Goal: Task Accomplishment & Management: Use online tool/utility

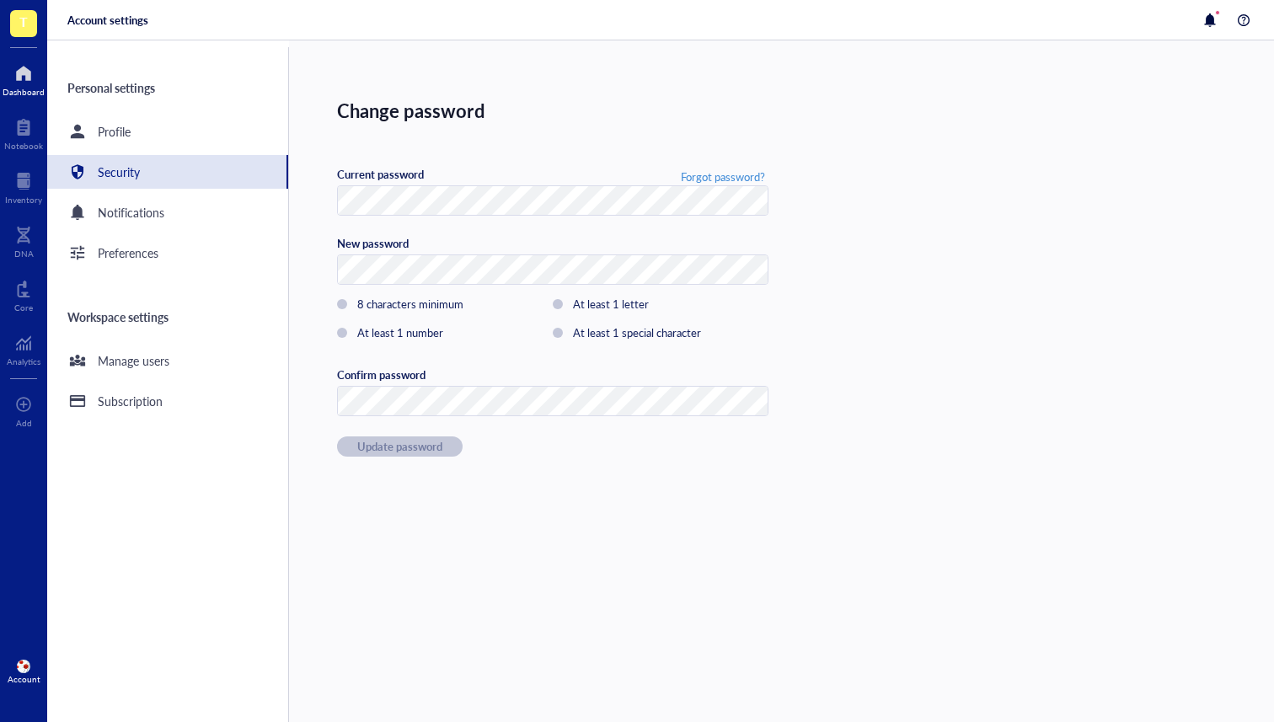
click at [10, 76] on div at bounding box center [24, 73] width 42 height 27
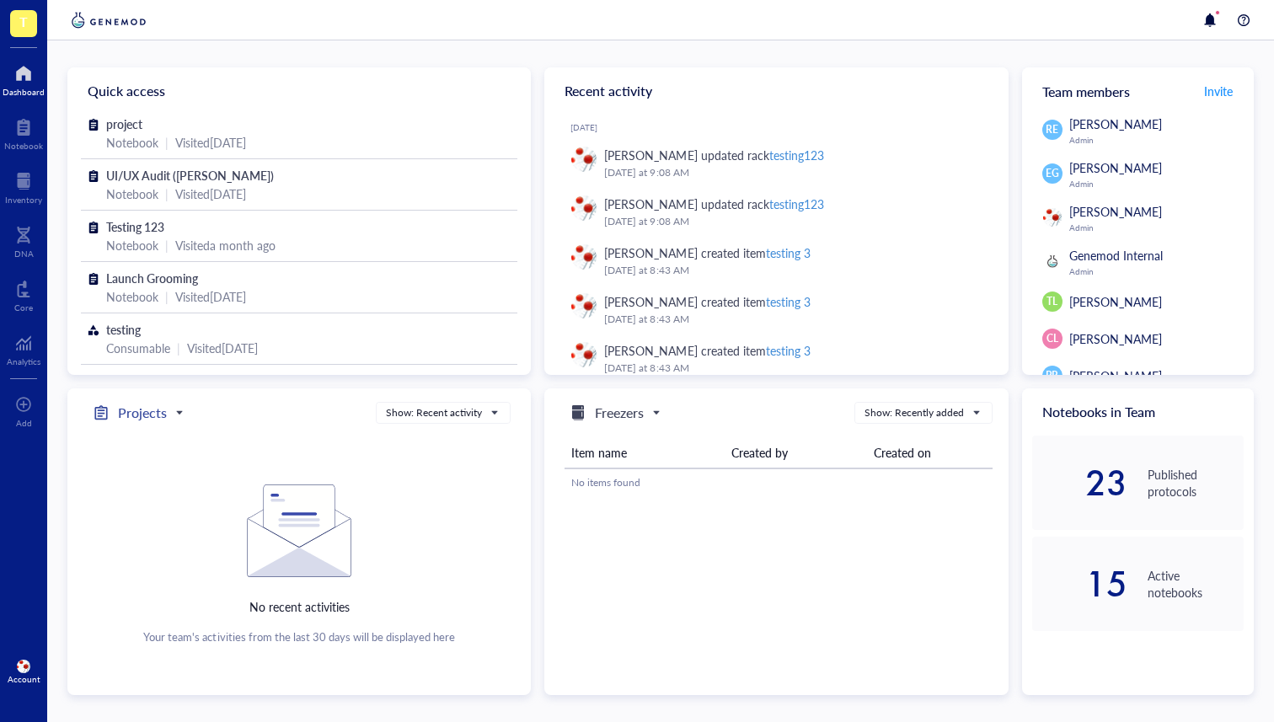
click at [146, 415] on h5 "Projects" at bounding box center [142, 413] width 49 height 20
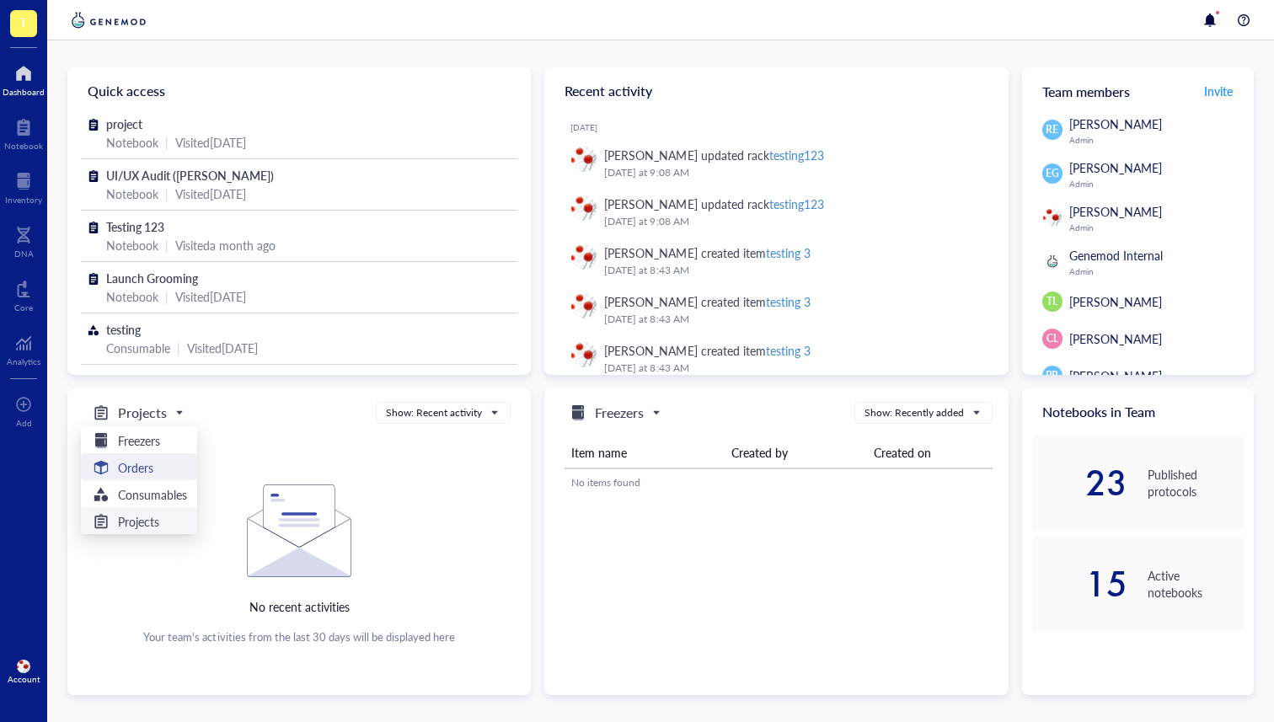
click at [158, 474] on div "Orders" at bounding box center [139, 468] width 96 height 20
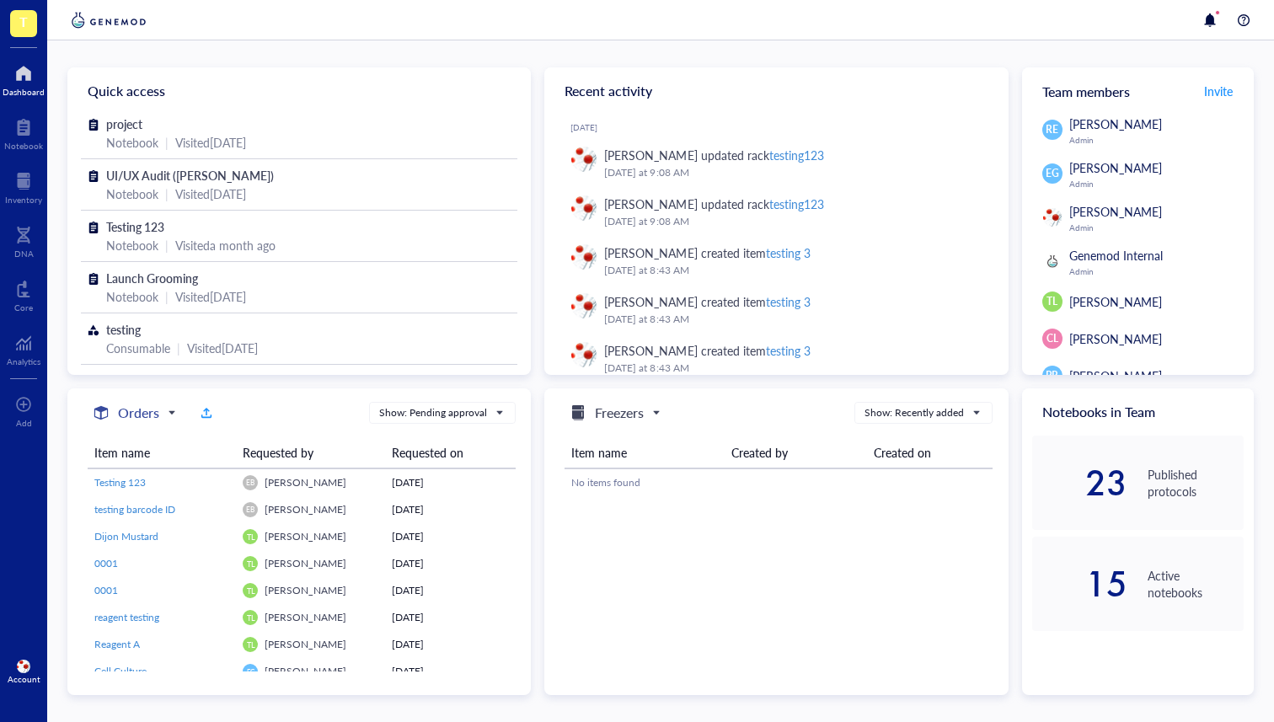
click at [156, 415] on h5 "Orders" at bounding box center [138, 413] width 41 height 20
click at [152, 439] on h5 "Freezers" at bounding box center [139, 440] width 42 height 19
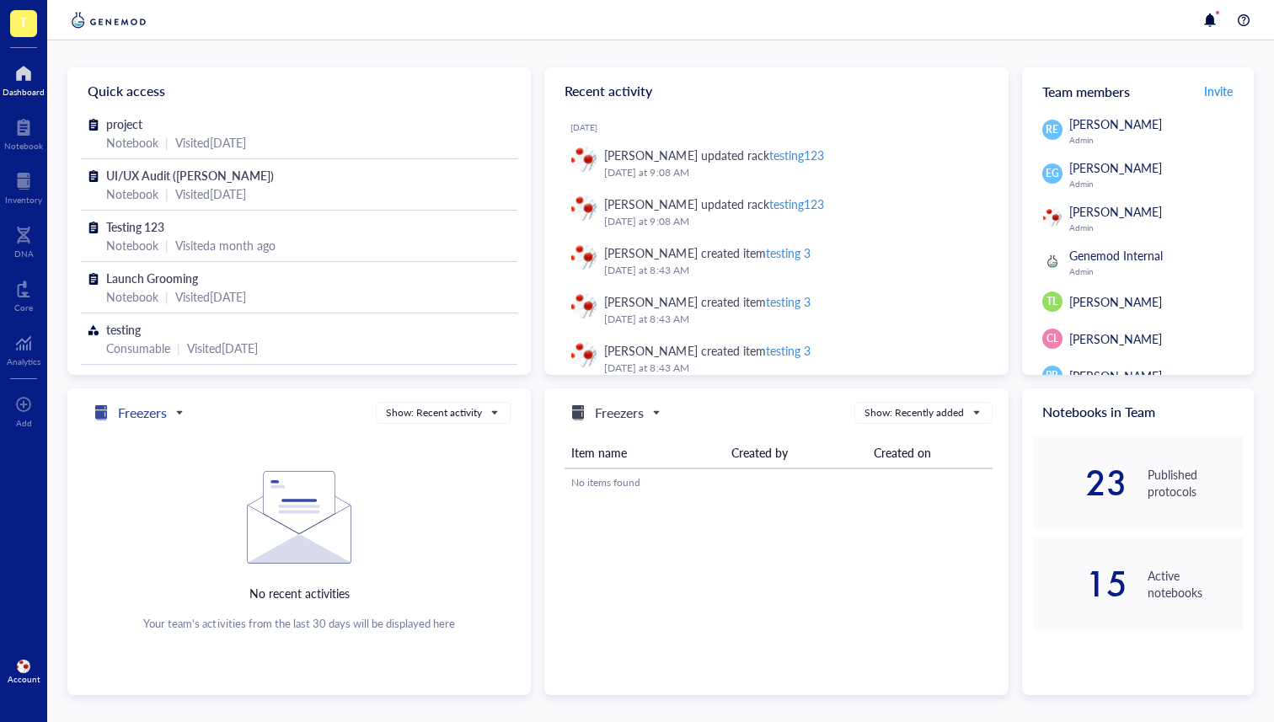
click at [149, 412] on h5 "Freezers" at bounding box center [142, 413] width 49 height 20
click at [140, 469] on h5 "Orders" at bounding box center [135, 467] width 35 height 19
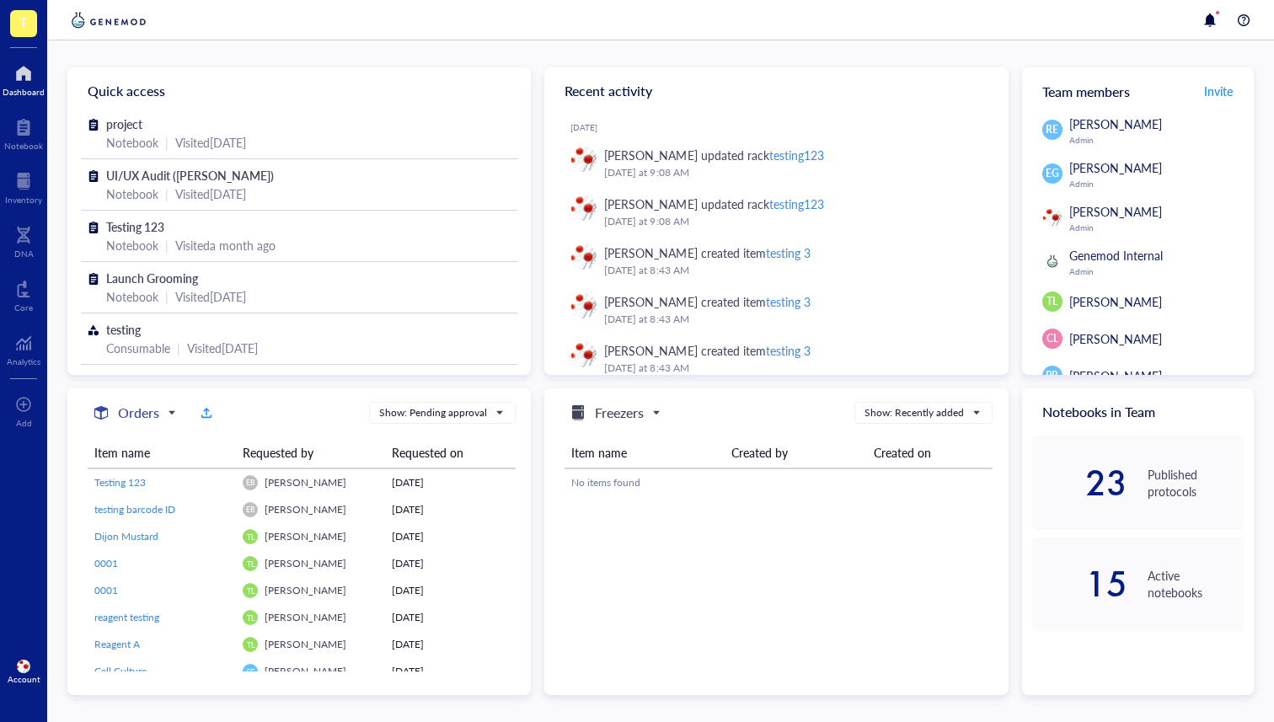
click at [135, 404] on h5 "Orders" at bounding box center [138, 413] width 41 height 20
click at [136, 446] on h5 "Freezers" at bounding box center [139, 440] width 42 height 19
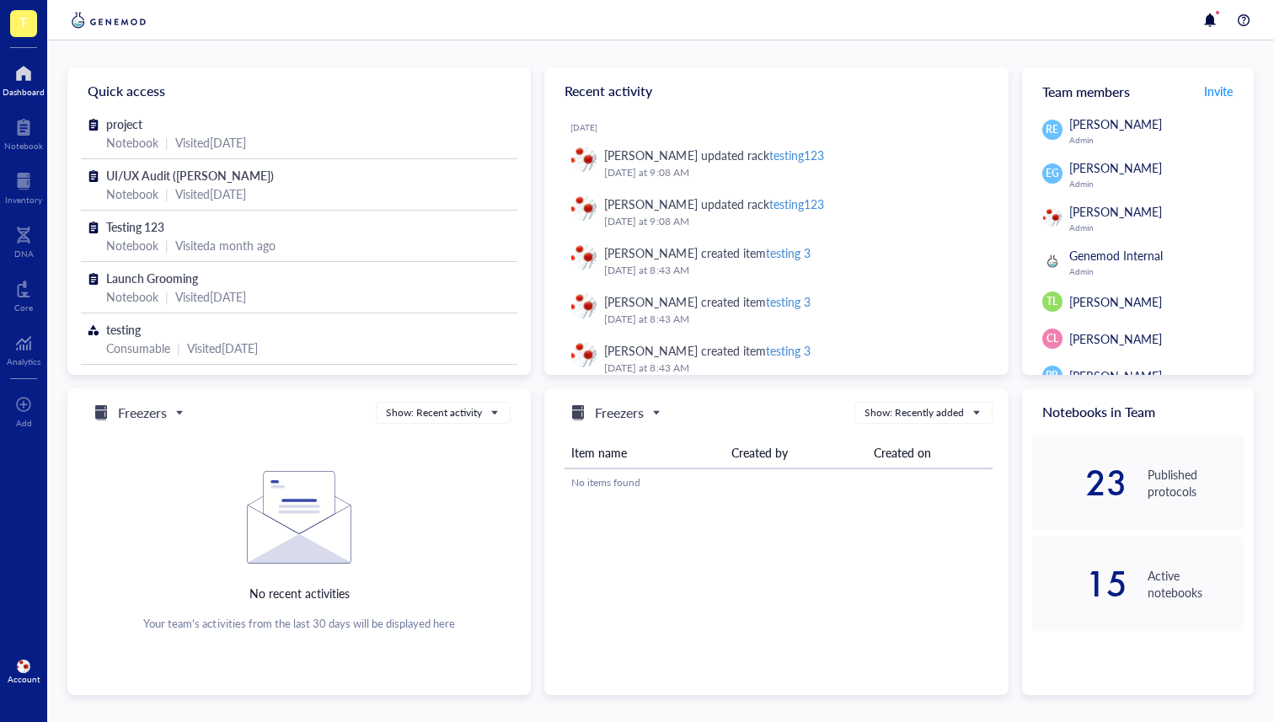
click at [126, 423] on input "search" at bounding box center [130, 412] width 79 height 25
click at [124, 495] on h5 "Consumables" at bounding box center [152, 494] width 69 height 19
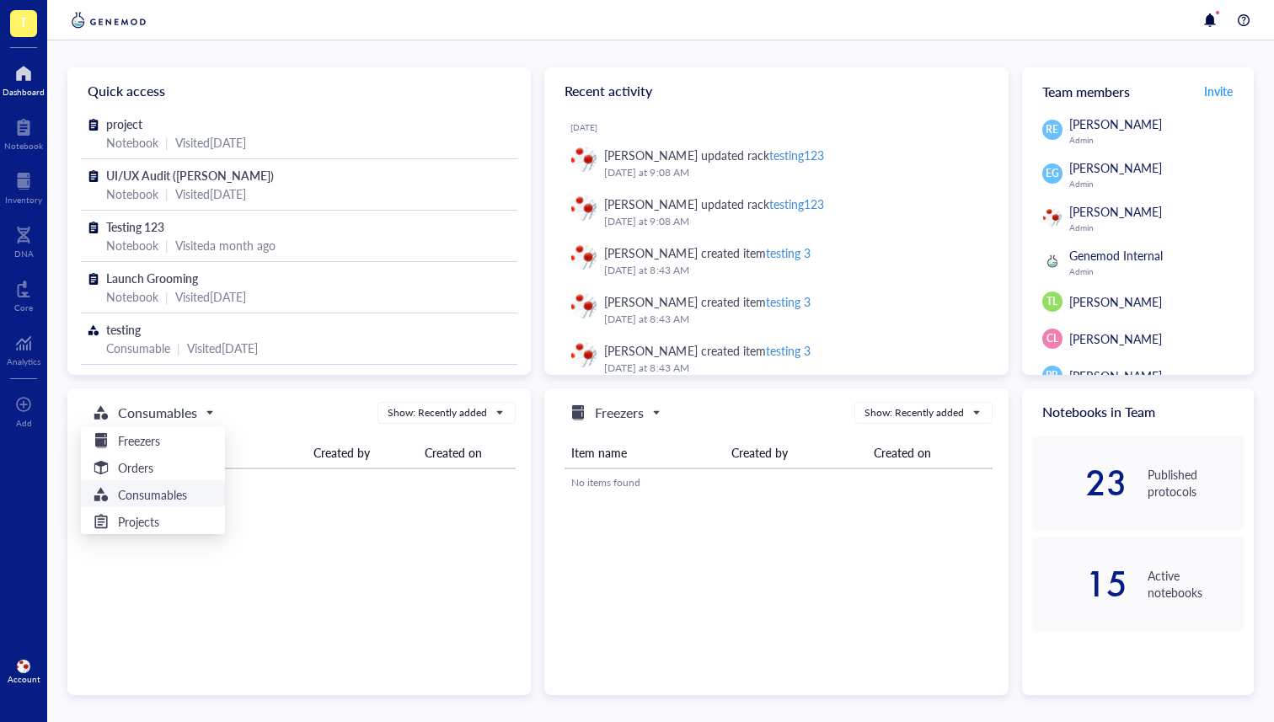
click at [126, 424] on input "search" at bounding box center [146, 412] width 110 height 25
click at [136, 467] on h5 "Orders" at bounding box center [135, 467] width 35 height 19
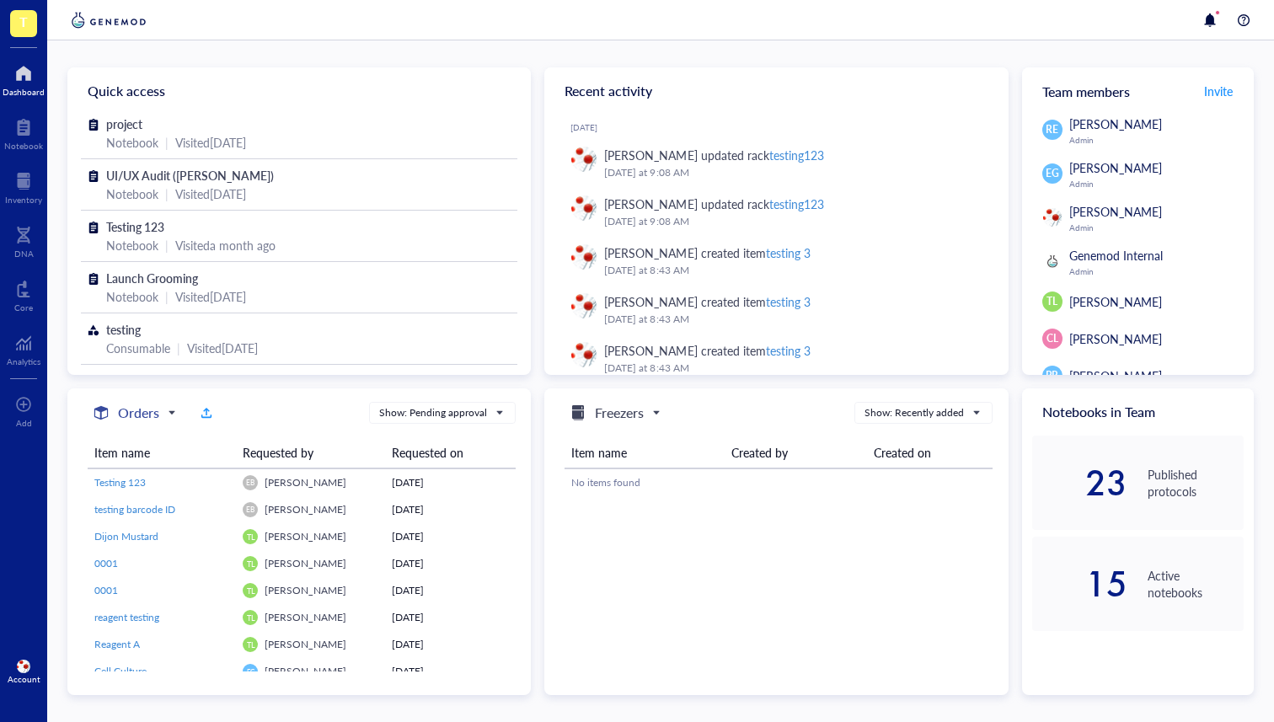
click at [148, 409] on h5 "Orders" at bounding box center [138, 413] width 41 height 20
click at [137, 518] on h5 "Projects" at bounding box center [138, 521] width 41 height 19
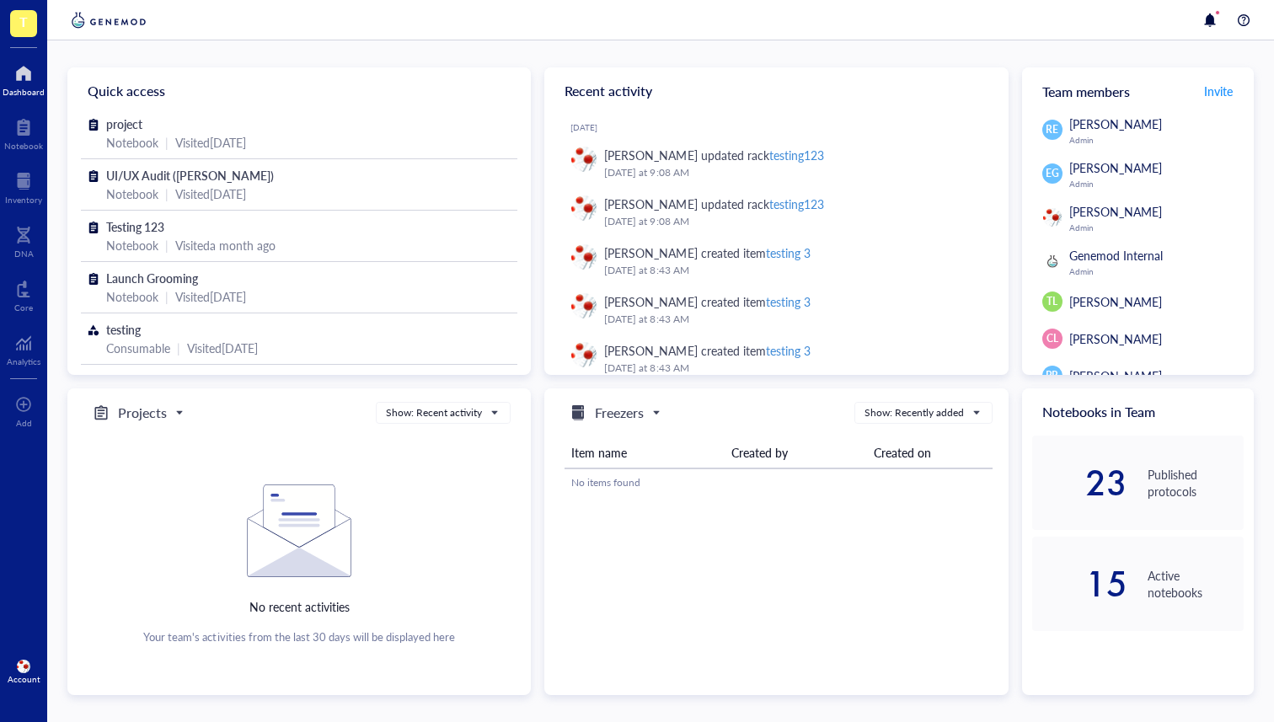
click at [146, 435] on div at bounding box center [299, 437] width 423 height 13
click at [146, 422] on input "search" at bounding box center [130, 412] width 79 height 25
click at [140, 442] on h5 "Freezers" at bounding box center [139, 440] width 42 height 19
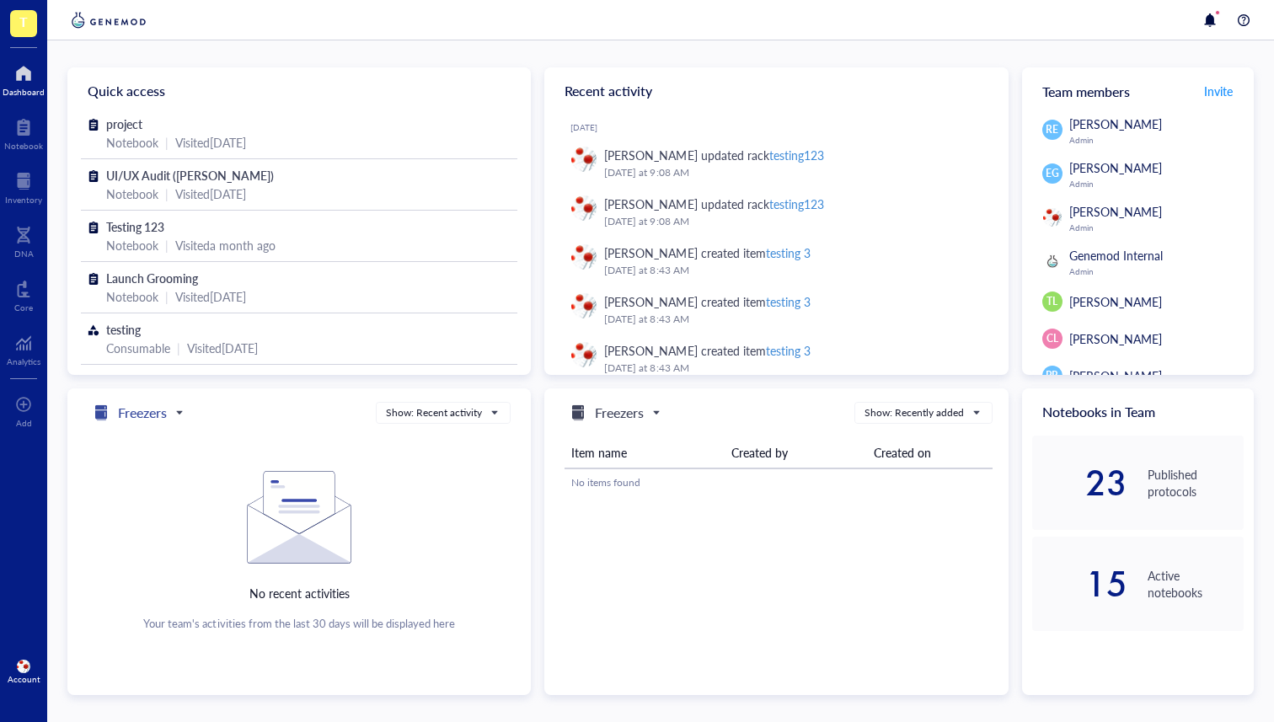
click at [160, 409] on h5 "Freezers" at bounding box center [142, 413] width 49 height 20
click at [162, 466] on div "Orders" at bounding box center [139, 468] width 96 height 20
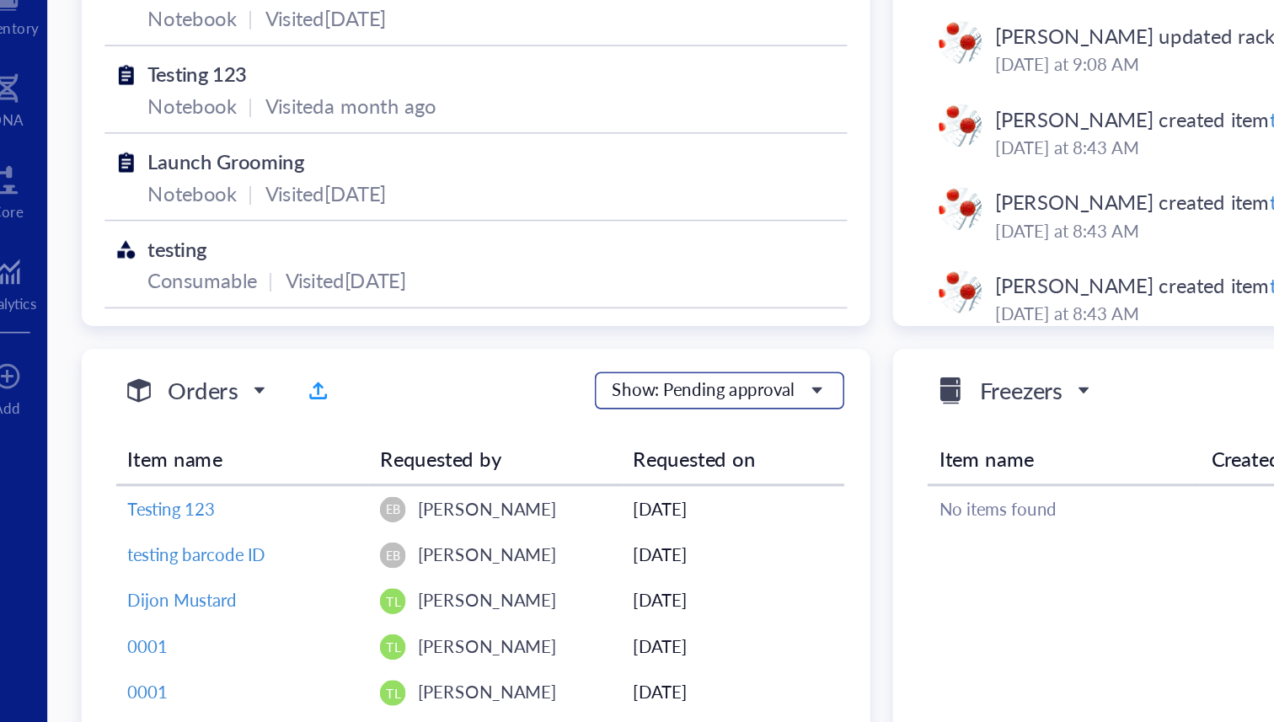
click at [475, 418] on div "Show: Pending approval" at bounding box center [433, 412] width 108 height 15
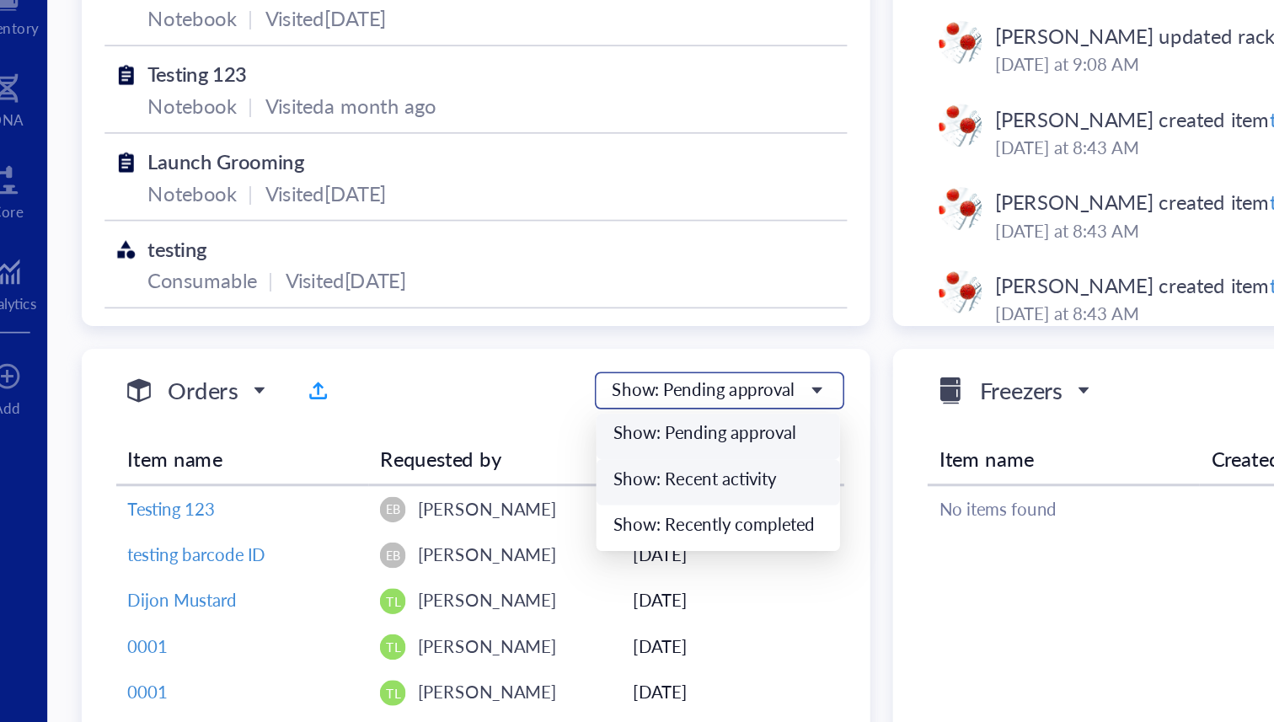
click at [426, 465] on div "Show: Recent activity" at bounding box center [441, 465] width 123 height 15
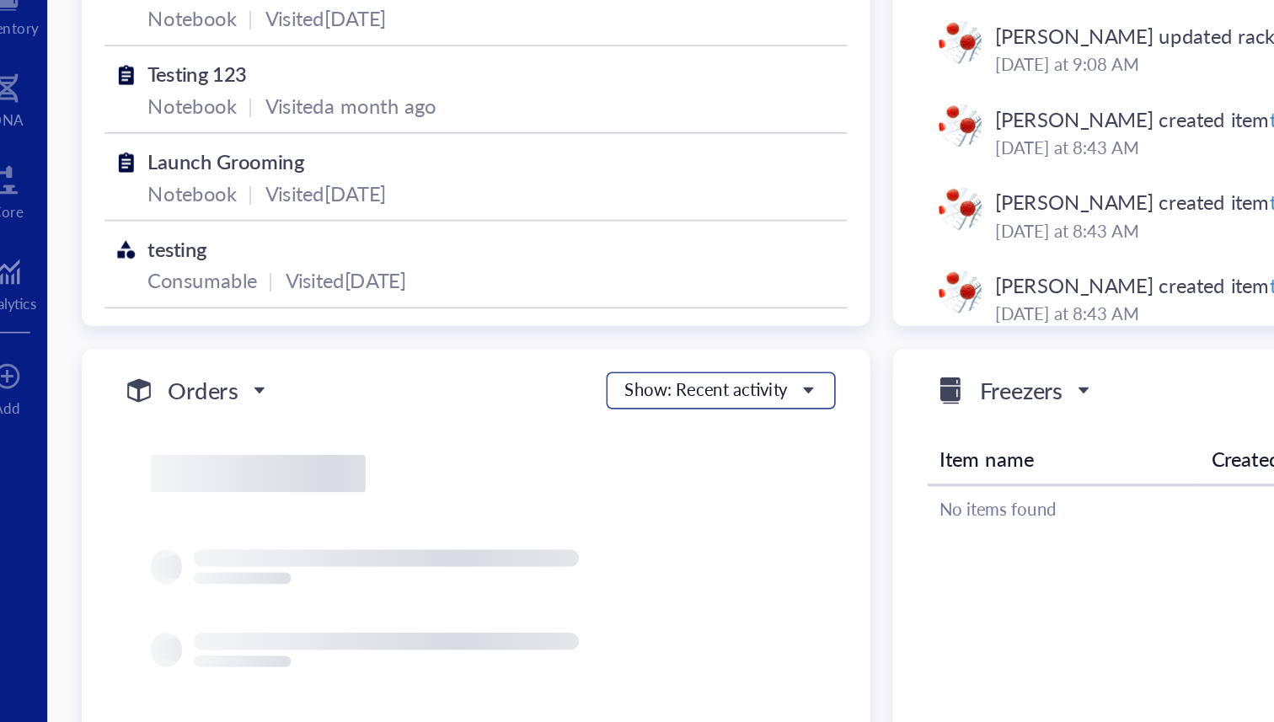
click at [436, 416] on div "Show: Recent activity" at bounding box center [434, 412] width 96 height 15
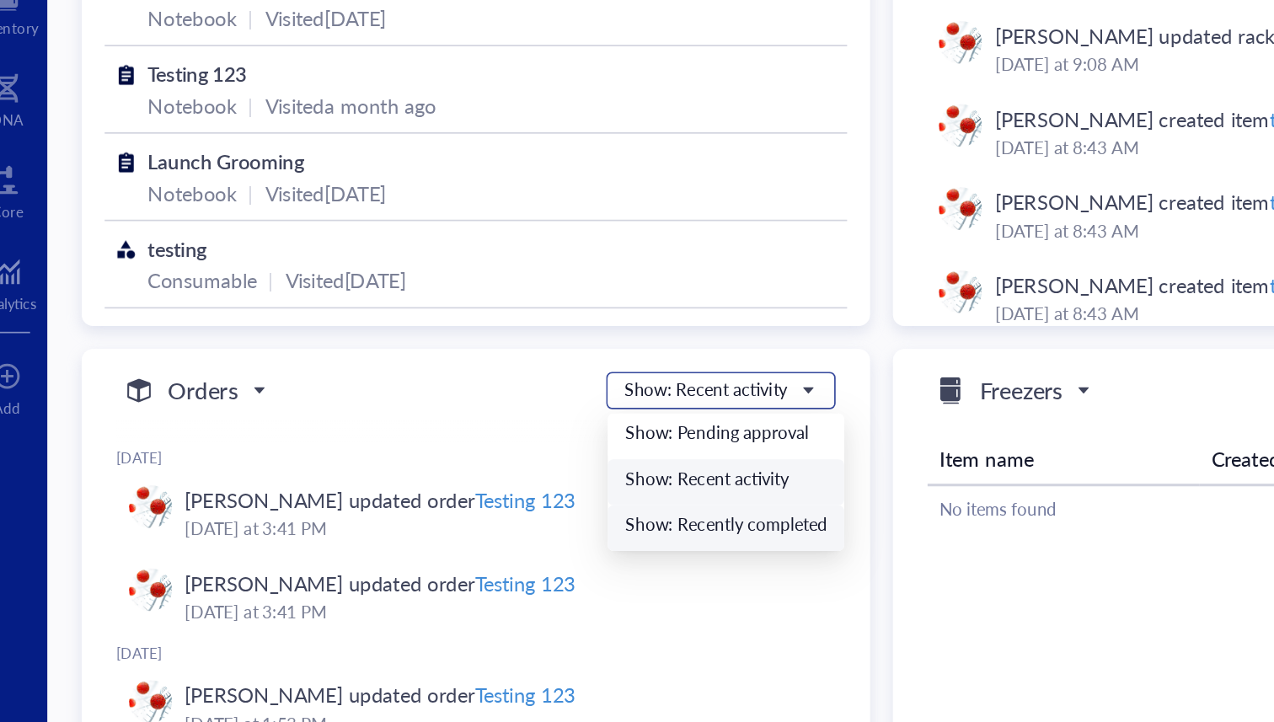
click at [419, 490] on div "Show: Recently completed" at bounding box center [446, 491] width 119 height 15
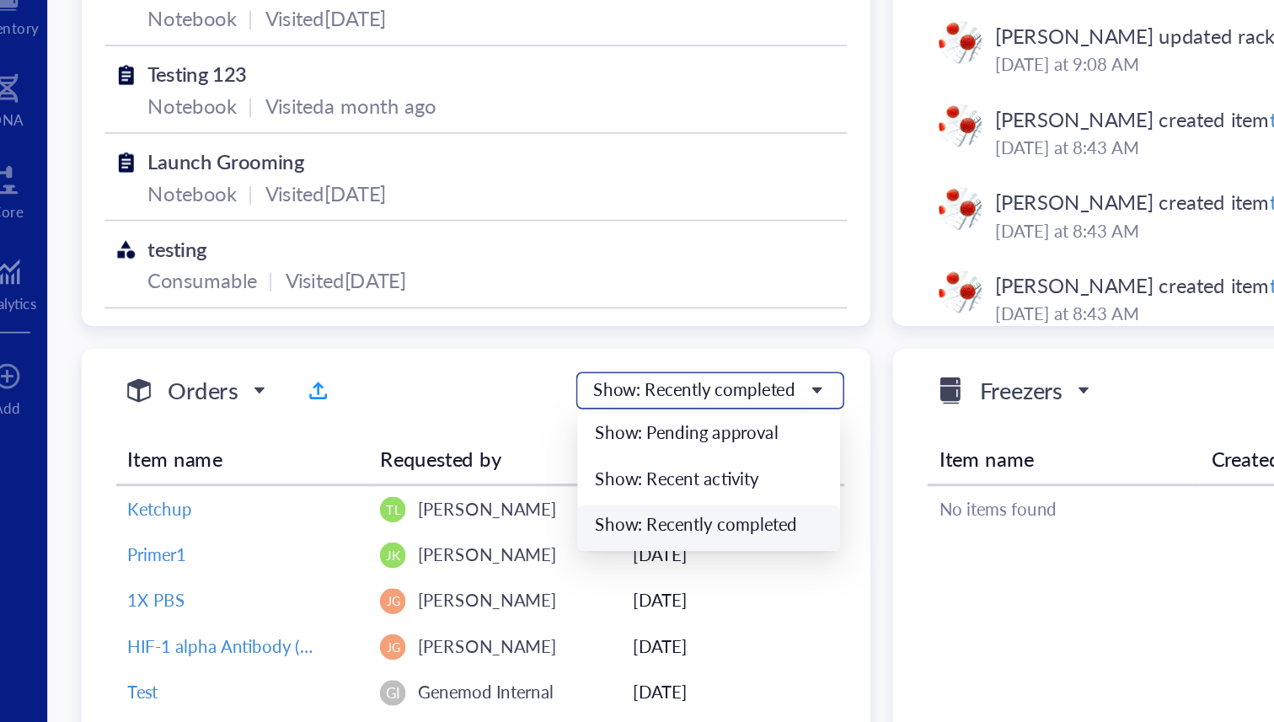
click at [430, 414] on div "Show: Recently completed" at bounding box center [427, 412] width 119 height 15
click at [427, 438] on div "Show: Pending approval" at bounding box center [436, 438] width 134 height 15
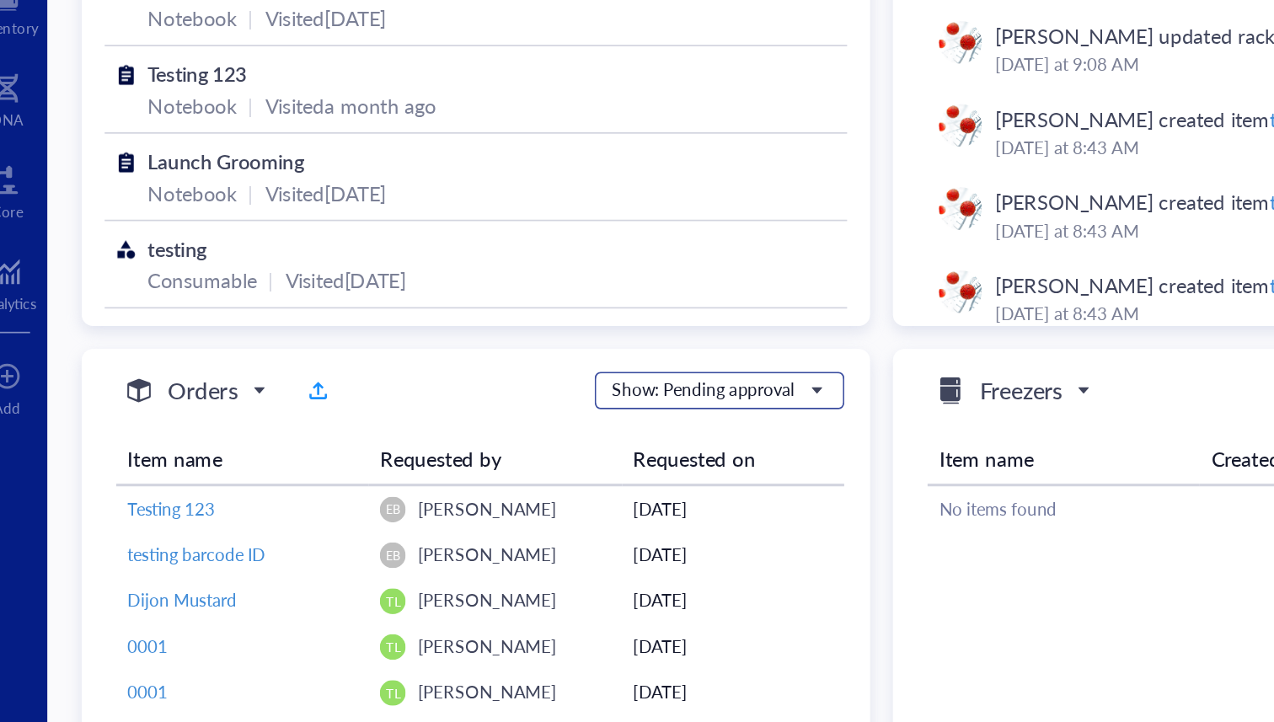
click at [434, 408] on div "Show: Pending approval" at bounding box center [433, 412] width 108 height 15
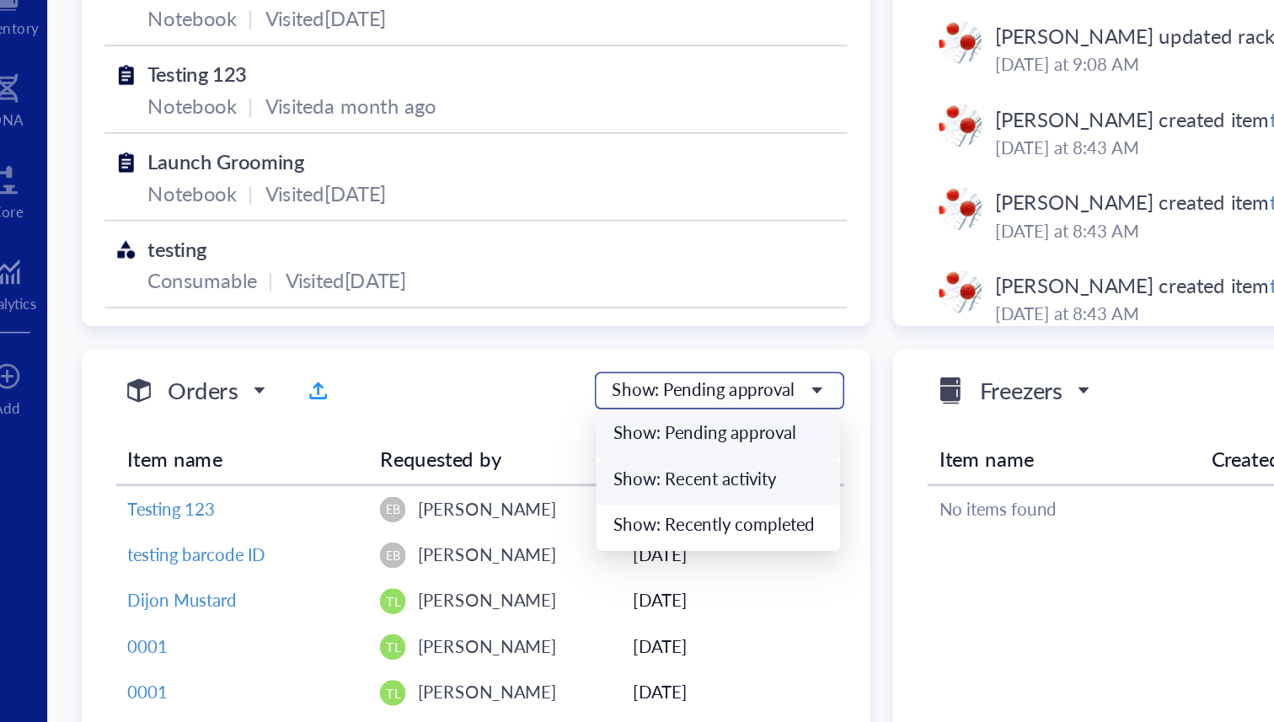
click at [424, 458] on div "Show: Recent activity" at bounding box center [441, 465] width 123 height 15
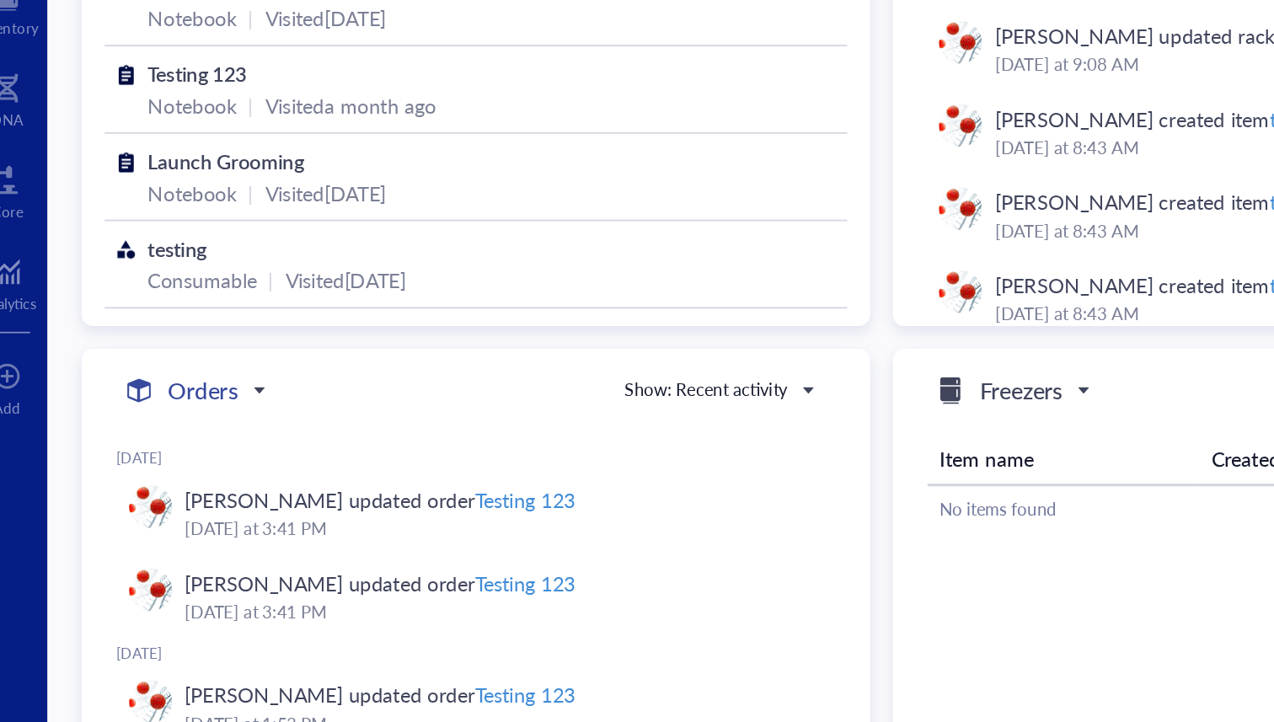
click at [148, 413] on h5 "Orders" at bounding box center [138, 413] width 41 height 20
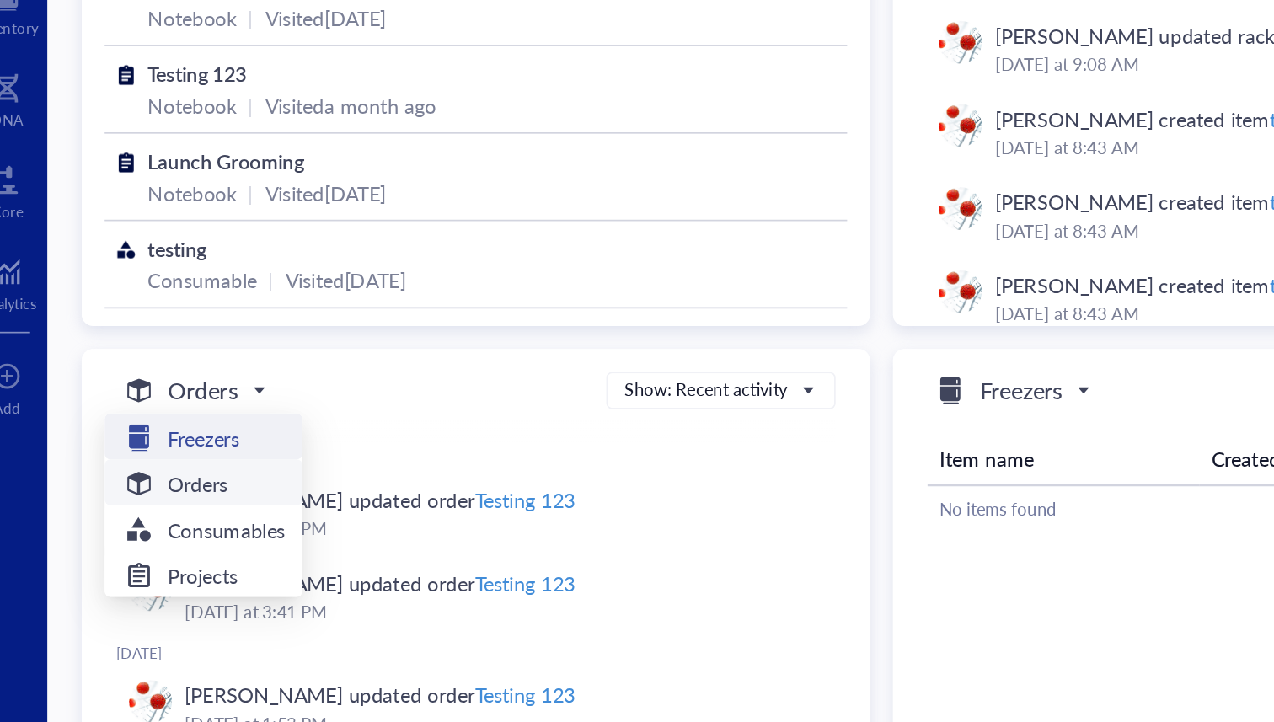
click at [151, 437] on h5 "Freezers" at bounding box center [139, 440] width 42 height 19
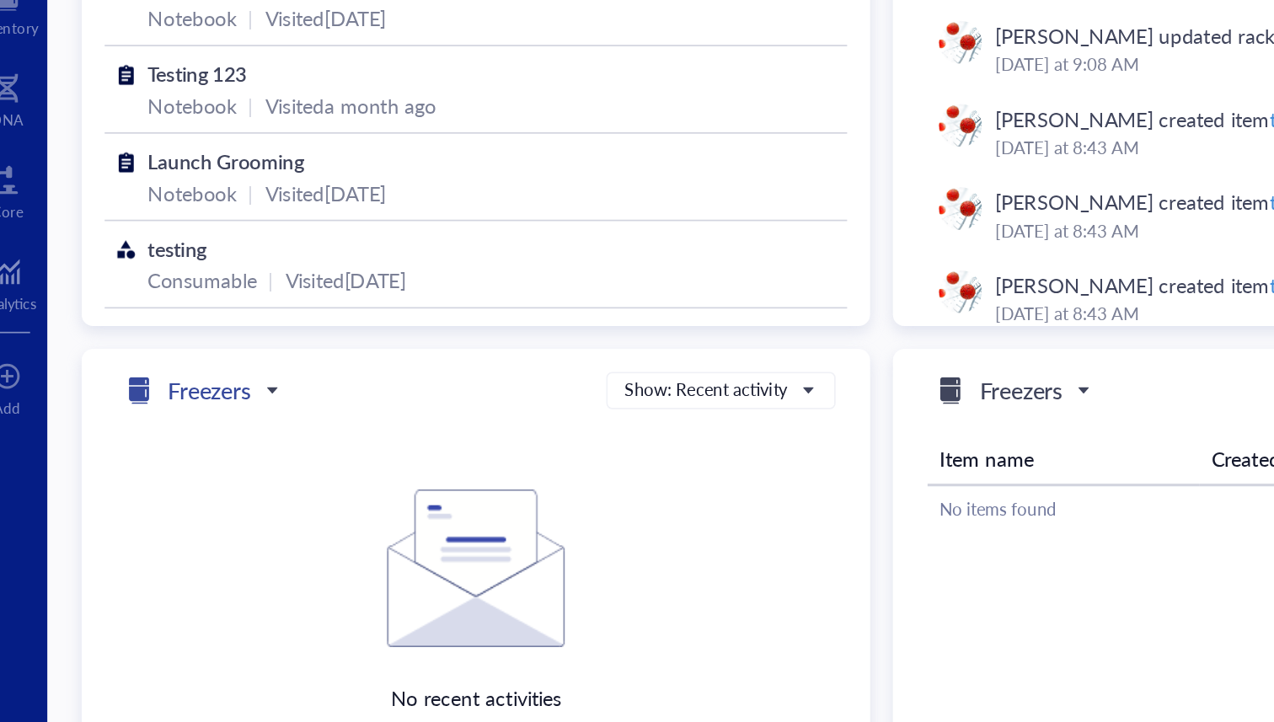
click at [164, 410] on h5 "Freezers" at bounding box center [142, 413] width 49 height 20
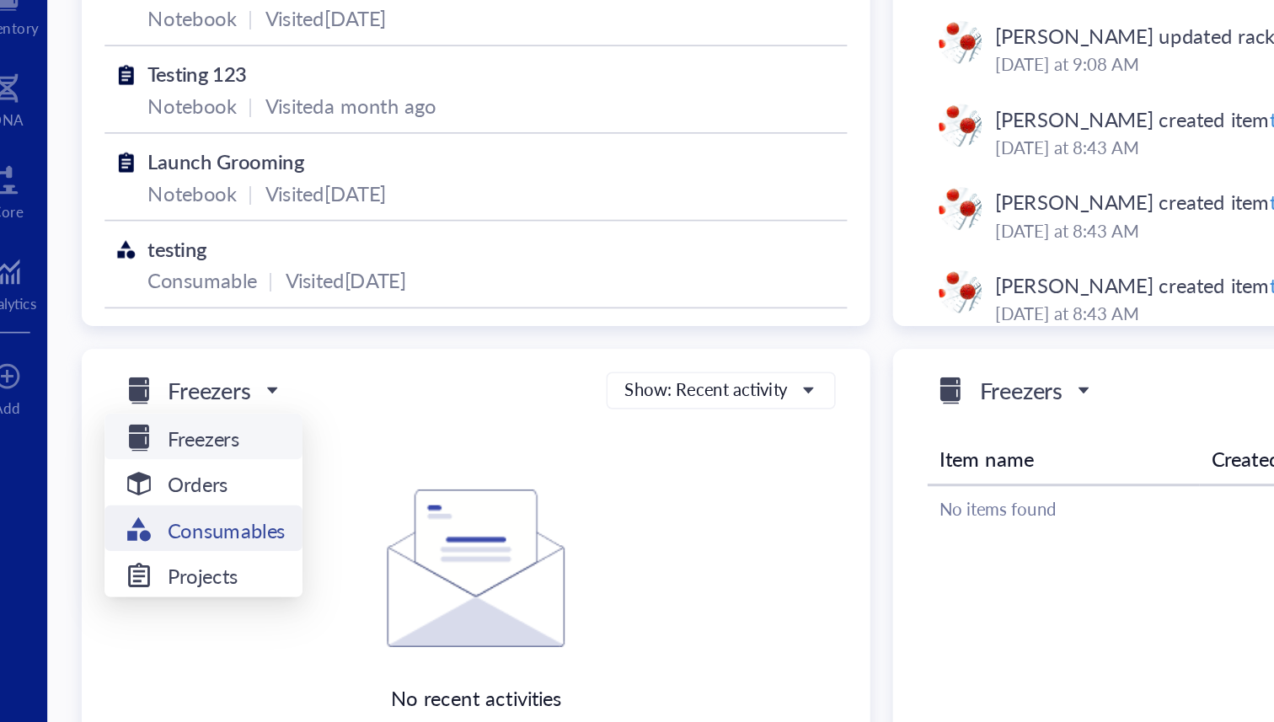
click at [164, 500] on h5 "Consumables" at bounding box center [152, 494] width 69 height 19
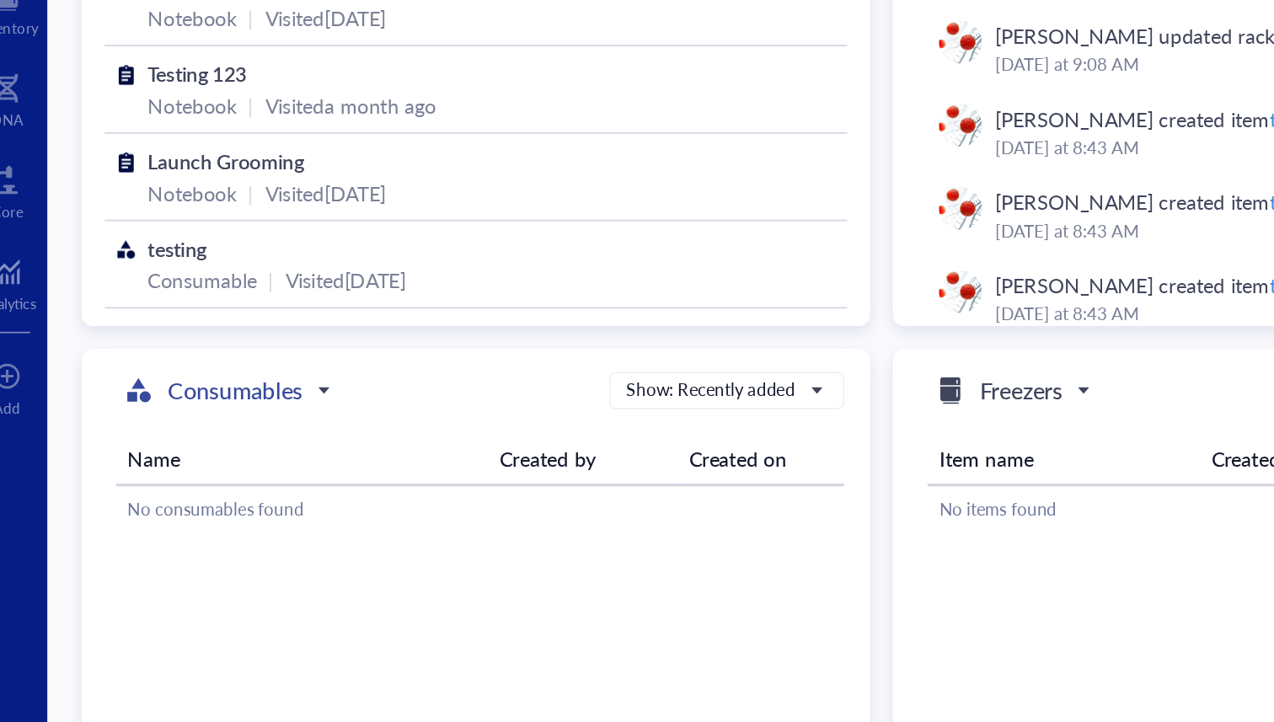
click at [164, 410] on h5 "Consumables" at bounding box center [157, 413] width 79 height 20
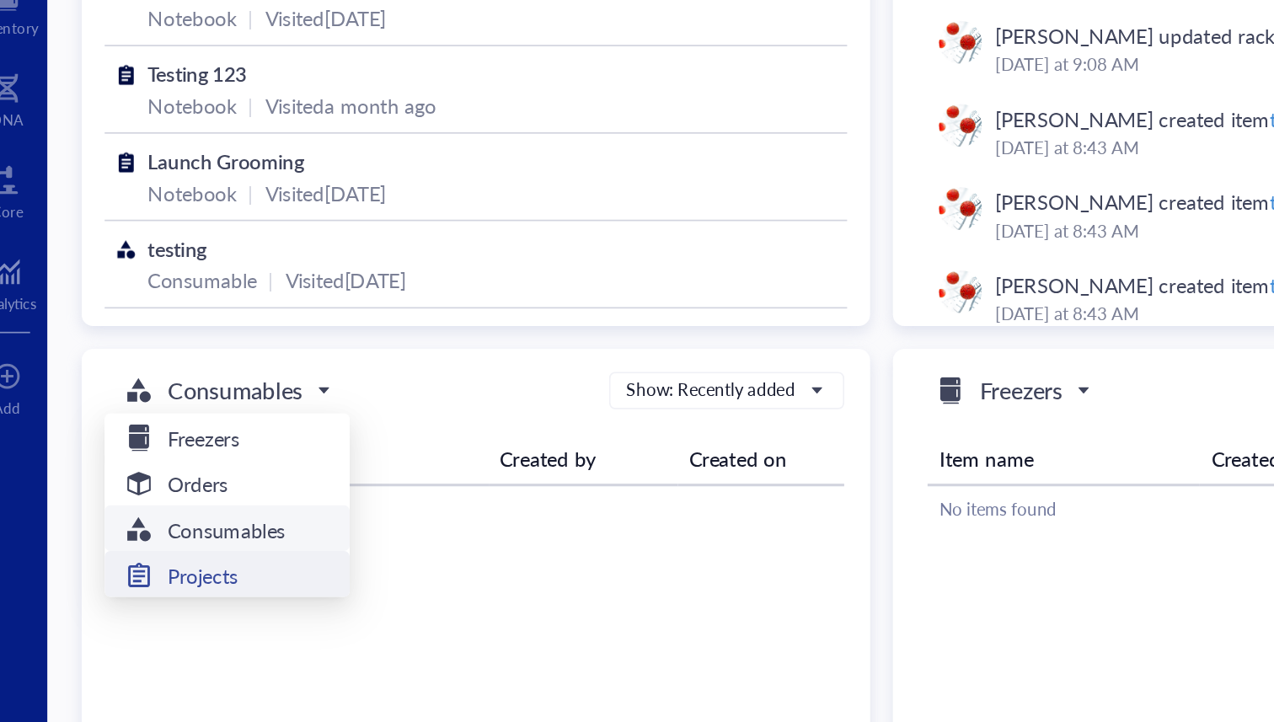
click at [162, 523] on div "Projects" at bounding box center [153, 521] width 124 height 20
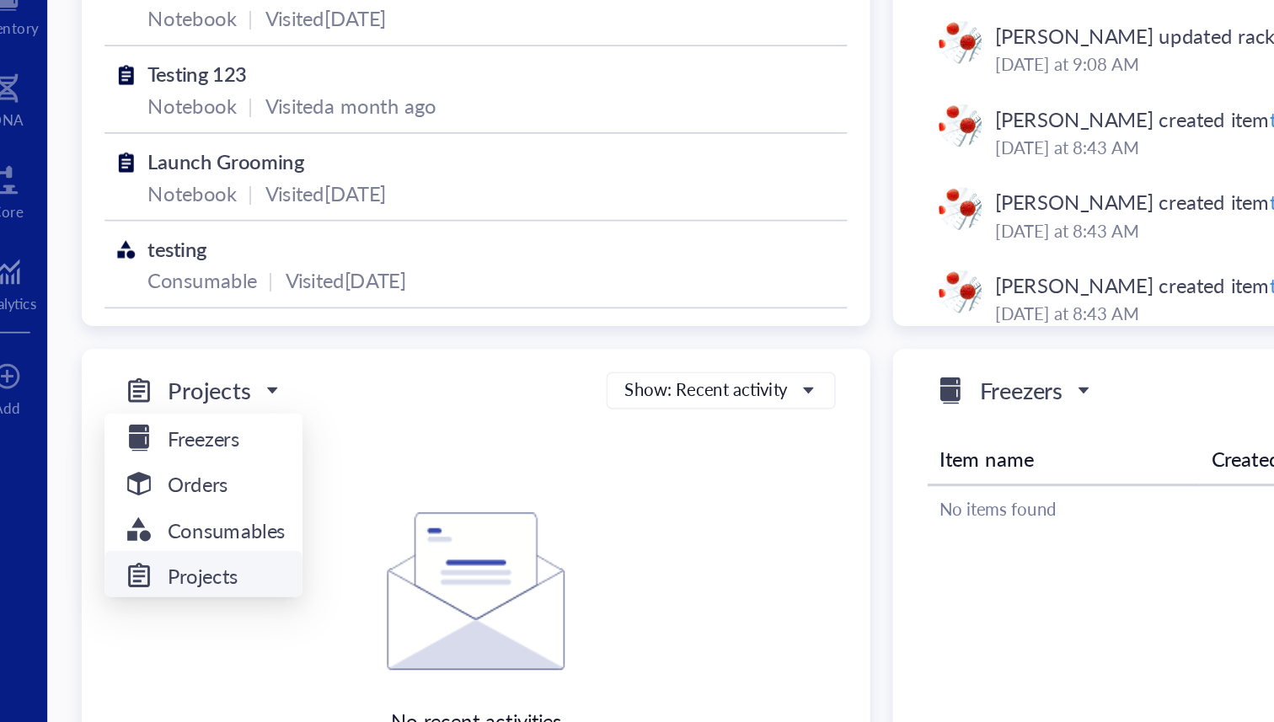
click at [177, 417] on span "Projects" at bounding box center [136, 413] width 91 height 20
click at [169, 495] on h5 "Consumables" at bounding box center [152, 494] width 69 height 19
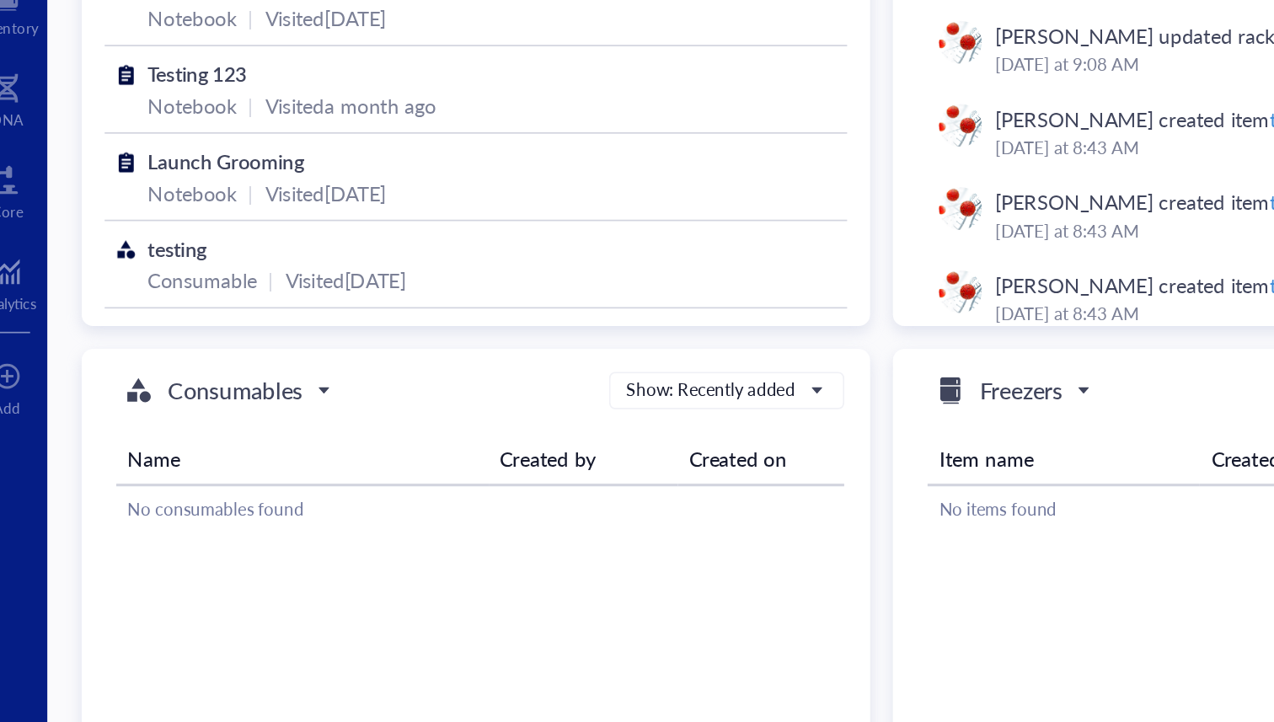
click at [172, 423] on input "search" at bounding box center [146, 412] width 110 height 25
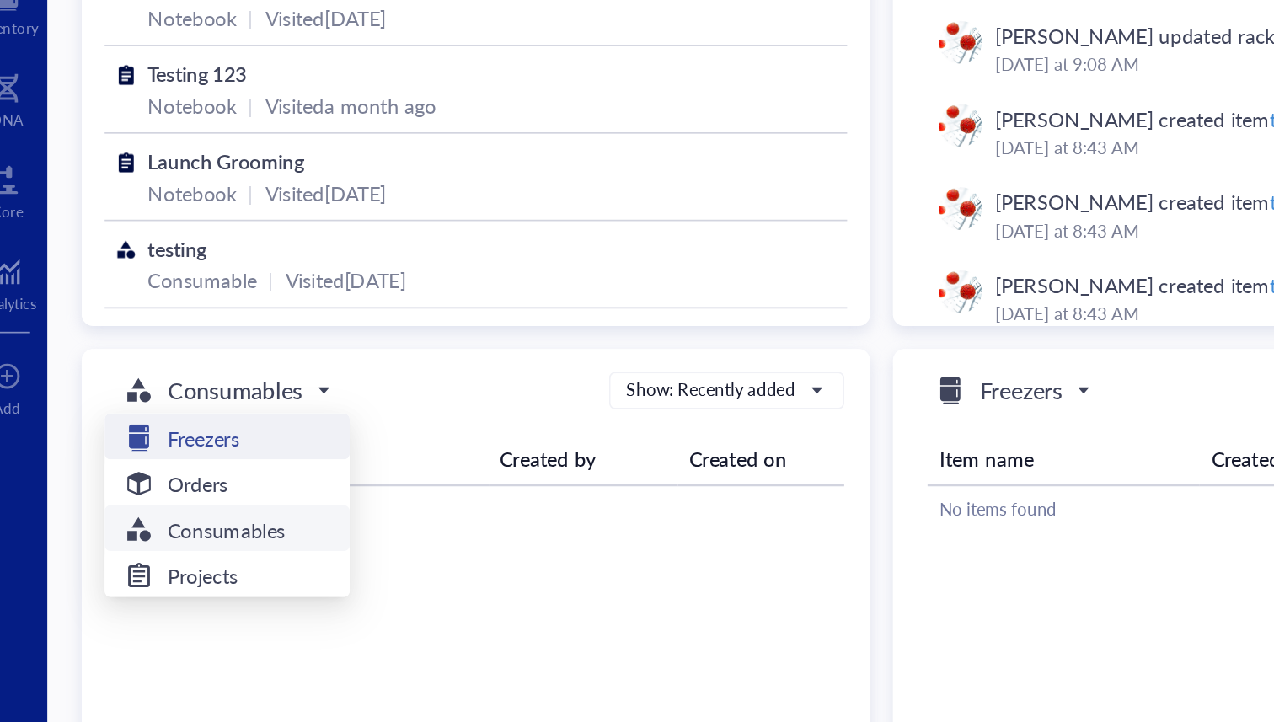
click at [163, 441] on div "Freezers" at bounding box center [153, 441] width 124 height 20
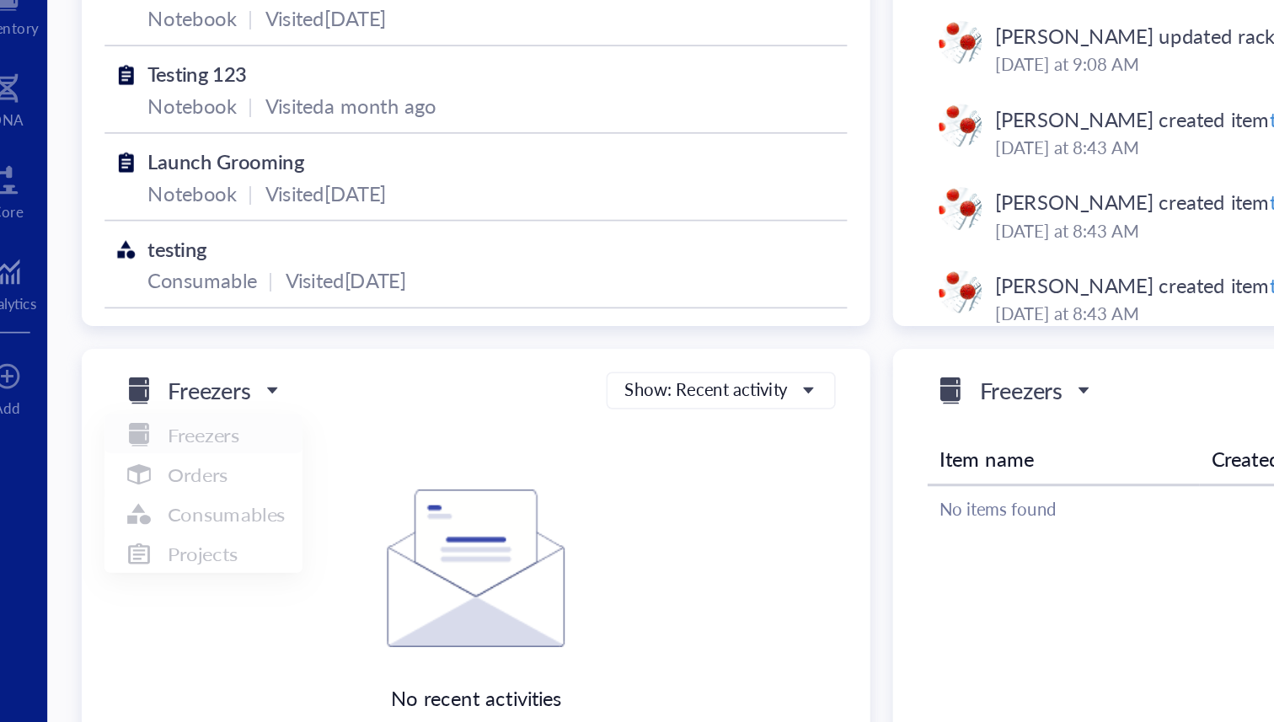
click at [170, 408] on span "Freezers" at bounding box center [136, 413] width 91 height 20
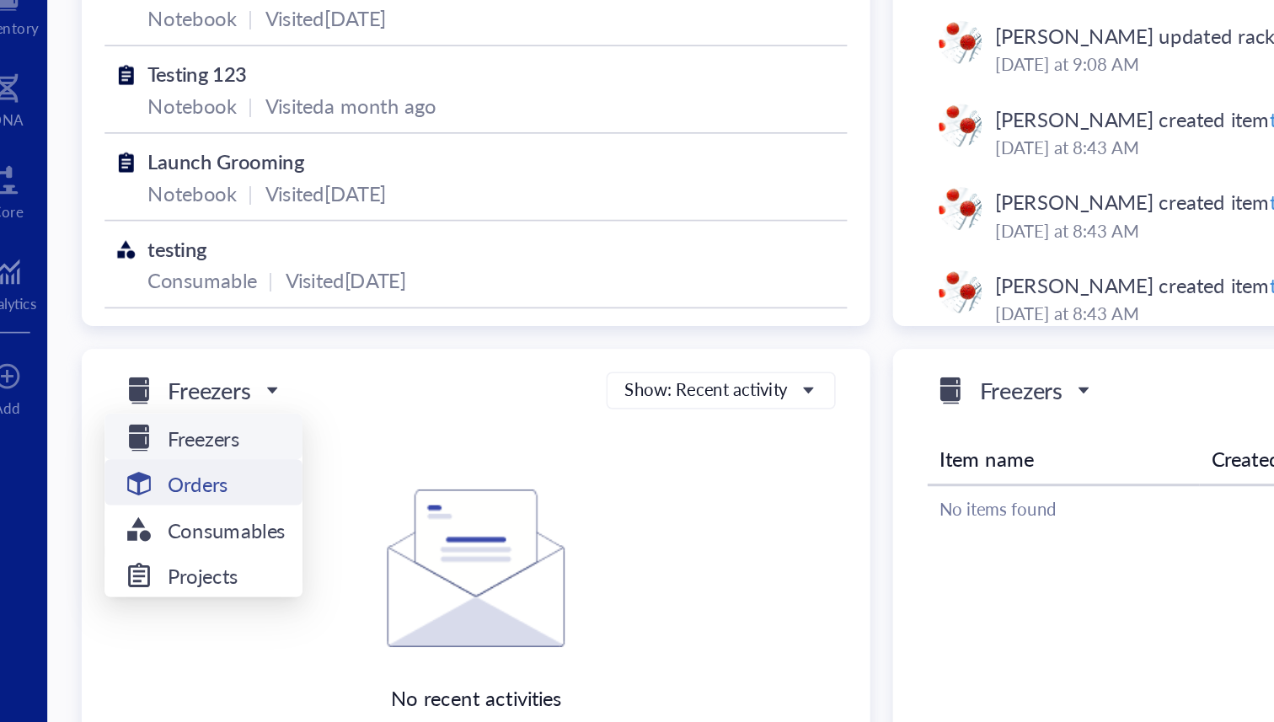
click at [164, 466] on div "Orders" at bounding box center [139, 468] width 96 height 20
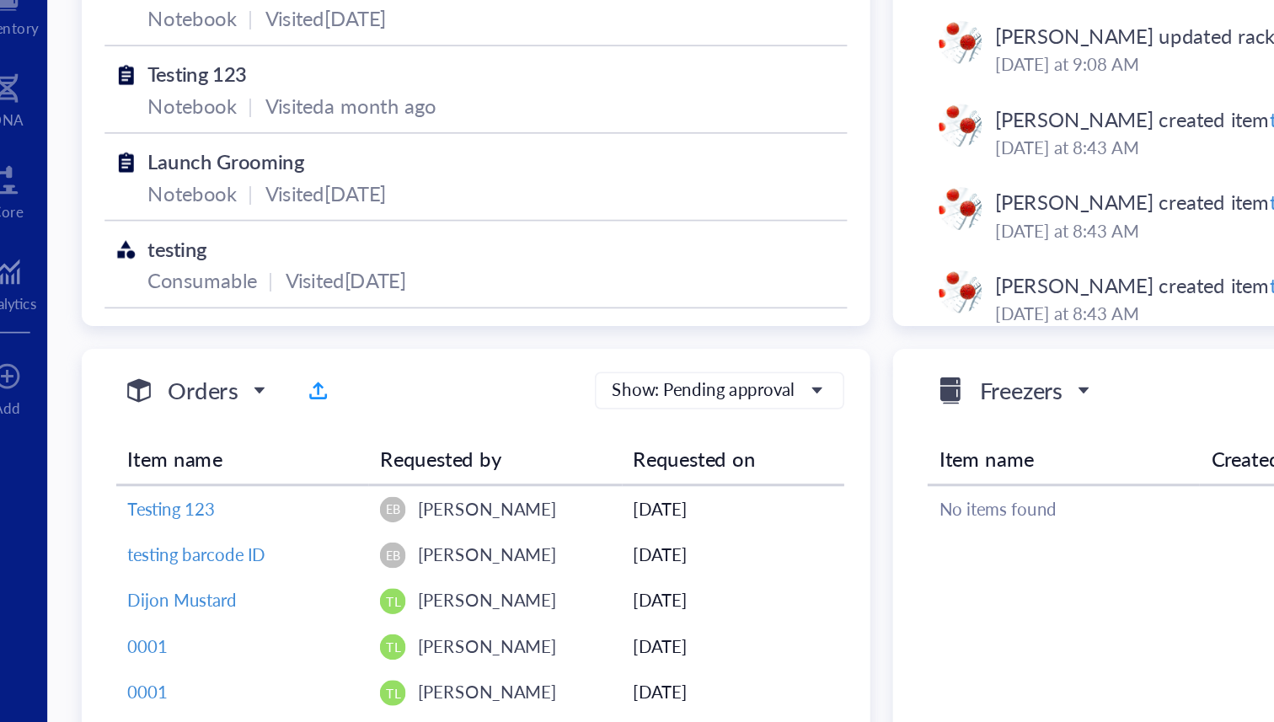
click at [165, 417] on span "Orders" at bounding box center [132, 413] width 83 height 20
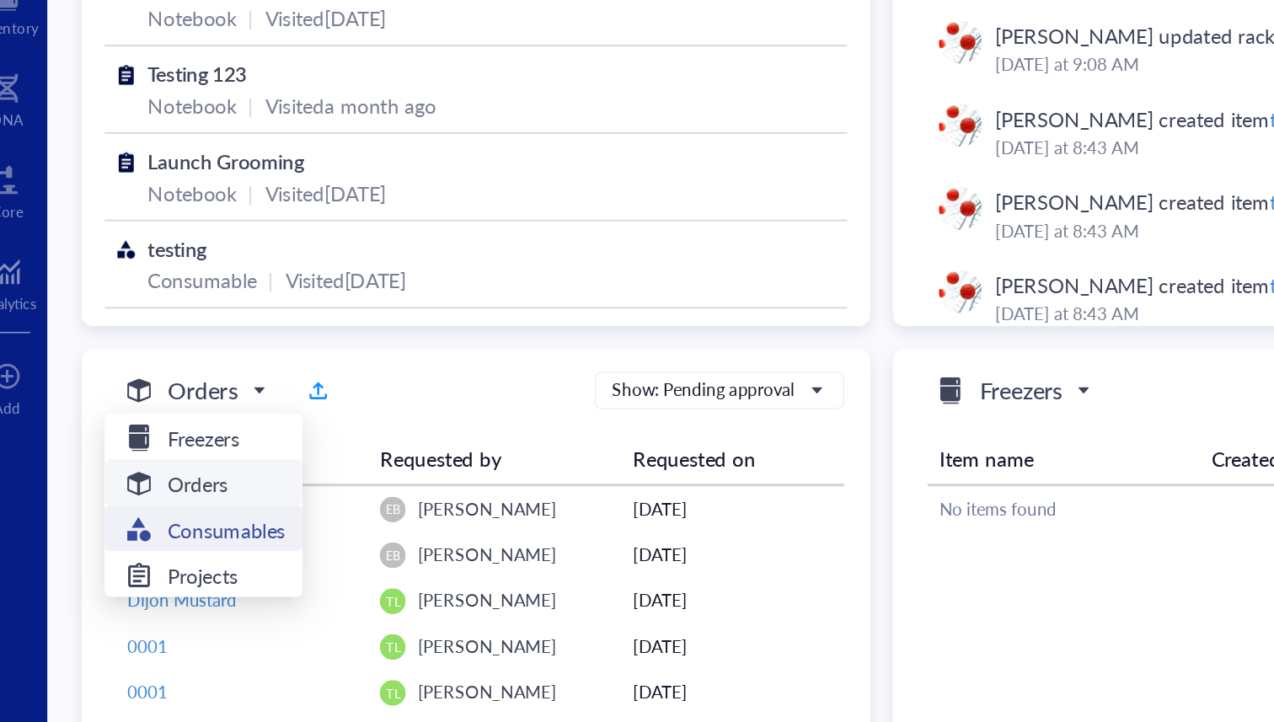
click at [153, 490] on h5 "Consumables" at bounding box center [152, 494] width 69 height 19
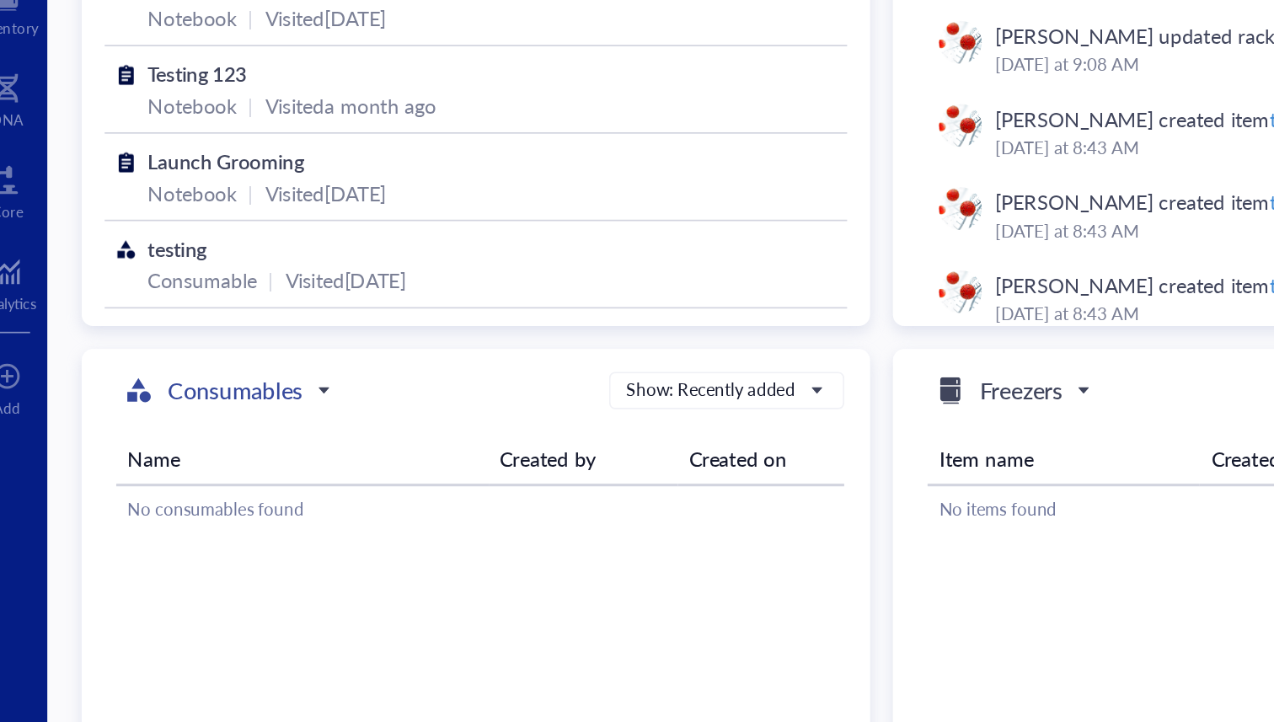
click at [160, 420] on h5 "Consumables" at bounding box center [157, 413] width 79 height 20
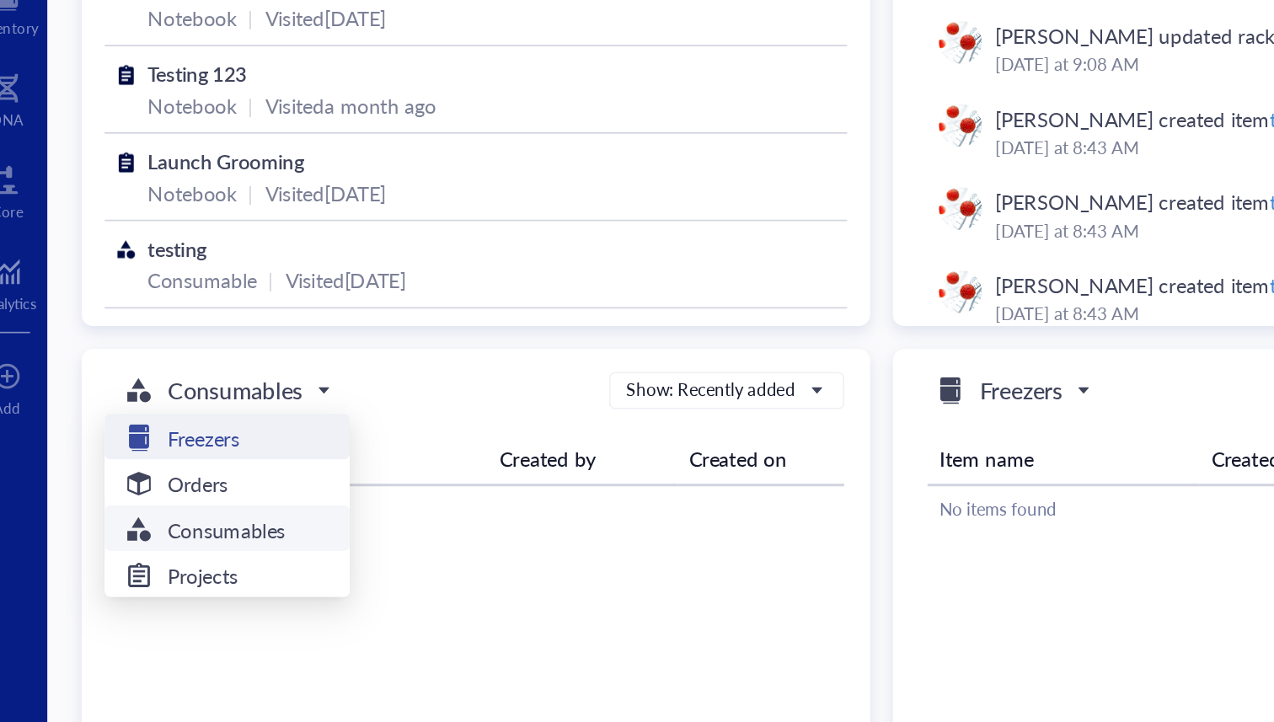
click at [165, 441] on div "Freezers" at bounding box center [153, 441] width 124 height 20
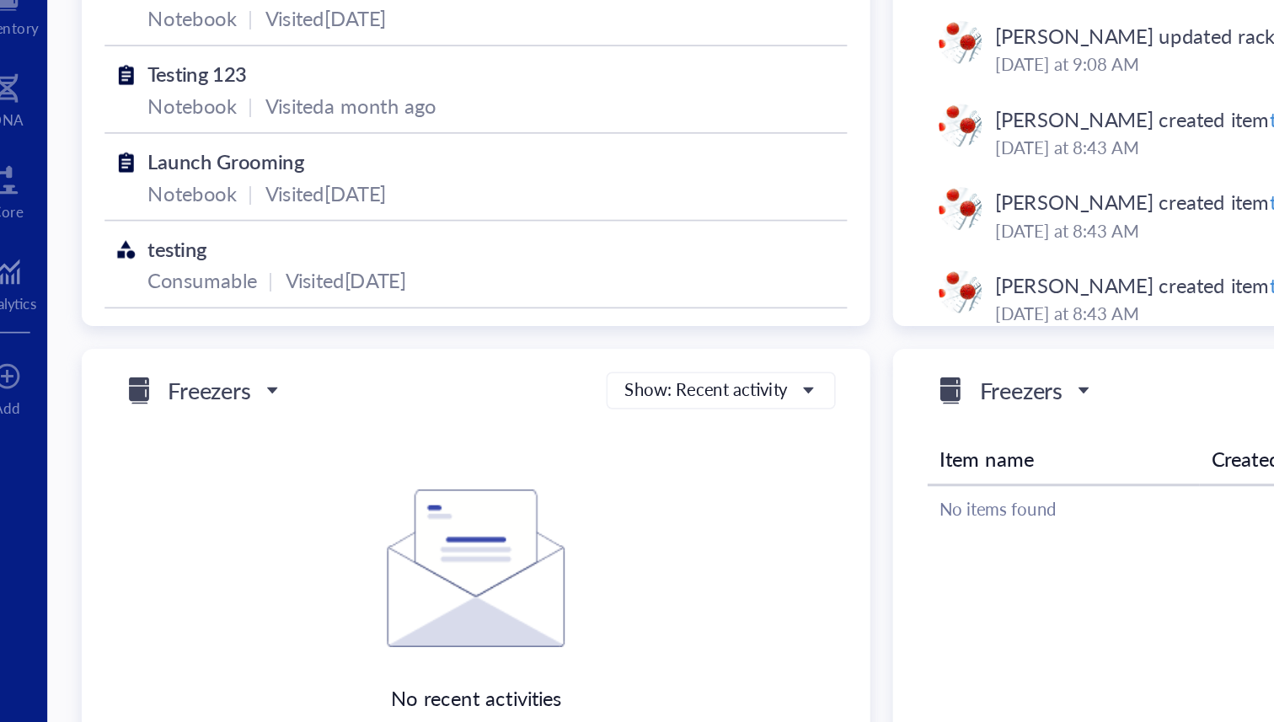
click at [169, 416] on span "Freezers" at bounding box center [136, 413] width 91 height 20
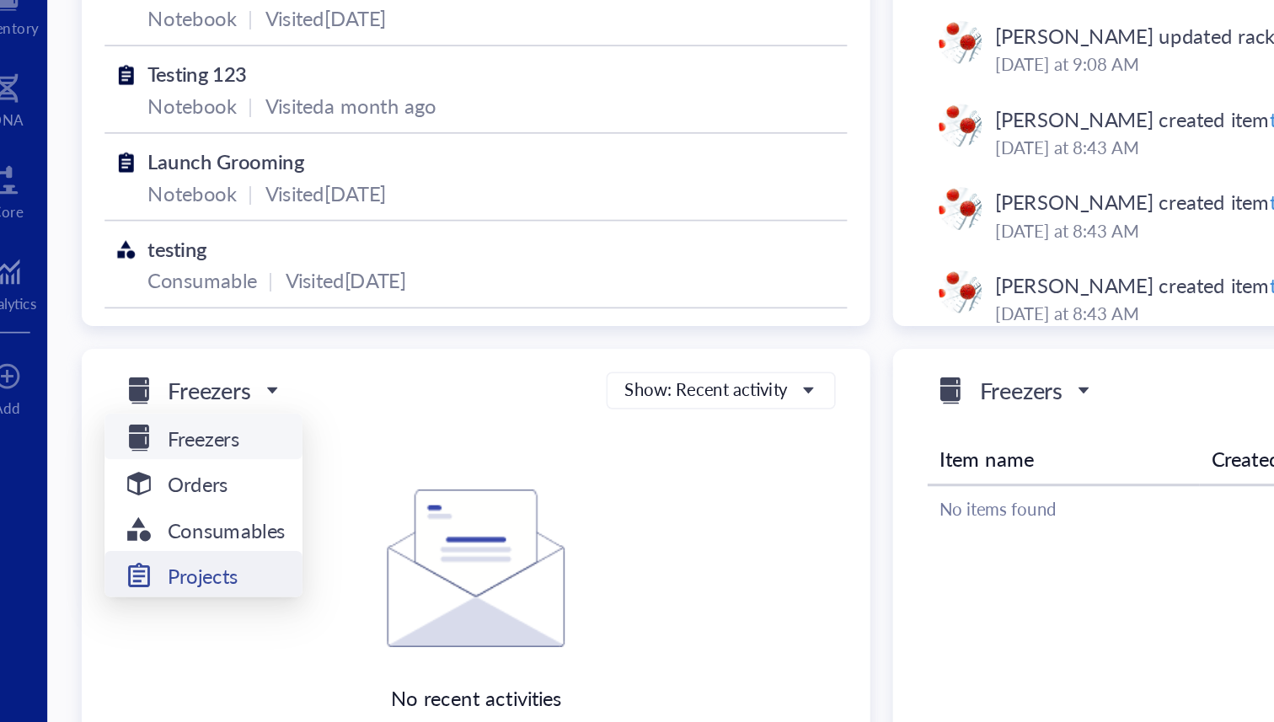
click at [148, 521] on h5 "Projects" at bounding box center [138, 521] width 41 height 19
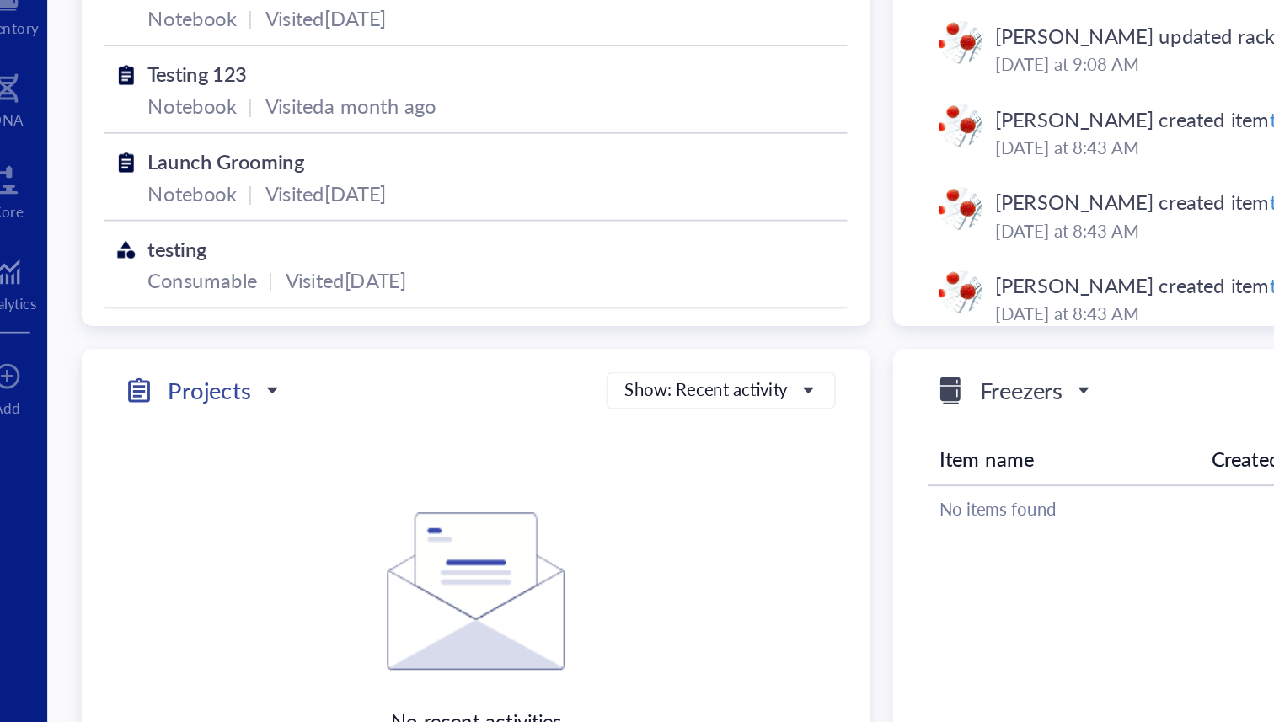
click at [163, 408] on h5 "Projects" at bounding box center [142, 413] width 49 height 20
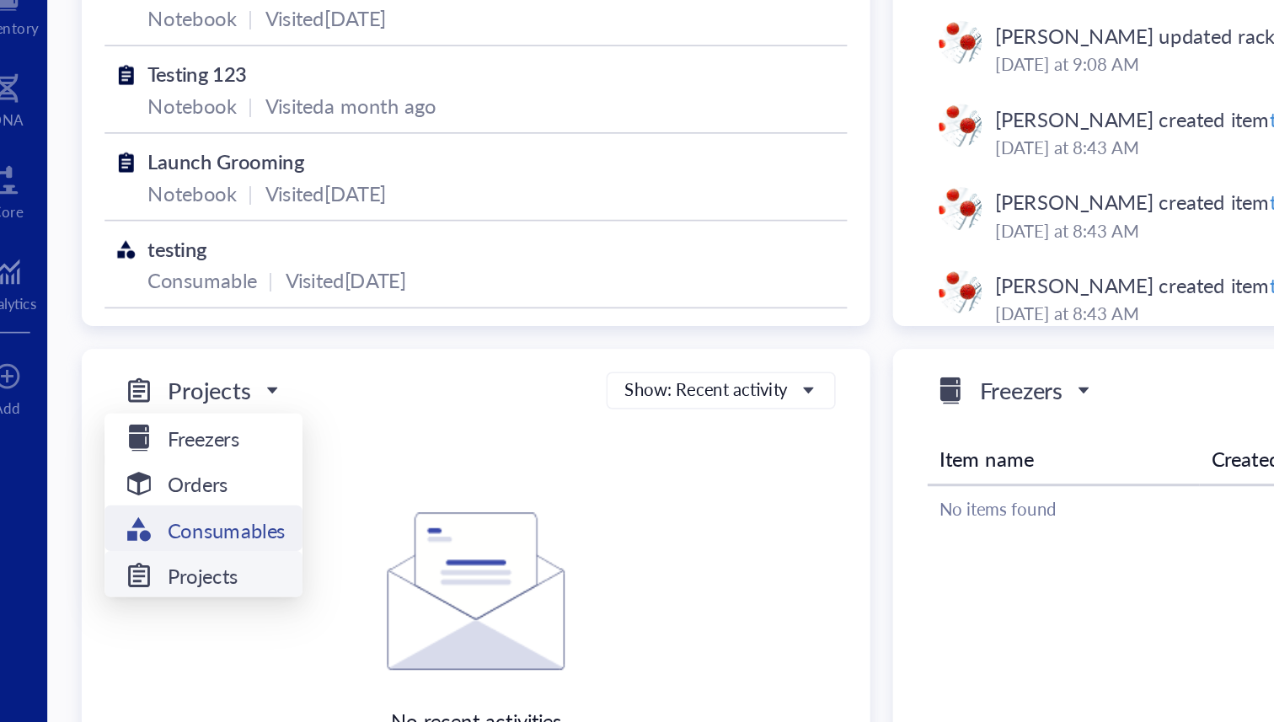
click at [153, 488] on h5 "Consumables" at bounding box center [152, 494] width 69 height 19
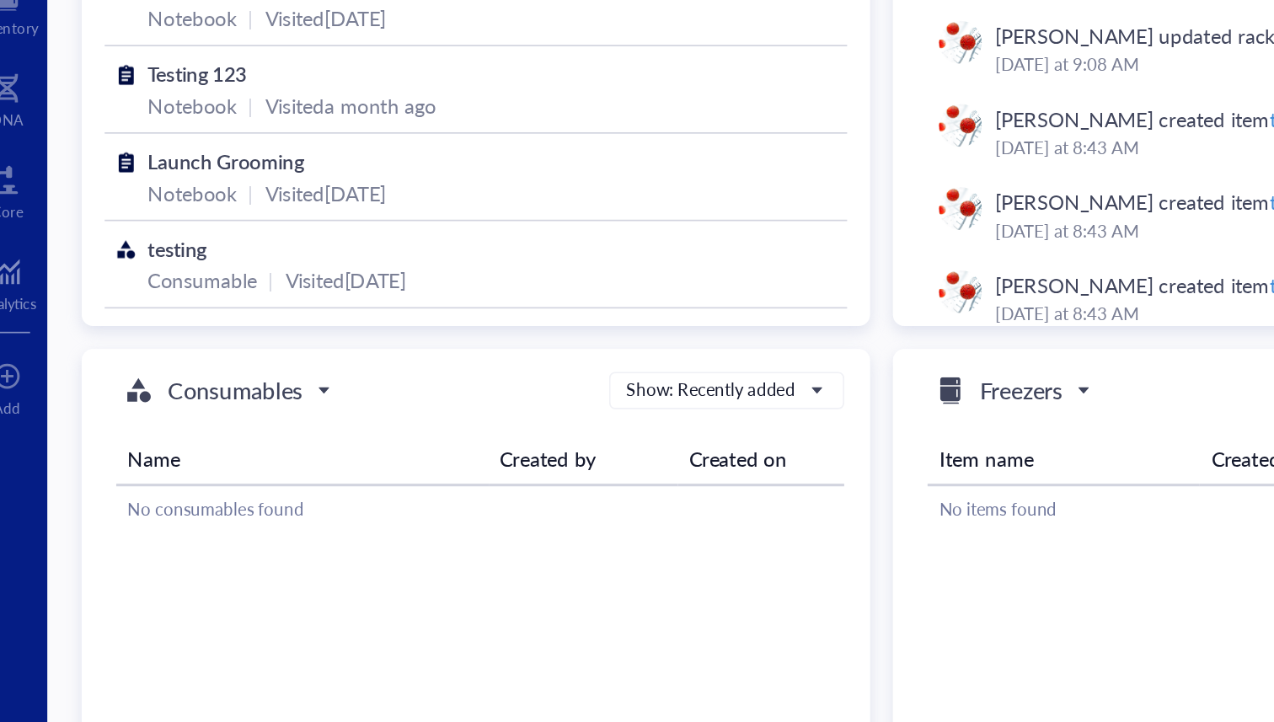
click at [155, 431] on div "Name Created by Created on No consumables found" at bounding box center [302, 460] width 428 height 72
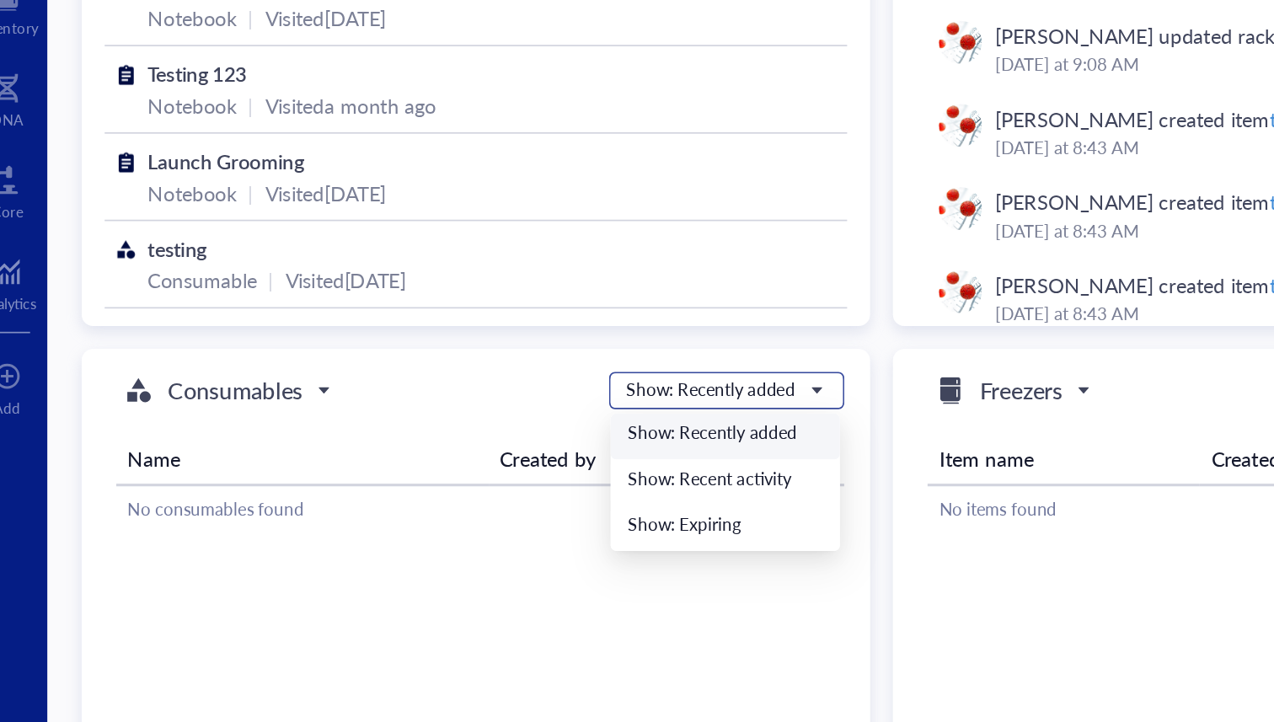
click at [442, 405] on div "Show: Recently added" at bounding box center [437, 412] width 99 height 15
click at [425, 465] on div "Show: Recent activity" at bounding box center [445, 465] width 115 height 15
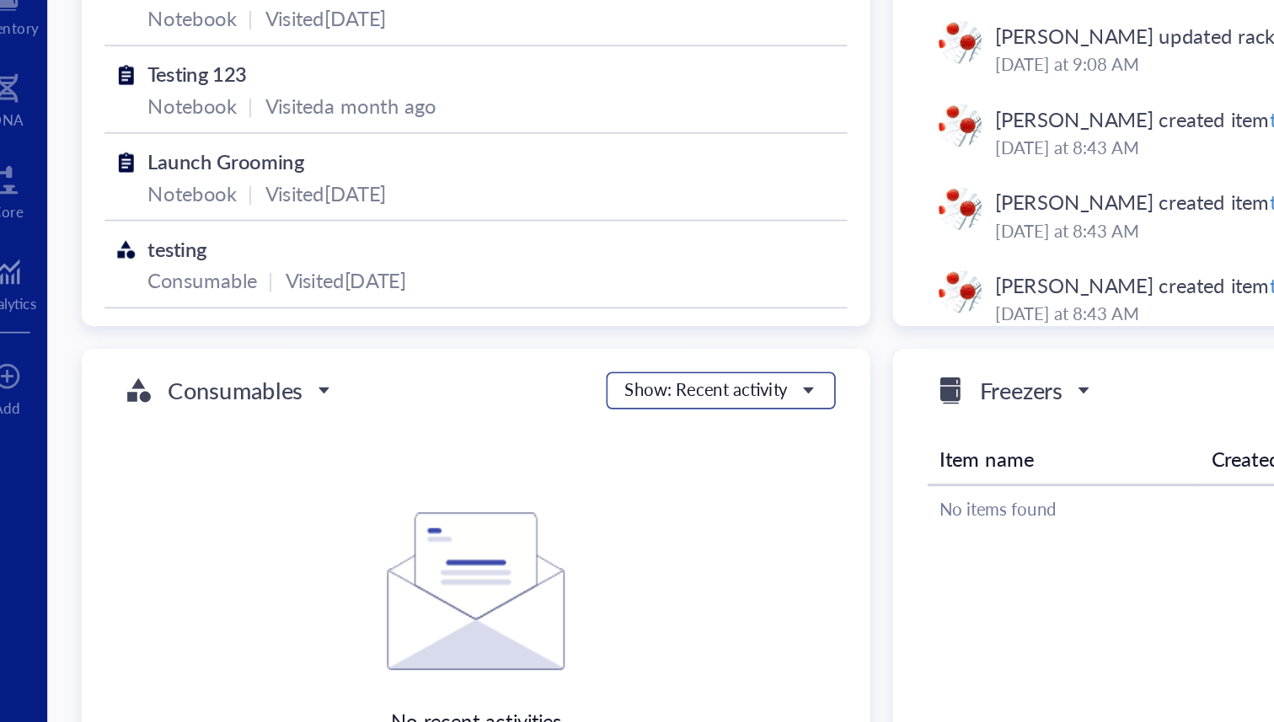
click at [474, 410] on div "Show: Recent activity" at bounding box center [434, 412] width 96 height 15
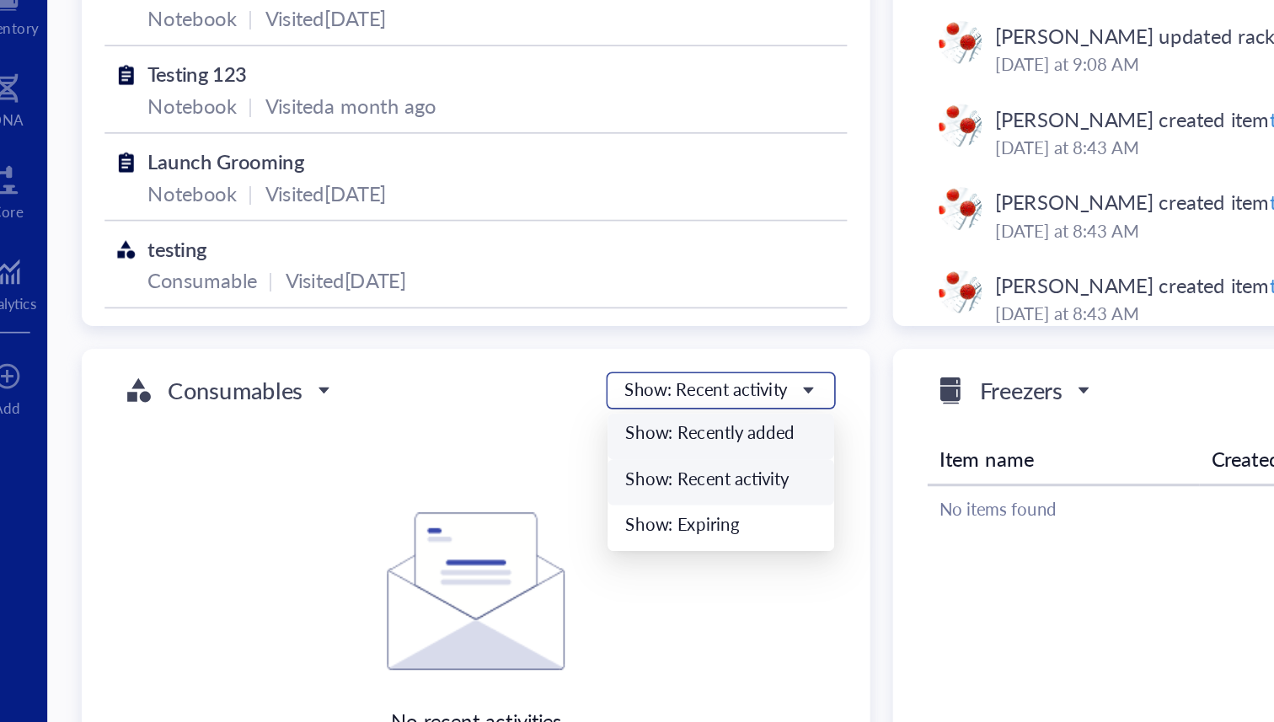
click at [462, 437] on div "Show: Recently added" at bounding box center [443, 438] width 112 height 15
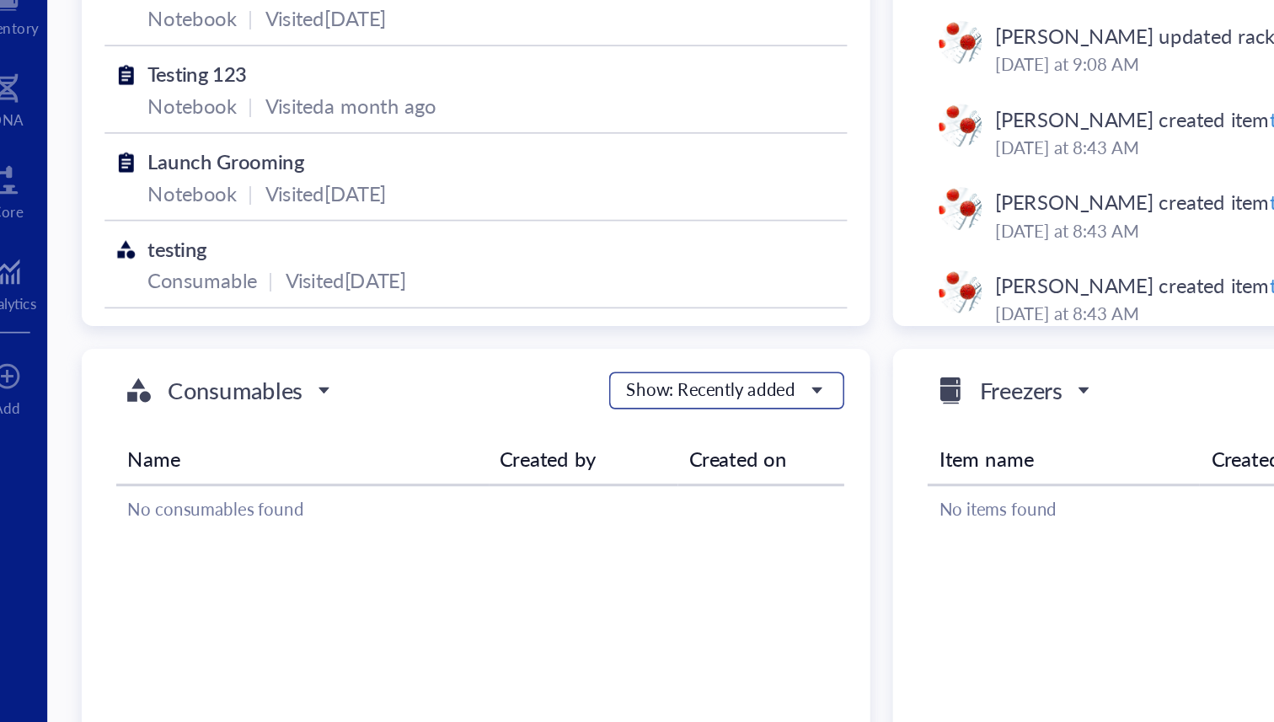
click at [462, 417] on div "Show: Recently added" at bounding box center [437, 412] width 99 height 15
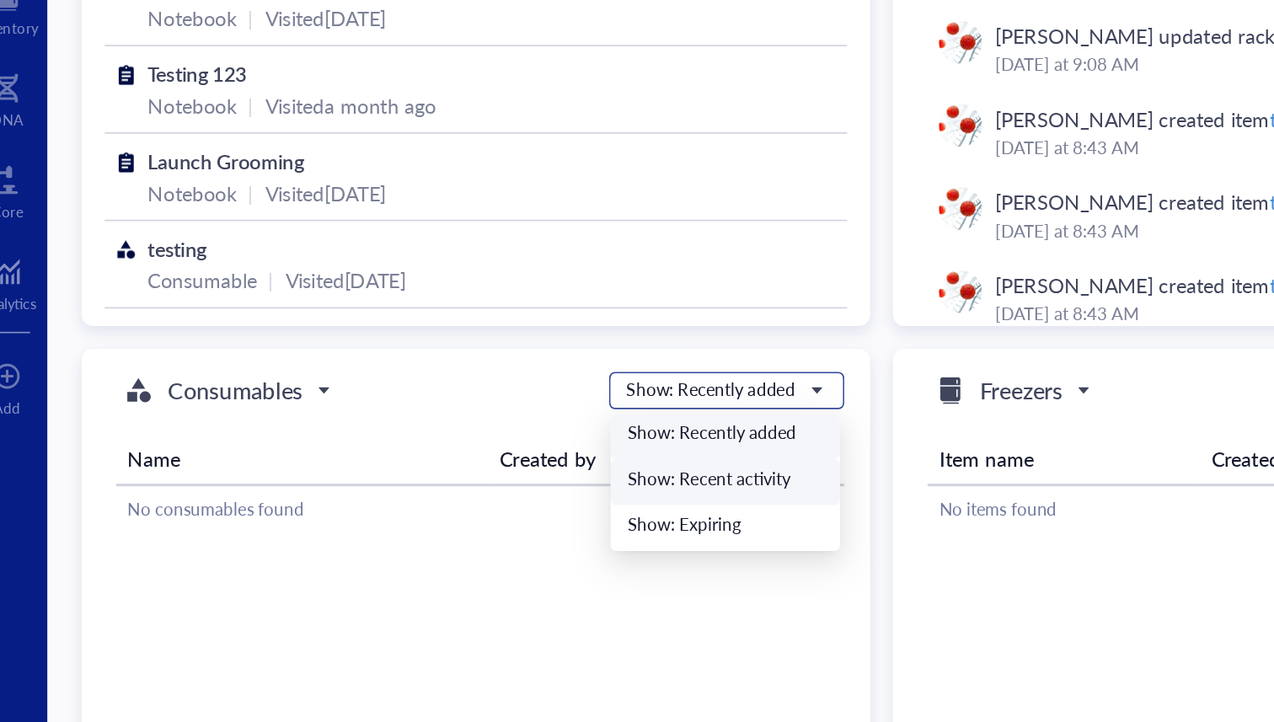
click at [447, 468] on div "Show: Recent activity" at bounding box center [445, 465] width 115 height 15
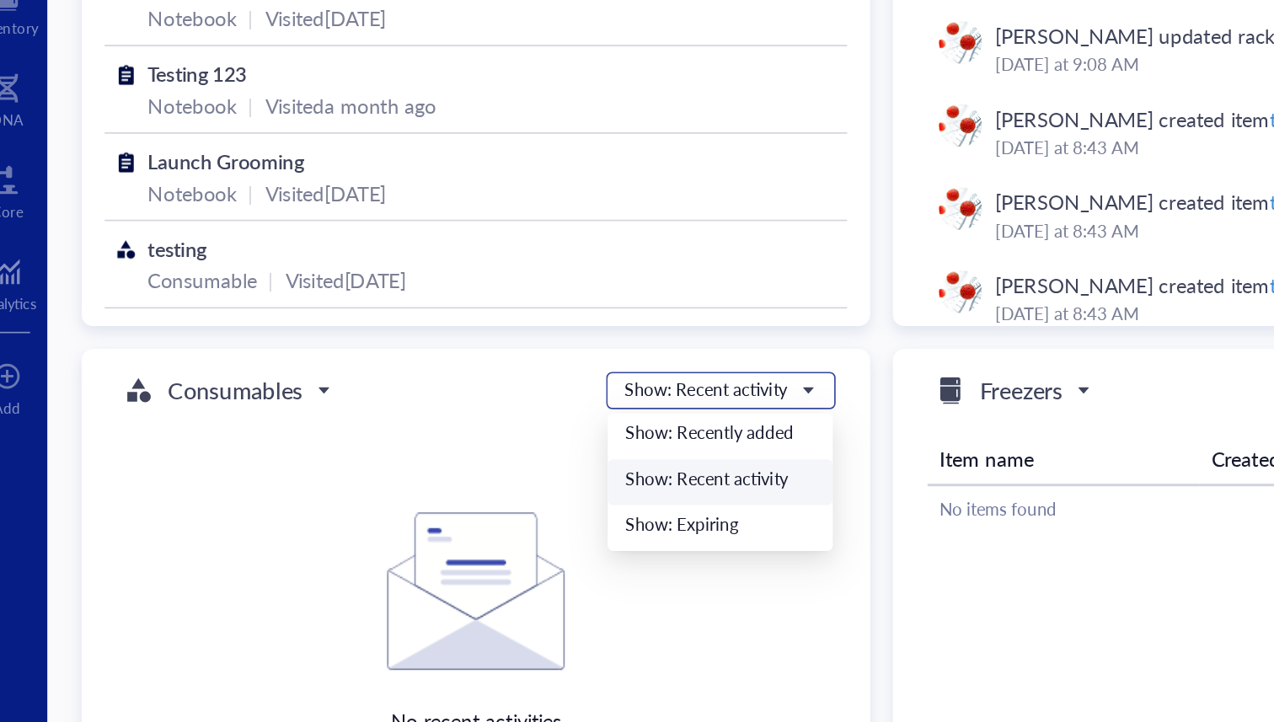
click at [452, 417] on div "Show: Recent activity" at bounding box center [434, 412] width 96 height 15
click at [445, 441] on div "Show: Recently added" at bounding box center [443, 438] width 112 height 15
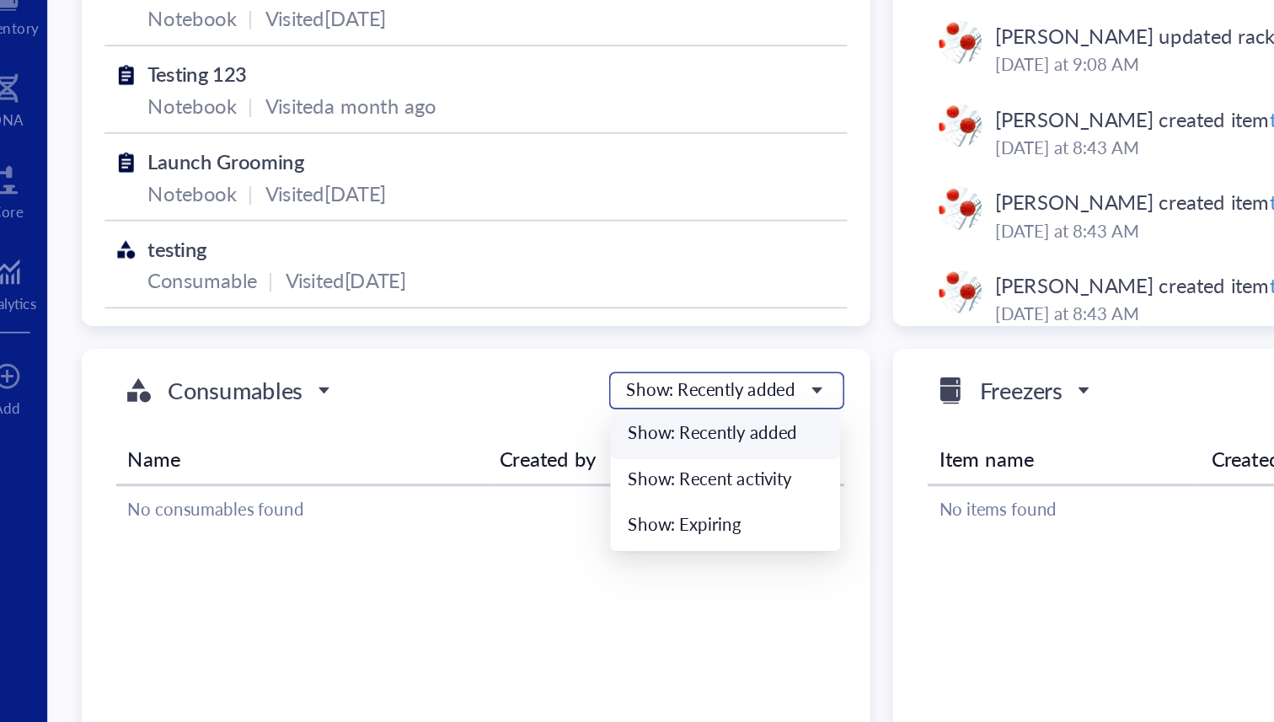
click at [446, 419] on div "Show: Recently added" at bounding box center [437, 412] width 99 height 15
click at [439, 476] on div "Show: Recent activity" at bounding box center [445, 466] width 135 height 27
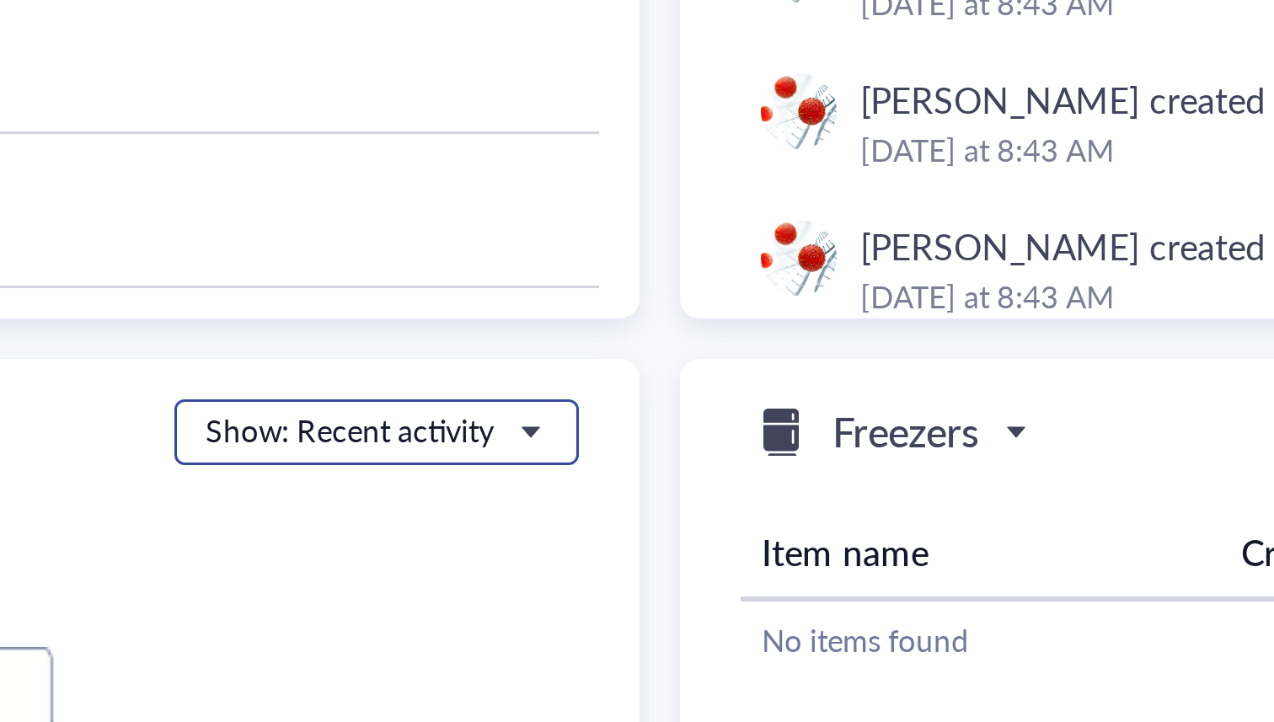
click at [479, 412] on div "Show: Recent activity" at bounding box center [434, 412] width 96 height 15
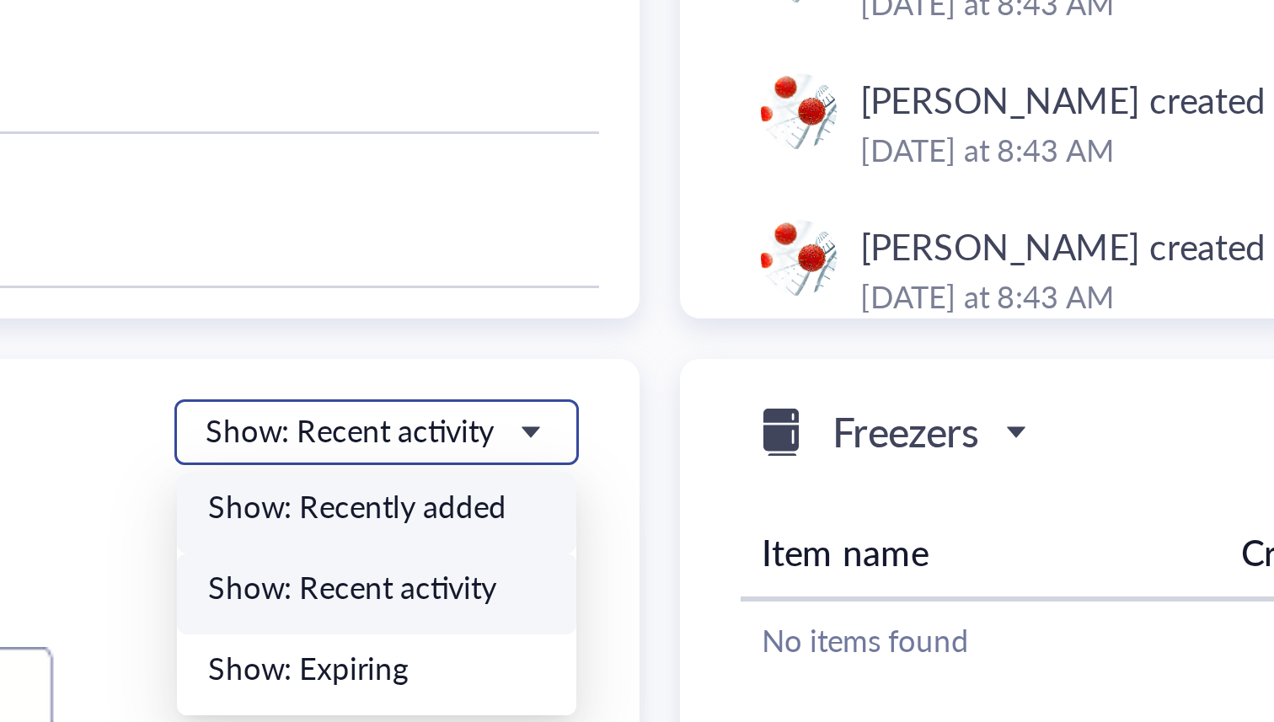
click at [474, 436] on div "Show: Recently added" at bounding box center [443, 438] width 112 height 15
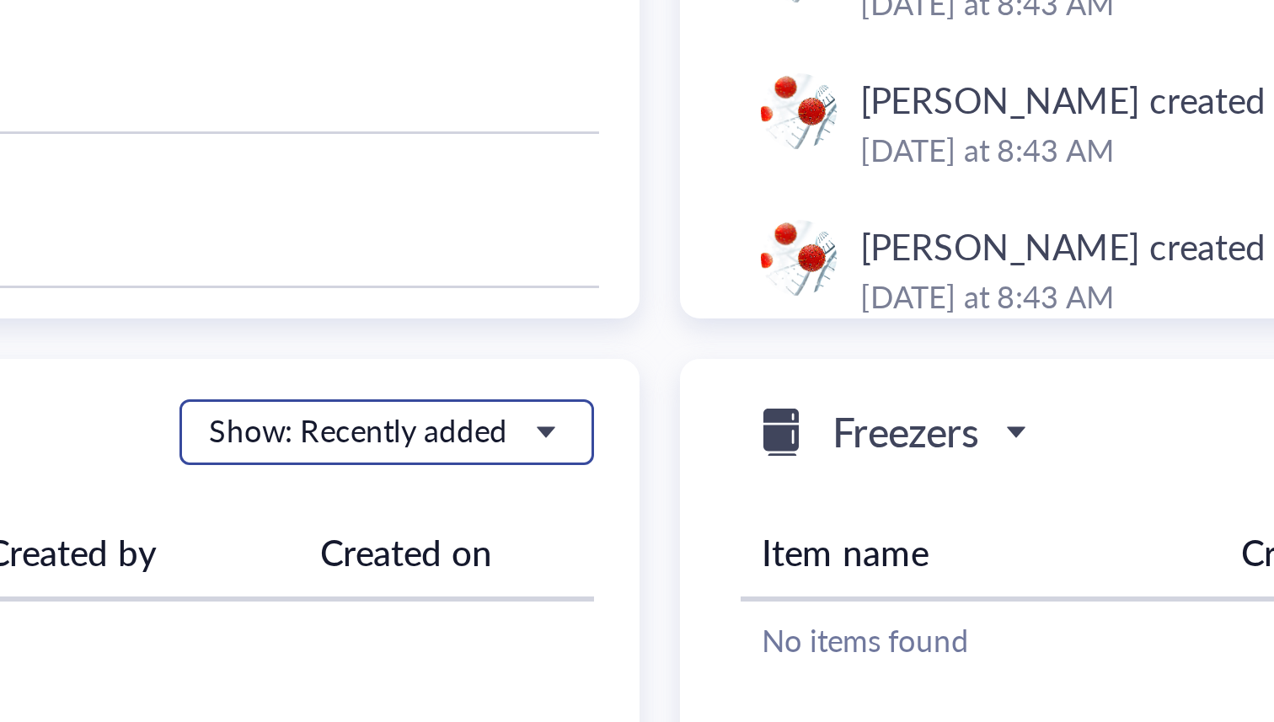
click at [482, 407] on div "Show: Recently added" at bounding box center [437, 412] width 99 height 15
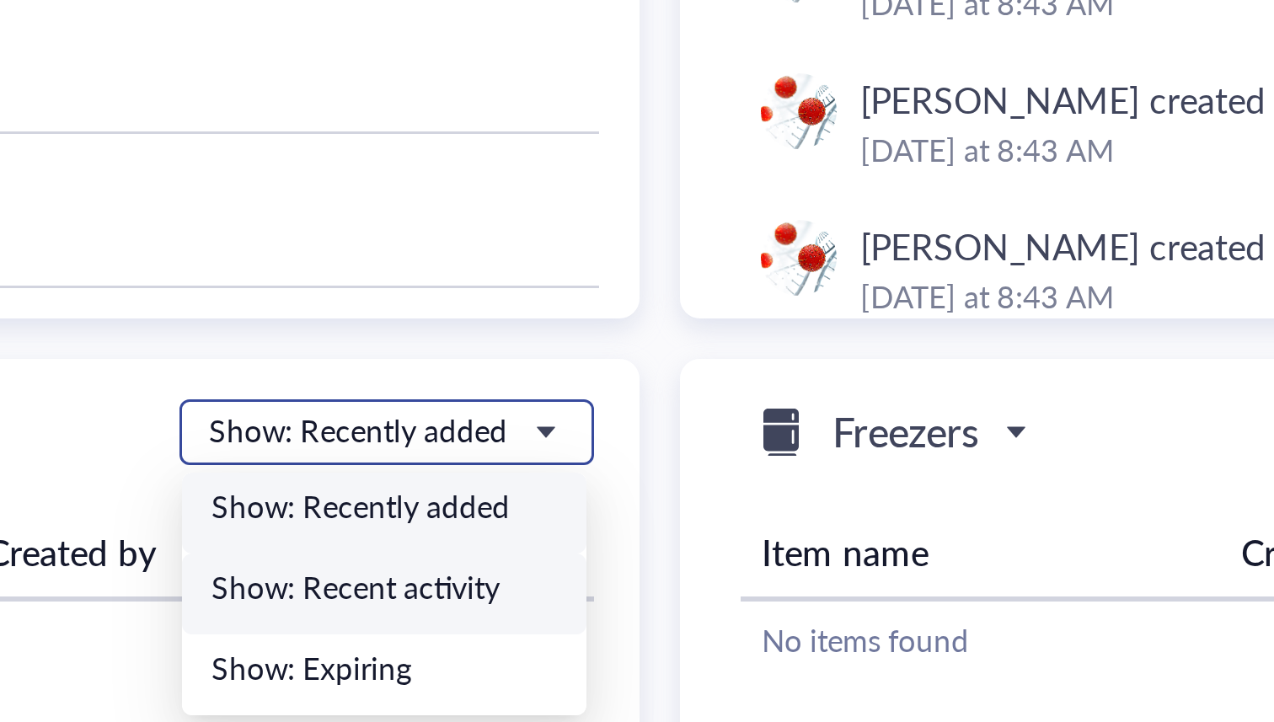
click at [477, 464] on div "Show: Recent activity" at bounding box center [445, 465] width 115 height 15
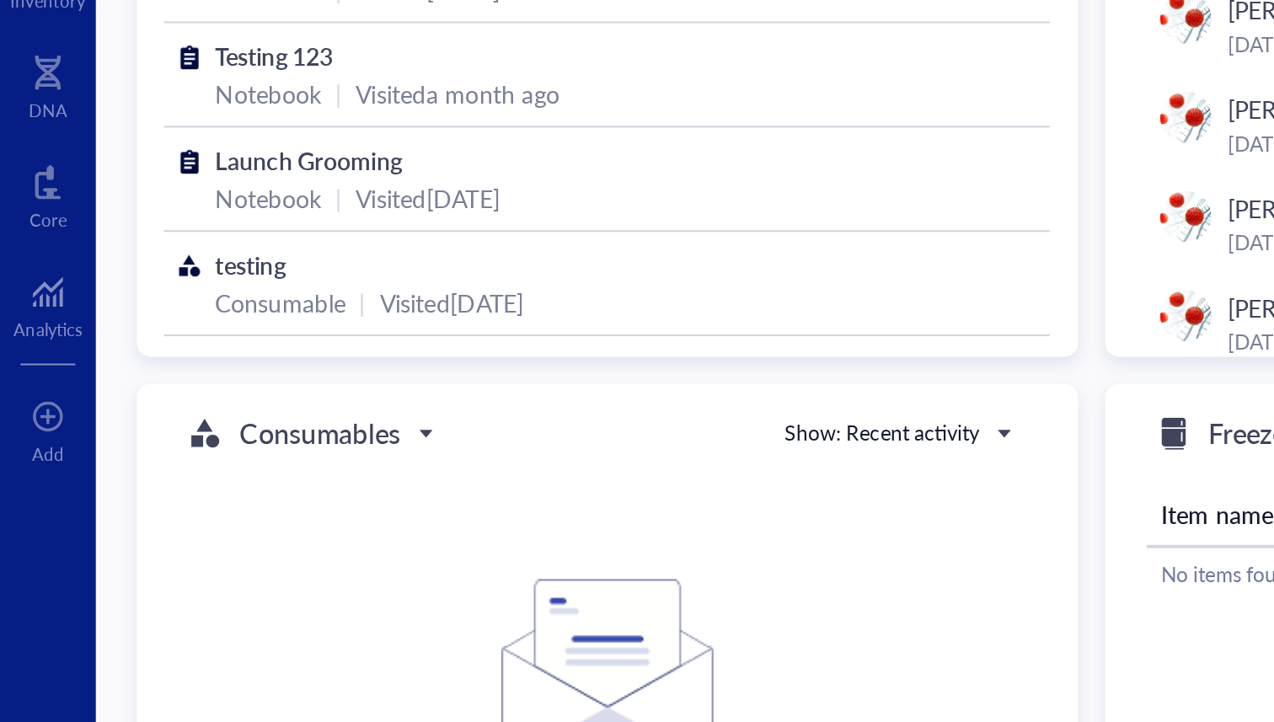
click at [190, 401] on input "search" at bounding box center [146, 412] width 110 height 25
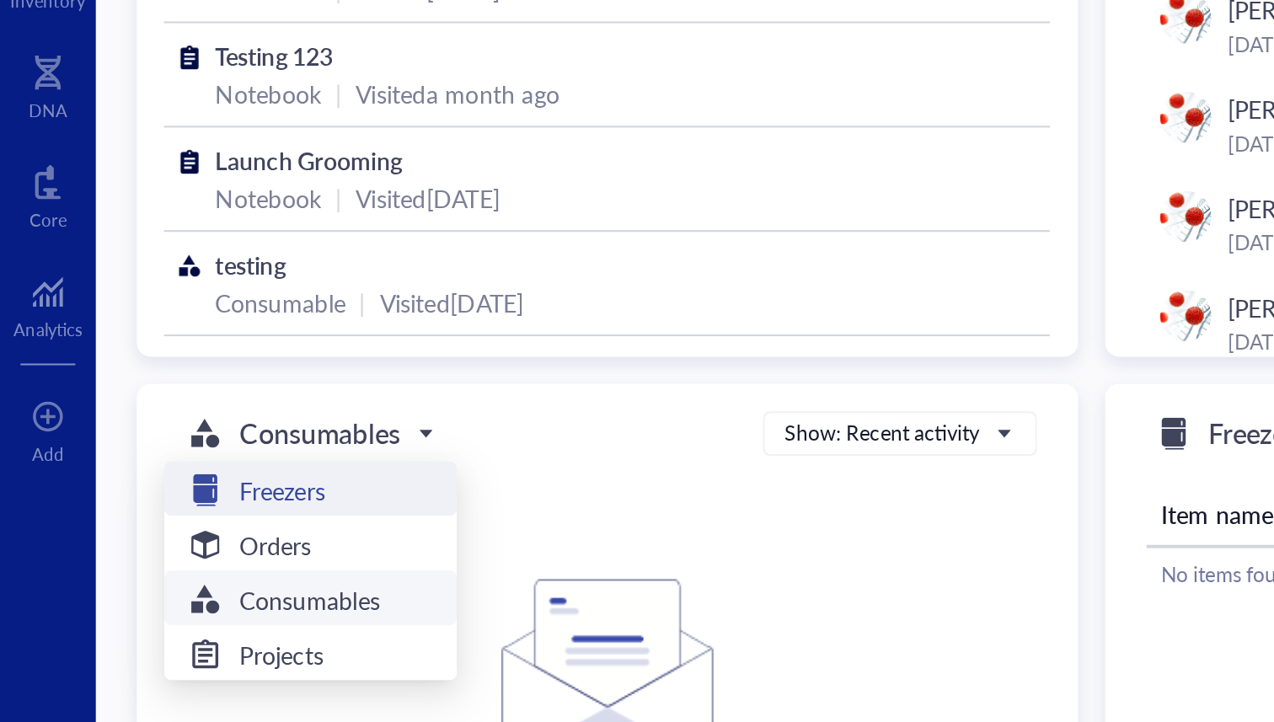
click at [202, 443] on div "Freezers" at bounding box center [153, 441] width 124 height 20
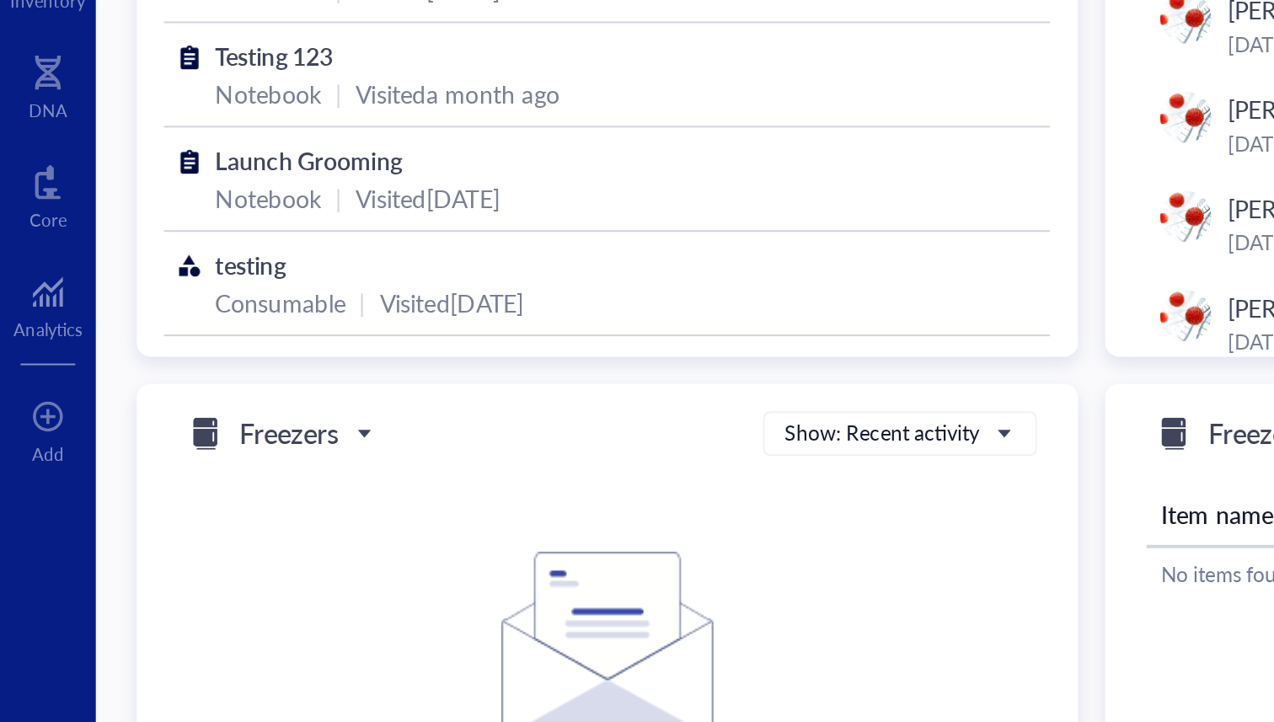
click at [202, 420] on div "freezers Freezers Freezers Orders Consumables Projects Show: Recent activity Sh…" at bounding box center [296, 413] width 430 height 22
click at [193, 410] on div "Freezers" at bounding box center [138, 413] width 114 height 20
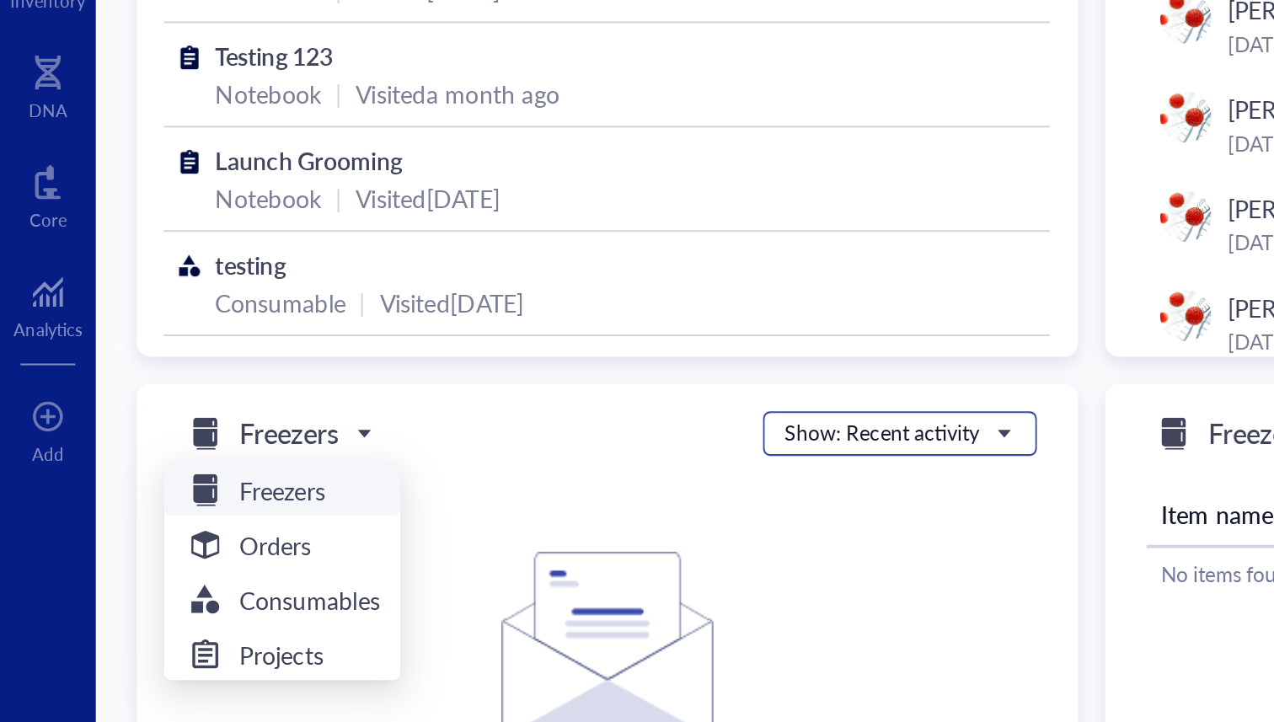
click at [469, 411] on div "Show: Recent activity" at bounding box center [434, 412] width 96 height 15
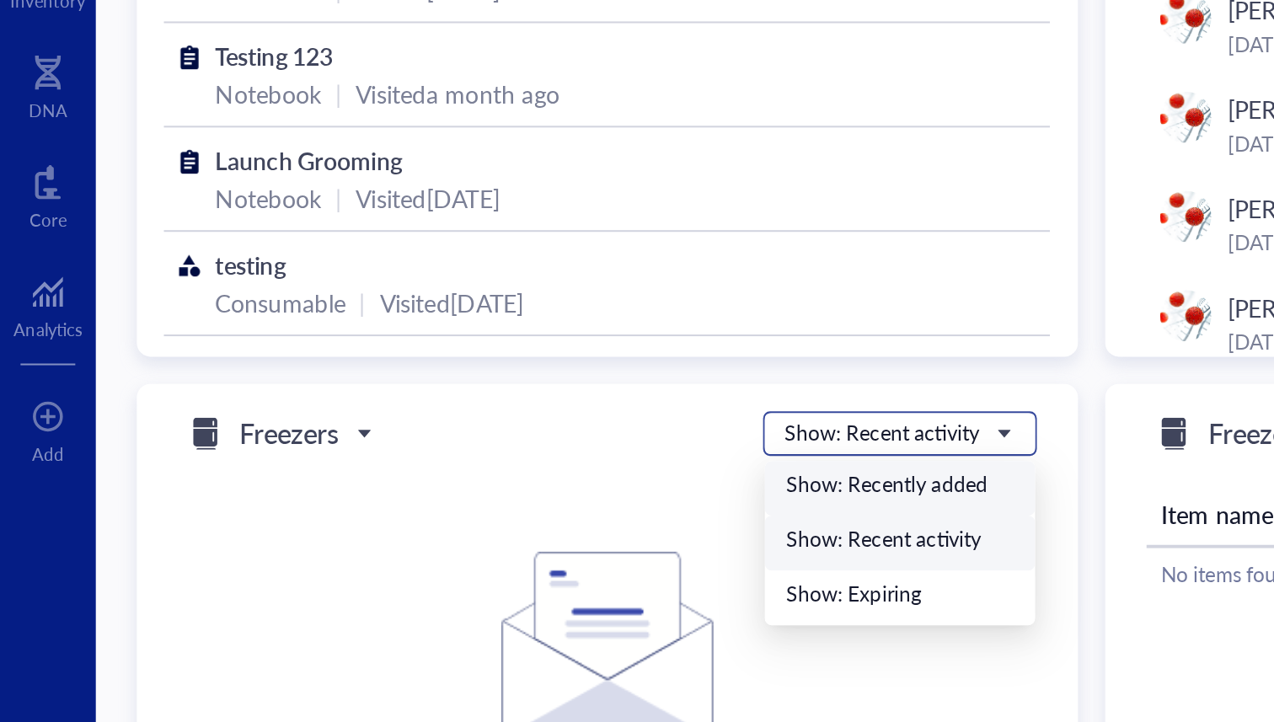
click at [459, 441] on div "Show: Recently added" at bounding box center [443, 438] width 112 height 15
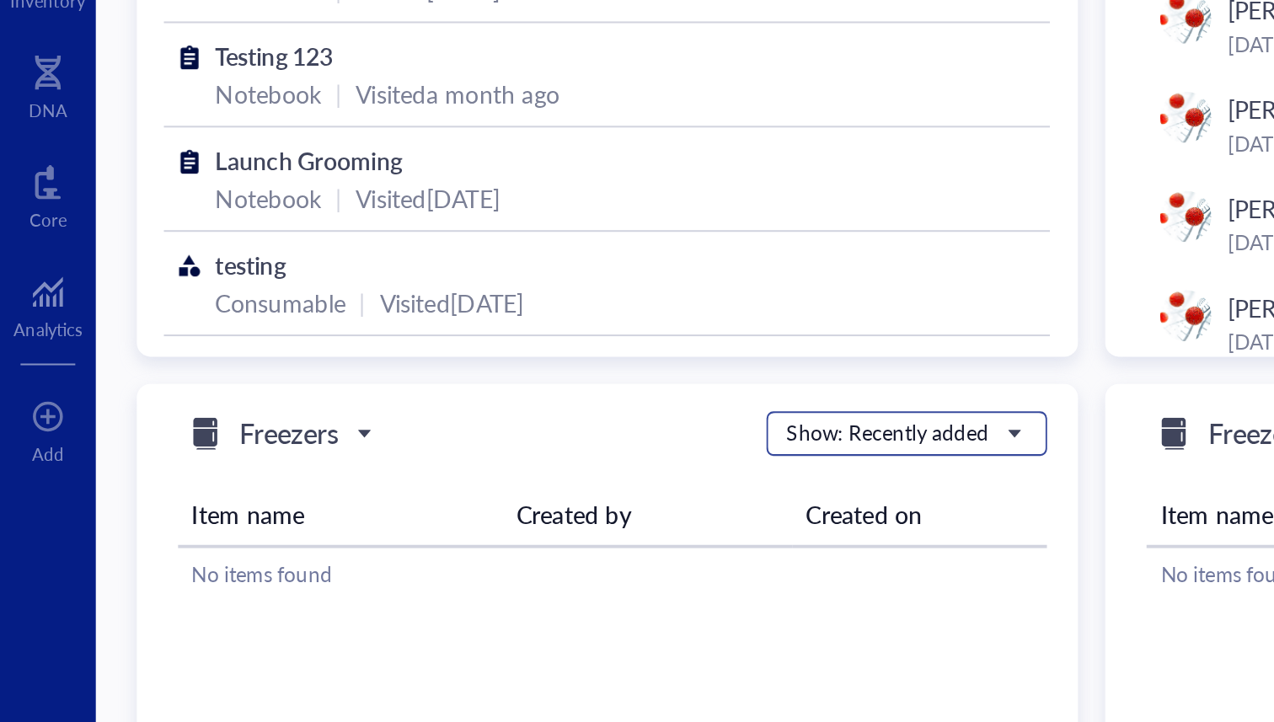
click at [464, 410] on div "Show: Recently added" at bounding box center [437, 412] width 99 height 15
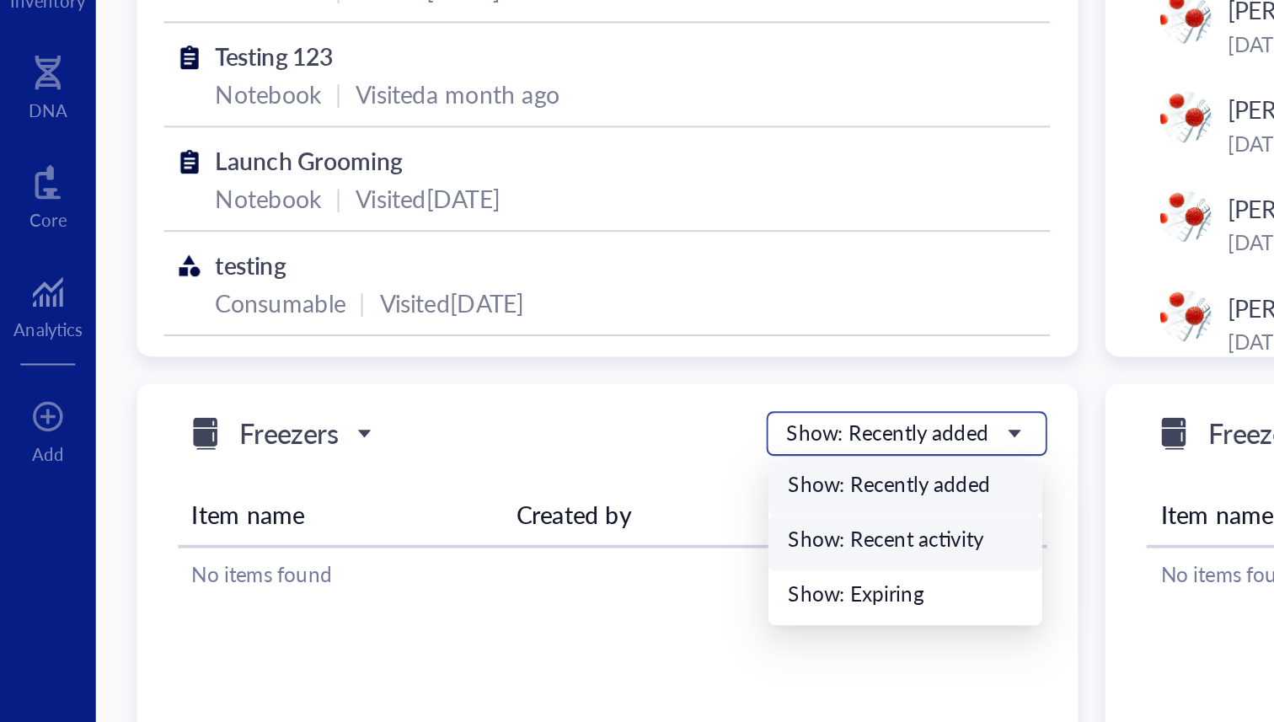
click at [457, 460] on div "Show: Recent activity" at bounding box center [445, 465] width 115 height 15
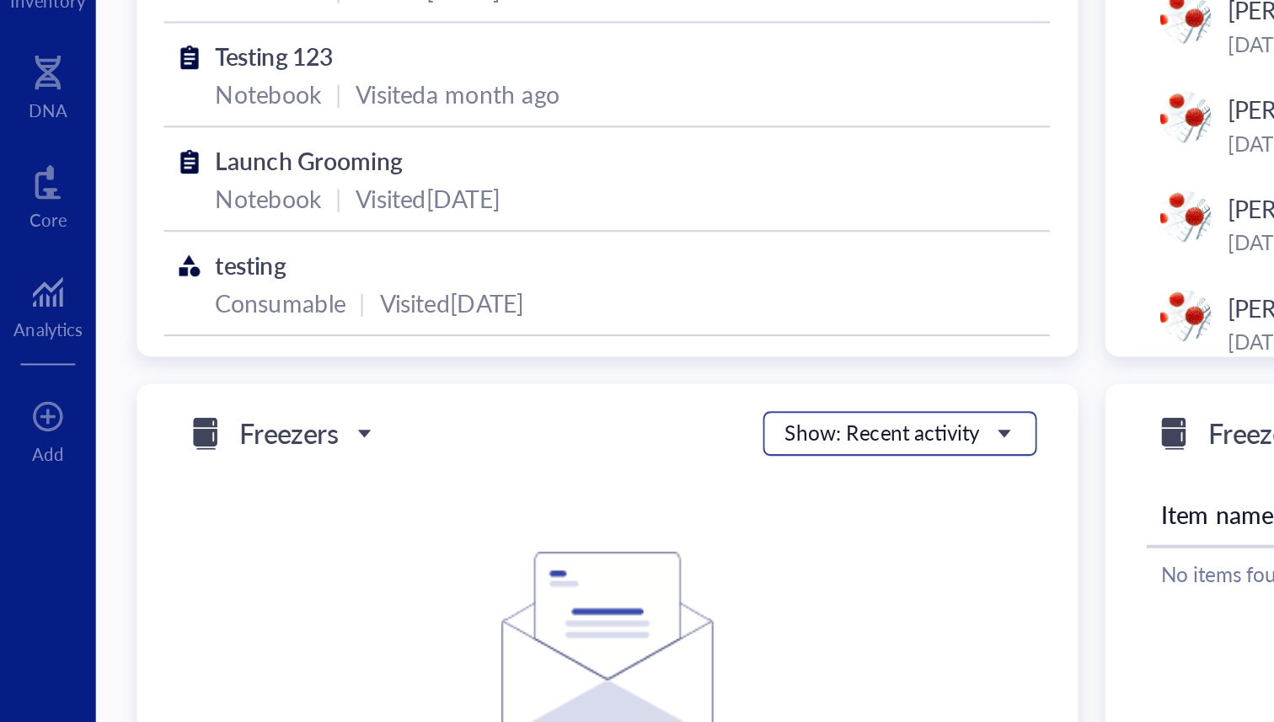
click at [455, 417] on div "Show: Recent activity" at bounding box center [434, 412] width 96 height 15
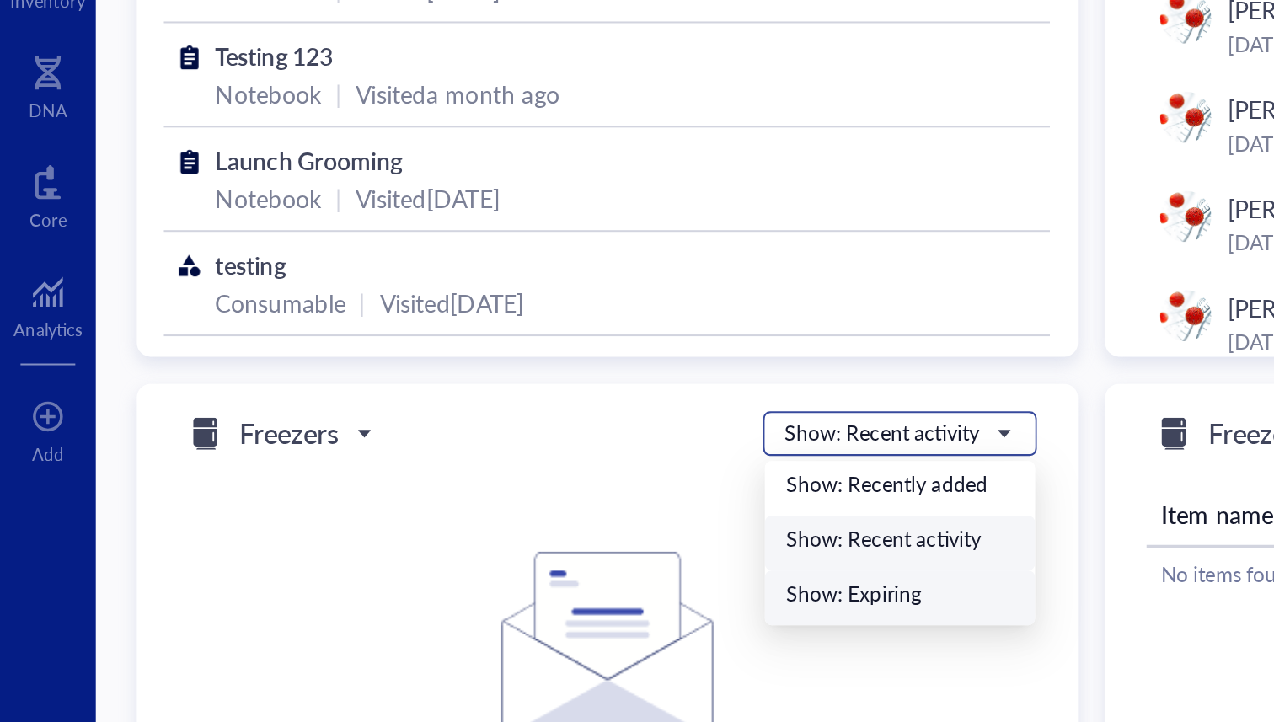
click at [436, 490] on div "Show: Expiring" at bounding box center [443, 491] width 112 height 15
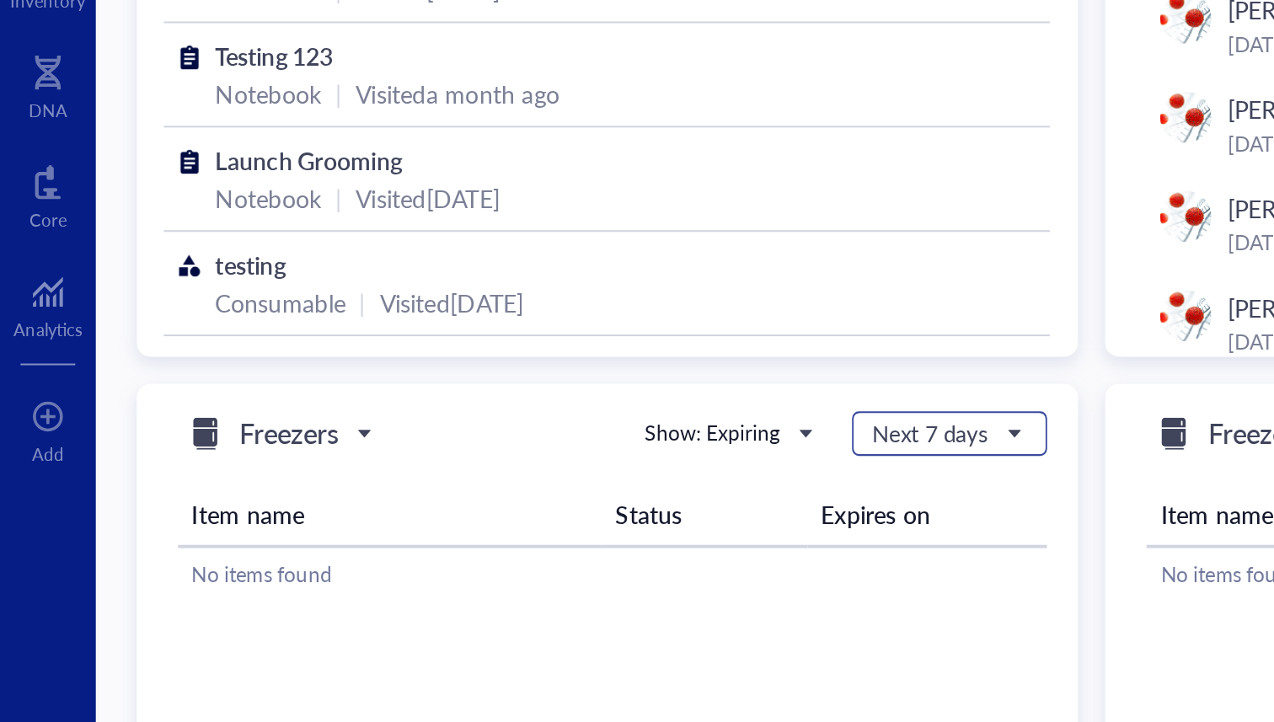
click at [451, 406] on span "Next 7 days" at bounding box center [466, 412] width 72 height 15
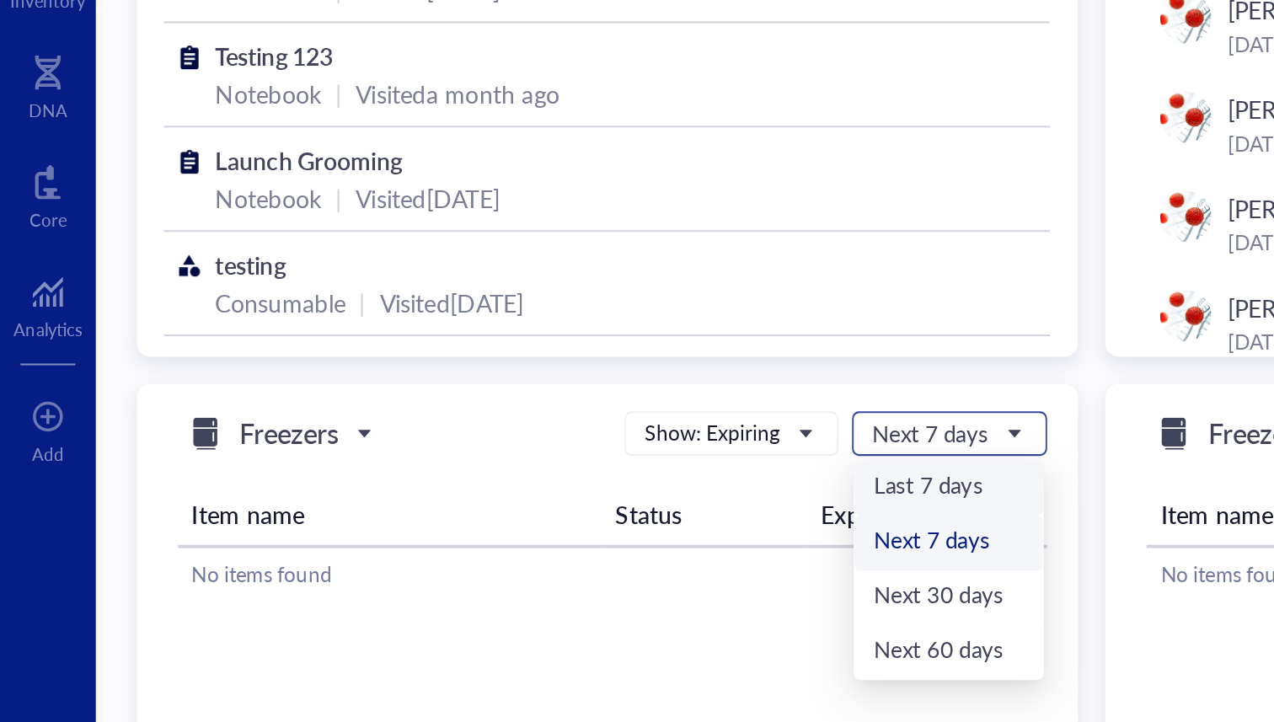
click at [457, 440] on div "Last 7 days" at bounding box center [468, 440] width 74 height 19
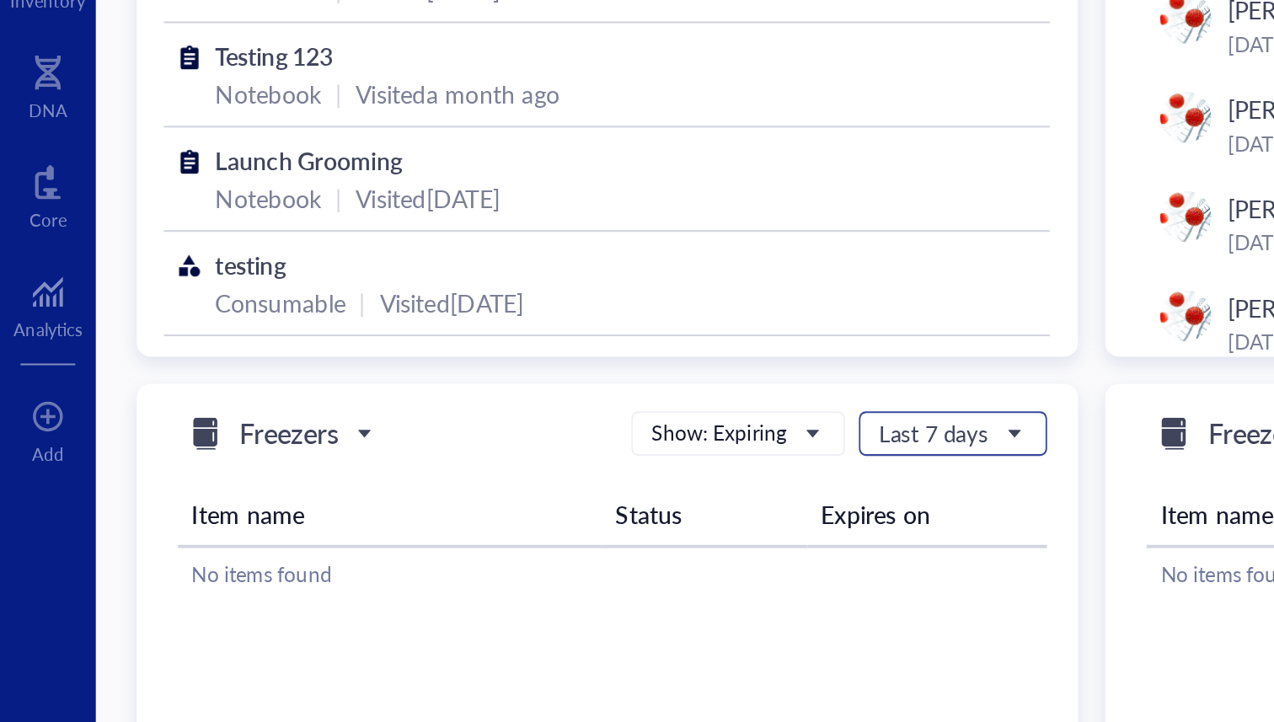
click at [458, 422] on input "search" at bounding box center [461, 412] width 57 height 25
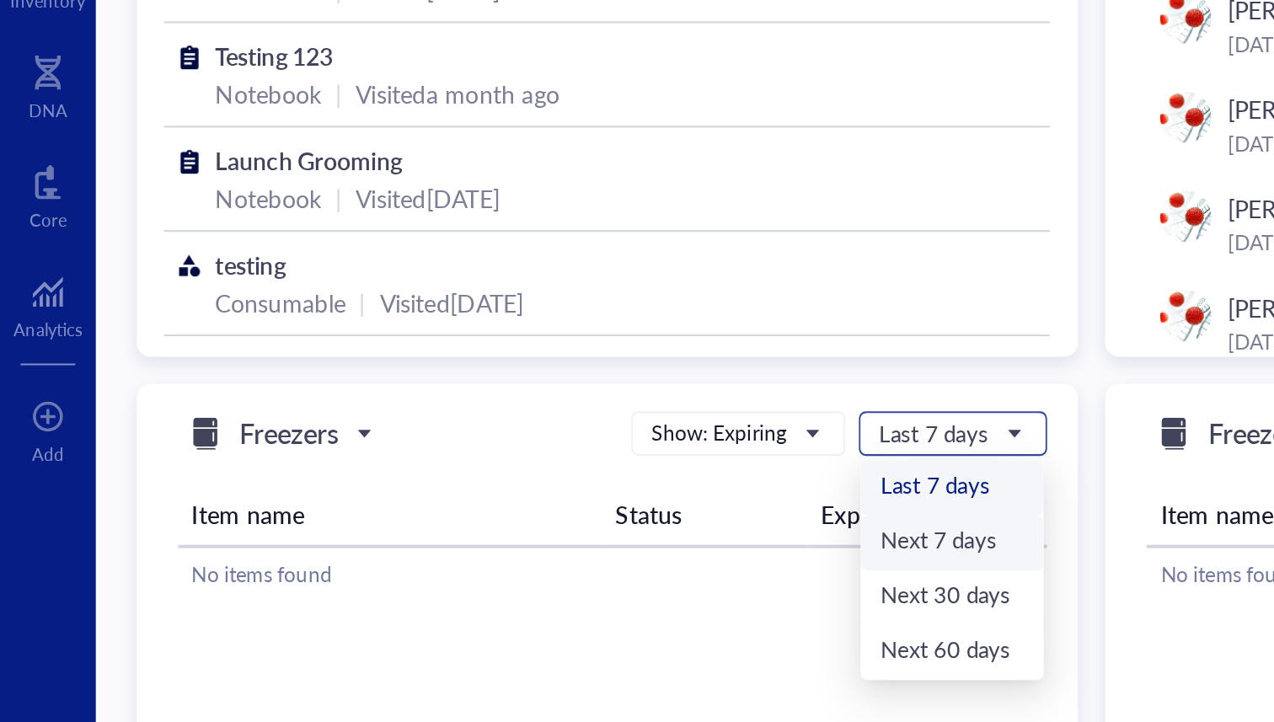
click at [450, 465] on div "Next 7 days" at bounding box center [469, 467] width 71 height 19
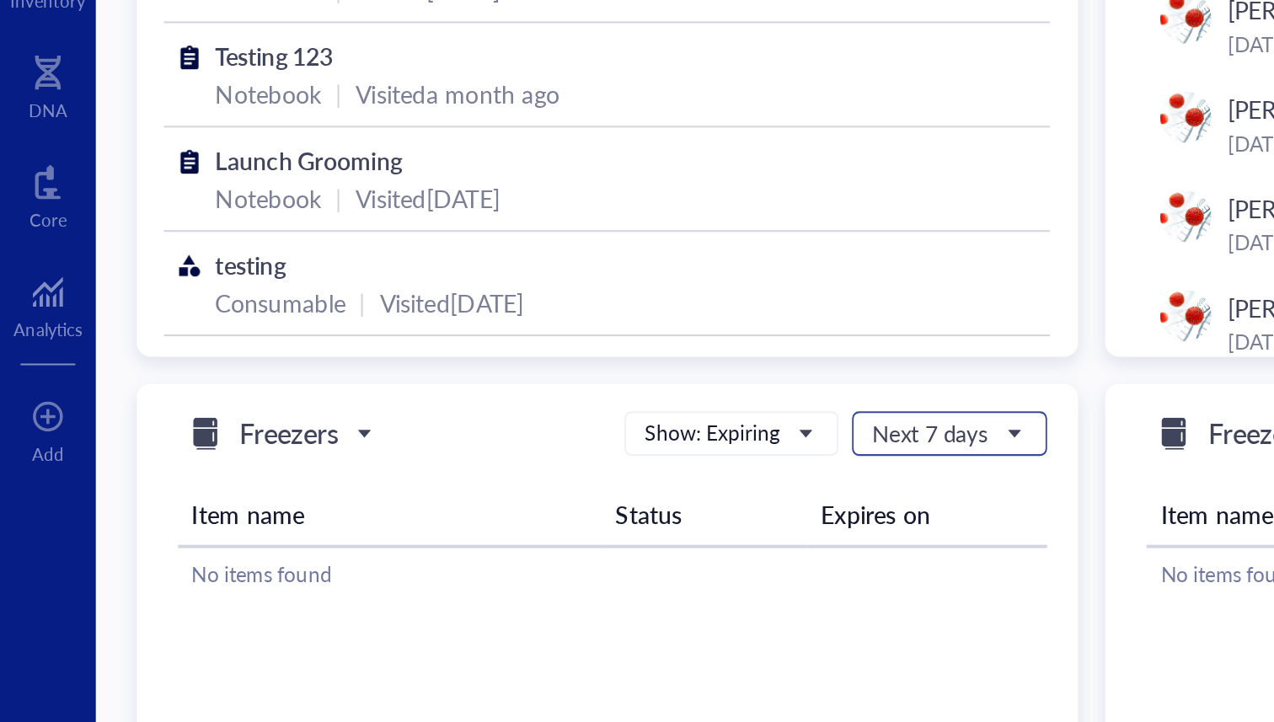
click at [450, 425] on input "search" at bounding box center [460, 412] width 61 height 25
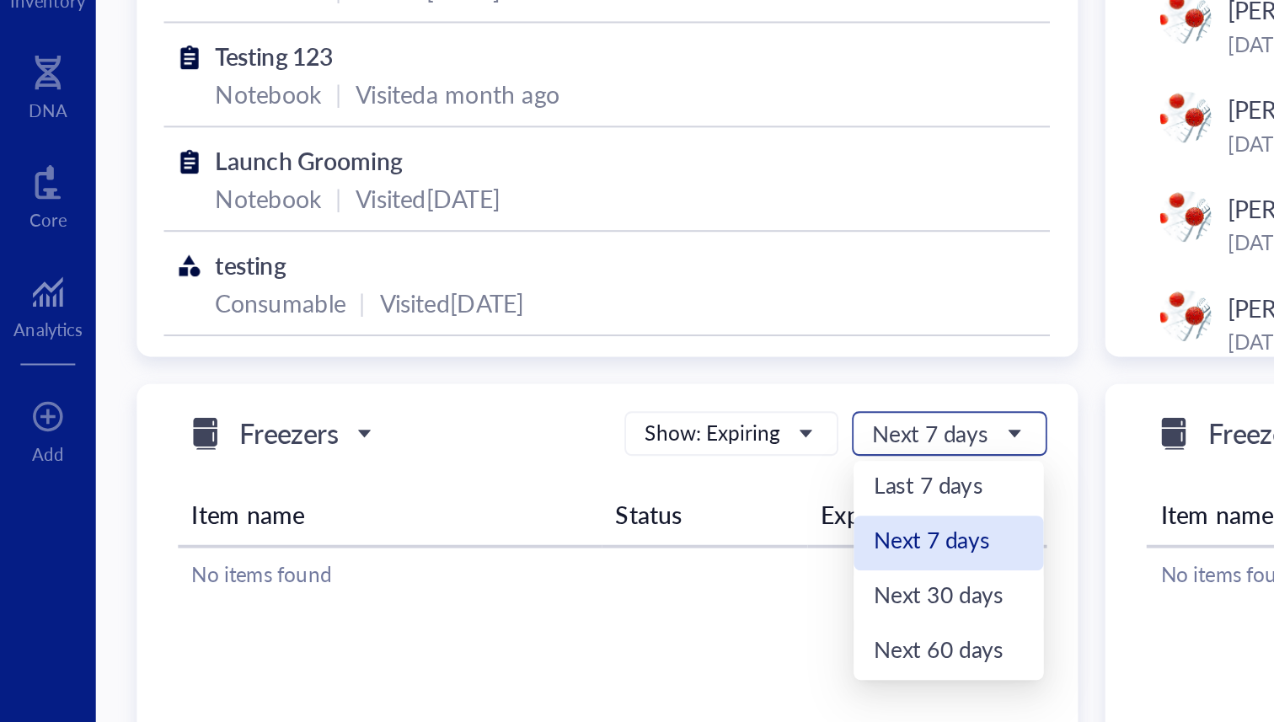
click at [442, 479] on div "Next 7 days" at bounding box center [467, 466] width 94 height 27
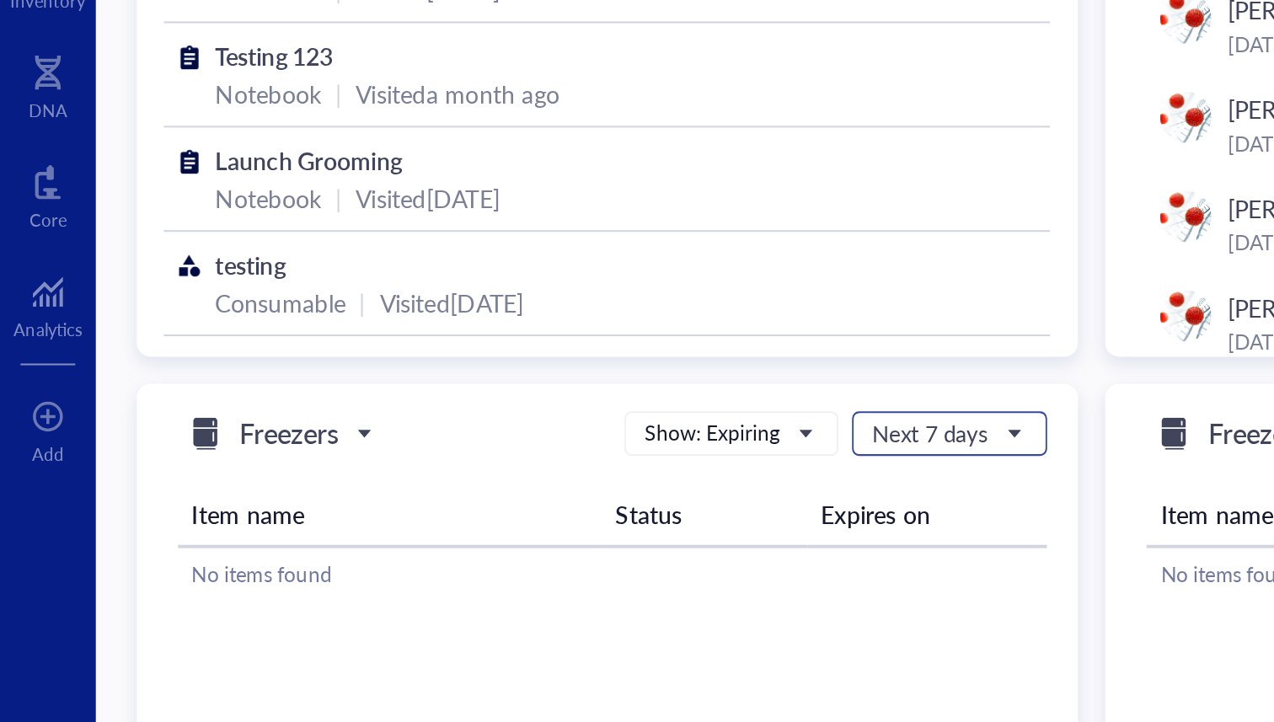
click at [448, 424] on input "search" at bounding box center [460, 412] width 61 height 25
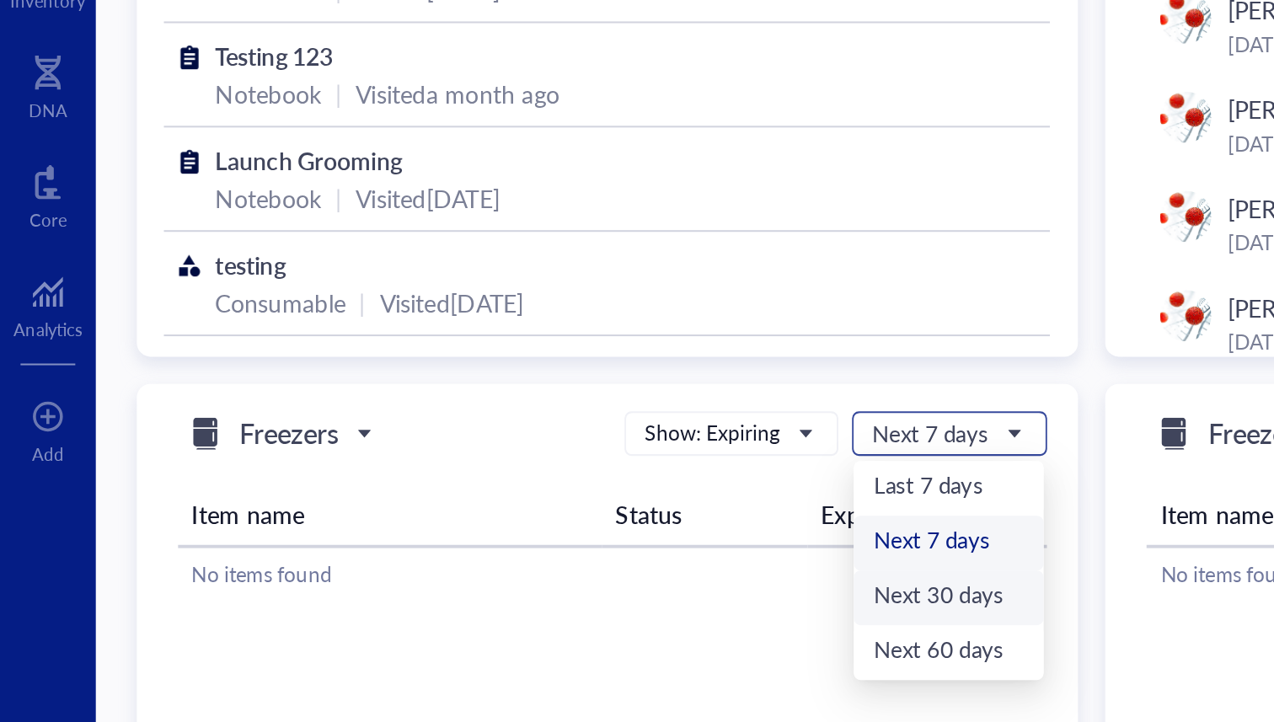
click at [440, 490] on div "Next 30 days" at bounding box center [468, 493] width 74 height 19
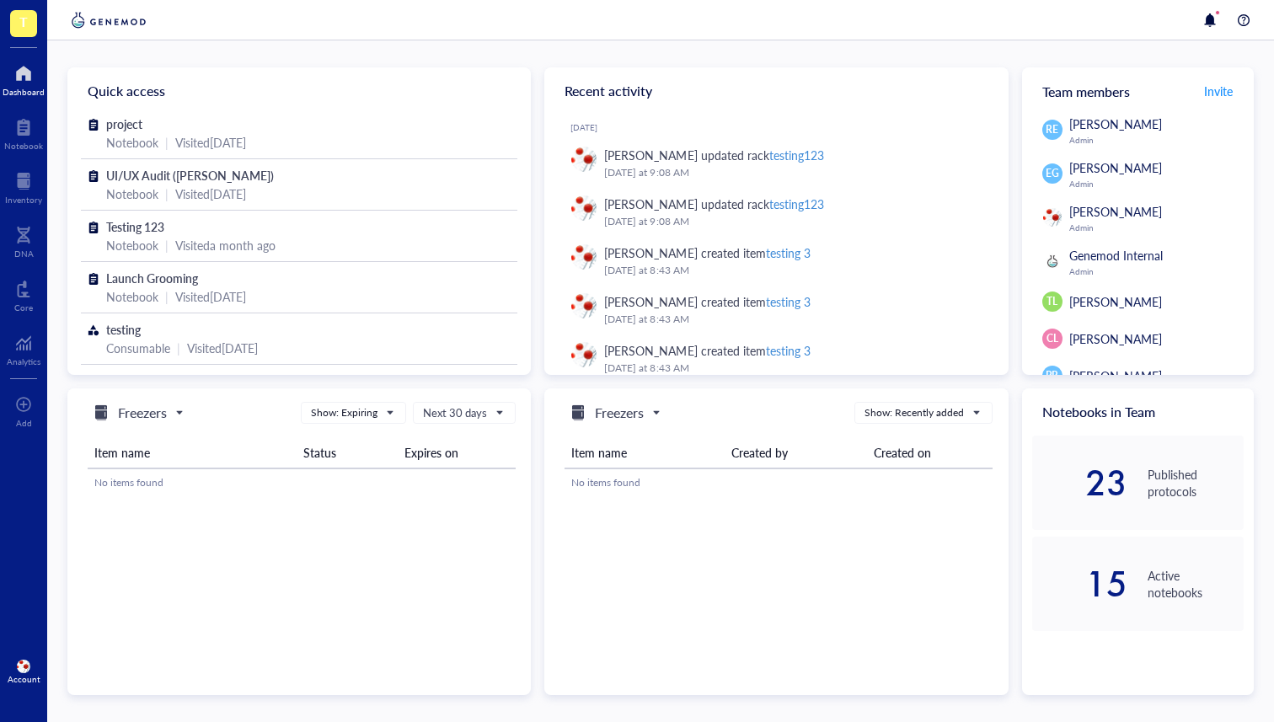
click at [236, 413] on div "Freezers Freezers Orders Consumables Projects Show: Expiring Show: Recently add…" at bounding box center [298, 413] width 435 height 22
click at [169, 418] on span "Freezers" at bounding box center [136, 413] width 91 height 20
click at [156, 494] on h5 "Consumables" at bounding box center [152, 494] width 69 height 19
click at [19, 681] on div "Account" at bounding box center [24, 679] width 33 height 10
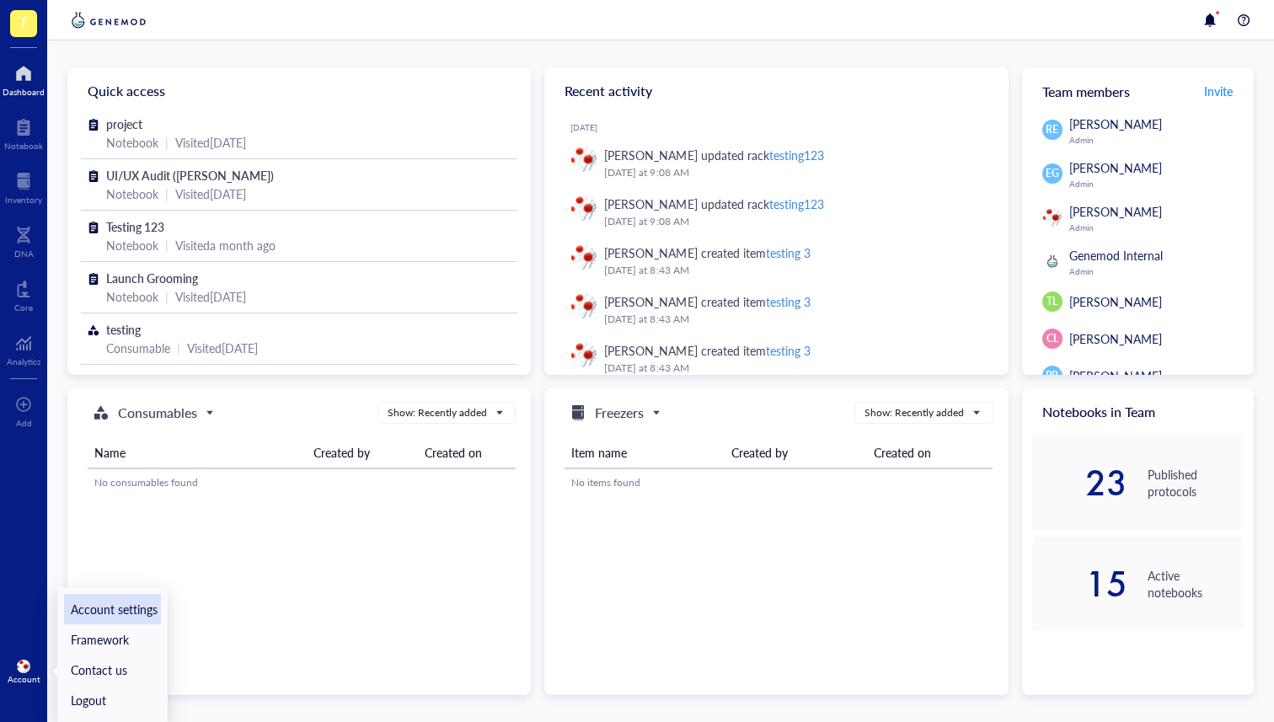
click at [145, 608] on link "Account settings" at bounding box center [112, 609] width 97 height 30
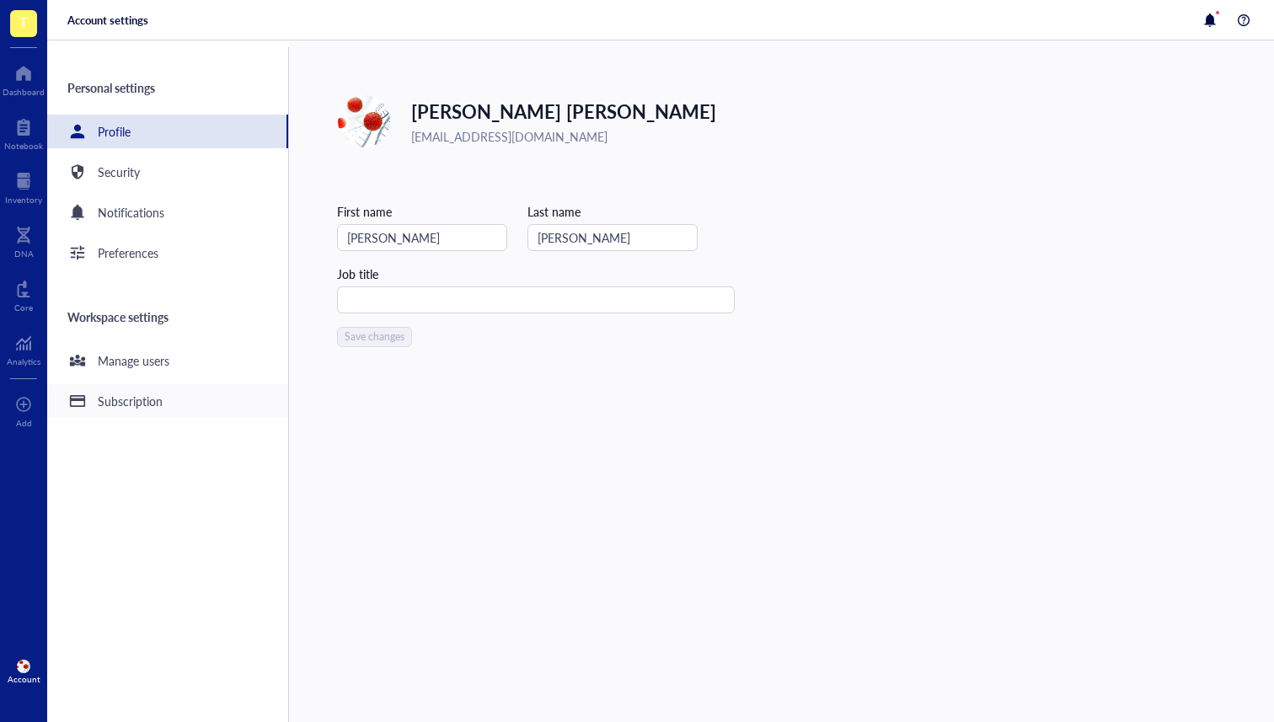
click at [155, 399] on div "Subscription" at bounding box center [130, 401] width 65 height 19
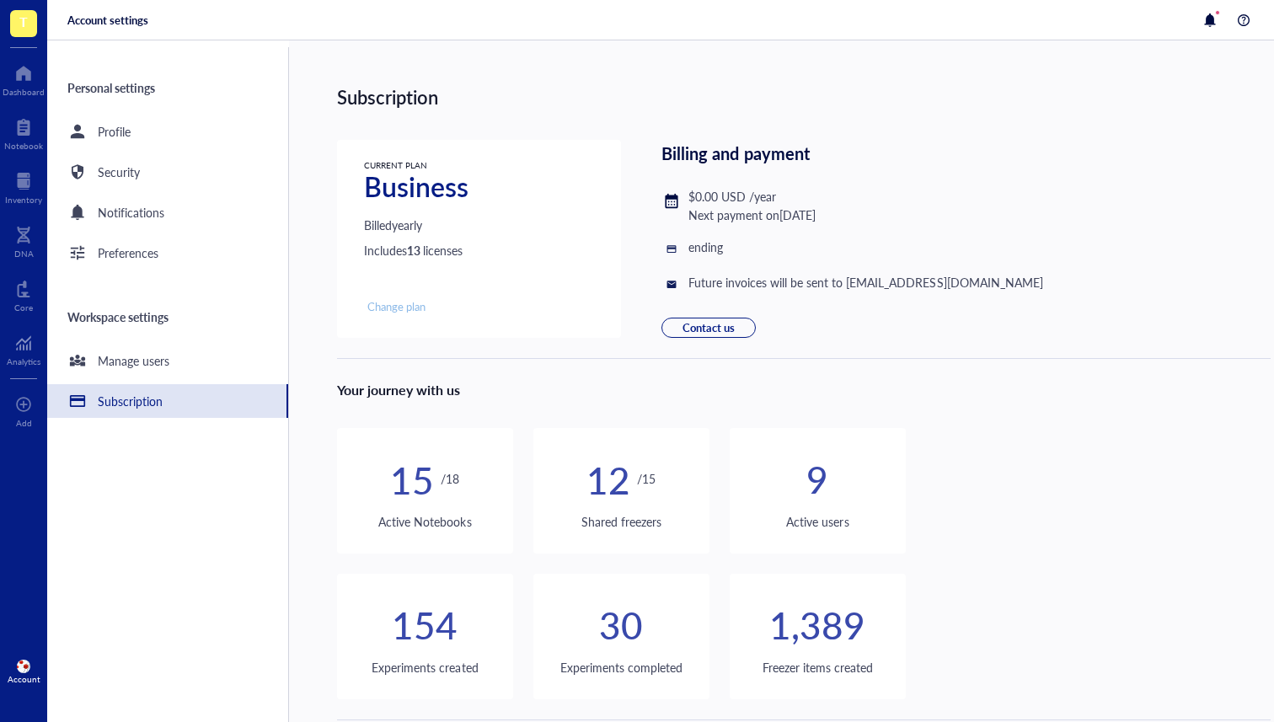
click at [398, 302] on span "Change plan" at bounding box center [396, 306] width 58 height 15
click at [24, 650] on div "Account" at bounding box center [23, 671] width 47 height 47
click at [108, 649] on link "Framework" at bounding box center [112, 639] width 97 height 30
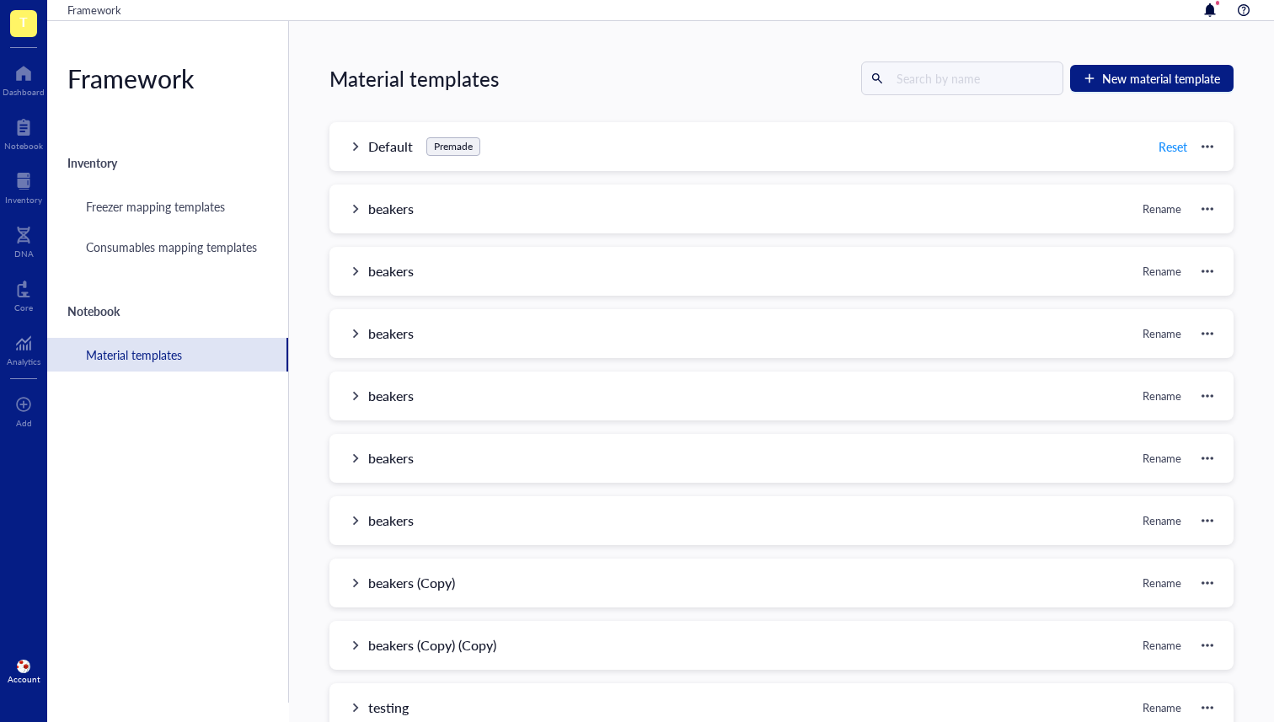
click at [15, 670] on div "Account" at bounding box center [23, 671] width 47 height 47
click at [128, 658] on link "Contact us" at bounding box center [112, 670] width 97 height 30
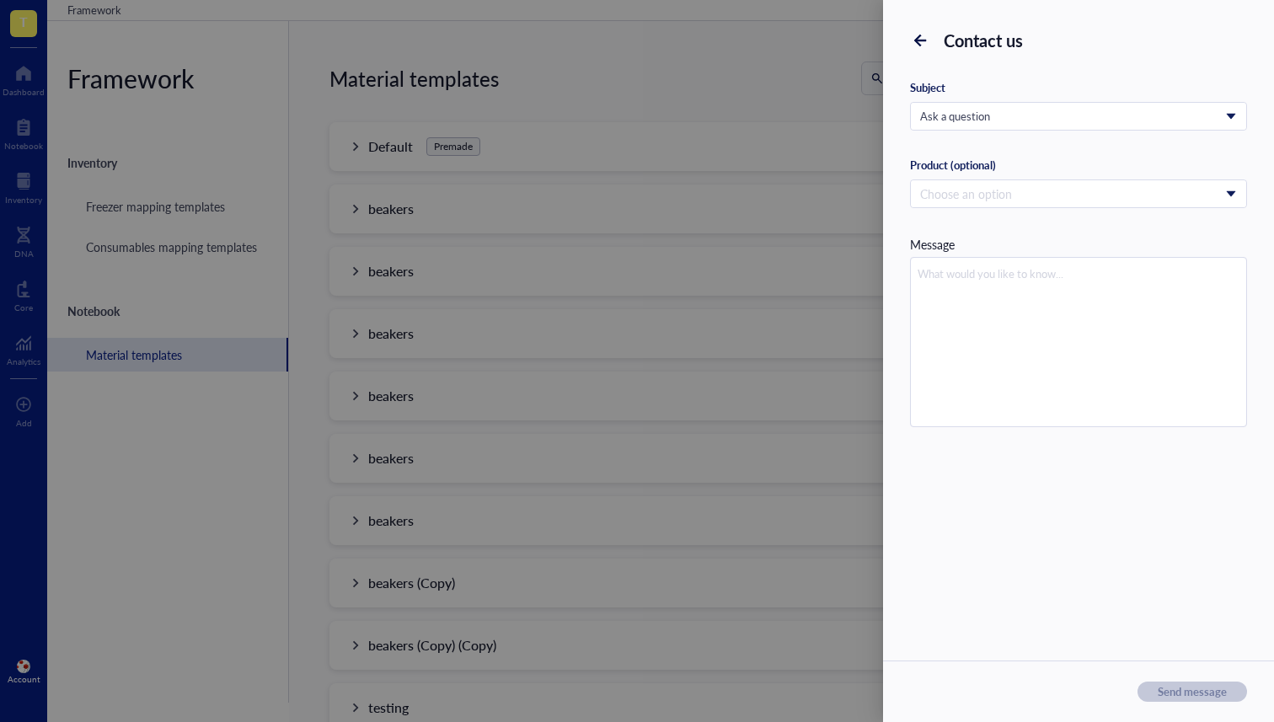
click at [131, 618] on div at bounding box center [637, 361] width 1274 height 722
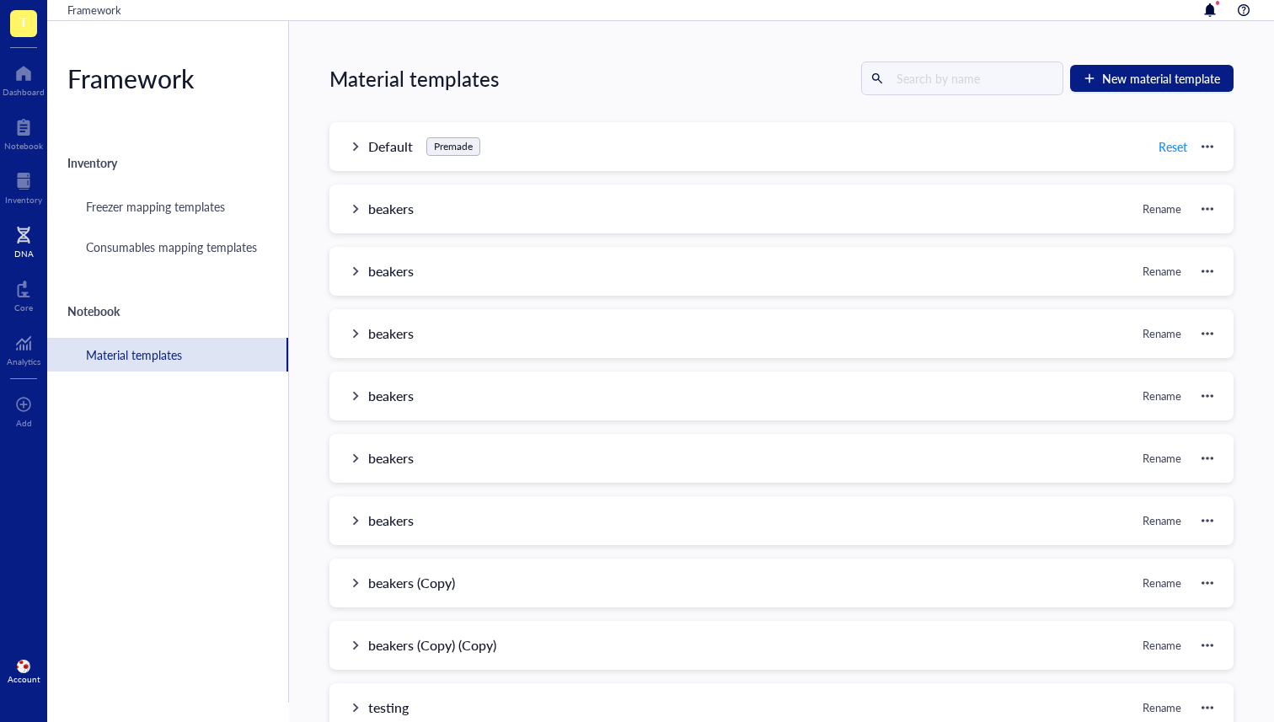
click at [34, 250] on div "DNA" at bounding box center [23, 240] width 47 height 47
click at [27, 683] on div "Account" at bounding box center [24, 679] width 33 height 10
click at [105, 597] on link "Account settings" at bounding box center [112, 609] width 97 height 30
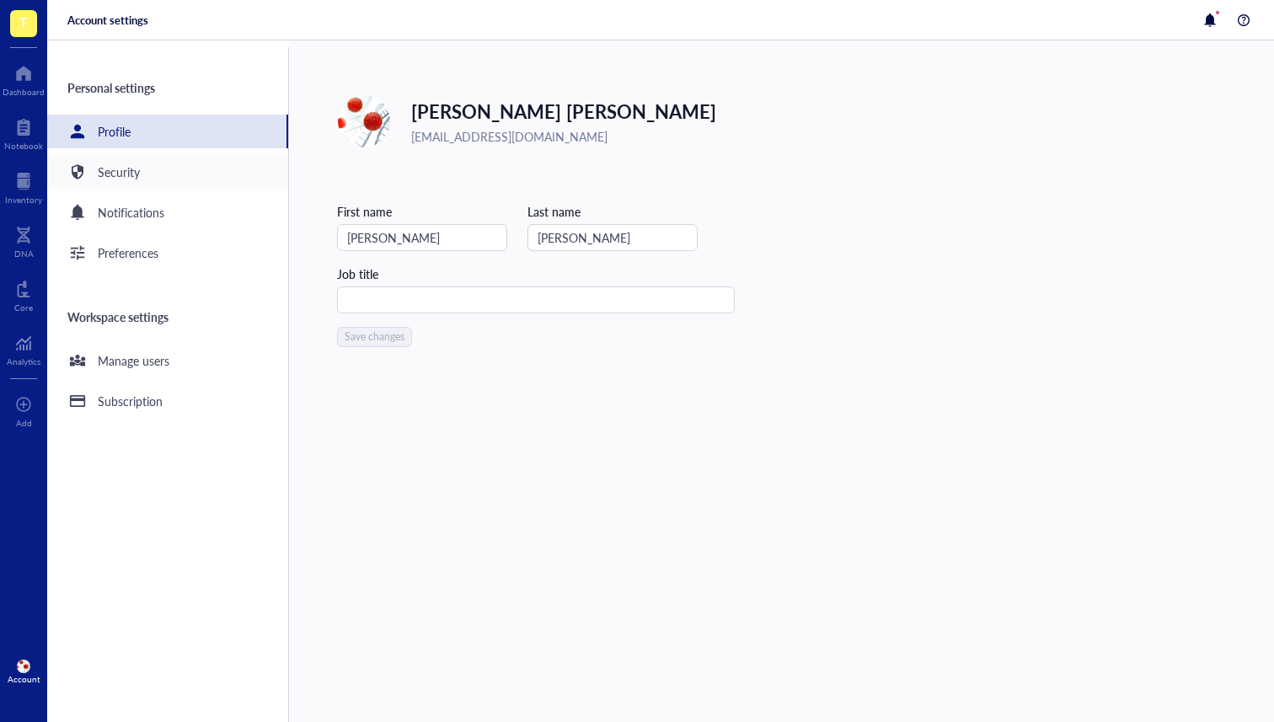
click at [201, 187] on div "Security" at bounding box center [167, 172] width 241 height 34
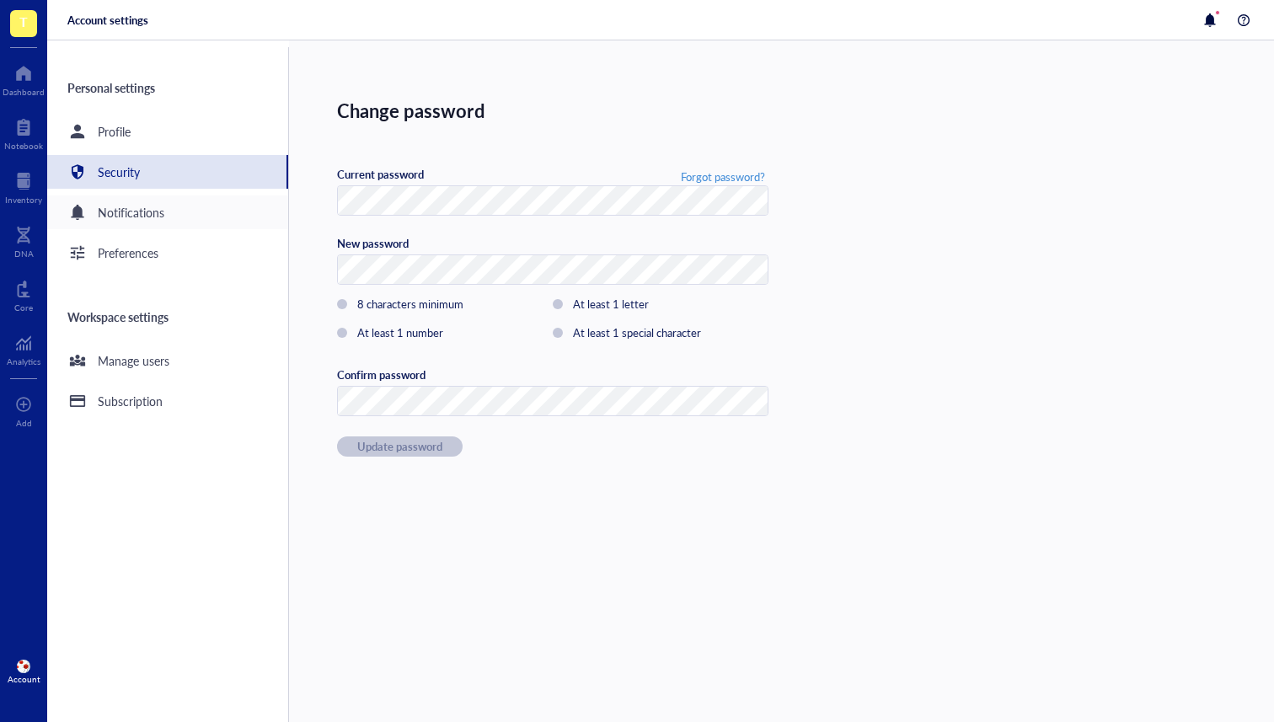
click at [201, 225] on div "Notifications" at bounding box center [167, 212] width 241 height 34
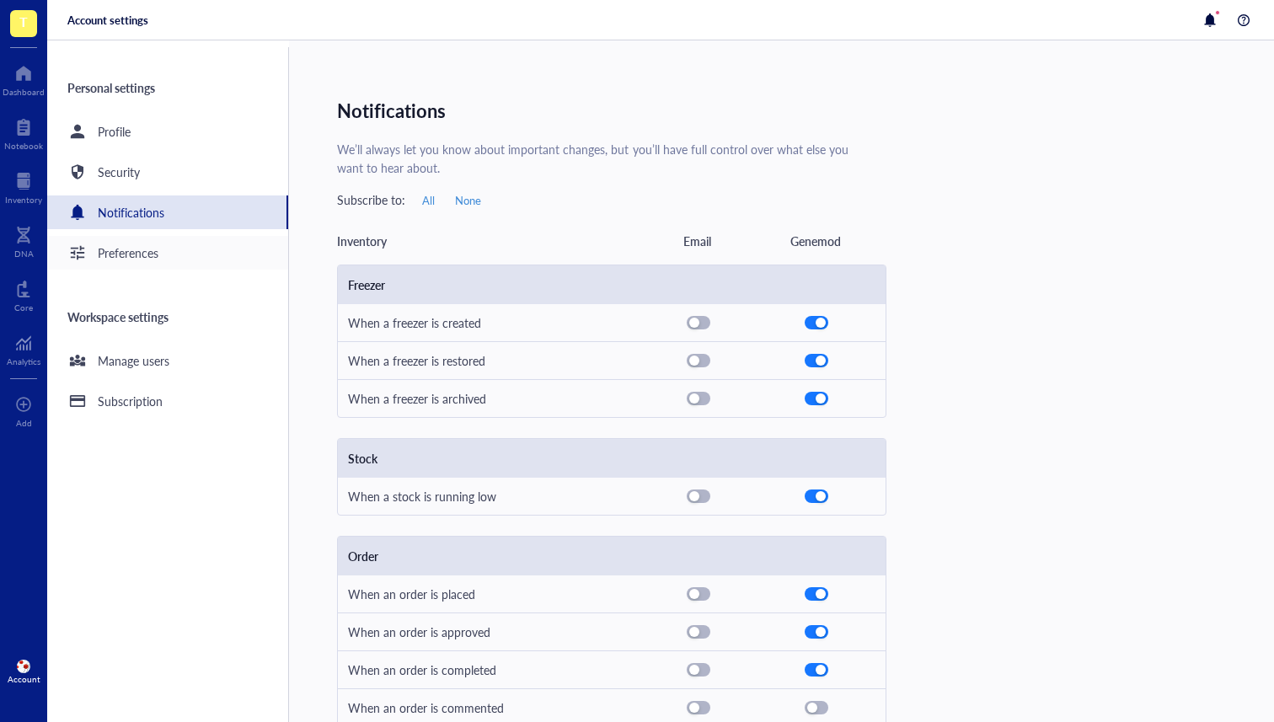
click at [191, 268] on div "Preferences" at bounding box center [167, 253] width 241 height 34
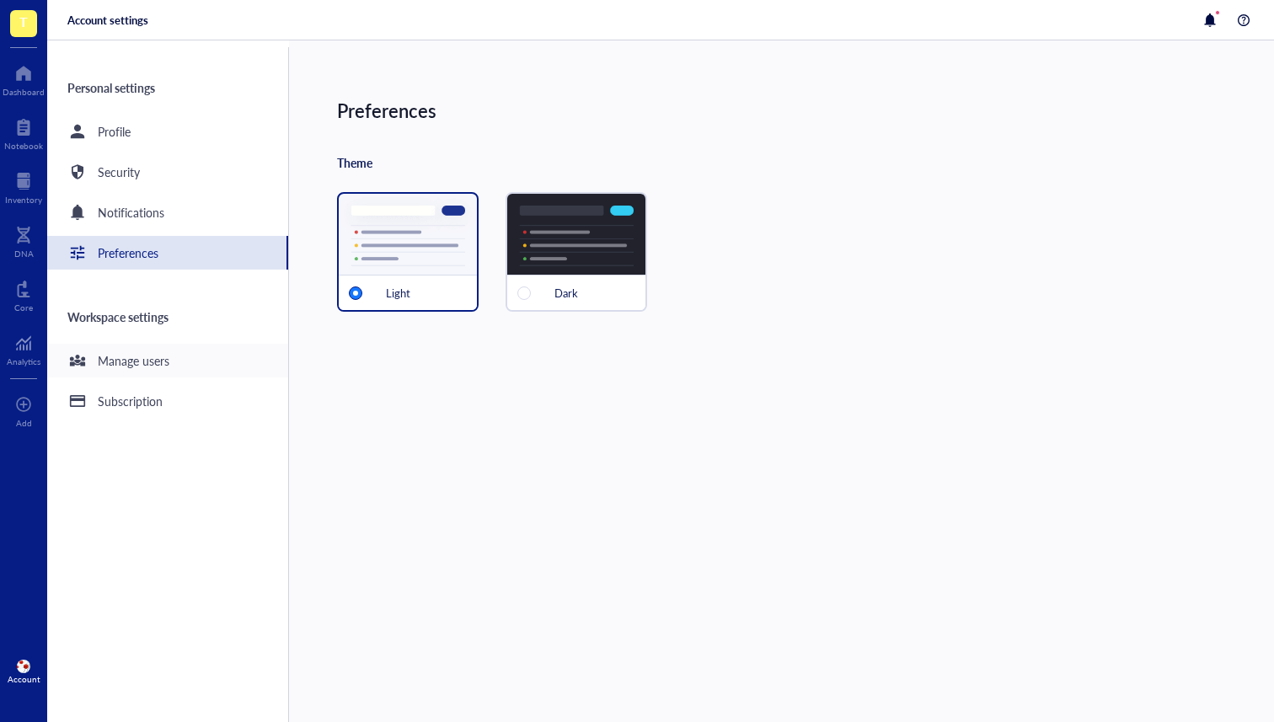
click at [179, 359] on div "Manage users" at bounding box center [167, 361] width 241 height 34
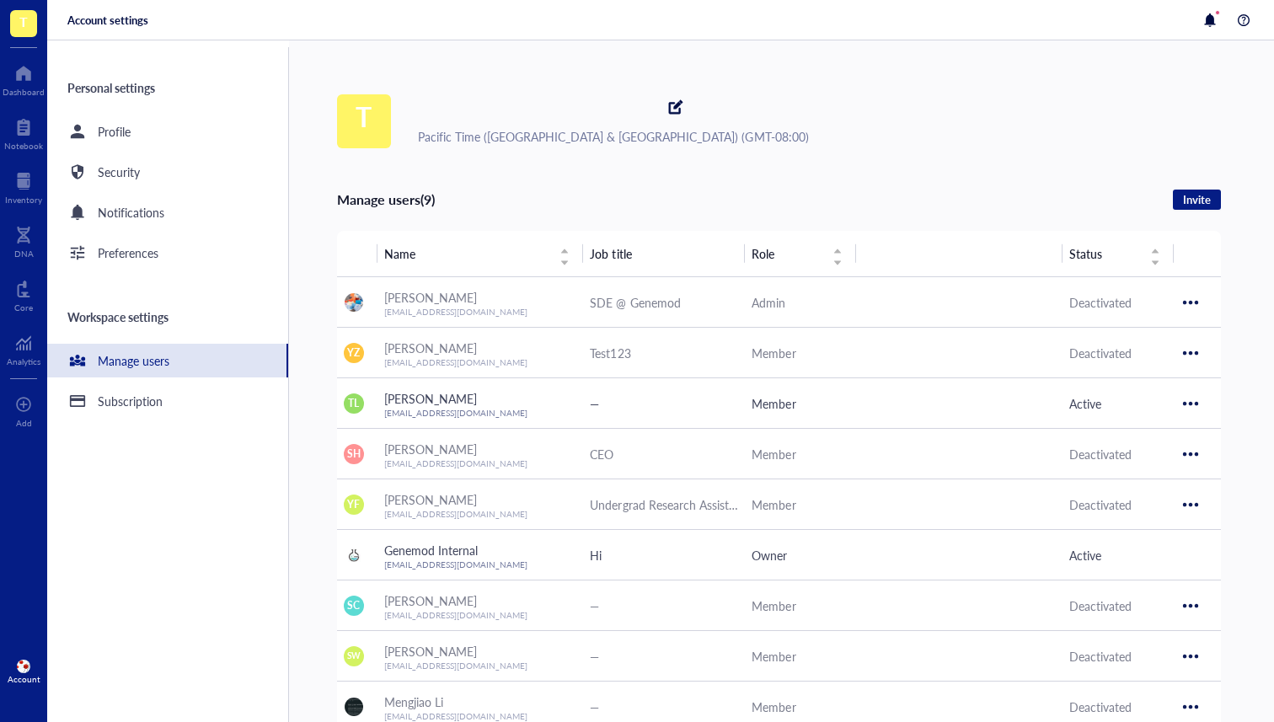
click at [176, 392] on div "Subscription" at bounding box center [167, 401] width 241 height 34
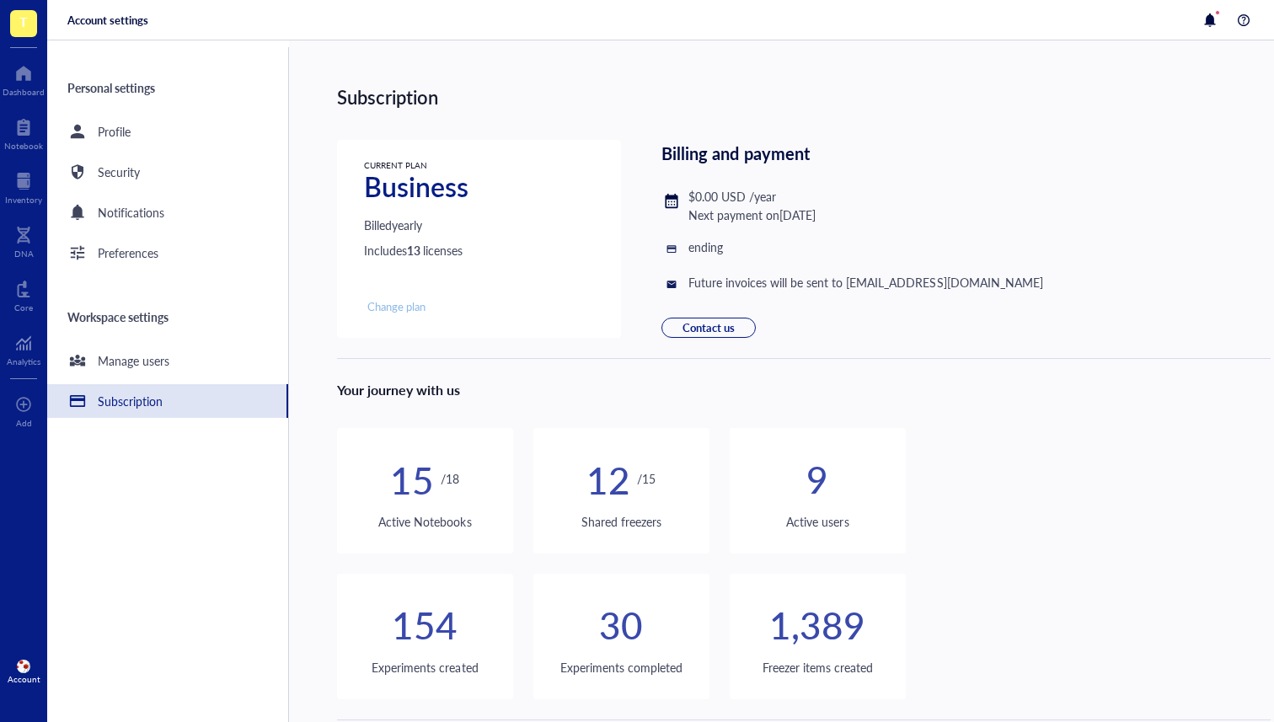
click at [419, 302] on span "Change plan" at bounding box center [396, 306] width 58 height 15
click at [408, 306] on span "Change plan" at bounding box center [396, 306] width 58 height 15
click at [112, 370] on div "Manage users" at bounding box center [118, 361] width 102 height 20
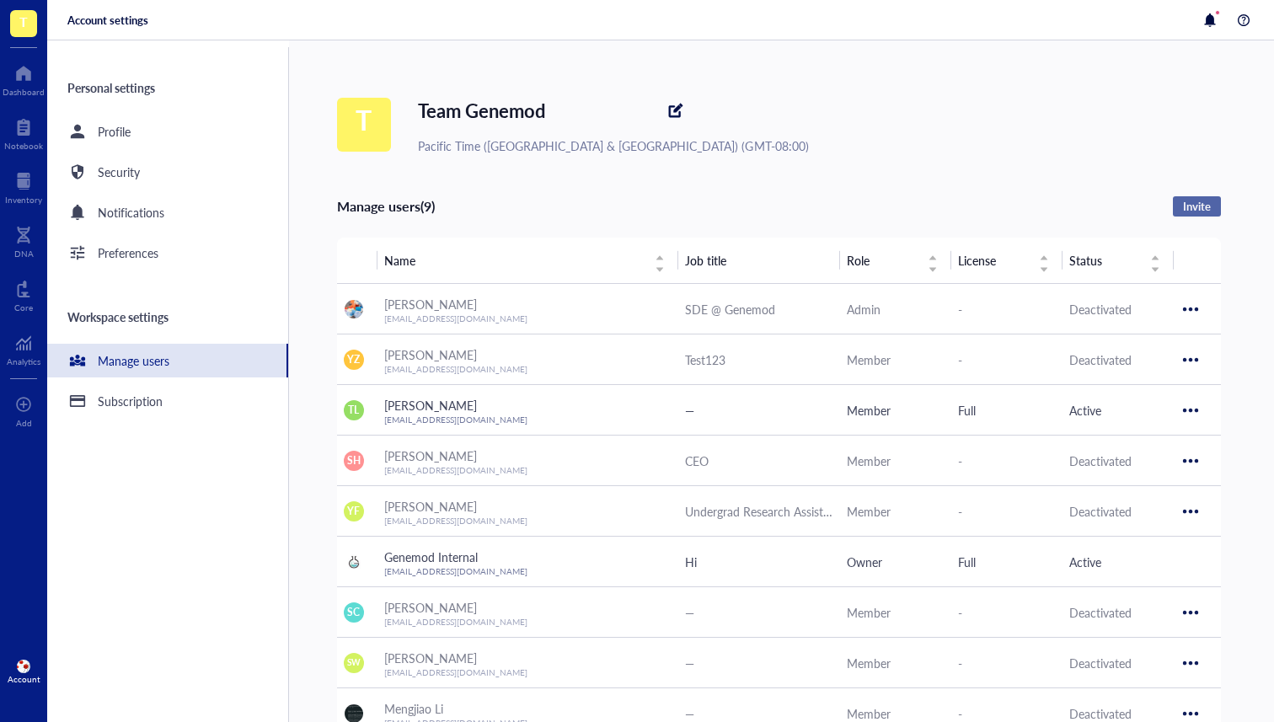
click at [1200, 209] on span "Invite" at bounding box center [1197, 206] width 28 height 15
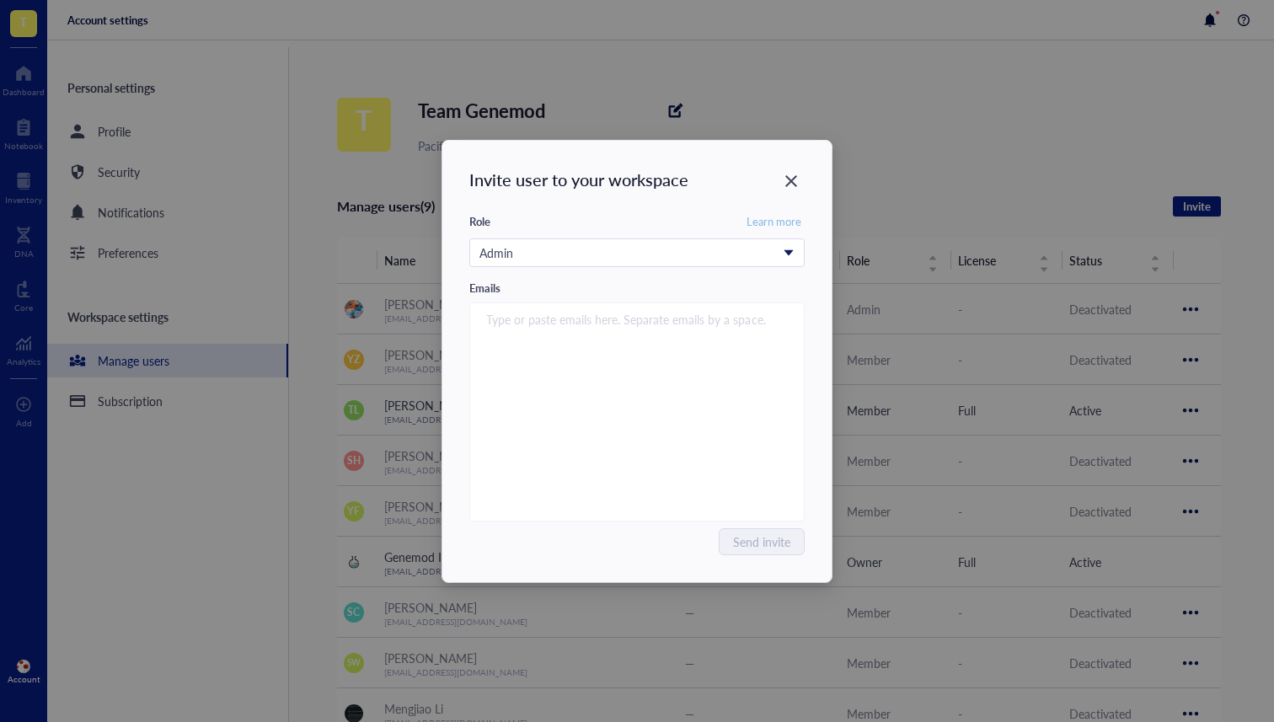
click at [771, 214] on span "Learn more" at bounding box center [774, 221] width 55 height 15
click at [864, 83] on div "Invite user to your workspace Role Learn more Admin Emails Type or paste emails…" at bounding box center [637, 361] width 1274 height 722
click at [784, 168] on div "Close" at bounding box center [791, 181] width 27 height 27
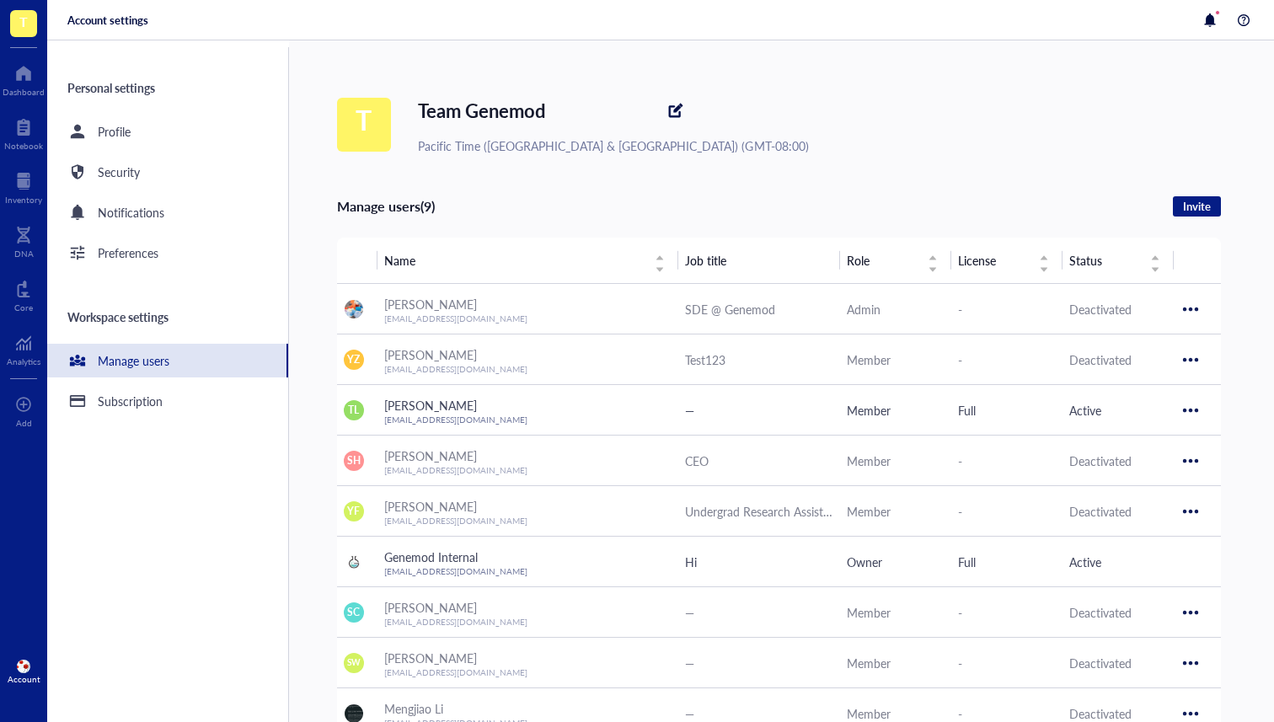
click at [173, 235] on div "Personal settings Profile Security Notifications Preferences Workspace settings…" at bounding box center [168, 384] width 242 height 675
click at [172, 249] on div "Preferences" at bounding box center [167, 253] width 241 height 34
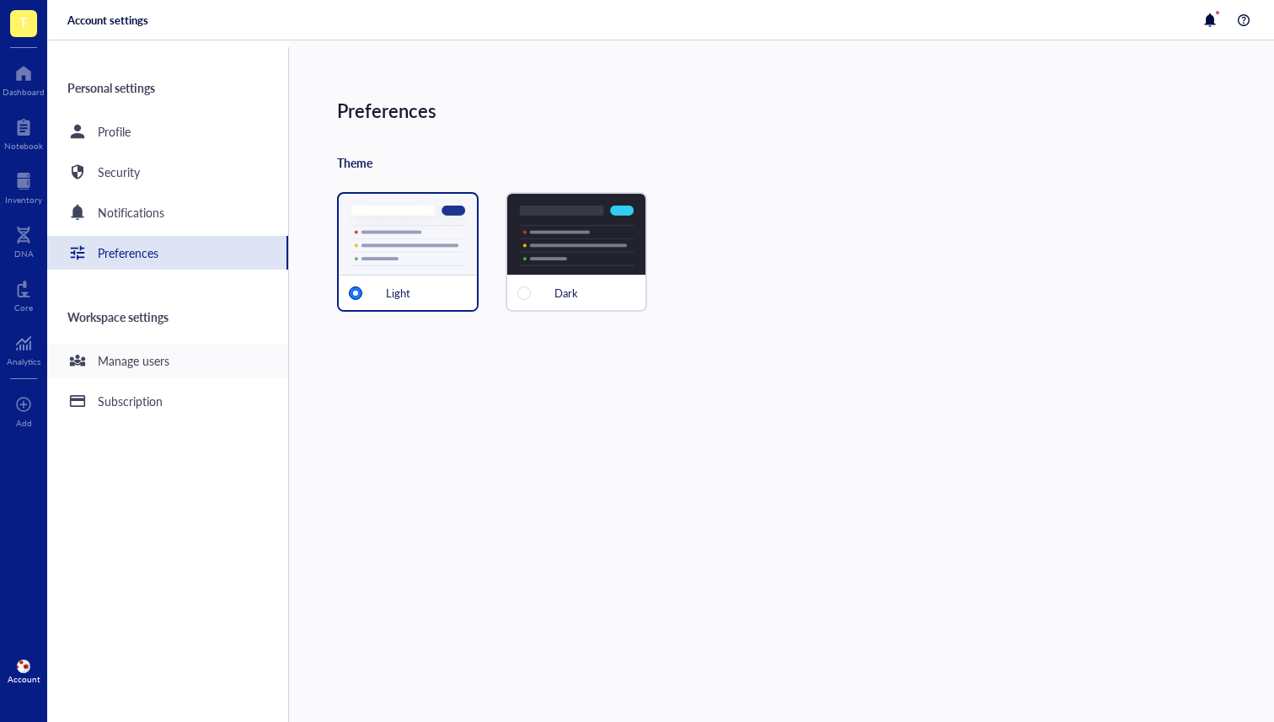
click at [166, 360] on div "Manage users" at bounding box center [134, 360] width 72 height 19
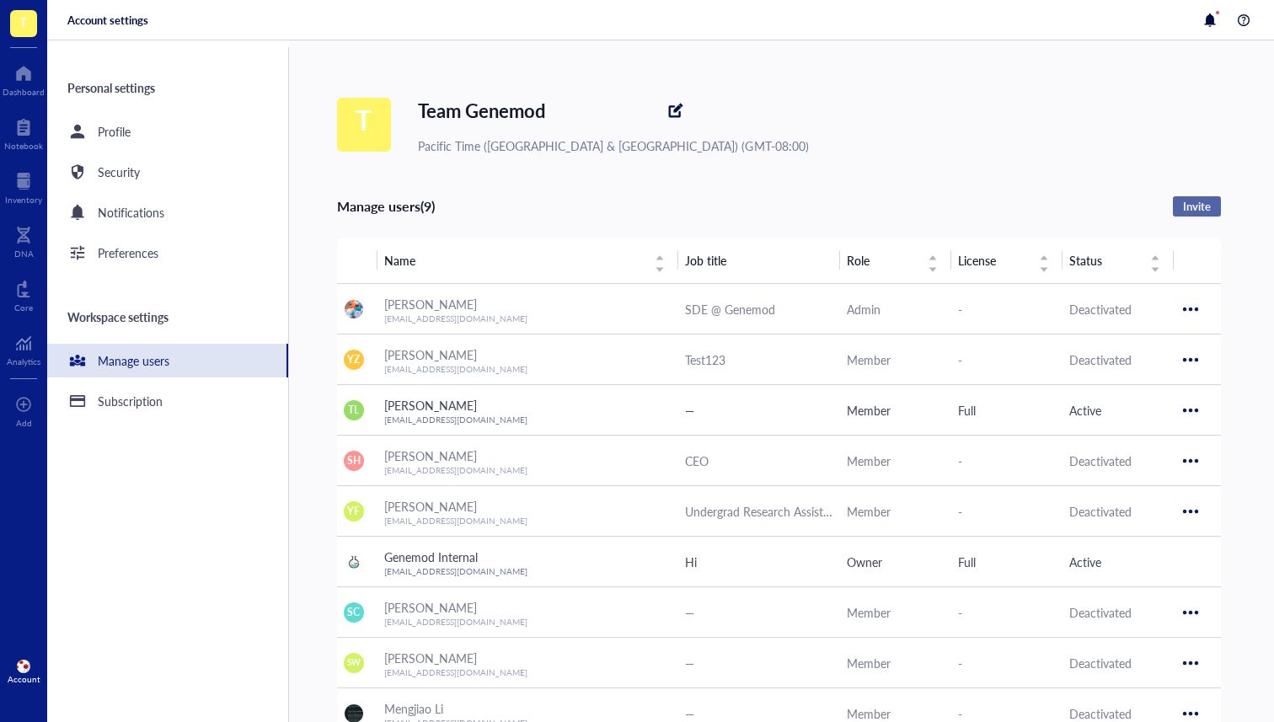
click at [1206, 204] on span "Invite" at bounding box center [1197, 206] width 28 height 15
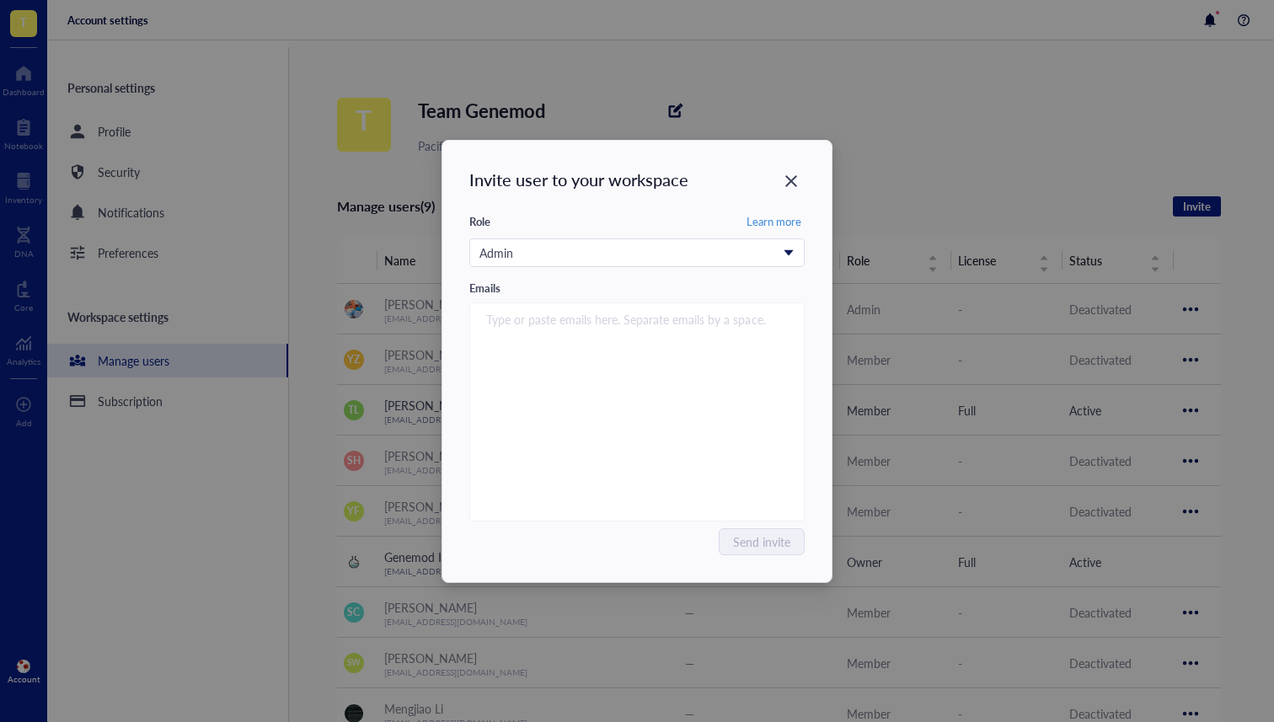
click at [809, 163] on div "Invite user to your workspace Role Learn more Admin Emails Type or paste emails…" at bounding box center [636, 362] width 389 height 442
click at [777, 189] on div "Invite user to your workspace" at bounding box center [636, 180] width 335 height 24
click at [788, 174] on icon "Close" at bounding box center [792, 181] width 16 height 16
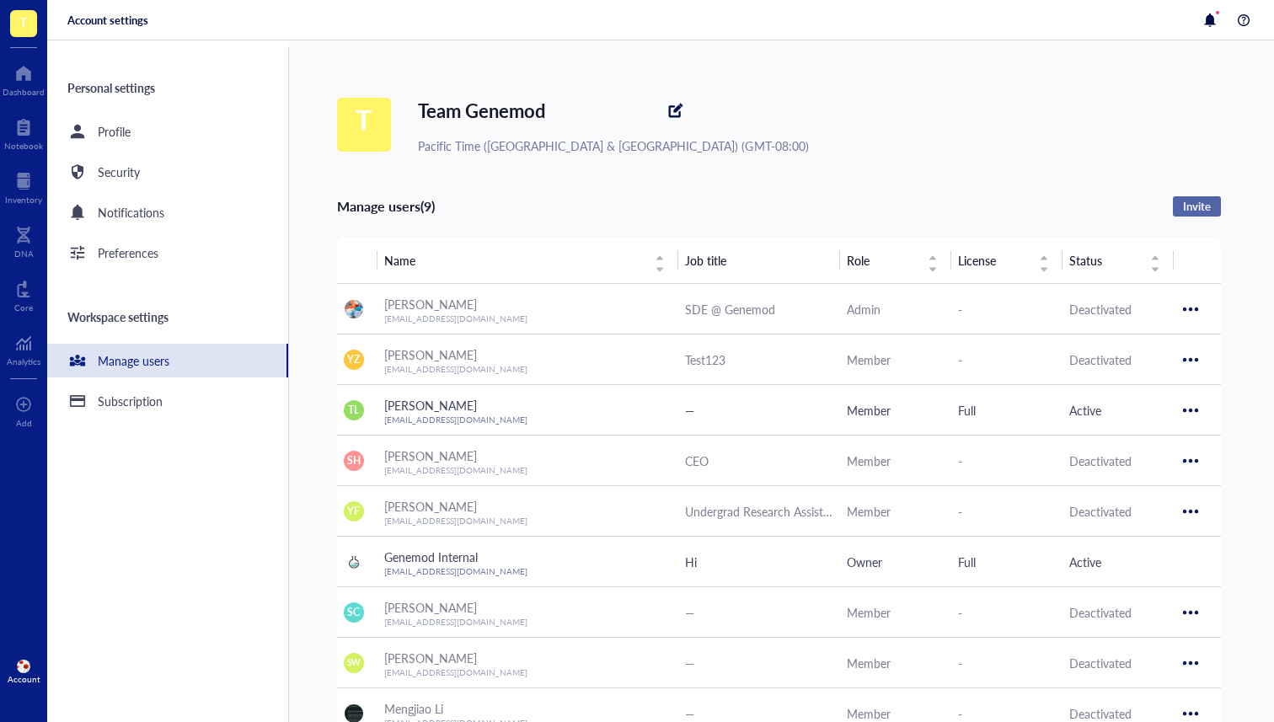
click at [1207, 207] on span "Invite" at bounding box center [1197, 206] width 28 height 15
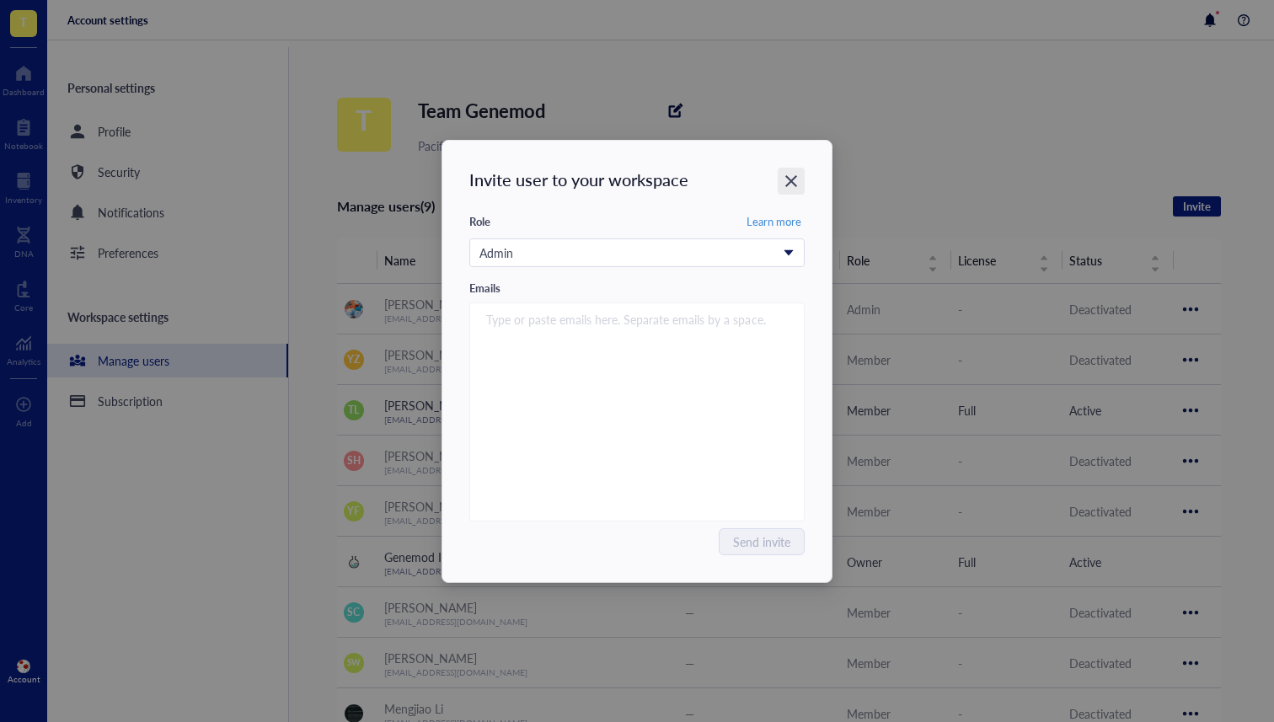
click at [784, 171] on div "Close" at bounding box center [791, 181] width 27 height 27
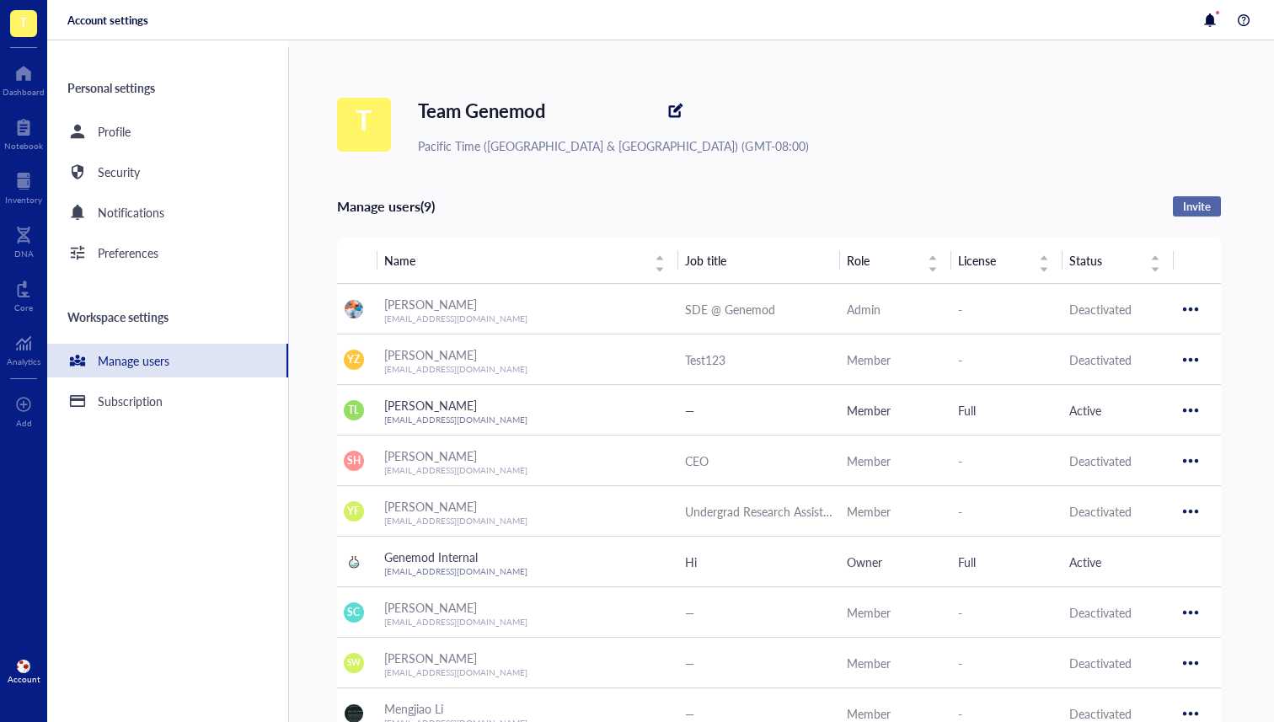
click at [1198, 206] on span "Invite" at bounding box center [1197, 206] width 28 height 15
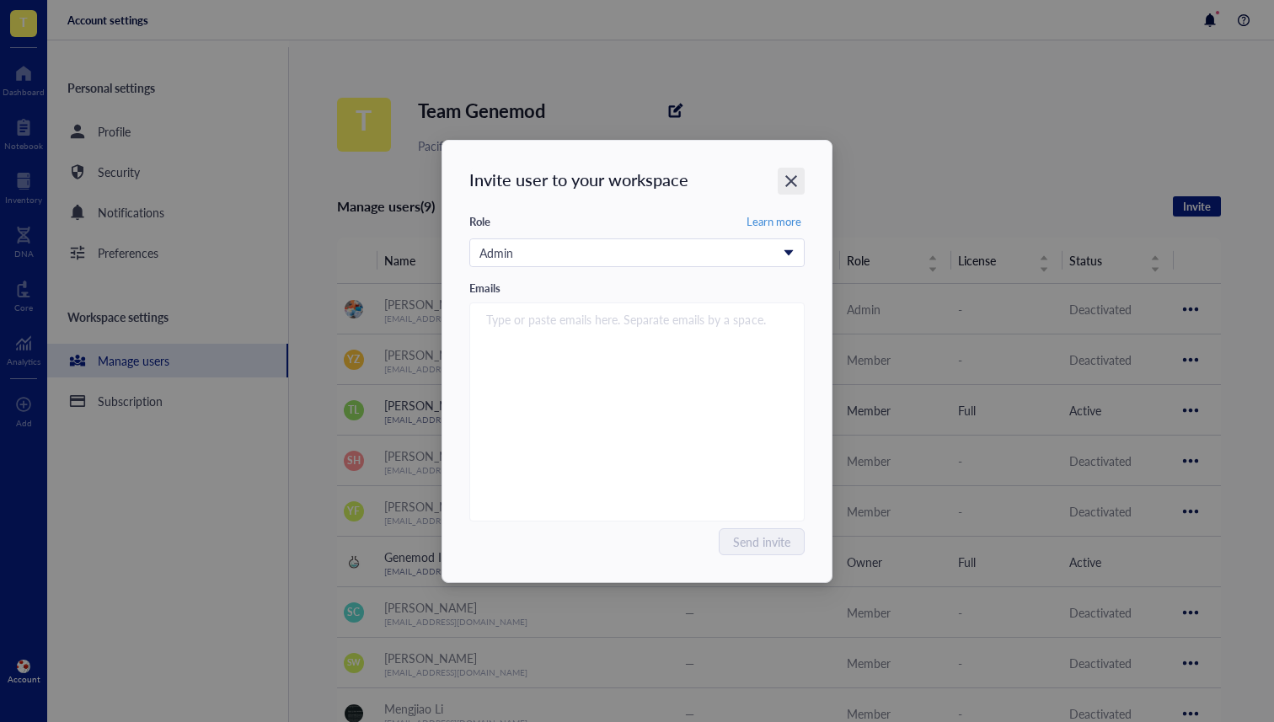
click at [782, 172] on div "Close" at bounding box center [791, 181] width 27 height 27
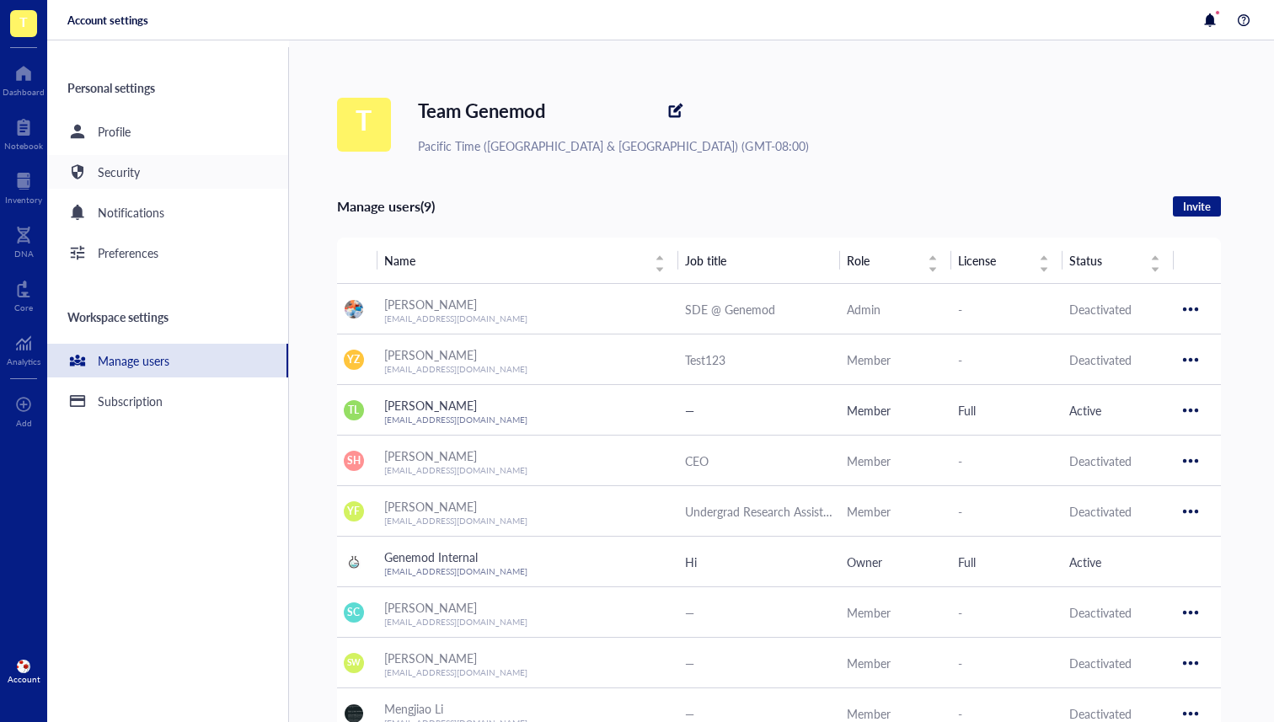
click at [126, 185] on div "Security" at bounding box center [167, 172] width 241 height 34
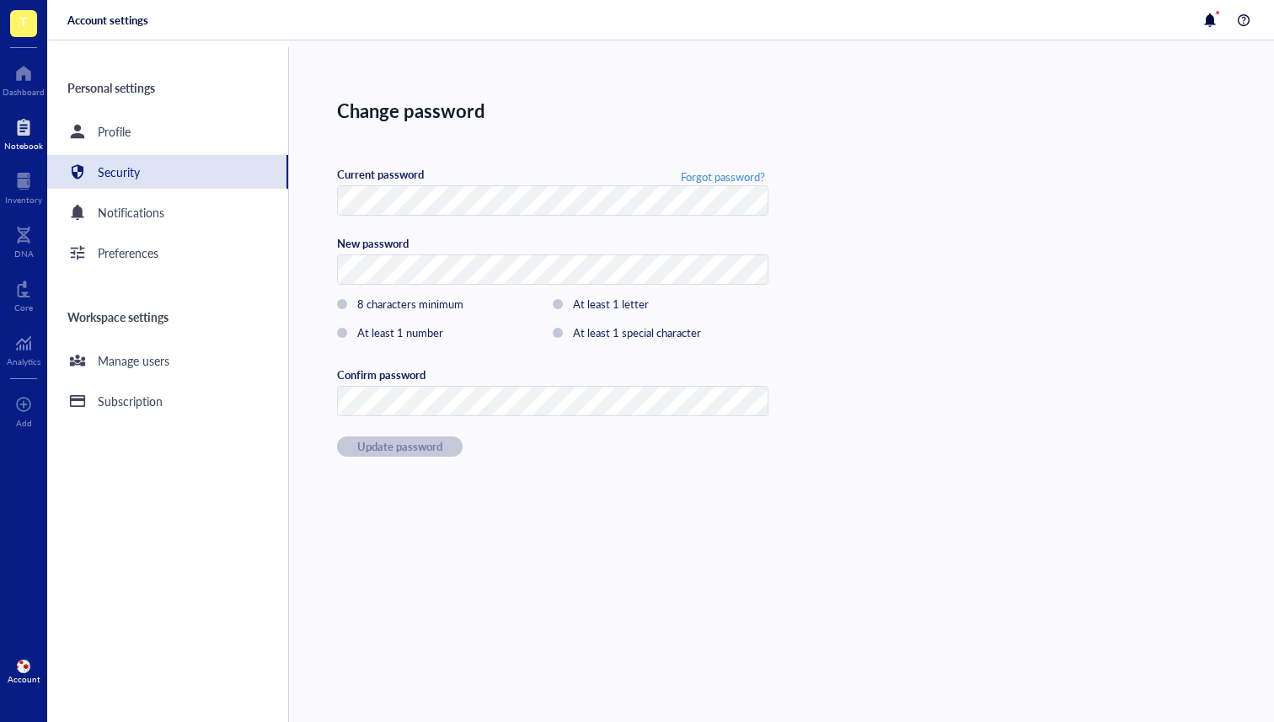
click at [14, 122] on div at bounding box center [23, 127] width 39 height 27
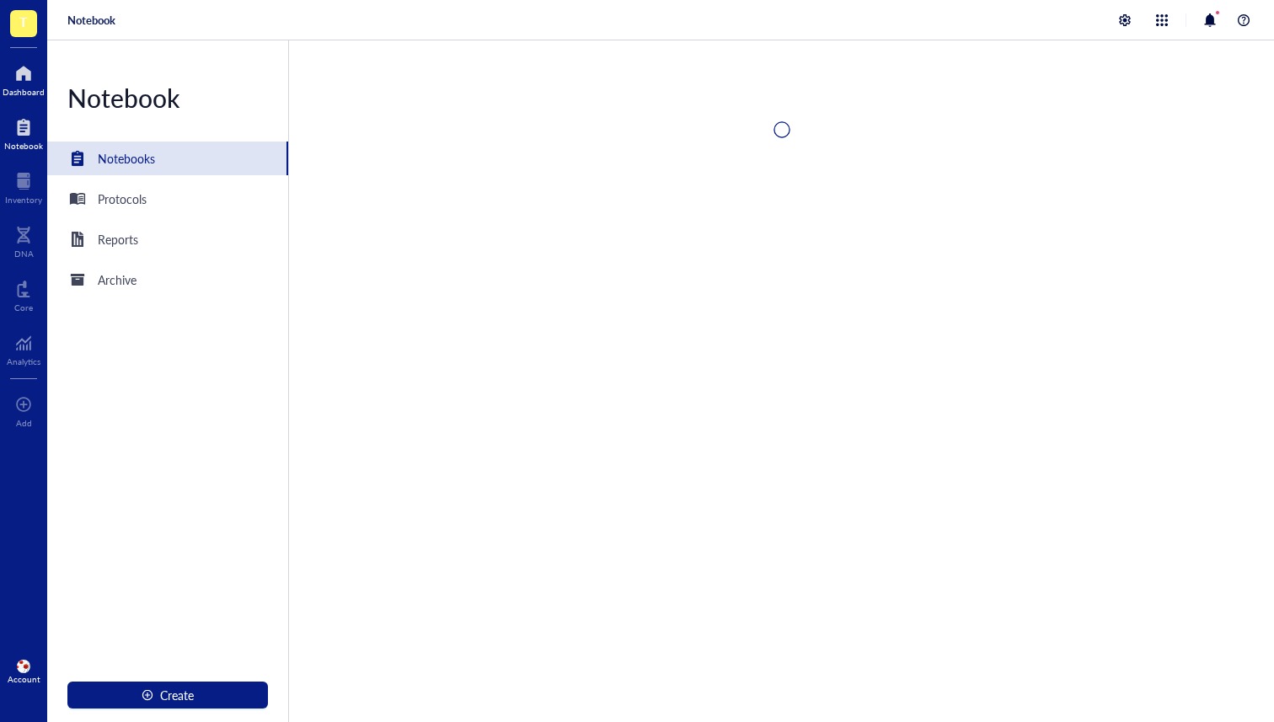
click at [36, 76] on div at bounding box center [24, 73] width 42 height 27
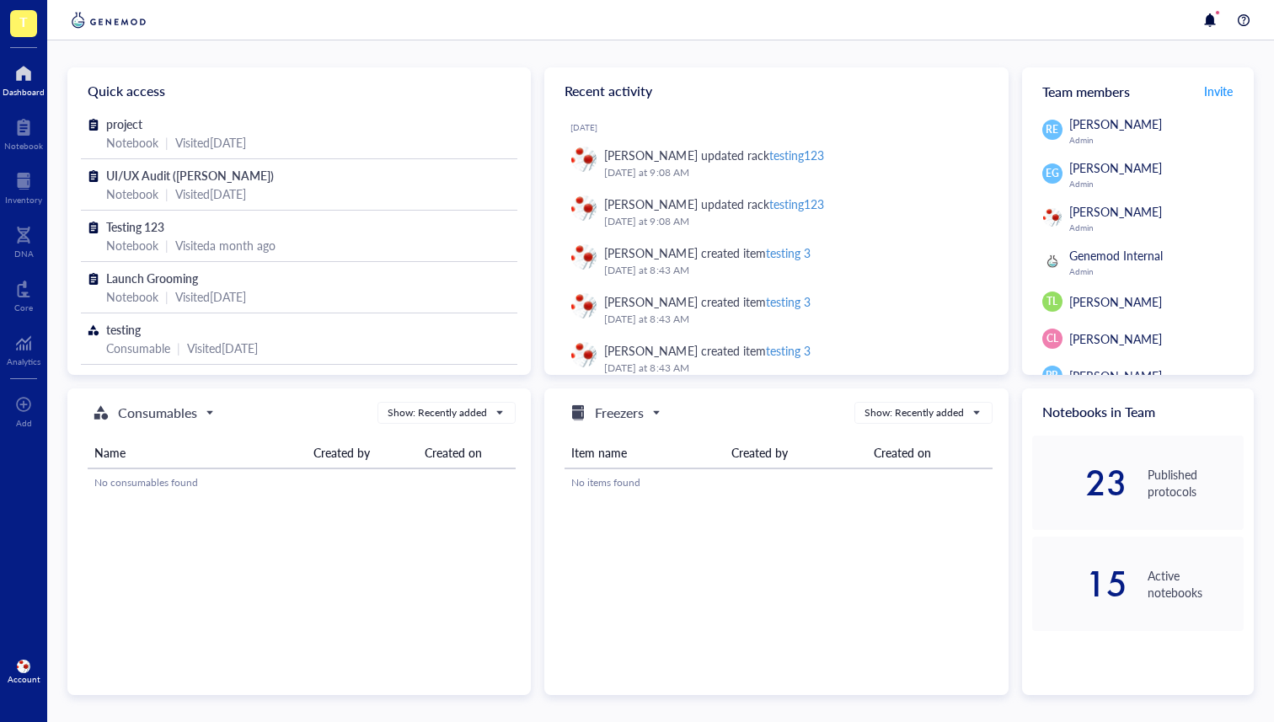
click at [24, 372] on div "T Dashboard Notebook Inventory DNA Core Analytics To pick up a draggable item, …" at bounding box center [23, 361] width 47 height 722
click at [25, 339] on div at bounding box center [24, 342] width 34 height 27
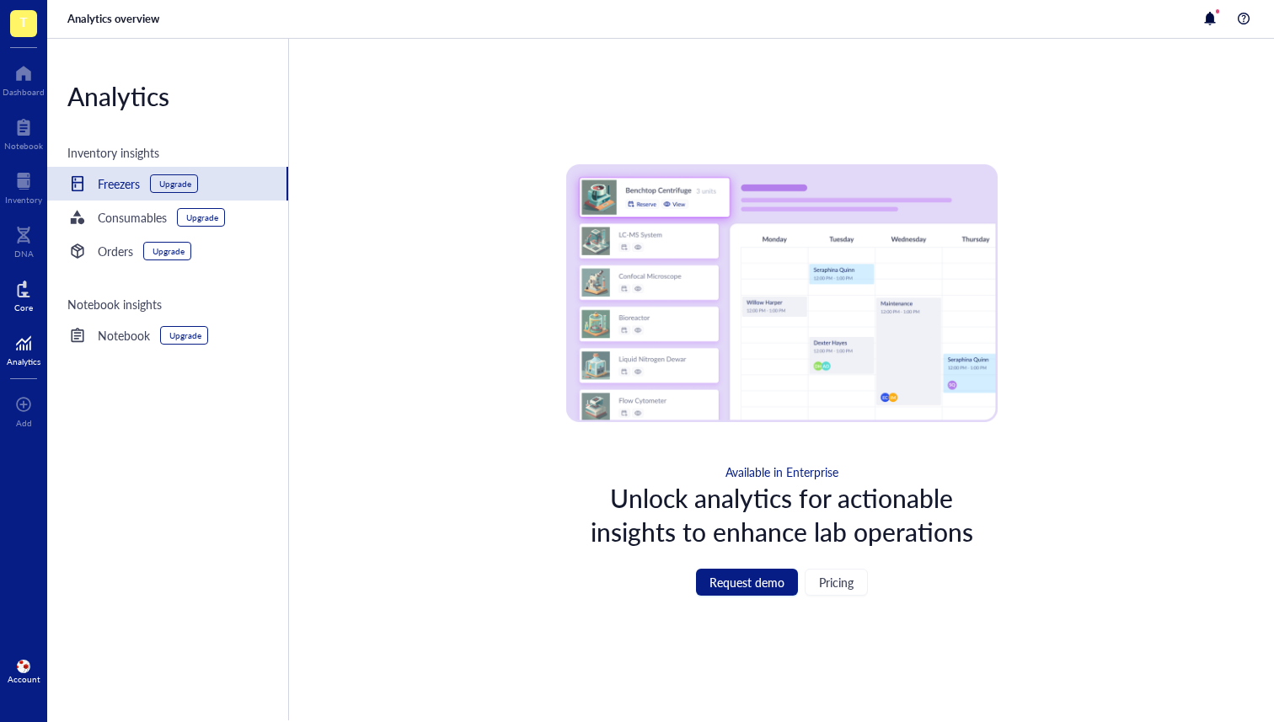
click at [27, 295] on div at bounding box center [23, 289] width 19 height 27
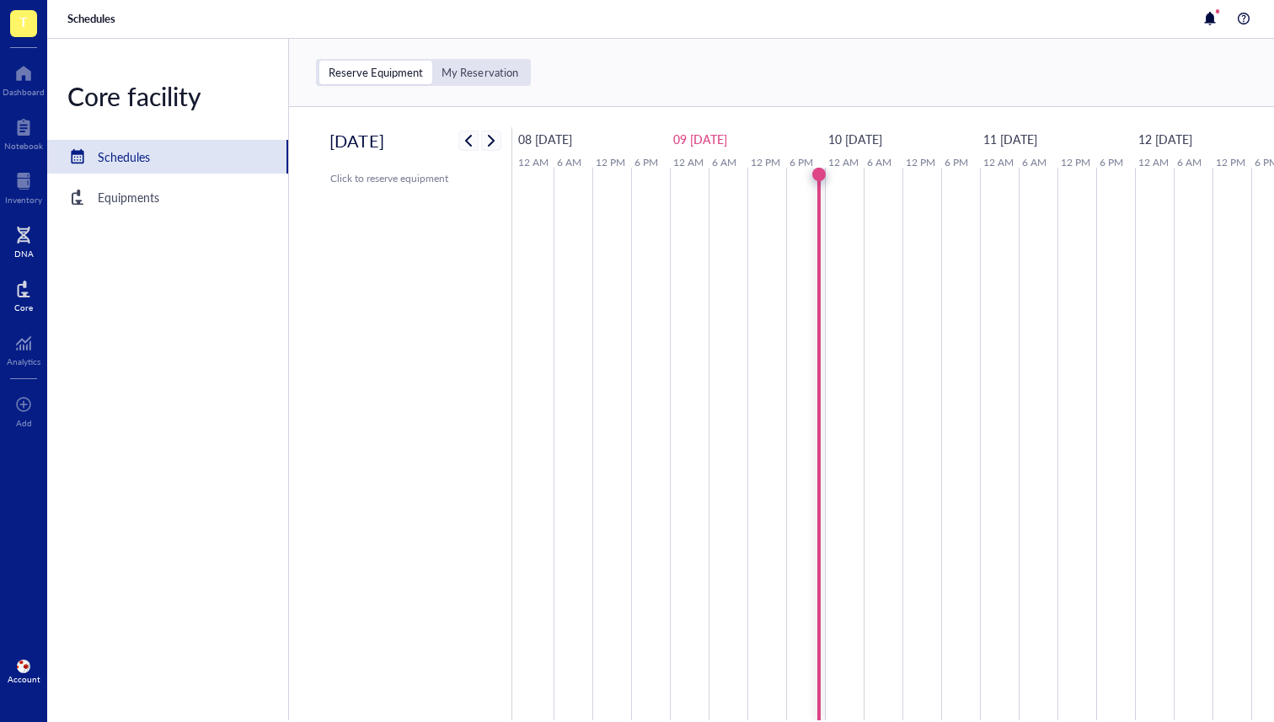
scroll to position [0, 15]
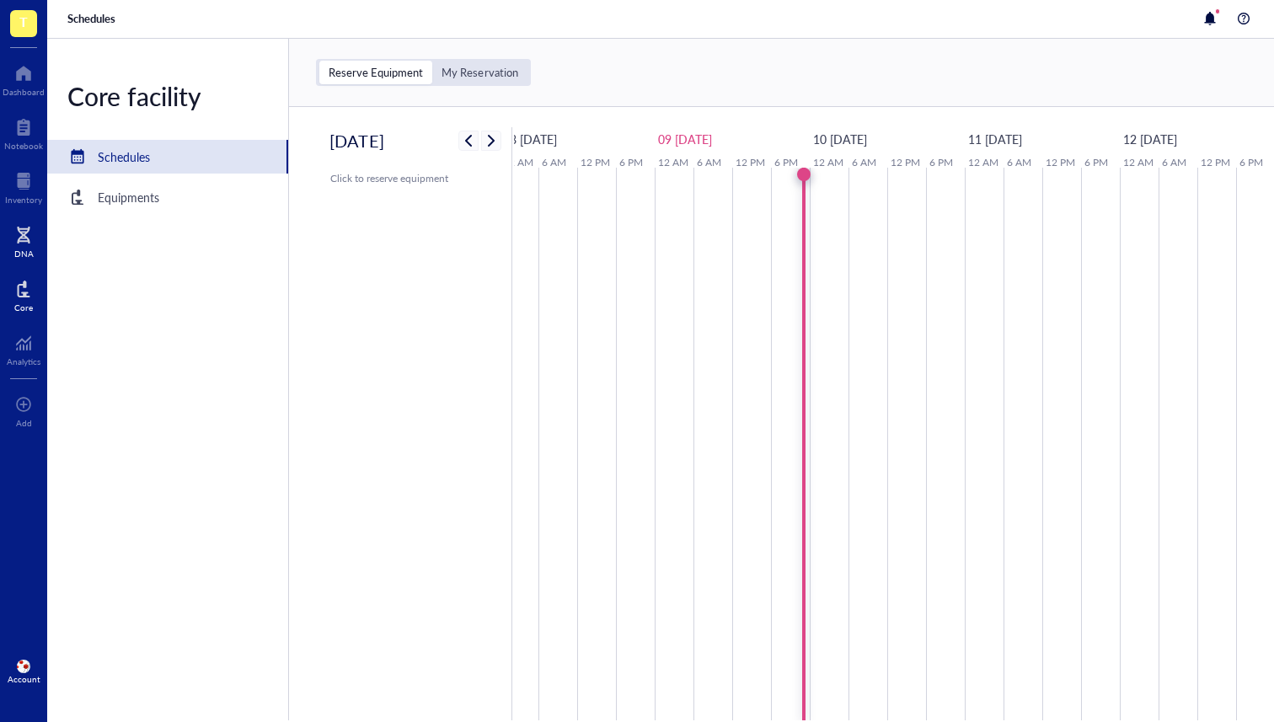
click at [29, 249] on div "DNA" at bounding box center [23, 254] width 19 height 10
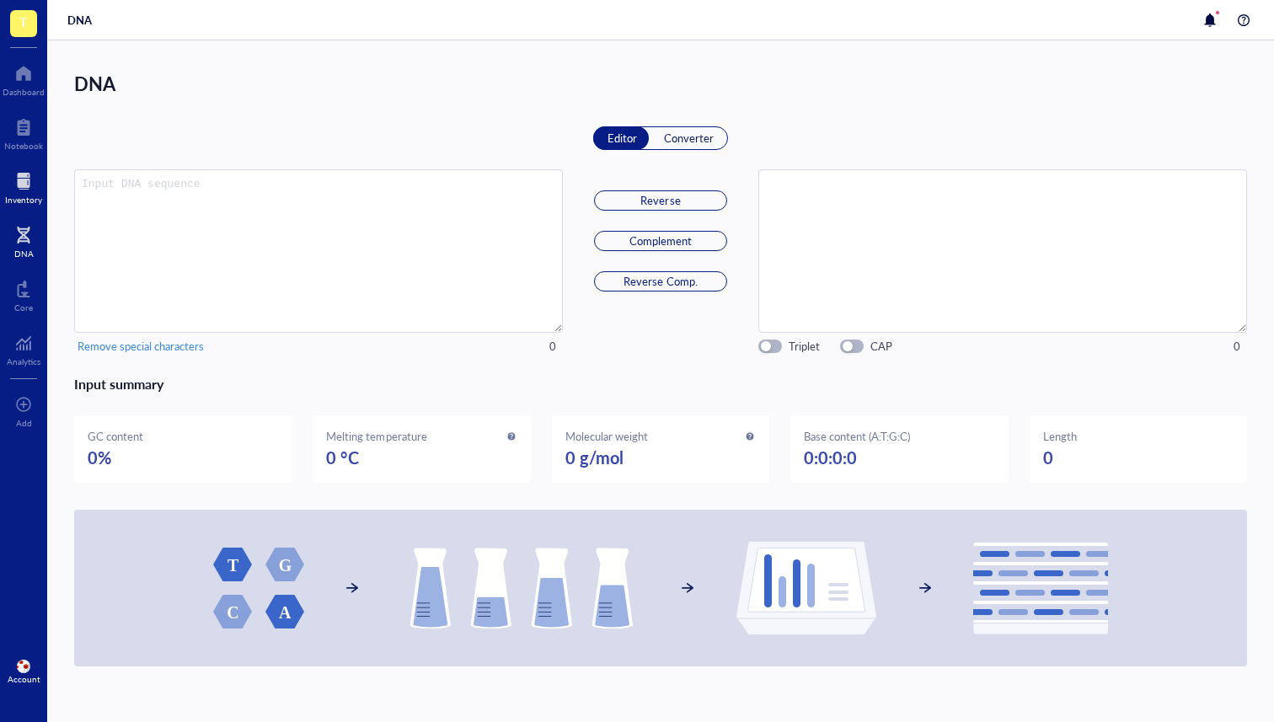
click at [35, 181] on div at bounding box center [23, 181] width 37 height 27
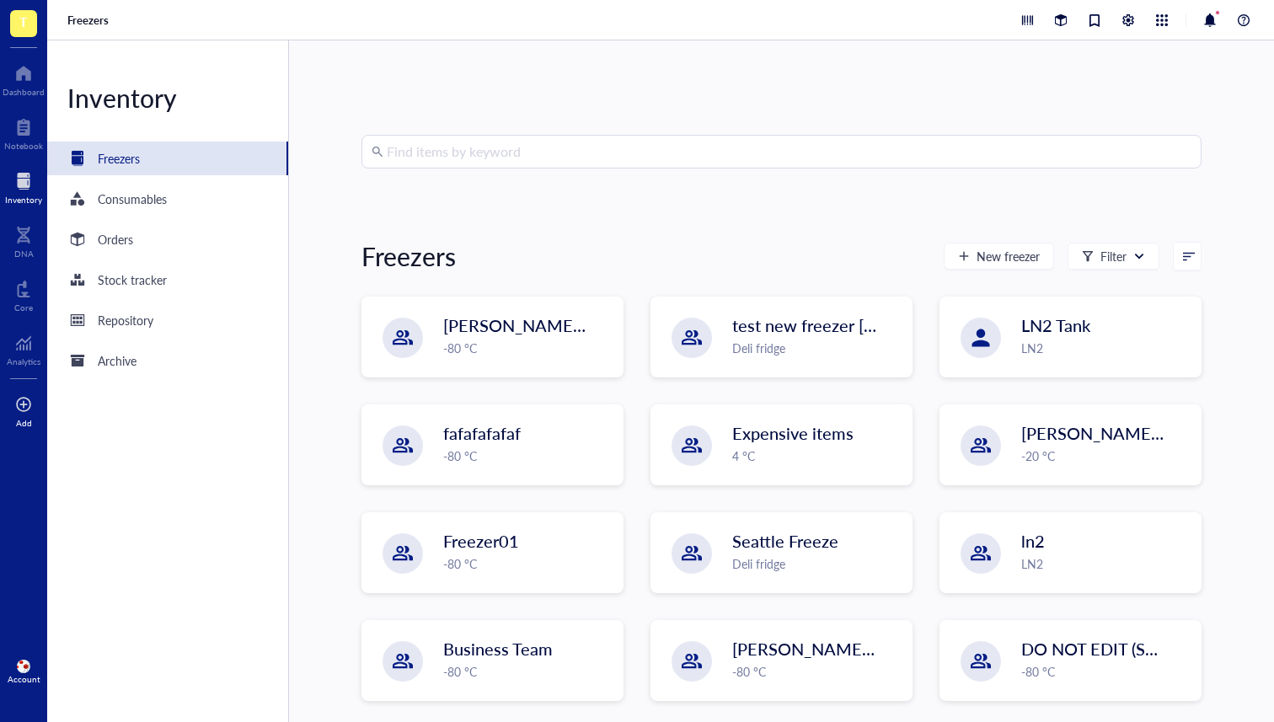
click at [14, 425] on div "Add" at bounding box center [23, 409] width 47 height 47
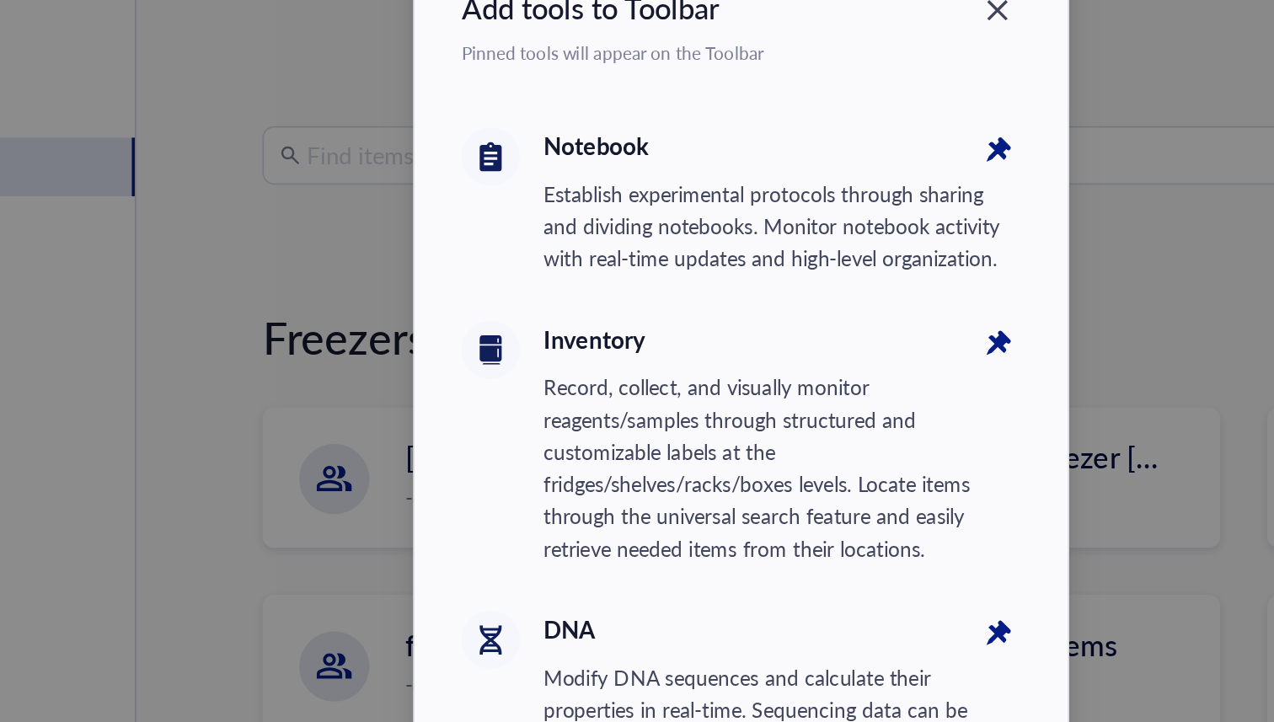
click at [501, 195] on div "Notebook Establish experimental protocols through sharing and dividing notebook…" at bounding box center [637, 177] width 322 height 111
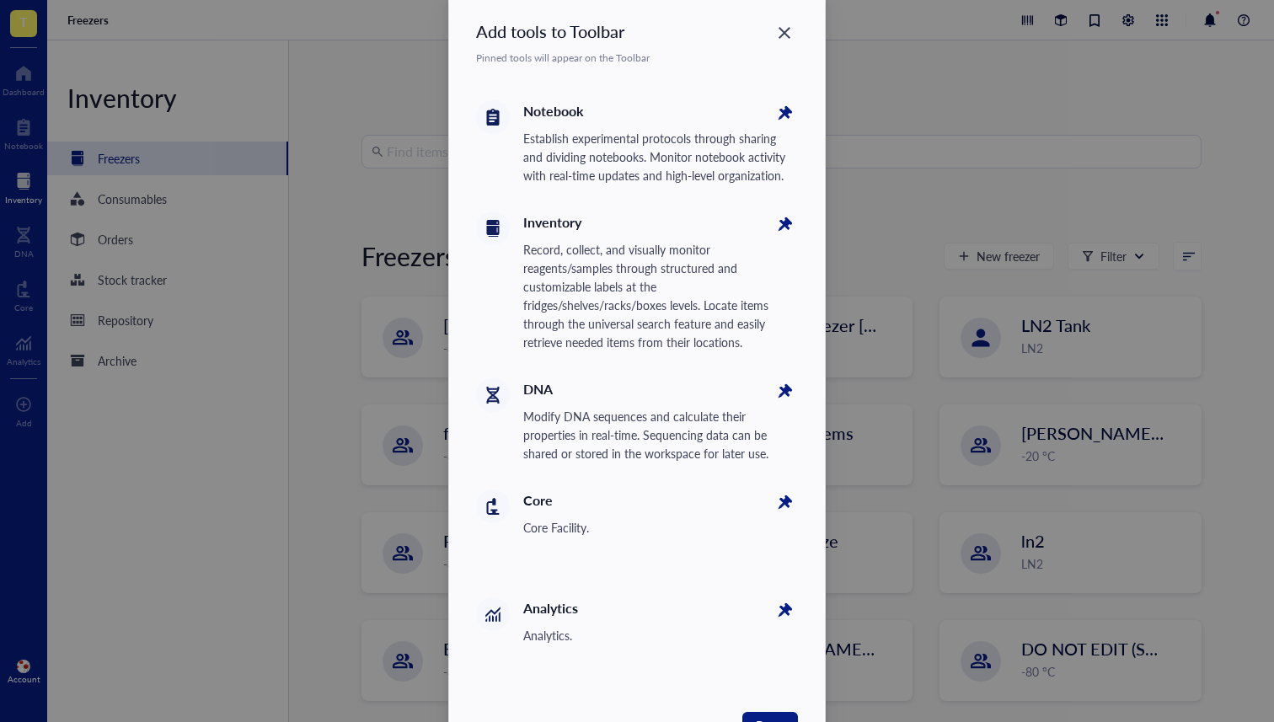
scroll to position [36, 0]
drag, startPoint x: 666, startPoint y: 304, endPoint x: 519, endPoint y: 307, distance: 147.5
click at [519, 307] on div "Inventory Record, collect, and visually monitor reagents/samples through struct…" at bounding box center [637, 280] width 322 height 167
click at [790, 295] on div "Record, collect, and visually monitor reagents/samples through structured and c…" at bounding box center [660, 294] width 275 height 111
drag, startPoint x: 663, startPoint y: 305, endPoint x: 518, endPoint y: 305, distance: 144.9
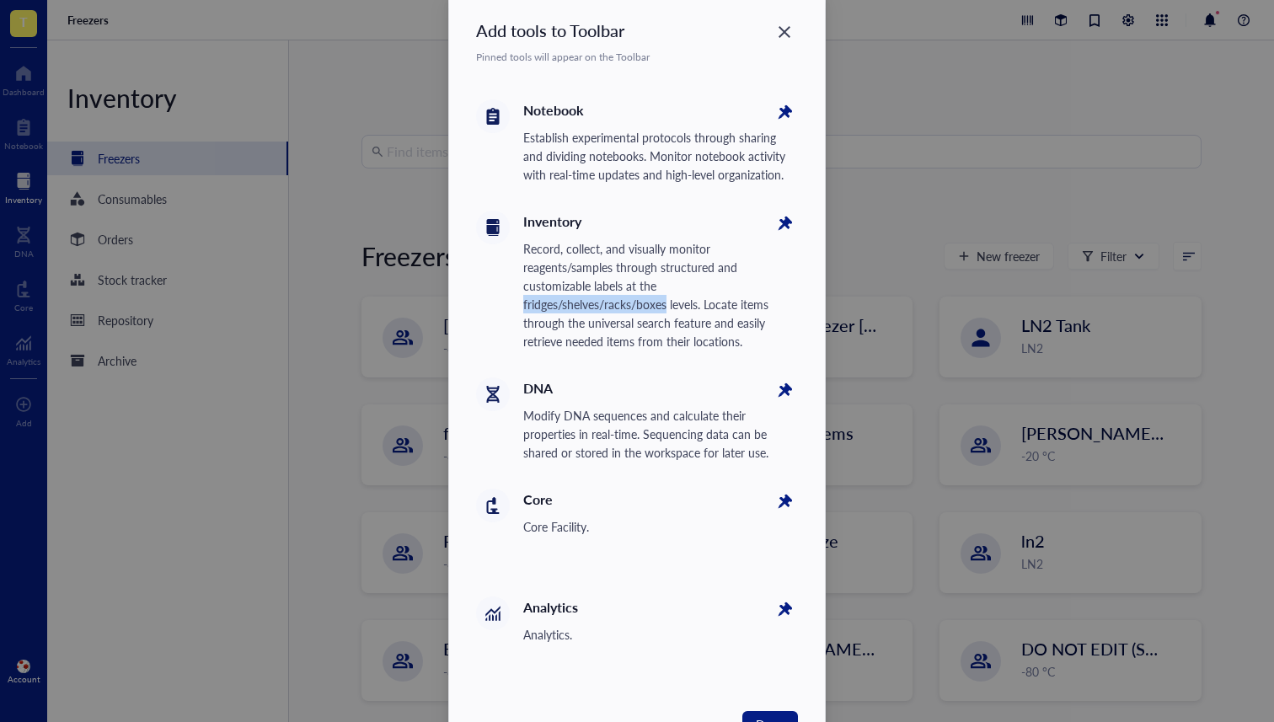
click at [518, 305] on div "Inventory Record, collect, and visually monitor reagents/samples through struct…" at bounding box center [637, 280] width 322 height 167
click at [770, 327] on div "Record, collect, and visually monitor reagents/samples through structured and c…" at bounding box center [660, 294] width 275 height 111
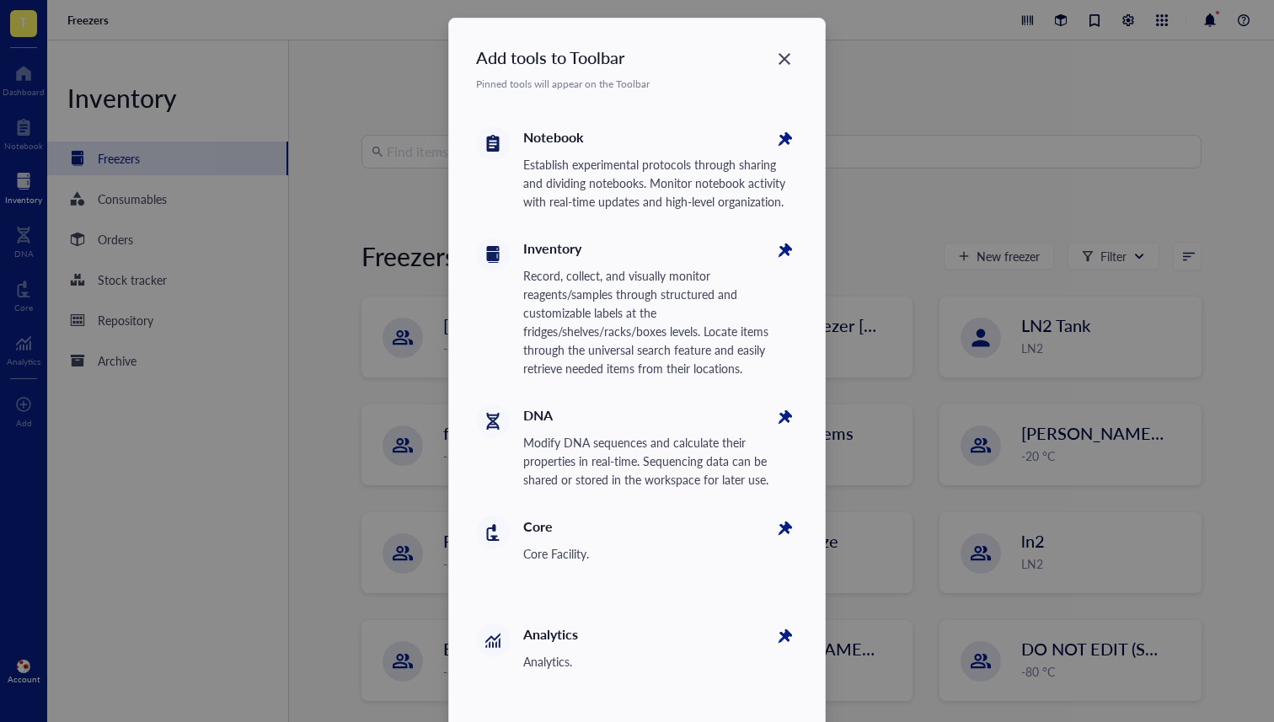
scroll to position [0, 0]
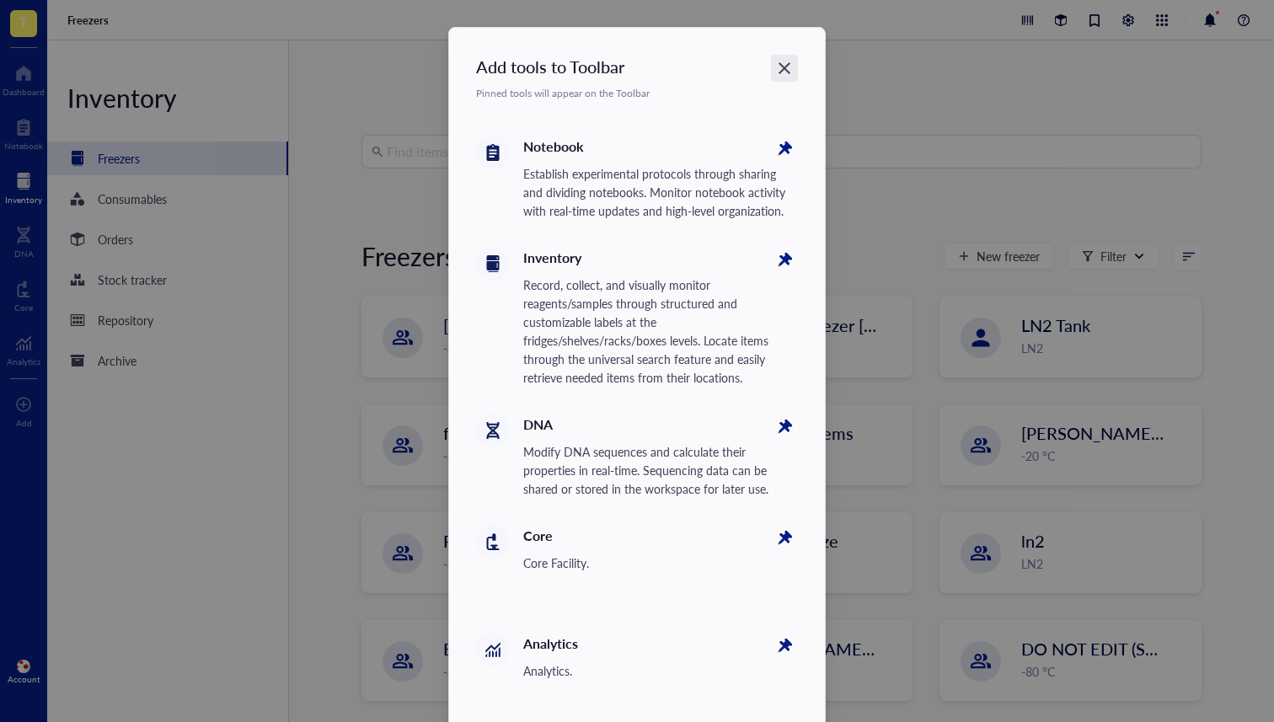
click at [793, 72] on div "Close" at bounding box center [784, 68] width 27 height 27
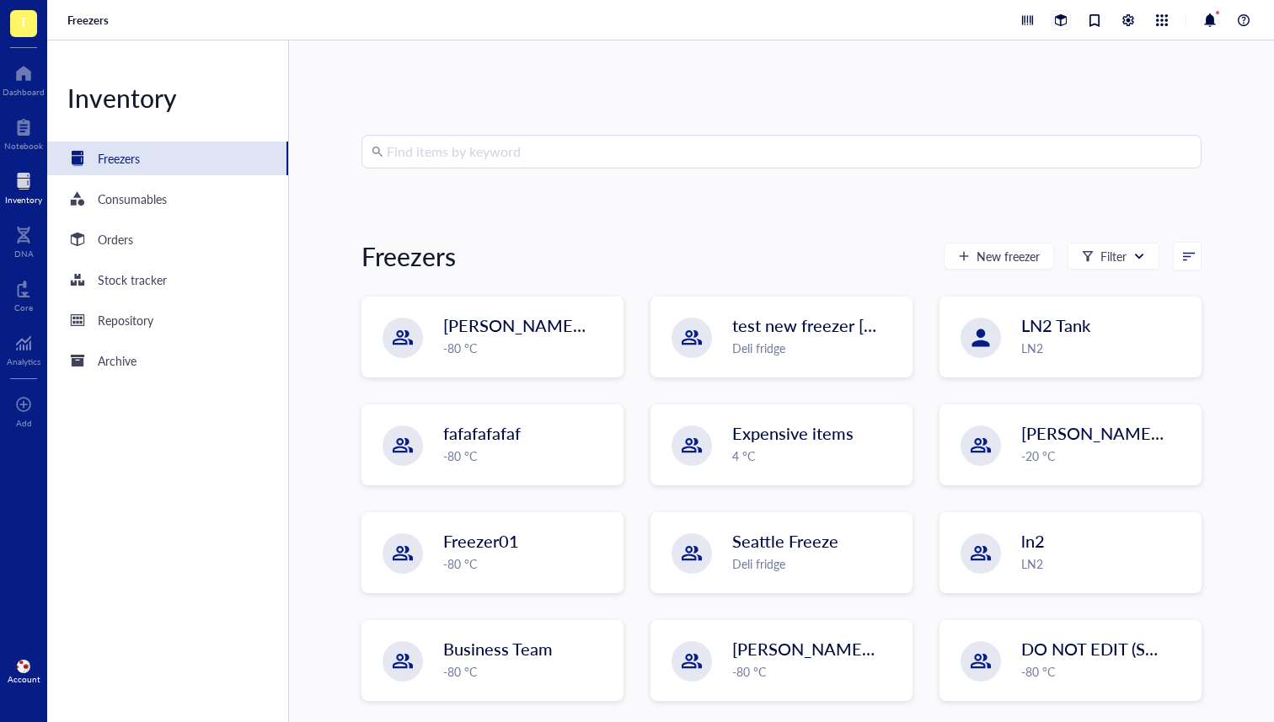
click at [1057, 18] on div at bounding box center [1061, 20] width 19 height 19
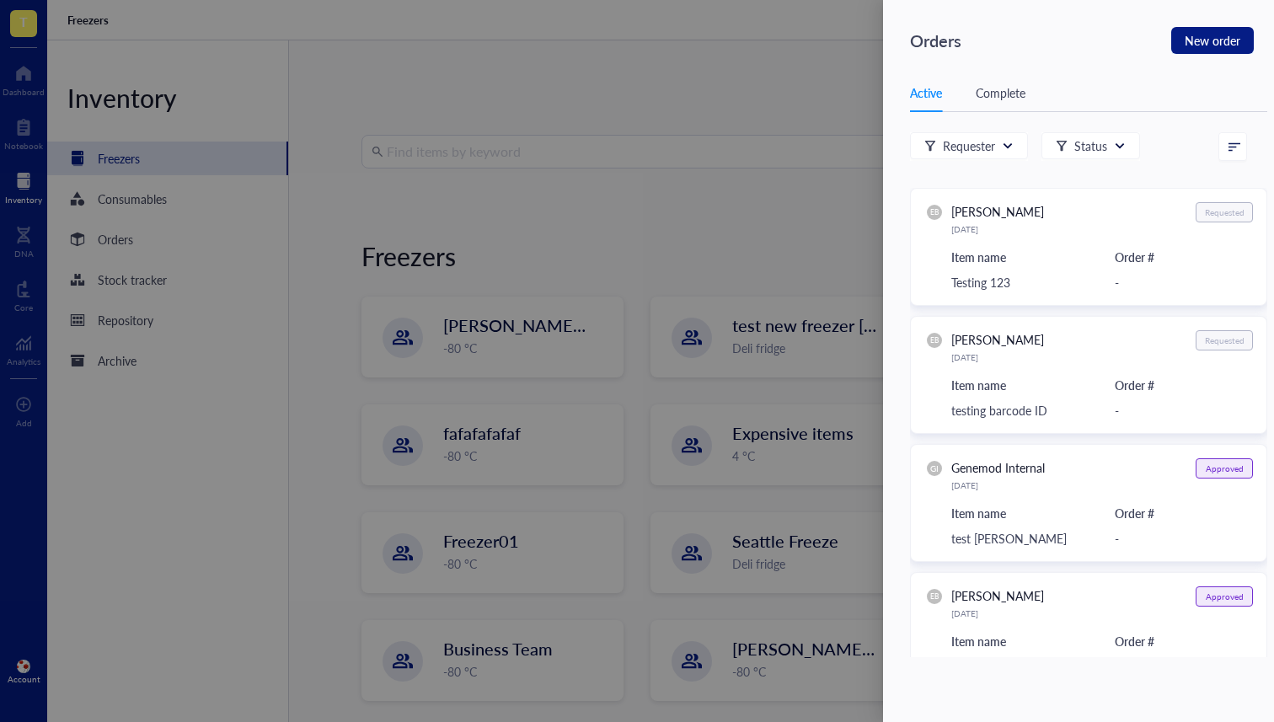
click at [818, 112] on div at bounding box center [637, 361] width 1274 height 722
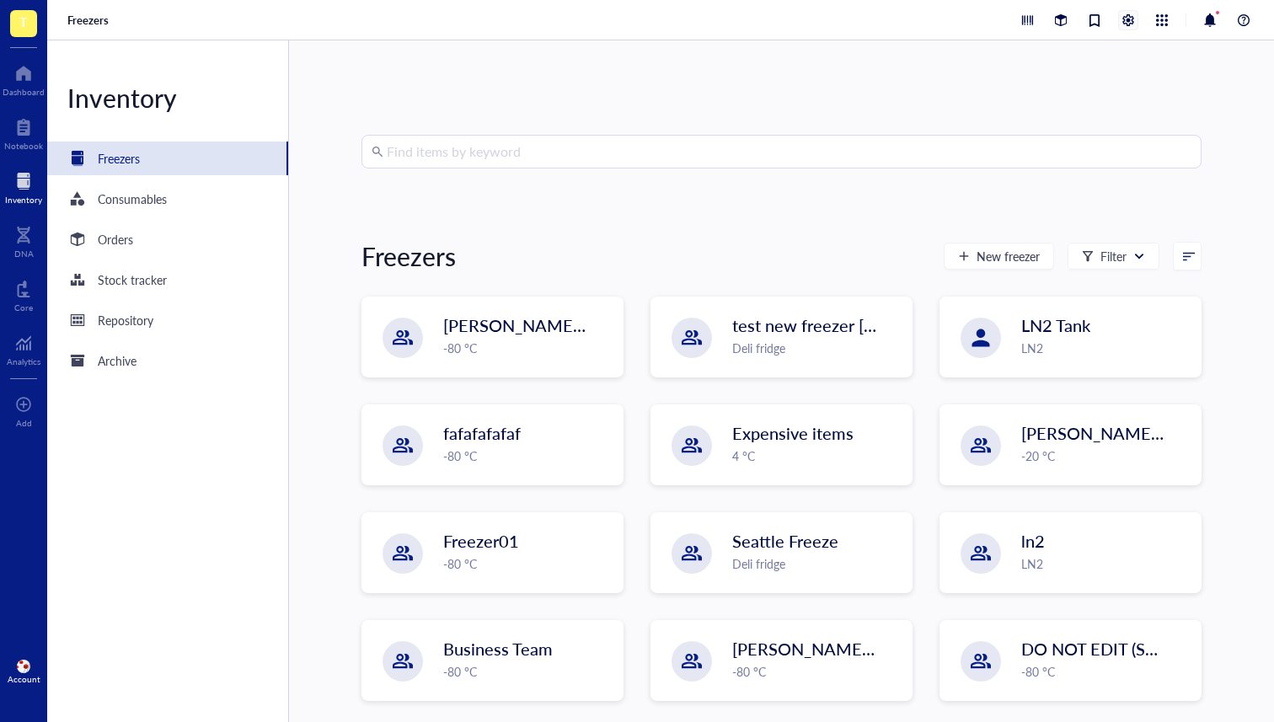
click at [1124, 15] on div at bounding box center [1128, 20] width 19 height 19
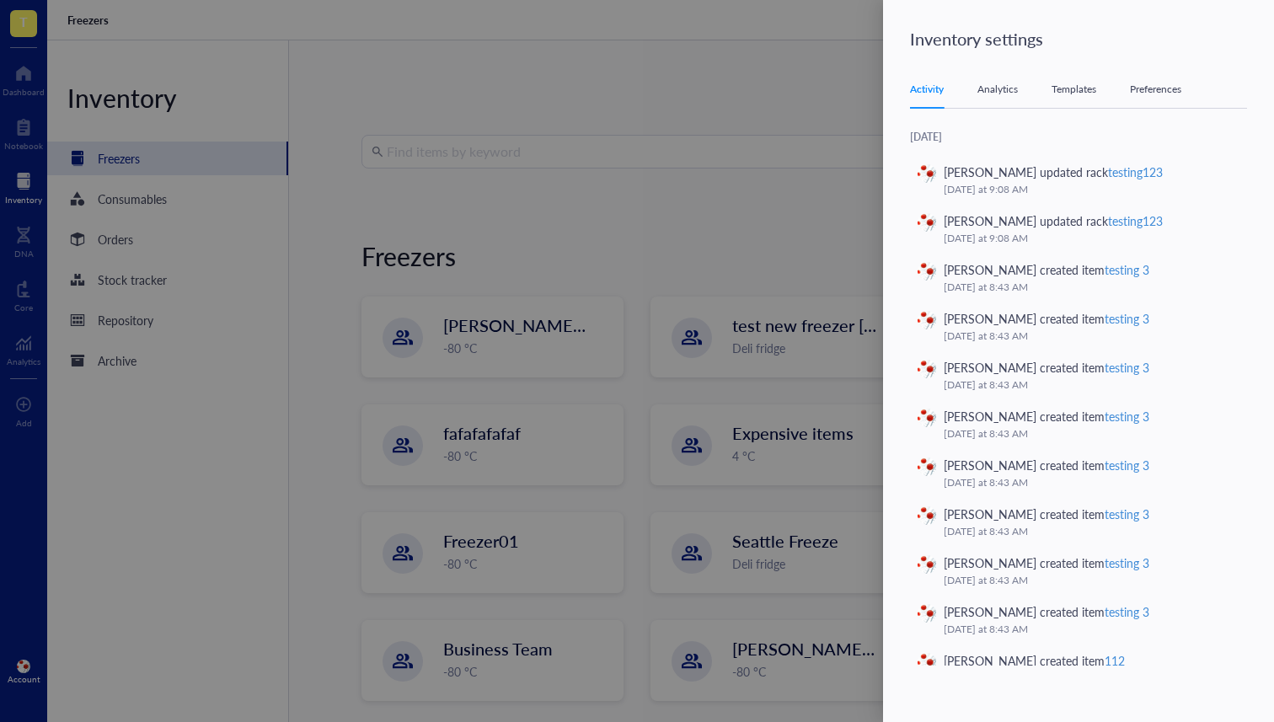
click at [811, 151] on div at bounding box center [637, 361] width 1274 height 722
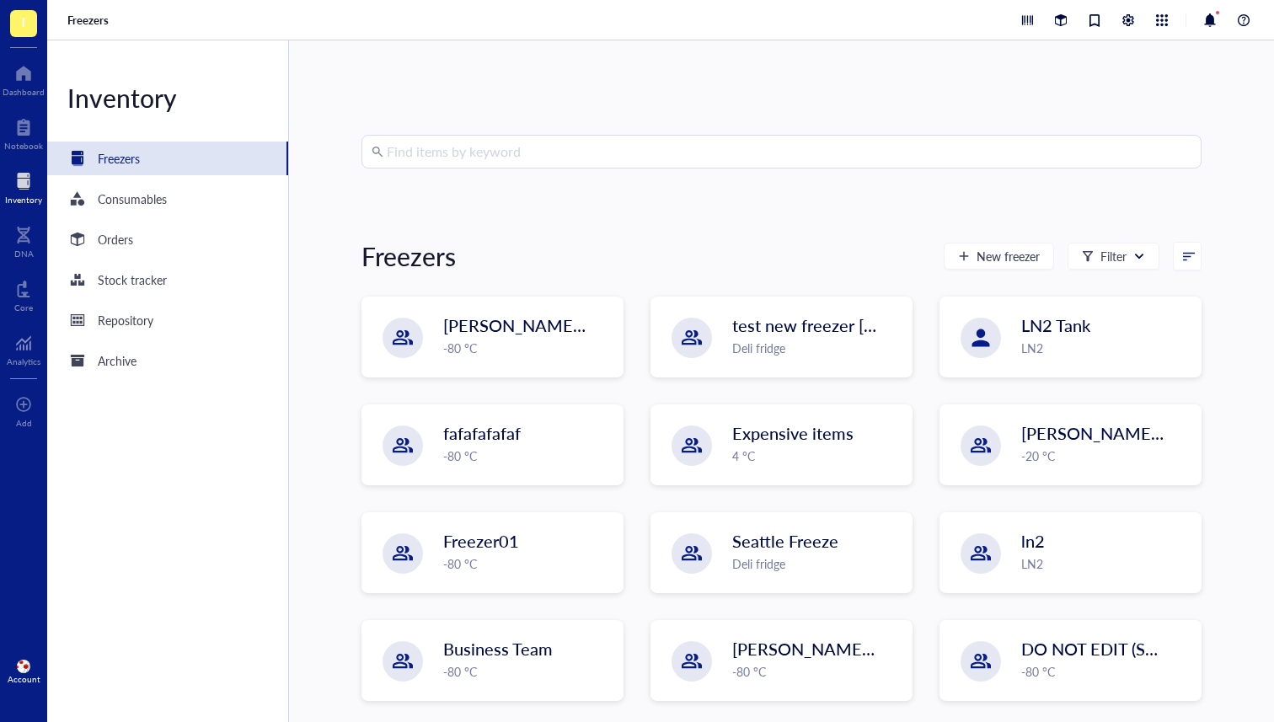
click at [1151, 20] on div at bounding box center [1135, 20] width 237 height 20
click at [1164, 21] on div at bounding box center [1162, 20] width 19 height 19
click at [978, 73] on div "Find items by keyword Freezers New freezer Filter IBRAHIM `28th feb -80 °C test…" at bounding box center [781, 381] width 985 height 682
click at [1139, 17] on div at bounding box center [1135, 20] width 237 height 20
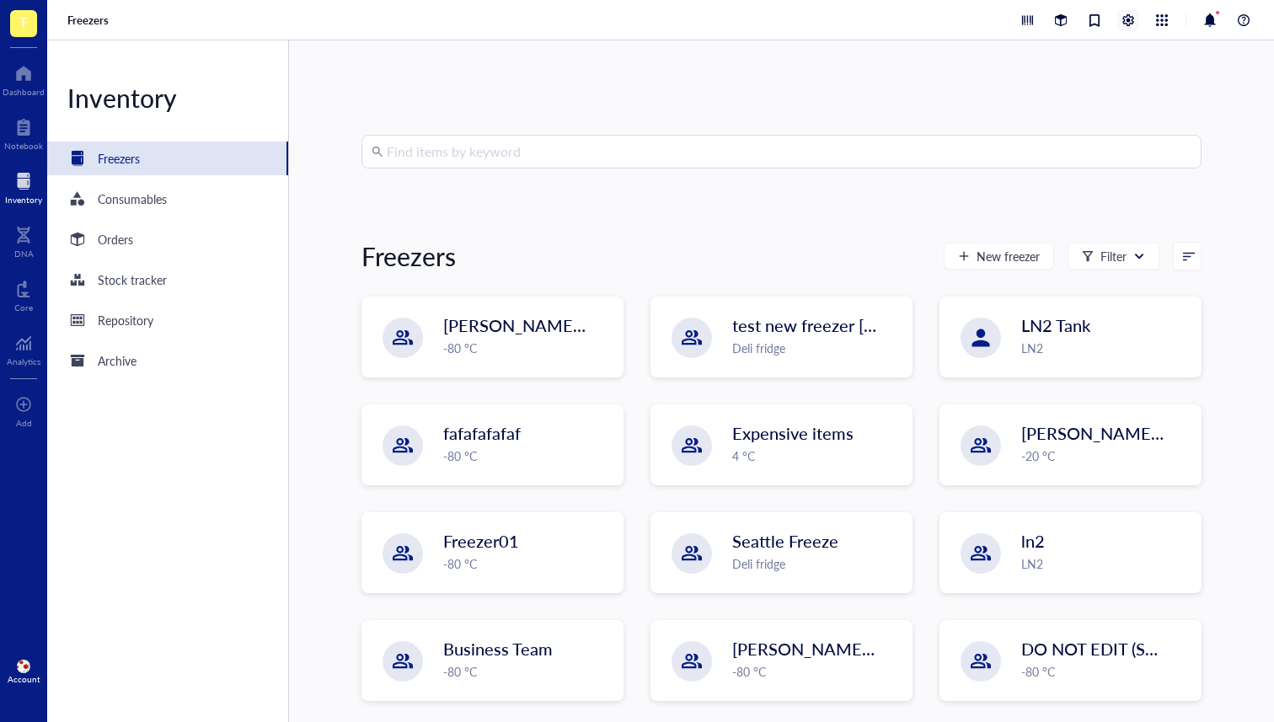
click at [1130, 16] on div at bounding box center [1128, 20] width 19 height 19
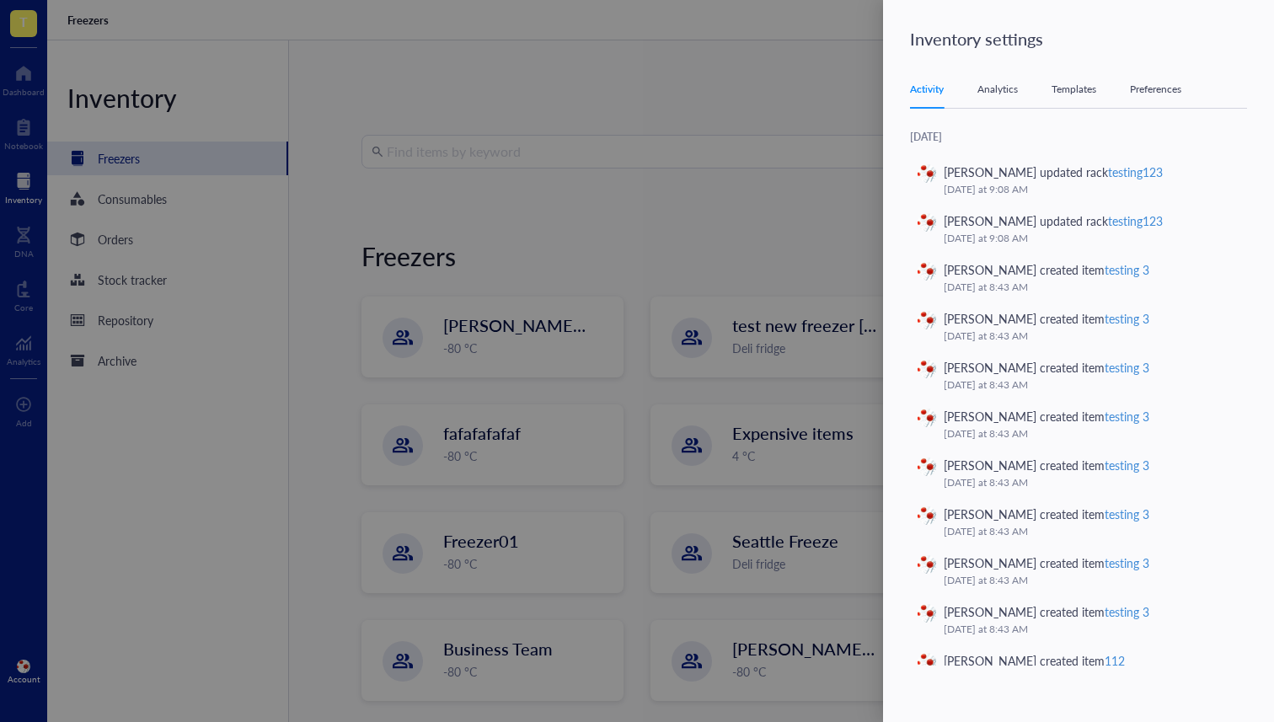
click at [790, 118] on div at bounding box center [637, 361] width 1274 height 722
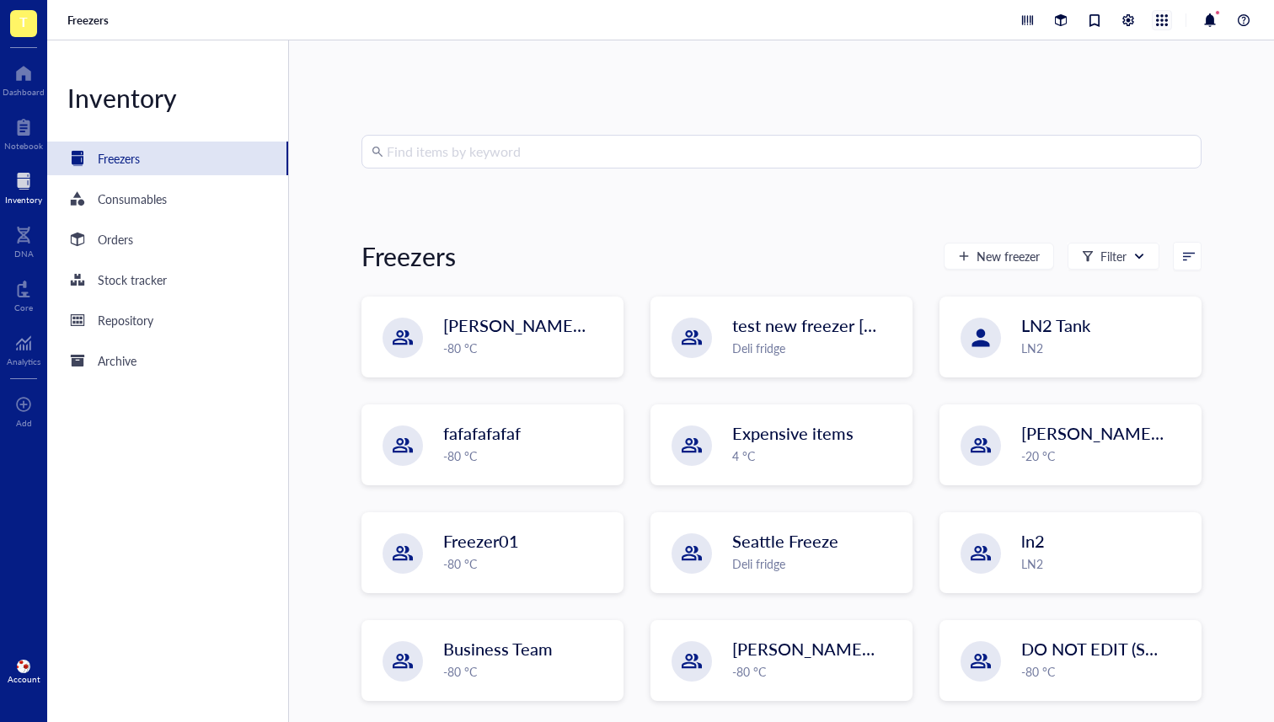
click at [1165, 23] on div at bounding box center [1162, 20] width 19 height 19
click at [853, 130] on div "Find items by keyword Freezers New freezer Filter IBRAHIM `28th feb -80 °C test…" at bounding box center [781, 381] width 985 height 682
click at [1157, 29] on div "Freezers" at bounding box center [660, 20] width 1227 height 40
click at [1162, 19] on div at bounding box center [1162, 20] width 19 height 19
click at [784, 39] on div "Freezers" at bounding box center [660, 20] width 1227 height 40
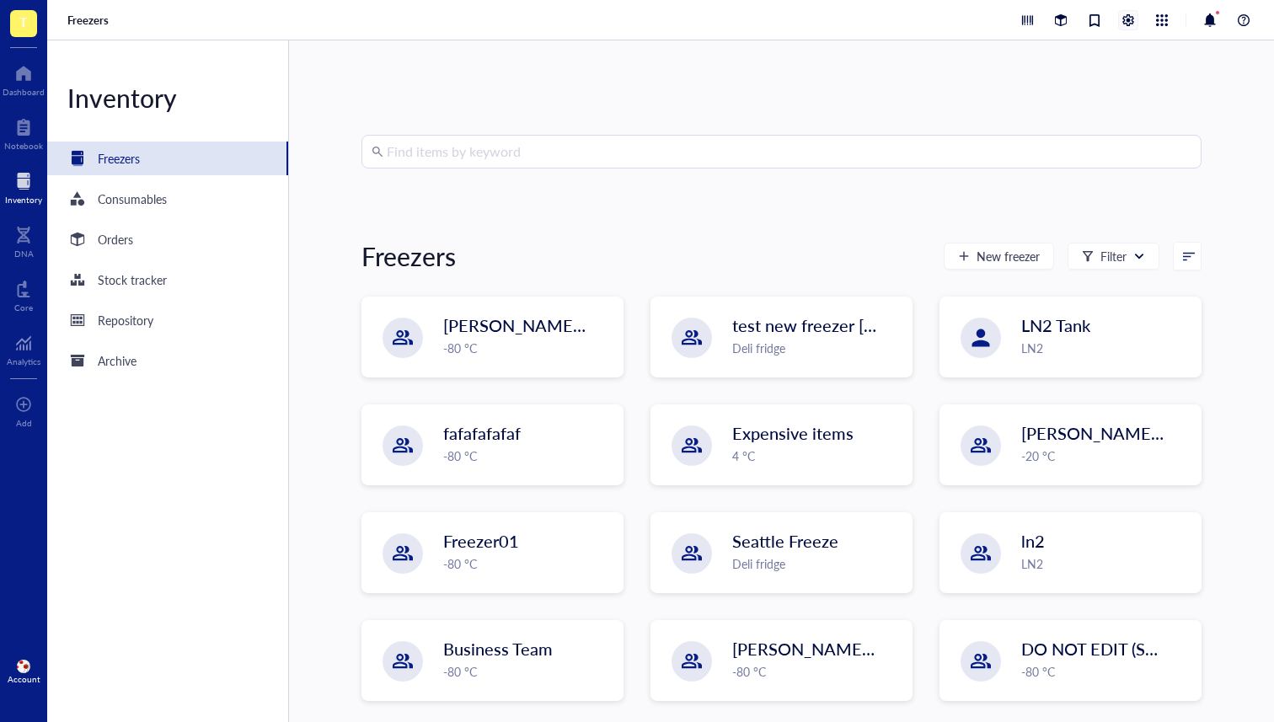
click at [1127, 20] on div at bounding box center [1128, 20] width 19 height 19
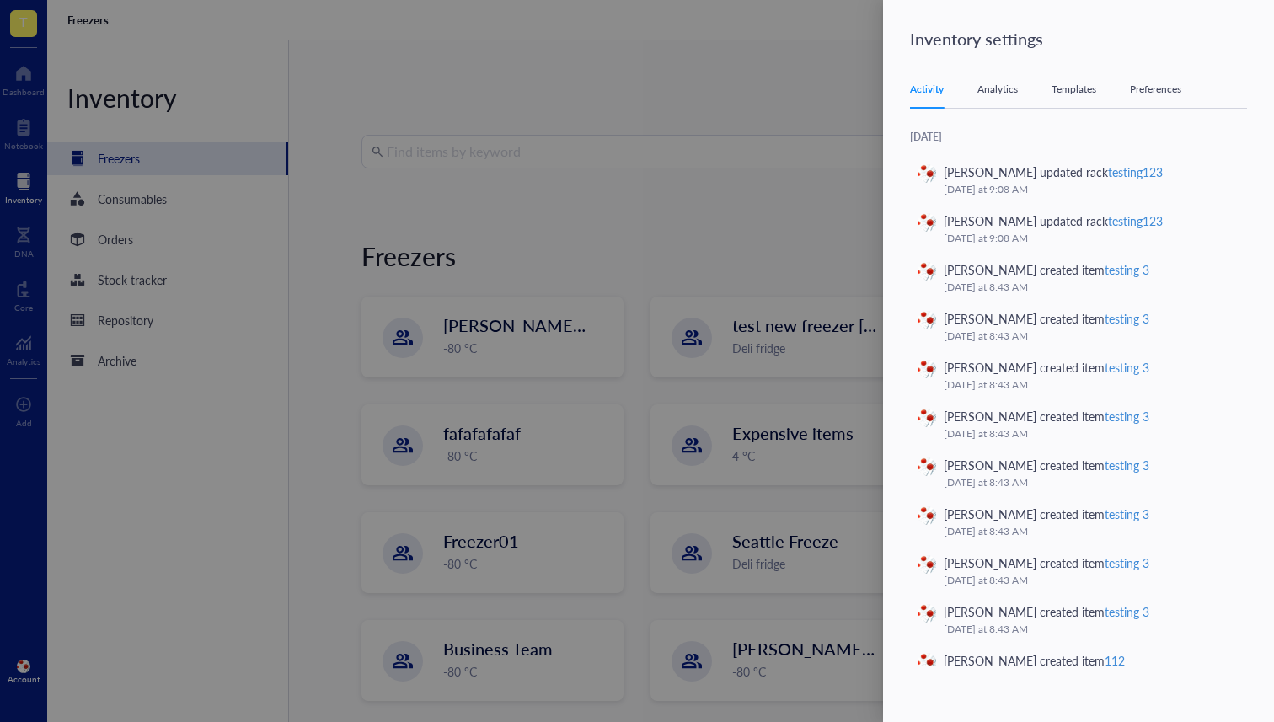
click at [1095, 84] on div "Templates" at bounding box center [1074, 89] width 45 height 17
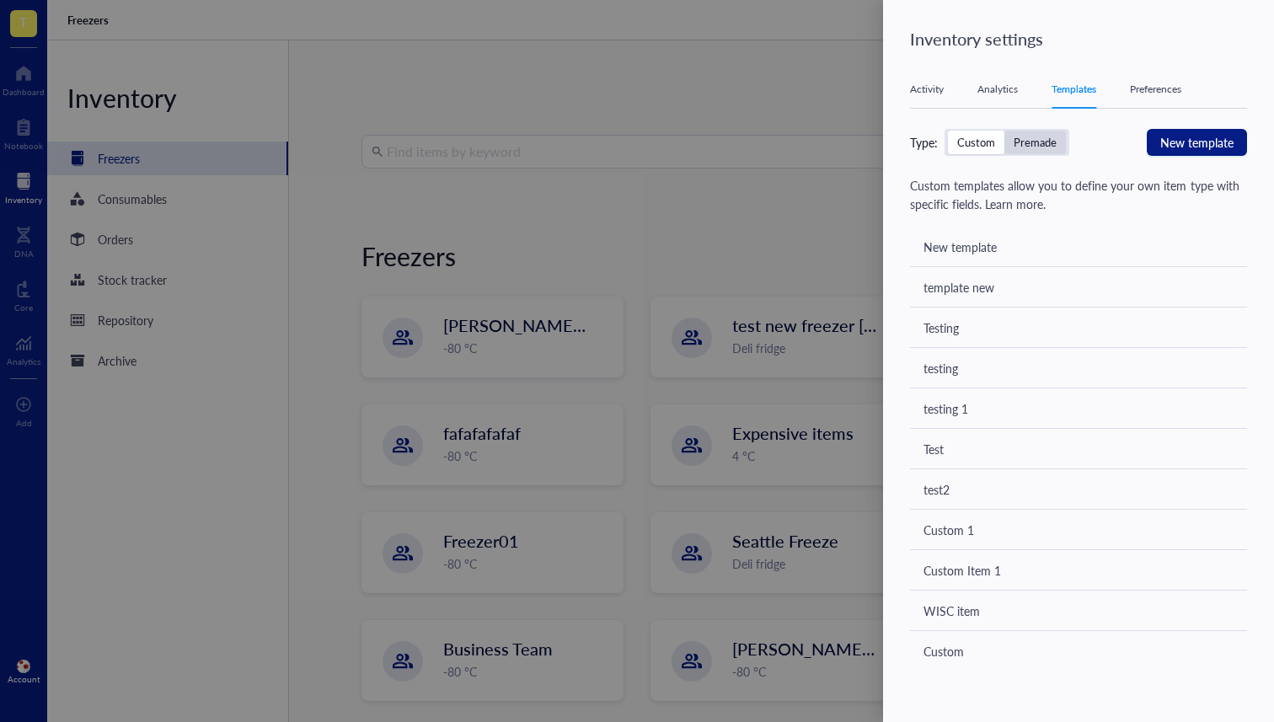
click at [1032, 138] on div "Premade" at bounding box center [1035, 142] width 43 height 15
click at [1004, 131] on input "Premade" at bounding box center [1004, 131] width 0 height 0
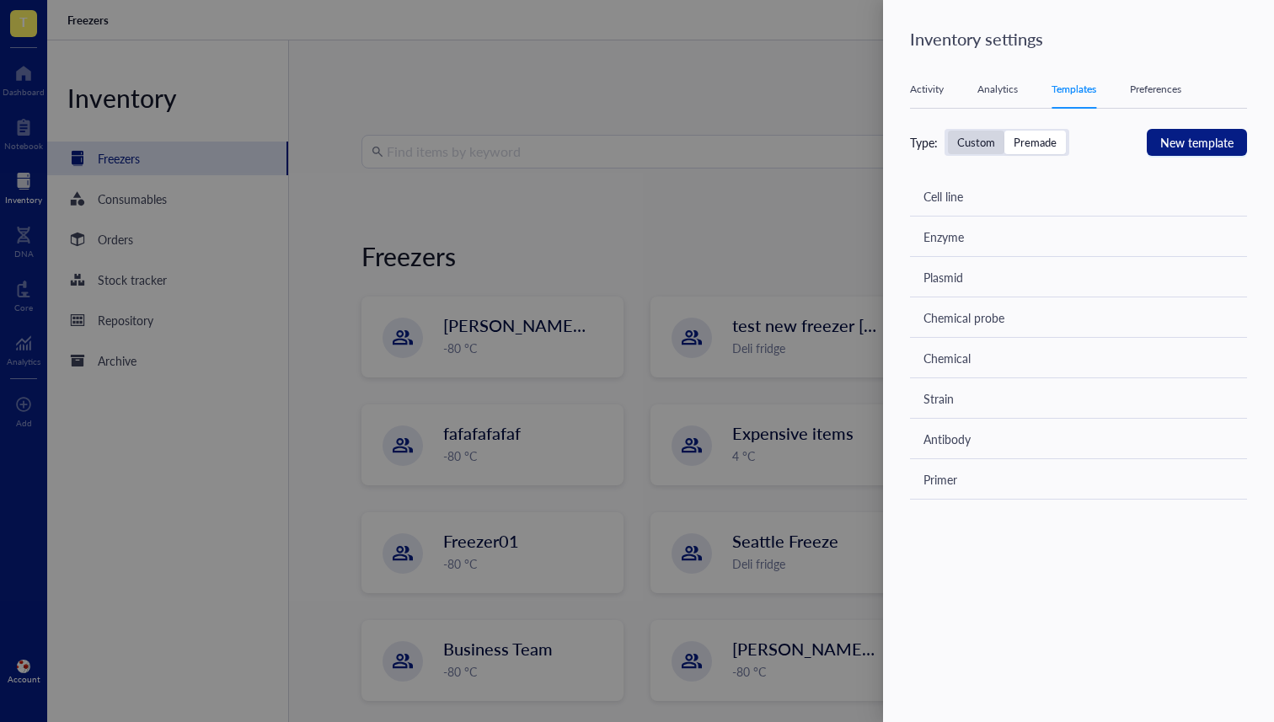
click at [979, 137] on div "Custom" at bounding box center [976, 142] width 38 height 15
click at [948, 131] on input "Custom" at bounding box center [948, 131] width 0 height 0
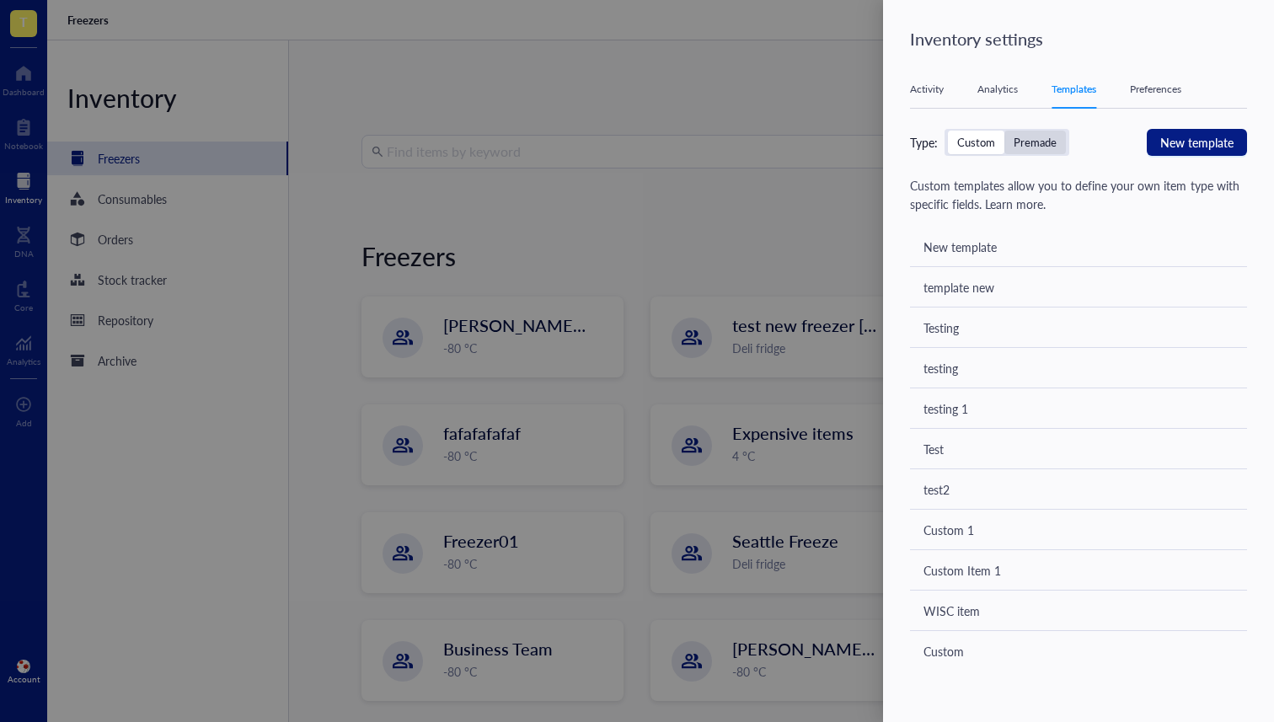
click at [1025, 136] on div "Premade" at bounding box center [1035, 142] width 43 height 15
click at [1004, 131] on input "Premade" at bounding box center [1004, 131] width 0 height 0
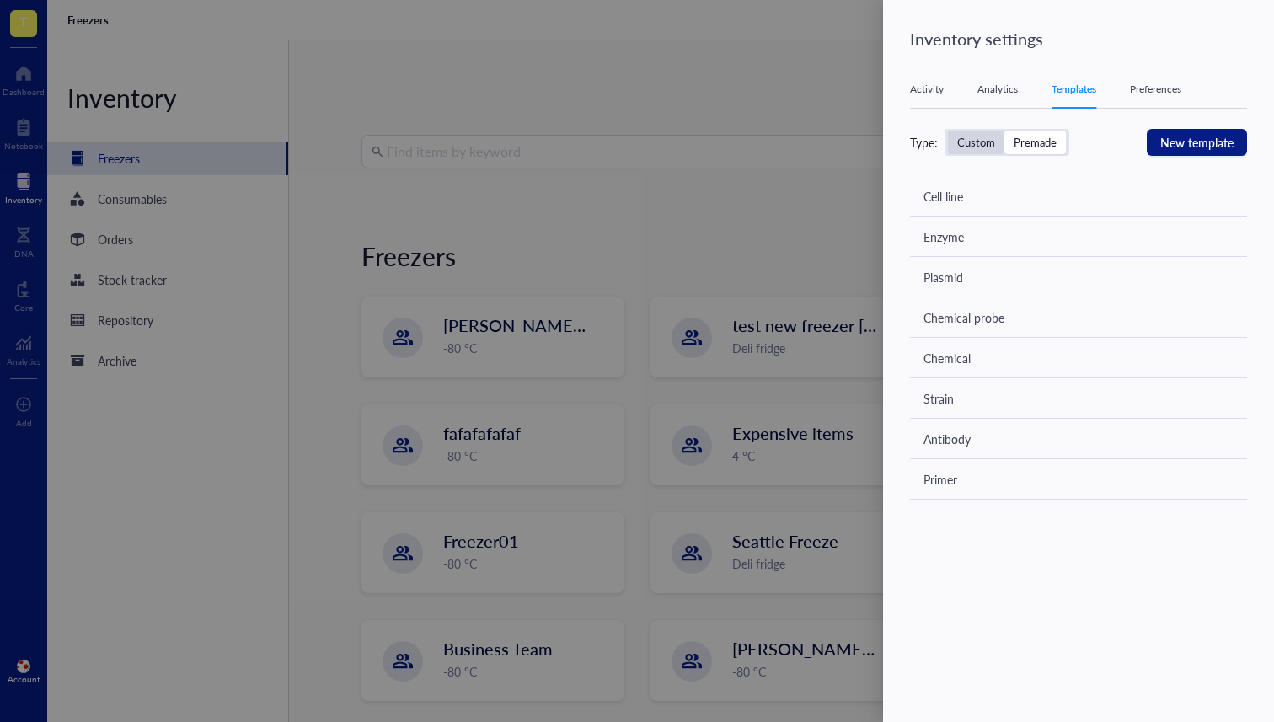
click at [969, 136] on div "Custom" at bounding box center [976, 142] width 38 height 15
click at [948, 131] on input "Custom" at bounding box center [948, 131] width 0 height 0
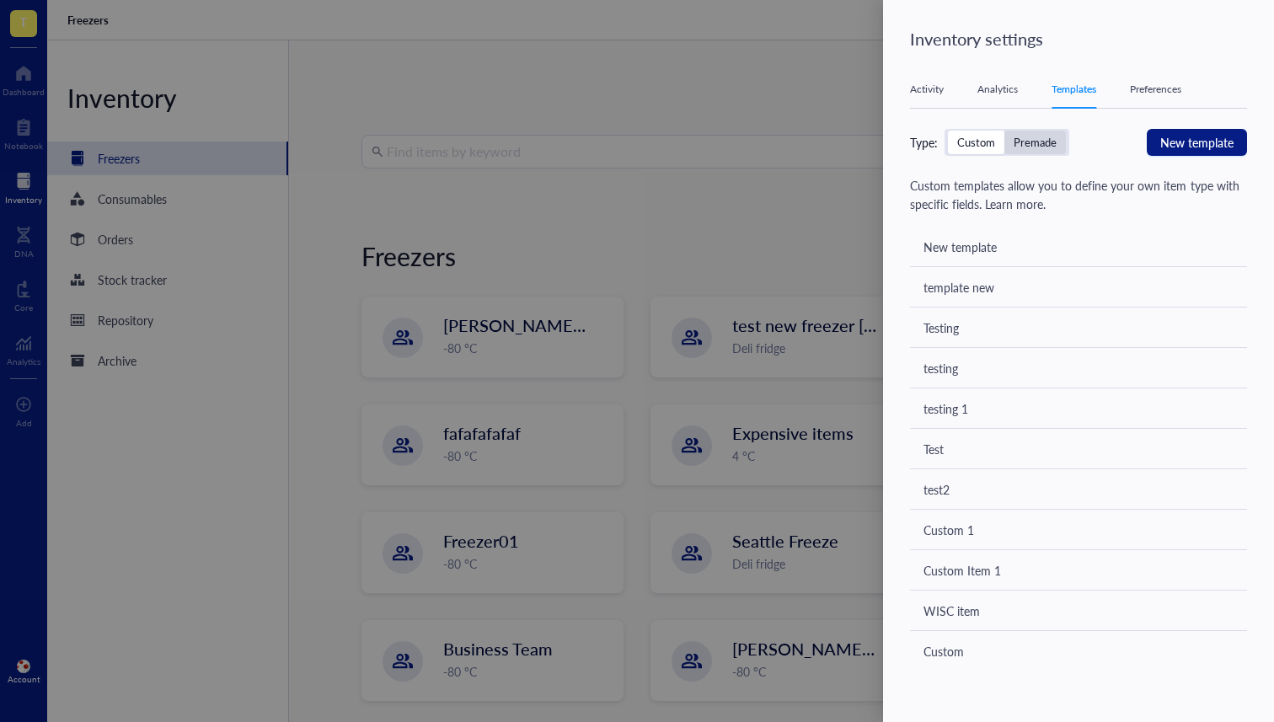
click at [1014, 135] on div "Premade" at bounding box center [1035, 142] width 43 height 15
click at [1004, 131] on input "Premade" at bounding box center [1004, 131] width 0 height 0
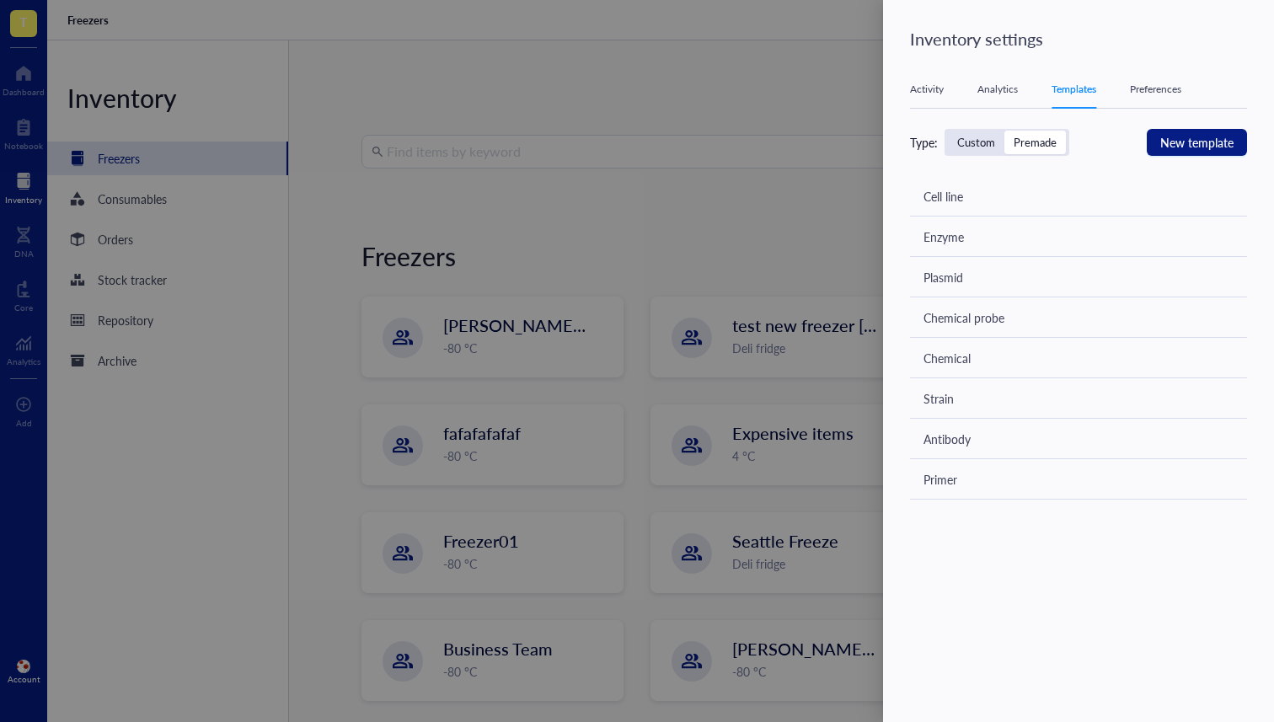
click at [942, 139] on div "Type: Custom Premade" at bounding box center [989, 142] width 159 height 27
click at [960, 142] on div "Custom" at bounding box center [976, 142] width 38 height 15
click at [948, 131] on input "Custom" at bounding box center [948, 131] width 0 height 0
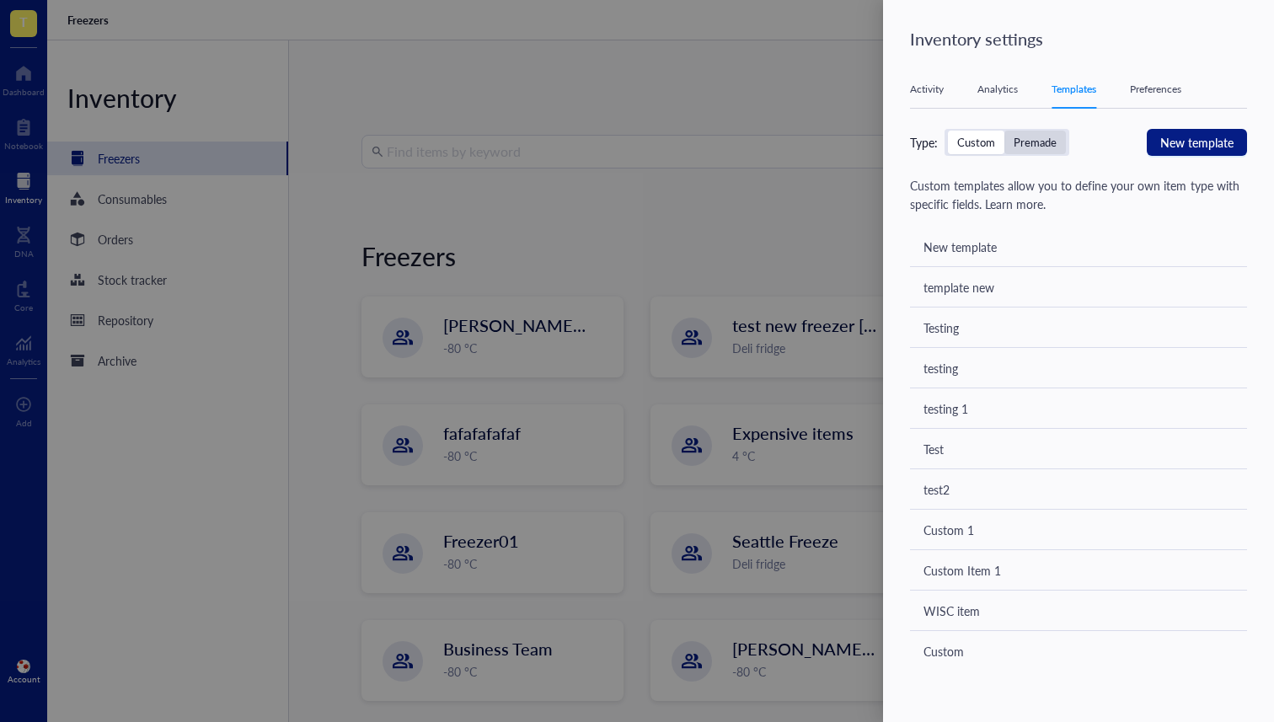
click at [1040, 150] on div "Premade" at bounding box center [1035, 143] width 62 height 24
click at [1004, 131] on input "Premade" at bounding box center [1004, 131] width 0 height 0
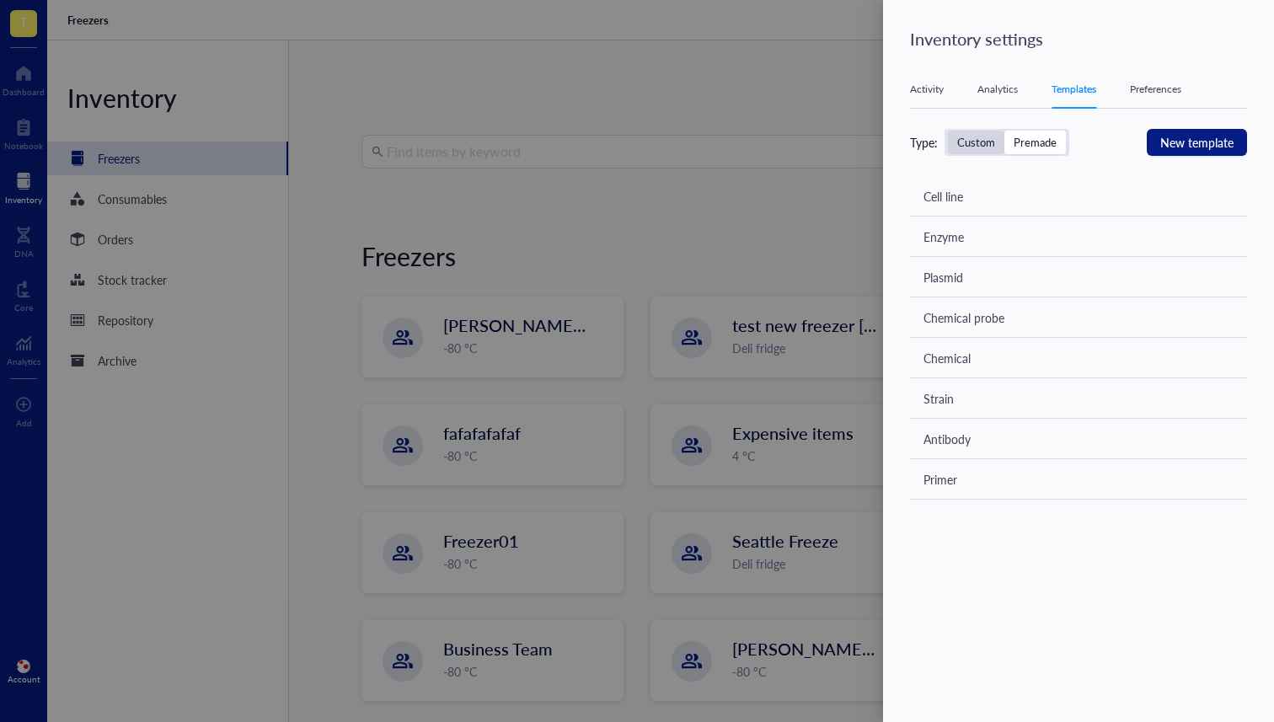
click at [956, 145] on div "Custom" at bounding box center [976, 143] width 56 height 24
click at [948, 131] on input "Custom" at bounding box center [948, 131] width 0 height 0
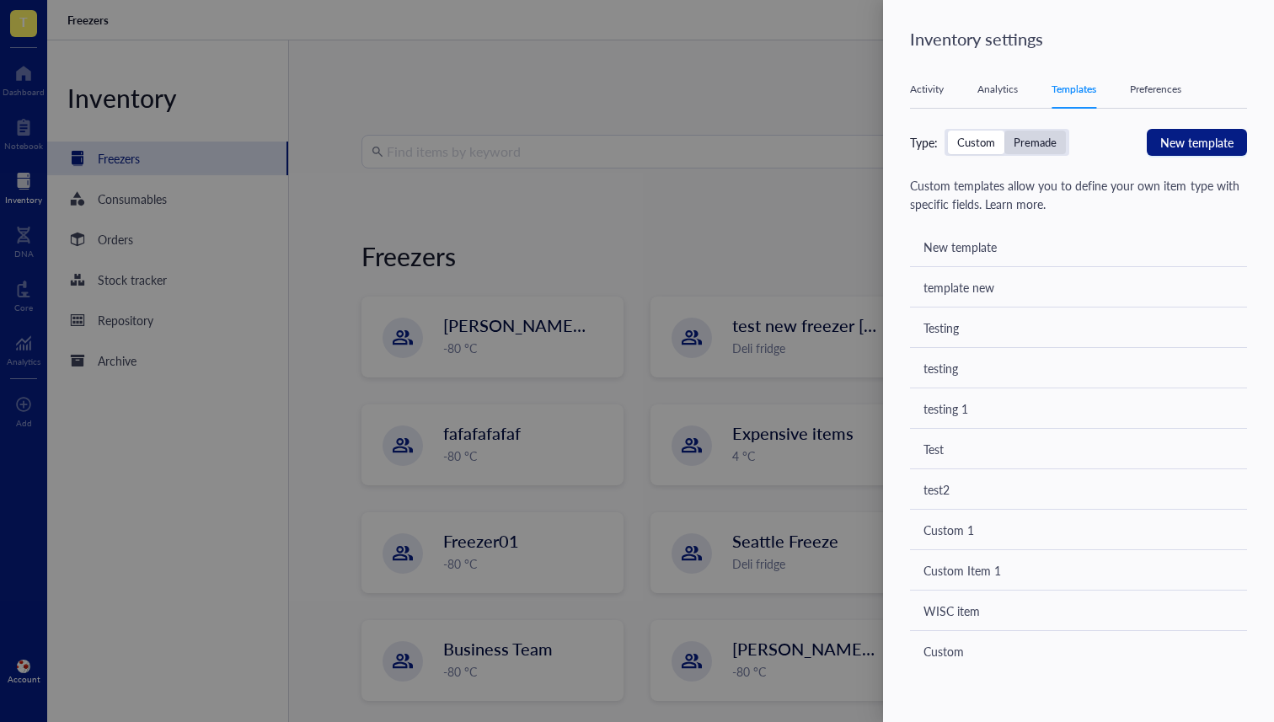
click at [1009, 145] on div "Premade" at bounding box center [1035, 143] width 62 height 24
click at [1004, 131] on input "Premade" at bounding box center [1004, 131] width 0 height 0
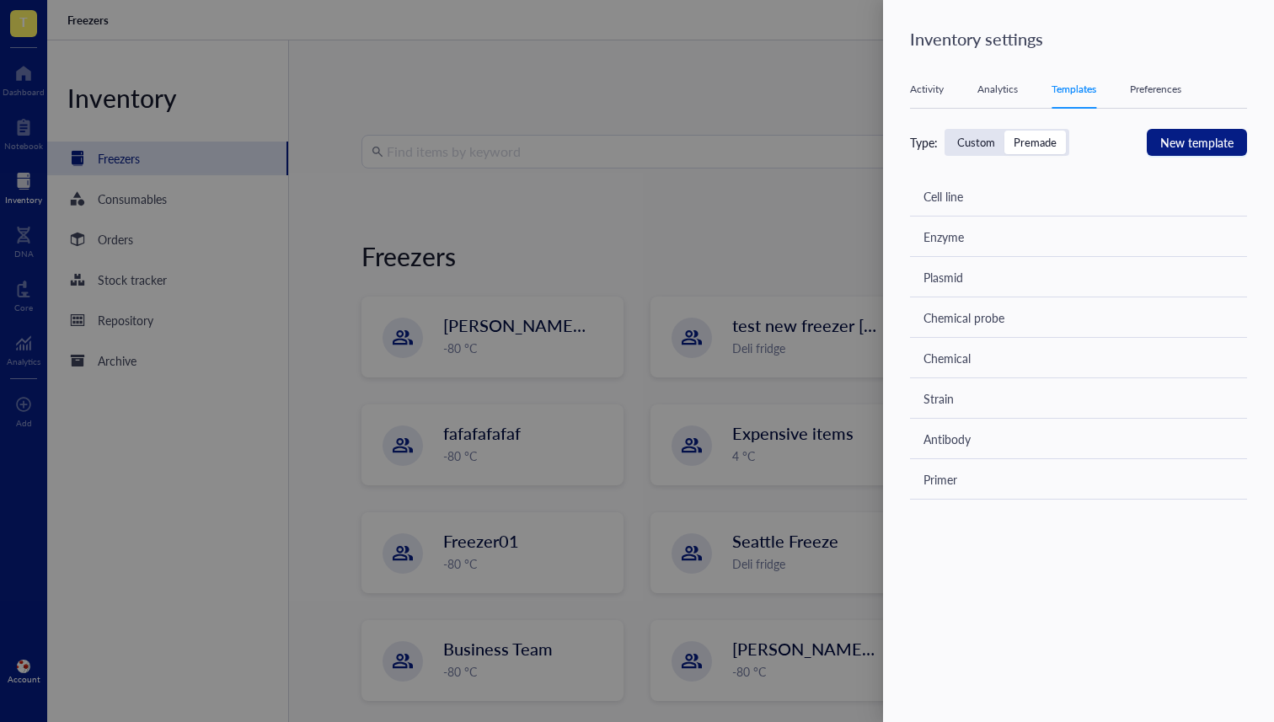
click at [940, 149] on div "Type: Custom Premade" at bounding box center [989, 142] width 159 height 27
click at [957, 145] on div "Custom" at bounding box center [976, 142] width 38 height 15
click at [948, 131] on input "Custom" at bounding box center [948, 131] width 0 height 0
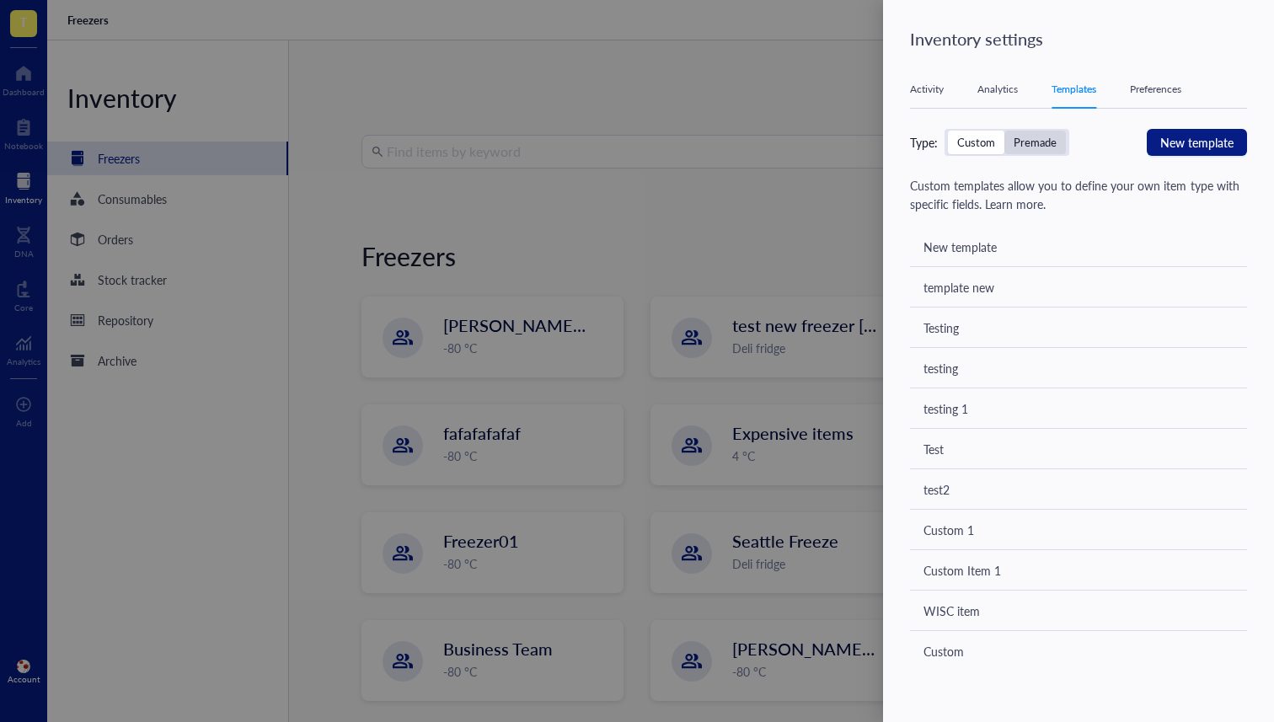
click at [1052, 135] on div "Premade" at bounding box center [1035, 142] width 43 height 15
click at [1004, 131] on input "Premade" at bounding box center [1004, 131] width 0 height 0
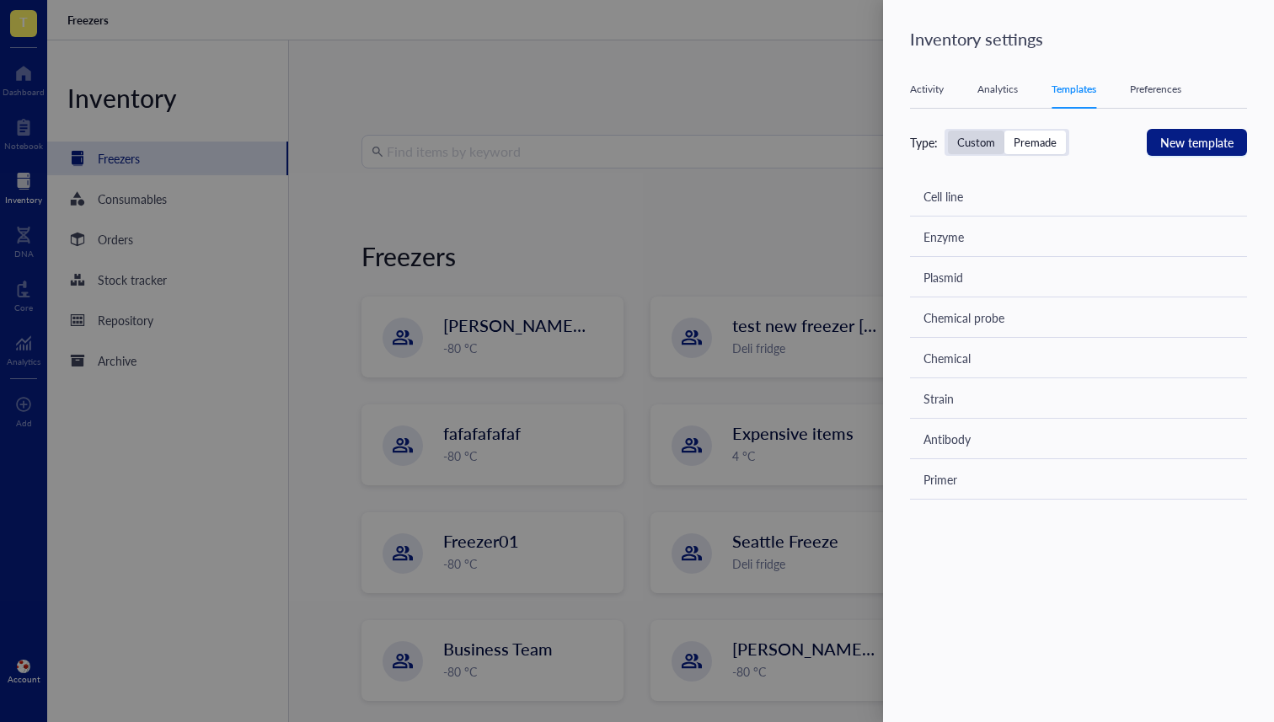
click at [998, 134] on div "Custom" at bounding box center [976, 143] width 56 height 24
click at [948, 131] on input "Custom" at bounding box center [948, 131] width 0 height 0
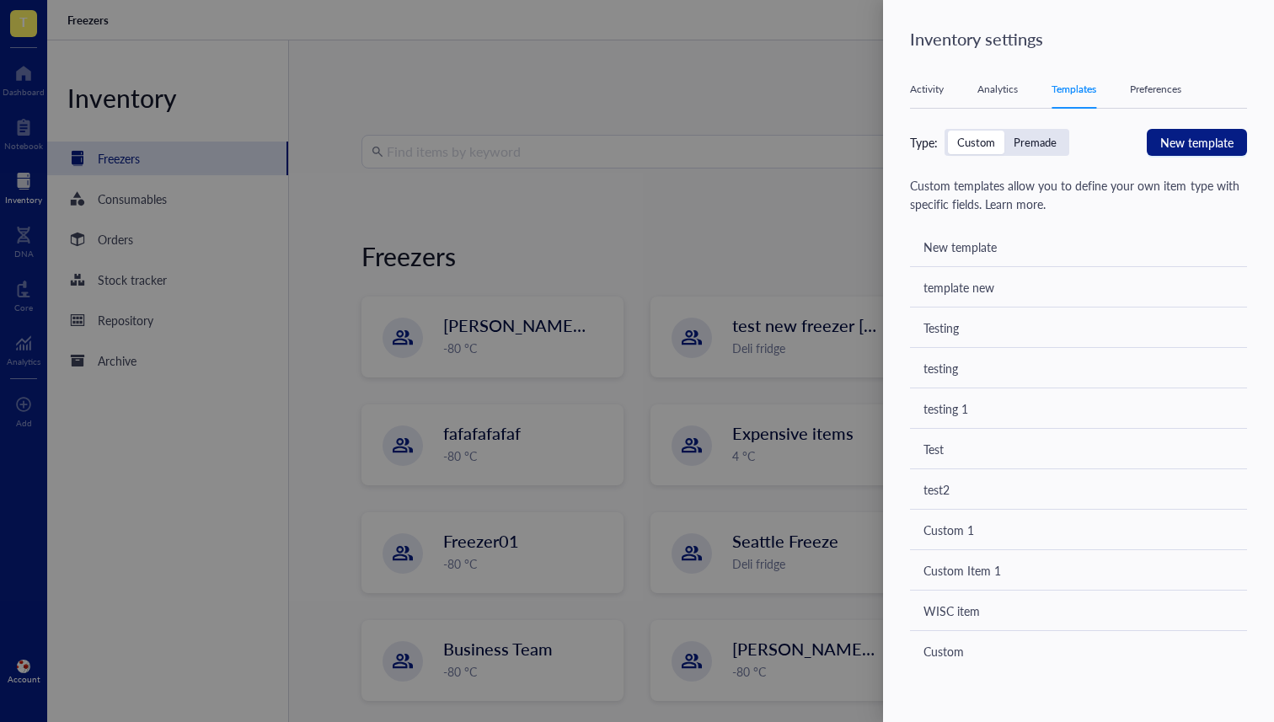
click at [1079, 130] on div "Type: Custom Premade New template" at bounding box center [1078, 142] width 337 height 27
click at [1060, 132] on div "Premade" at bounding box center [1035, 143] width 62 height 24
click at [1004, 131] on input "Premade" at bounding box center [1004, 131] width 0 height 0
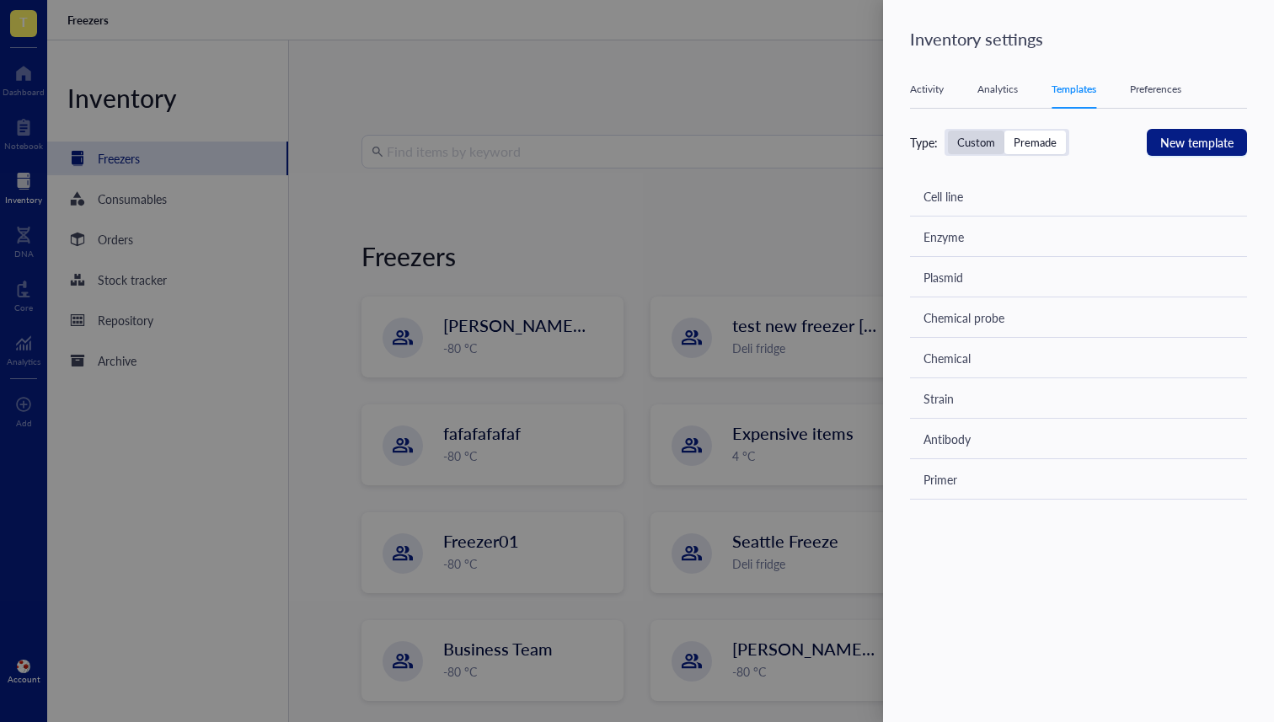
click at [990, 136] on div "Custom" at bounding box center [976, 142] width 38 height 15
click at [948, 131] on input "Custom" at bounding box center [948, 131] width 0 height 0
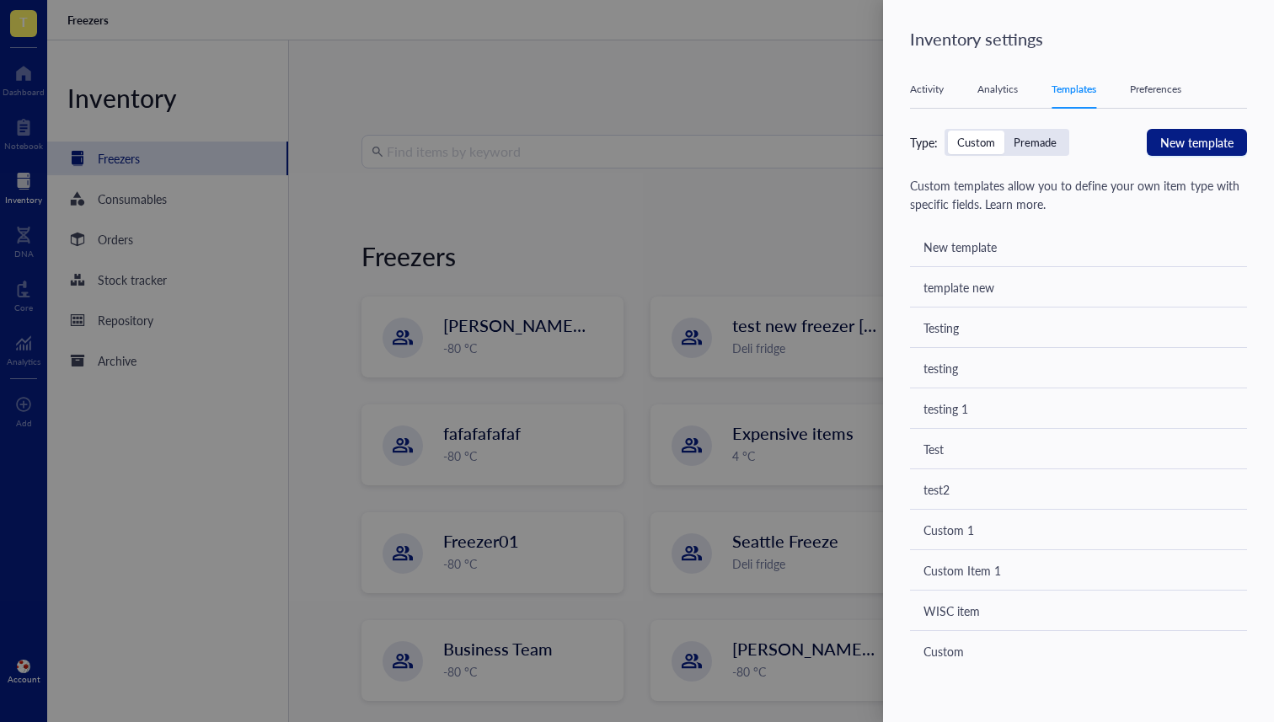
click at [1066, 134] on div "Custom Premade" at bounding box center [1007, 142] width 125 height 27
click at [1030, 141] on div "Premade" at bounding box center [1035, 142] width 43 height 15
click at [1004, 131] on input "Premade" at bounding box center [1004, 131] width 0 height 0
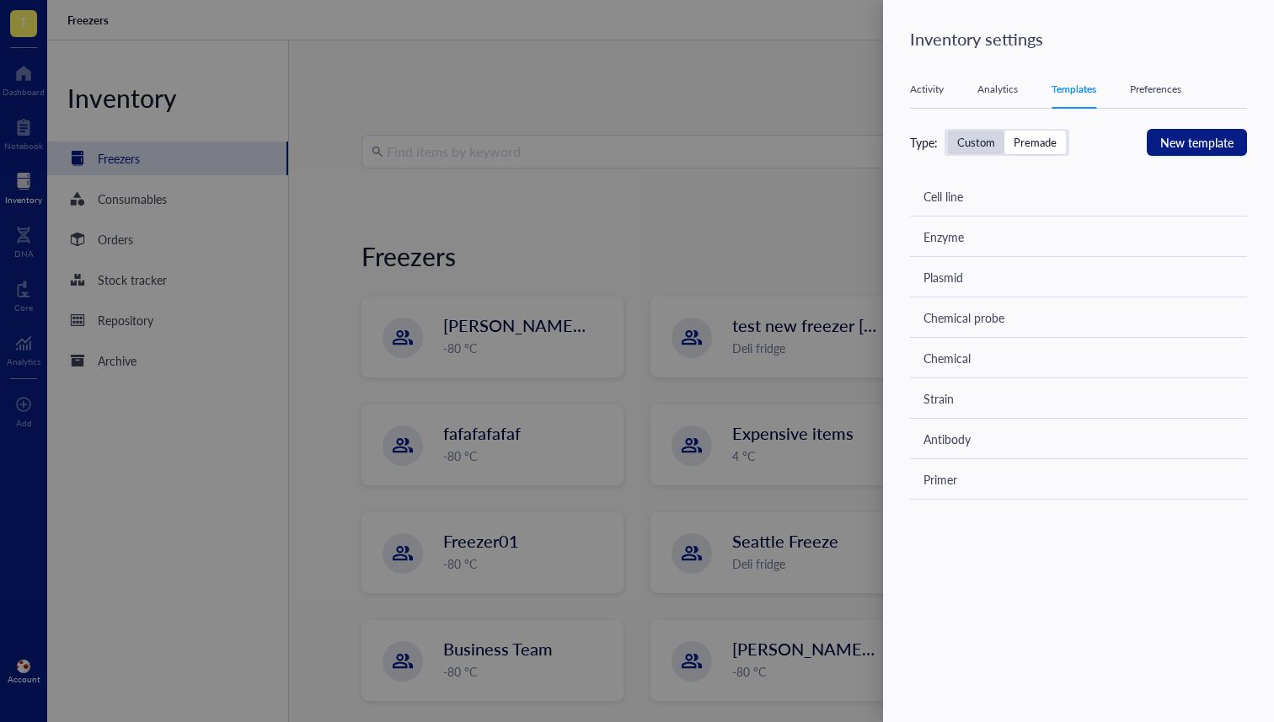
click at [983, 140] on div "Custom" at bounding box center [976, 142] width 38 height 15
click at [948, 131] on input "Custom" at bounding box center [948, 131] width 0 height 0
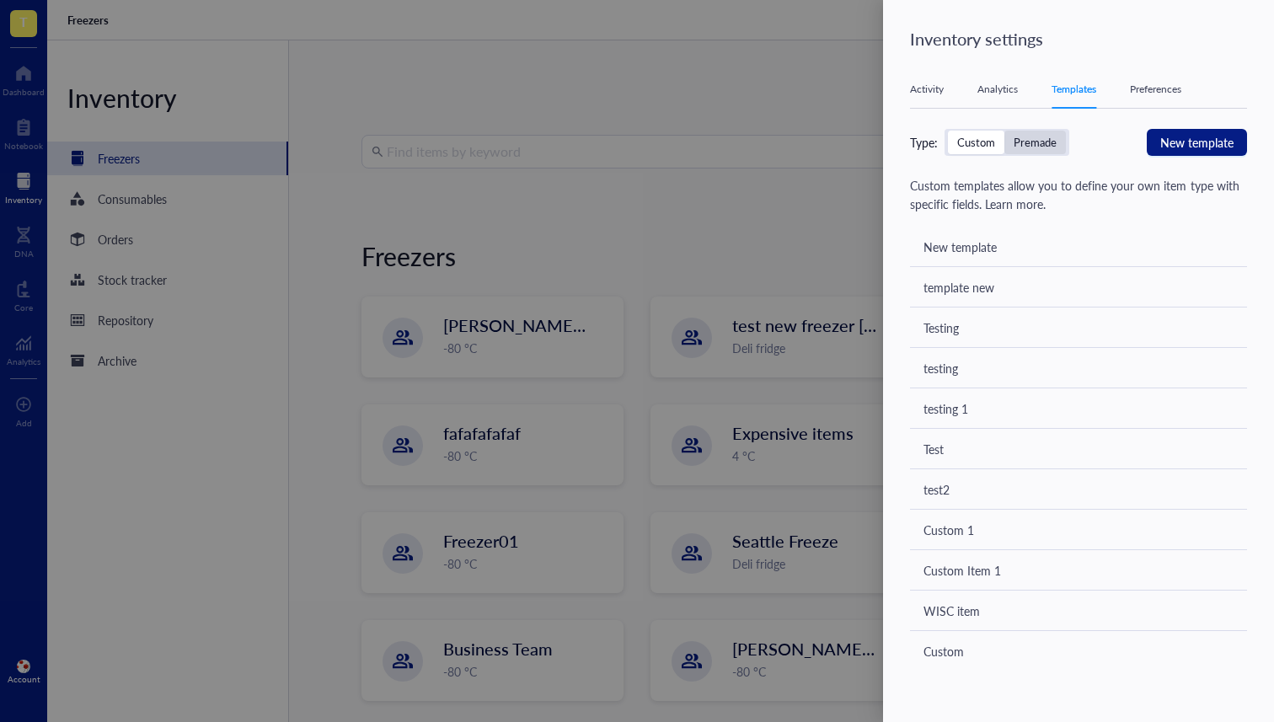
click at [1020, 141] on div "Premade" at bounding box center [1035, 142] width 43 height 15
click at [1004, 131] on input "Premade" at bounding box center [1004, 131] width 0 height 0
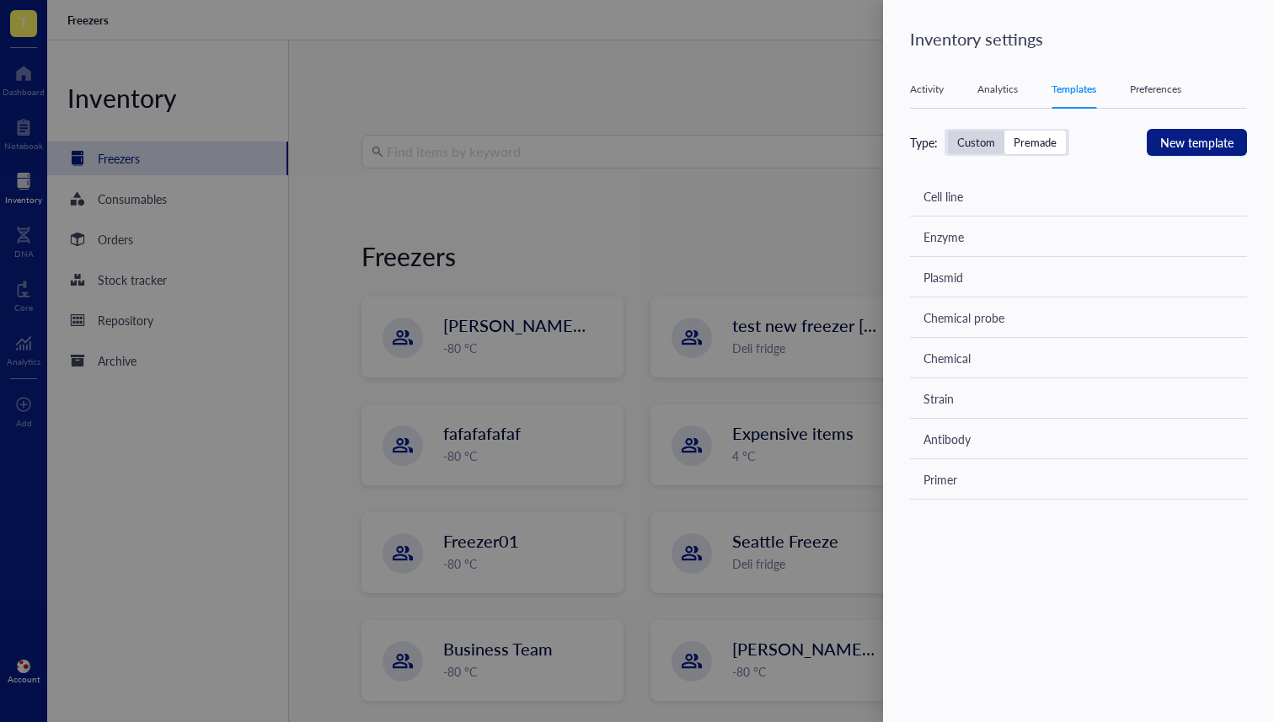
click at [959, 147] on div "Custom" at bounding box center [976, 142] width 38 height 15
click at [948, 131] on input "Custom" at bounding box center [948, 131] width 0 height 0
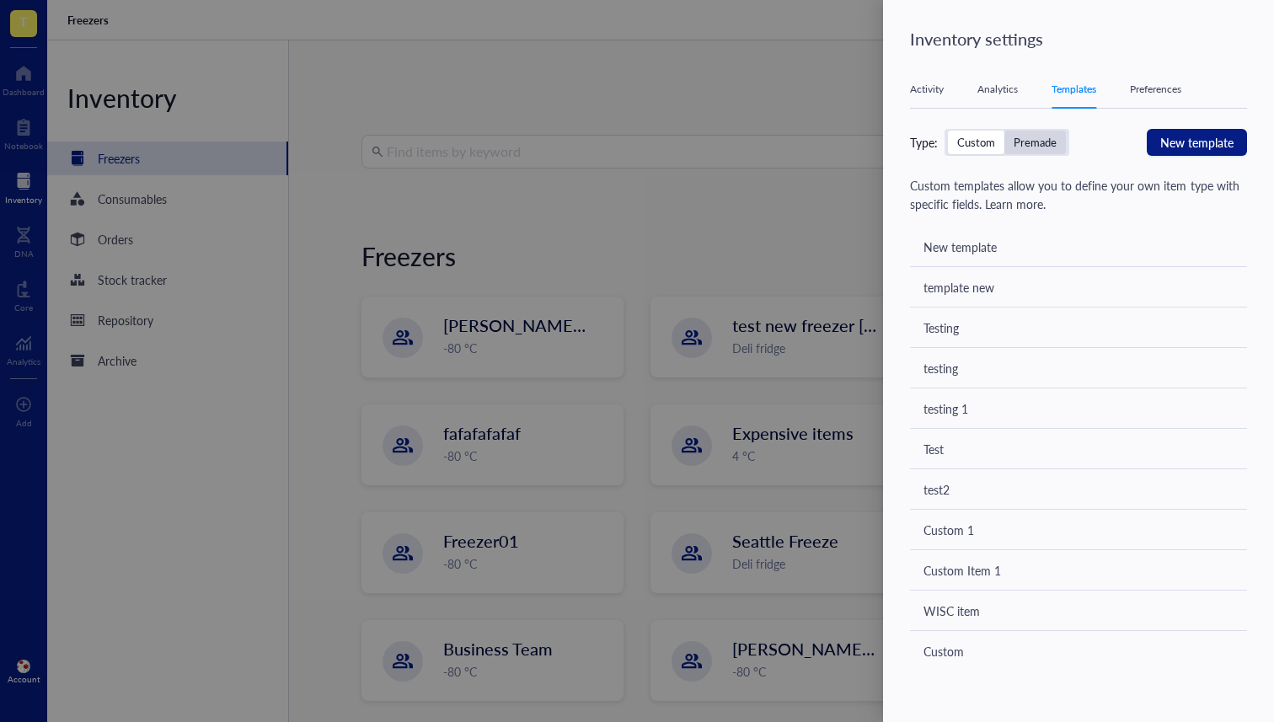
click at [1012, 137] on div "Premade" at bounding box center [1035, 143] width 62 height 24
click at [1004, 131] on input "Premade" at bounding box center [1004, 131] width 0 height 0
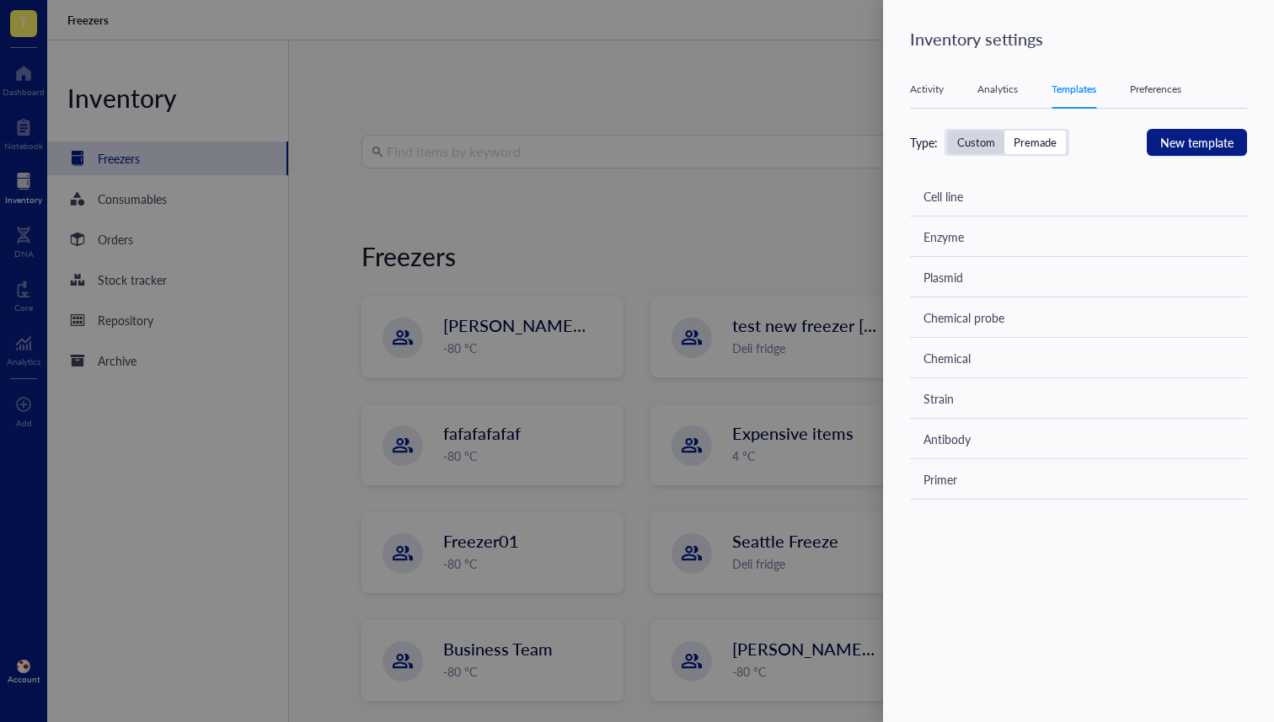
click at [969, 136] on div "Custom" at bounding box center [976, 142] width 38 height 15
click at [948, 131] on input "Custom" at bounding box center [948, 131] width 0 height 0
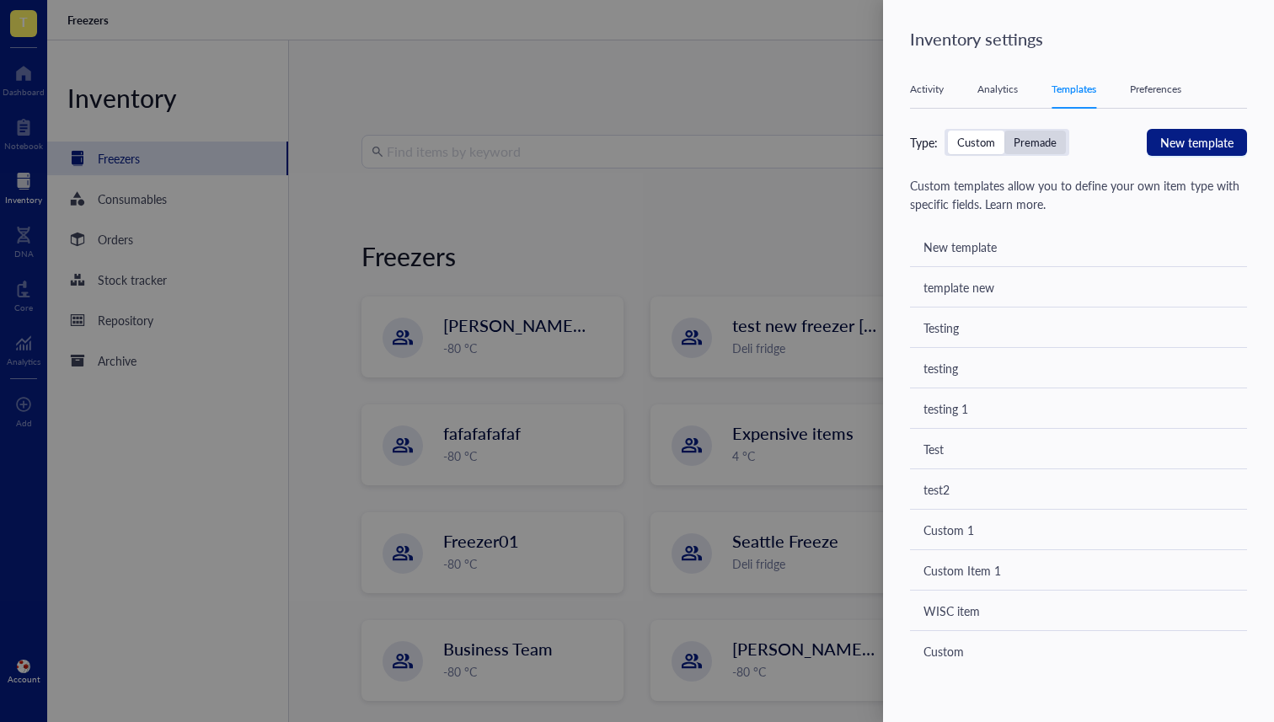
click at [1005, 133] on div "Premade" at bounding box center [1035, 143] width 62 height 24
click at [1004, 131] on input "Premade" at bounding box center [1004, 131] width 0 height 0
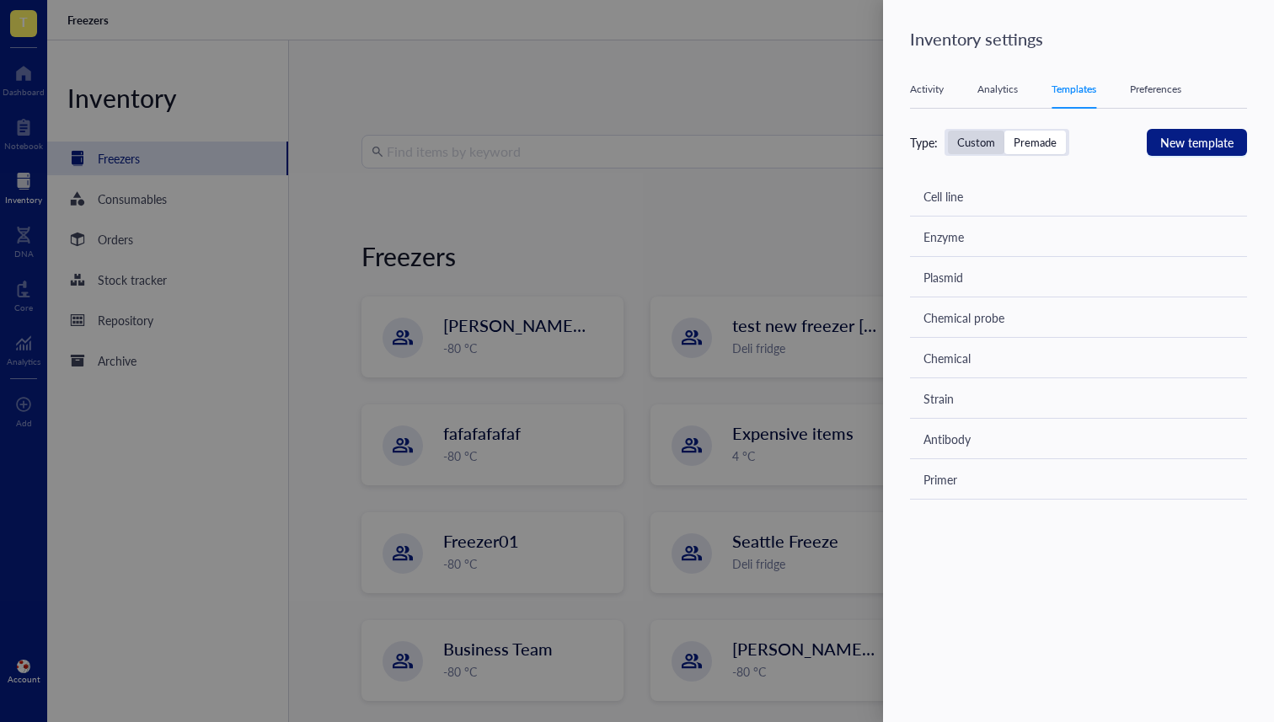
click at [967, 136] on div "Custom" at bounding box center [976, 142] width 38 height 15
click at [948, 131] on input "Custom" at bounding box center [948, 131] width 0 height 0
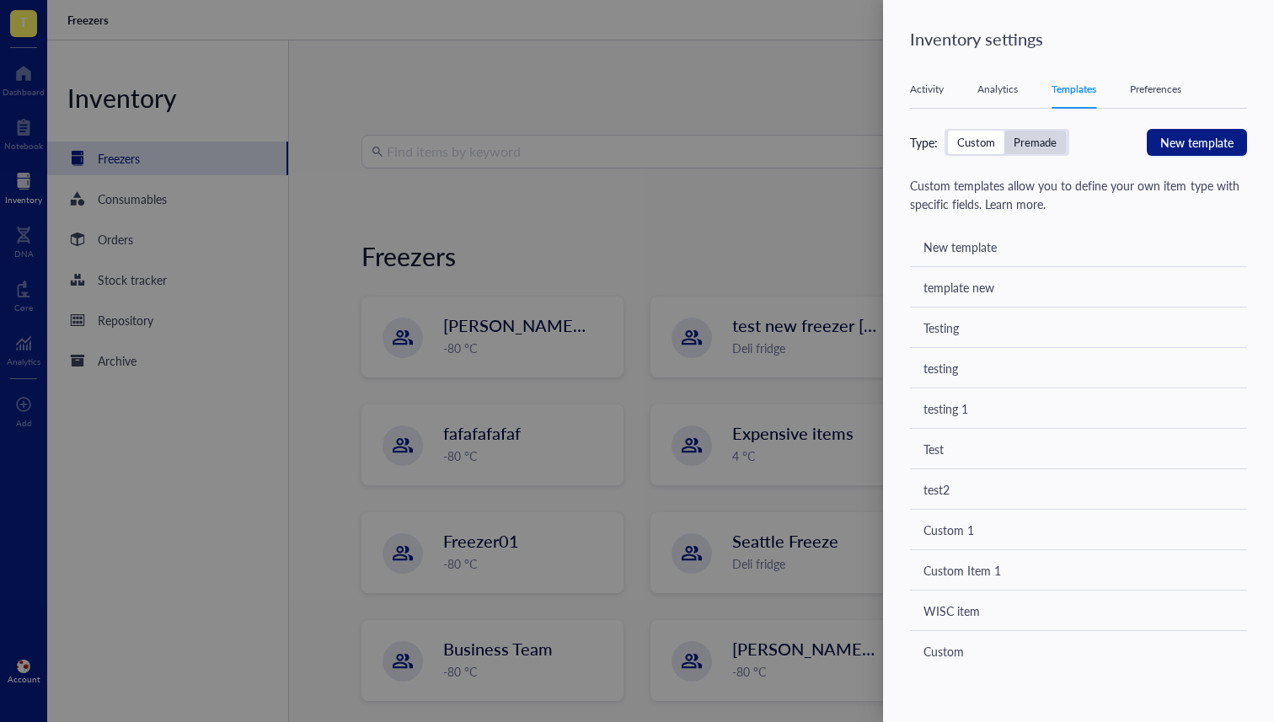
click at [1017, 136] on div "Premade" at bounding box center [1035, 142] width 43 height 15
click at [1004, 131] on input "Premade" at bounding box center [1004, 131] width 0 height 0
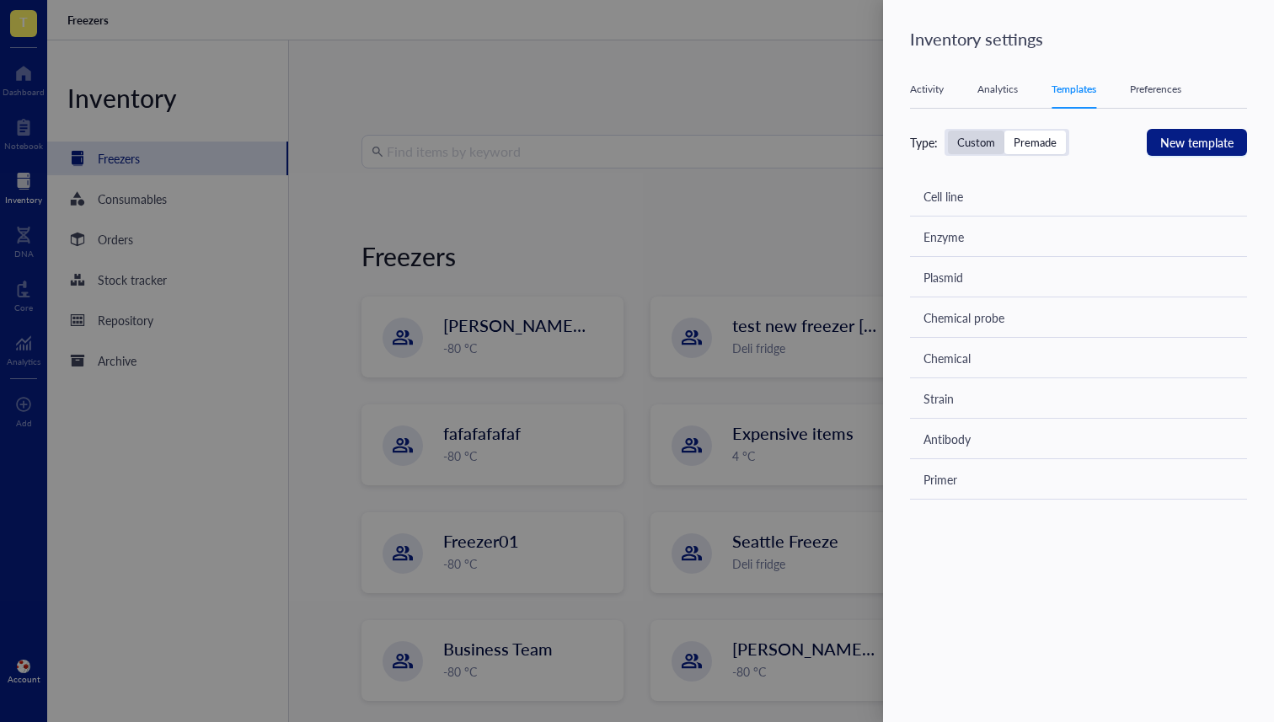
click at [986, 133] on div "Custom" at bounding box center [976, 143] width 56 height 24
click at [948, 131] on input "Custom" at bounding box center [948, 131] width 0 height 0
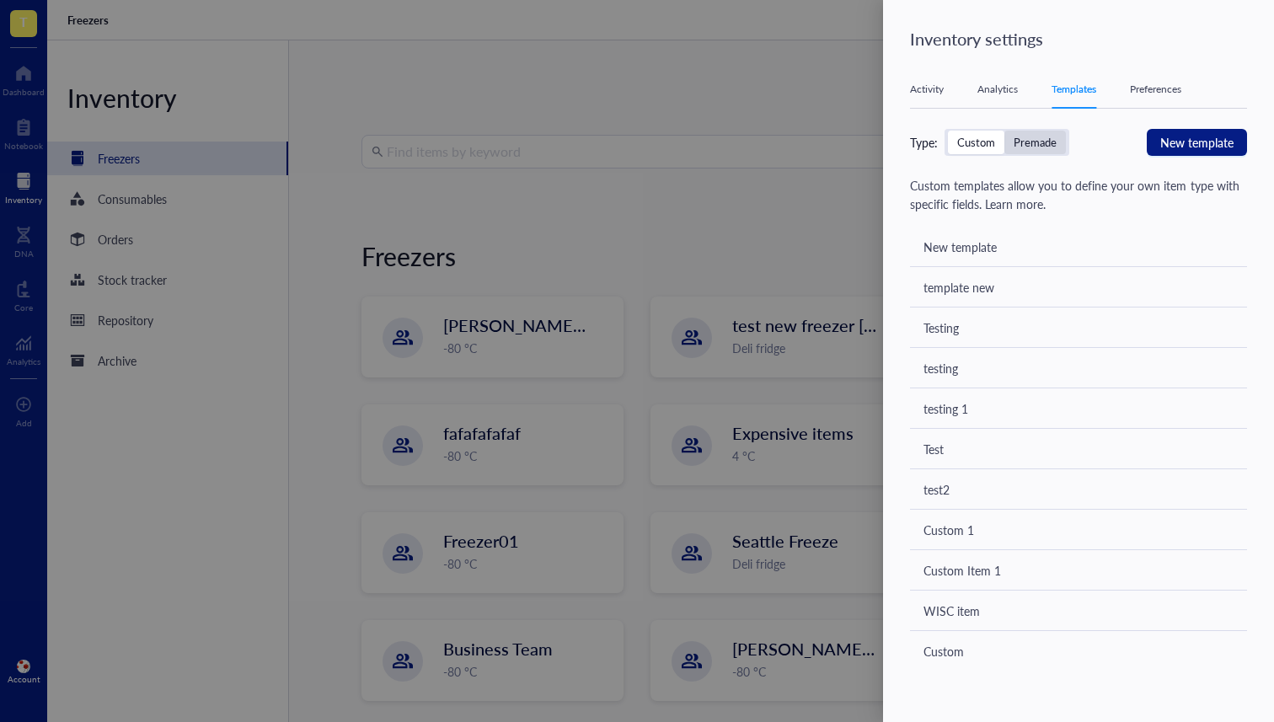
click at [1031, 131] on div "Premade" at bounding box center [1035, 143] width 62 height 24
click at [1004, 131] on input "Premade" at bounding box center [1004, 131] width 0 height 0
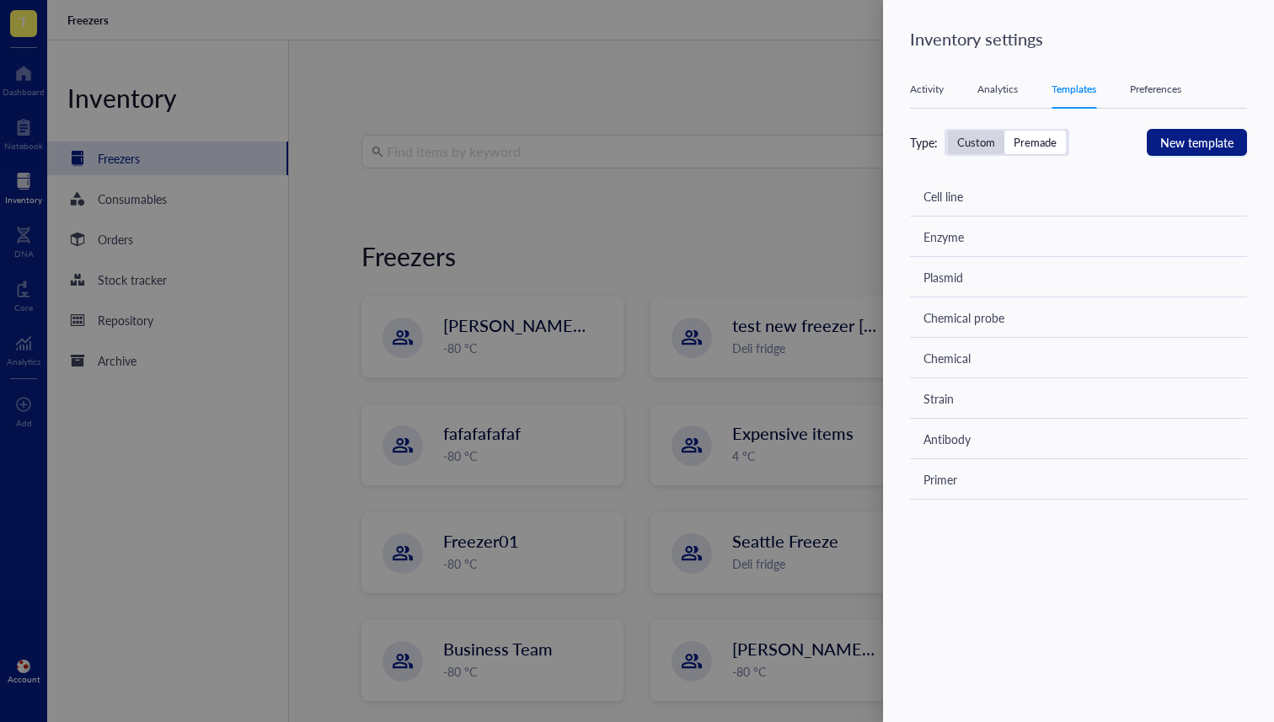
click at [967, 135] on div "Custom" at bounding box center [976, 142] width 38 height 15
click at [948, 131] on input "Custom" at bounding box center [948, 131] width 0 height 0
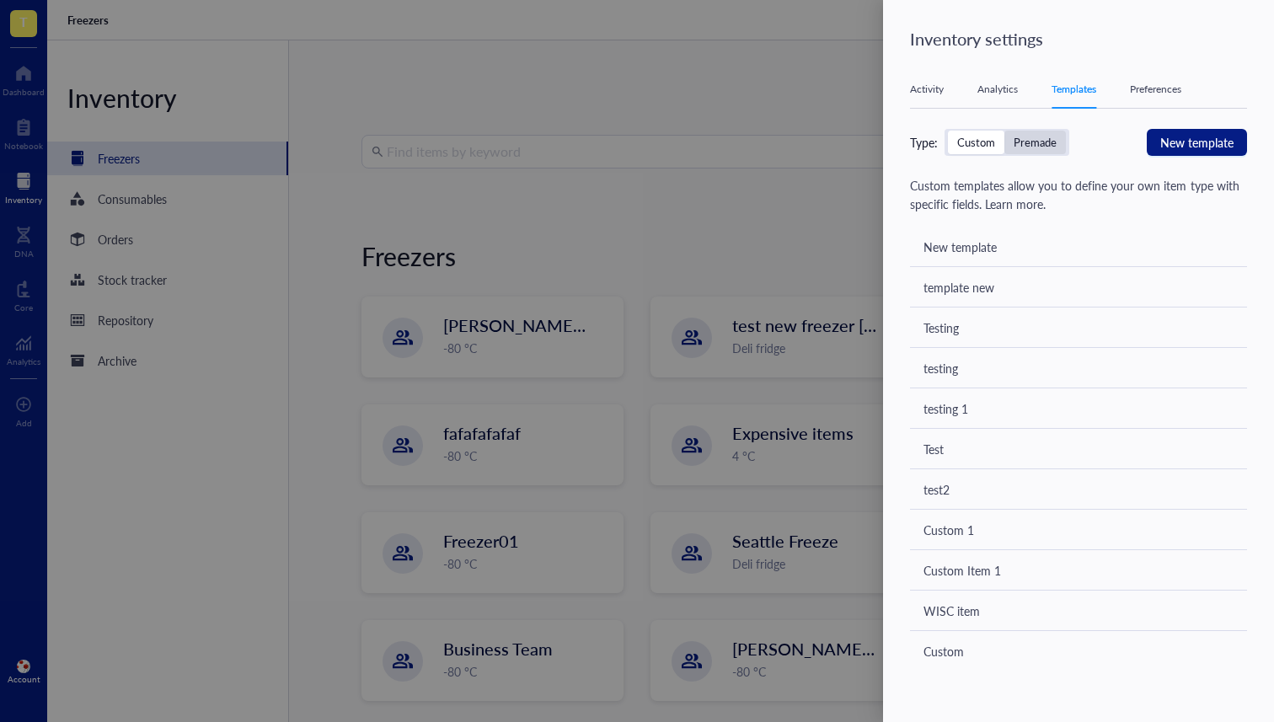
click at [1037, 142] on div "Premade" at bounding box center [1035, 142] width 43 height 15
click at [1004, 131] on input "Premade" at bounding box center [1004, 131] width 0 height 0
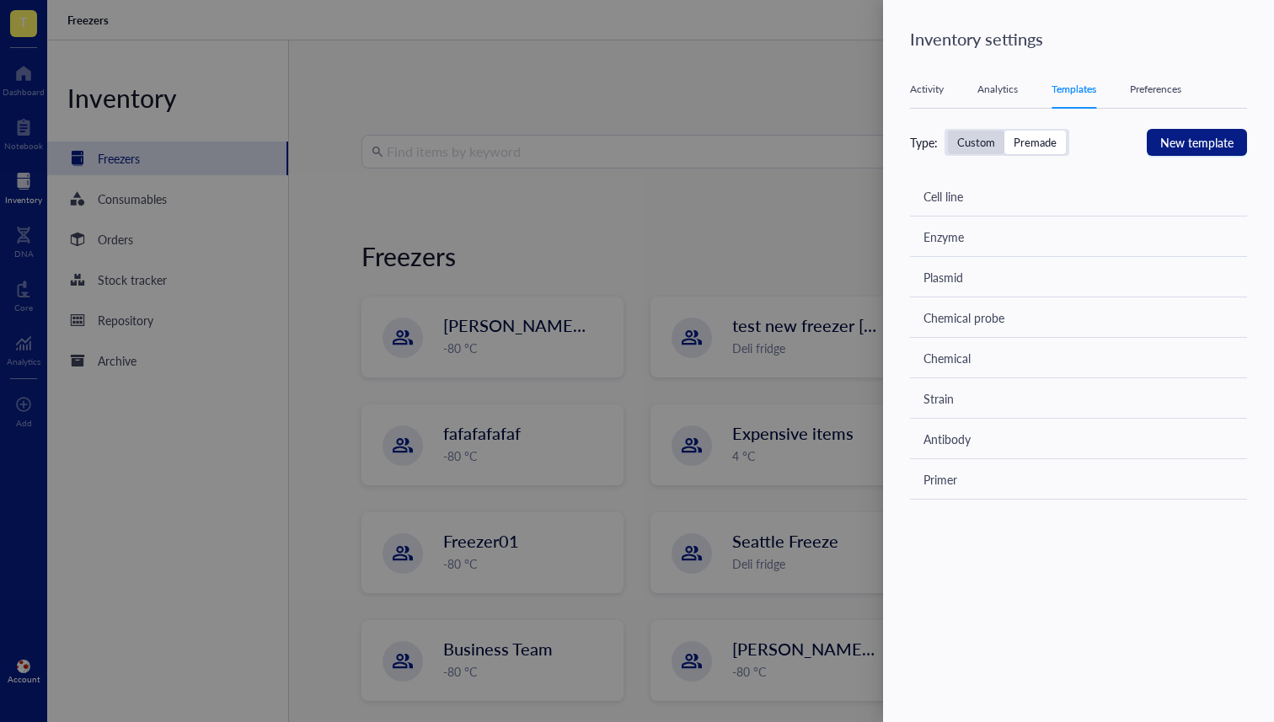
click at [978, 147] on div "Custom" at bounding box center [976, 142] width 38 height 15
click at [948, 131] on input "Custom" at bounding box center [948, 131] width 0 height 0
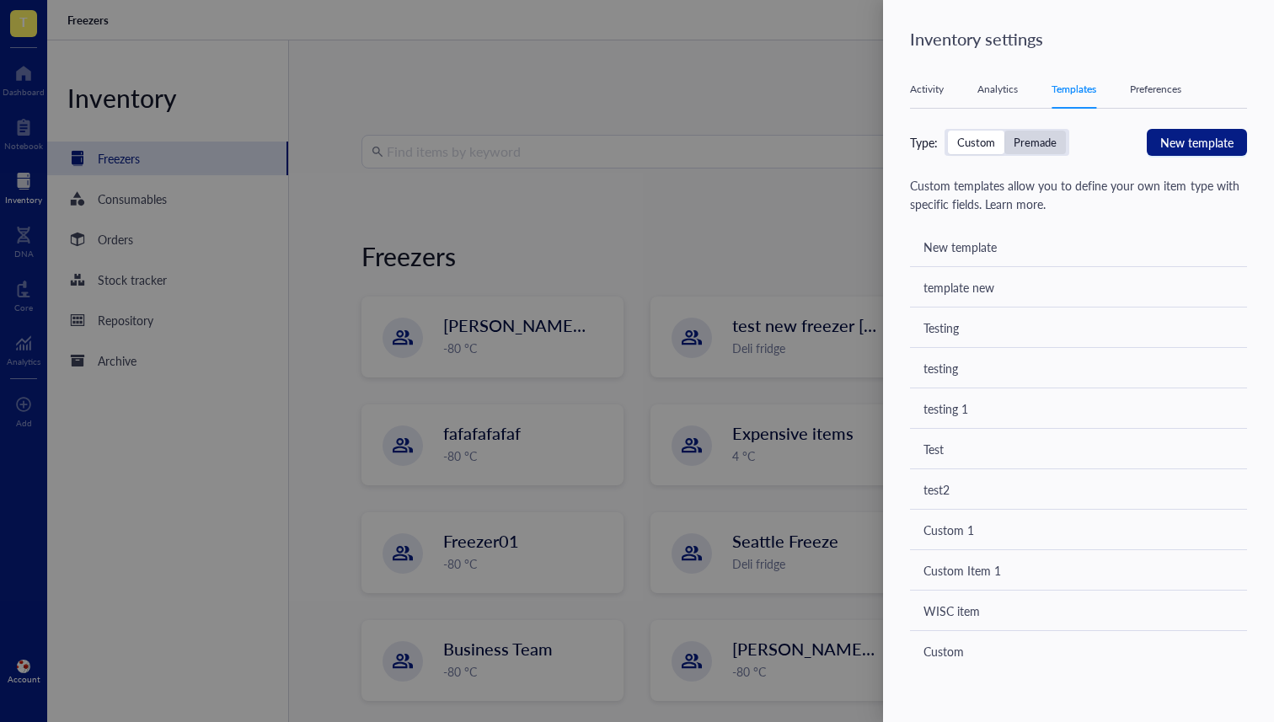
click at [1043, 140] on div "Premade" at bounding box center [1035, 142] width 43 height 15
click at [1004, 131] on input "Premade" at bounding box center [1004, 131] width 0 height 0
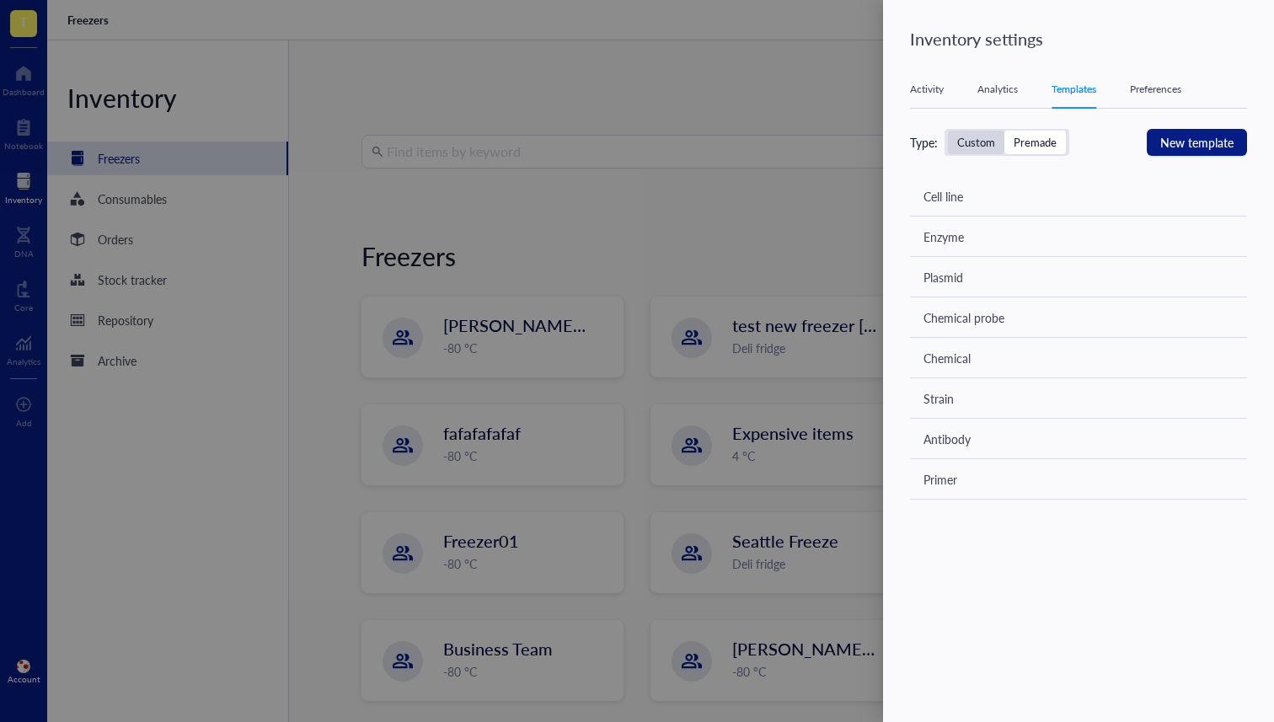
click at [988, 141] on div "Custom" at bounding box center [976, 142] width 38 height 15
click at [948, 131] on input "Custom" at bounding box center [948, 131] width 0 height 0
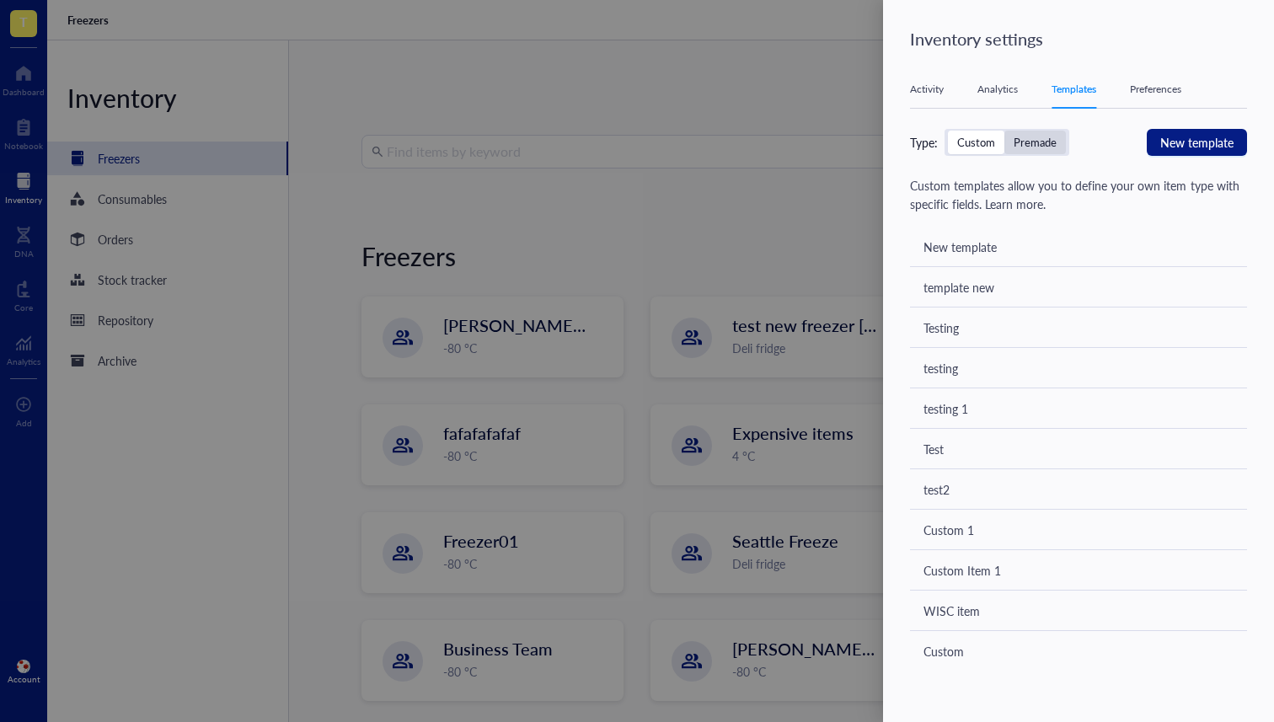
click at [1058, 140] on div "Premade" at bounding box center [1035, 143] width 62 height 24
click at [1004, 131] on input "Premade" at bounding box center [1004, 131] width 0 height 0
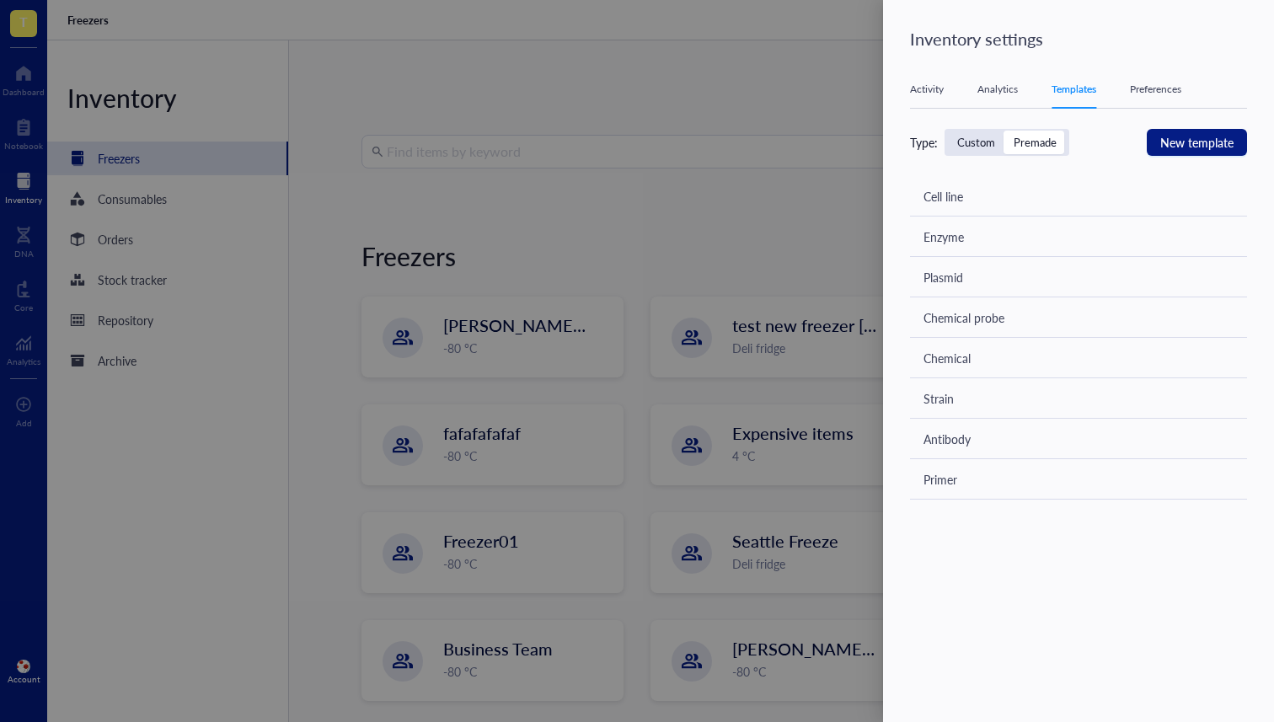
click at [969, 142] on div "Custom" at bounding box center [976, 142] width 38 height 15
click at [948, 131] on input "Custom" at bounding box center [948, 131] width 0 height 0
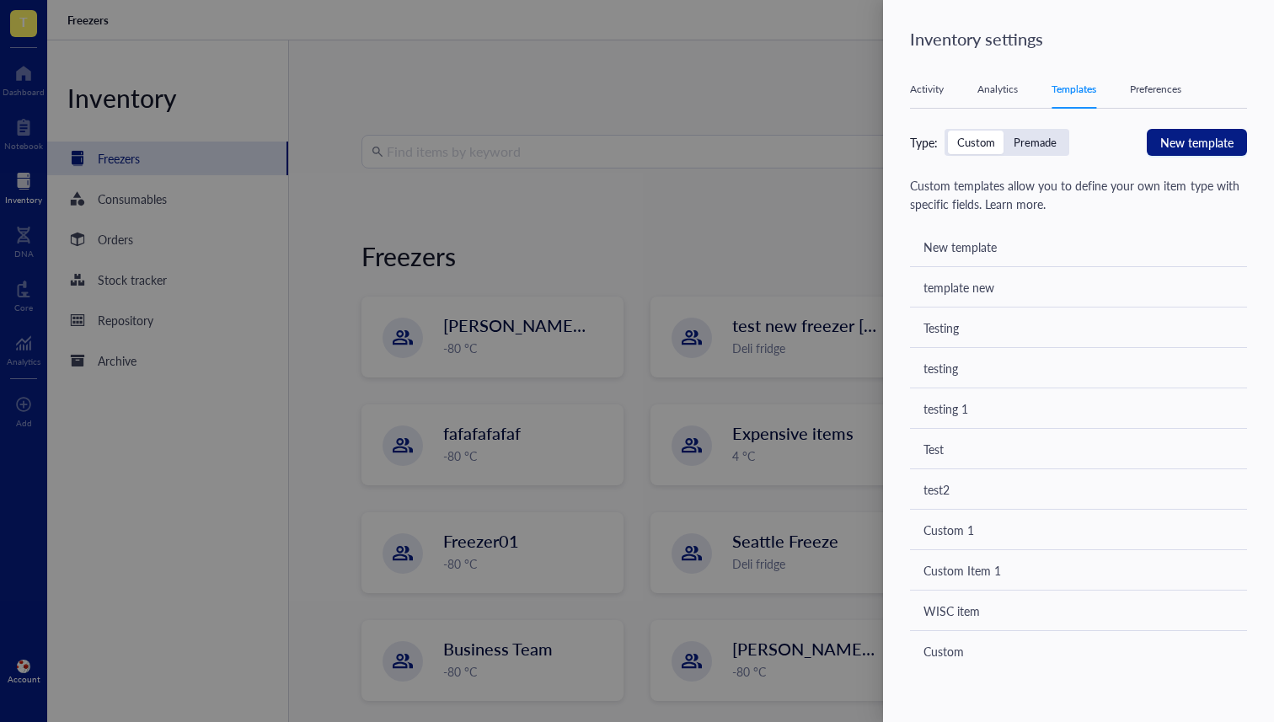
click at [1037, 137] on div "Premade" at bounding box center [1035, 142] width 43 height 15
click at [1004, 131] on input "Premade" at bounding box center [1004, 131] width 0 height 0
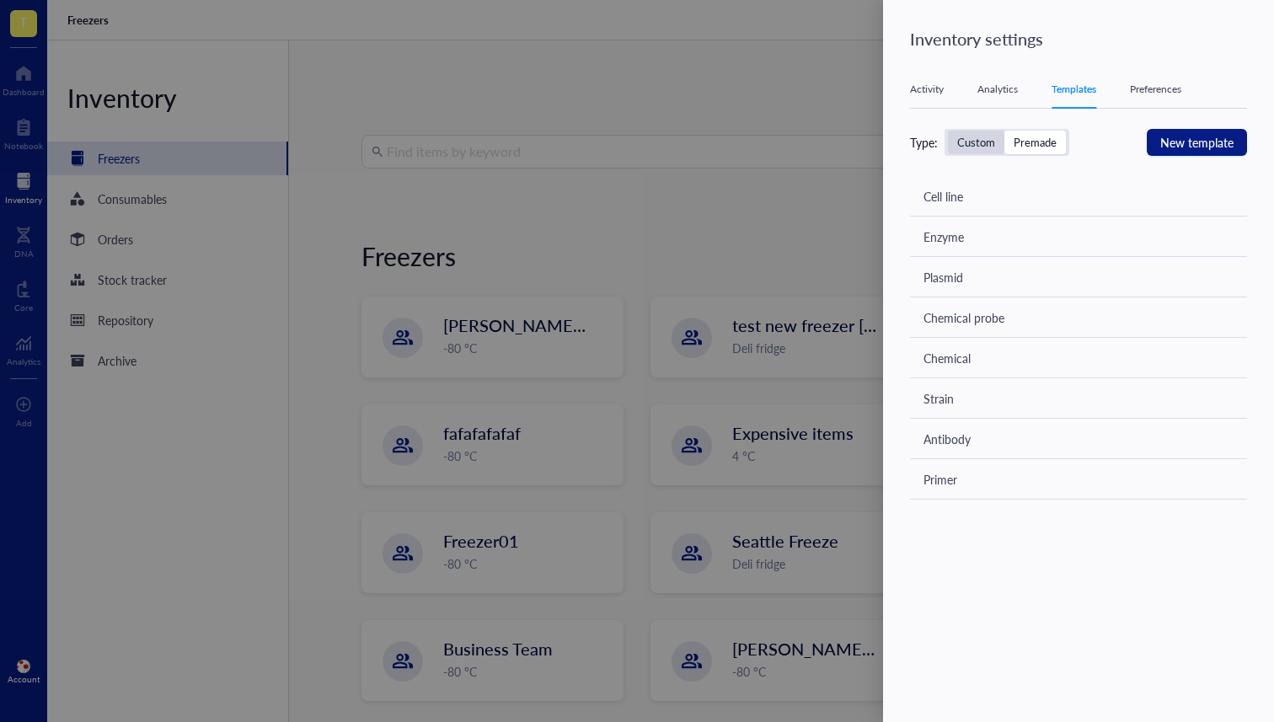
click at [982, 147] on div "Custom" at bounding box center [976, 142] width 38 height 15
click at [948, 131] on input "Custom" at bounding box center [948, 131] width 0 height 0
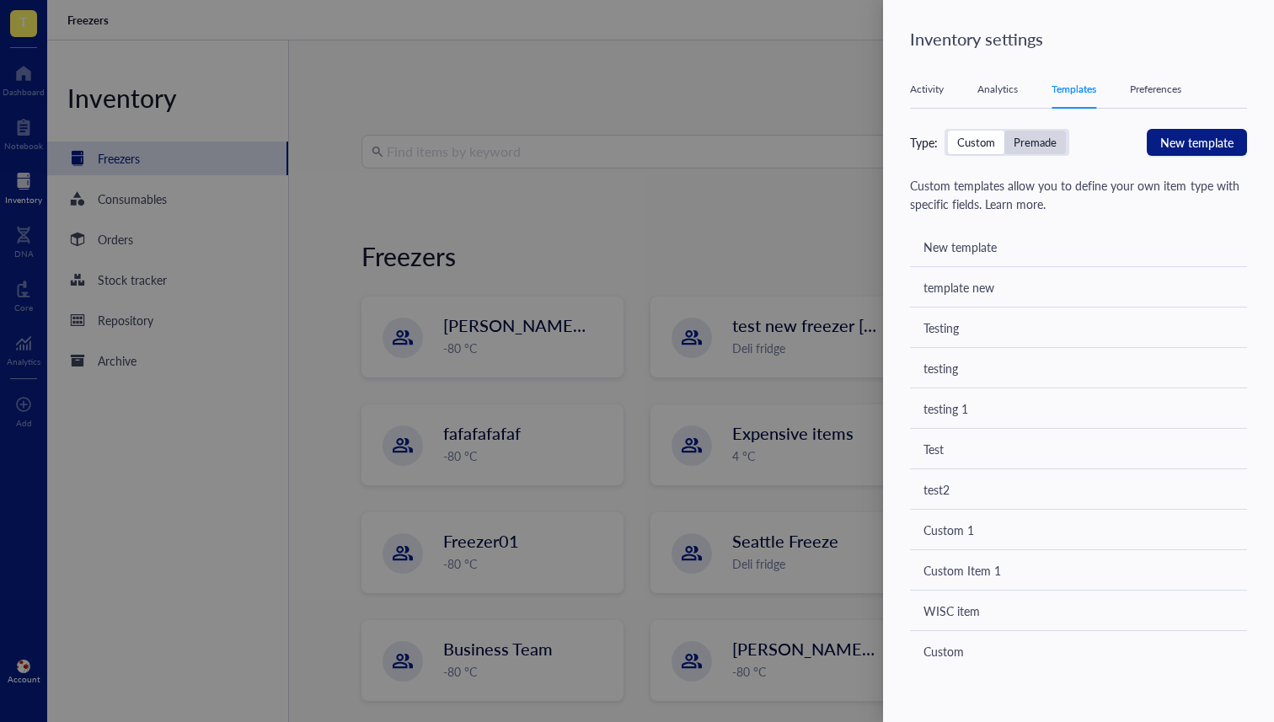
click at [1020, 145] on div "Premade" at bounding box center [1035, 142] width 43 height 15
click at [1004, 131] on input "Premade" at bounding box center [1004, 131] width 0 height 0
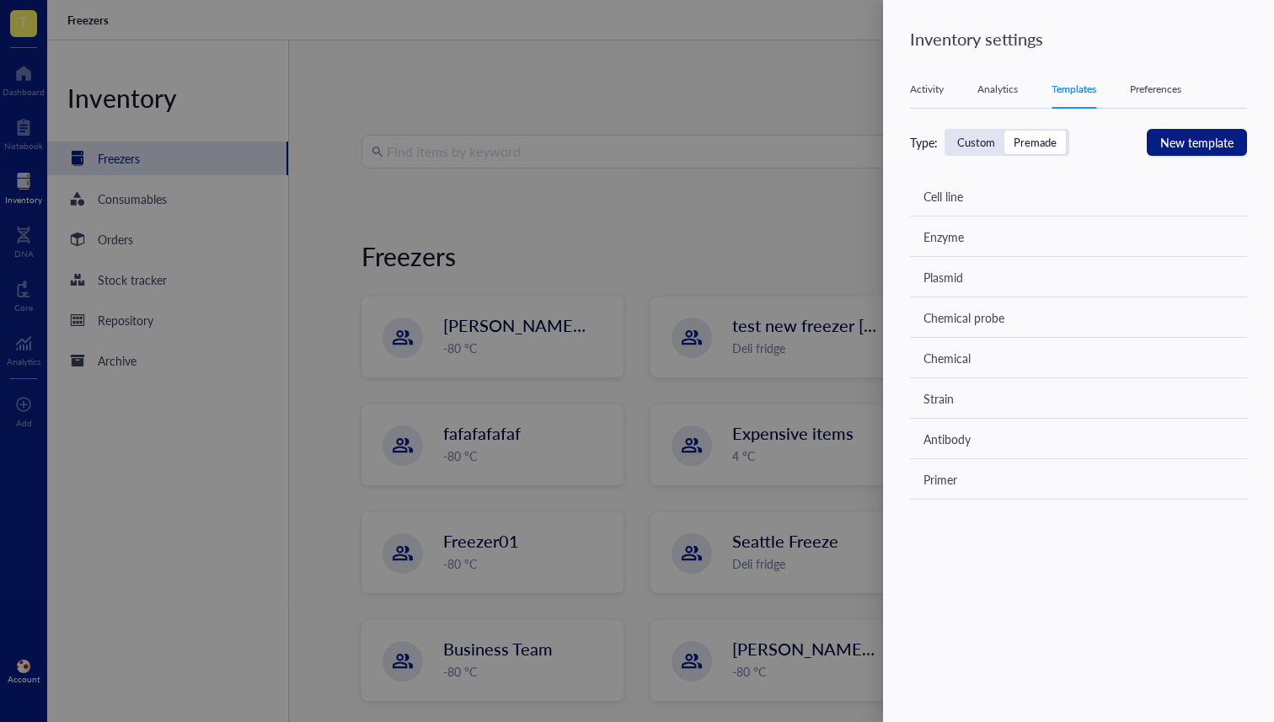
click at [976, 158] on div "Type: Custom Premade New template Cell line Enzyme Plasmid Chemical probe Chemi…" at bounding box center [1078, 314] width 337 height 371
click at [976, 139] on div "Custom" at bounding box center [976, 142] width 38 height 15
click at [948, 131] on input "Custom" at bounding box center [948, 131] width 0 height 0
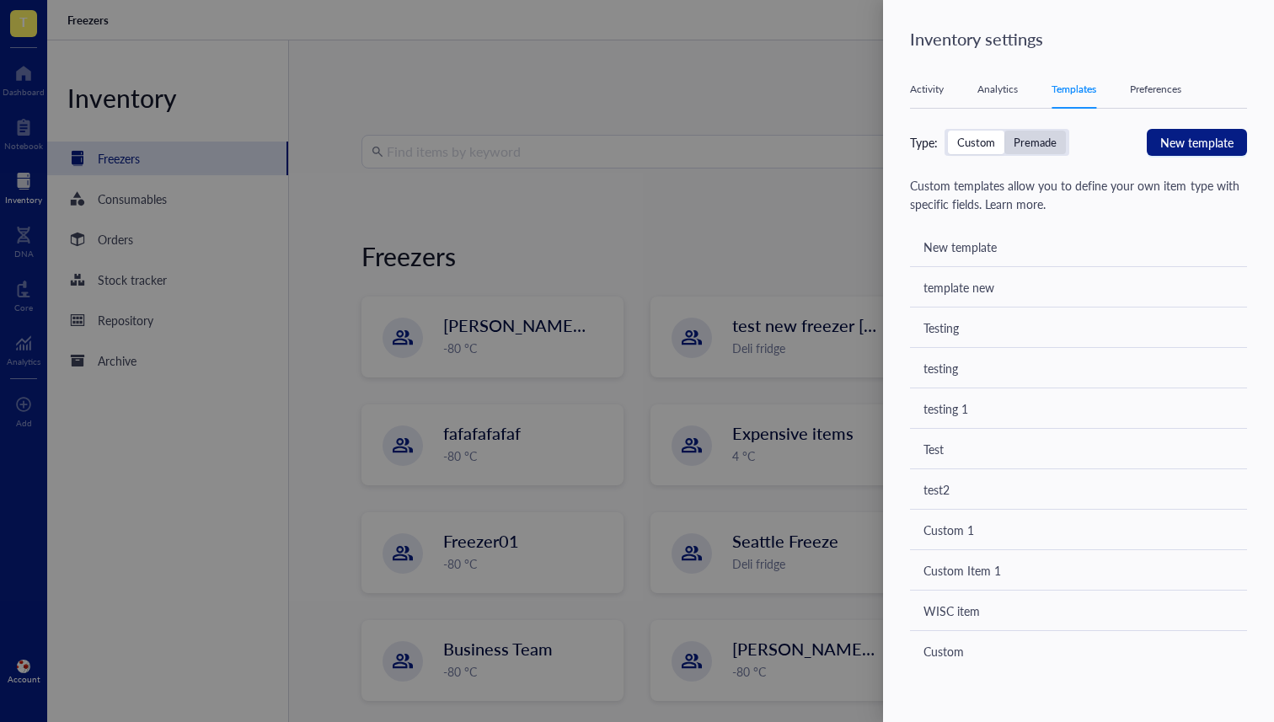
click at [1052, 137] on div "Premade" at bounding box center [1035, 142] width 43 height 15
click at [1004, 131] on input "Premade" at bounding box center [1004, 131] width 0 height 0
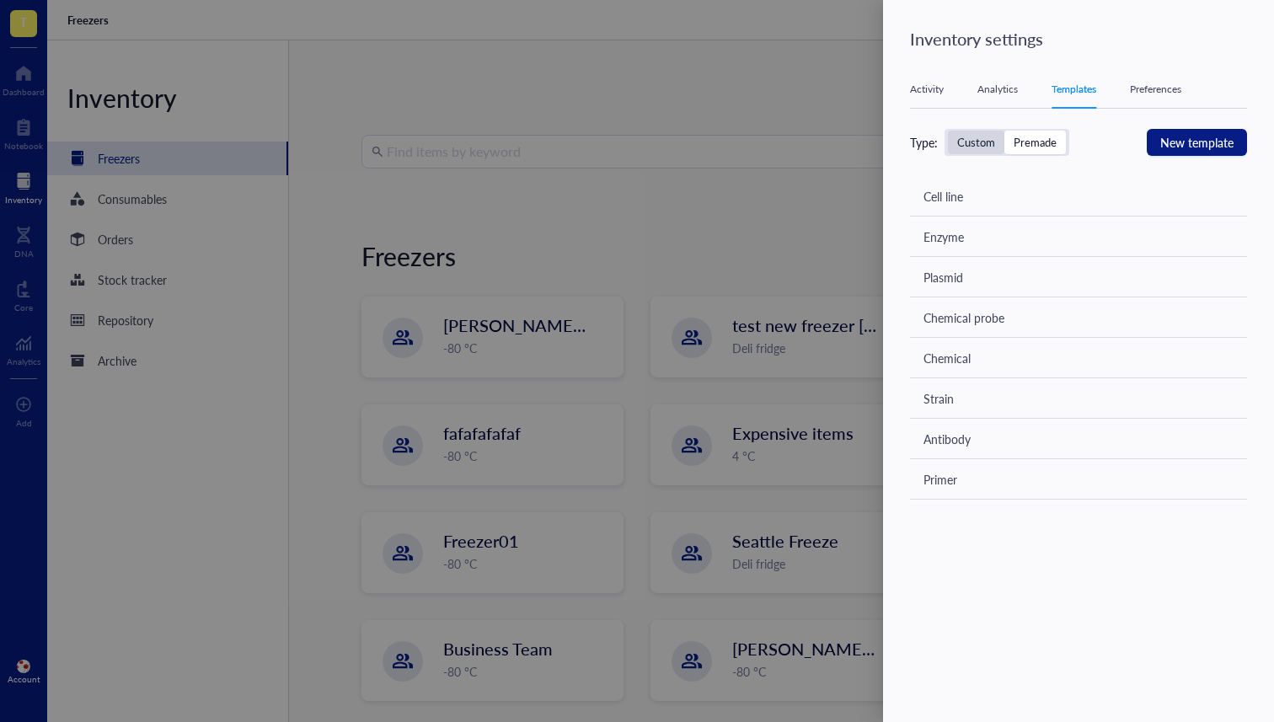
click at [972, 137] on div "Custom" at bounding box center [976, 142] width 38 height 15
click at [948, 131] on input "Custom" at bounding box center [948, 131] width 0 height 0
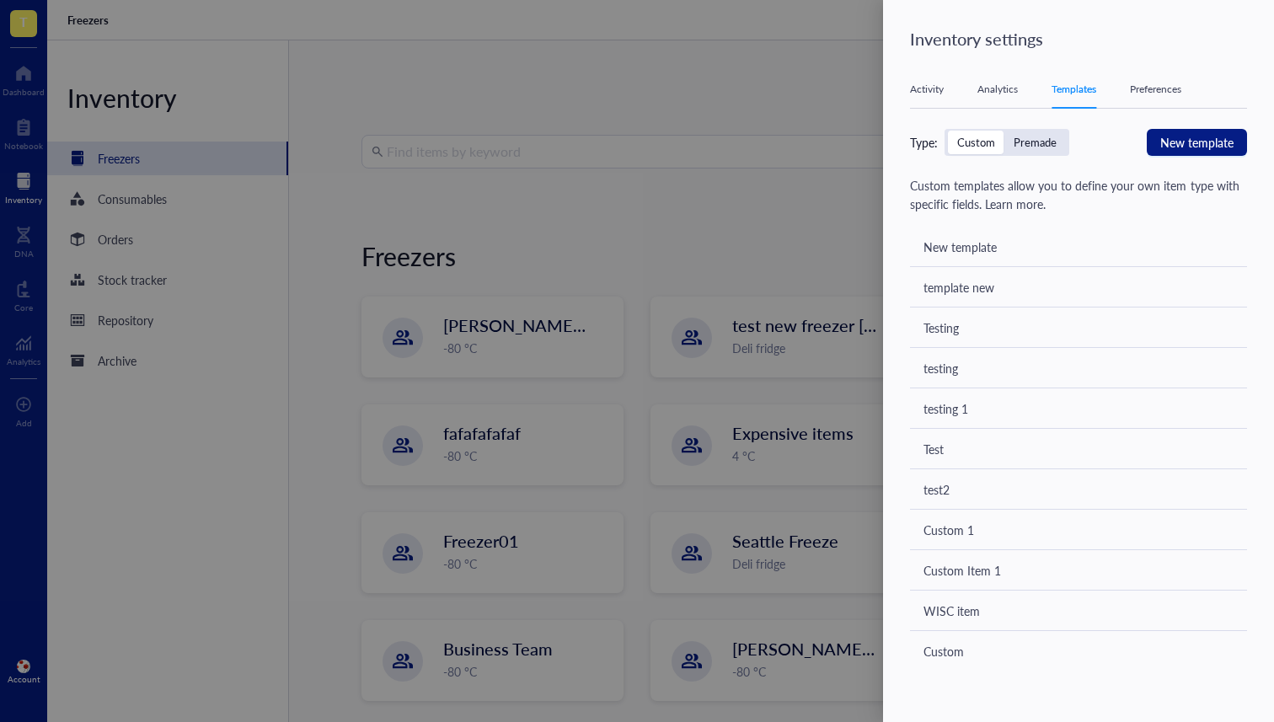
click at [1024, 137] on div "Premade" at bounding box center [1035, 142] width 43 height 15
click at [1004, 131] on input "Premade" at bounding box center [1004, 131] width 0 height 0
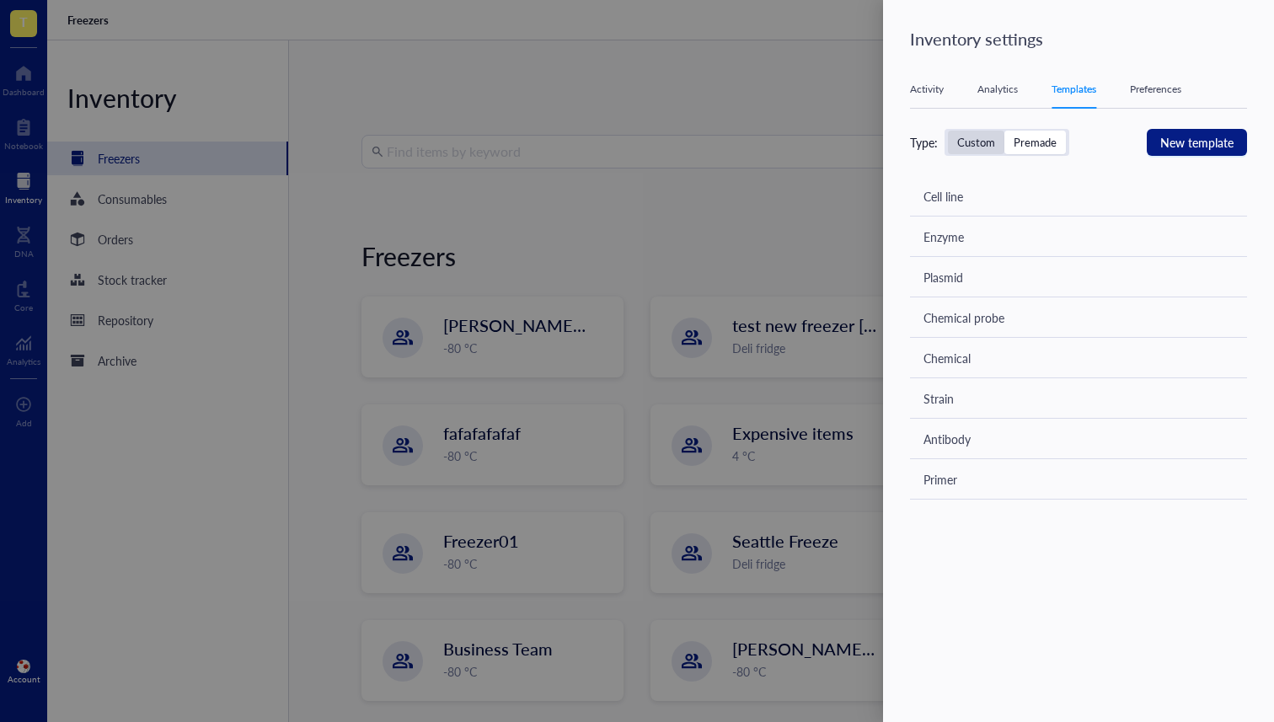
click at [950, 144] on div "Custom" at bounding box center [976, 143] width 56 height 24
click at [948, 131] on input "Custom" at bounding box center [948, 131] width 0 height 0
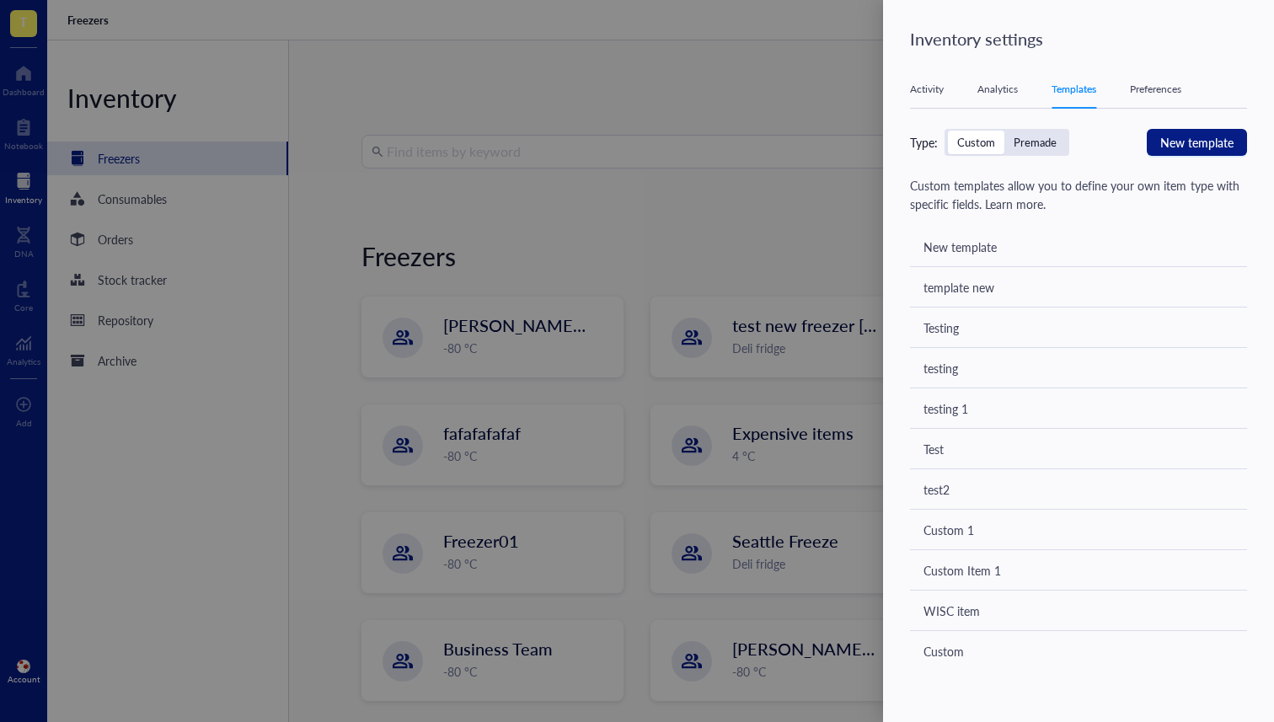
click at [1002, 142] on div "Custom" at bounding box center [976, 143] width 56 height 24
click at [948, 131] on input "Custom" at bounding box center [948, 131] width 0 height 0
click at [1024, 132] on div "Premade" at bounding box center [1035, 143] width 62 height 24
click at [1004, 131] on input "Premade" at bounding box center [1004, 131] width 0 height 0
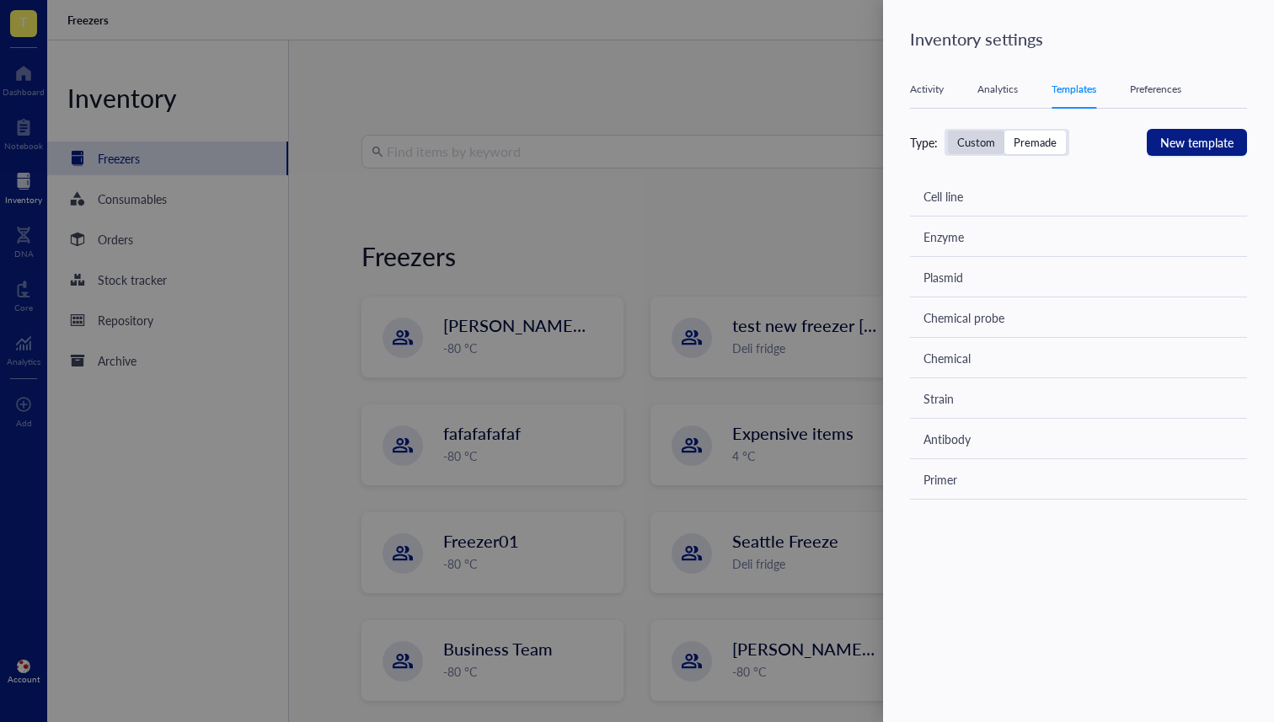
click at [989, 135] on div "Custom" at bounding box center [976, 142] width 38 height 15
click at [948, 131] on input "Custom" at bounding box center [948, 131] width 0 height 0
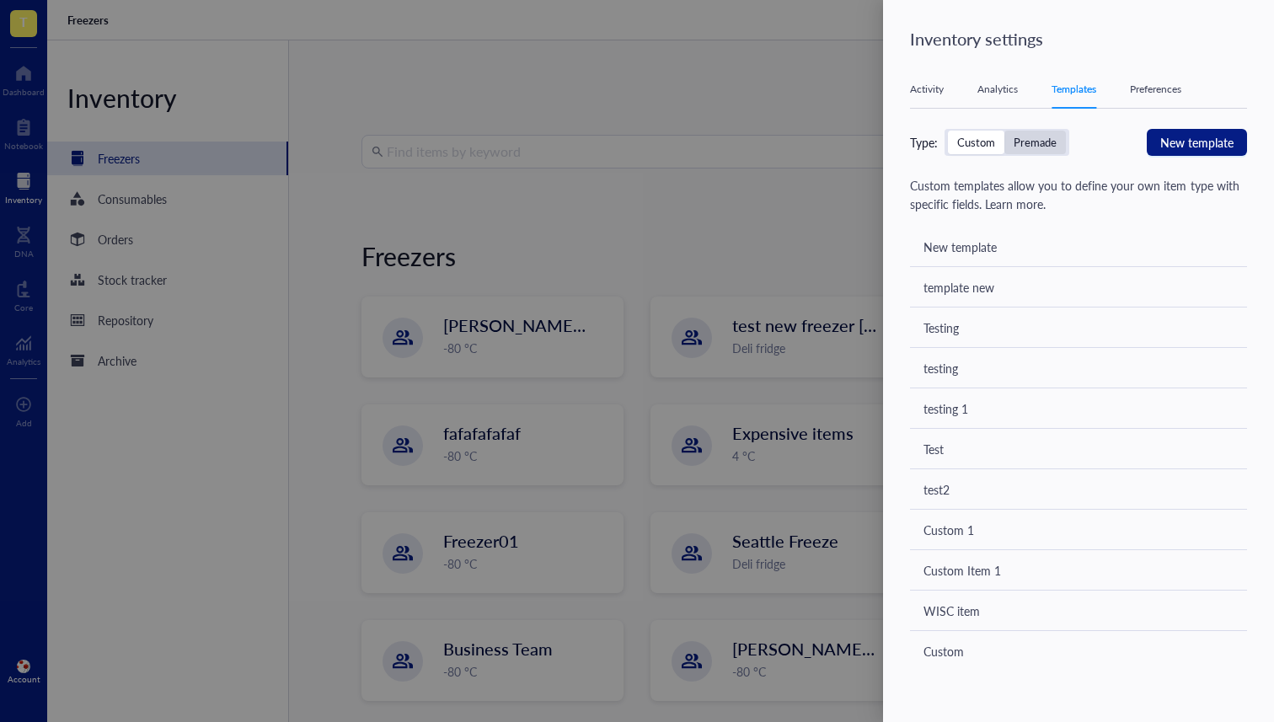
click at [1038, 133] on div "Premade" at bounding box center [1035, 143] width 62 height 24
click at [1004, 131] on input "Premade" at bounding box center [1004, 131] width 0 height 0
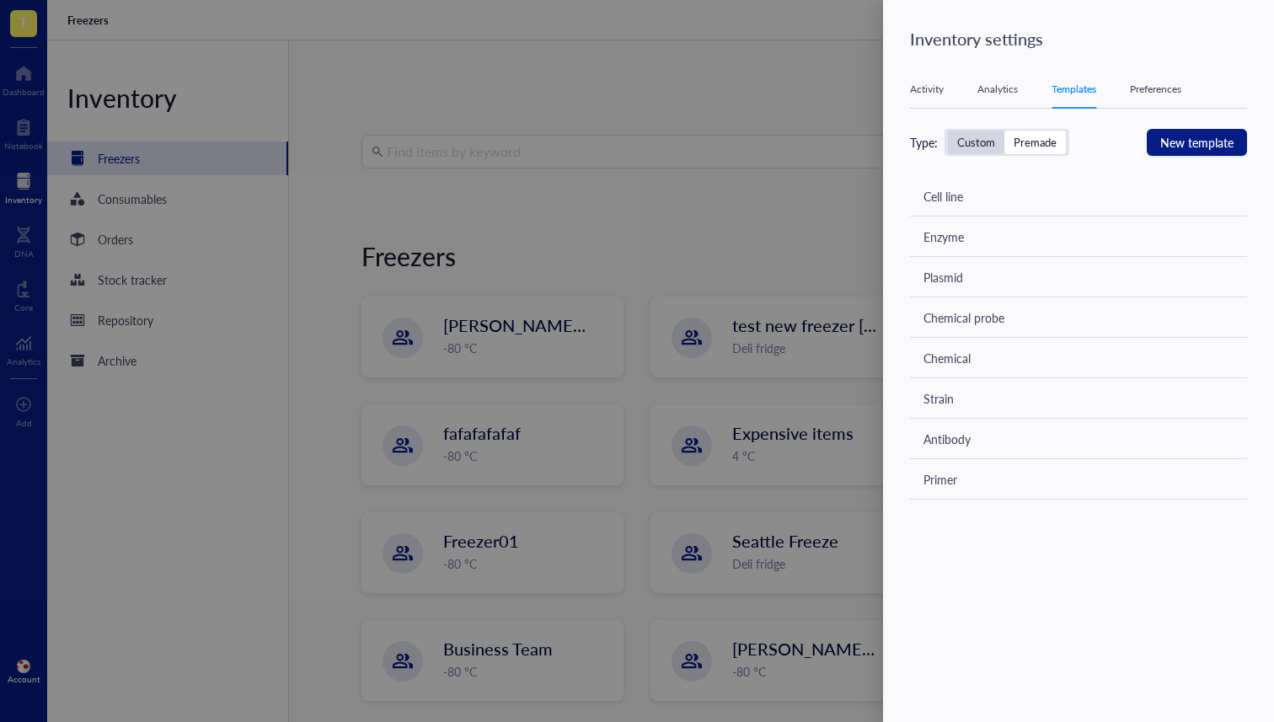
click at [998, 139] on div "Custom" at bounding box center [976, 143] width 56 height 24
click at [948, 131] on input "Custom" at bounding box center [948, 131] width 0 height 0
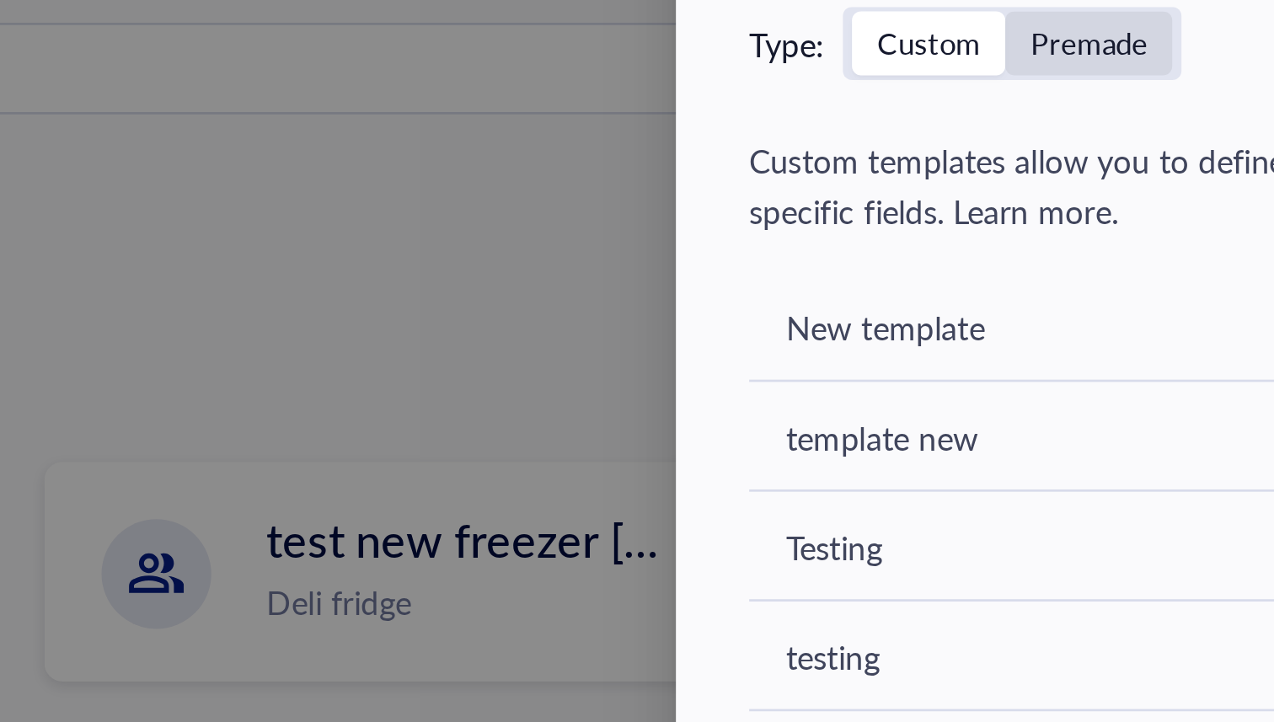
click at [1019, 140] on div "Premade" at bounding box center [1035, 142] width 43 height 15
click at [1004, 131] on input "Premade" at bounding box center [1004, 131] width 0 height 0
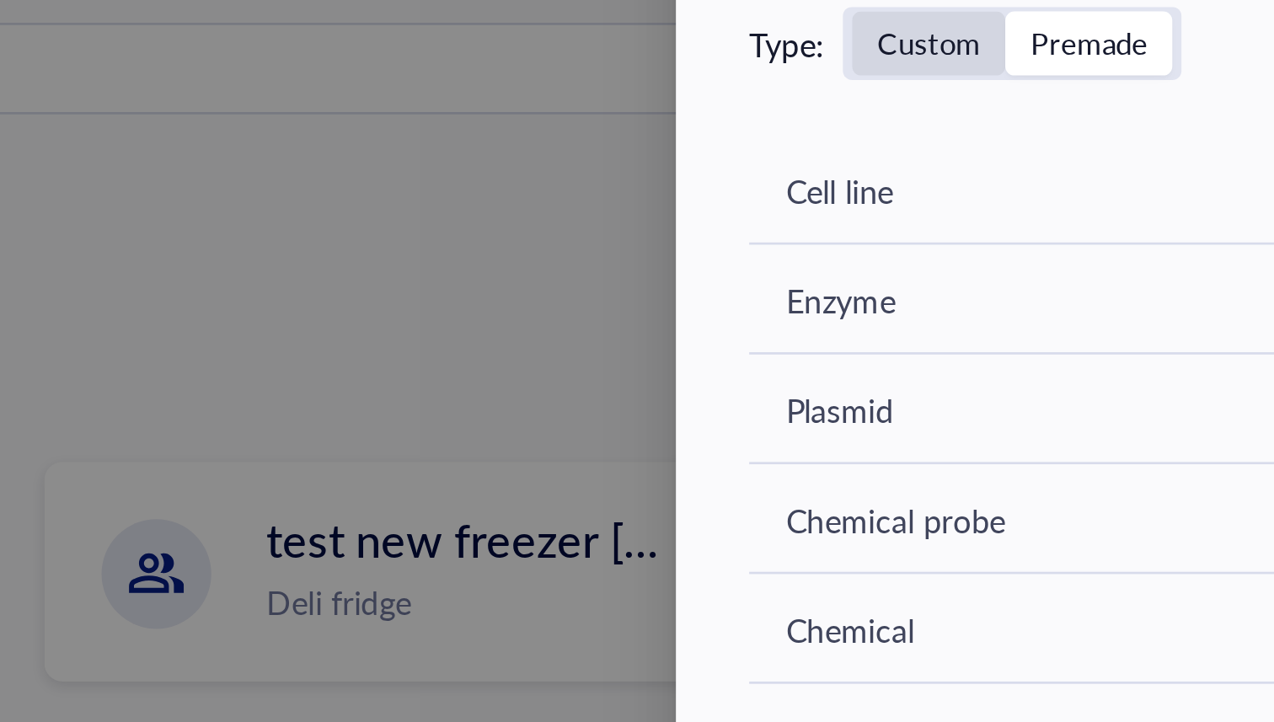
click at [992, 142] on div "Custom" at bounding box center [976, 142] width 38 height 15
click at [948, 131] on input "Custom" at bounding box center [948, 131] width 0 height 0
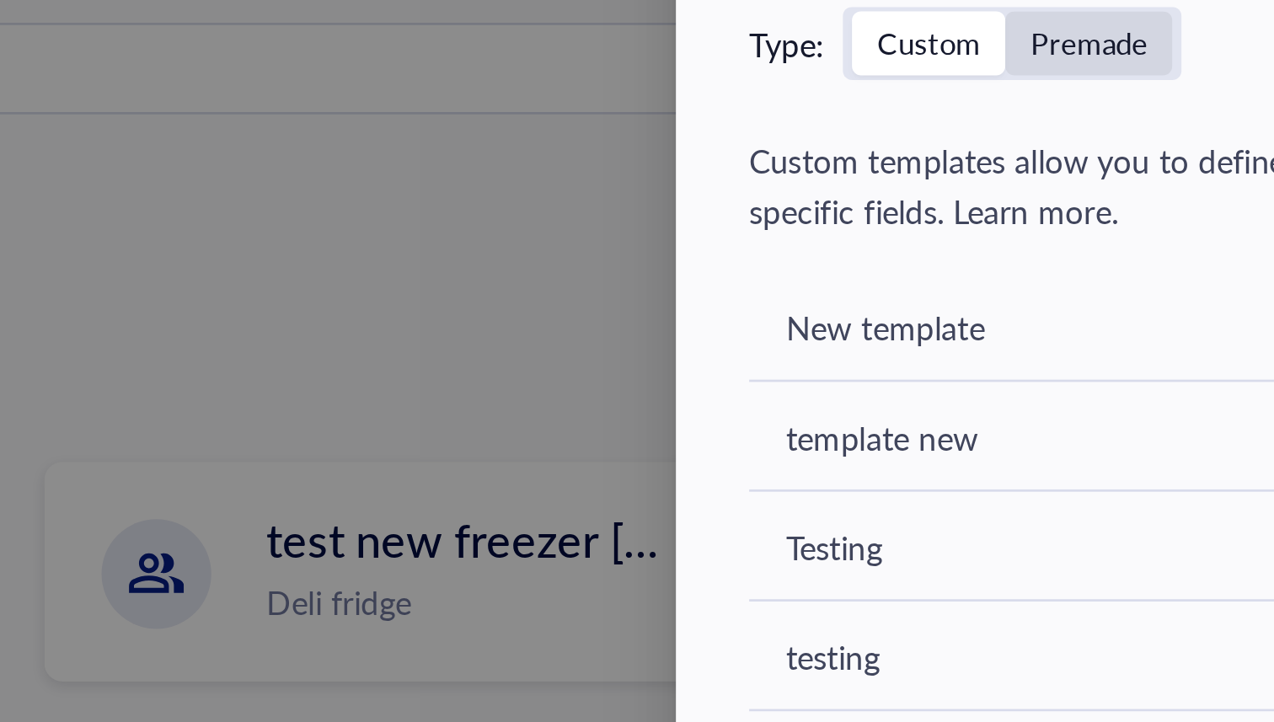
click at [1028, 140] on div "Premade" at bounding box center [1035, 142] width 43 height 15
click at [1004, 131] on input "Premade" at bounding box center [1004, 131] width 0 height 0
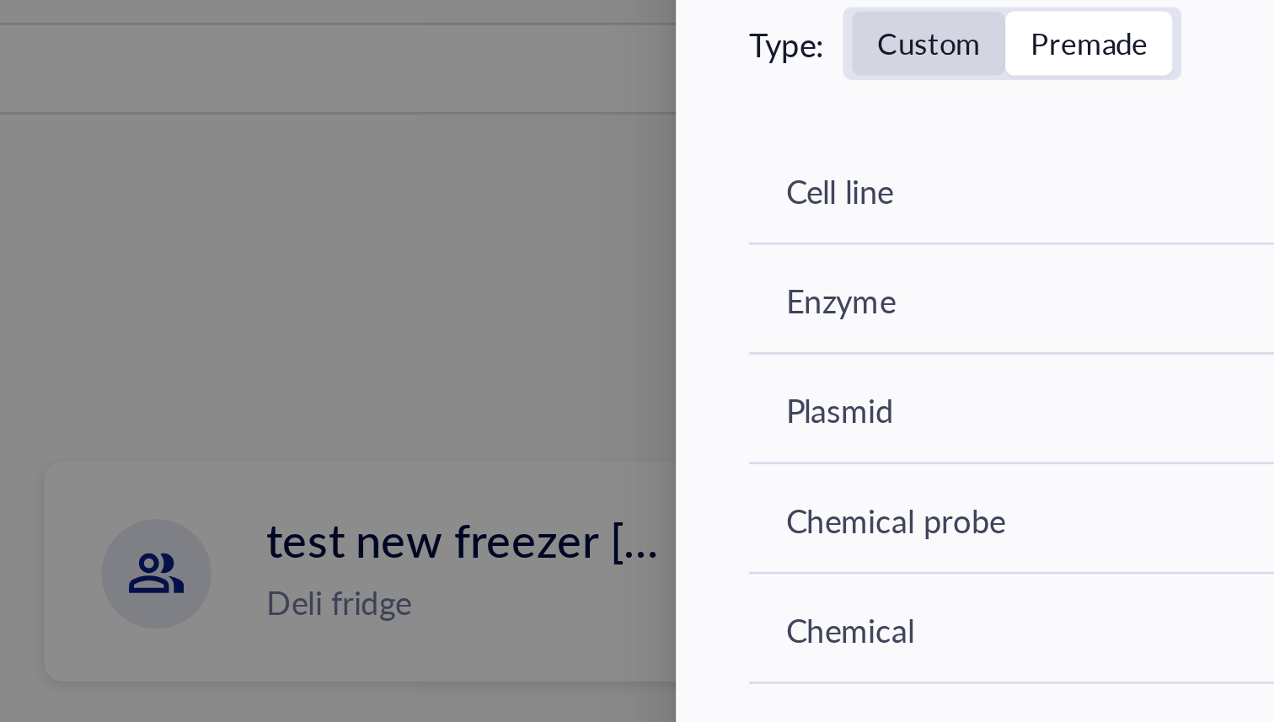
click at [998, 141] on div "Custom" at bounding box center [976, 143] width 56 height 24
click at [948, 131] on input "Custom" at bounding box center [948, 131] width 0 height 0
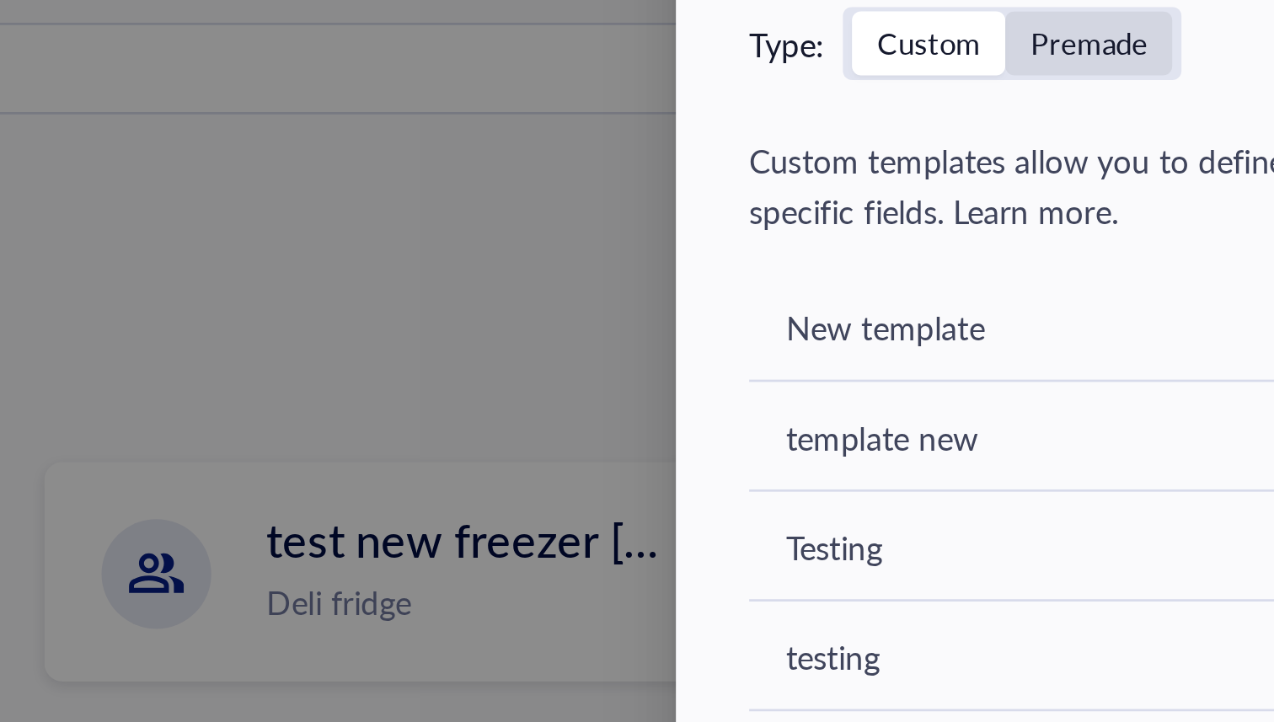
click at [1030, 139] on div "Premade" at bounding box center [1035, 142] width 43 height 15
click at [1004, 131] on input "Premade" at bounding box center [1004, 131] width 0 height 0
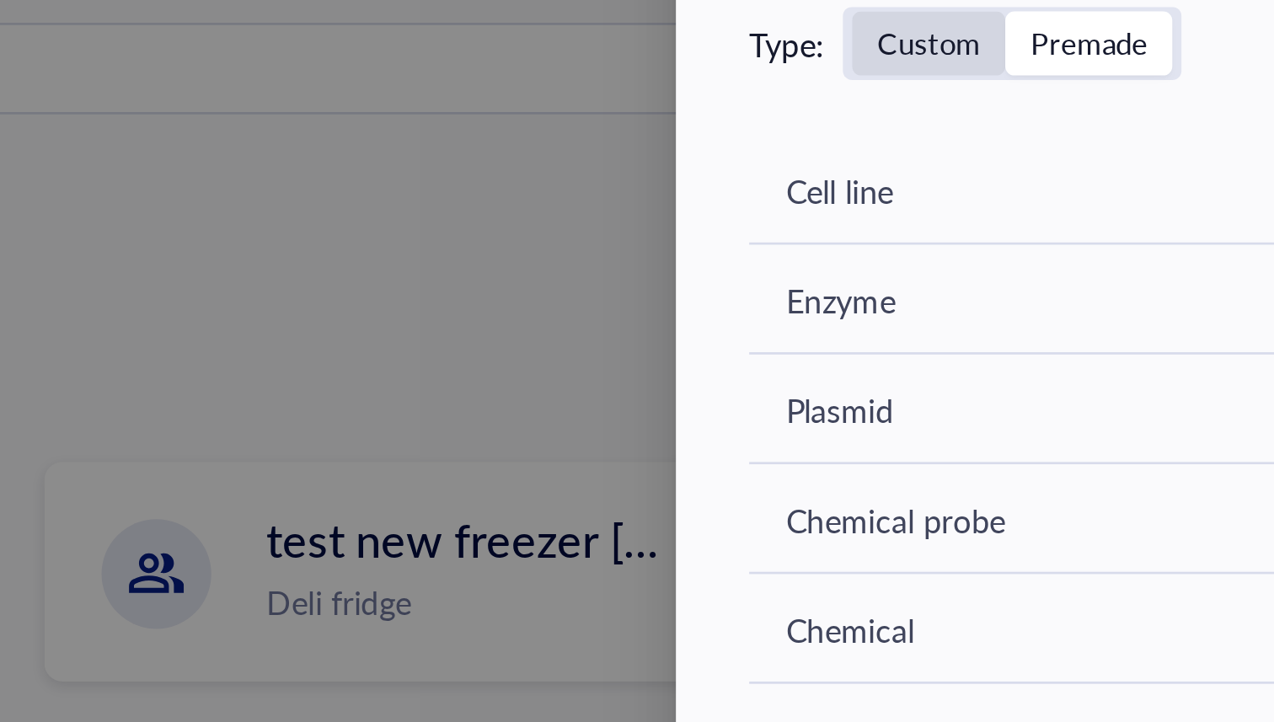
click at [997, 146] on div "Custom" at bounding box center [976, 143] width 56 height 24
click at [948, 131] on input "Custom" at bounding box center [948, 131] width 0 height 0
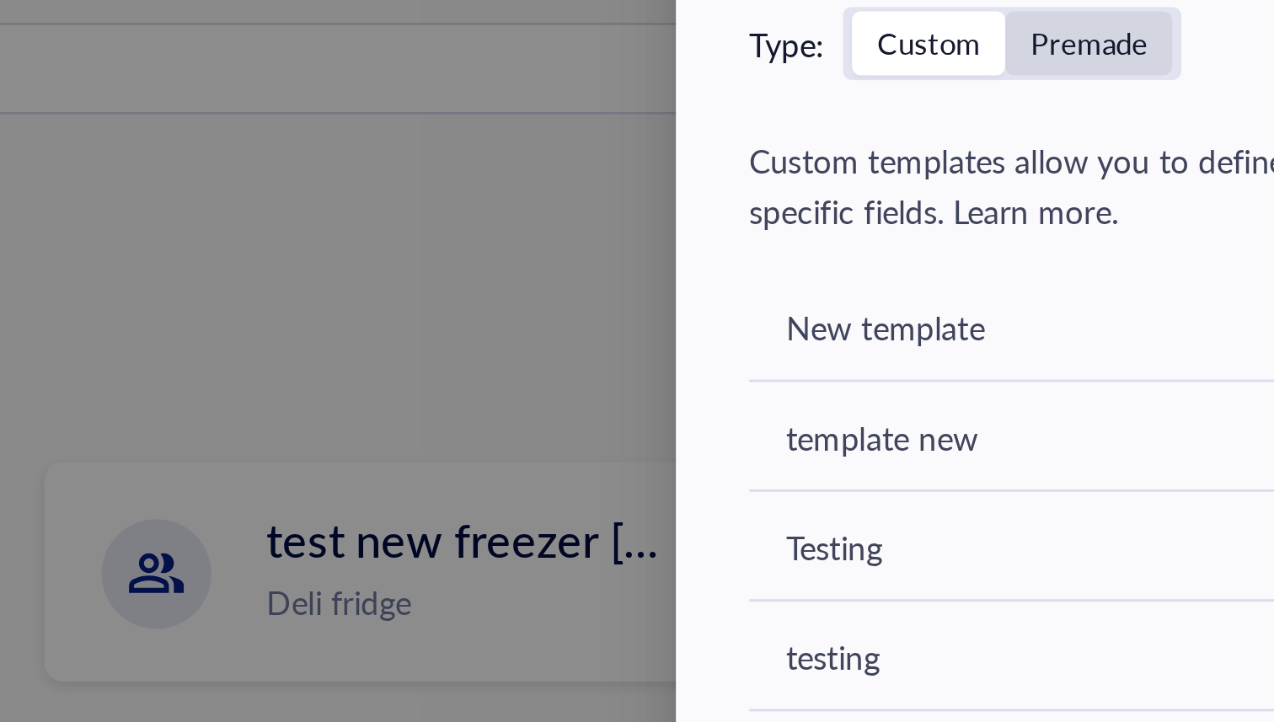
click at [1024, 145] on div "Premade" at bounding box center [1035, 142] width 43 height 15
click at [1004, 131] on input "Premade" at bounding box center [1004, 131] width 0 height 0
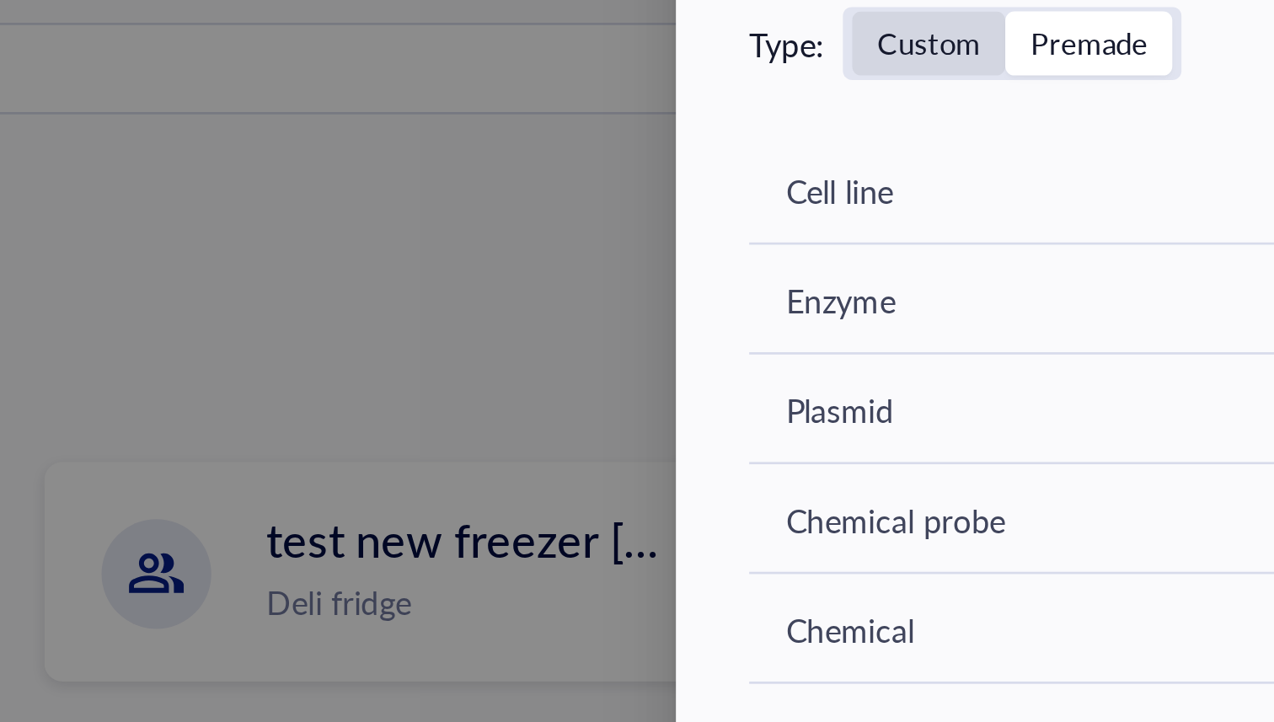
click at [988, 145] on div "Custom" at bounding box center [976, 142] width 38 height 15
click at [948, 131] on input "Custom" at bounding box center [948, 131] width 0 height 0
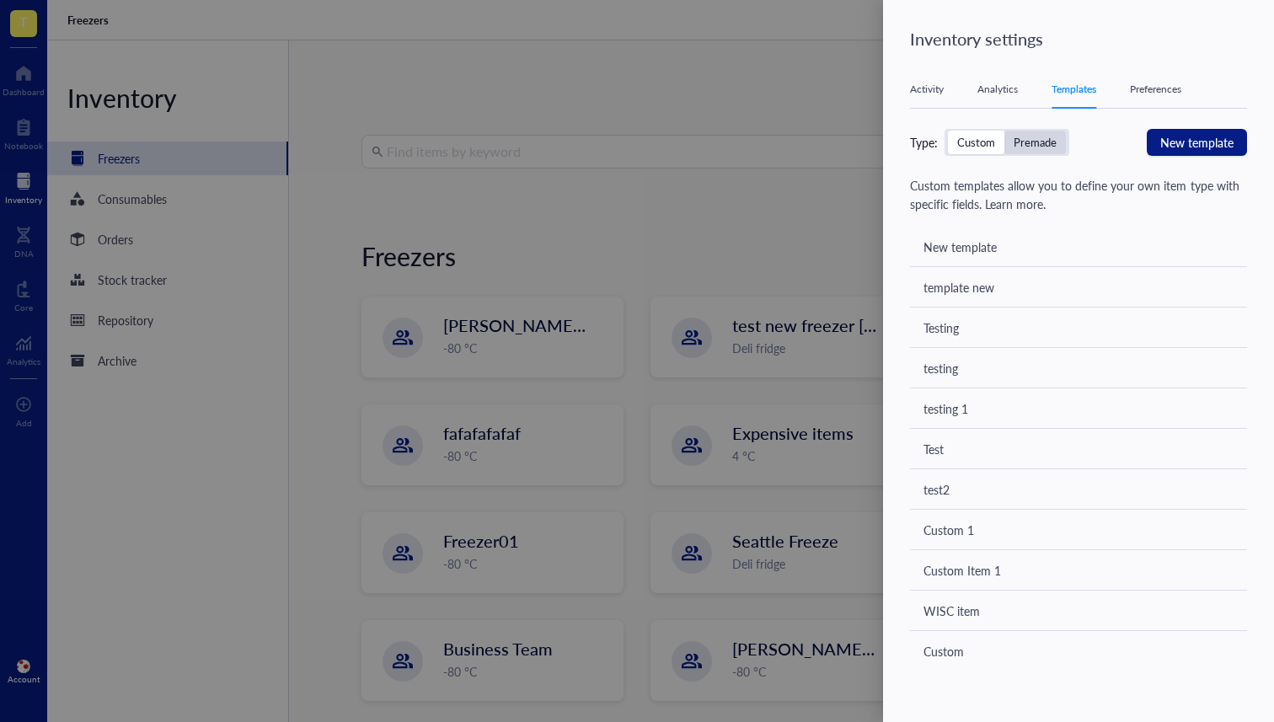
click at [1036, 143] on div "Premade" at bounding box center [1035, 142] width 43 height 15
click at [1004, 131] on input "Premade" at bounding box center [1004, 131] width 0 height 0
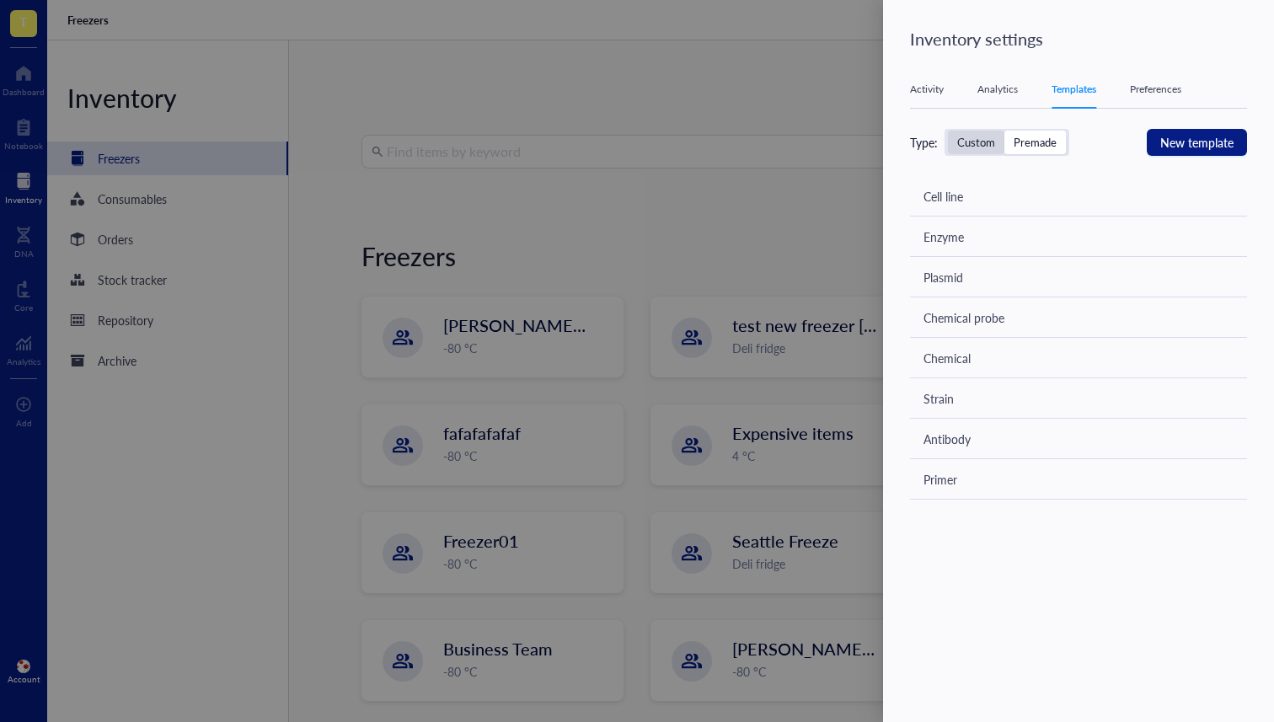
click at [982, 136] on div "Custom" at bounding box center [976, 142] width 38 height 15
click at [948, 131] on input "Custom" at bounding box center [948, 131] width 0 height 0
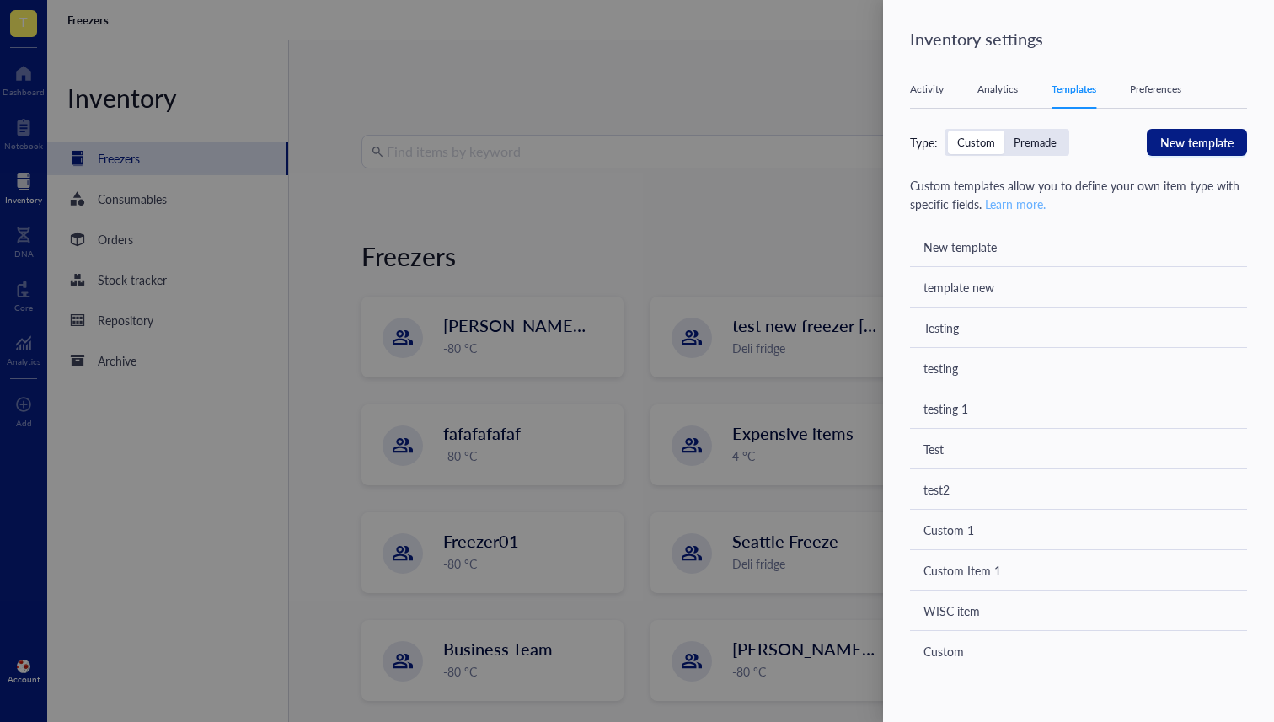
click at [1030, 205] on link "Learn more." at bounding box center [1015, 203] width 61 height 17
click at [1026, 202] on link "Learn more." at bounding box center [1015, 203] width 61 height 17
click at [1042, 156] on div "Type: Custom Premade New template Custom templates allow you to define your own…" at bounding box center [1078, 521] width 337 height 785
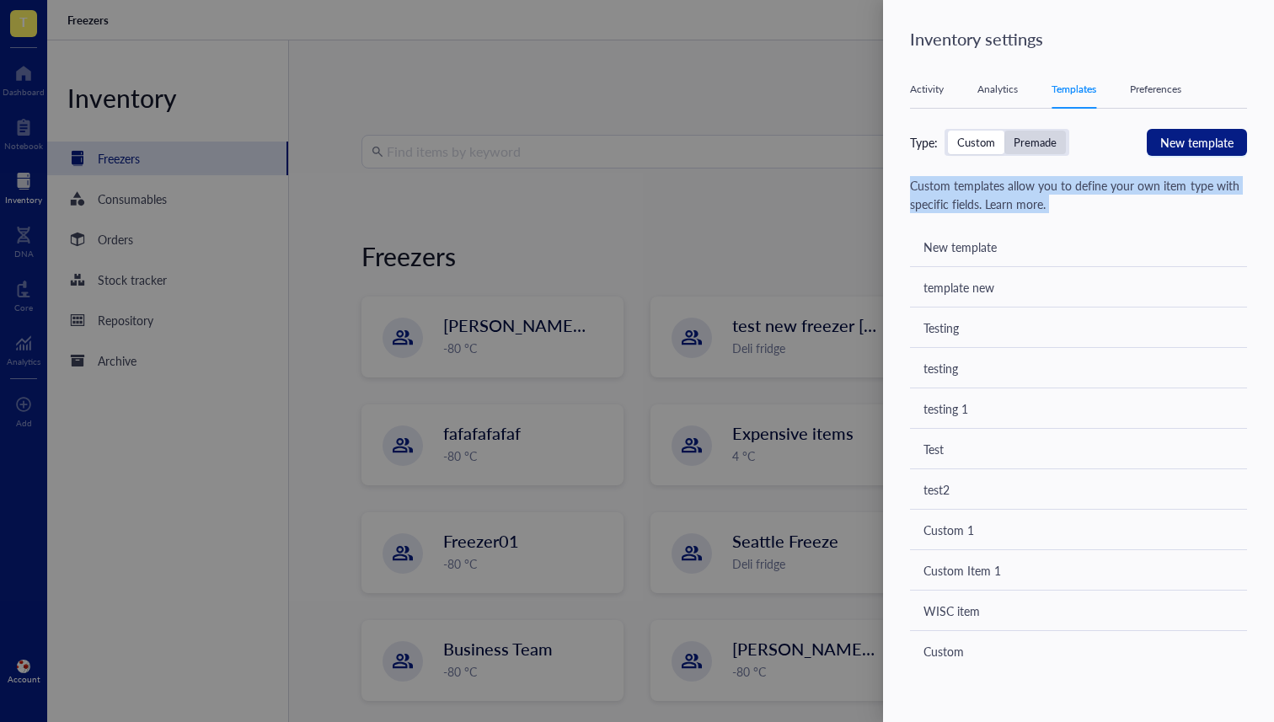
click at [1042, 148] on div "Premade" at bounding box center [1035, 142] width 43 height 15
click at [1004, 131] on input "Premade" at bounding box center [1004, 131] width 0 height 0
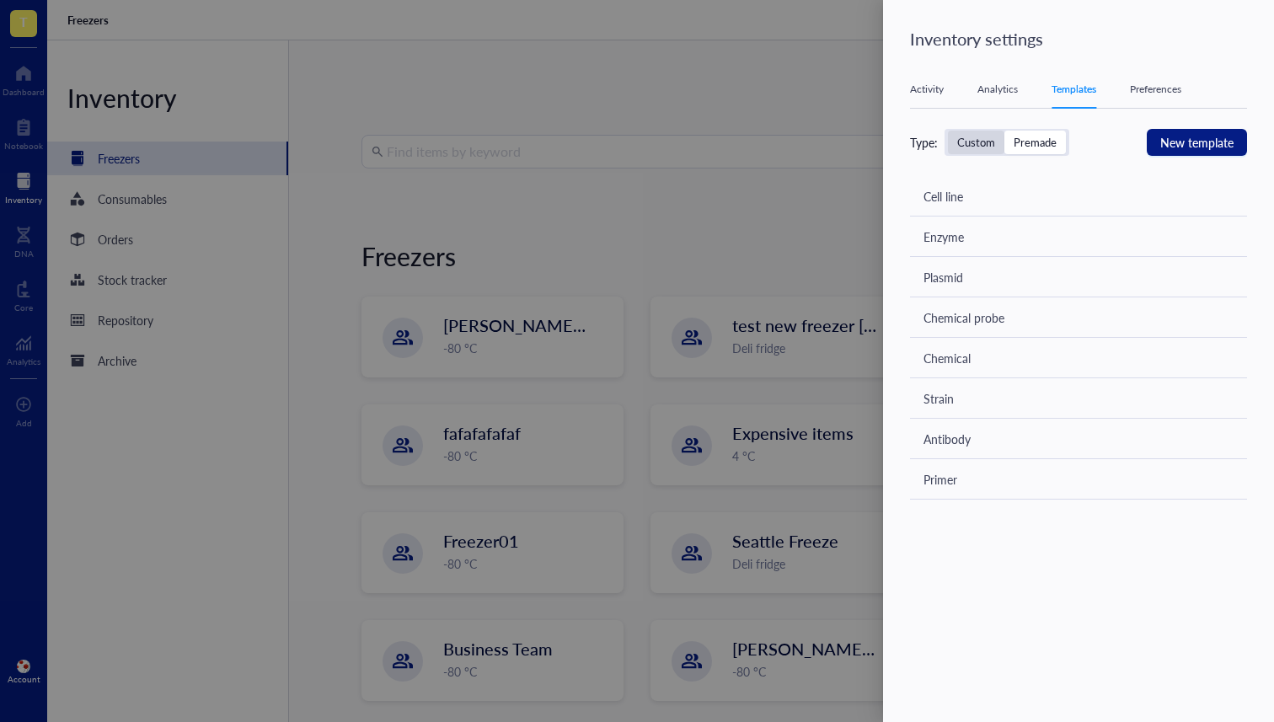
click at [969, 145] on div "Custom" at bounding box center [976, 142] width 38 height 15
click at [948, 131] on input "Custom" at bounding box center [948, 131] width 0 height 0
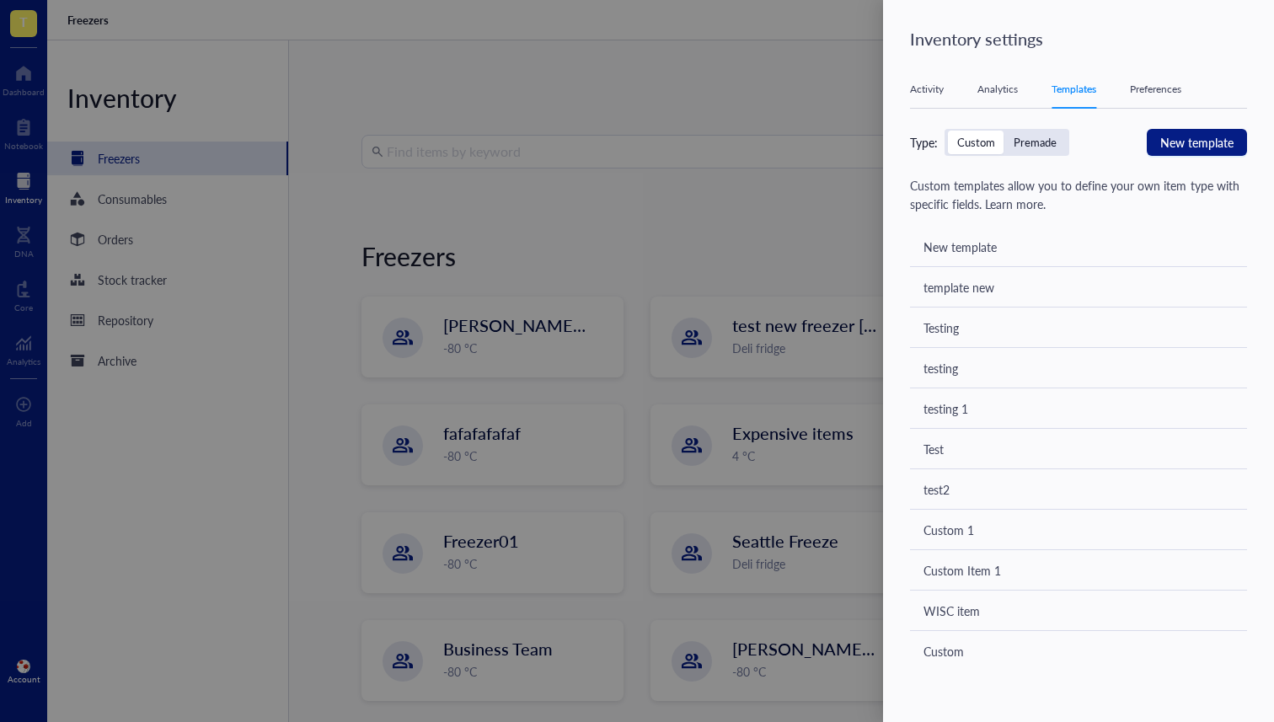
click at [1025, 149] on div "Premade" at bounding box center [1035, 142] width 43 height 15
click at [1004, 131] on input "Premade" at bounding box center [1004, 131] width 0 height 0
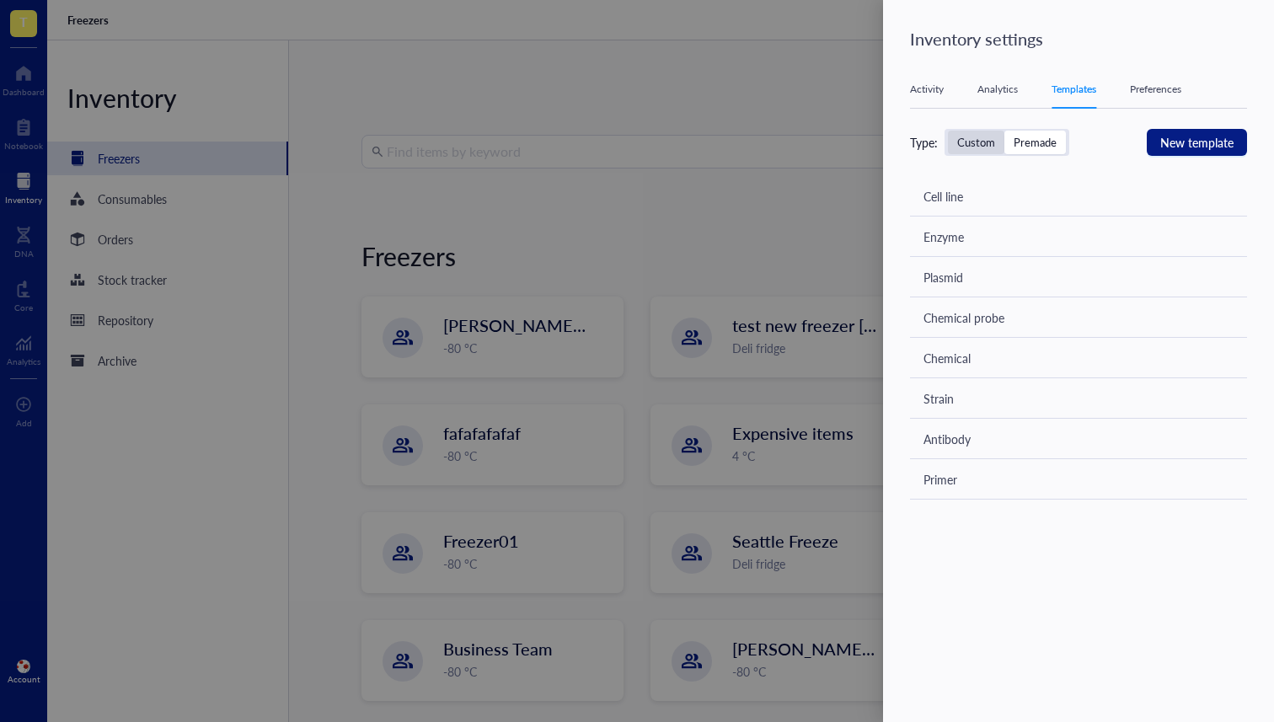
click at [962, 146] on div "Custom" at bounding box center [976, 142] width 38 height 15
click at [948, 131] on input "Custom" at bounding box center [948, 131] width 0 height 0
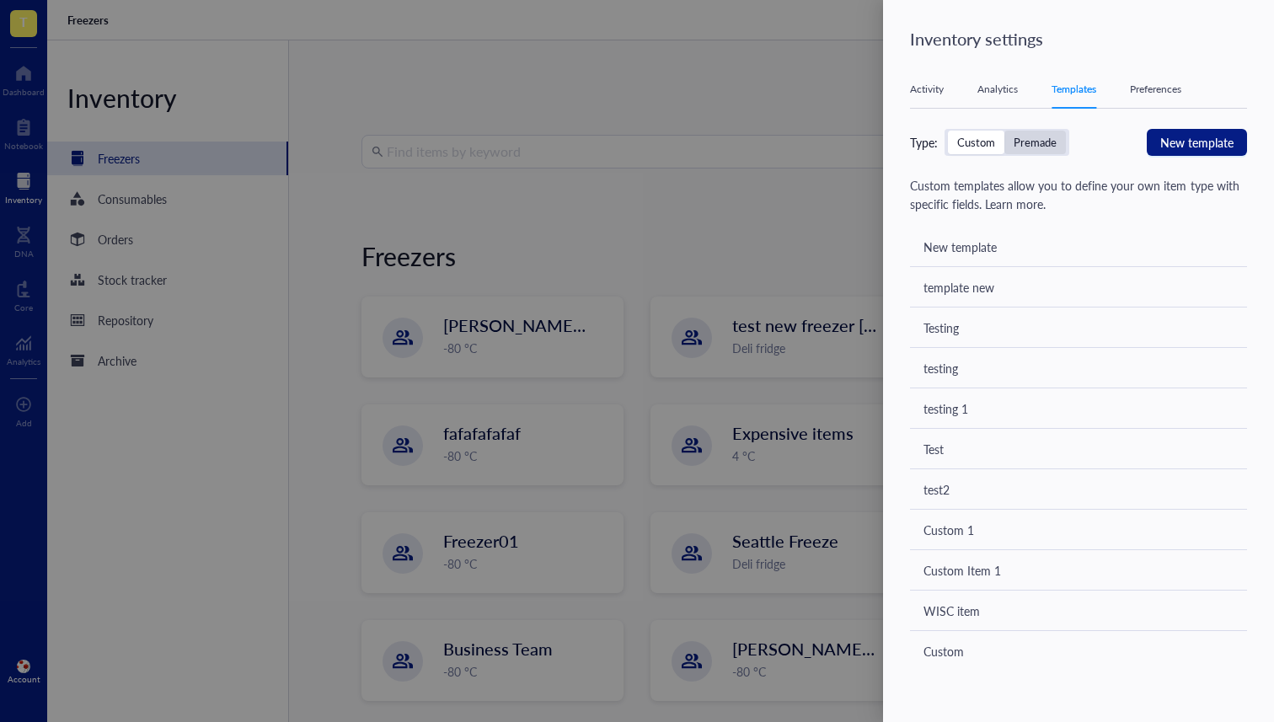
click at [1020, 145] on div "Premade" at bounding box center [1035, 142] width 43 height 15
click at [1004, 131] on input "Premade" at bounding box center [1004, 131] width 0 height 0
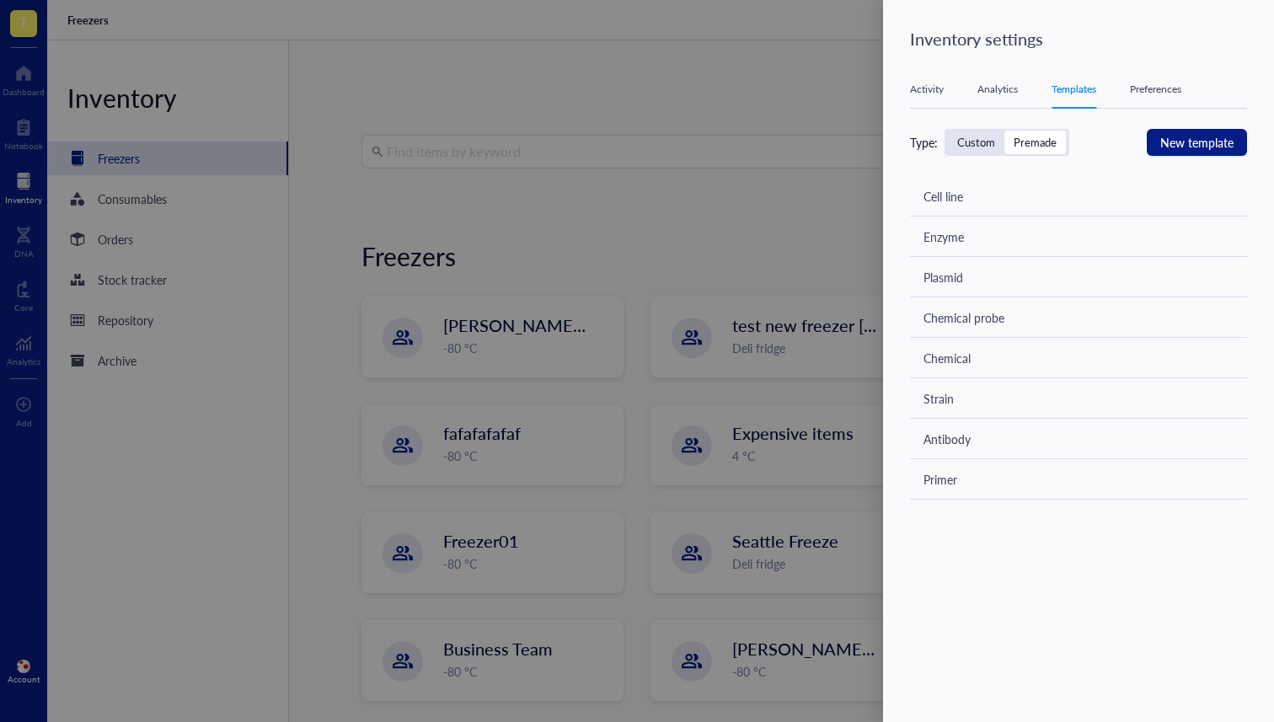
click at [939, 151] on div "Type: Custom Premade" at bounding box center [989, 142] width 159 height 27
click at [953, 143] on div "Custom" at bounding box center [976, 143] width 56 height 24
click at [948, 131] on input "Custom" at bounding box center [948, 131] width 0 height 0
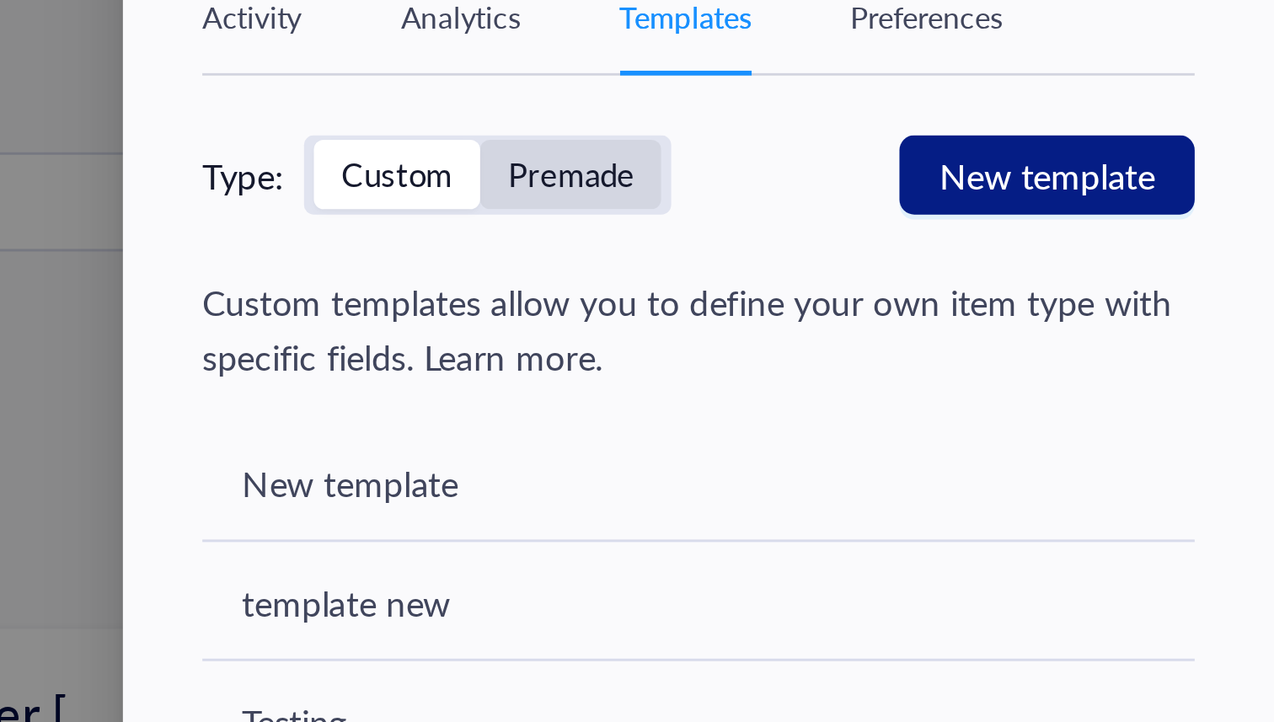
click at [1024, 145] on div "Premade" at bounding box center [1035, 142] width 43 height 15
click at [1004, 131] on input "Premade" at bounding box center [1004, 131] width 0 height 0
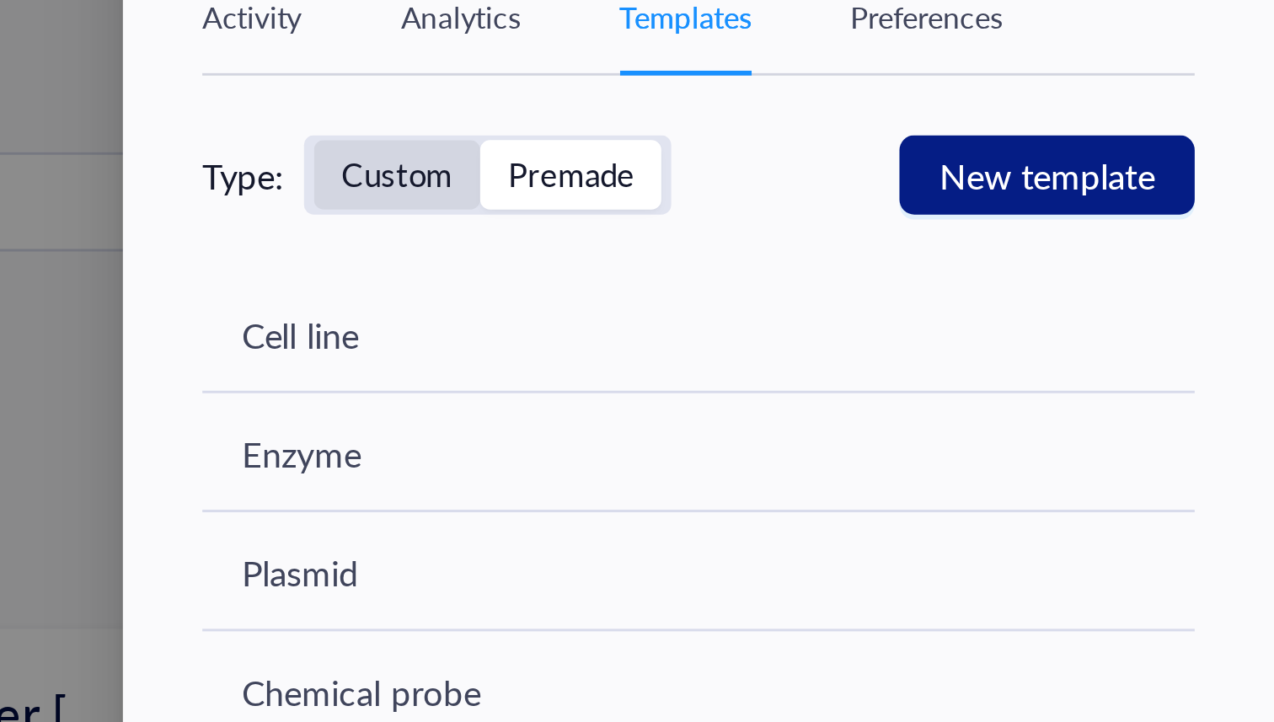
click at [982, 147] on div "Custom" at bounding box center [976, 142] width 38 height 15
click at [948, 131] on input "Custom" at bounding box center [948, 131] width 0 height 0
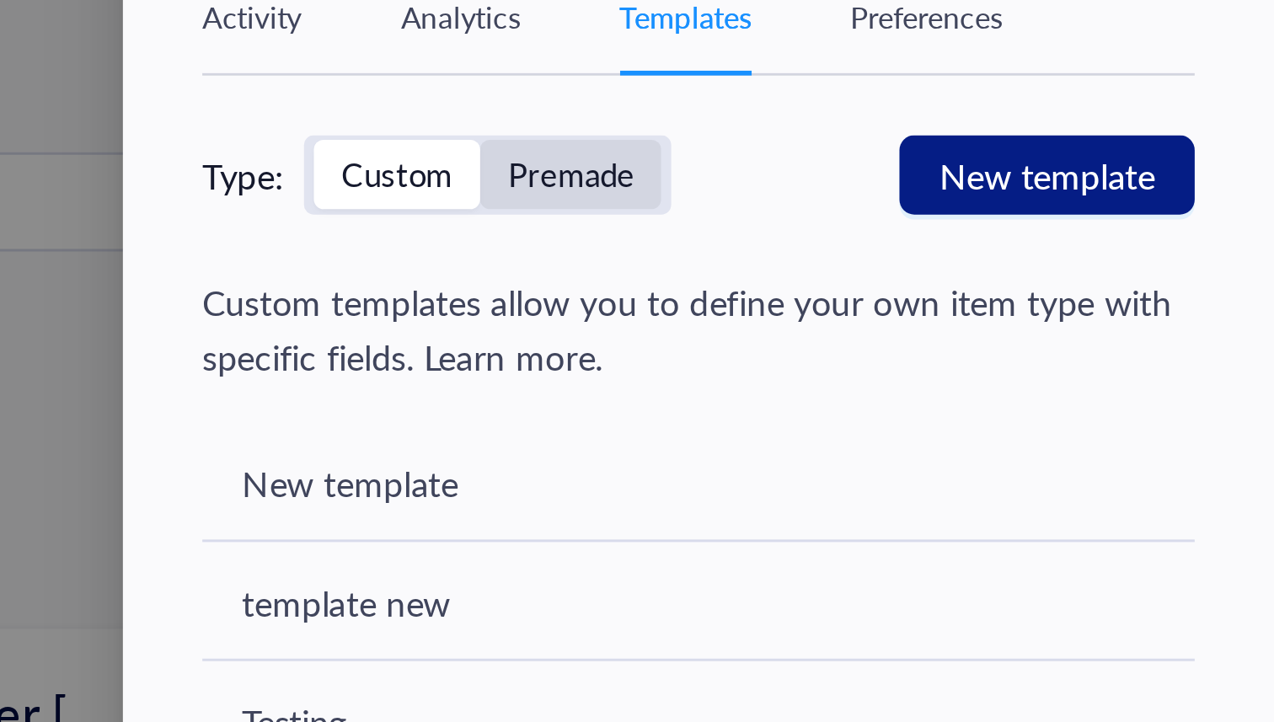
click at [1028, 146] on div "Premade" at bounding box center [1035, 142] width 43 height 15
click at [1004, 131] on input "Premade" at bounding box center [1004, 131] width 0 height 0
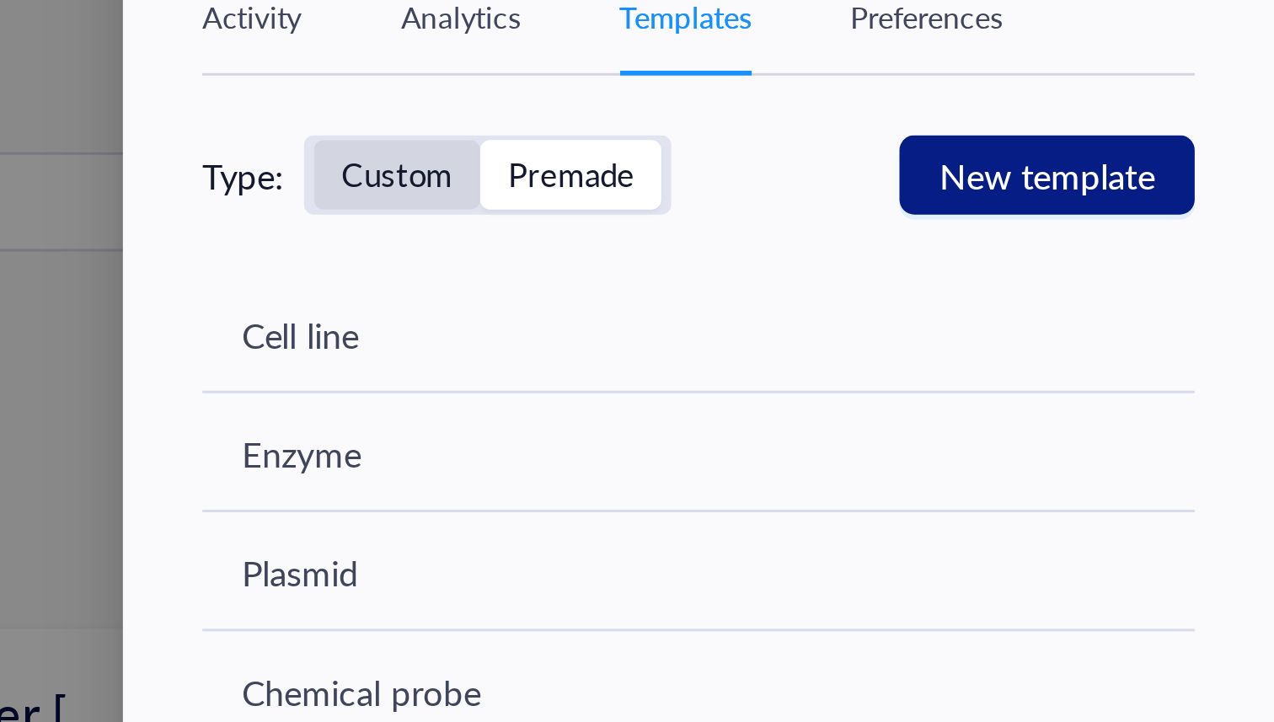
click at [993, 147] on div "Custom" at bounding box center [976, 142] width 38 height 15
click at [948, 131] on input "Custom" at bounding box center [948, 131] width 0 height 0
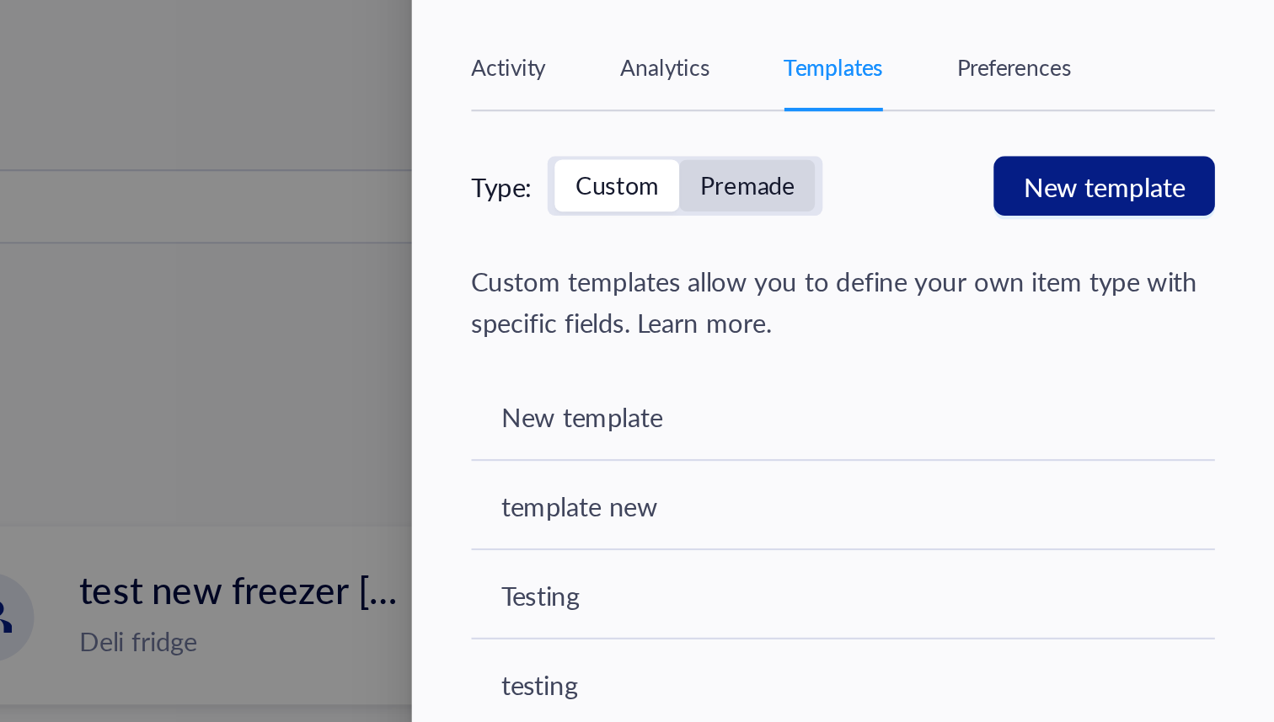
click at [1031, 145] on div "Premade" at bounding box center [1035, 142] width 43 height 15
click at [1004, 131] on input "Premade" at bounding box center [1004, 131] width 0 height 0
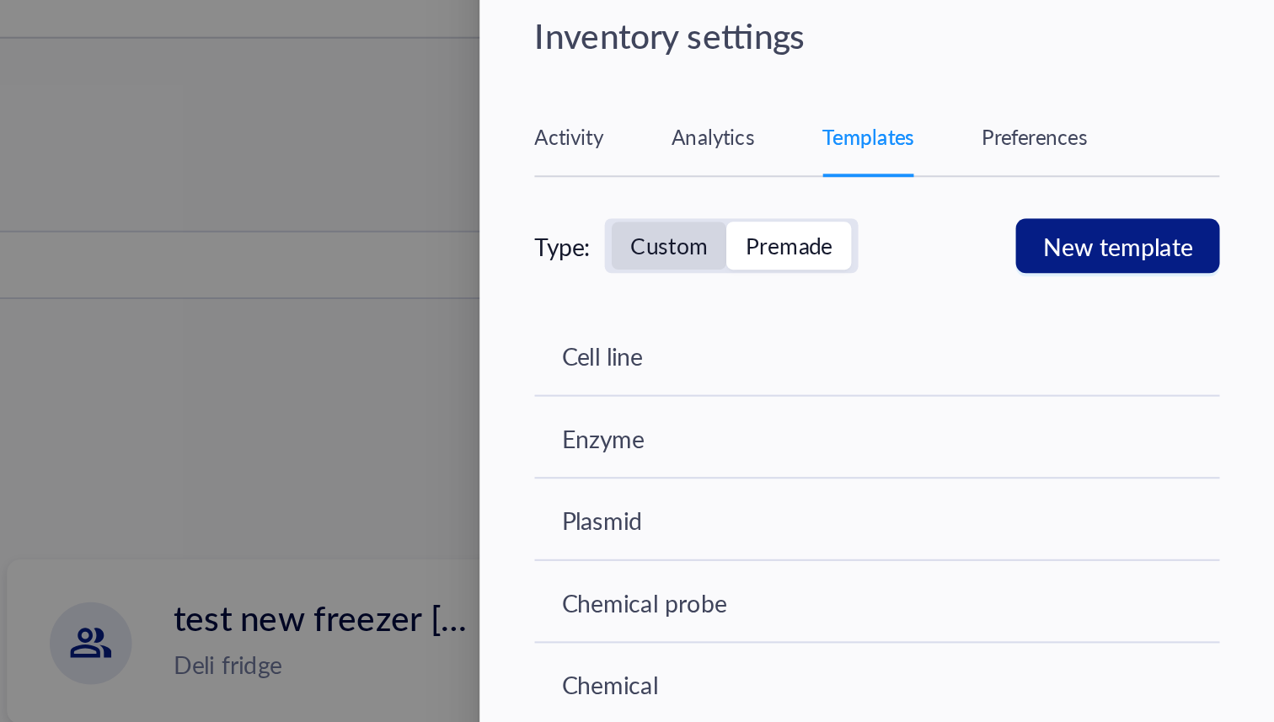
click at [966, 141] on div "Custom" at bounding box center [976, 142] width 38 height 15
click at [948, 131] on input "Custom" at bounding box center [948, 131] width 0 height 0
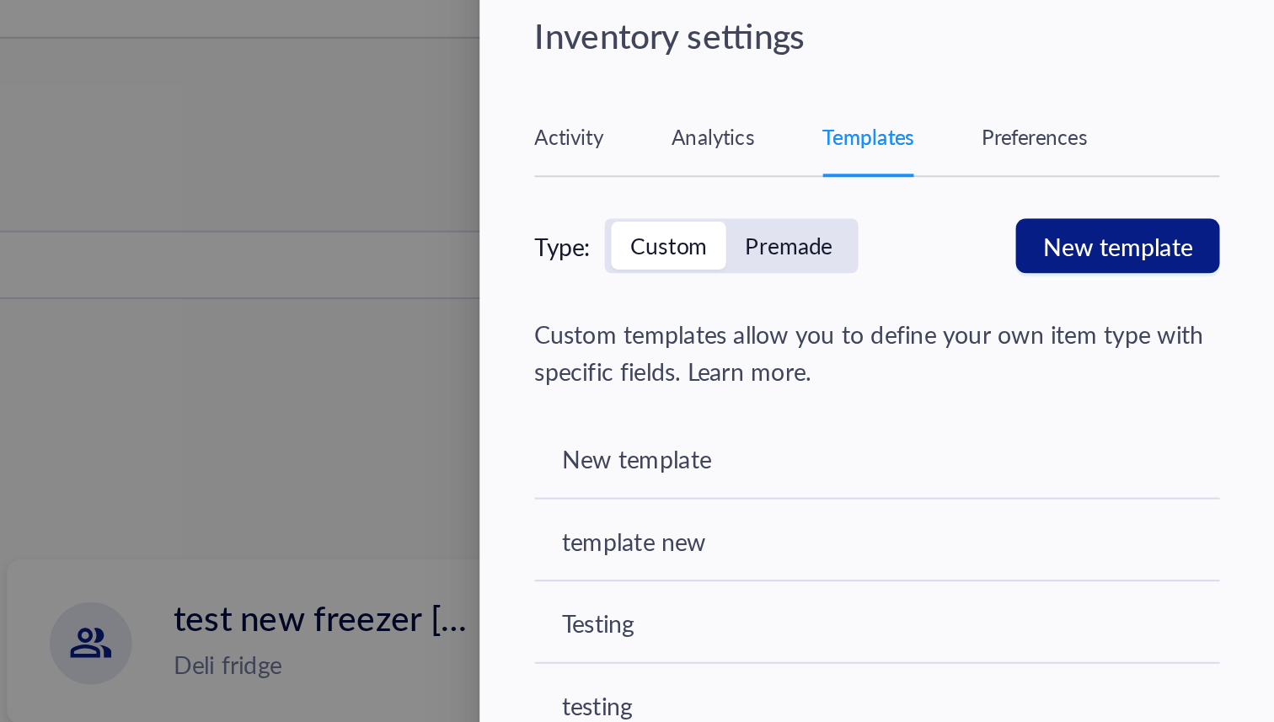
click at [984, 36] on div "Inventory settings" at bounding box center [1082, 39] width 344 height 24
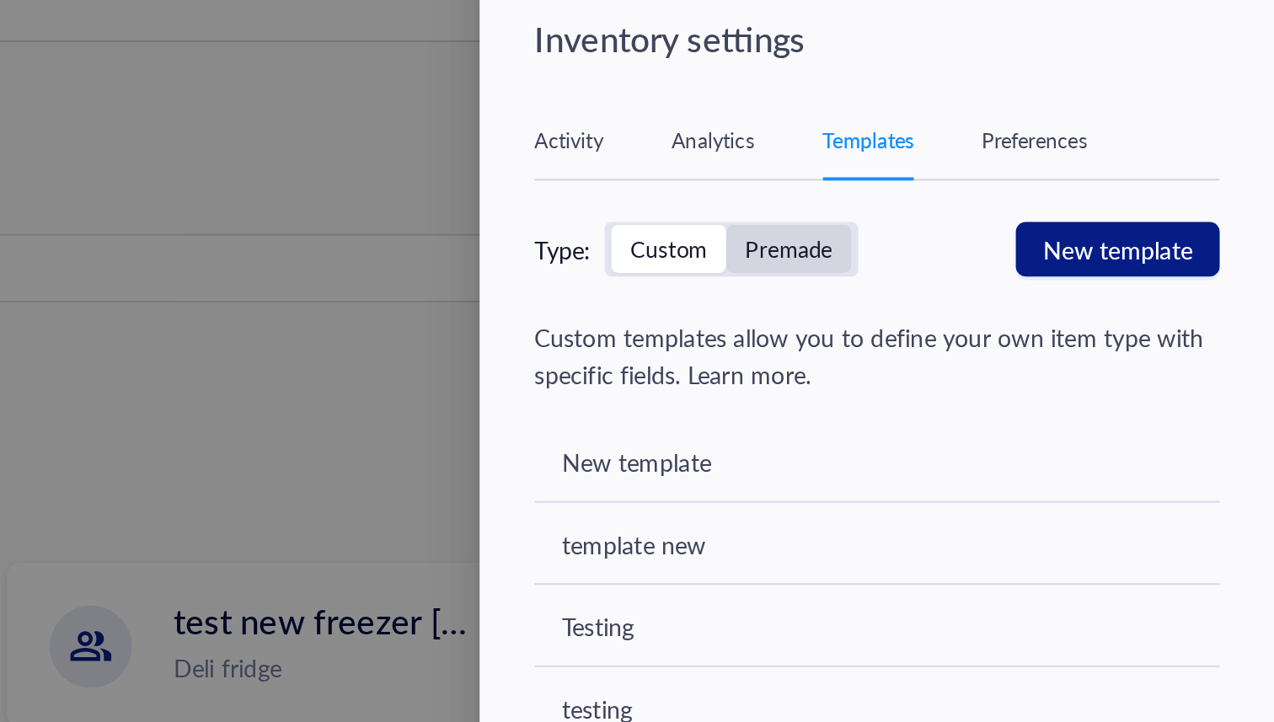
click at [1020, 132] on div "Premade" at bounding box center [1035, 143] width 62 height 24
click at [1004, 131] on input "Premade" at bounding box center [1004, 131] width 0 height 0
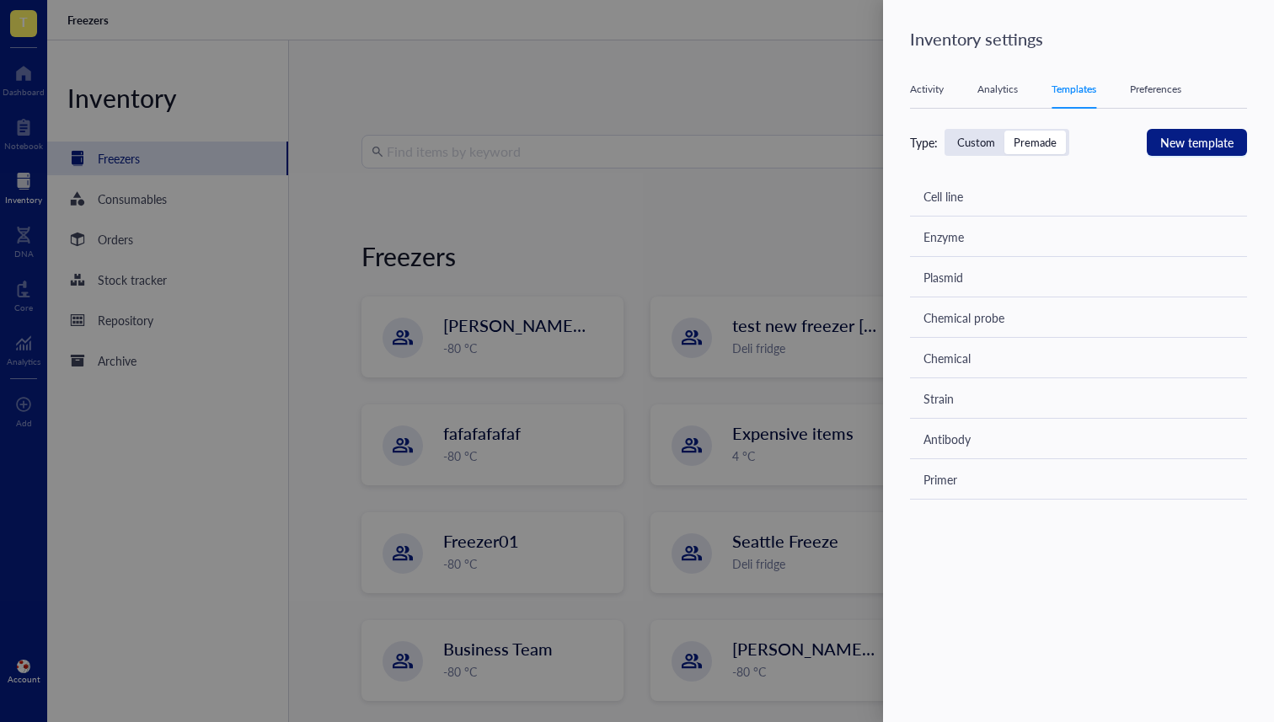
click at [561, 233] on div at bounding box center [637, 361] width 1274 height 722
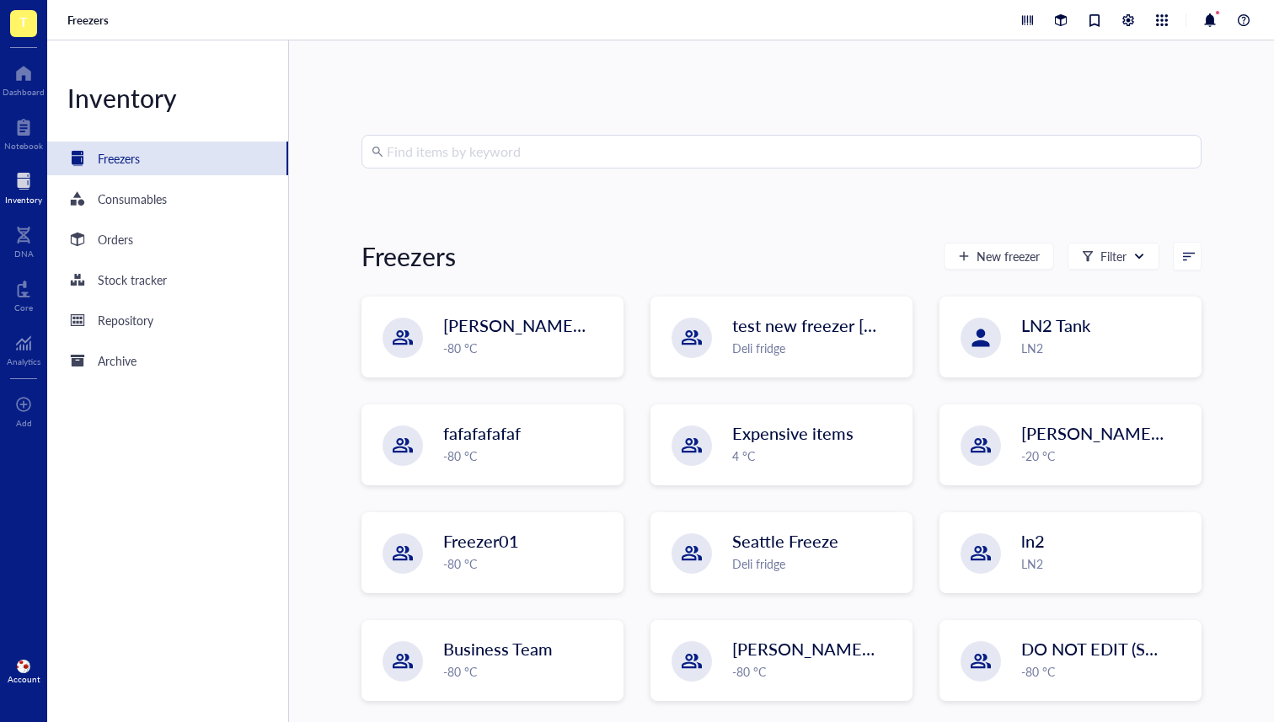
click at [29, 676] on div "Account" at bounding box center [24, 679] width 33 height 10
click at [23, 673] on span at bounding box center [23, 666] width 15 height 15
click at [122, 594] on link "Account settings" at bounding box center [112, 609] width 97 height 30
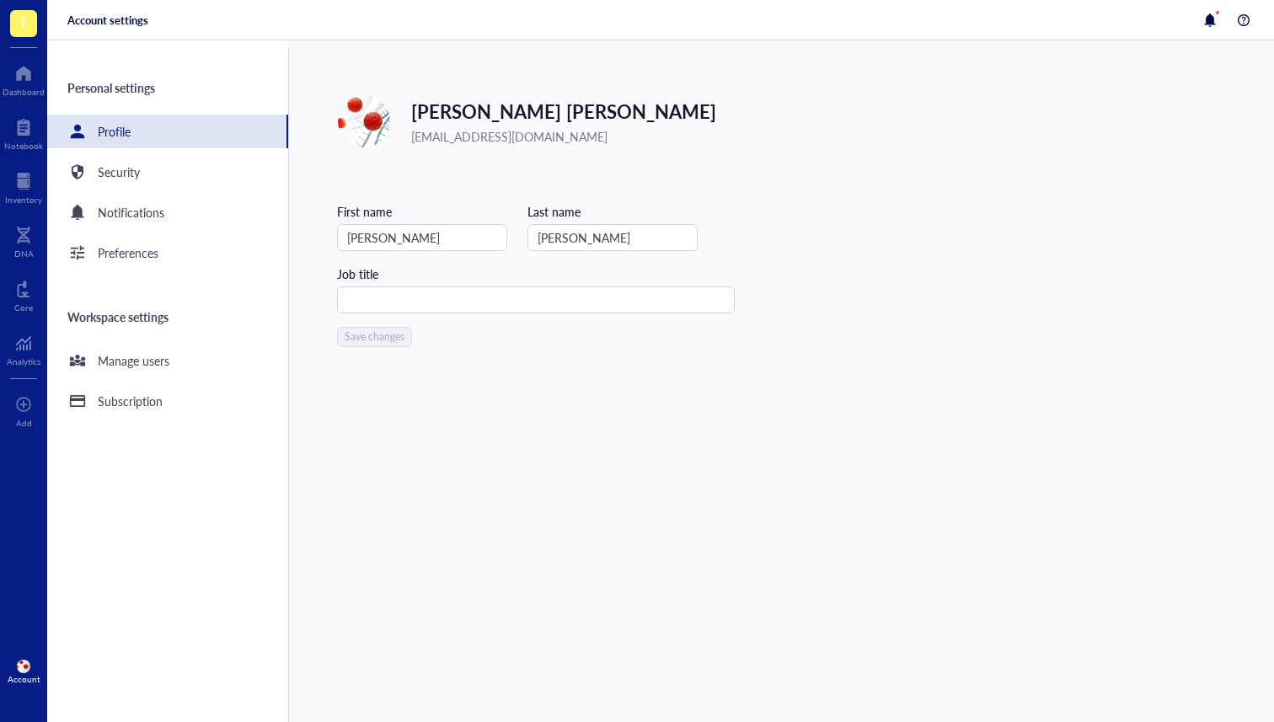
click at [119, 608] on div "Personal settings Profile Security Notifications Preferences Workspace settings…" at bounding box center [168, 384] width 242 height 675
click at [190, 169] on div "Security" at bounding box center [167, 172] width 241 height 34
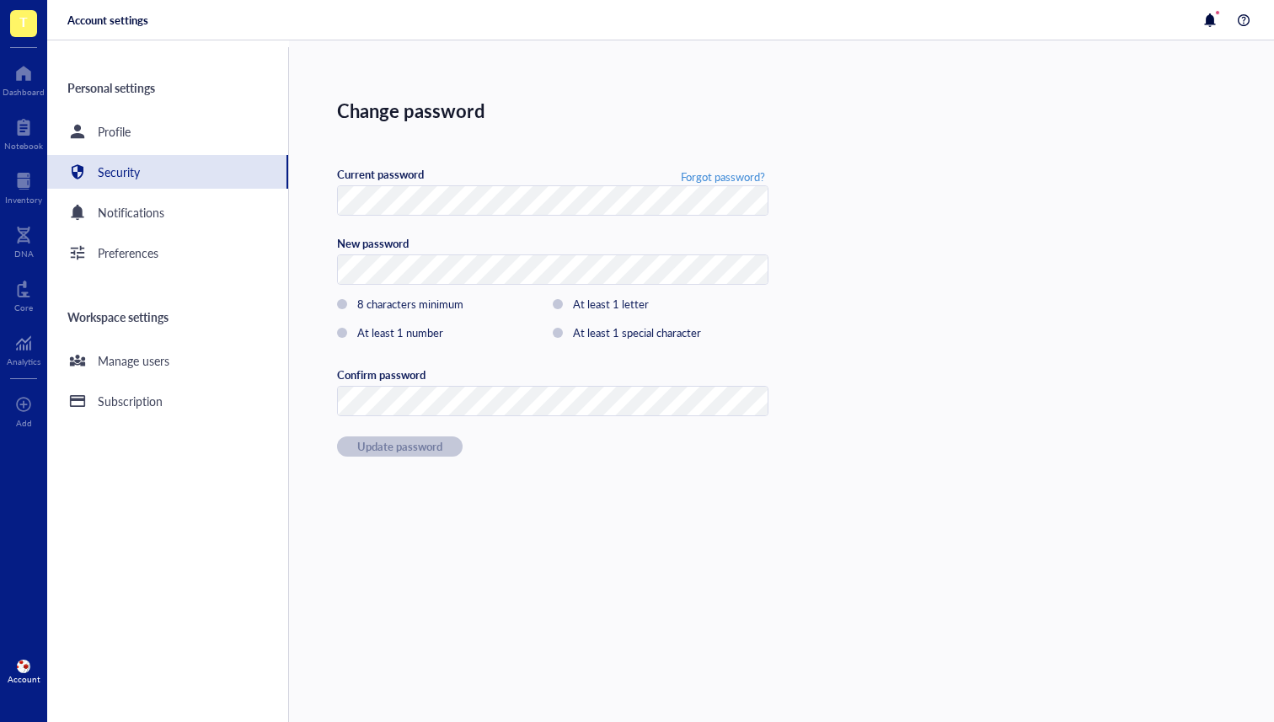
click at [179, 232] on div "Personal settings Profile Security Notifications Preferences Workspace settings…" at bounding box center [168, 384] width 242 height 675
click at [171, 276] on div "Personal settings Profile Security Notifications Preferences Workspace settings…" at bounding box center [168, 384] width 242 height 675
click at [169, 257] on div "Preferences" at bounding box center [167, 253] width 241 height 34
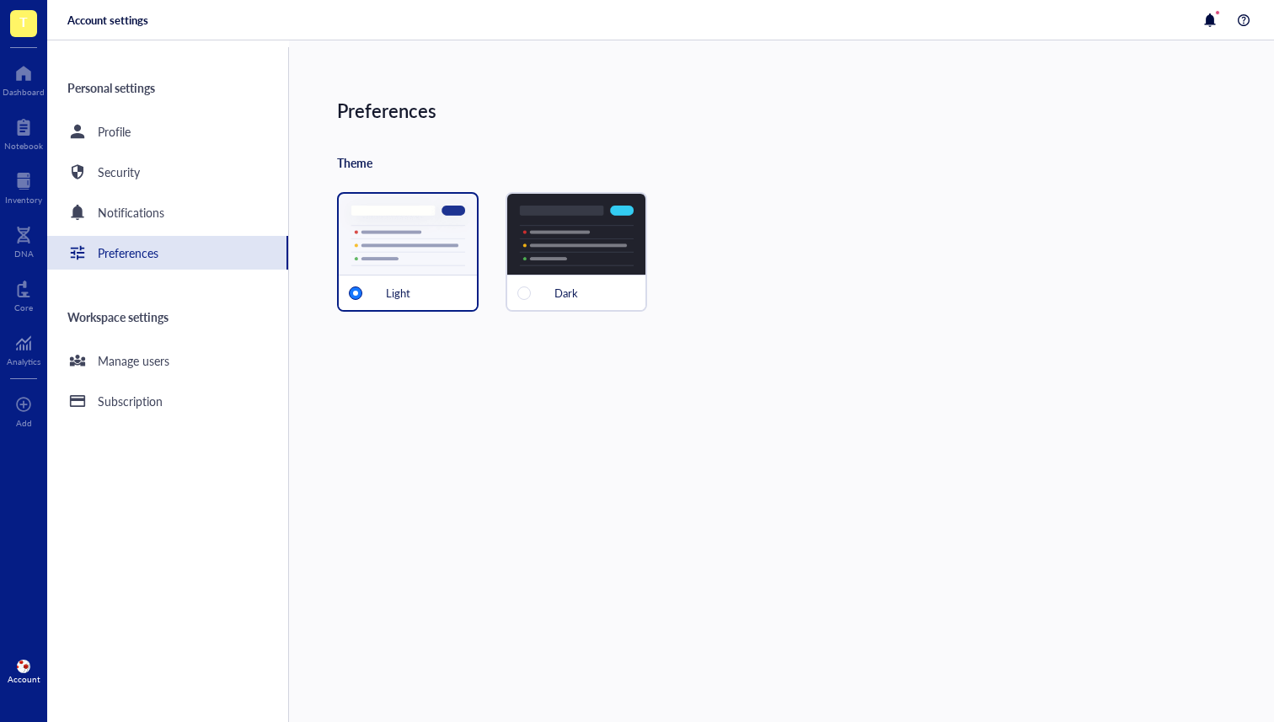
click at [169, 377] on div "Personal settings Profile Security Notifications Preferences Workspace settings…" at bounding box center [168, 384] width 242 height 675
click at [157, 367] on div "Manage users" at bounding box center [134, 360] width 72 height 19
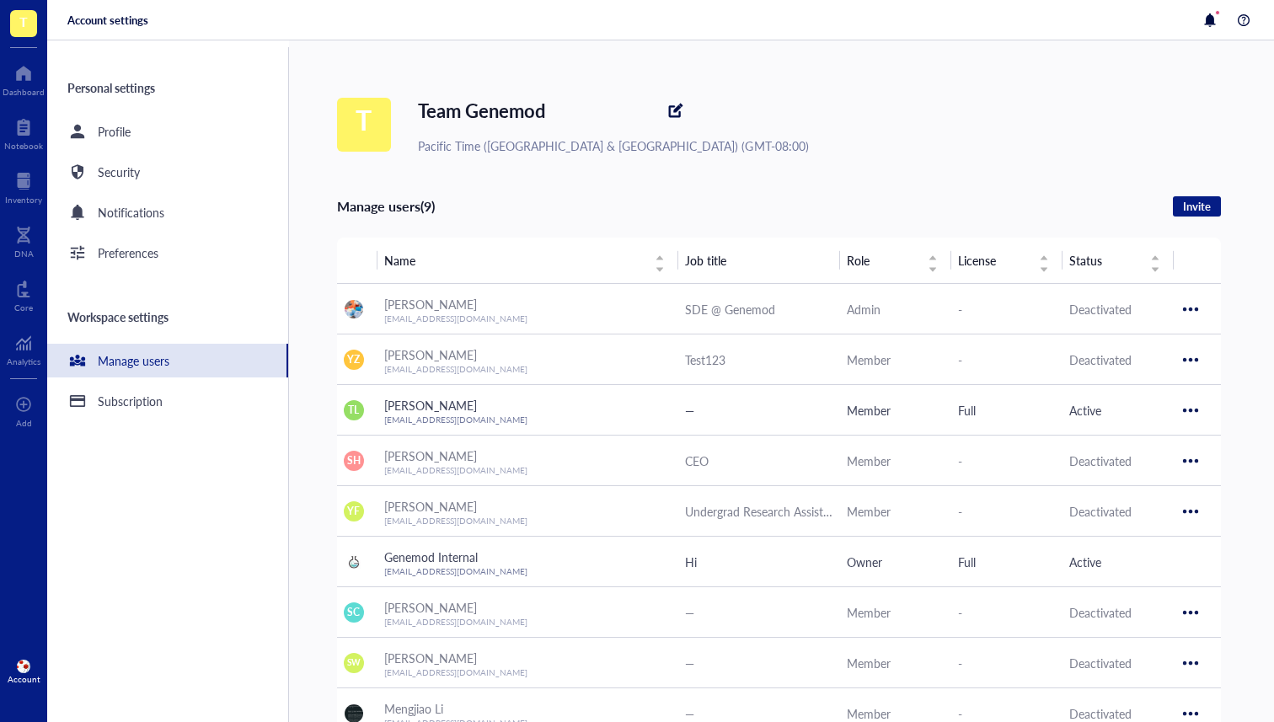
click at [152, 415] on div "Subscription" at bounding box center [167, 401] width 241 height 34
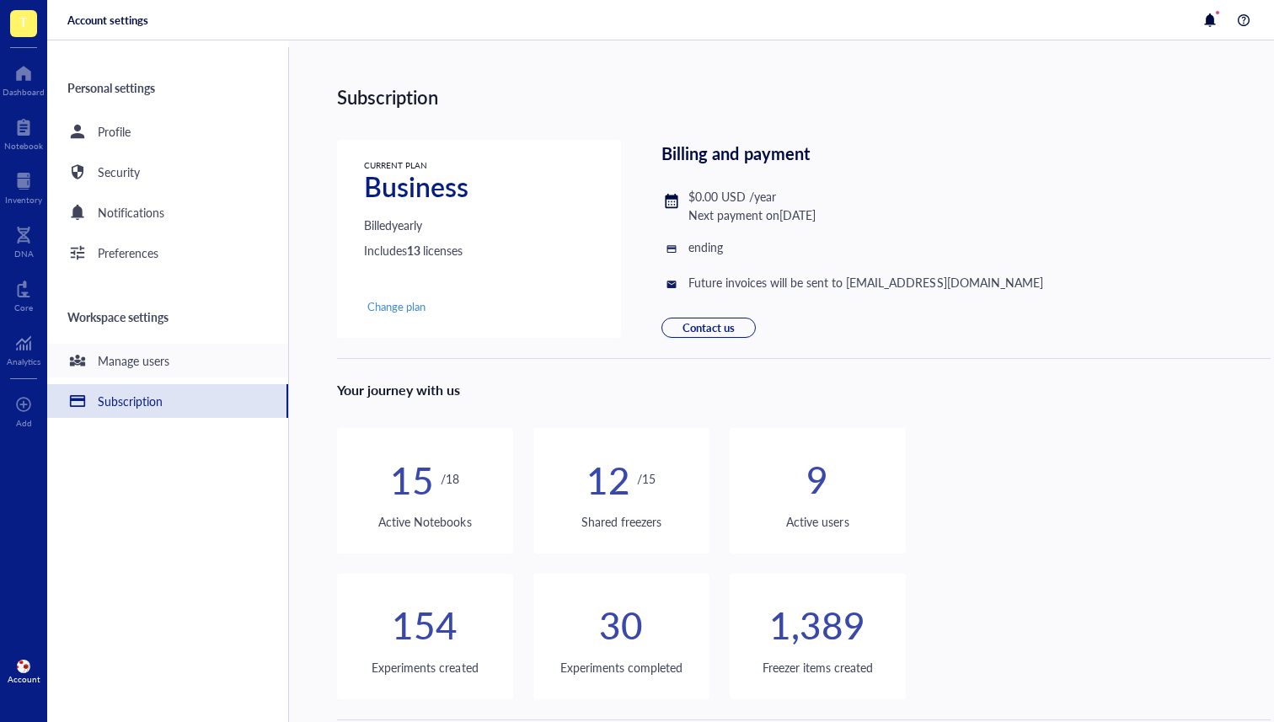
click at [166, 375] on div "Manage users" at bounding box center [167, 361] width 241 height 34
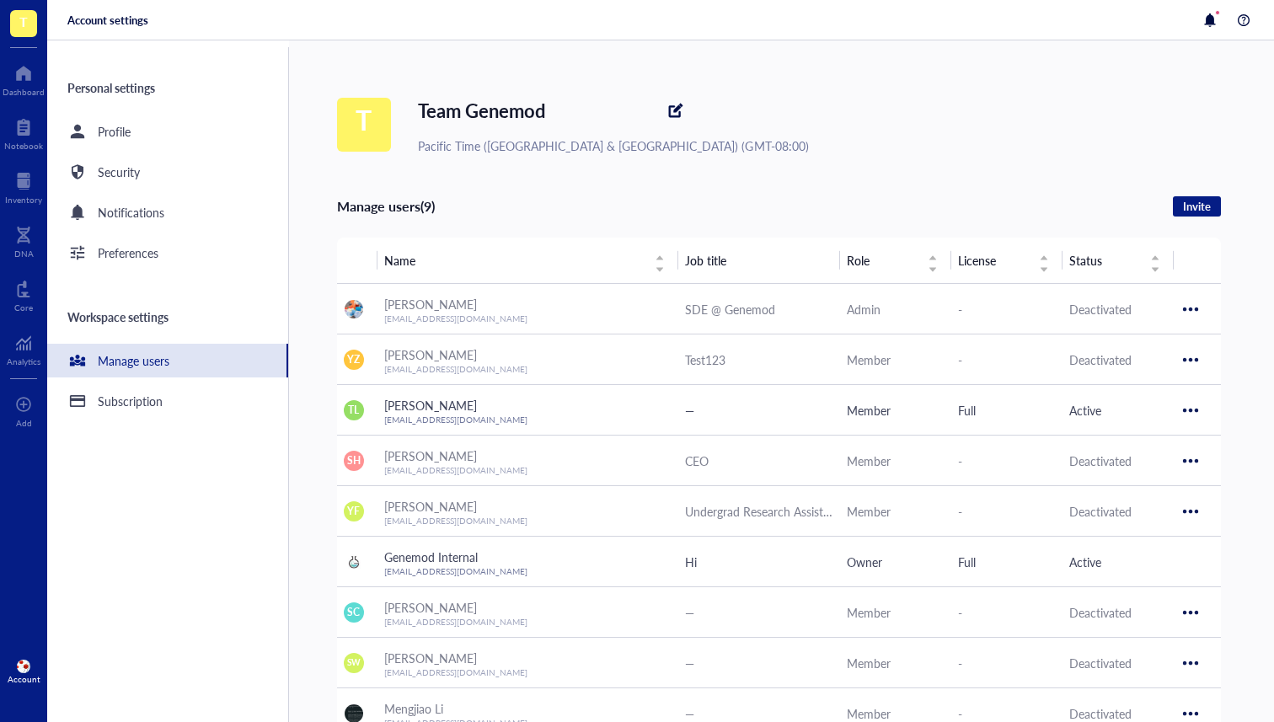
click at [1195, 201] on span "Invite" at bounding box center [1197, 206] width 28 height 15
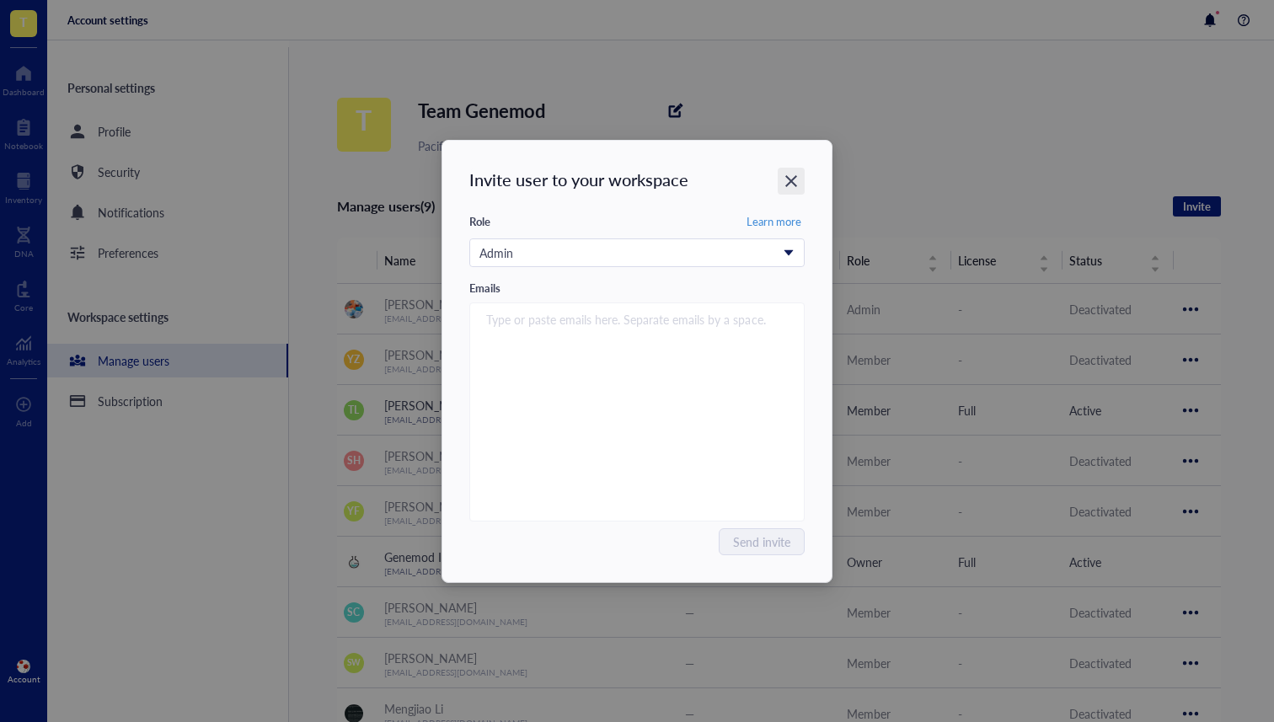
click at [779, 170] on div "Close" at bounding box center [791, 181] width 27 height 27
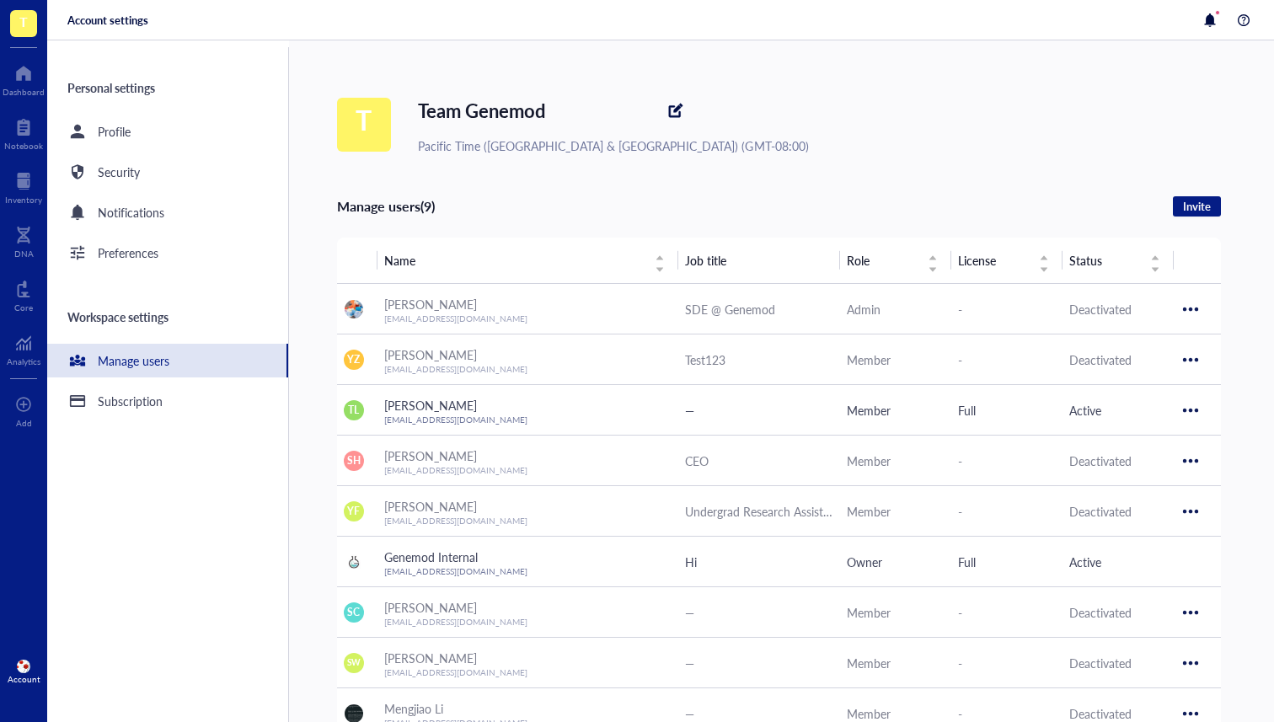
click at [8, 104] on div "T Dashboard Notebook Inventory DNA Core Analytics To pick up a draggable item, …" at bounding box center [23, 361] width 47 height 722
click at [16, 138] on div at bounding box center [23, 127] width 39 height 27
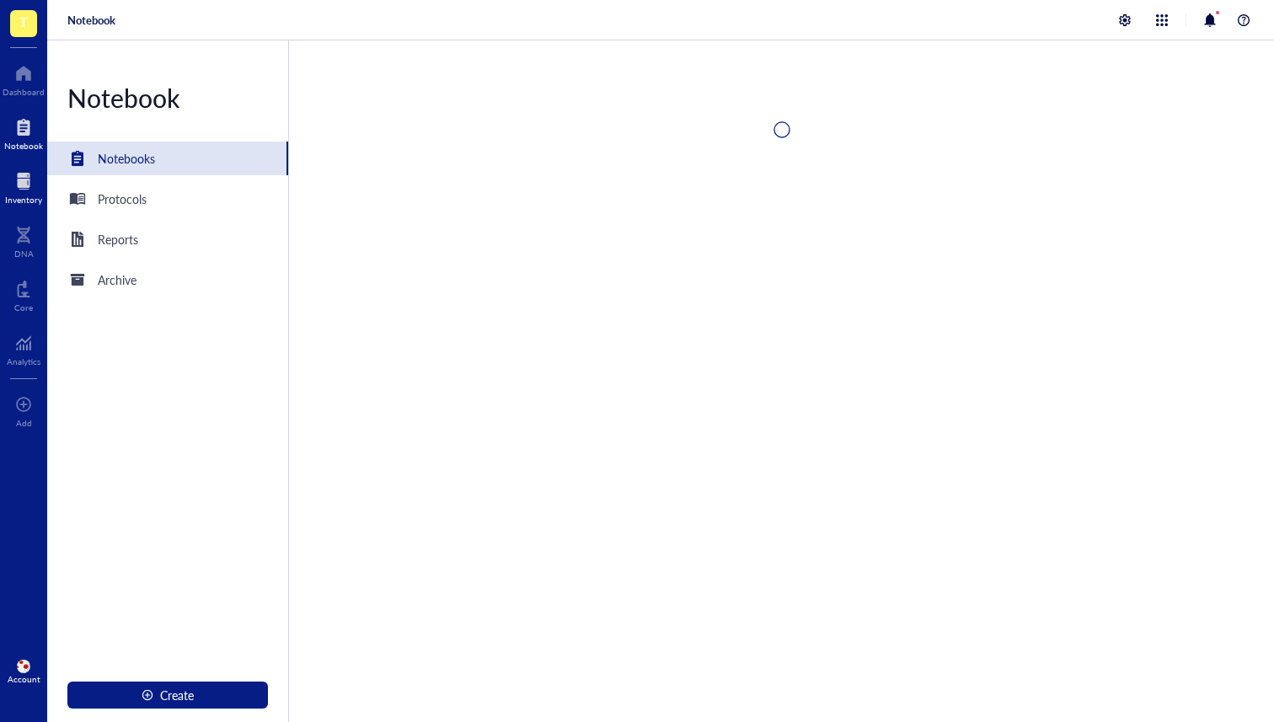
click at [16, 179] on div at bounding box center [23, 181] width 37 height 27
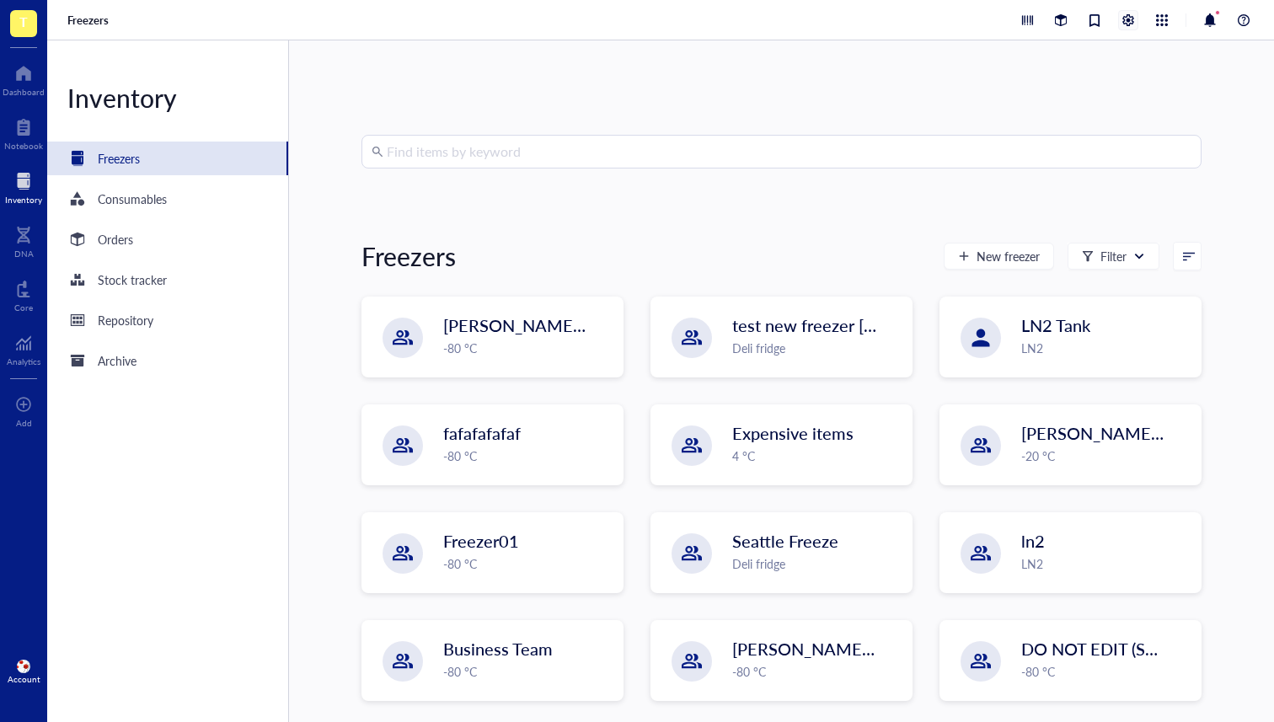
click at [1127, 15] on div at bounding box center [1128, 20] width 19 height 19
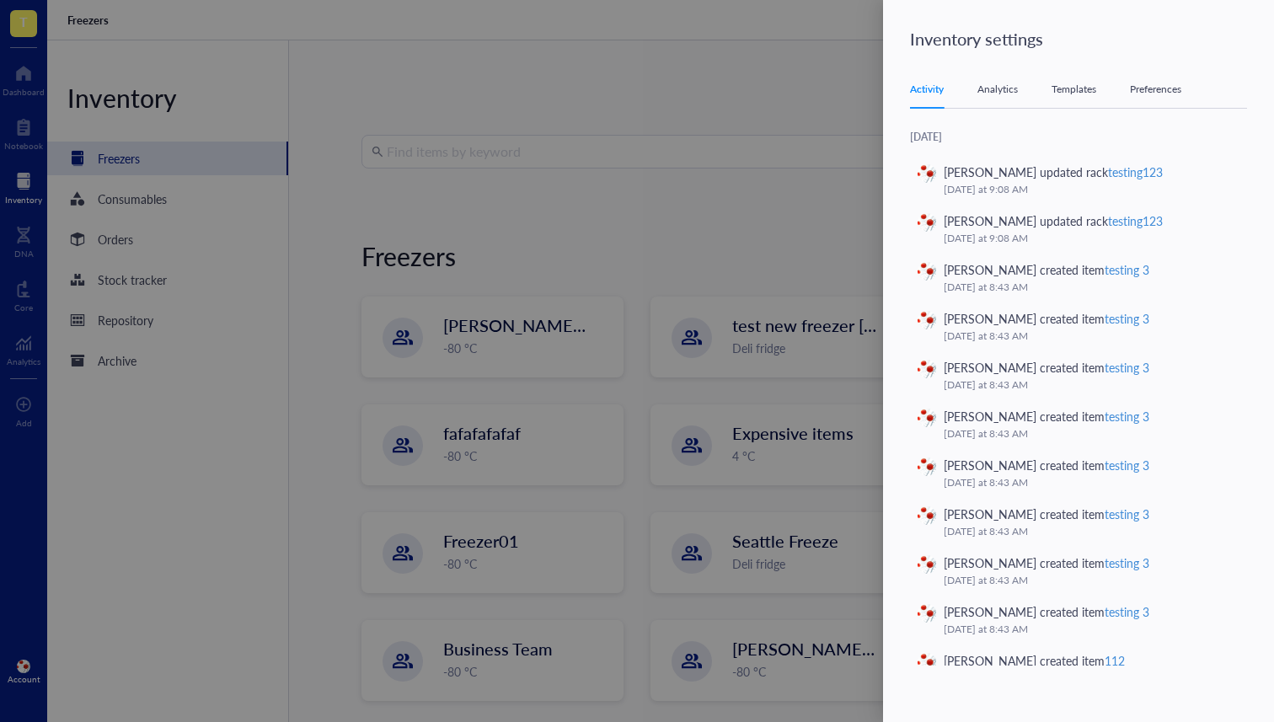
click at [1080, 91] on div "Templates" at bounding box center [1074, 89] width 45 height 17
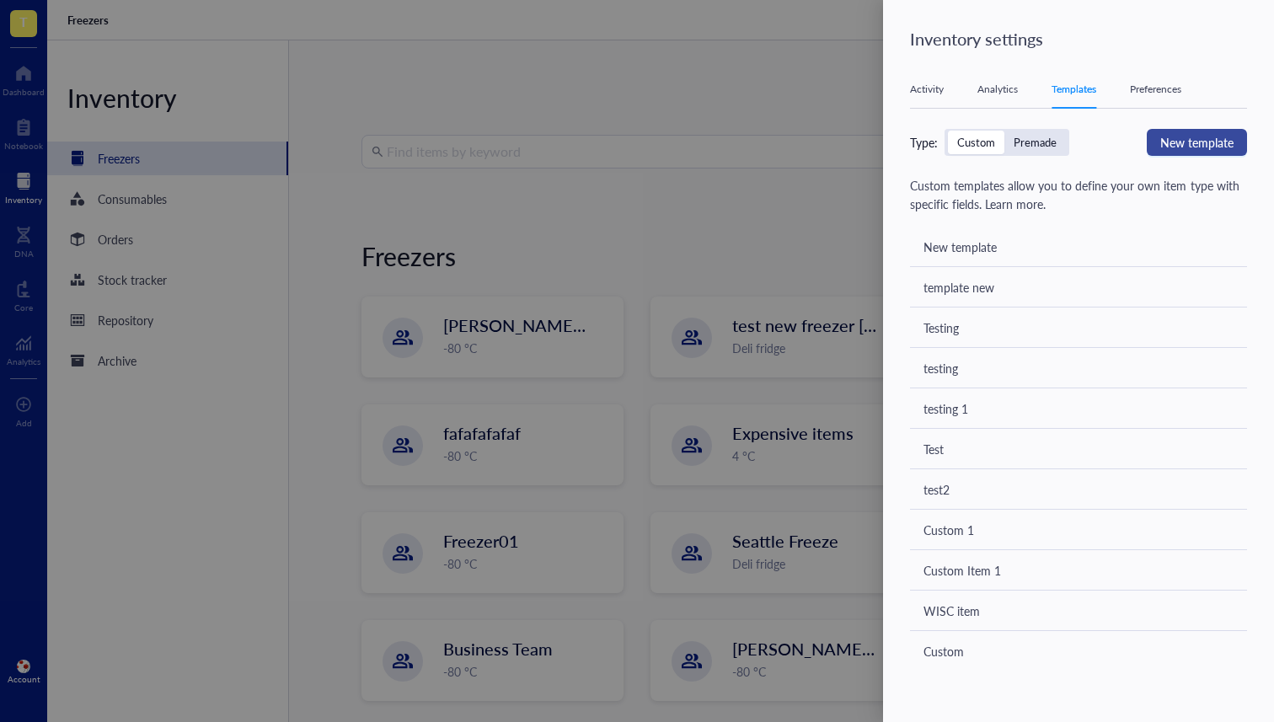
click at [1185, 151] on span "New template" at bounding box center [1196, 142] width 73 height 19
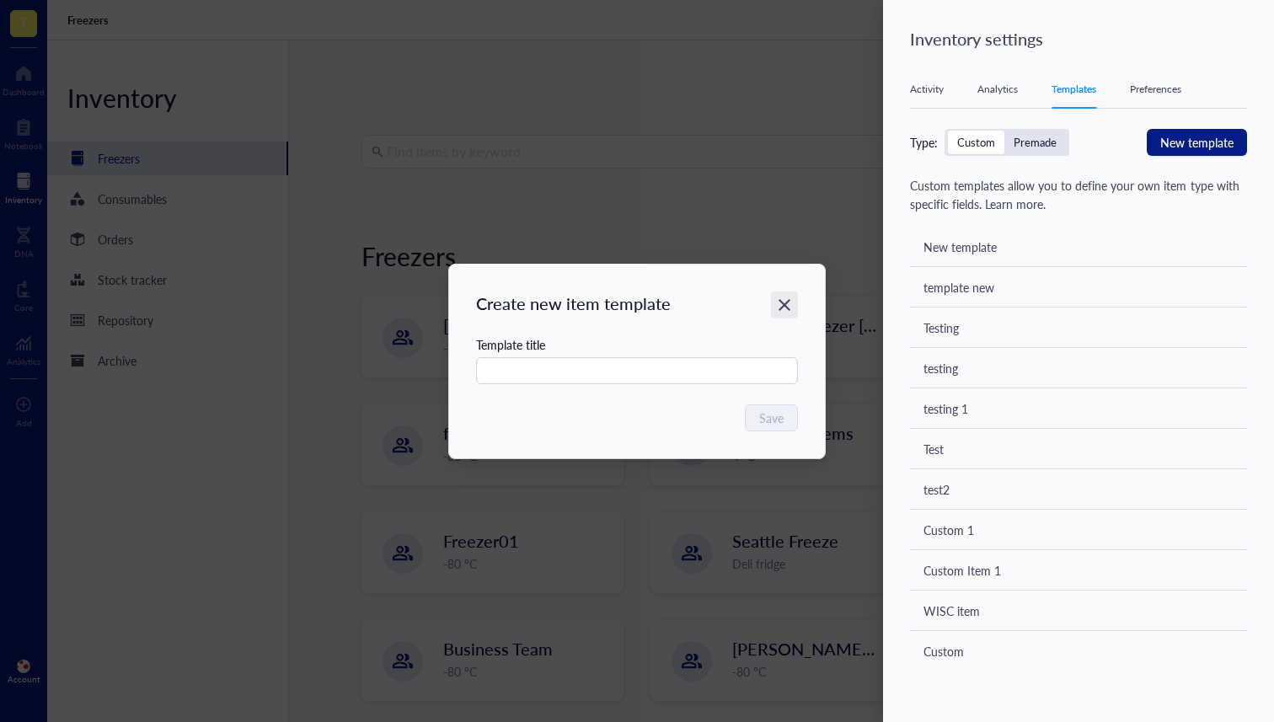
click at [782, 295] on div "Close" at bounding box center [784, 305] width 27 height 27
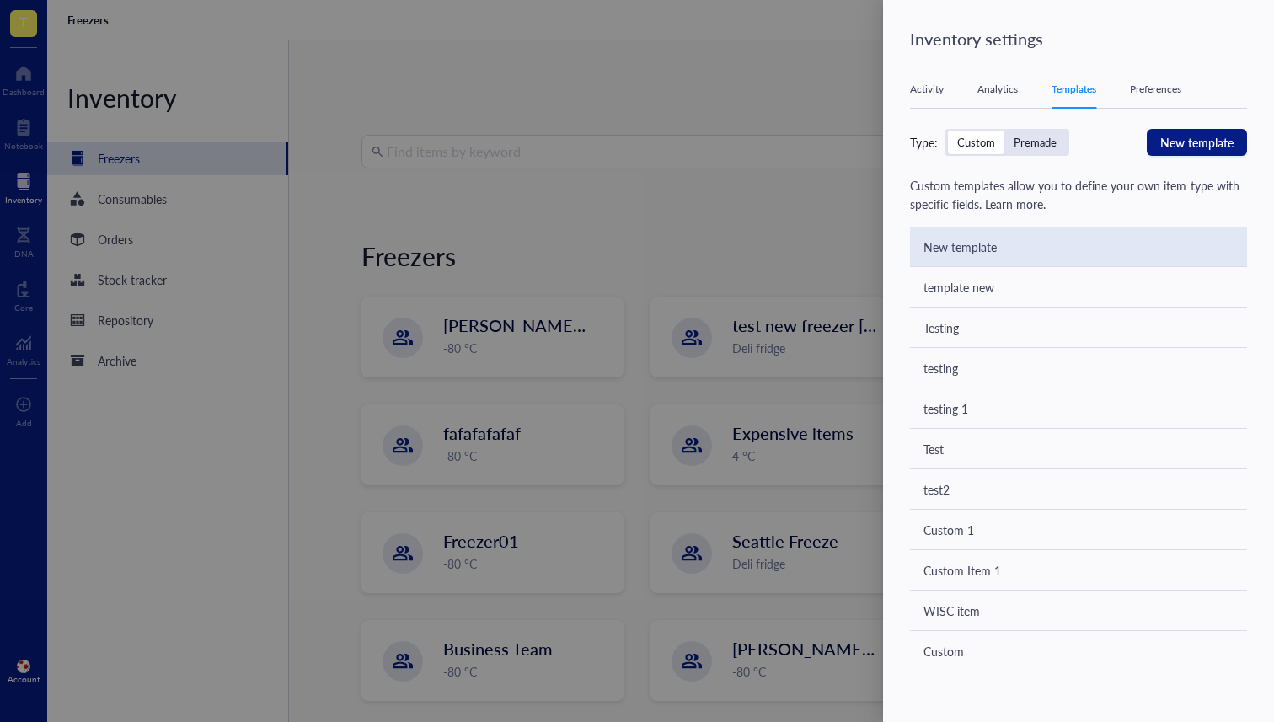
click at [988, 254] on div "New template" at bounding box center [959, 247] width 73 height 19
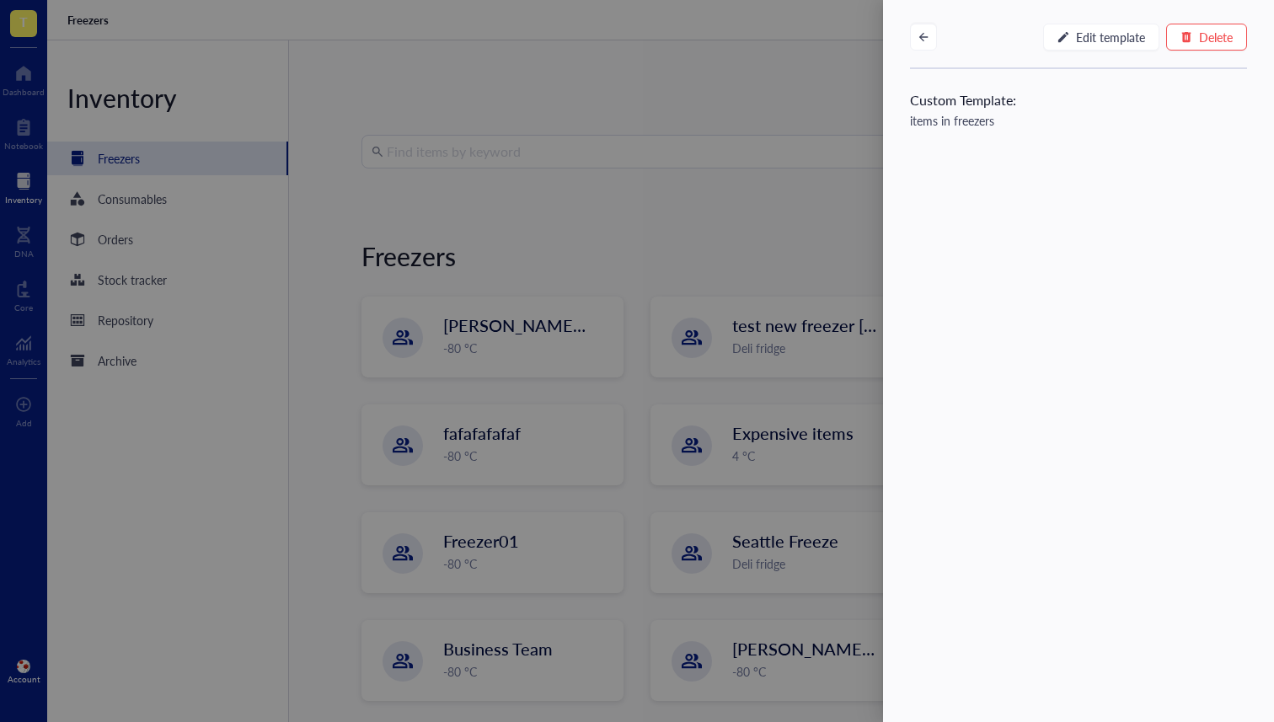
type textarea "Multiple-line text"
click at [1122, 39] on span "Edit template" at bounding box center [1110, 36] width 69 height 13
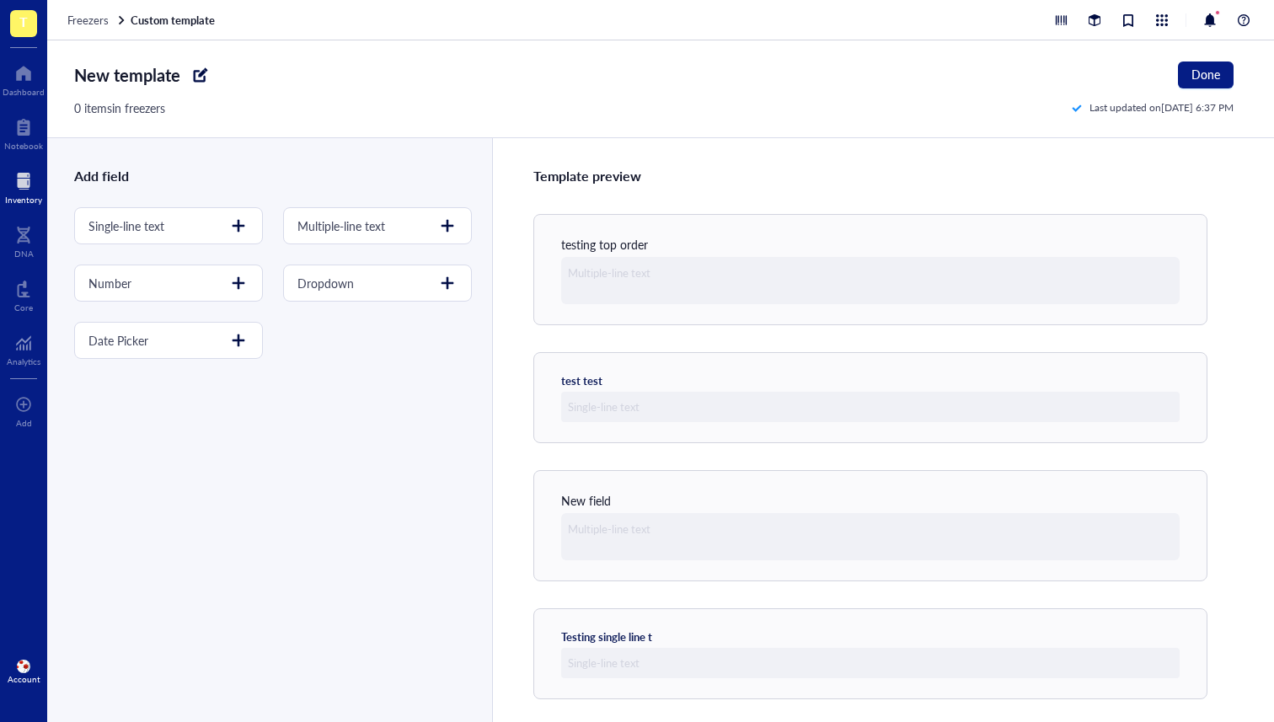
click at [109, 34] on div "Freezers Custom template" at bounding box center [660, 20] width 1227 height 40
click at [99, 24] on span "Freezers" at bounding box center [87, 20] width 41 height 16
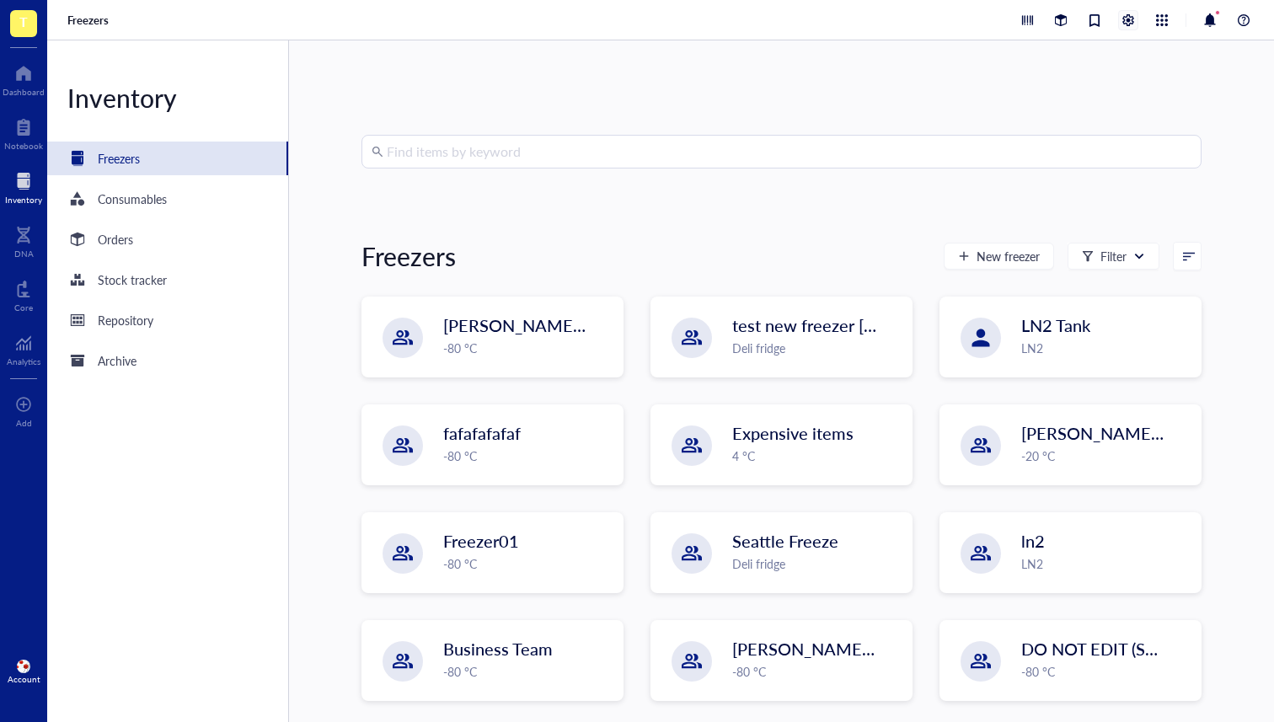
click at [1132, 10] on div at bounding box center [1128, 20] width 20 height 20
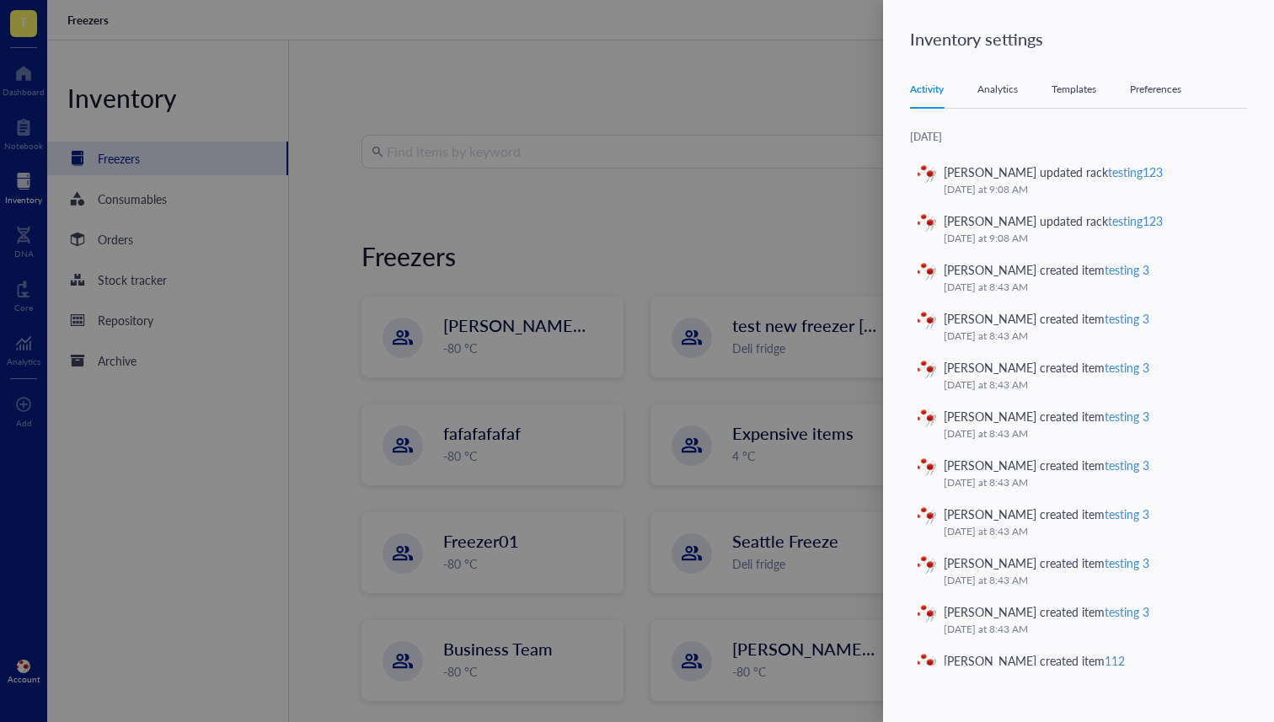
click at [1100, 84] on div "Activity Analytics Templates Preferences" at bounding box center [1078, 90] width 337 height 38
click at [1078, 88] on div "Templates" at bounding box center [1074, 89] width 45 height 17
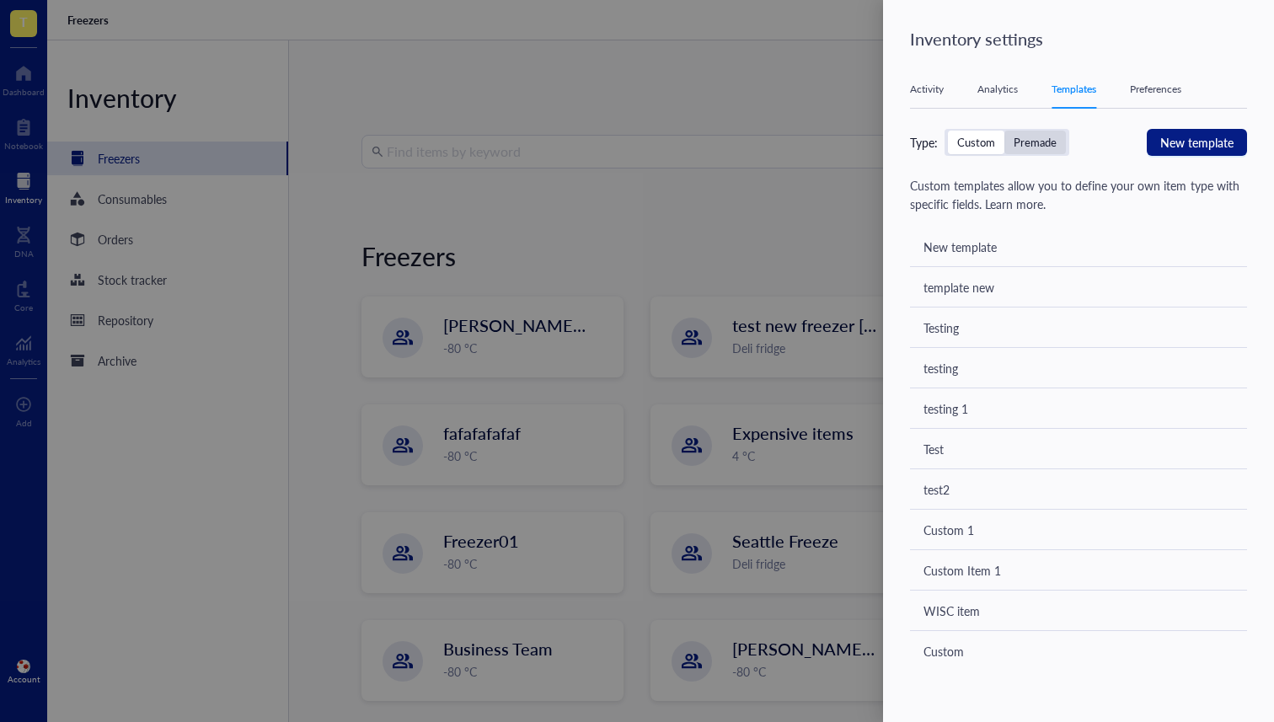
click at [1045, 139] on div "Premade" at bounding box center [1035, 142] width 43 height 15
click at [1004, 131] on input "Premade" at bounding box center [1004, 131] width 0 height 0
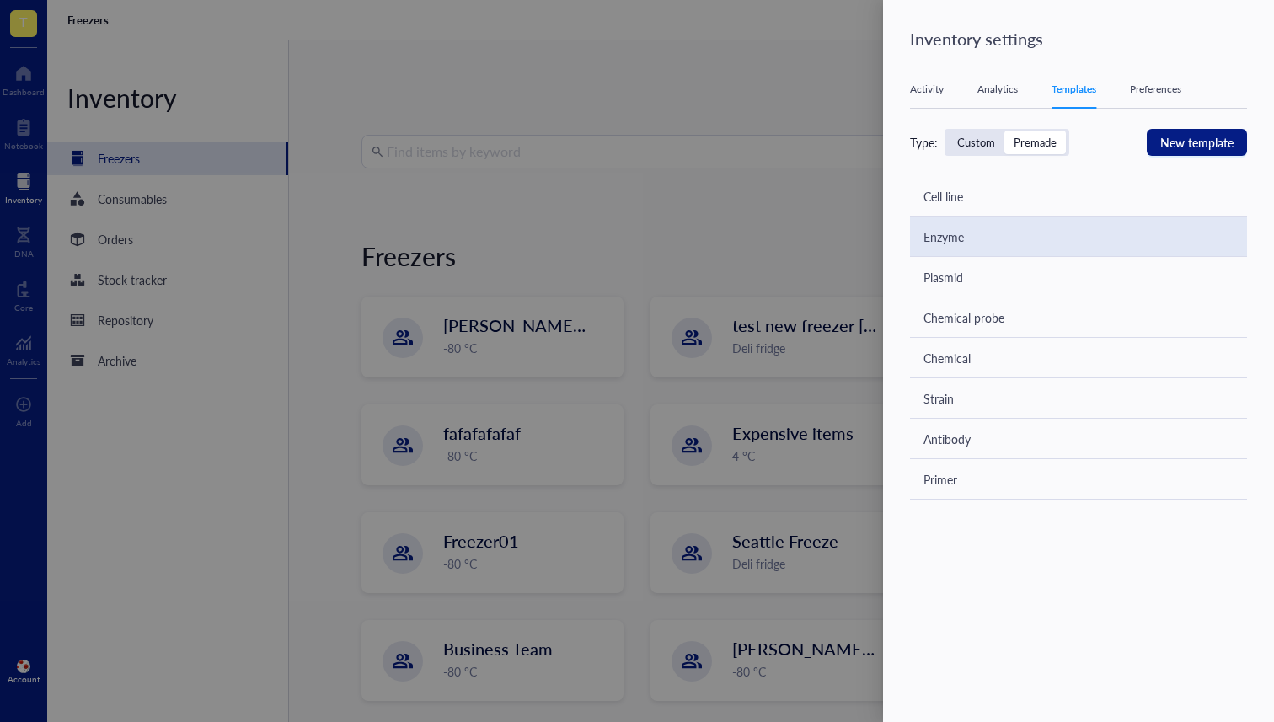
click at [969, 221] on div "Enzyme" at bounding box center [1078, 237] width 337 height 40
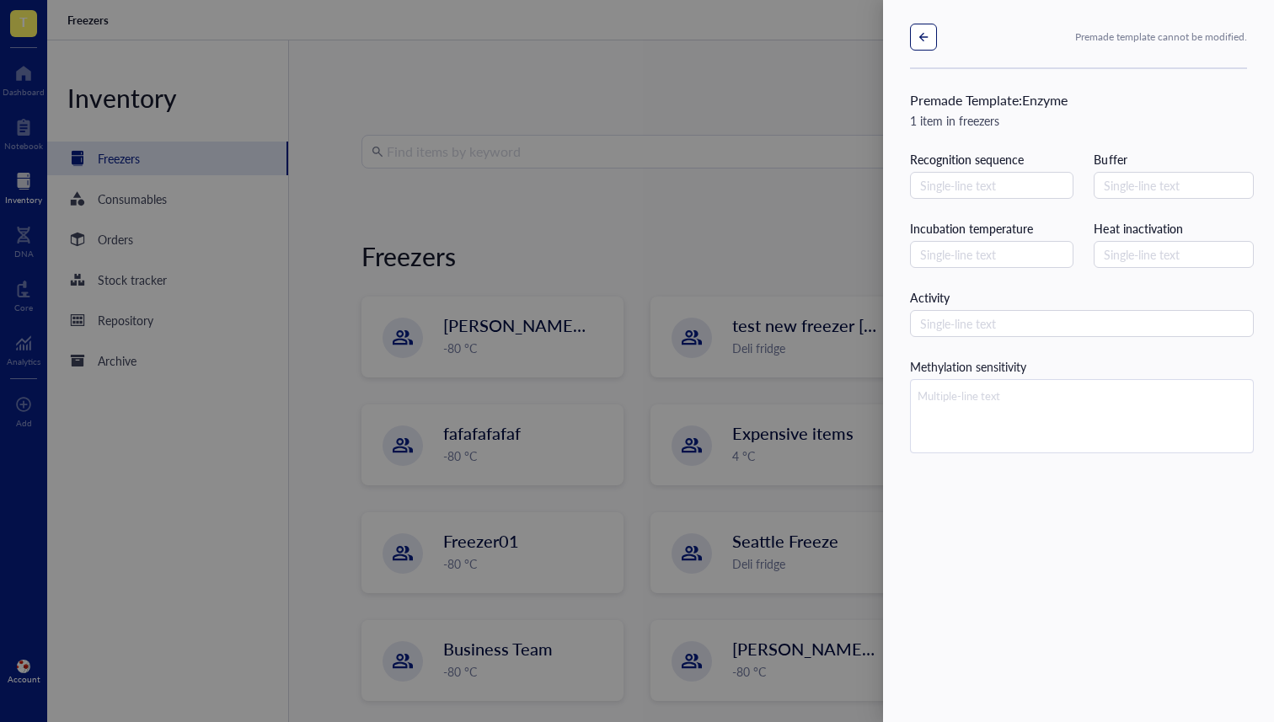
click at [924, 29] on button "button" at bounding box center [923, 37] width 27 height 27
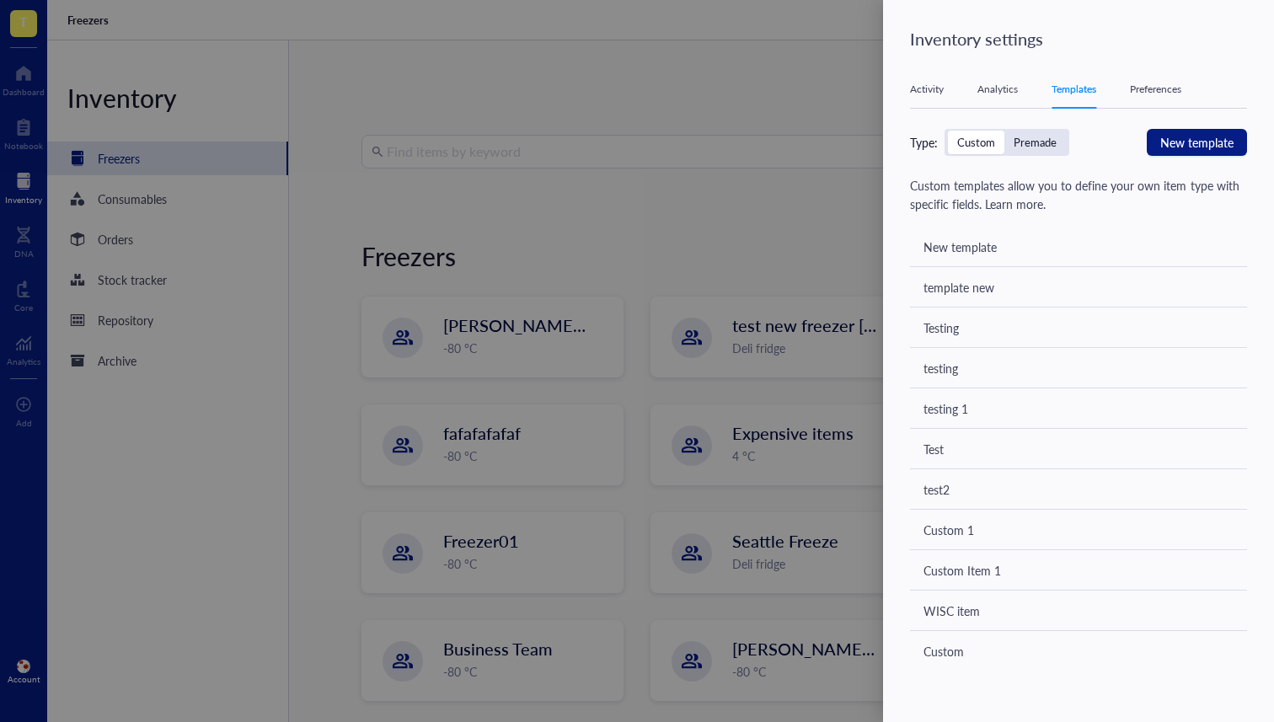
click at [966, 145] on div "Custom" at bounding box center [976, 142] width 38 height 15
click at [948, 131] on input "Custom" at bounding box center [948, 131] width 0 height 0
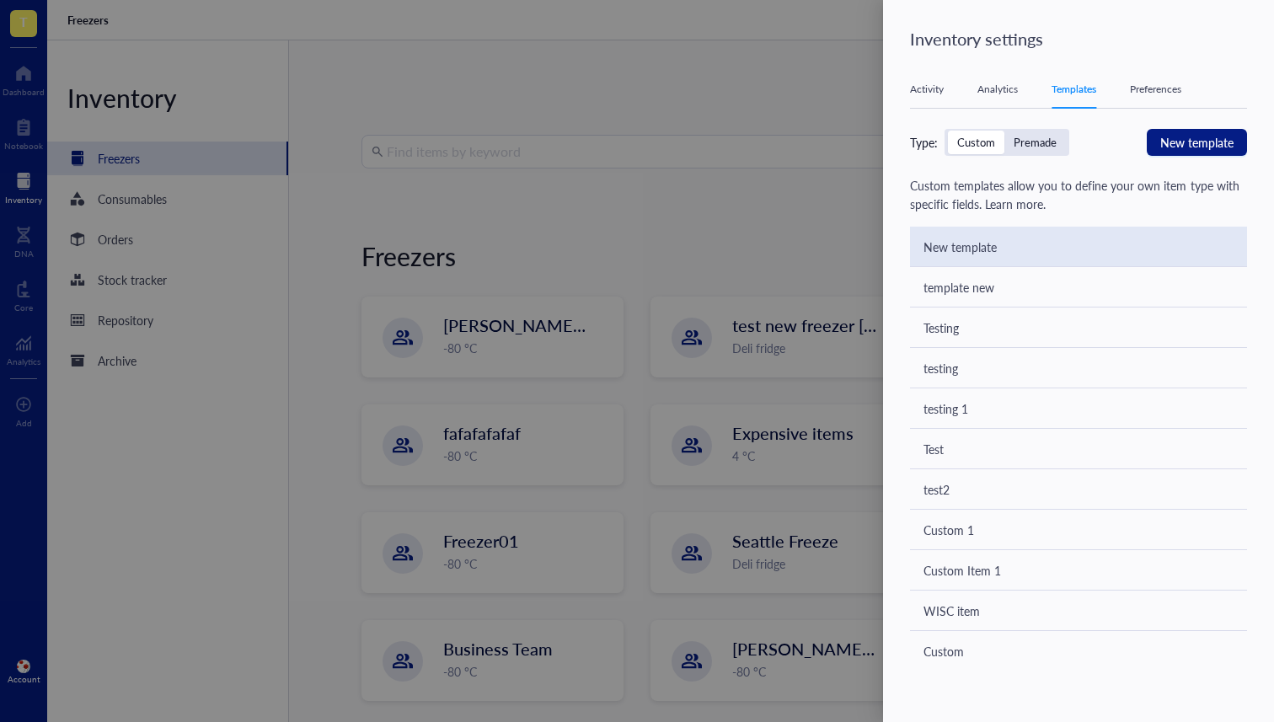
click at [972, 245] on div "New template" at bounding box center [959, 247] width 73 height 19
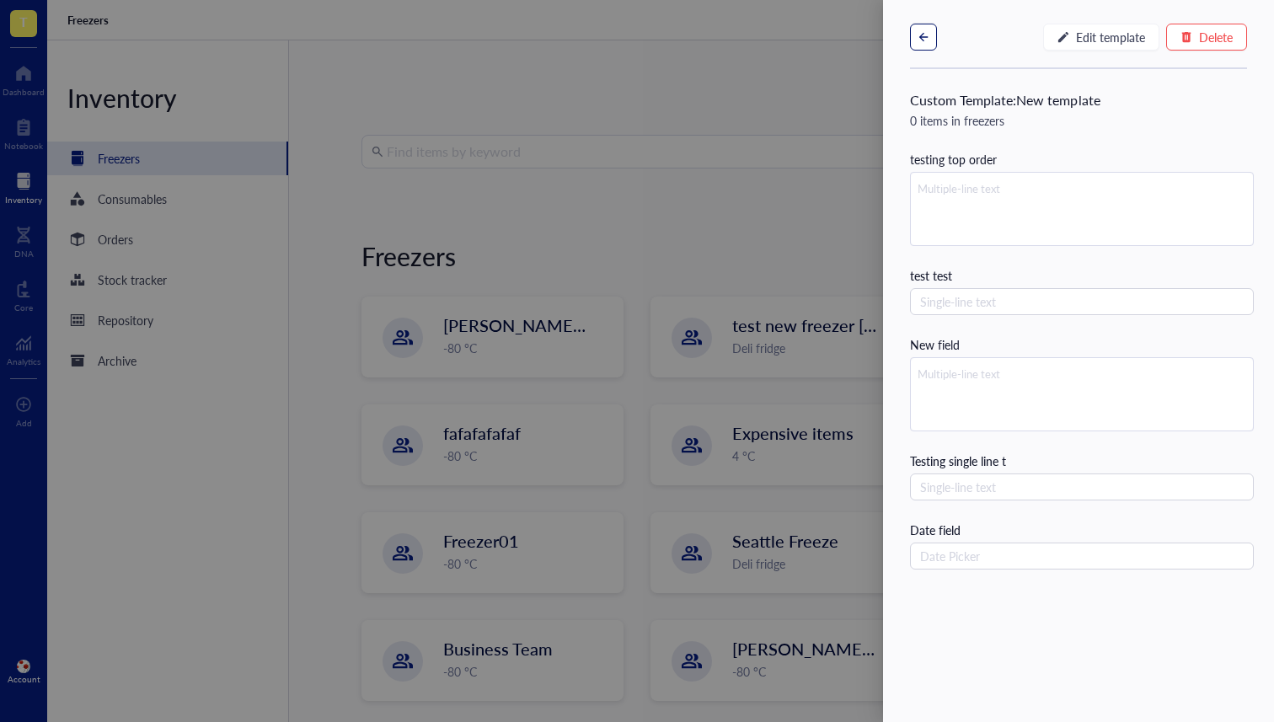
click at [910, 40] on button "button" at bounding box center [923, 37] width 27 height 27
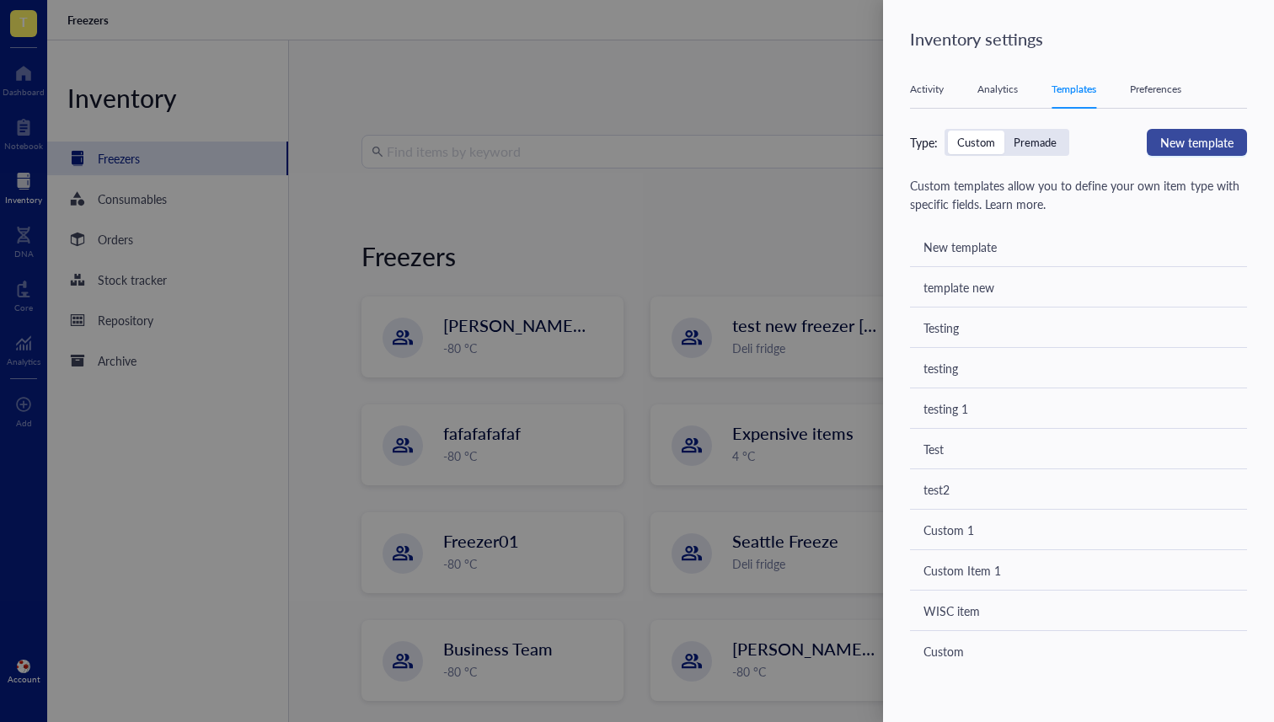
click at [1170, 138] on span "New template" at bounding box center [1196, 142] width 73 height 19
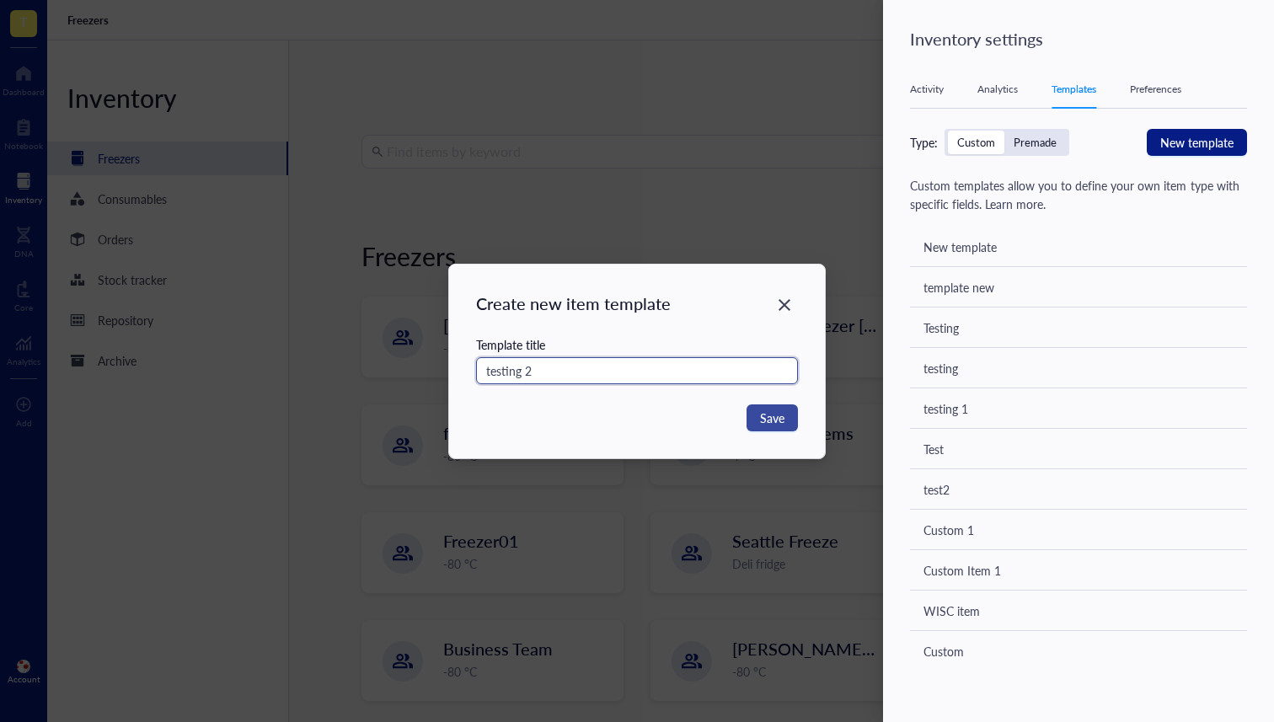
type input "testing 2"
click at [768, 415] on span "Save" at bounding box center [772, 418] width 24 height 19
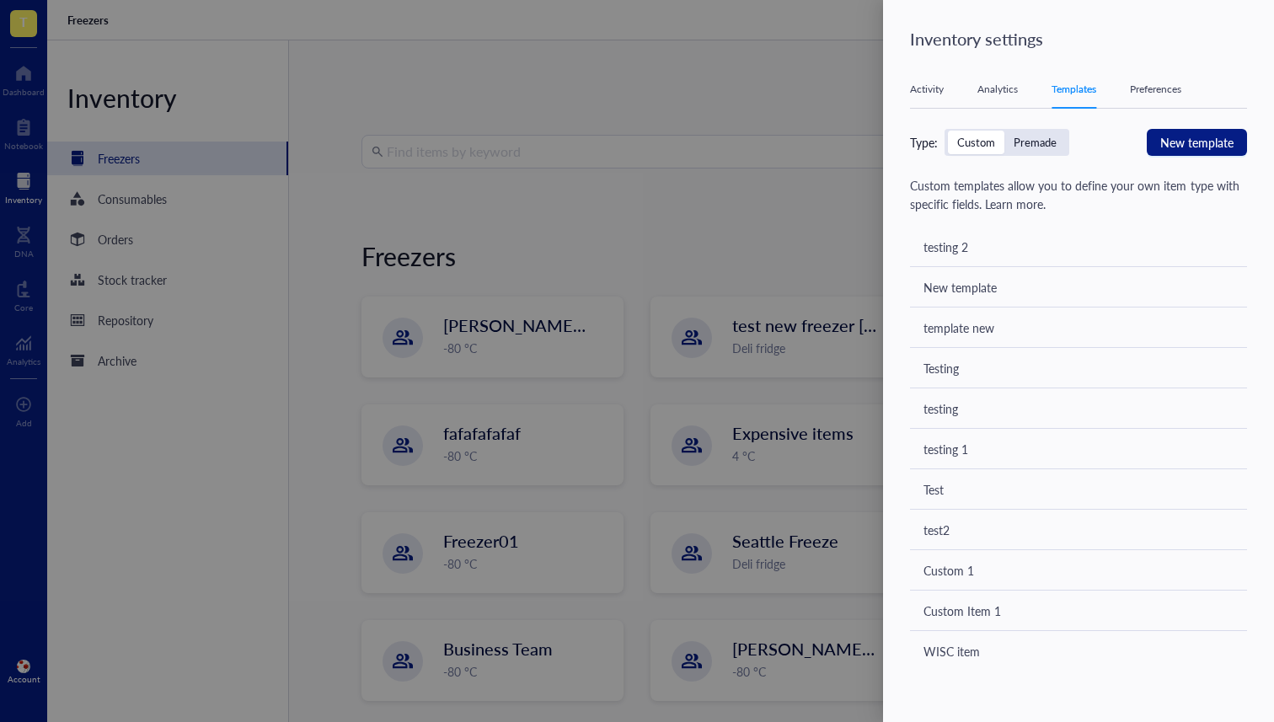
click at [1015, 233] on div "testing 2" at bounding box center [1078, 247] width 337 height 40
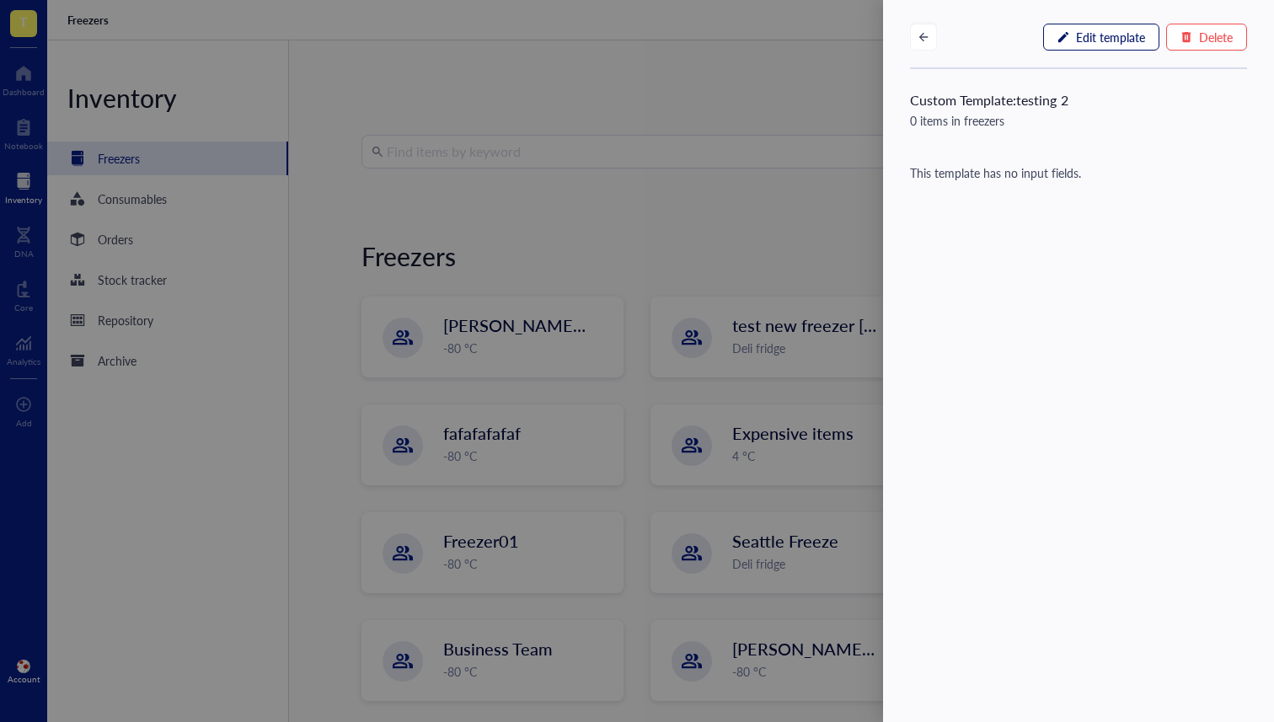
click at [1108, 44] on span "Edit template" at bounding box center [1110, 36] width 69 height 13
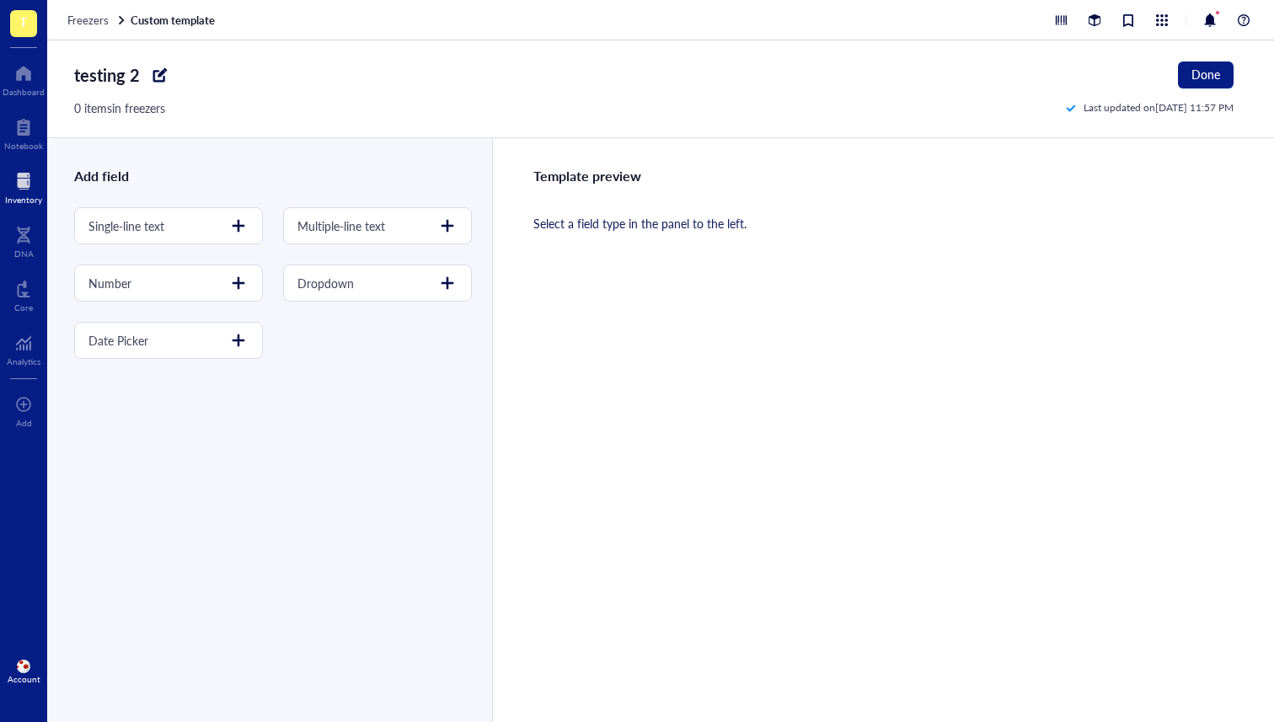
click at [99, 30] on div "Freezers Custom template" at bounding box center [660, 20] width 1227 height 40
click at [90, 19] on span "Freezers" at bounding box center [87, 20] width 41 height 16
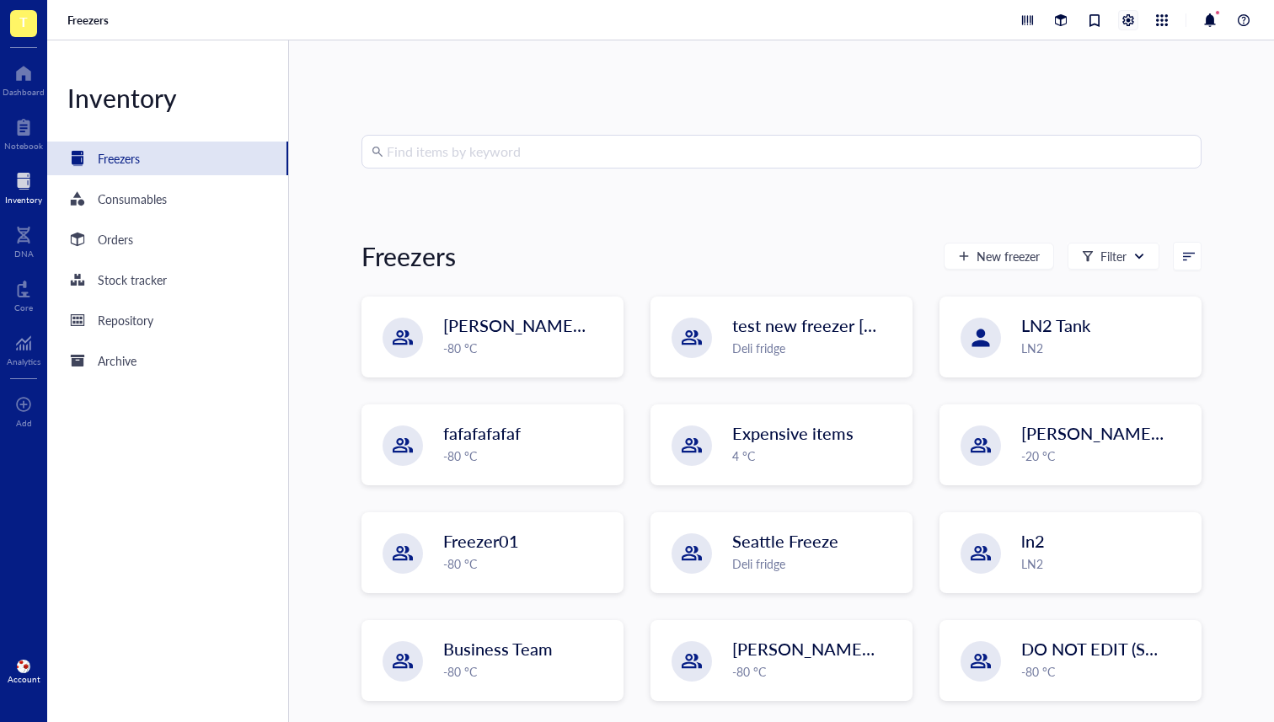
click at [1132, 17] on div at bounding box center [1128, 20] width 19 height 19
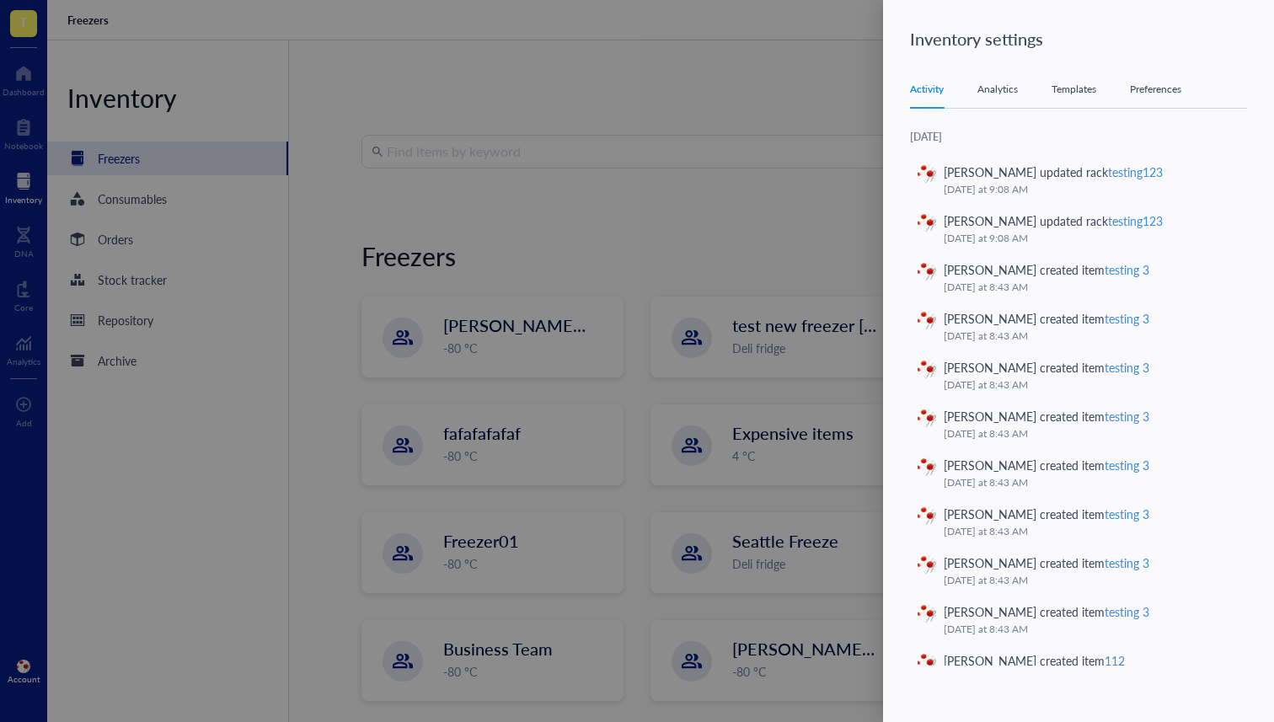
click at [1072, 87] on div "Templates" at bounding box center [1074, 89] width 45 height 17
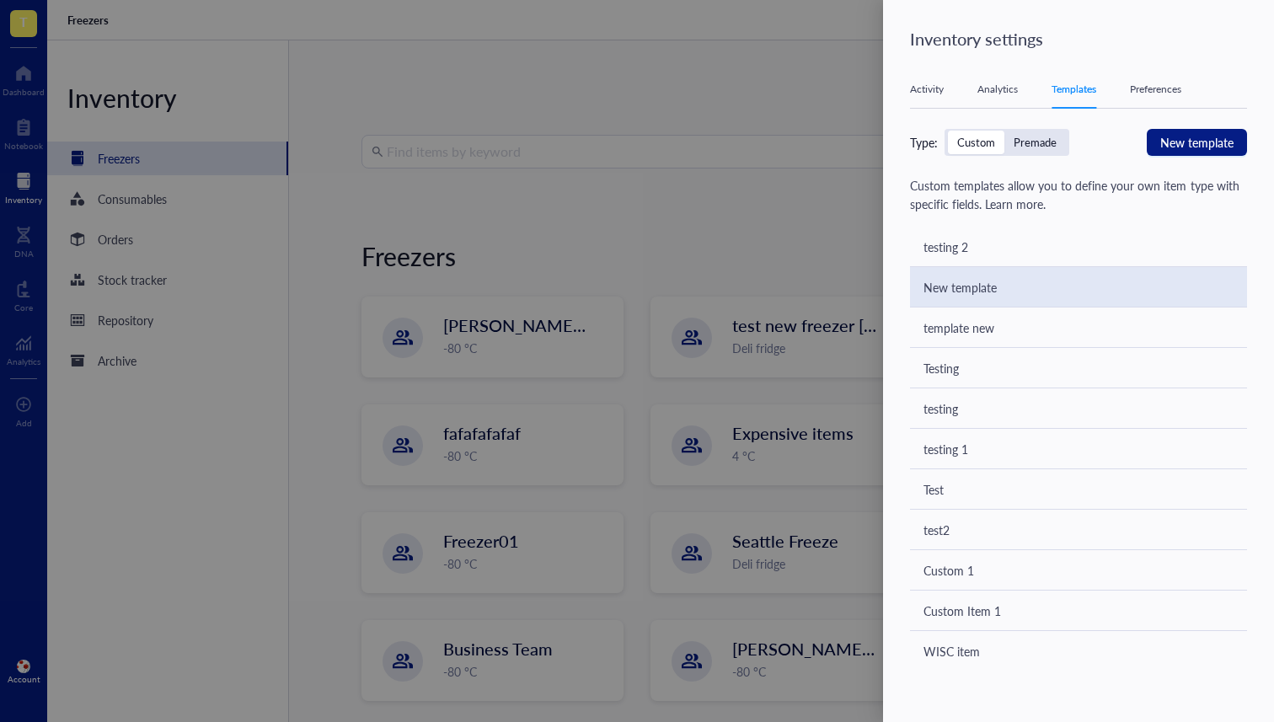
click at [989, 267] on div "New template" at bounding box center [1078, 287] width 337 height 40
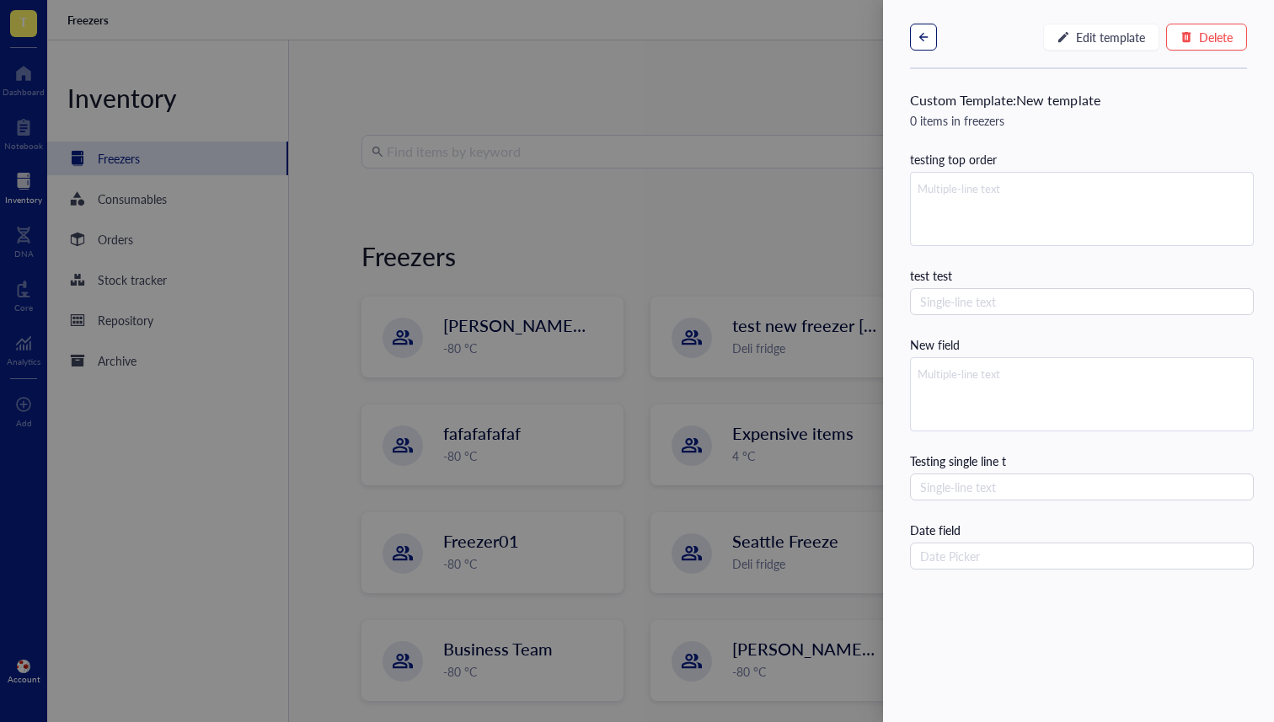
click at [916, 24] on button "button" at bounding box center [923, 37] width 27 height 27
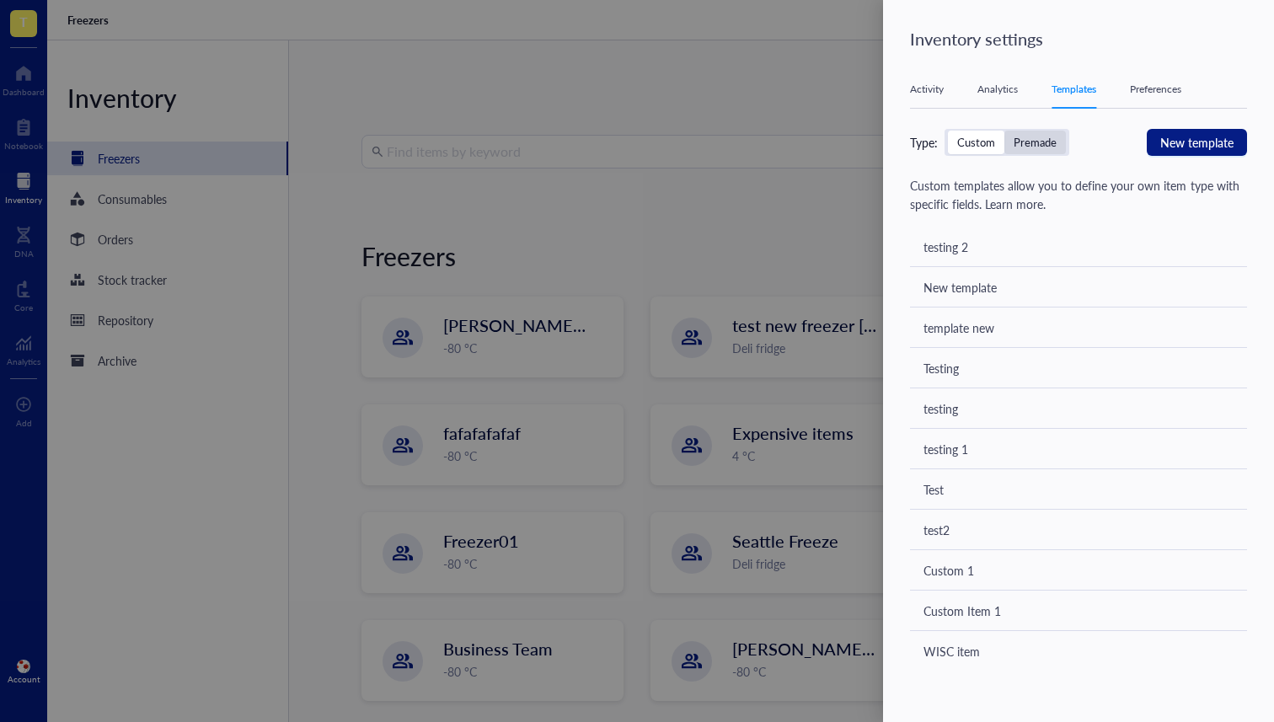
click at [1054, 145] on div "Premade" at bounding box center [1035, 142] width 43 height 15
click at [1004, 131] on input "Premade" at bounding box center [1004, 131] width 0 height 0
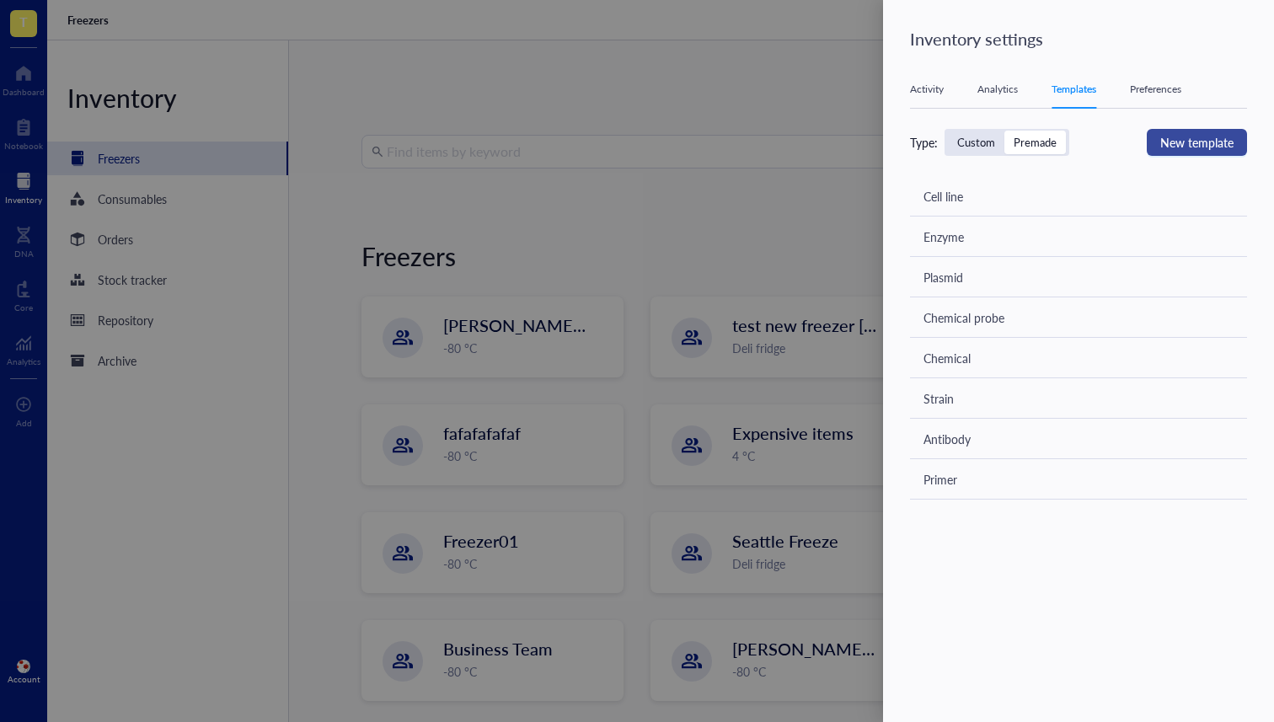
click at [1197, 138] on span "New template" at bounding box center [1196, 142] width 73 height 19
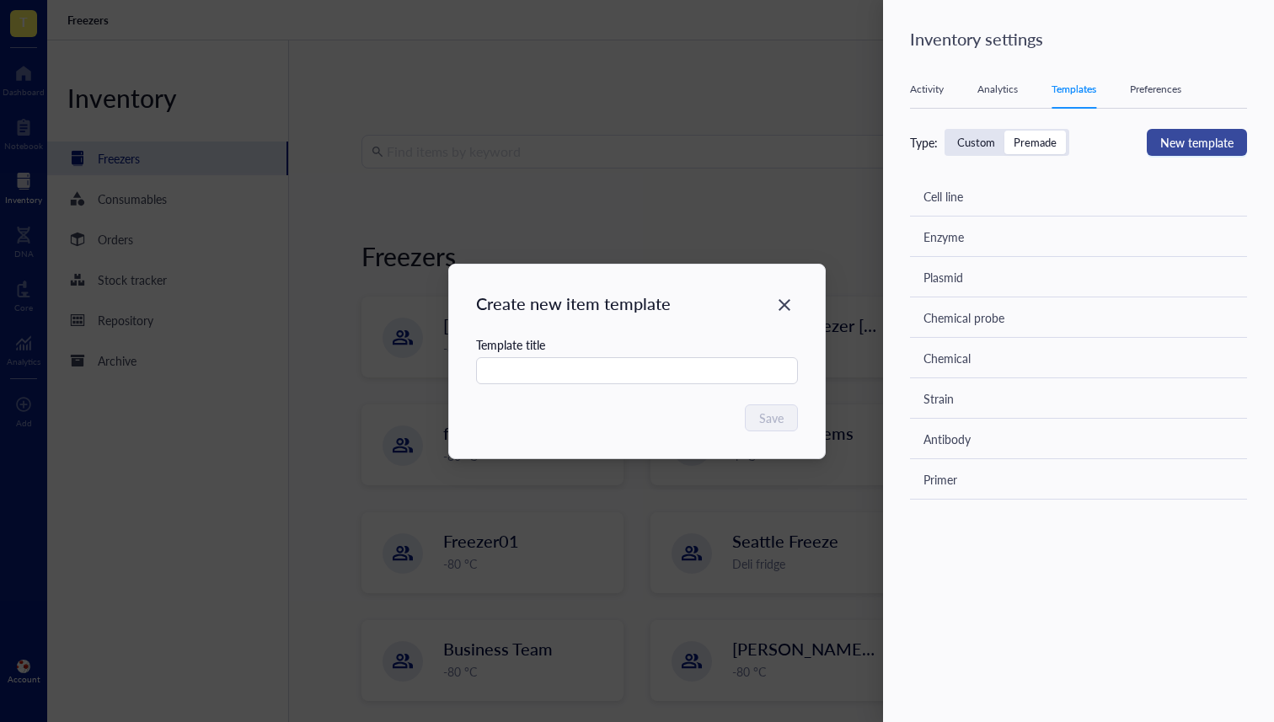
click at [1197, 138] on div "Create new item template Template title Save" at bounding box center [637, 361] width 1274 height 722
click at [781, 302] on icon "Close" at bounding box center [785, 305] width 12 height 12
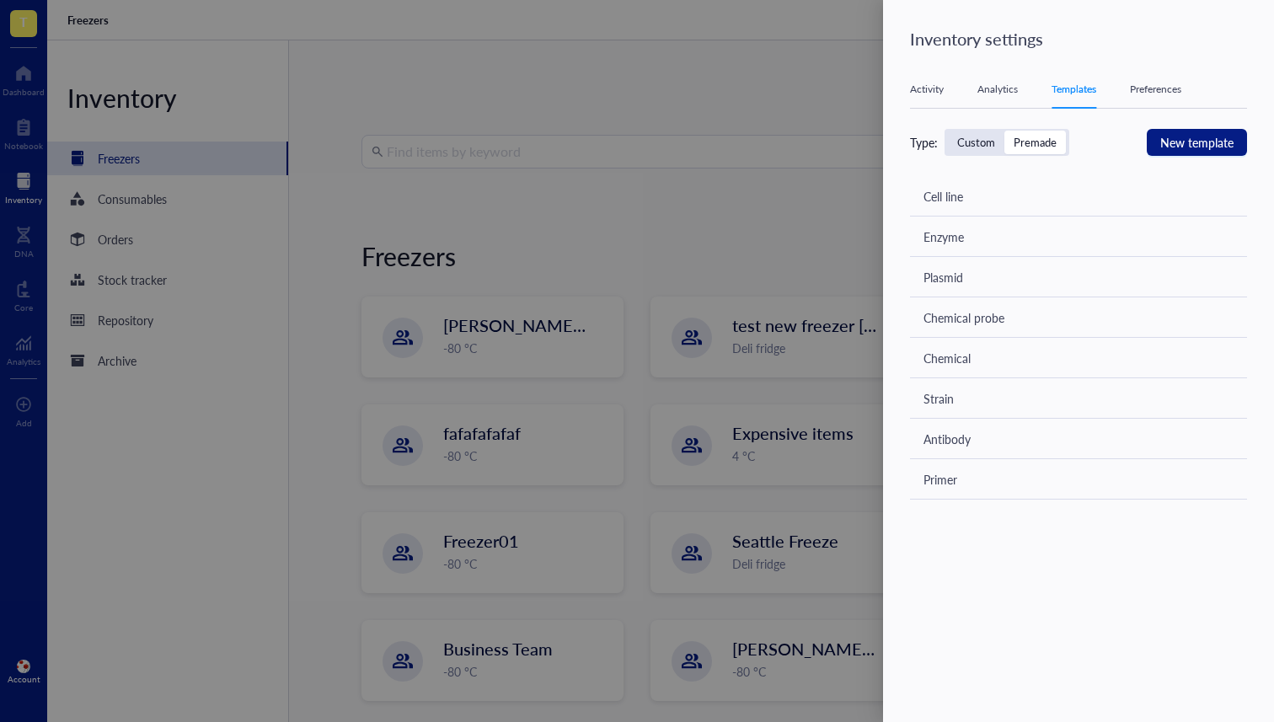
click at [972, 154] on div "Custom Premade" at bounding box center [1007, 142] width 125 height 27
click at [977, 120] on div "Activity Analytics Templates Preferences Type: Custom Premade New template Cell…" at bounding box center [1088, 368] width 357 height 595
click at [971, 150] on div "Custom" at bounding box center [976, 143] width 56 height 24
click at [948, 131] on input "Custom" at bounding box center [948, 131] width 0 height 0
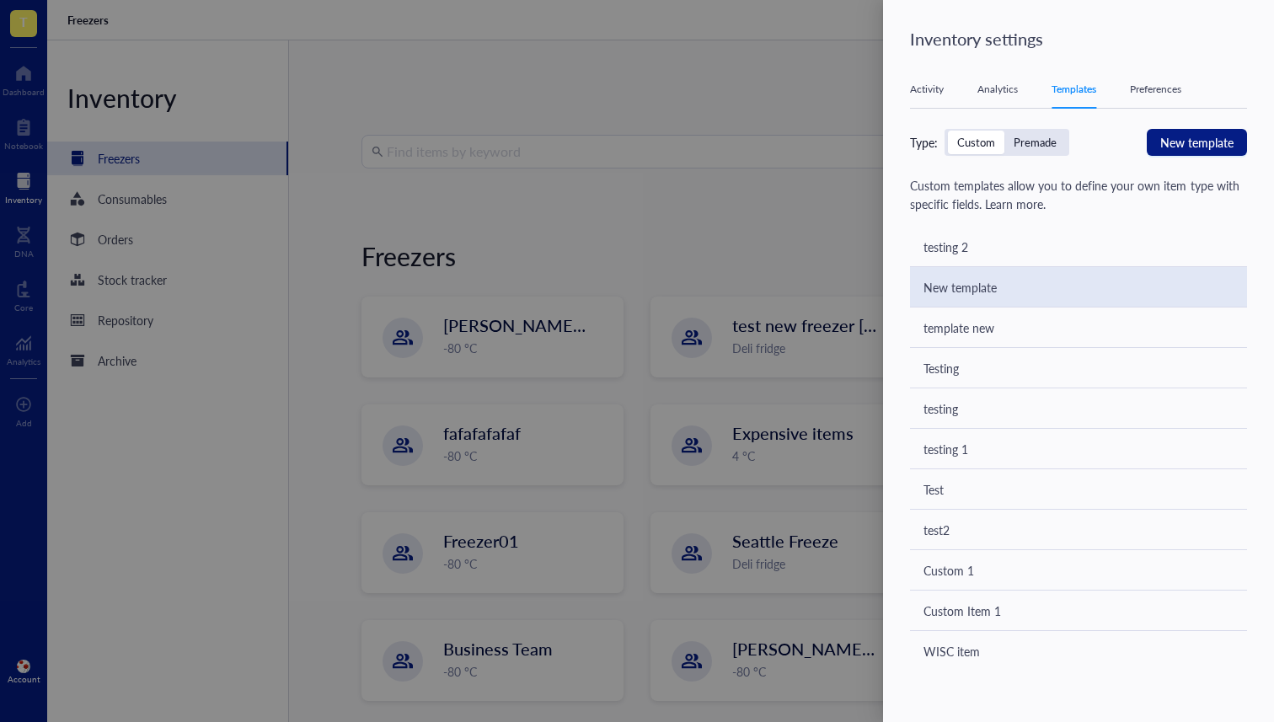
click at [960, 284] on div "New template" at bounding box center [959, 287] width 73 height 19
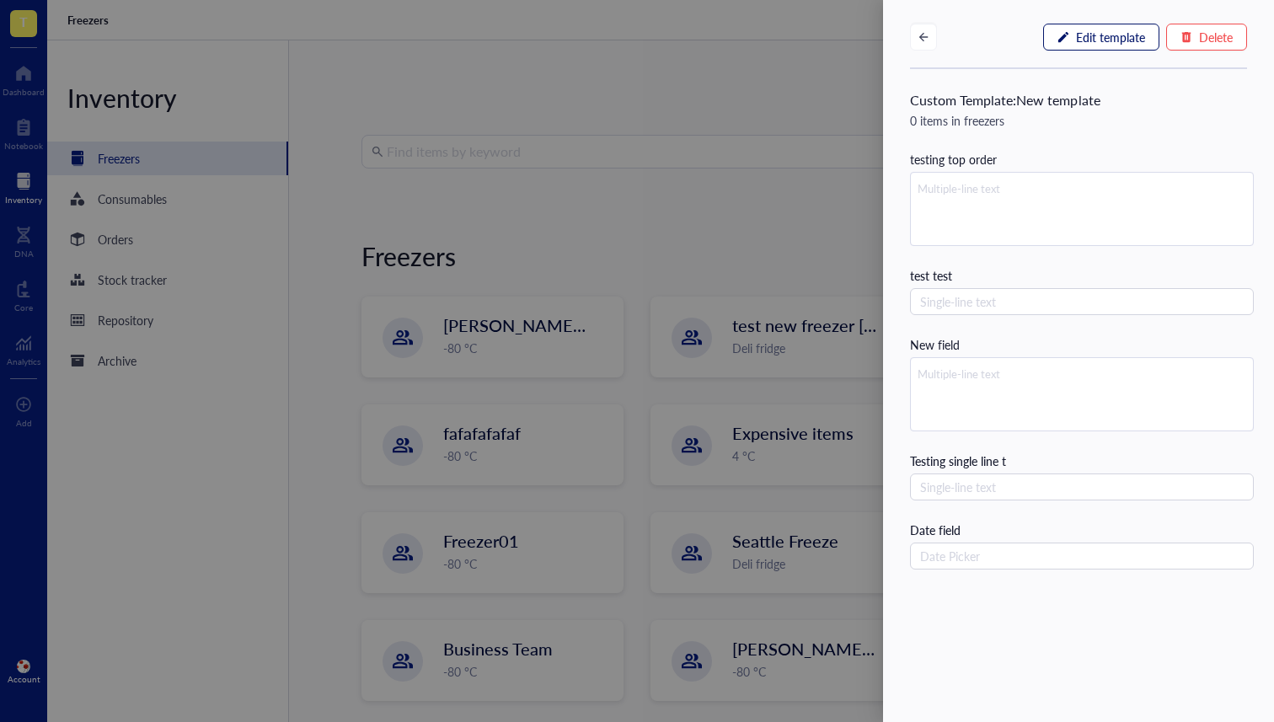
click at [1090, 36] on span "Edit template" at bounding box center [1110, 36] width 69 height 13
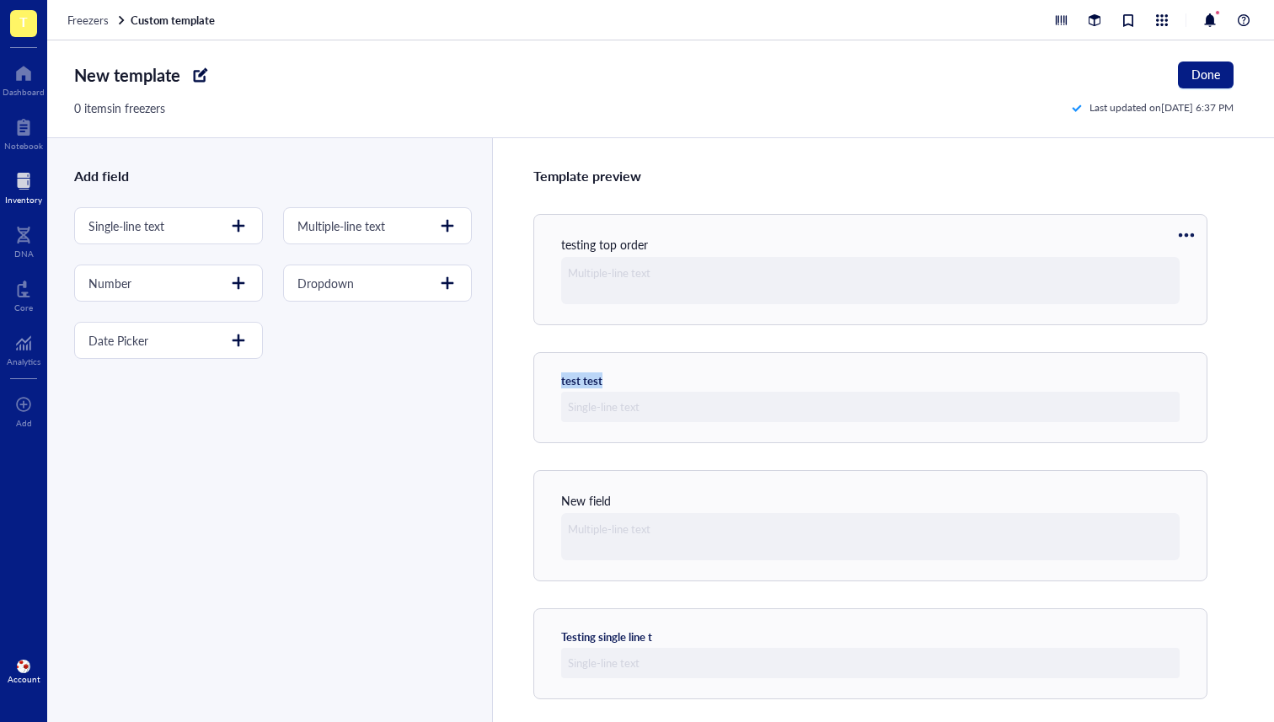
drag, startPoint x: 650, startPoint y: 263, endPoint x: 648, endPoint y: 334, distance: 70.8
click at [648, 333] on div "Template preview testing top order test test New field Testing single line t Da…" at bounding box center [883, 430] width 782 height 584
click at [977, 259] on div at bounding box center [870, 280] width 618 height 47
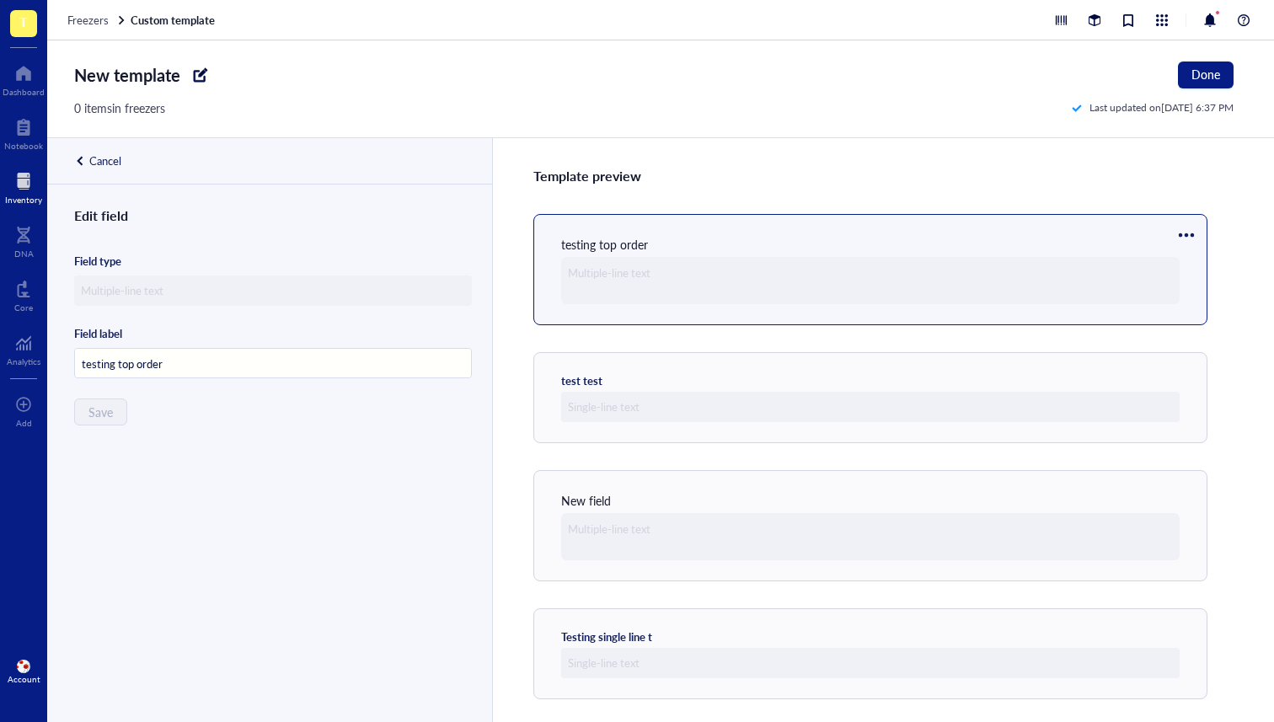
click at [88, 160] on div "Cancel" at bounding box center [84, 161] width 74 height 46
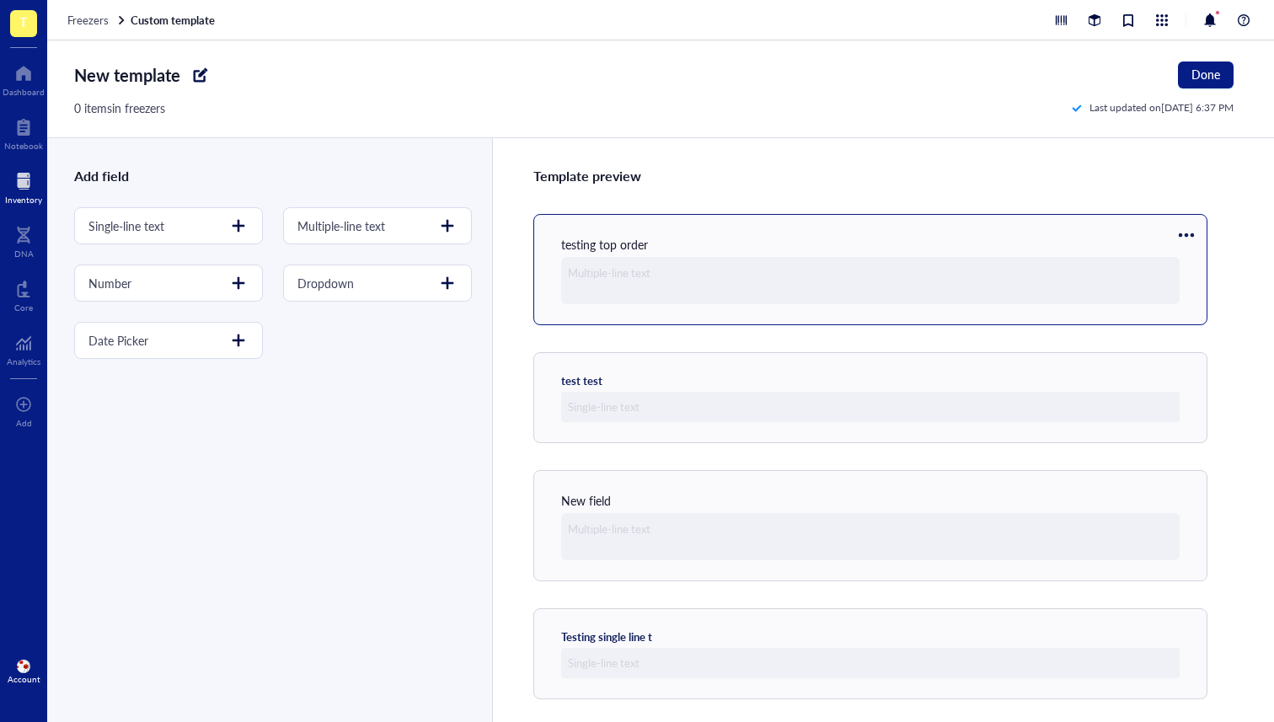
click at [1187, 234] on div at bounding box center [1186, 235] width 27 height 27
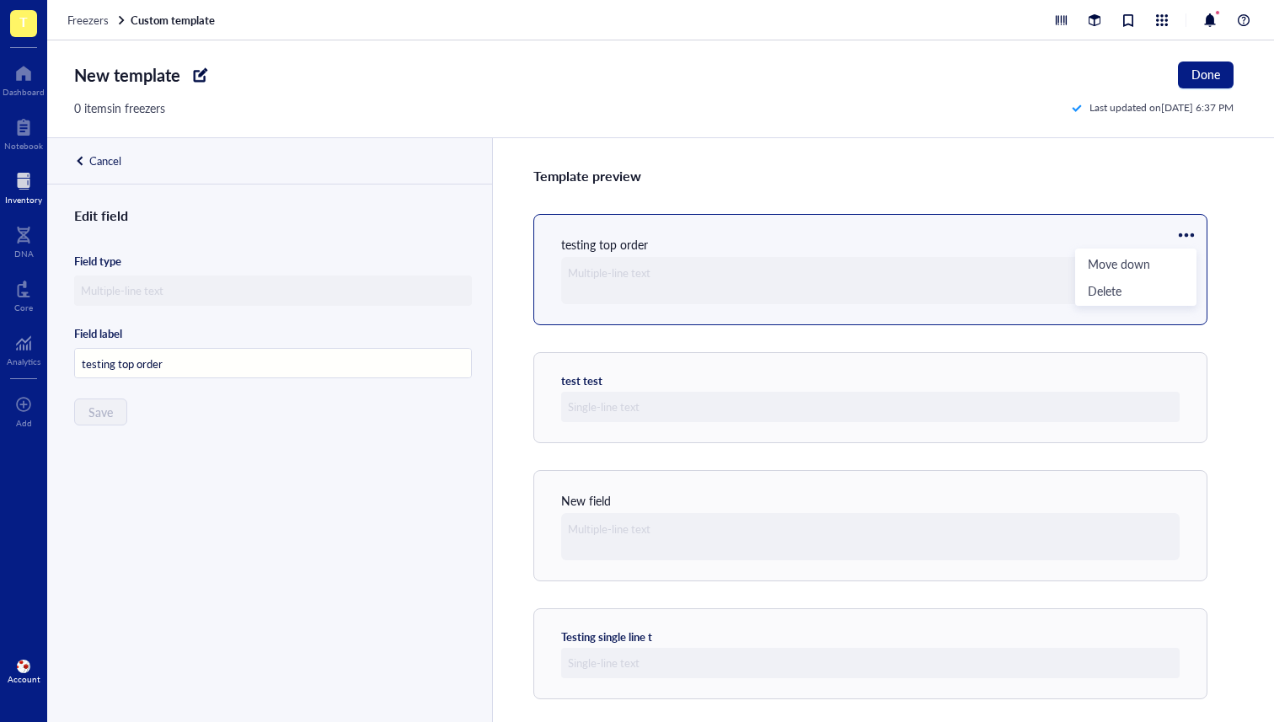
click at [1009, 185] on div "Template preview" at bounding box center [883, 176] width 700 height 22
click at [101, 158] on div "Cancel" at bounding box center [105, 160] width 32 height 15
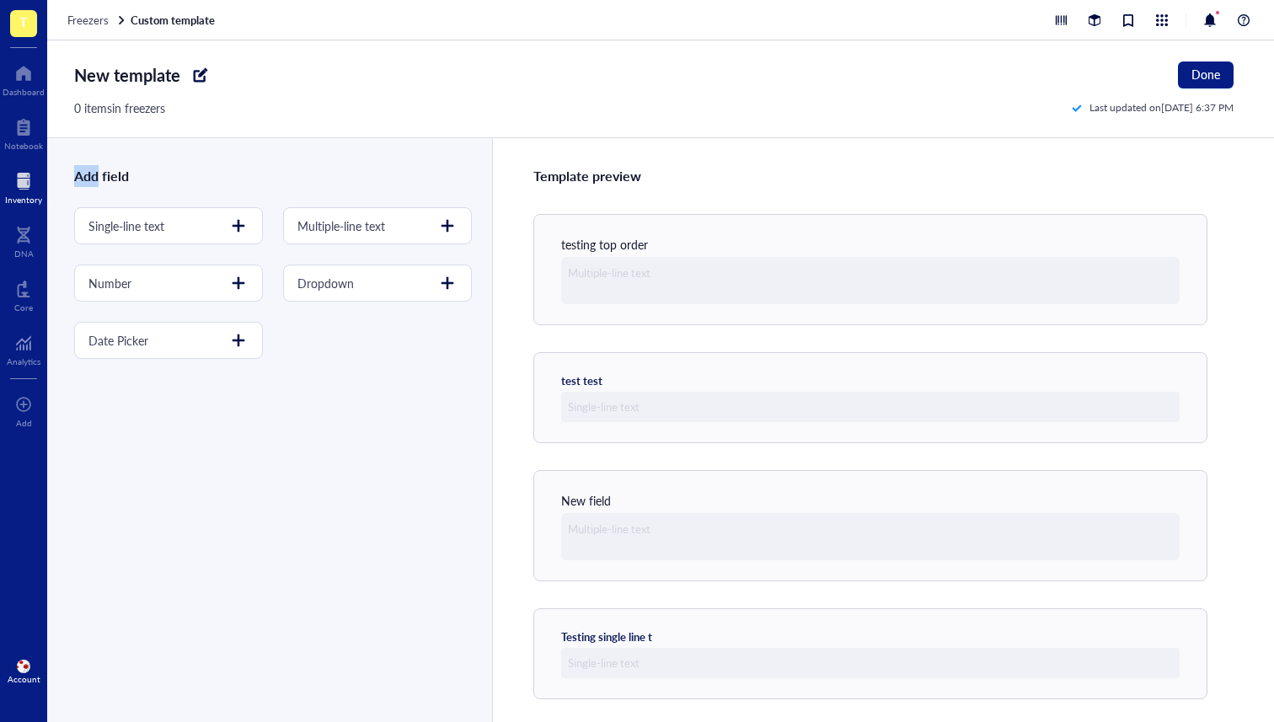
click at [101, 158] on div "Add field Single-line text Multiple-line text Number Dropdown Date Picker" at bounding box center [268, 248] width 442 height 221
click at [643, 244] on div "testing top order" at bounding box center [604, 244] width 87 height 19
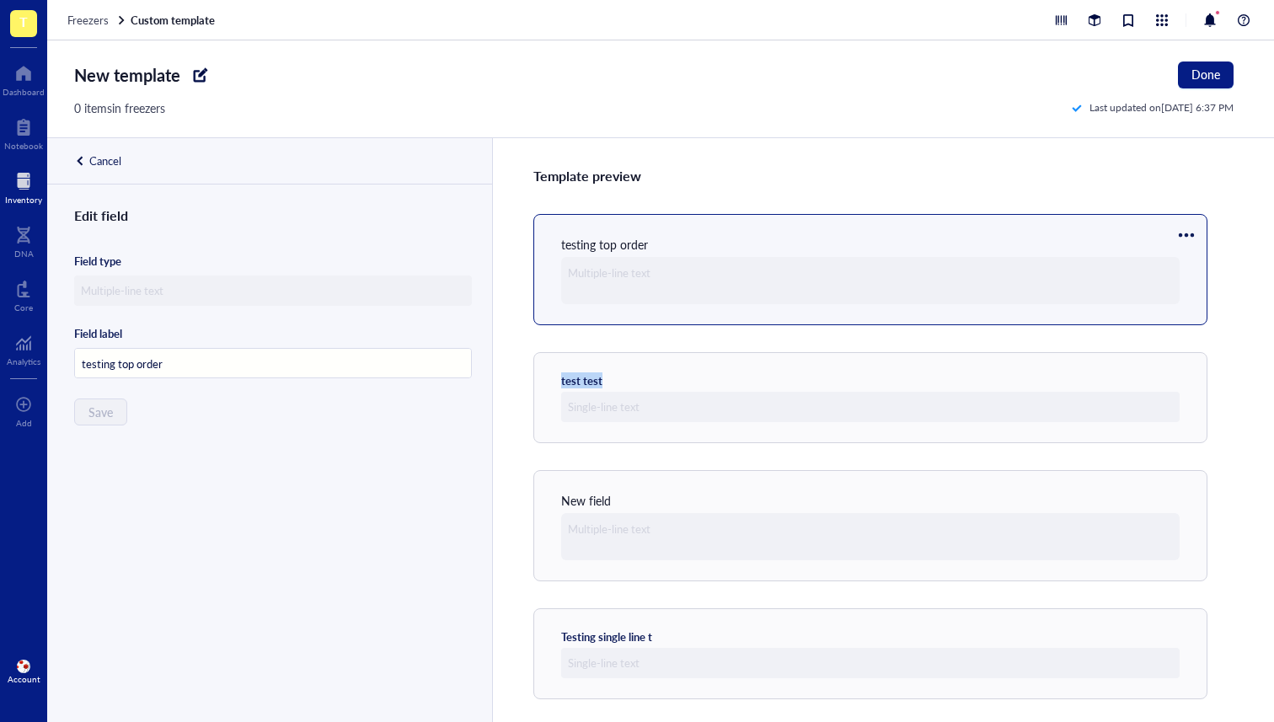
drag, startPoint x: 711, startPoint y: 250, endPoint x: 694, endPoint y: 345, distance: 95.9
click at [694, 345] on div "Template preview testing top order test test New field Testing single line t Da…" at bounding box center [883, 430] width 782 height 584
click at [934, 166] on div "Template preview" at bounding box center [883, 176] width 700 height 22
click at [84, 165] on div at bounding box center [80, 161] width 12 height 12
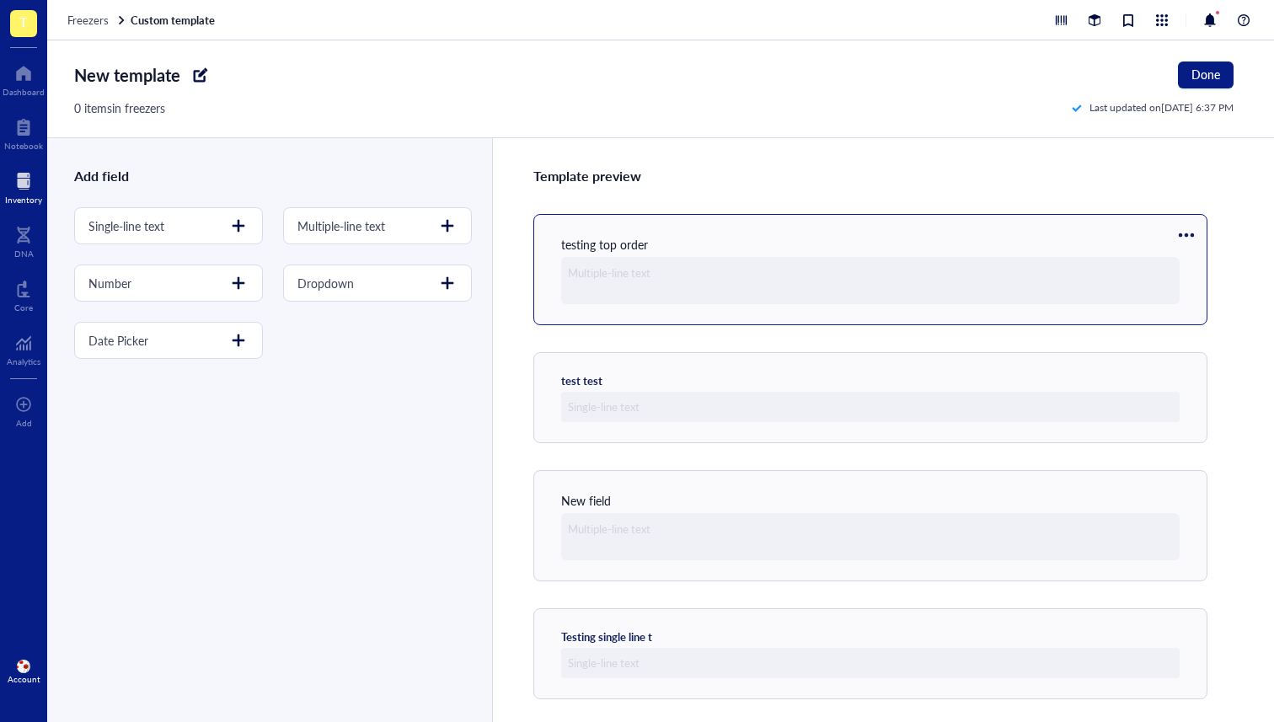
click at [617, 239] on div "testing top order" at bounding box center [604, 244] width 87 height 19
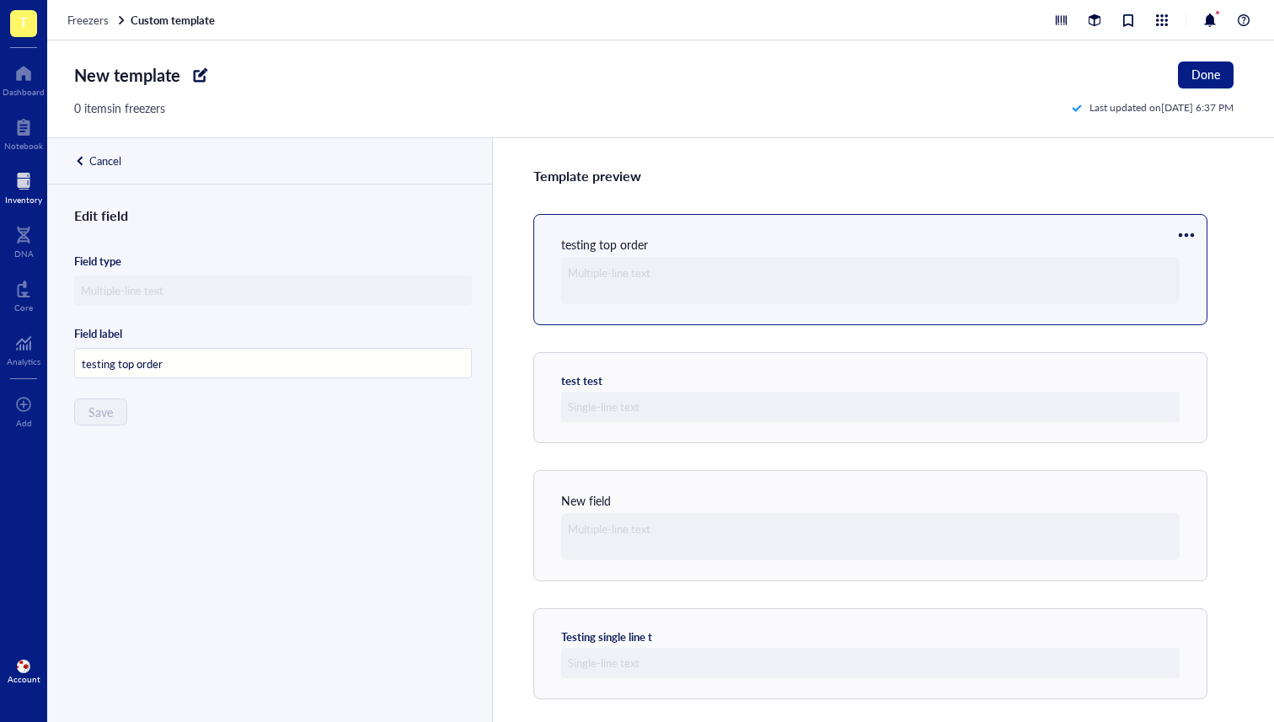
click at [684, 208] on div "Template preview testing top order test test New field Testing single line t Da…" at bounding box center [883, 430] width 782 height 584
click at [119, 163] on div "Cancel" at bounding box center [105, 160] width 32 height 15
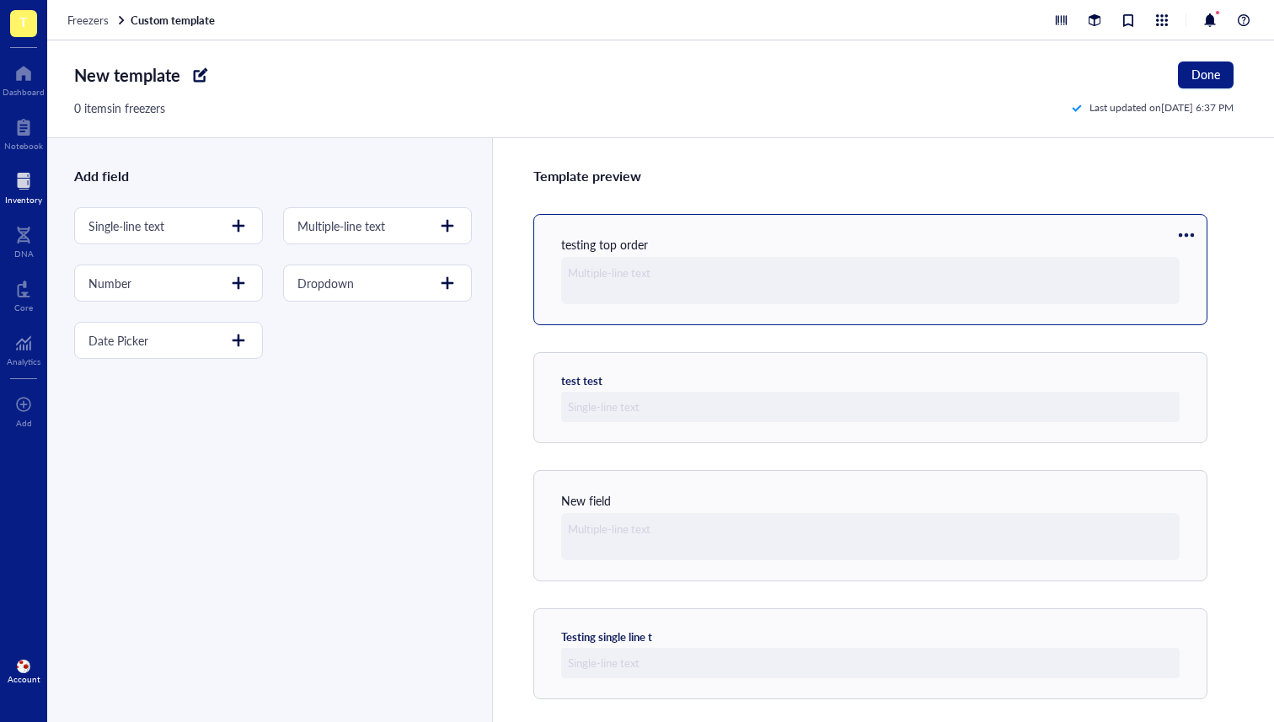
click at [1190, 232] on div at bounding box center [1186, 235] width 27 height 27
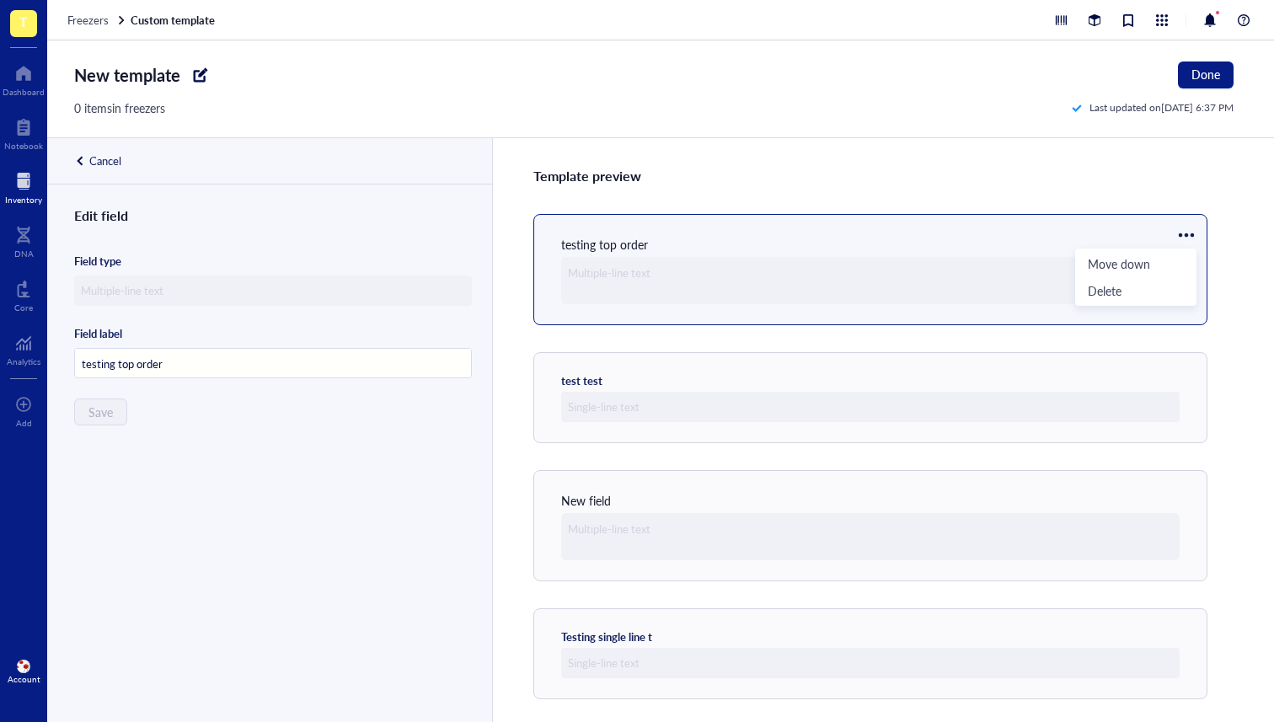
click at [1082, 163] on div "Template preview testing top order test test New field Testing single line t Da…" at bounding box center [883, 430] width 782 height 584
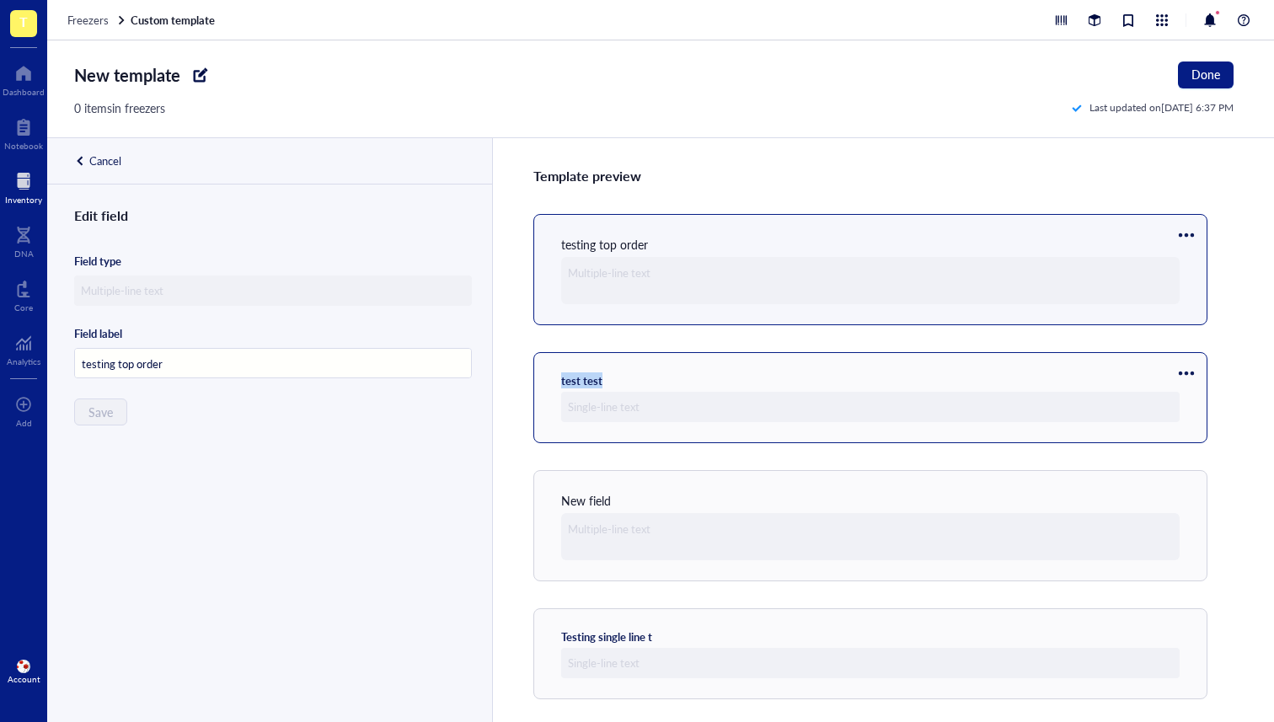
drag, startPoint x: 871, startPoint y: 253, endPoint x: 859, endPoint y: 396, distance: 143.7
click at [860, 395] on div "Template preview testing top order test test New field Testing single line t Da…" at bounding box center [883, 430] width 782 height 584
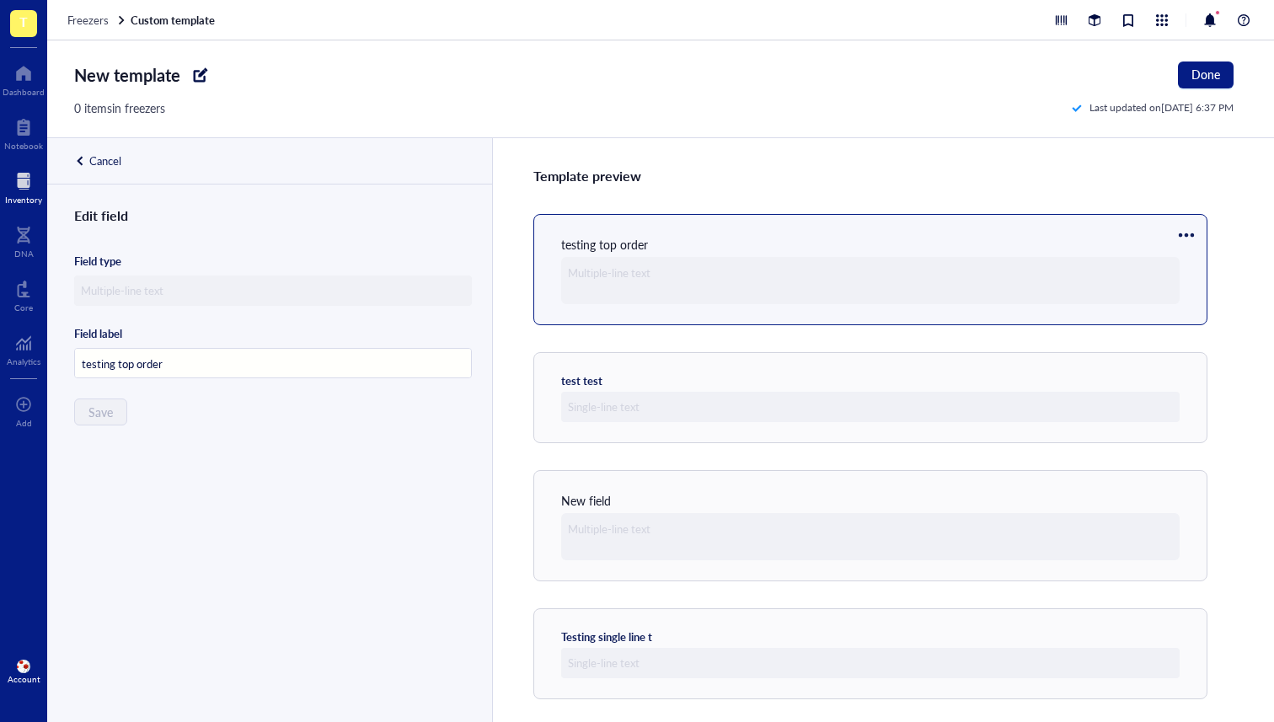
click at [873, 174] on div "Template preview" at bounding box center [883, 176] width 700 height 22
click at [1189, 228] on div at bounding box center [1186, 235] width 27 height 27
click at [989, 178] on div "Template preview" at bounding box center [883, 176] width 700 height 22
click at [112, 157] on div "Cancel" at bounding box center [105, 160] width 32 height 15
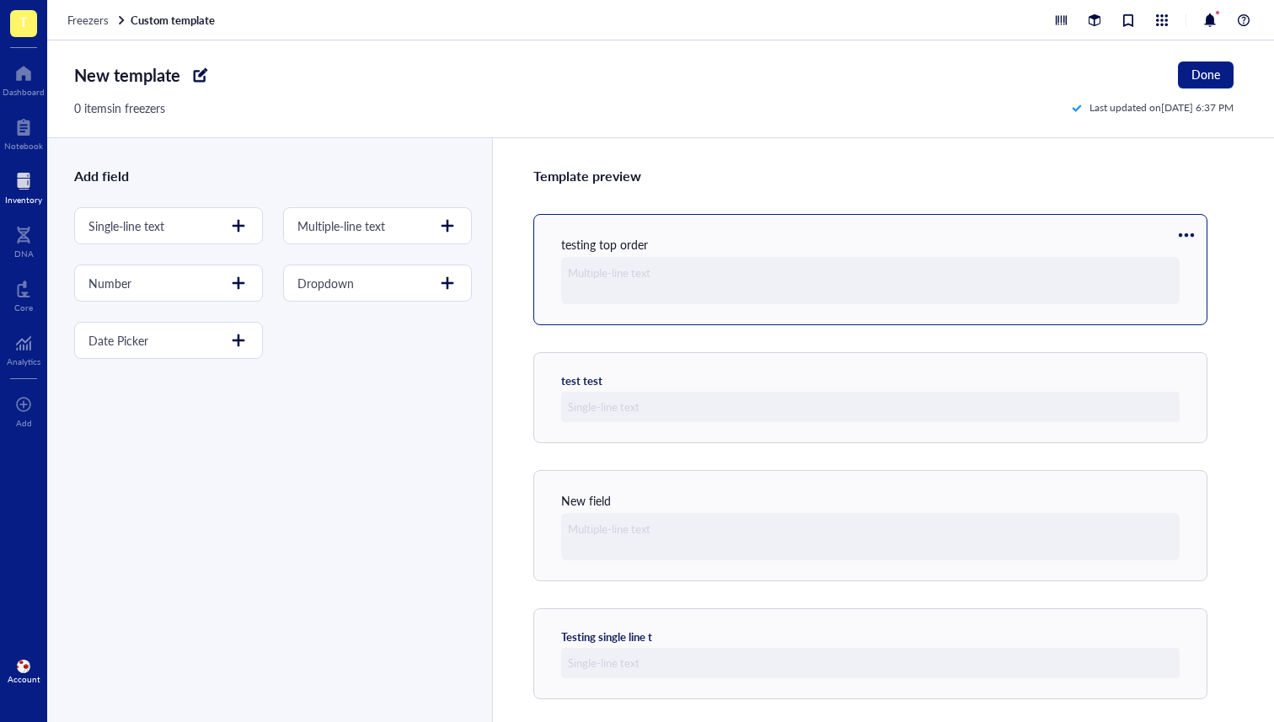
click at [643, 253] on div "testing top order" at bounding box center [604, 244] width 87 height 19
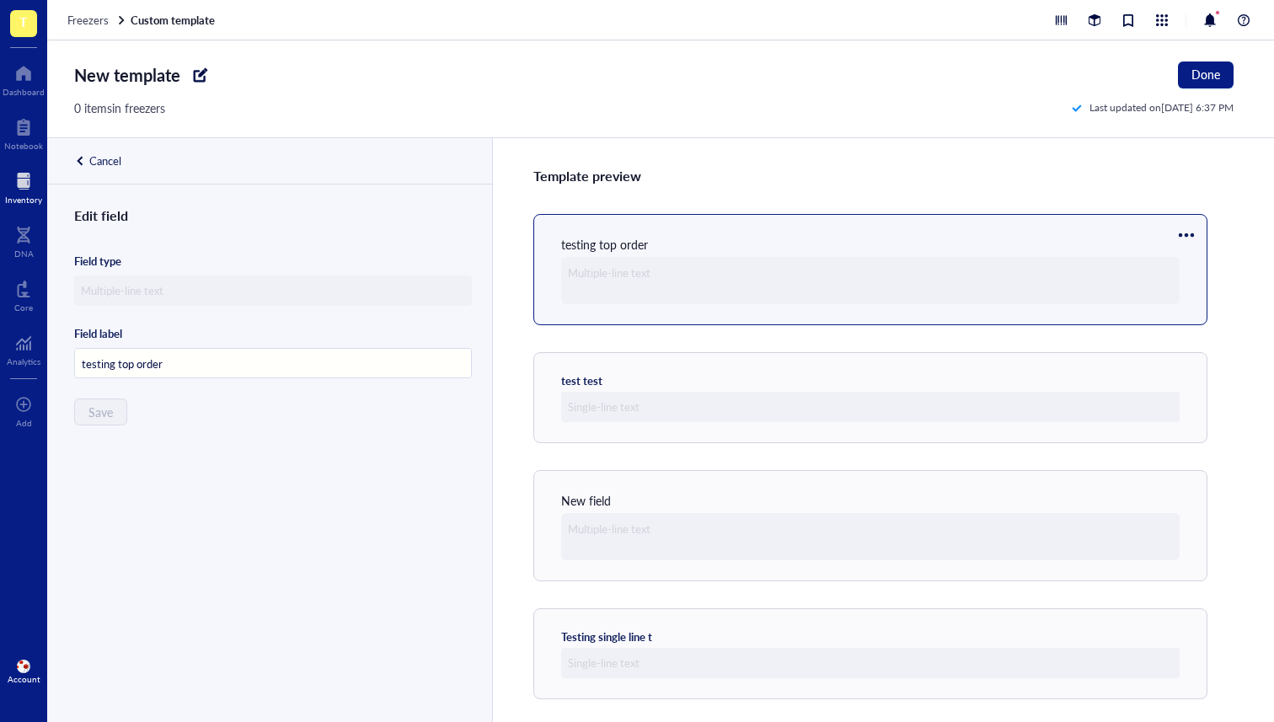
click at [671, 160] on div "Template preview testing top order test test New field Testing single line t Da…" at bounding box center [883, 430] width 782 height 584
click at [17, 302] on div "Core" at bounding box center [23, 307] width 19 height 10
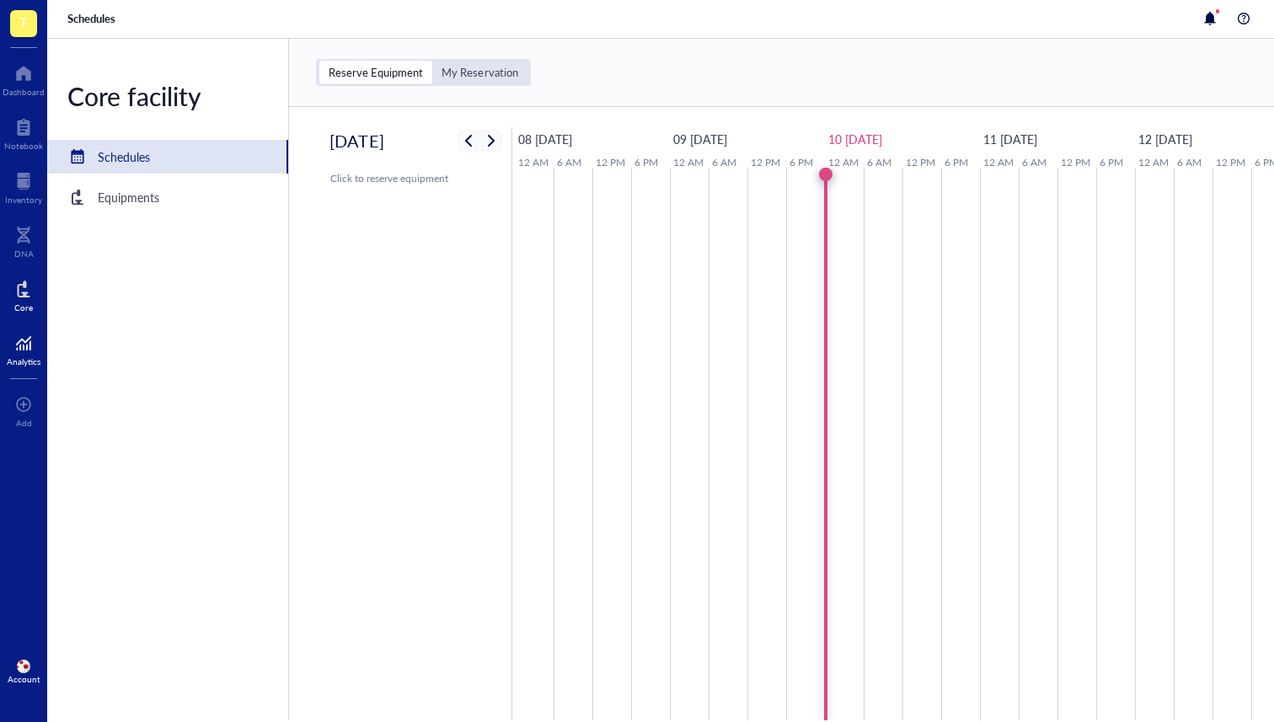
scroll to position [0, 15]
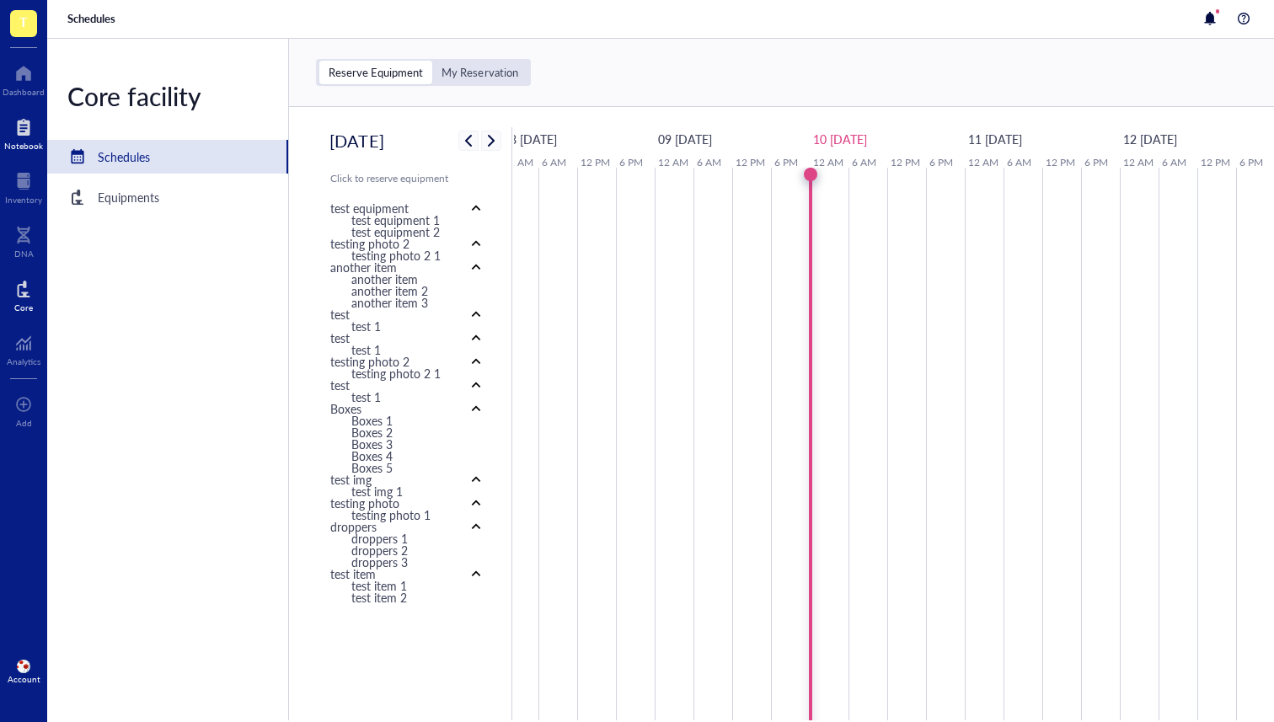
click at [20, 141] on div "Notebook" at bounding box center [23, 146] width 39 height 10
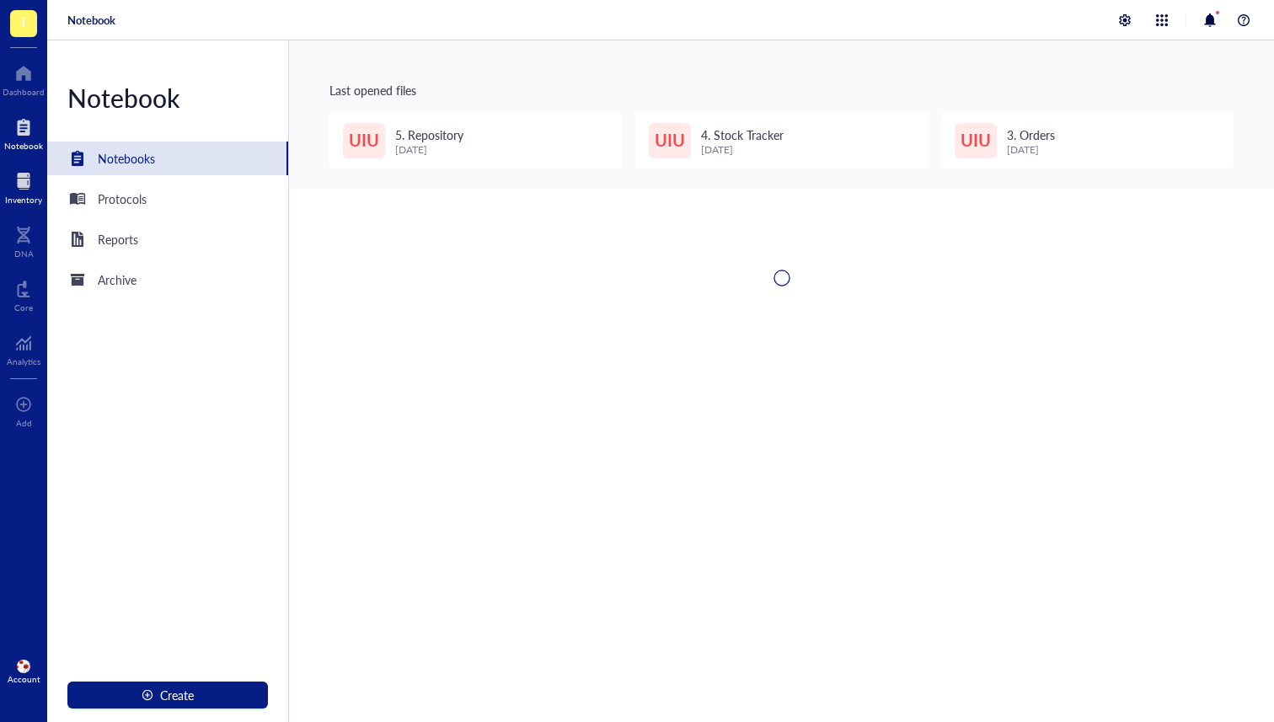
click at [17, 193] on div at bounding box center [23, 181] width 37 height 27
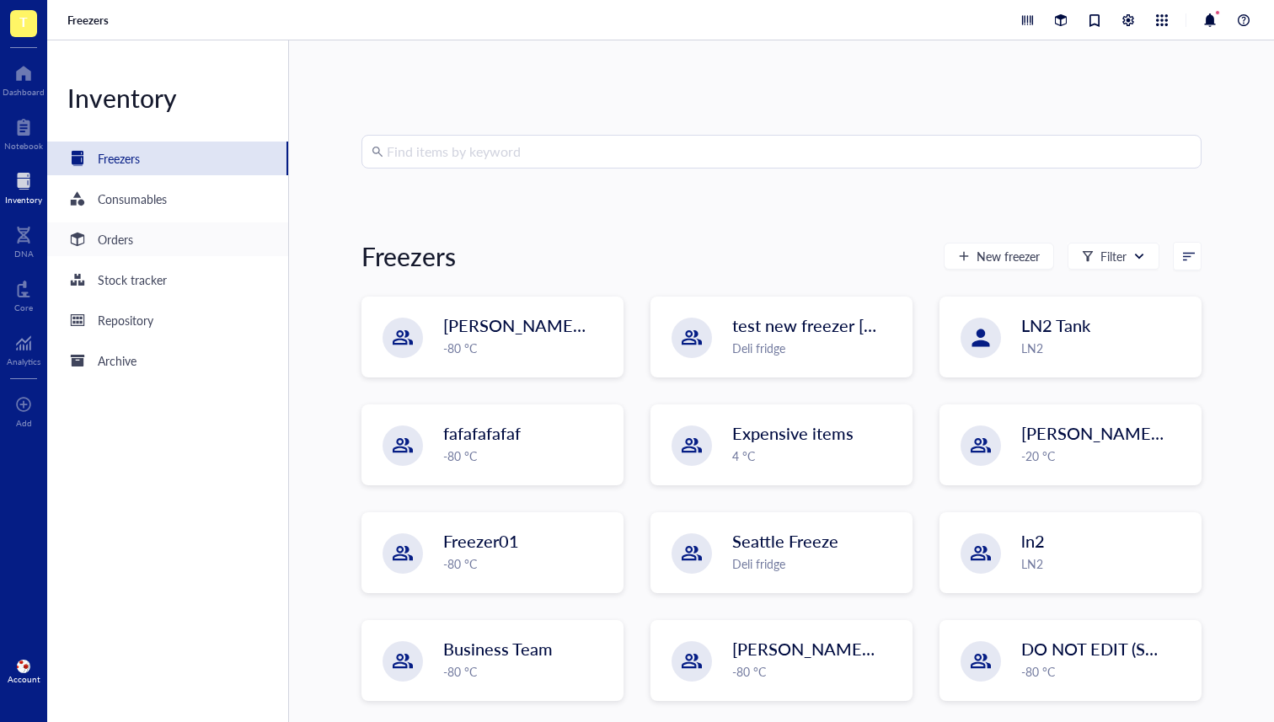
click at [163, 237] on div "Orders" at bounding box center [167, 239] width 241 height 34
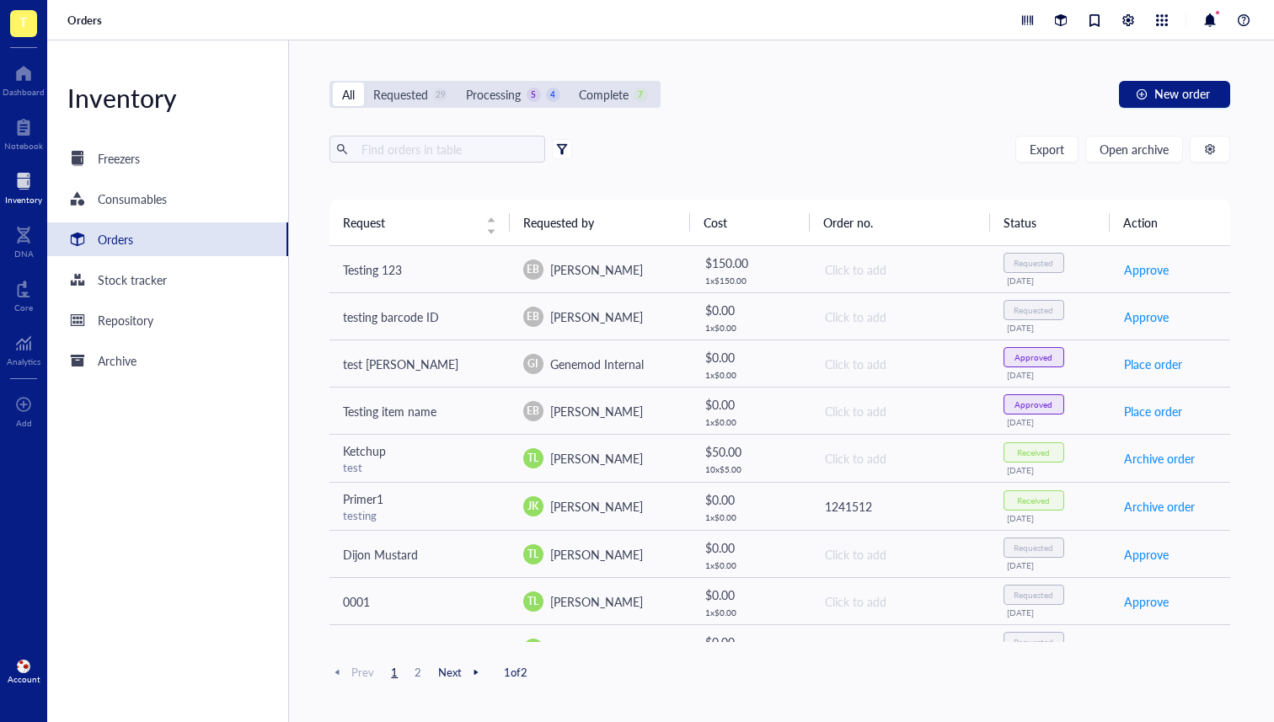
click at [557, 146] on div at bounding box center [562, 149] width 12 height 12
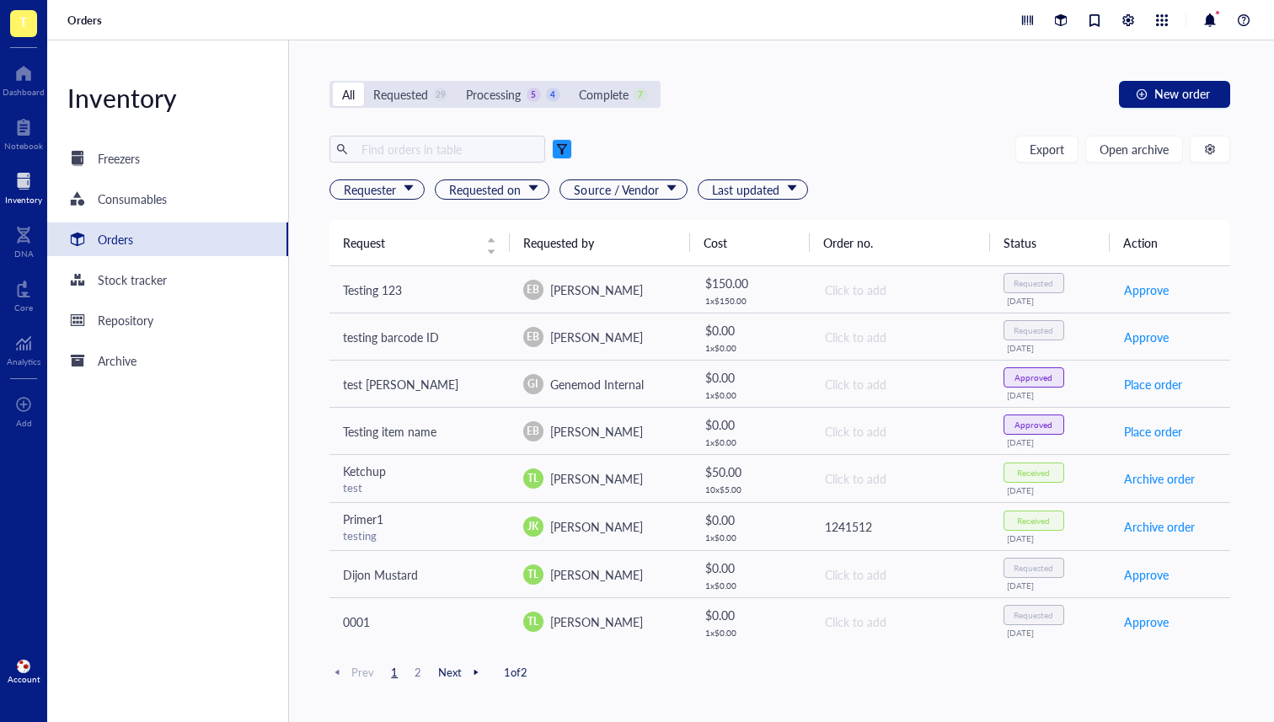
click at [557, 146] on div at bounding box center [562, 149] width 12 height 12
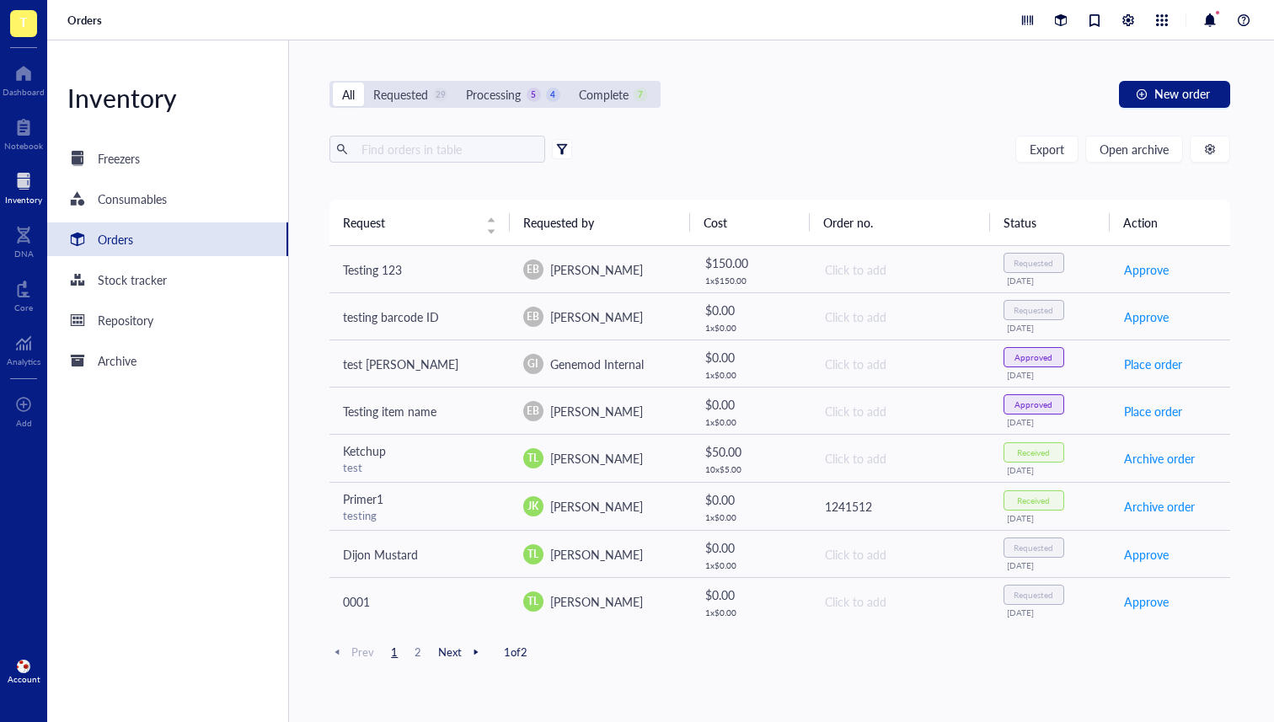
click at [557, 146] on div at bounding box center [562, 149] width 12 height 12
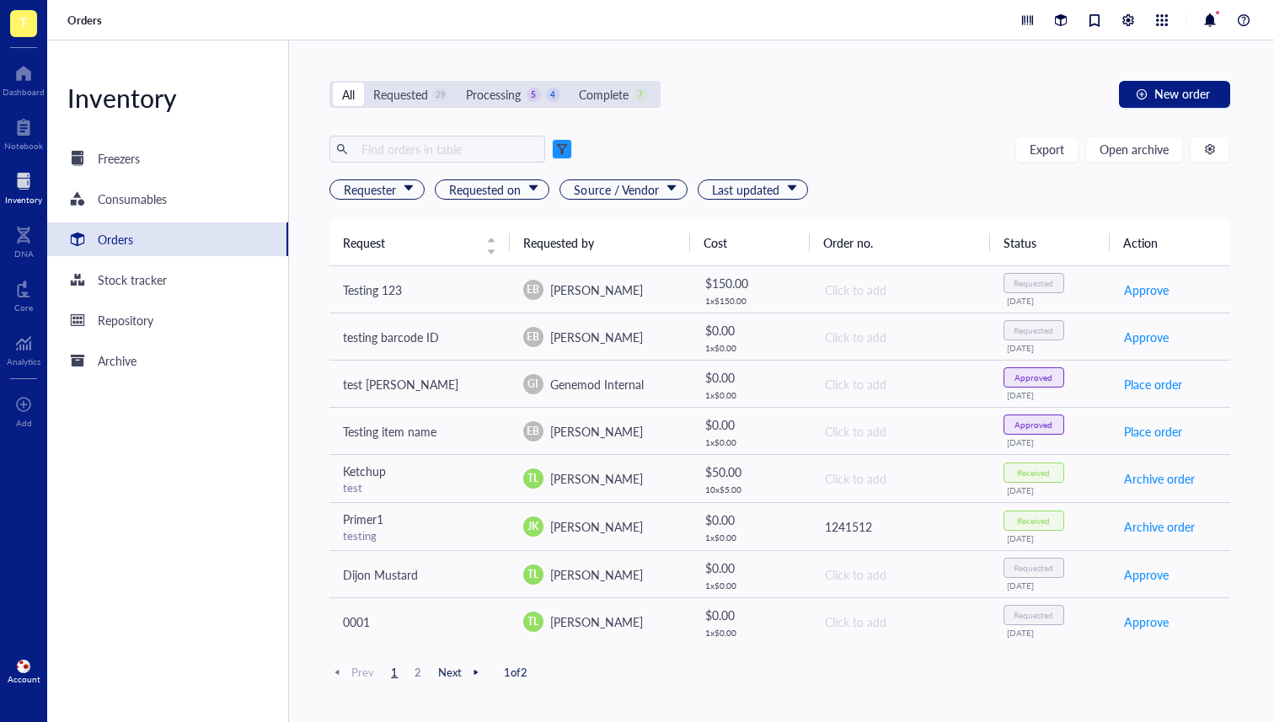
click at [881, 175] on div "Export Open archive Requester Requested on Source / Vendor Last updated" at bounding box center [779, 178] width 900 height 84
click at [1065, 17] on div at bounding box center [1061, 20] width 19 height 19
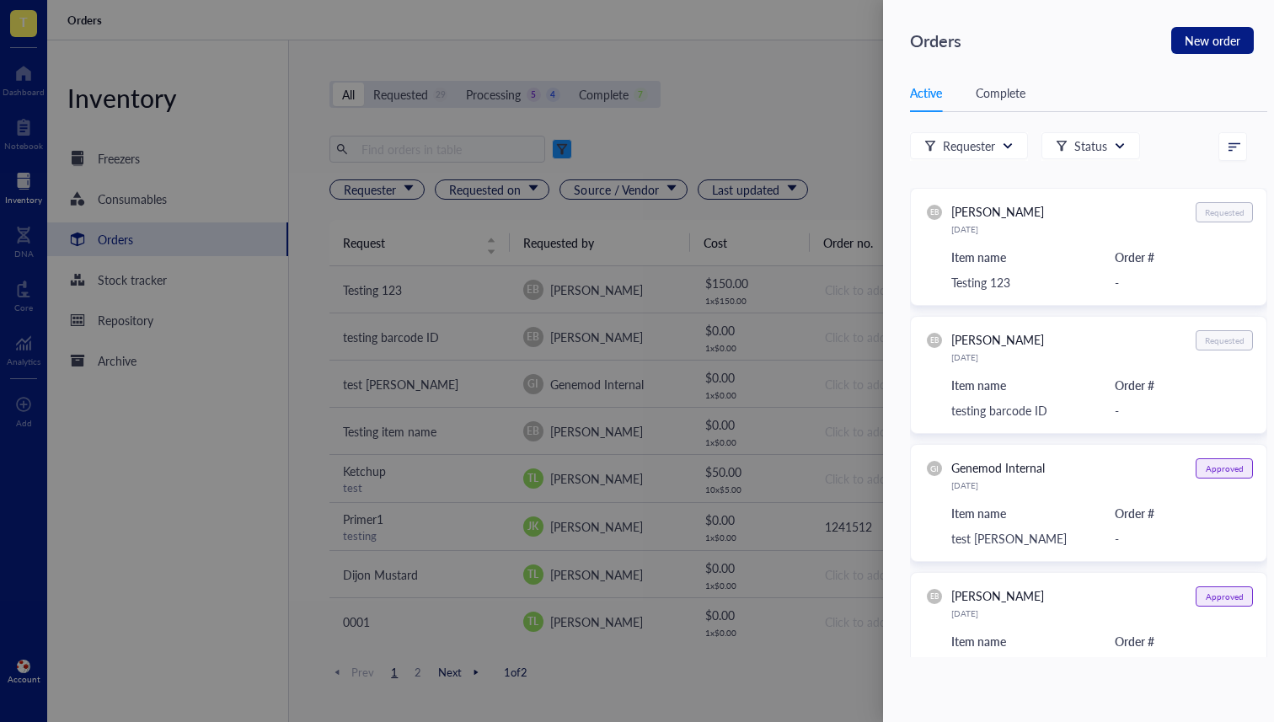
click at [656, 203] on div at bounding box center [637, 361] width 1274 height 722
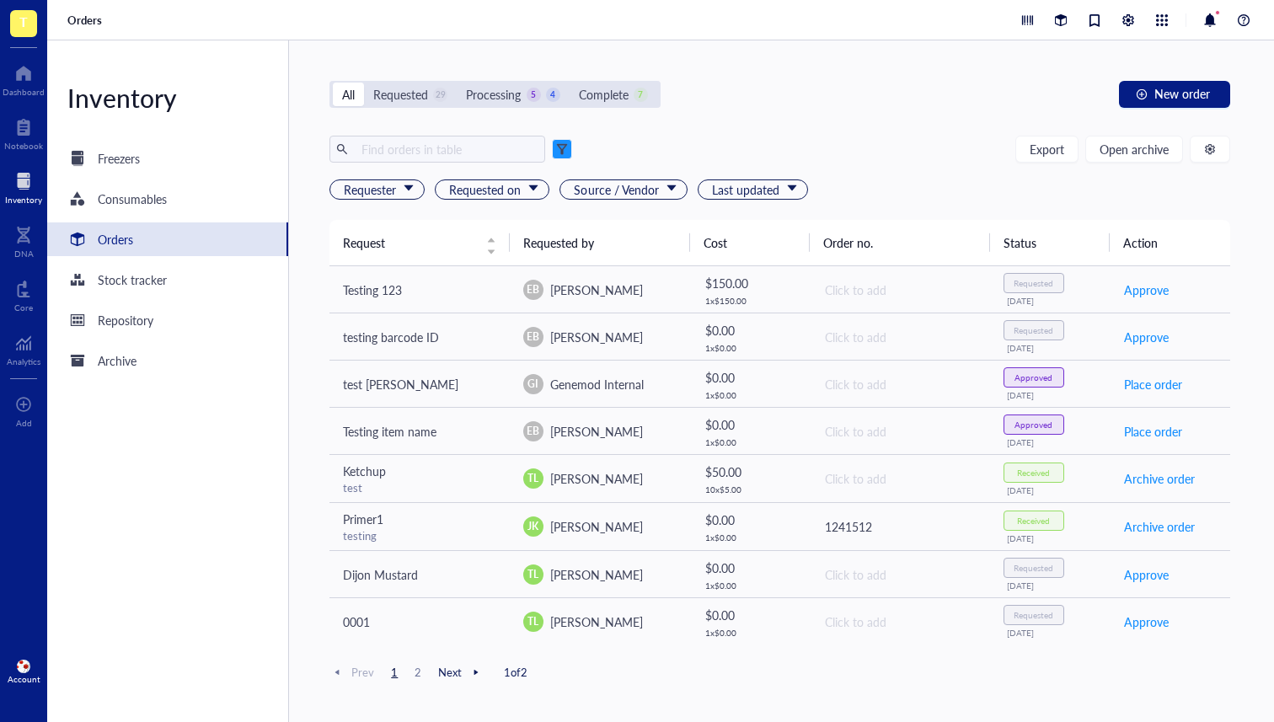
click at [185, 179] on div "Inventory Freezers Consumables Orders Stock tracker Repository Archive" at bounding box center [168, 381] width 242 height 682
click at [184, 153] on div "Freezers" at bounding box center [167, 159] width 241 height 34
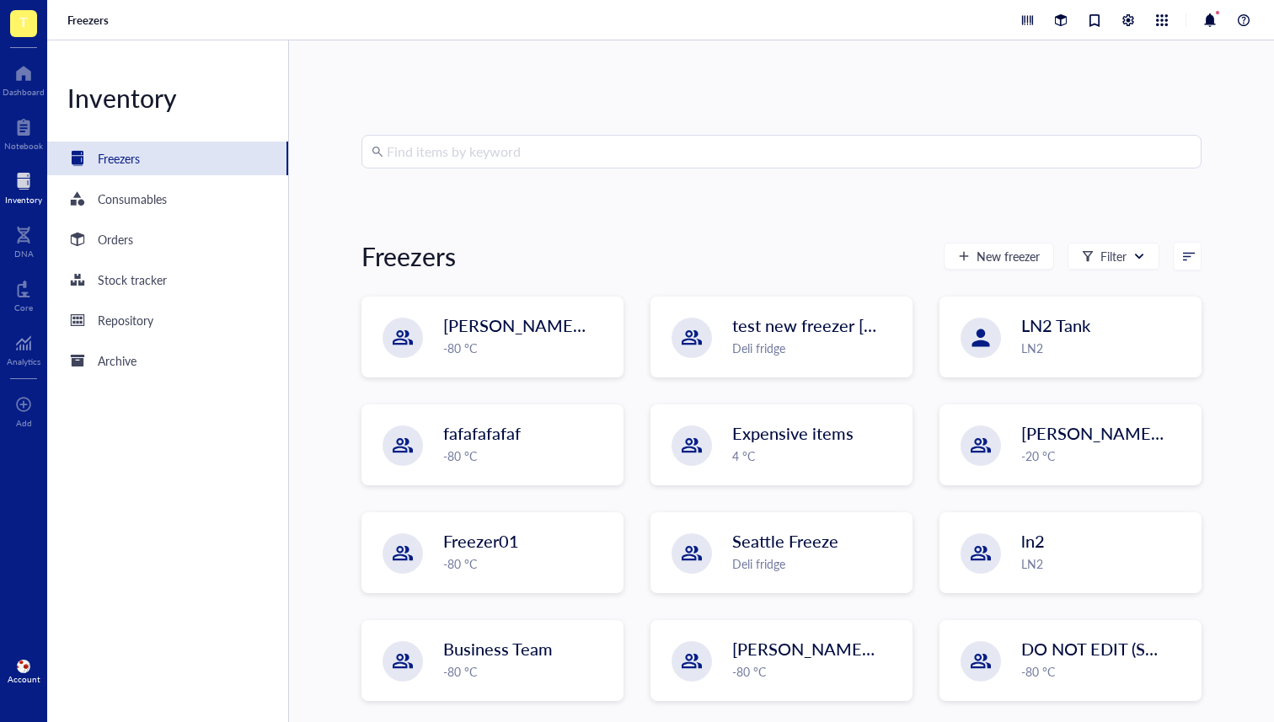
click at [1073, 19] on div at bounding box center [1135, 20] width 237 height 20
click at [1052, 19] on div at bounding box center [1061, 20] width 19 height 19
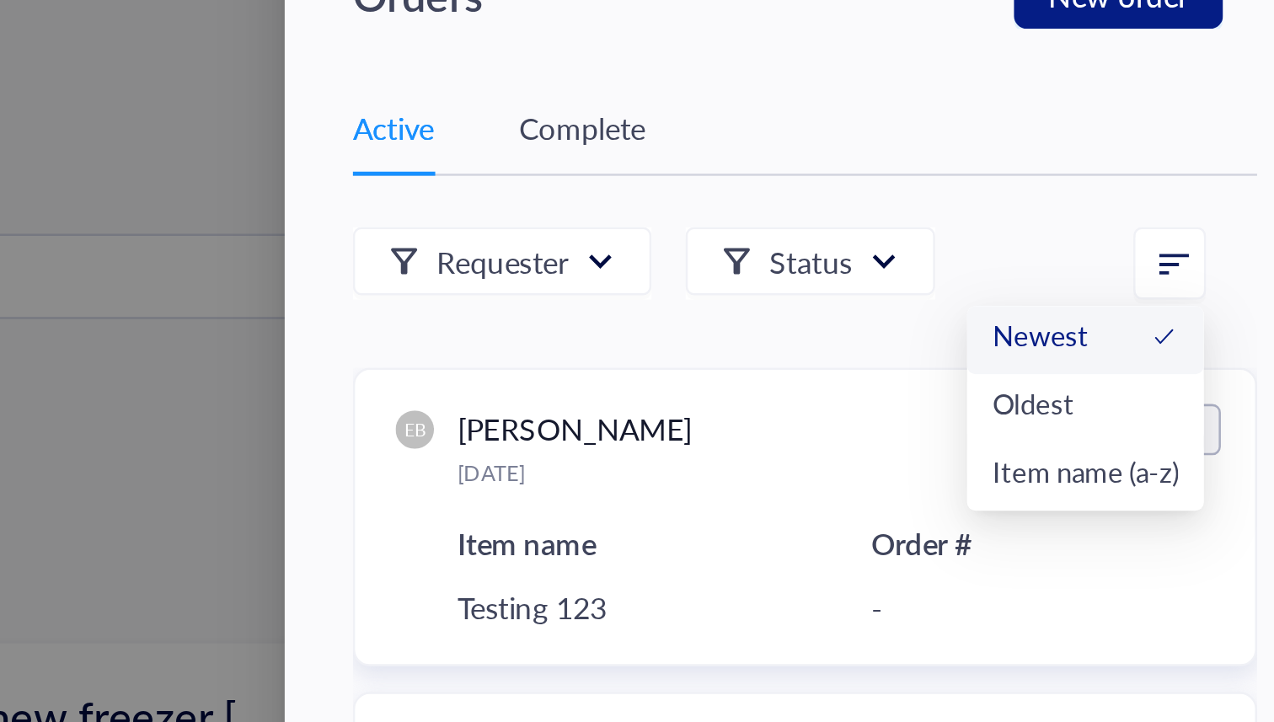
click at [1229, 142] on icon at bounding box center [1235, 147] width 12 height 12
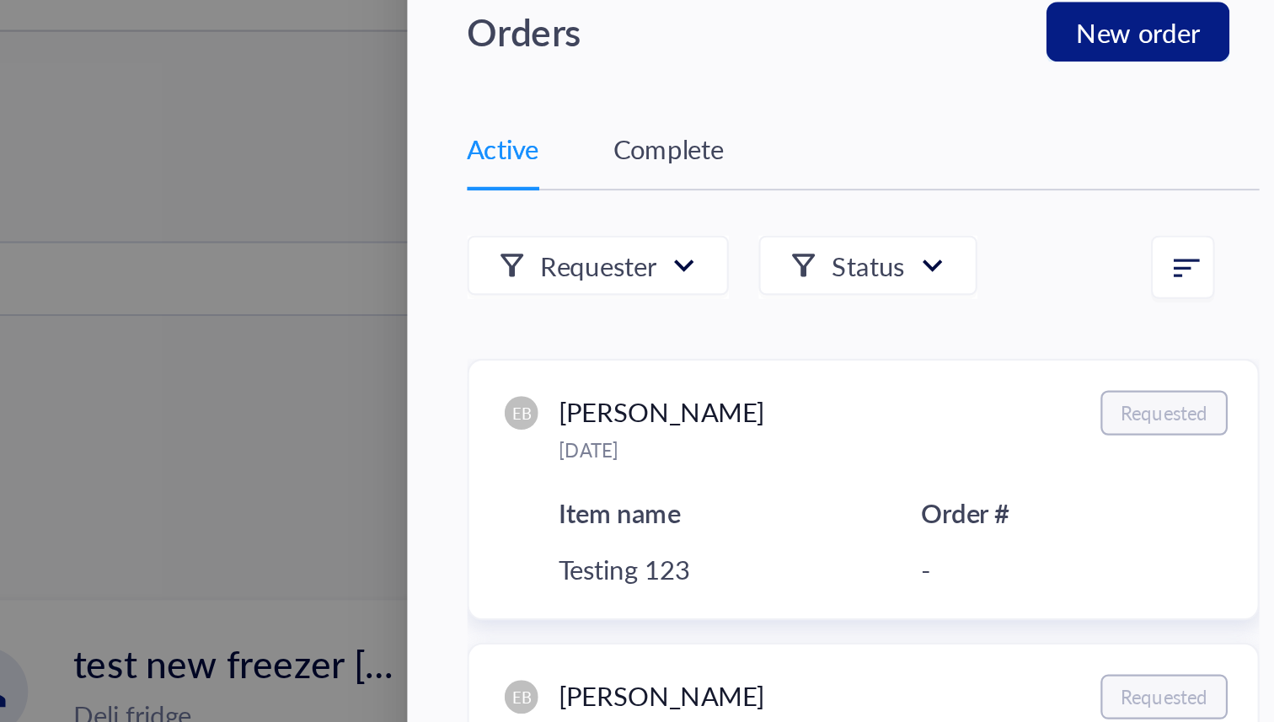
click at [1164, 99] on div "Active Complete" at bounding box center [1088, 93] width 357 height 38
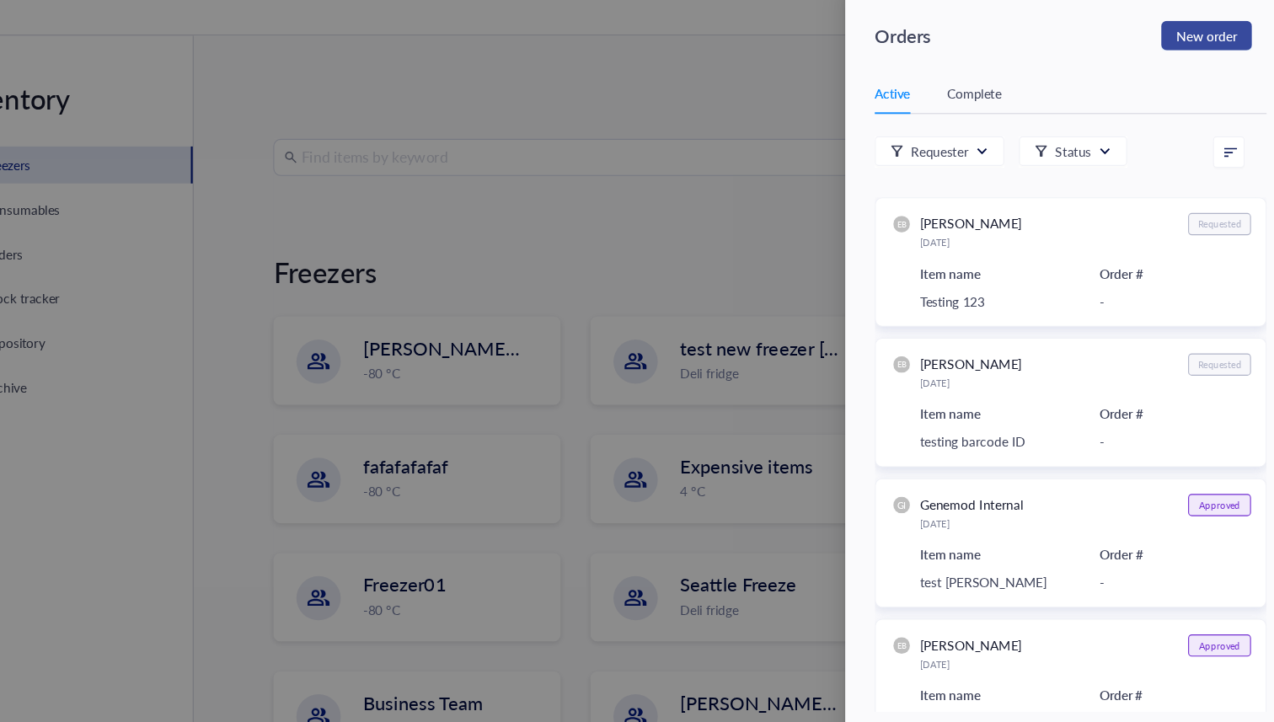
click at [1220, 46] on span "New order" at bounding box center [1213, 41] width 56 height 24
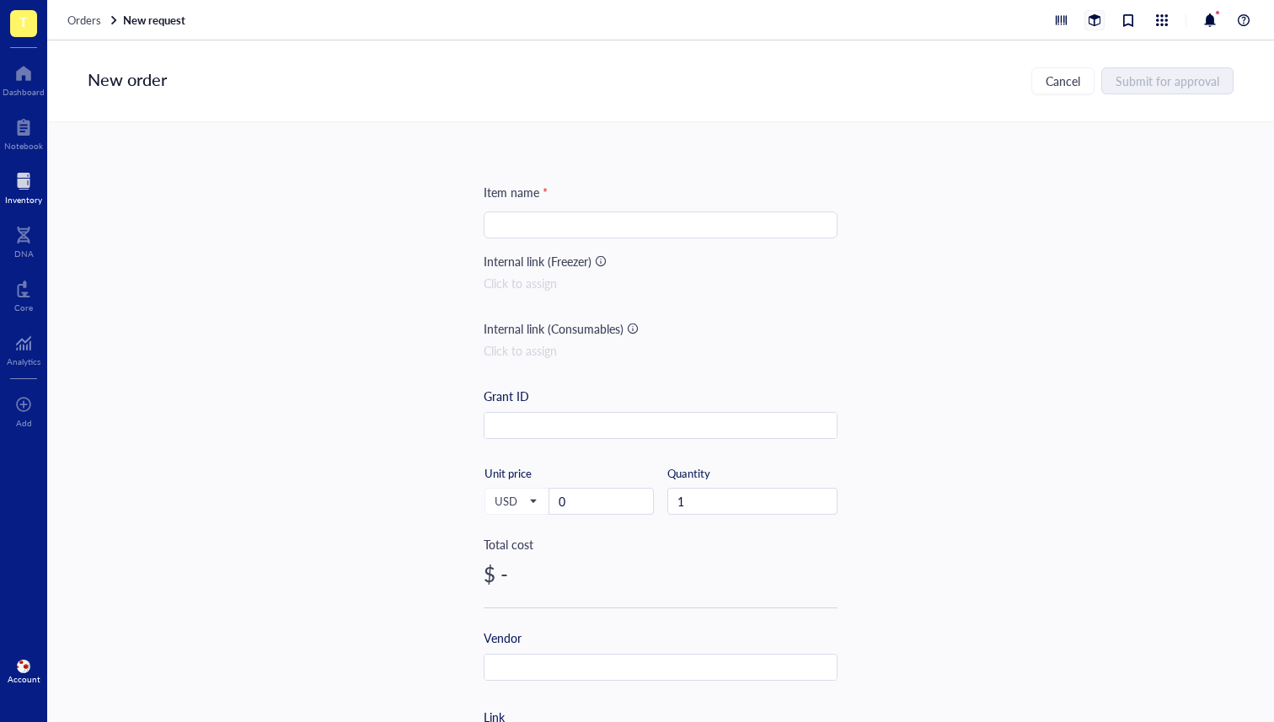
click at [1092, 17] on div at bounding box center [1094, 20] width 19 height 19
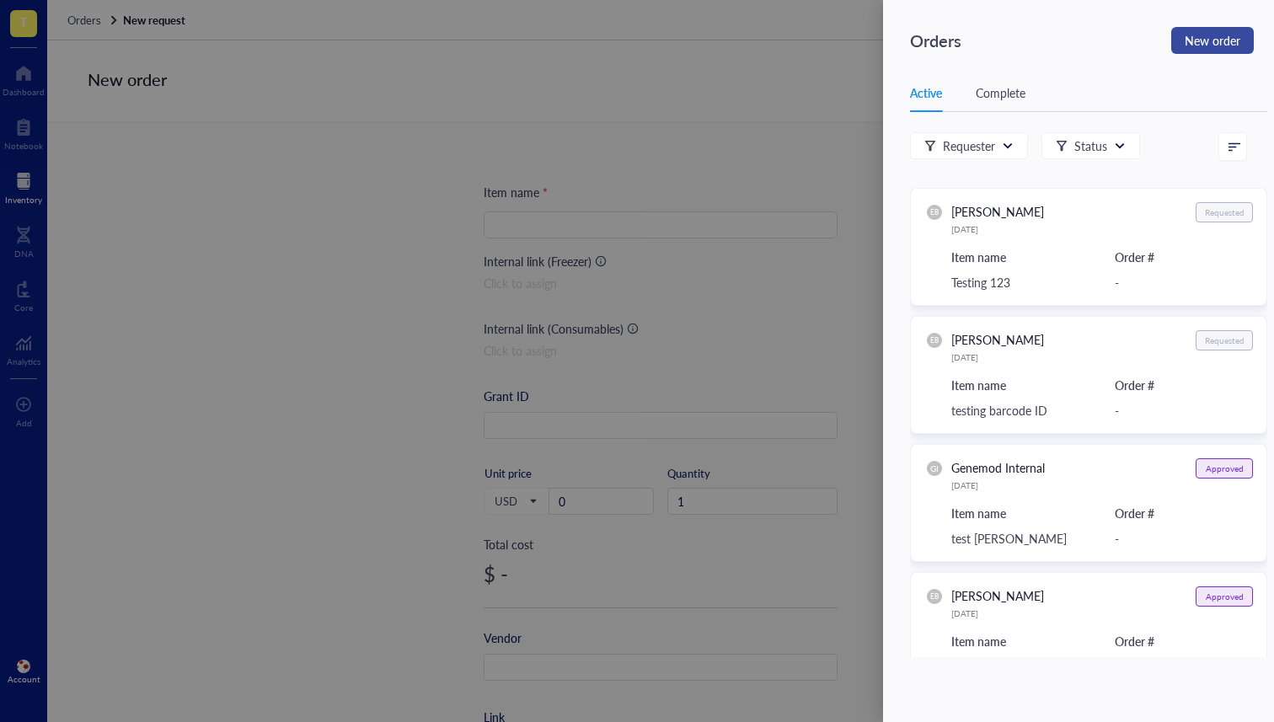
click at [1194, 42] on span "New order" at bounding box center [1213, 41] width 56 height 24
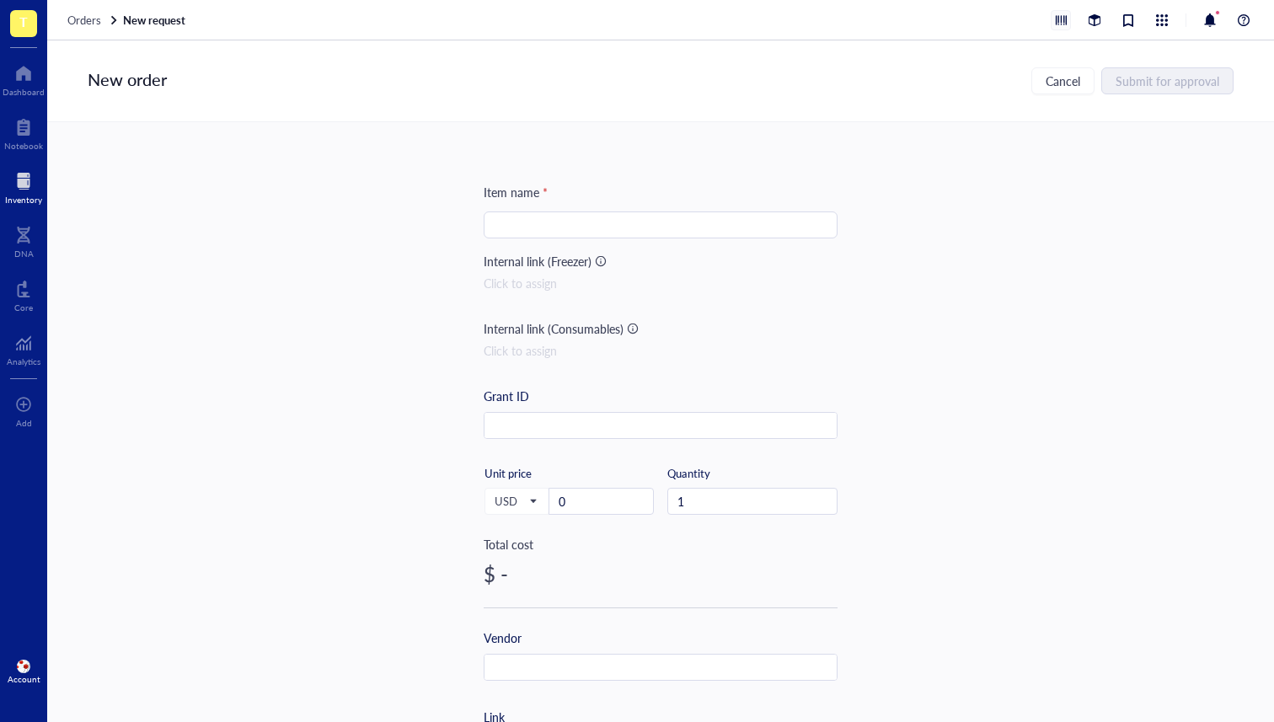
click at [1059, 18] on div at bounding box center [1061, 20] width 19 height 19
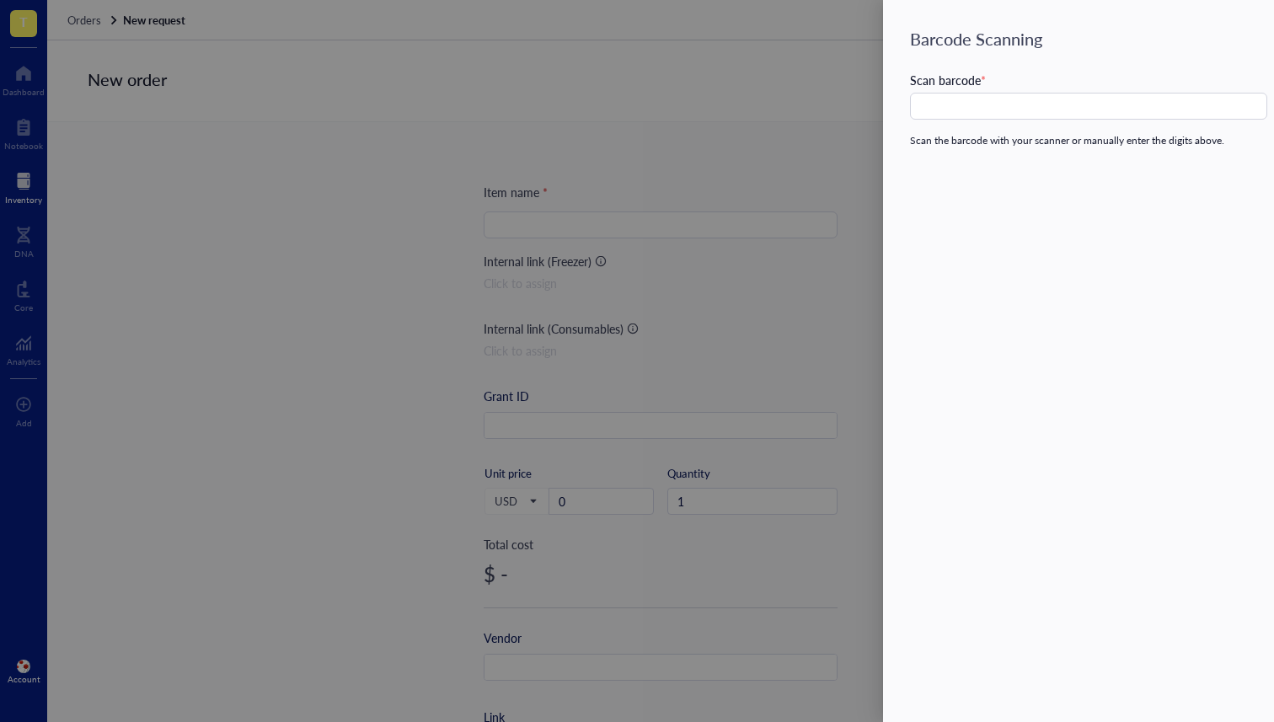
click at [836, 120] on div at bounding box center [637, 361] width 1274 height 722
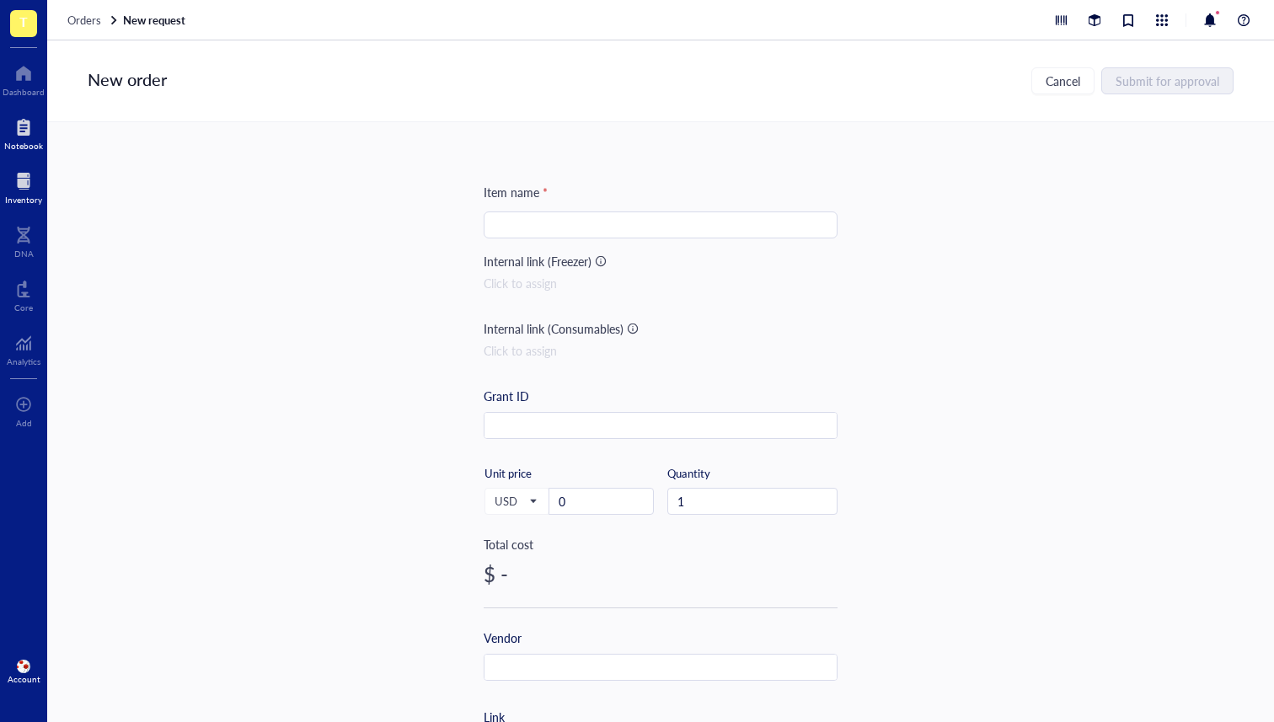
click at [34, 137] on div at bounding box center [23, 127] width 39 height 27
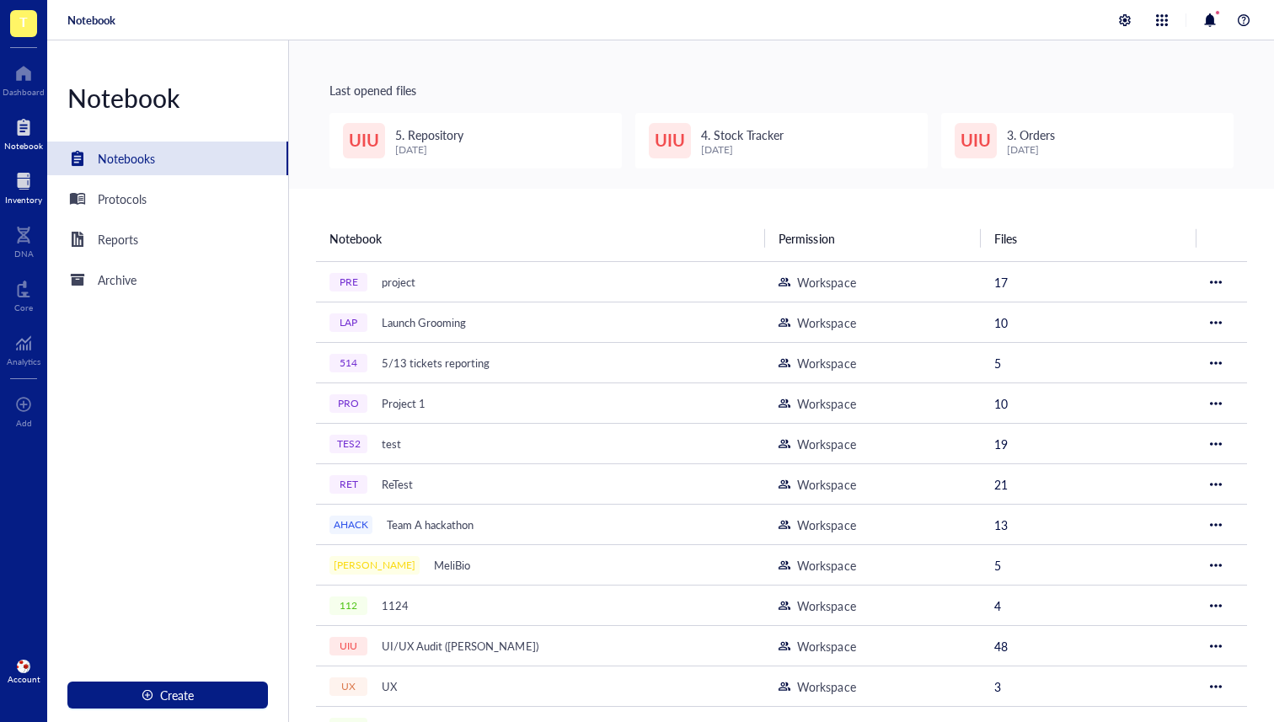
click at [24, 193] on div at bounding box center [23, 181] width 37 height 27
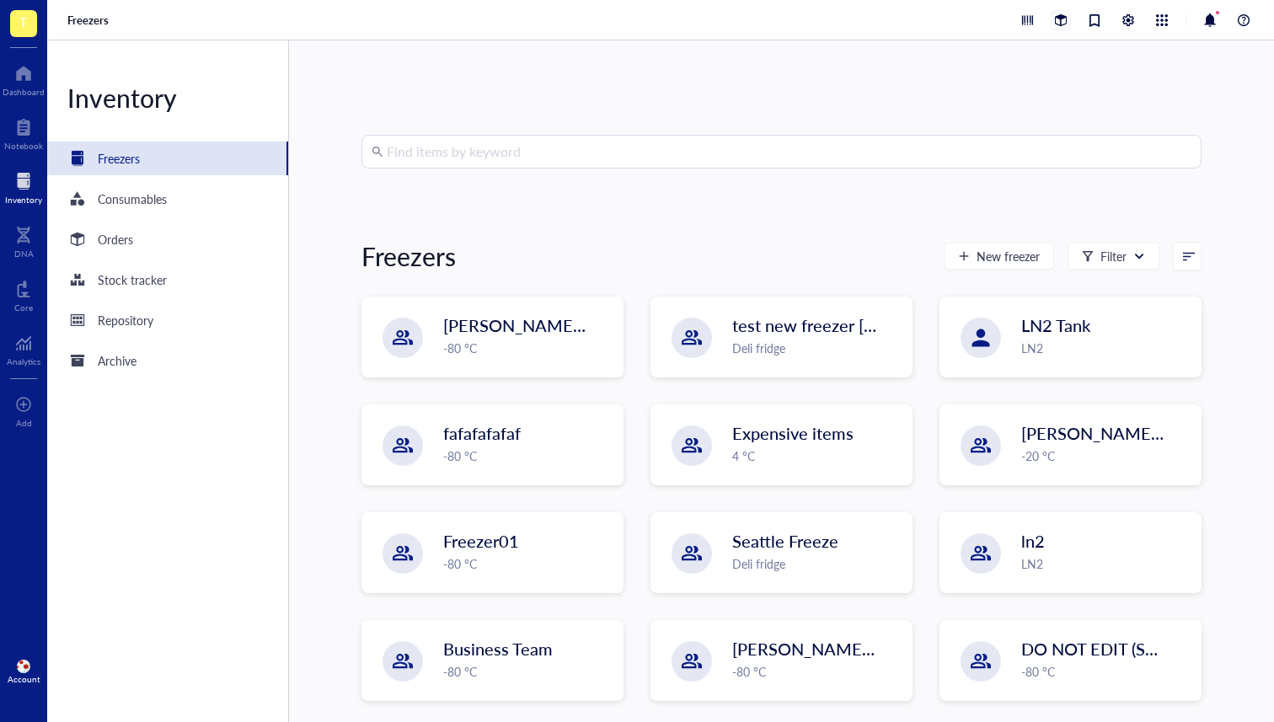
click at [1062, 11] on div at bounding box center [1061, 20] width 19 height 19
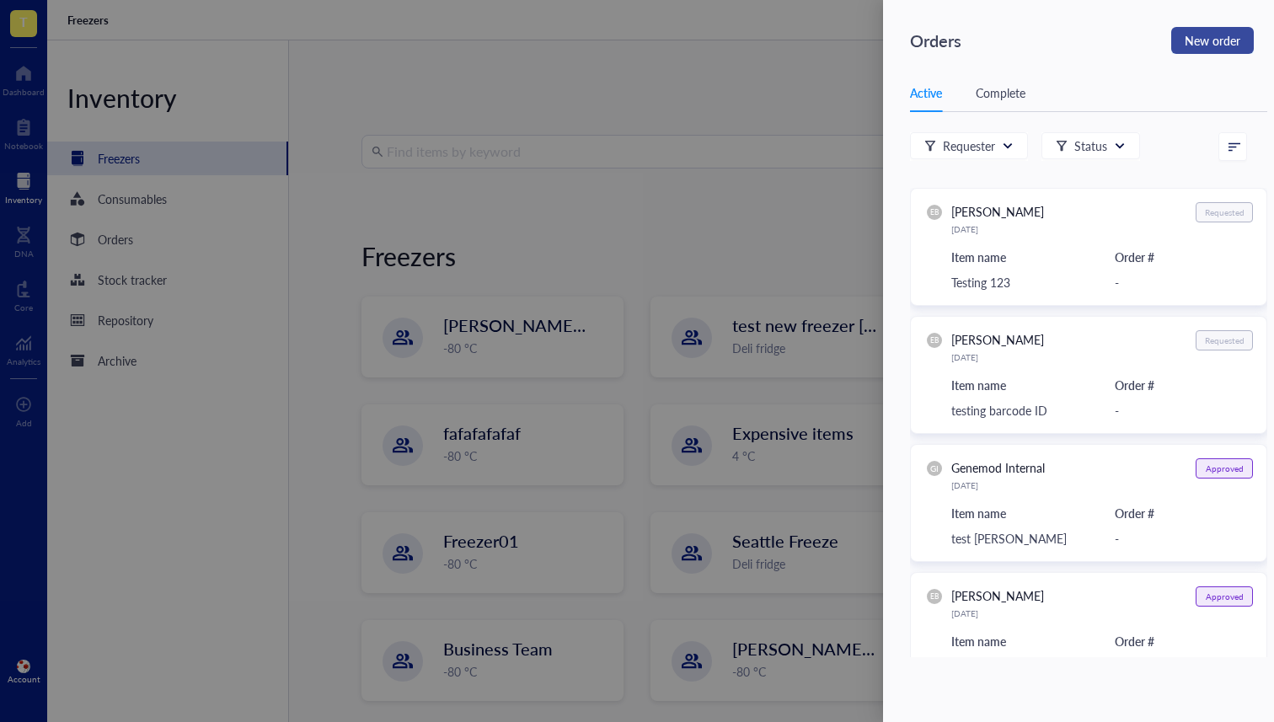
click at [1193, 41] on span "New order" at bounding box center [1213, 41] width 56 height 24
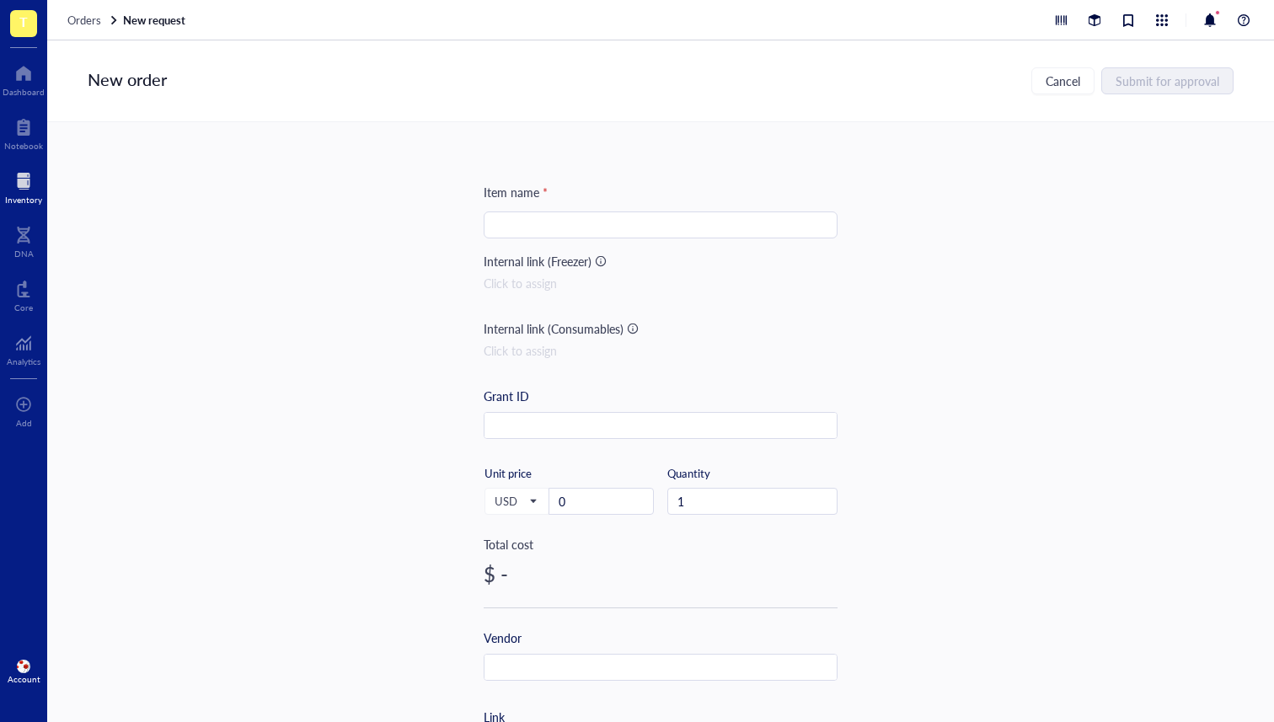
click at [15, 203] on div "Inventory" at bounding box center [23, 200] width 37 height 10
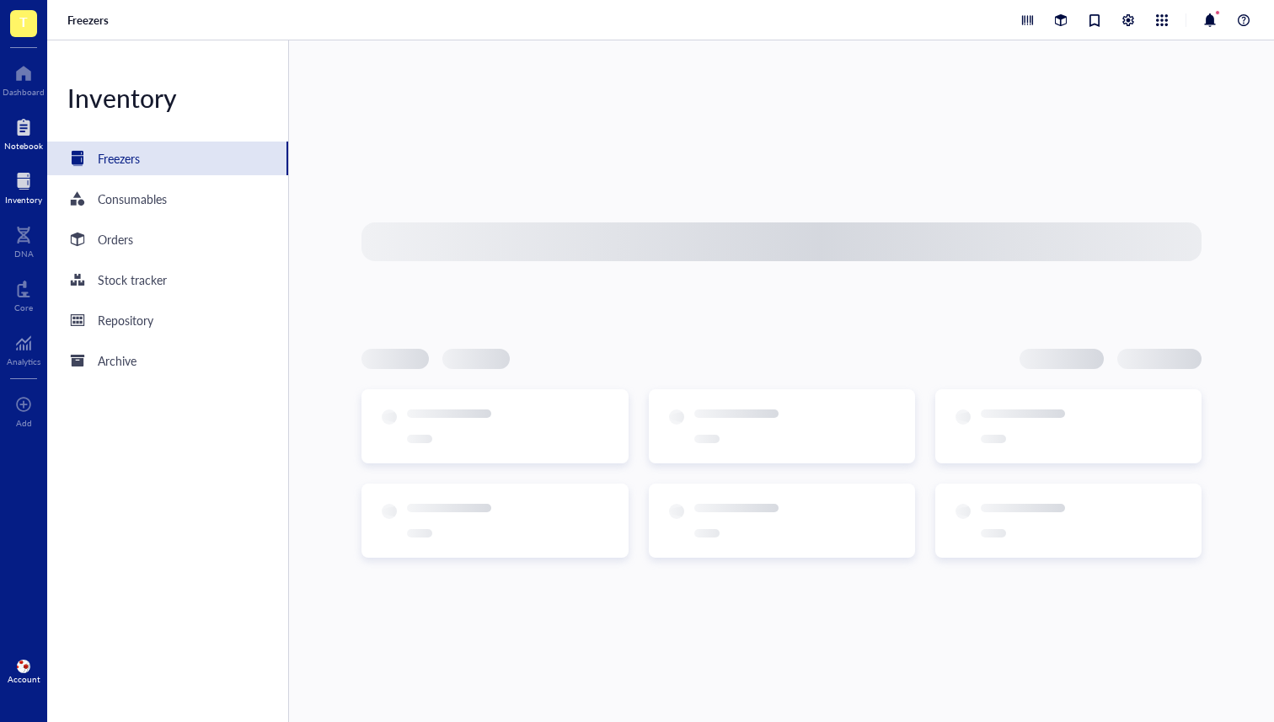
click at [16, 141] on div "Notebook" at bounding box center [23, 146] width 39 height 10
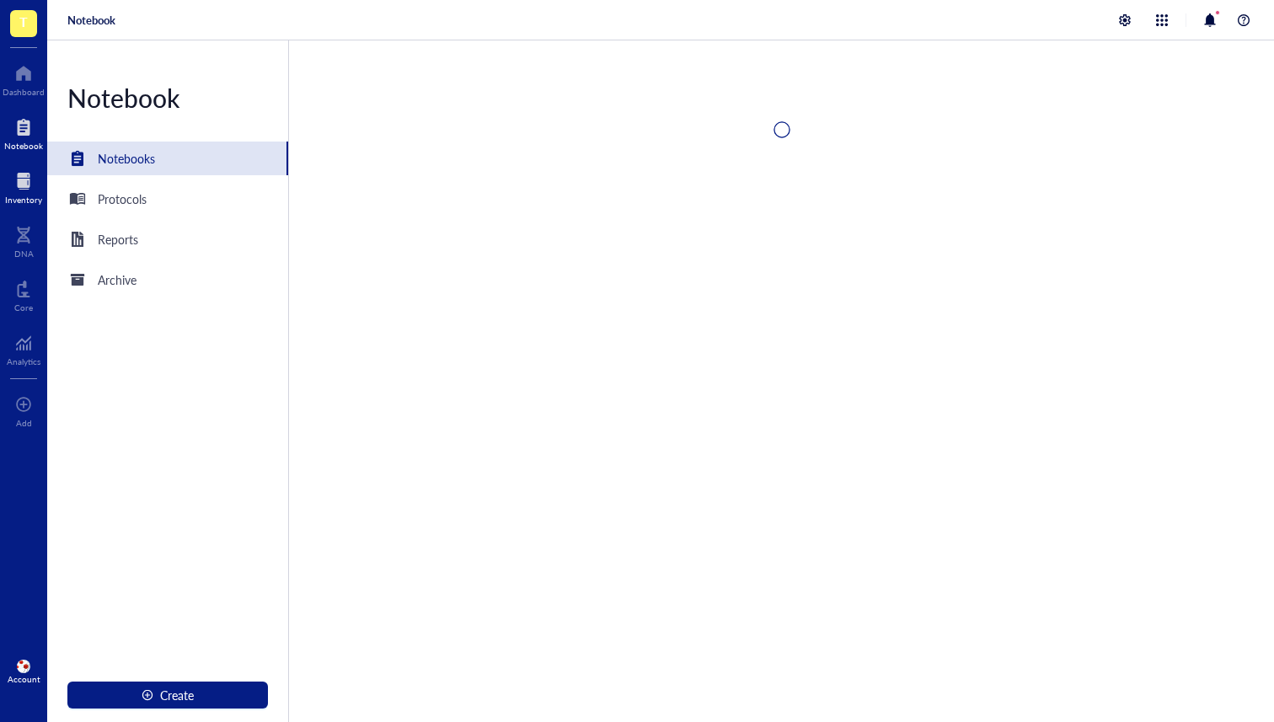
click at [18, 175] on div at bounding box center [23, 181] width 37 height 27
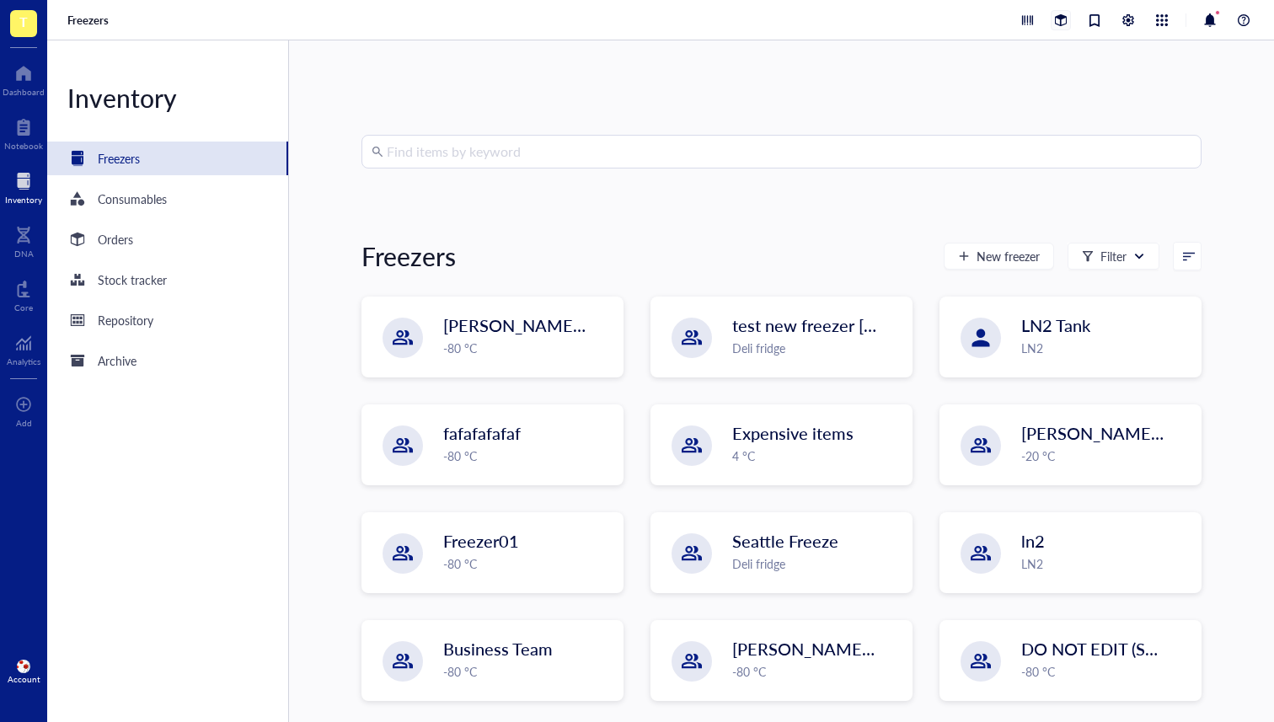
click at [1062, 19] on div at bounding box center [1061, 20] width 19 height 19
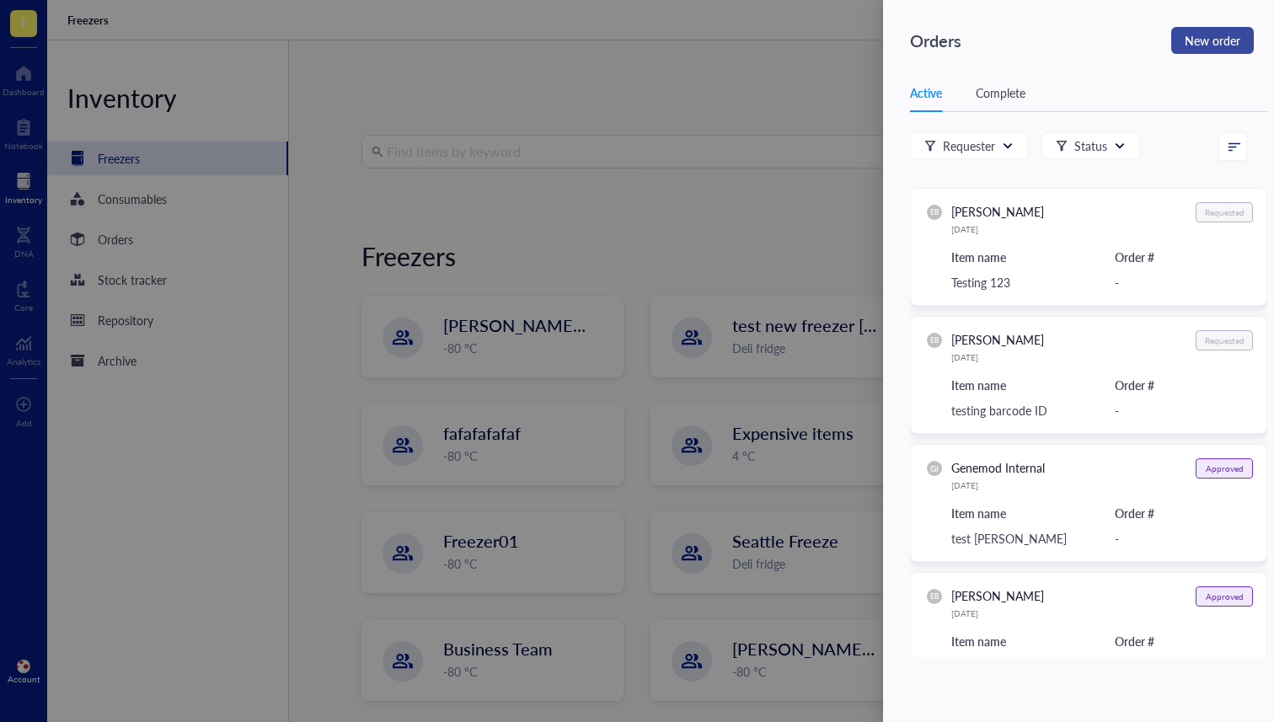
click at [1207, 35] on span "New order" at bounding box center [1213, 41] width 56 height 24
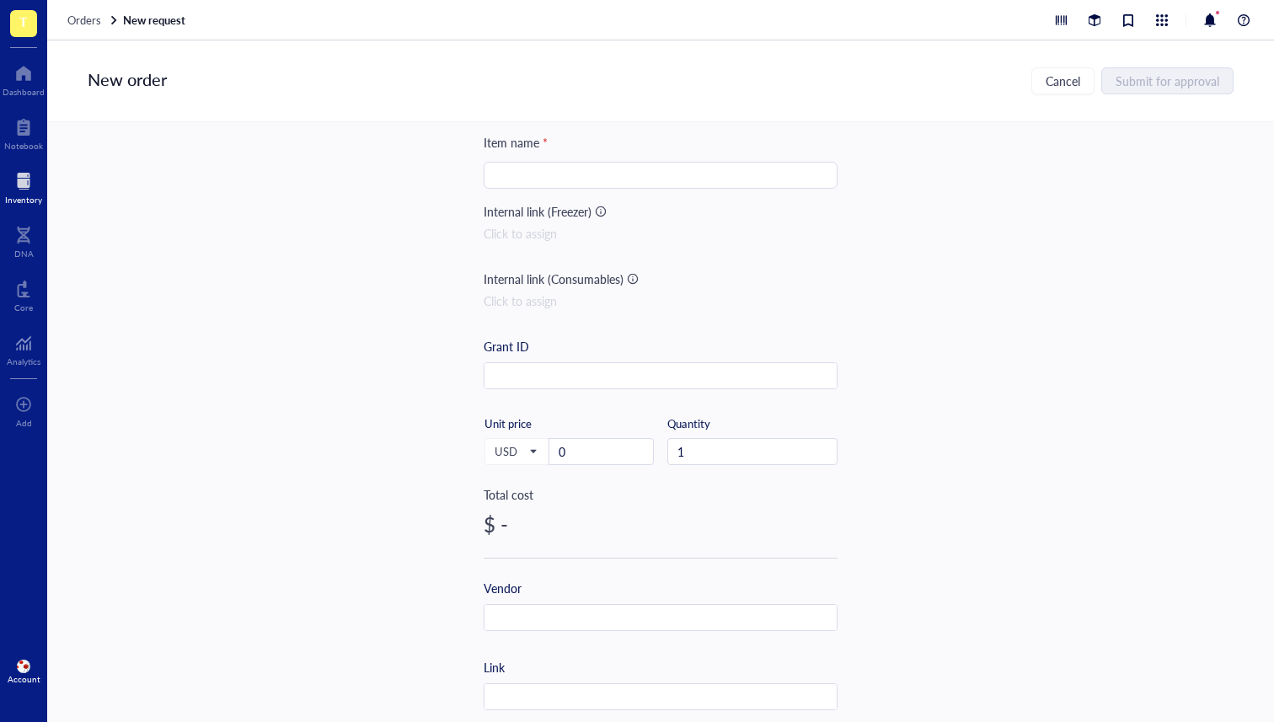
scroll to position [37, 0]
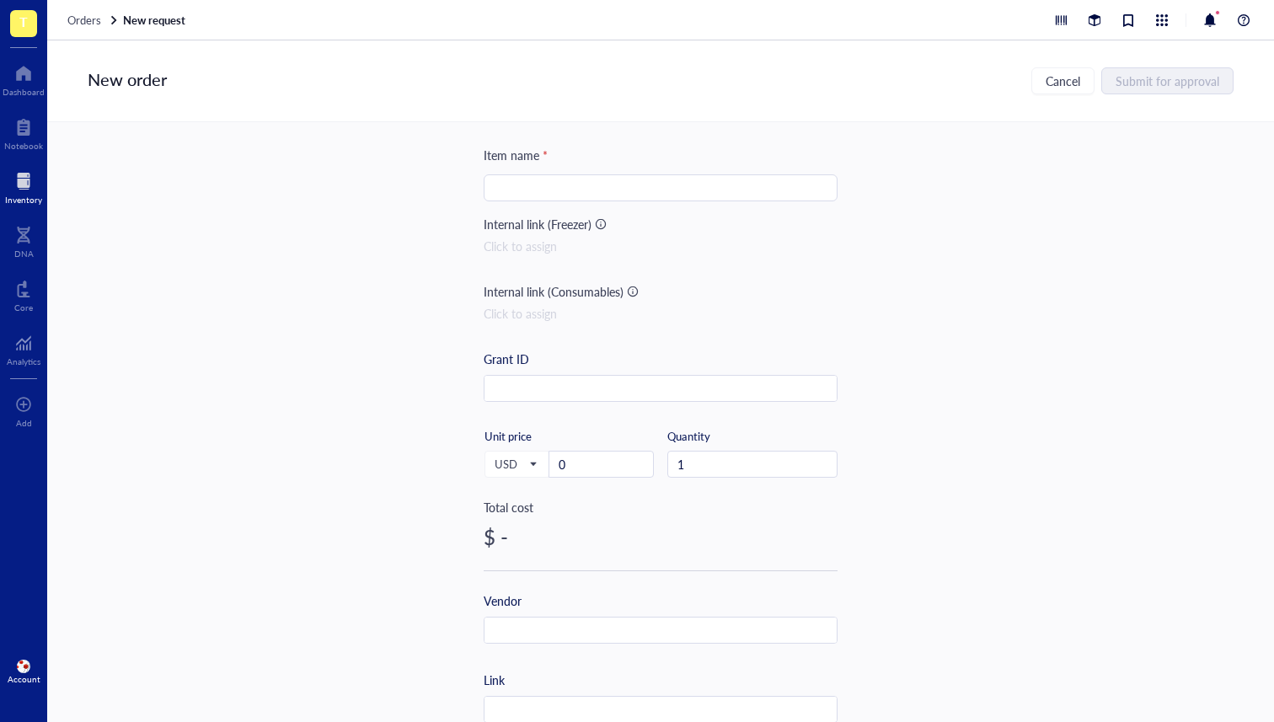
click at [484, 233] on div "Item name * Internal link (Freezer) Click to assign Internal link (Consumables)…" at bounding box center [661, 612] width 354 height 933
click at [540, 248] on div "Click to assign" at bounding box center [661, 246] width 354 height 19
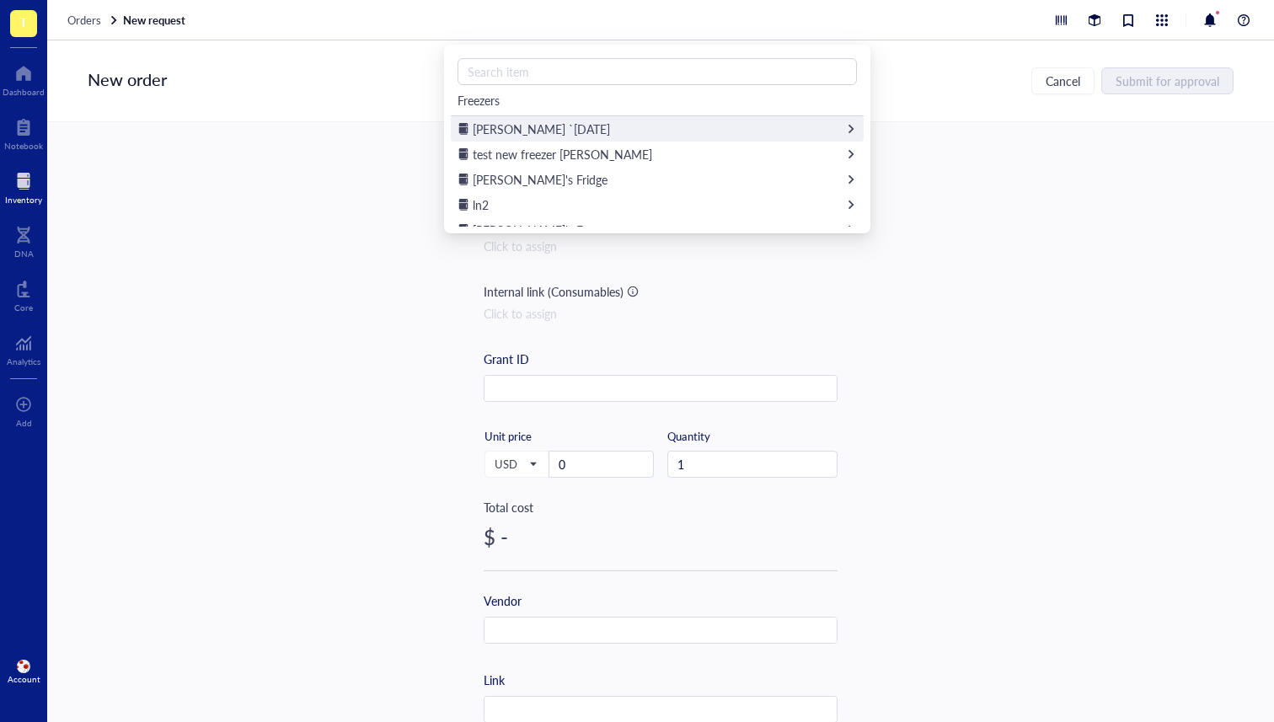
click at [552, 124] on span "IBRAHIM `28th feb" at bounding box center [541, 128] width 137 height 17
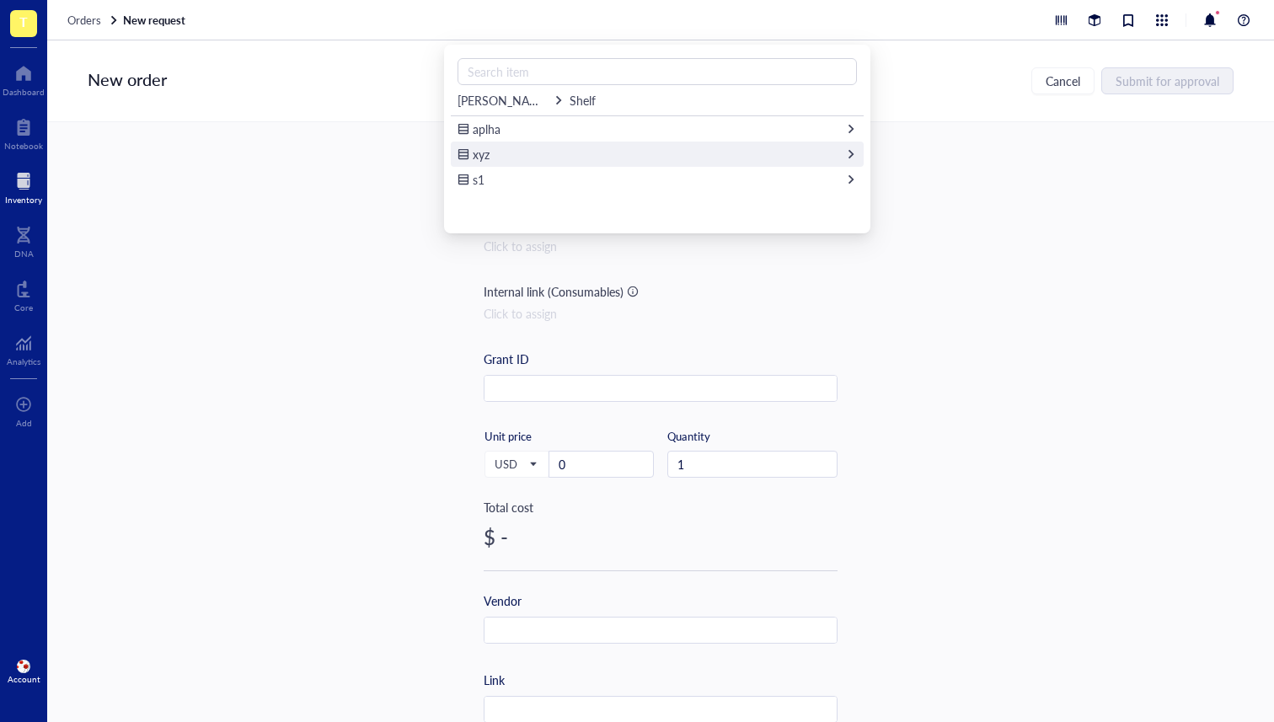
click at [557, 158] on div "xyz" at bounding box center [657, 154] width 413 height 25
click at [552, 143] on div "IBRAHIM `28th feb xyz Rack/Category ibi c" at bounding box center [657, 138] width 413 height 175
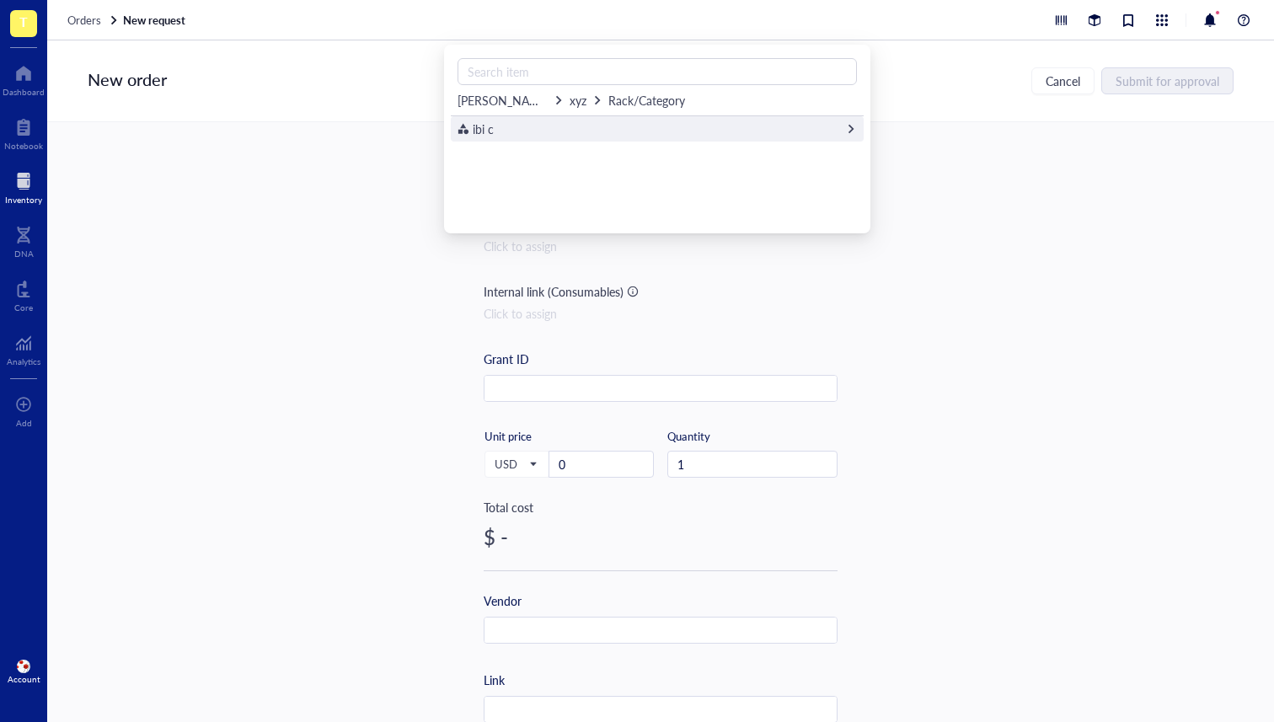
click at [546, 123] on div "ibi c" at bounding box center [657, 128] width 413 height 25
click at [529, 134] on div "Category is empty" at bounding box center [661, 132] width 406 height 19
click at [533, 304] on div "Click to assign" at bounding box center [661, 313] width 354 height 19
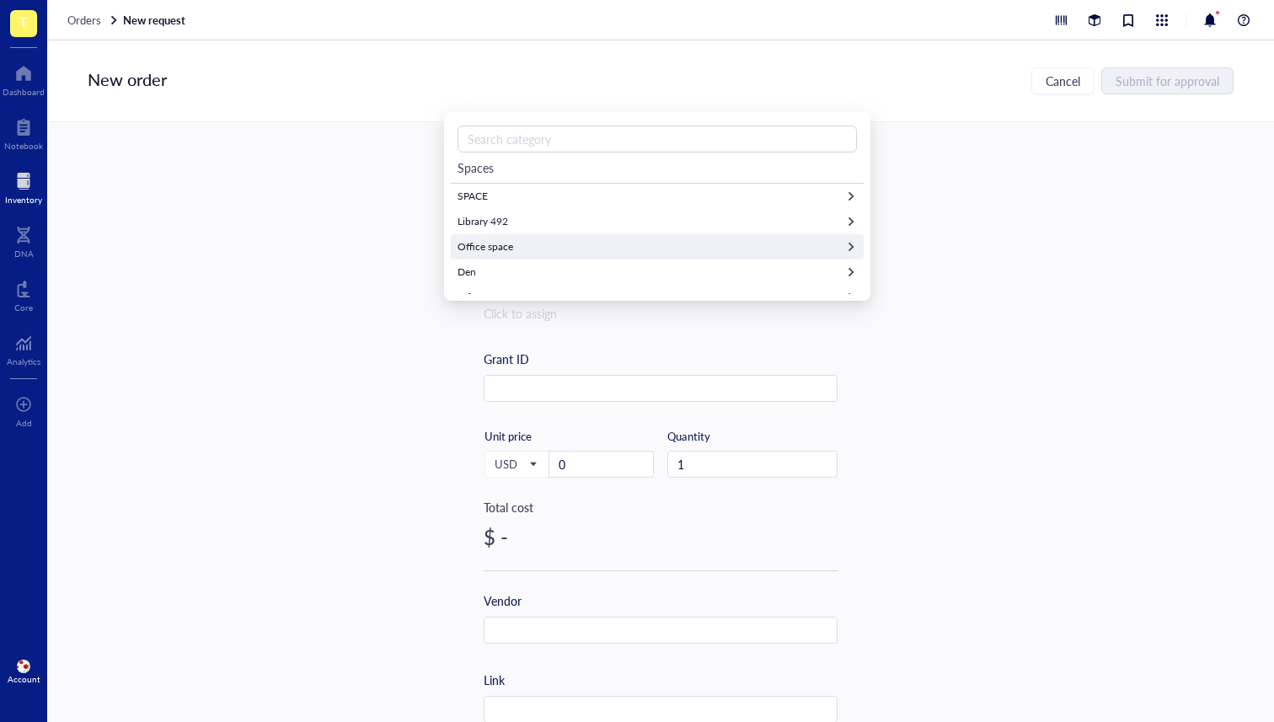
click at [527, 243] on div "Office space" at bounding box center [657, 246] width 413 height 25
click at [533, 189] on div "Shelf" at bounding box center [657, 196] width 413 height 25
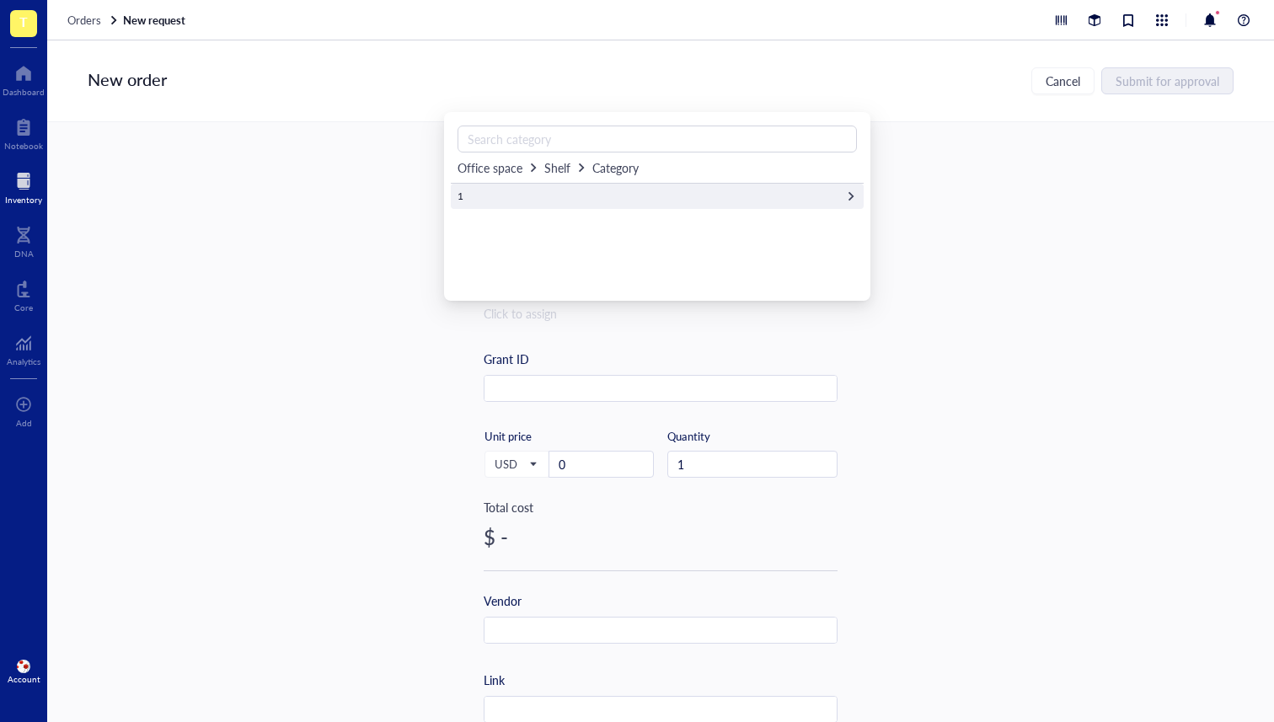
click at [525, 208] on div "1" at bounding box center [657, 196] width 413 height 25
click at [520, 199] on span "Add new consumable" at bounding box center [506, 203] width 96 height 16
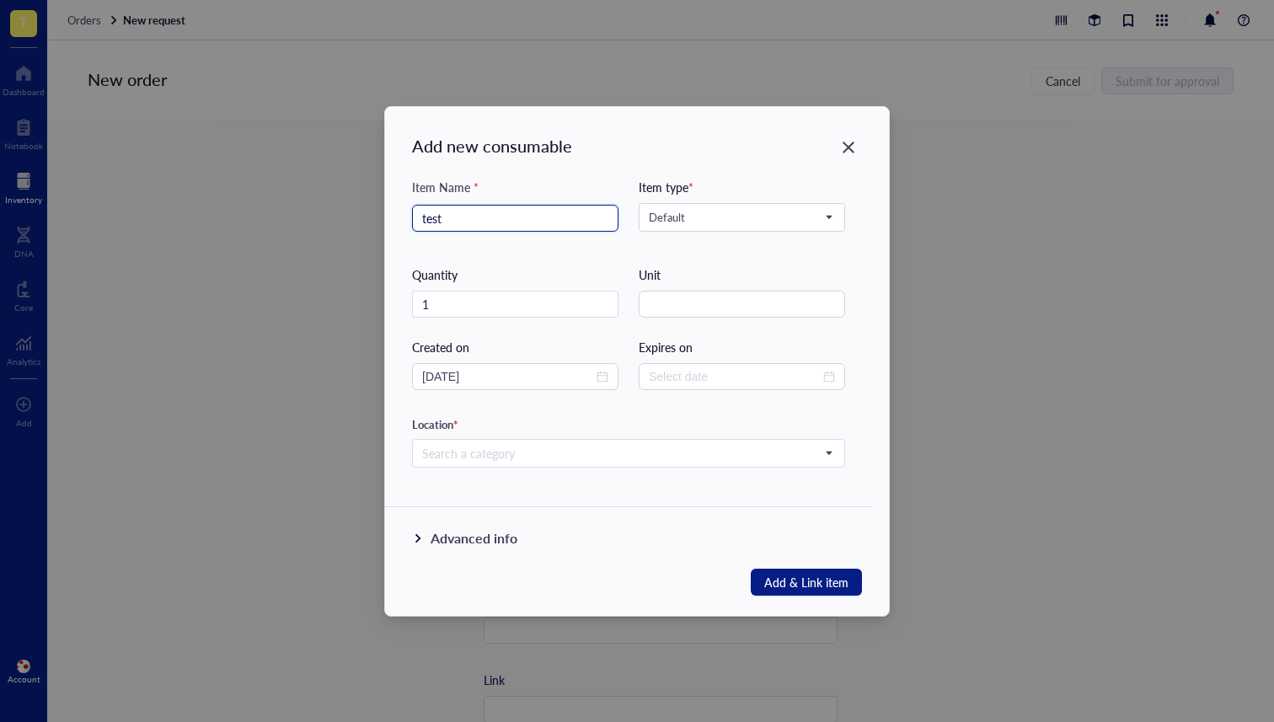
type input "test"
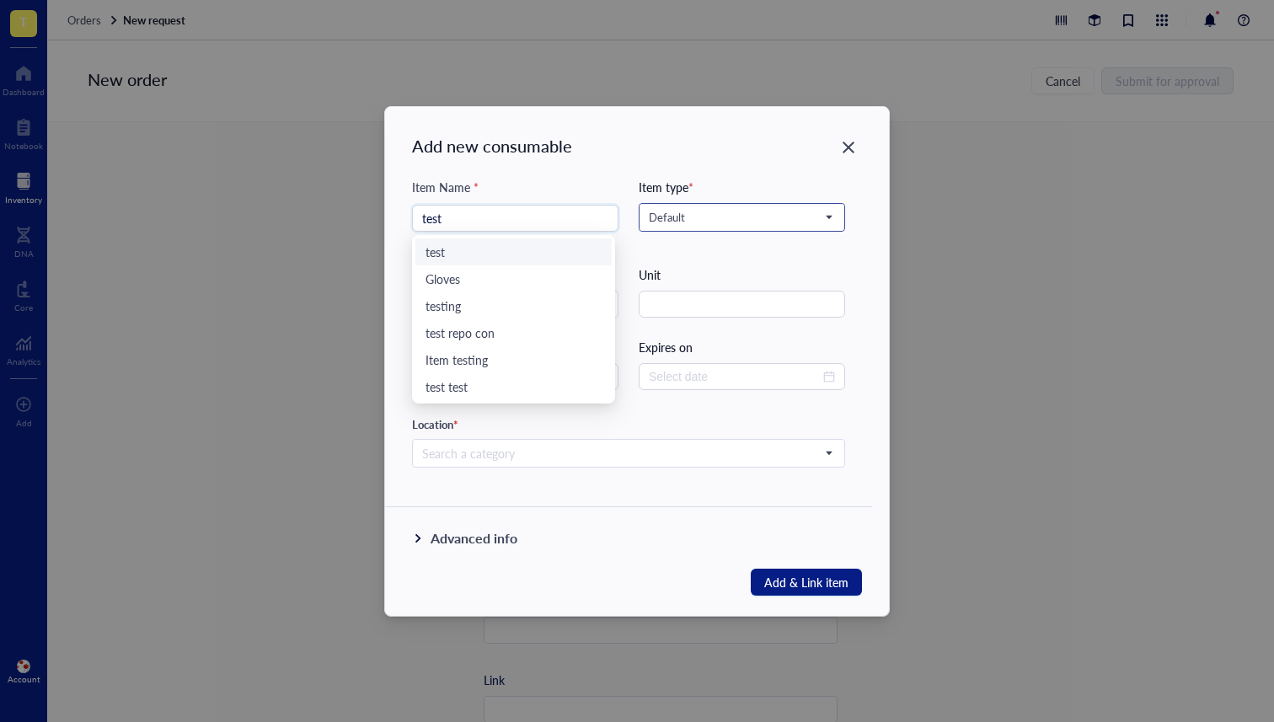
click at [746, 218] on span "Default" at bounding box center [740, 217] width 183 height 15
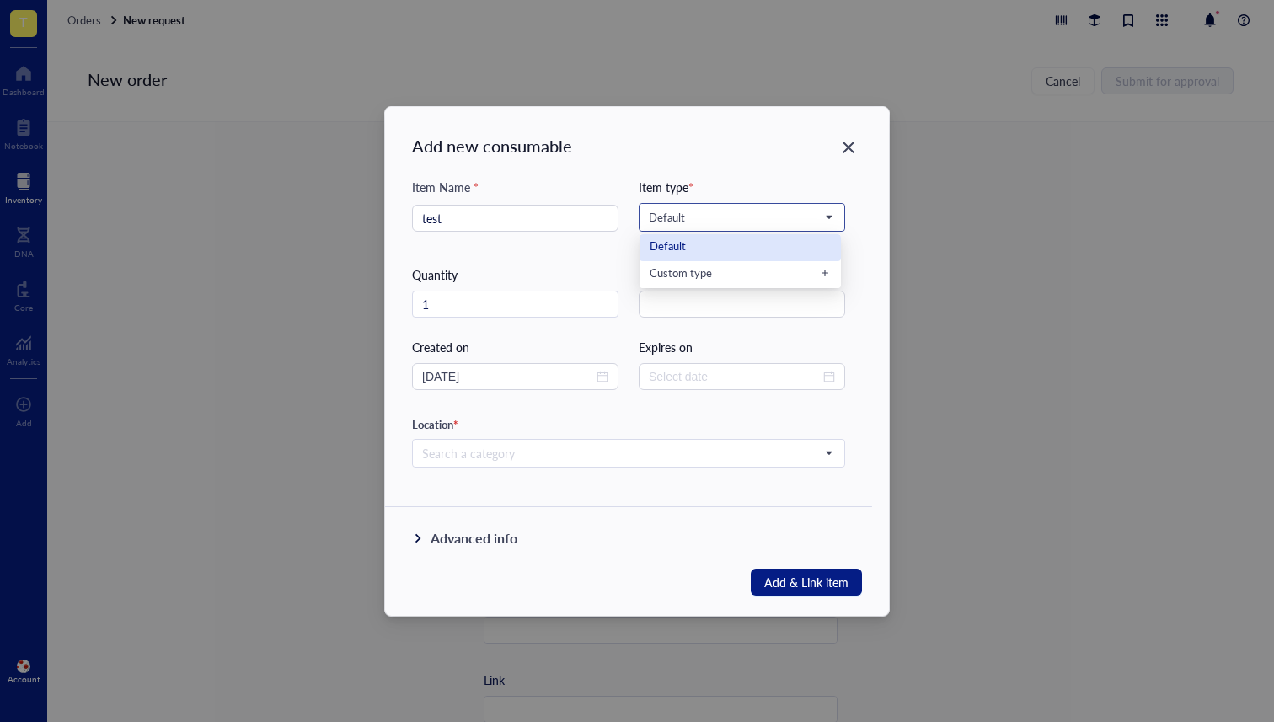
click at [701, 254] on div "Default" at bounding box center [740, 247] width 181 height 19
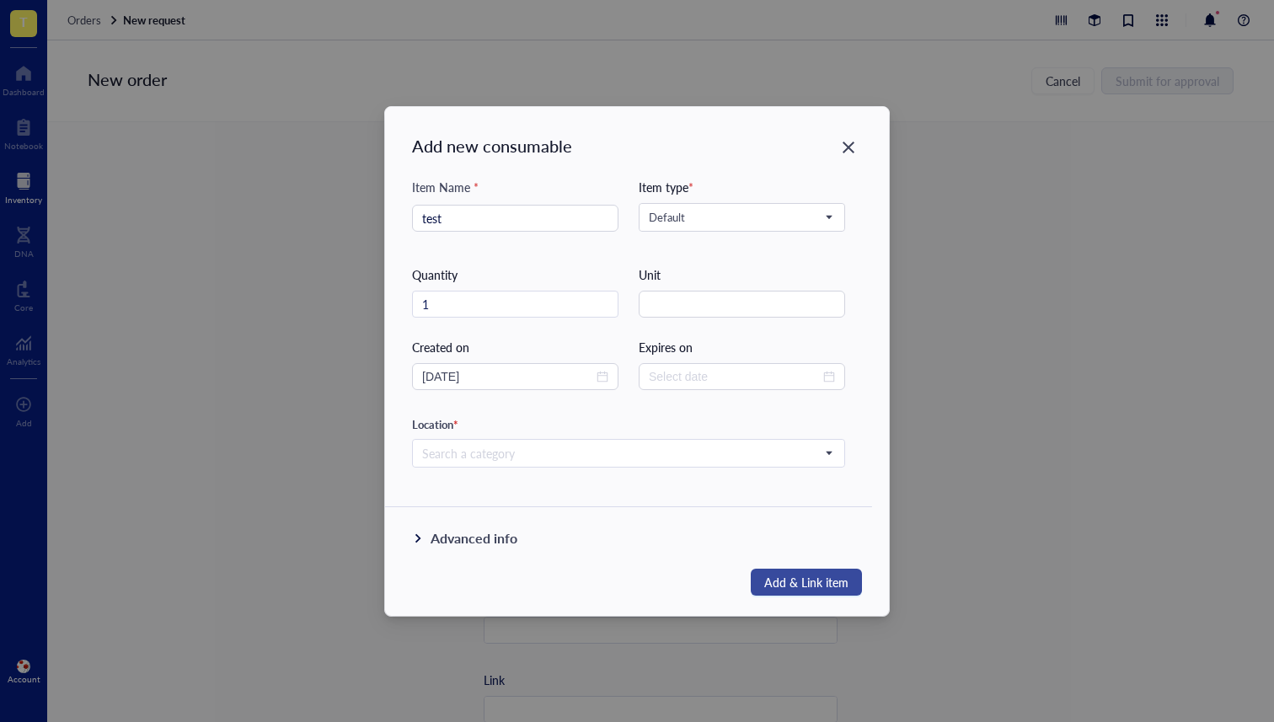
click at [777, 570] on button "Add & Link item" at bounding box center [806, 582] width 111 height 27
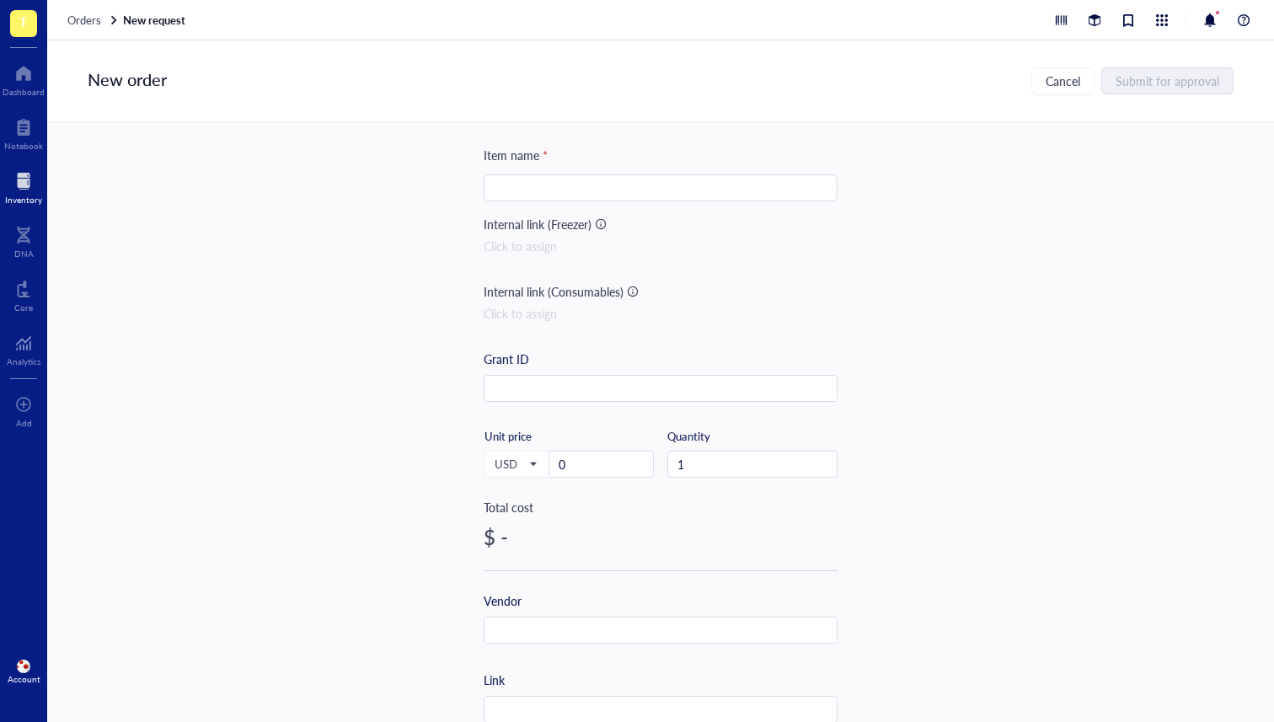
click at [532, 313] on div "Click to assign" at bounding box center [661, 313] width 354 height 19
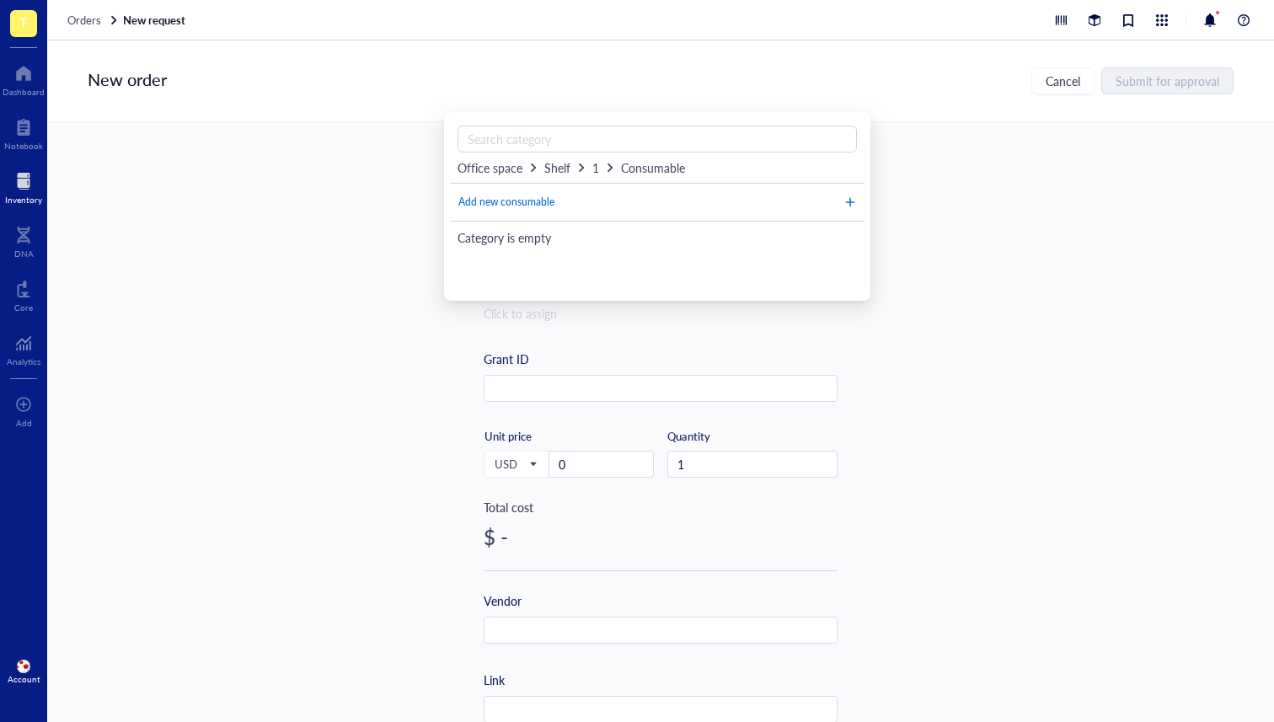
click at [526, 203] on span "Add new consumable" at bounding box center [506, 203] width 96 height 16
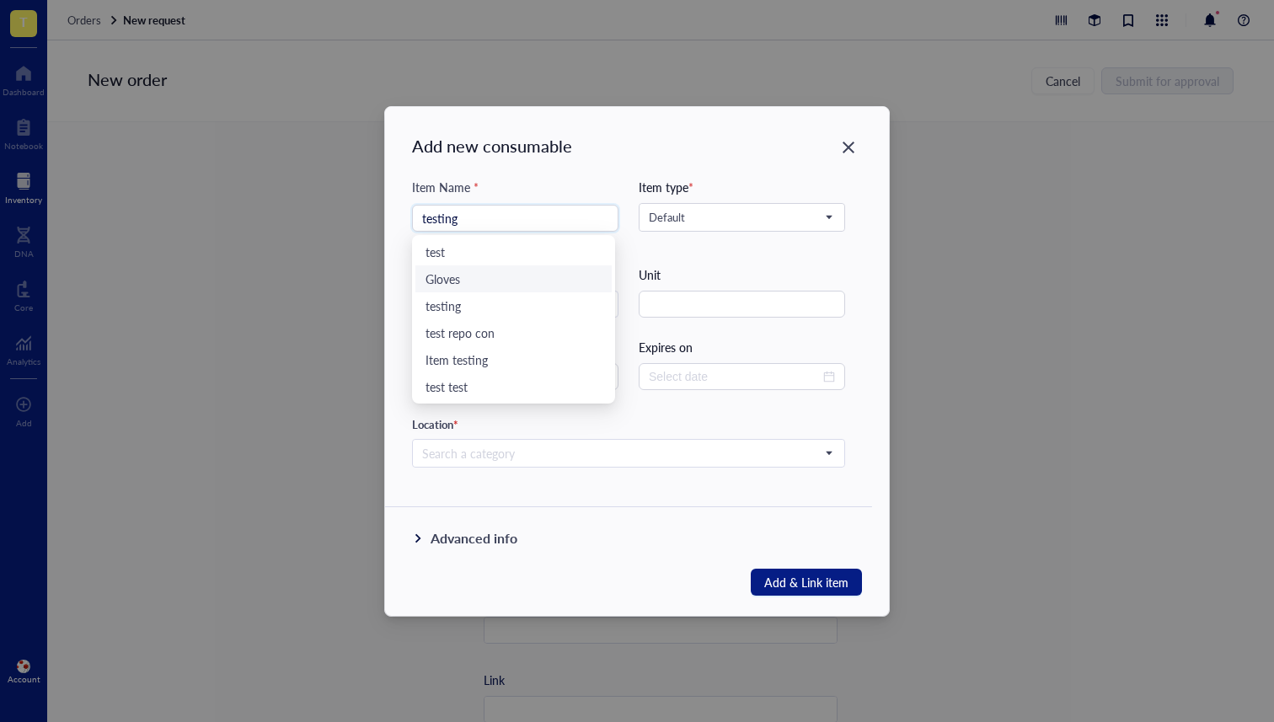
click at [521, 267] on div "Gloves" at bounding box center [513, 278] width 196 height 27
type input "Gloves"
click at [777, 566] on div "Advanced info" at bounding box center [628, 552] width 487 height 88
click at [770, 580] on span "Add & Link item" at bounding box center [806, 582] width 84 height 20
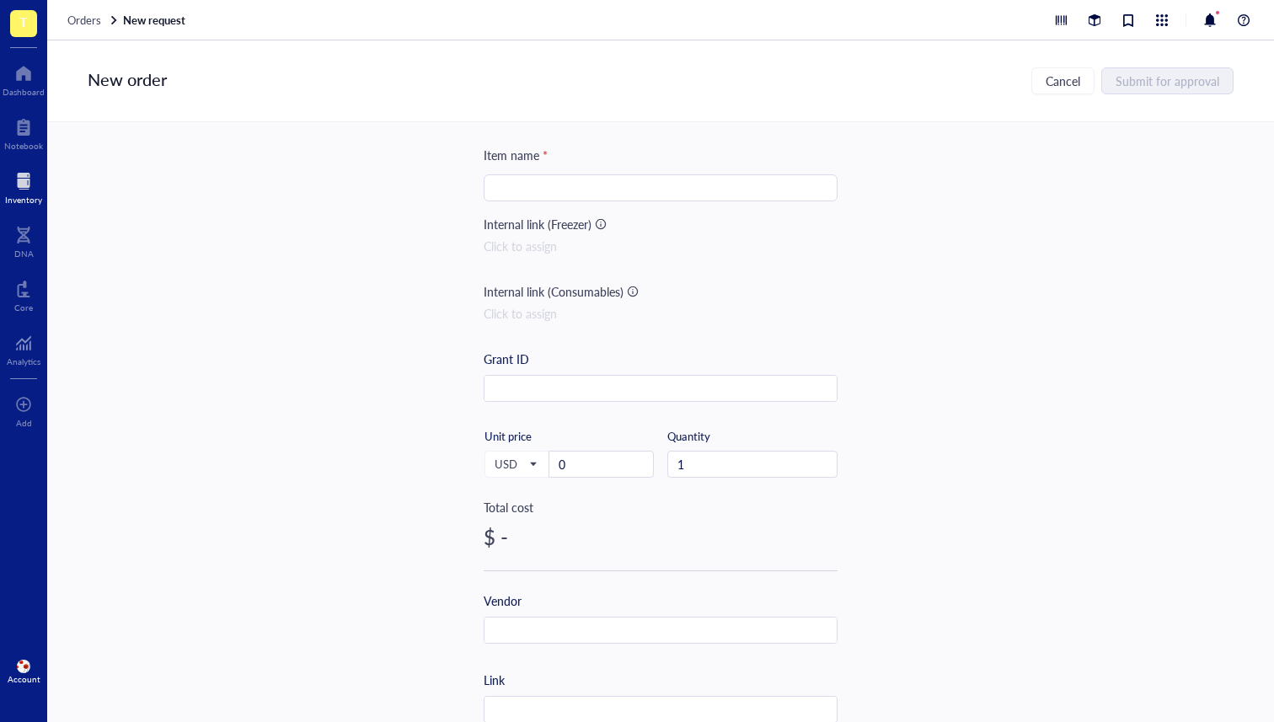
click at [661, 334] on div "Item name * Internal link (Freezer) Click to assign Internal link (Consumables)…" at bounding box center [661, 612] width 354 height 933
click at [526, 313] on div "Click to assign" at bounding box center [661, 313] width 354 height 19
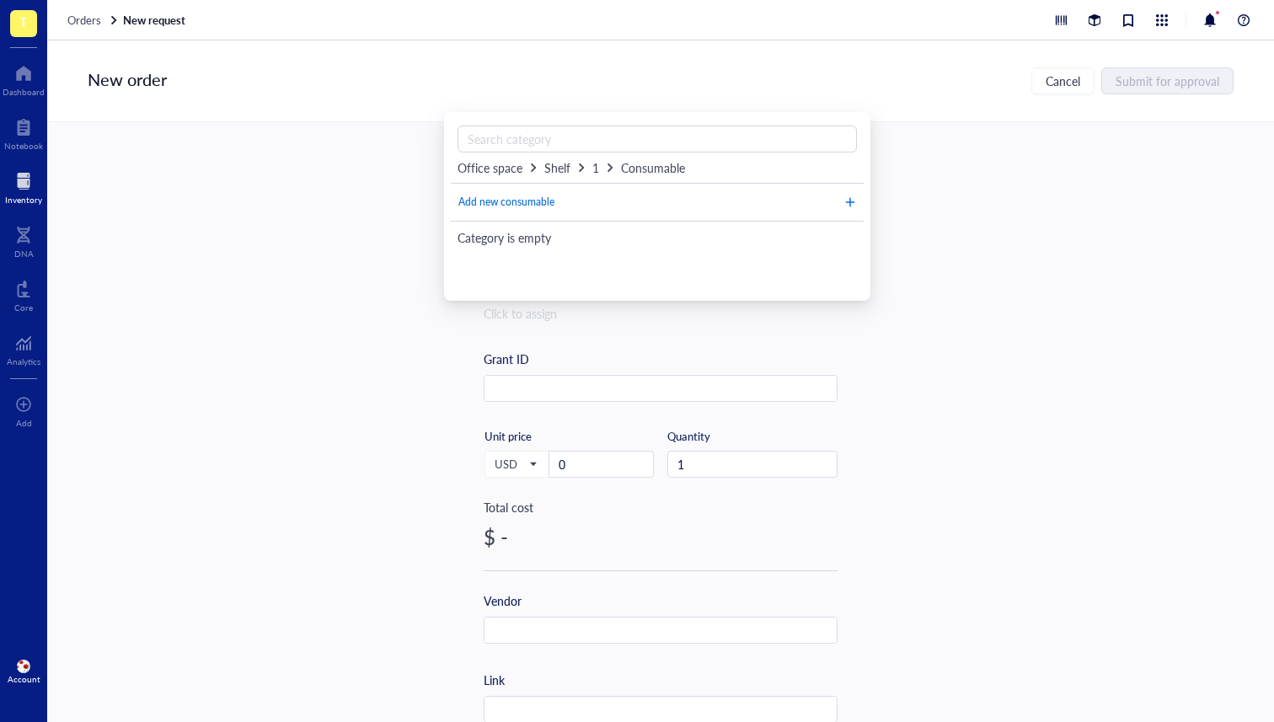
click at [527, 205] on span "Add new consumable" at bounding box center [506, 203] width 96 height 16
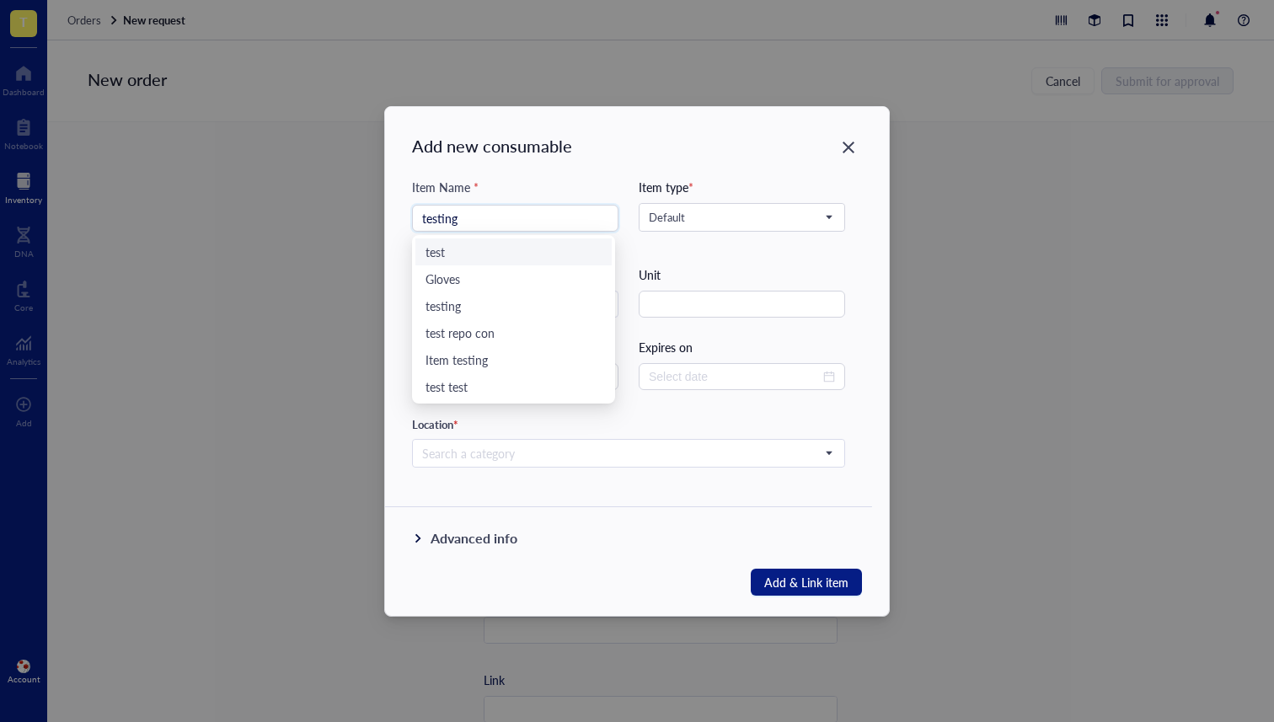
click at [493, 261] on div "test" at bounding box center [513, 251] width 196 height 27
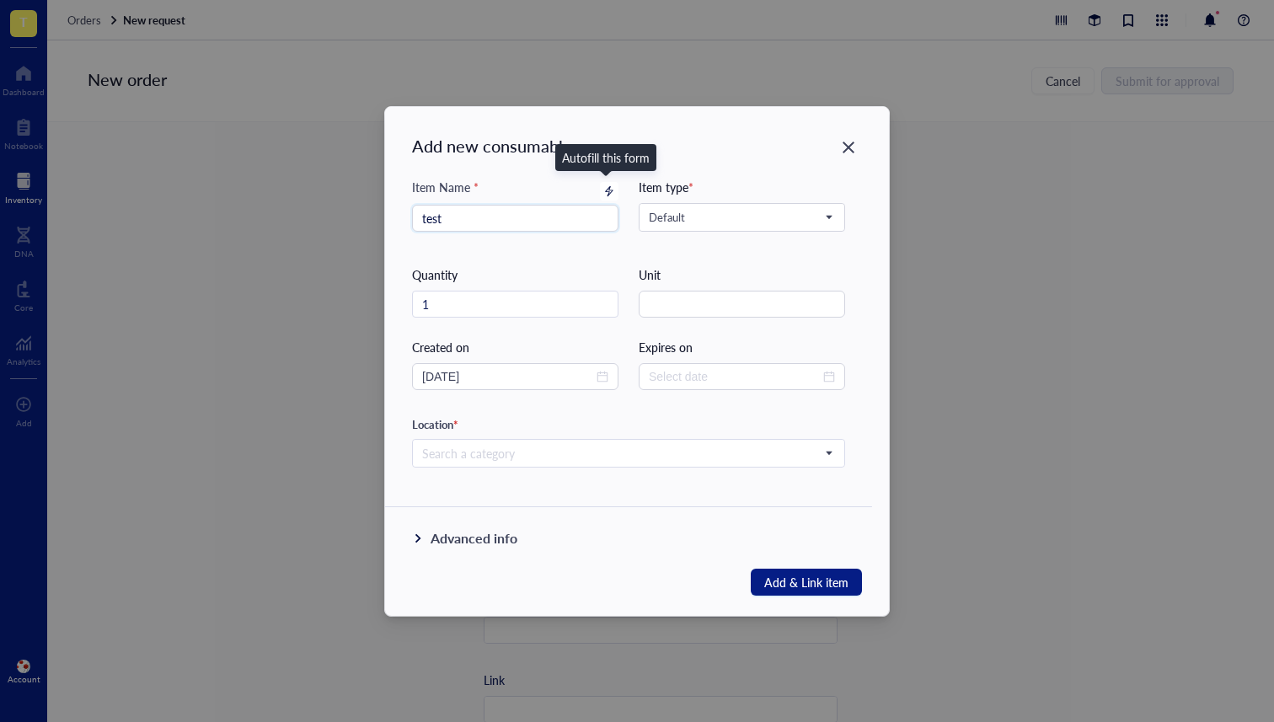
type input "test"
click at [606, 188] on icon at bounding box center [609, 191] width 12 height 12
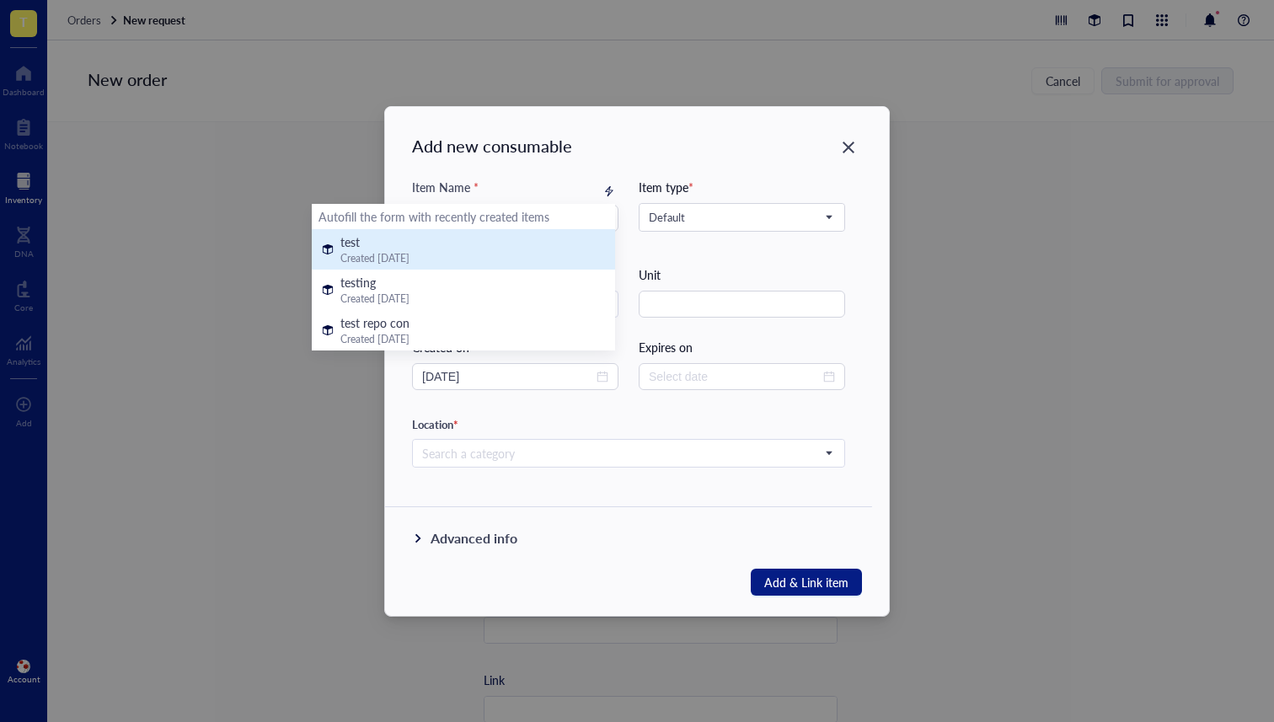
click at [514, 254] on div "test Created Mar 14, 2022" at bounding box center [472, 250] width 265 height 34
type input "2024-08-05"
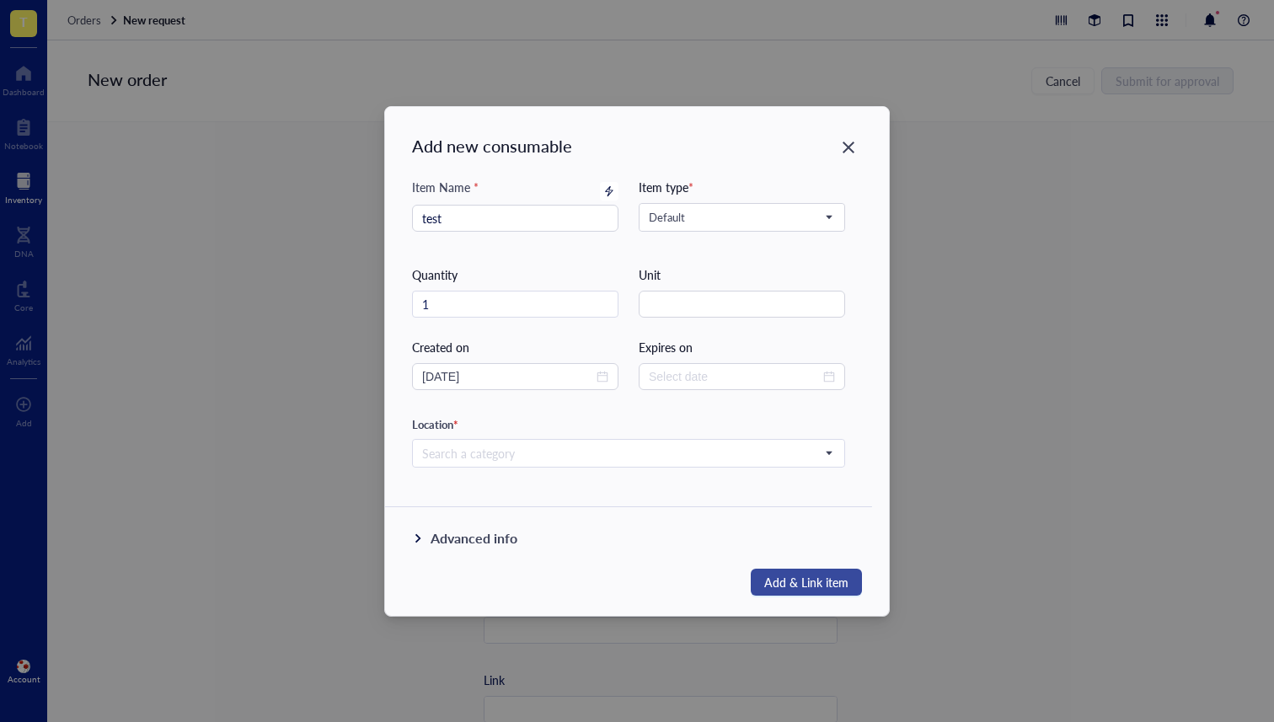
click at [798, 579] on span "Add & Link item" at bounding box center [806, 582] width 84 height 20
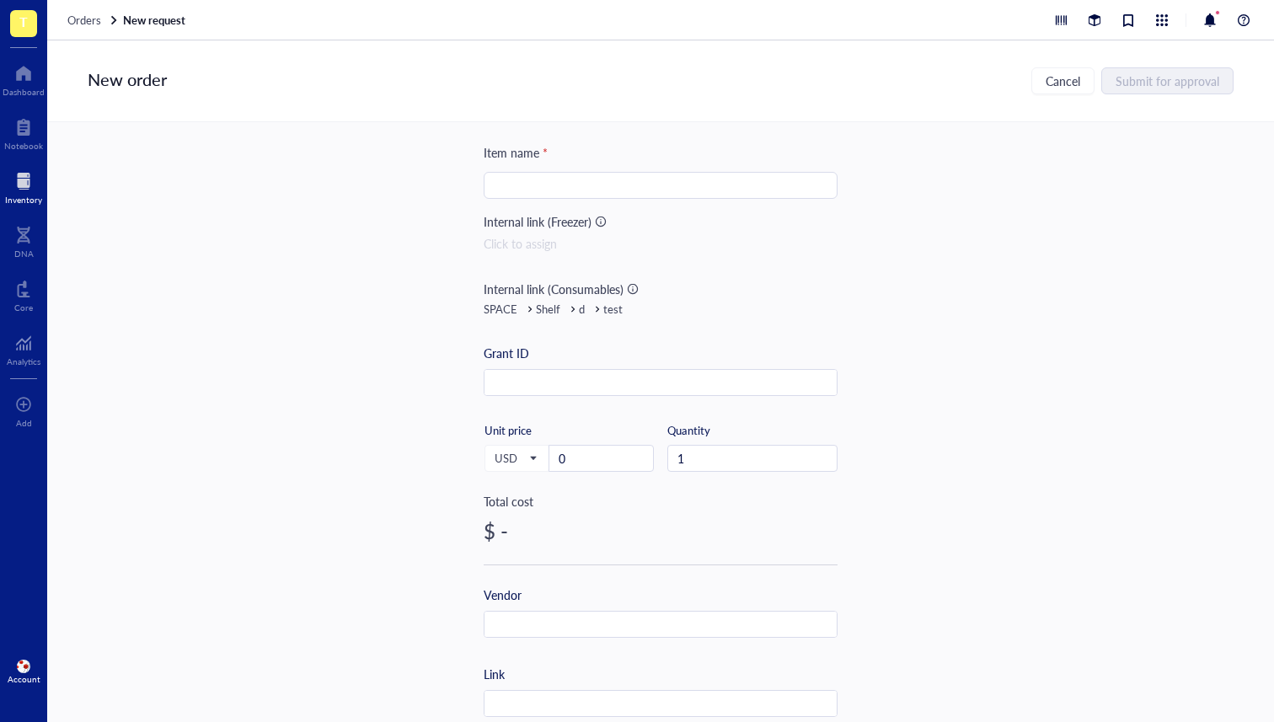
scroll to position [0, 0]
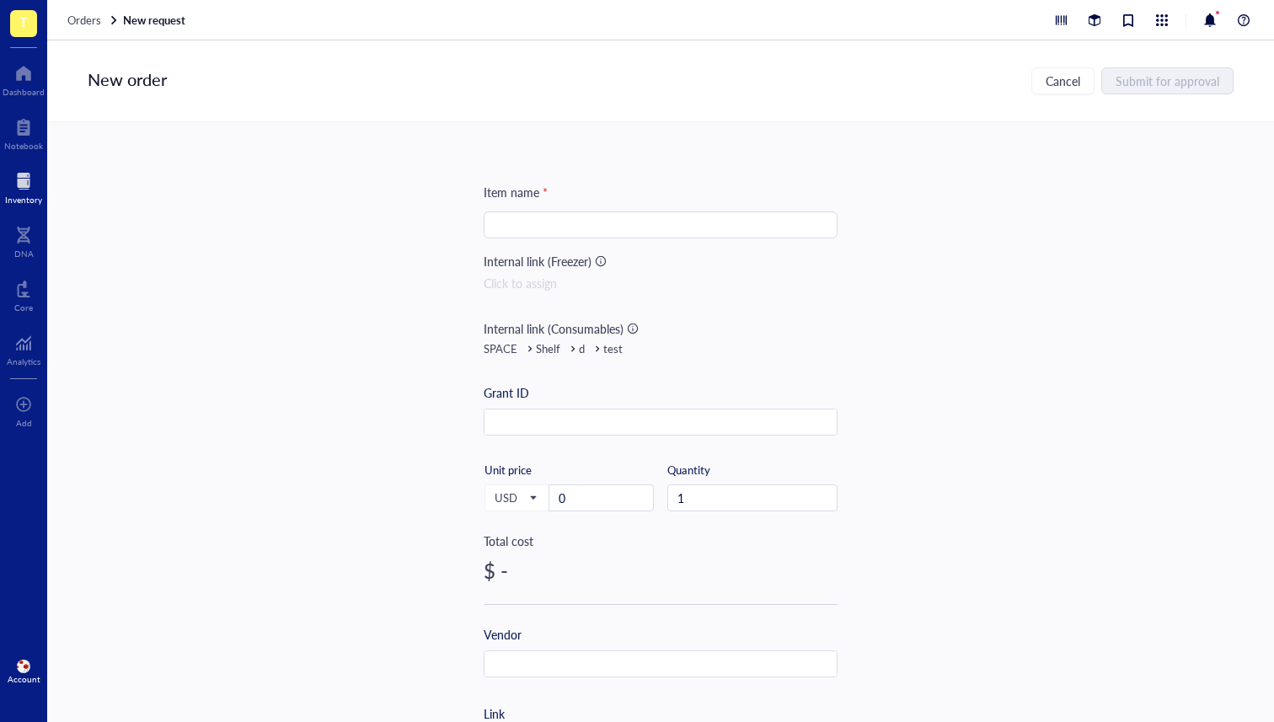
click at [528, 281] on div "Click to assign" at bounding box center [661, 283] width 354 height 19
click at [511, 170] on div "Category is empty" at bounding box center [661, 169] width 406 height 19
click at [511, 139] on span "IBRAHIM `28th feb" at bounding box center [526, 137] width 137 height 17
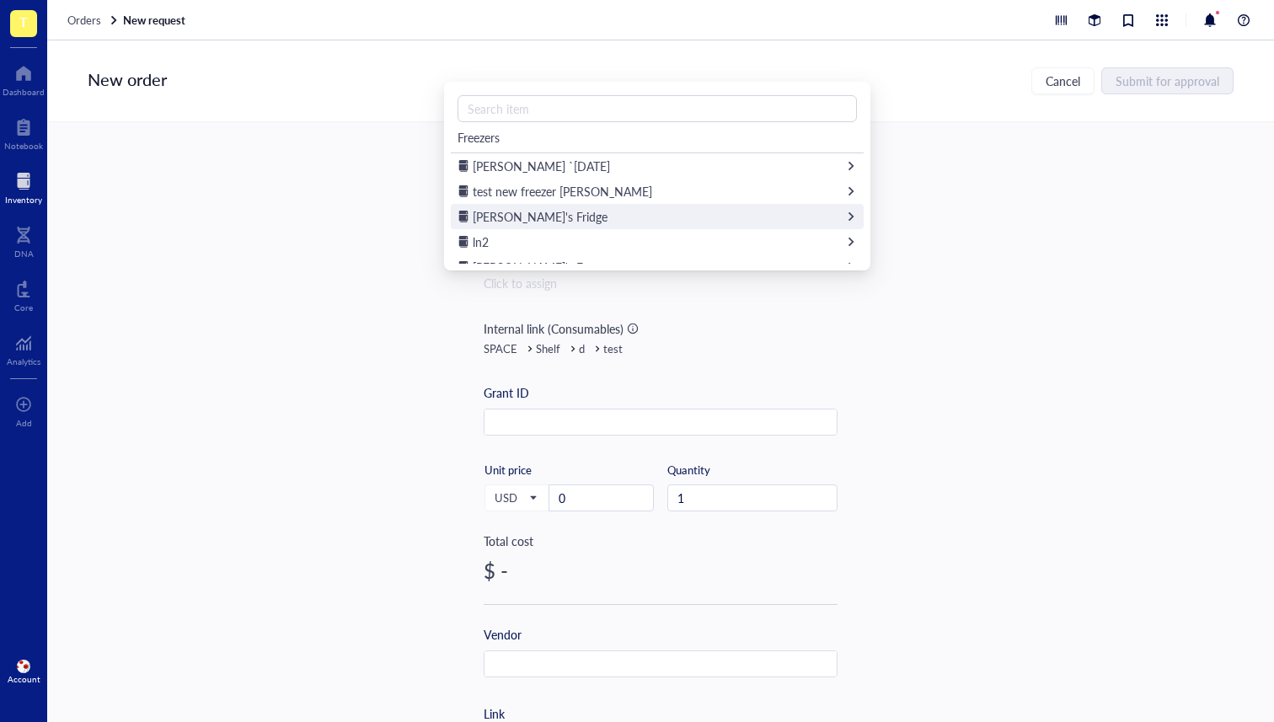
click at [502, 225] on div "Dan's Fridge" at bounding box center [657, 216] width 413 height 25
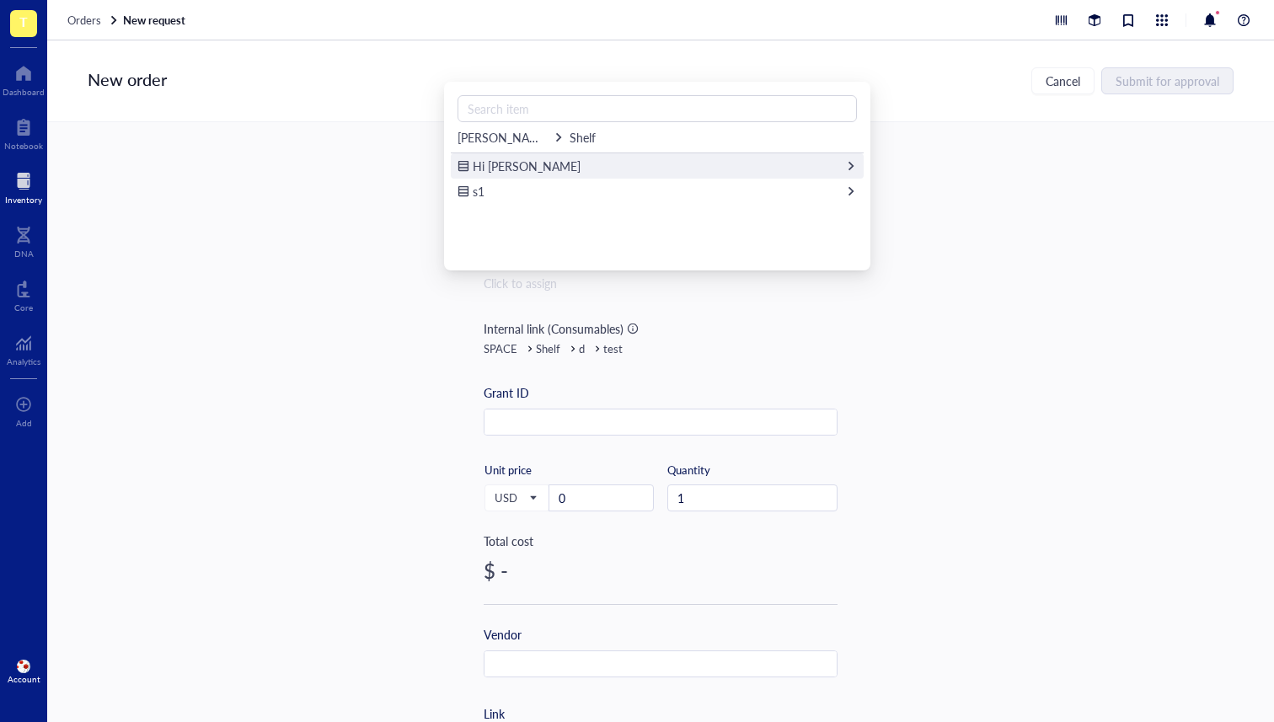
click at [527, 166] on div "Hi Dan" at bounding box center [657, 165] width 413 height 25
click at [563, 174] on div "LOL" at bounding box center [657, 165] width 413 height 25
click at [520, 167] on div "Test" at bounding box center [657, 165] width 413 height 25
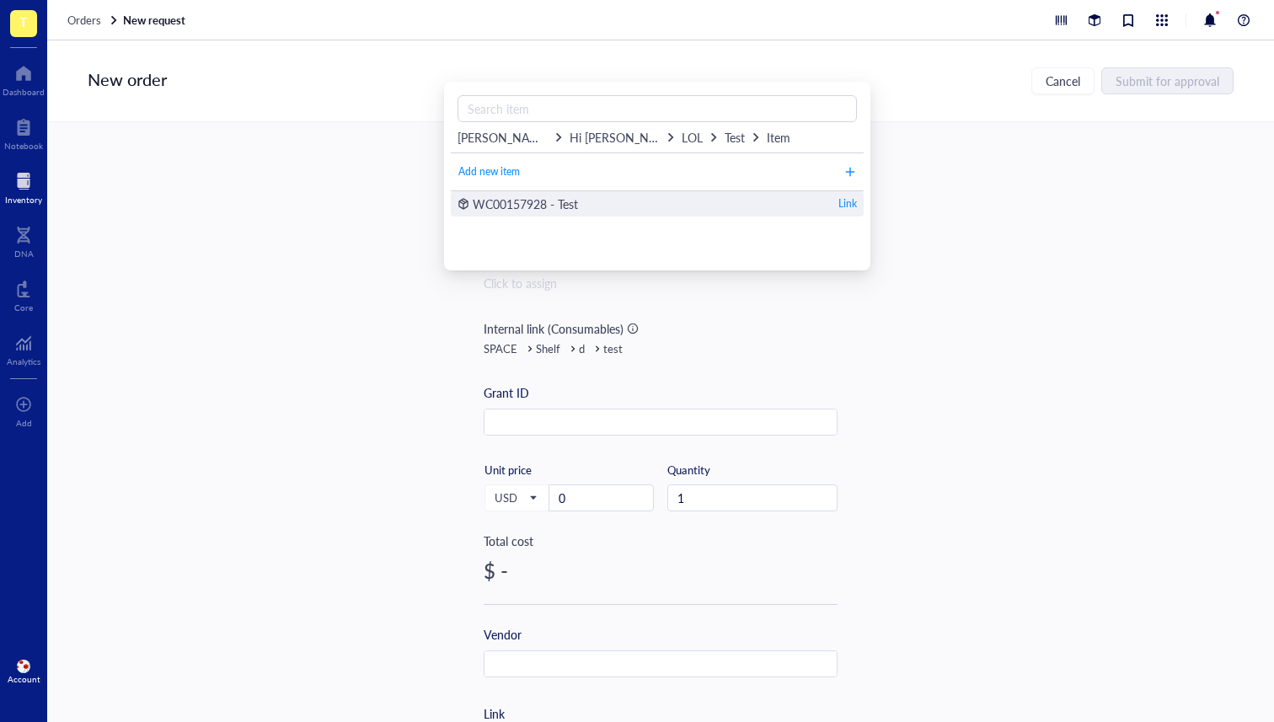
click at [536, 191] on div "WC00157928 - Test Link" at bounding box center [657, 203] width 413 height 25
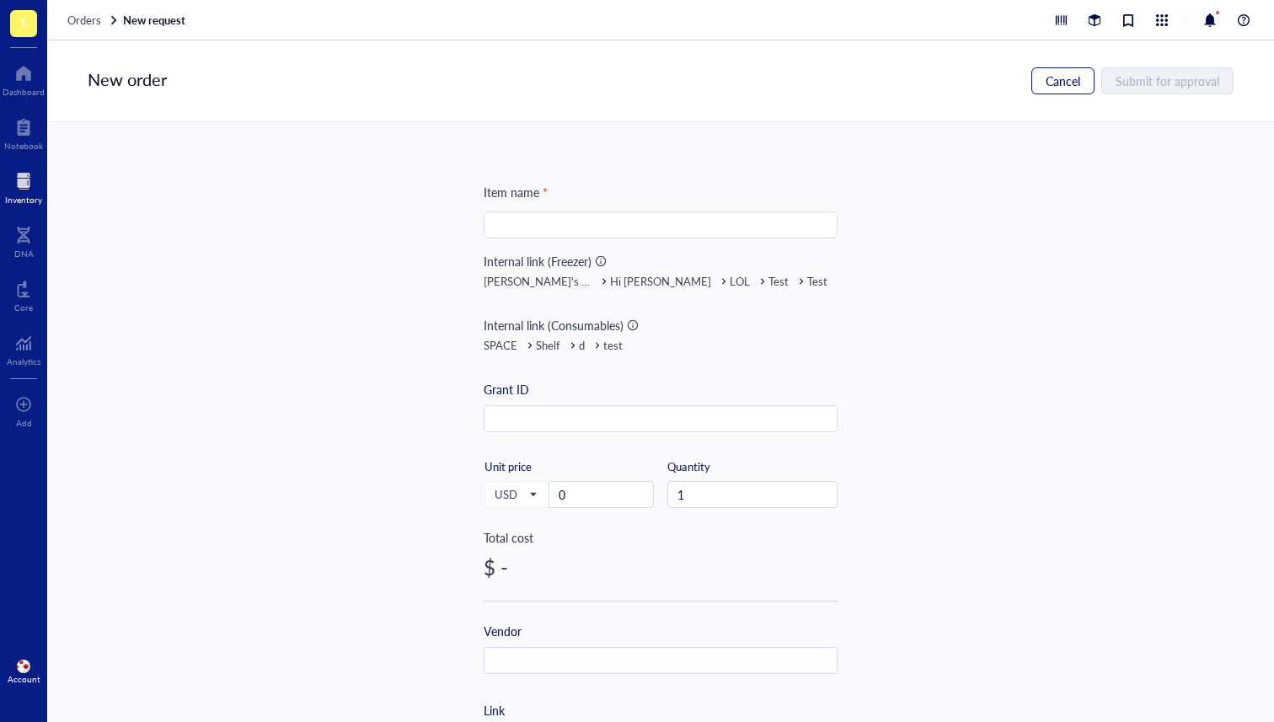
click at [1070, 76] on span "Cancel" at bounding box center [1063, 80] width 35 height 13
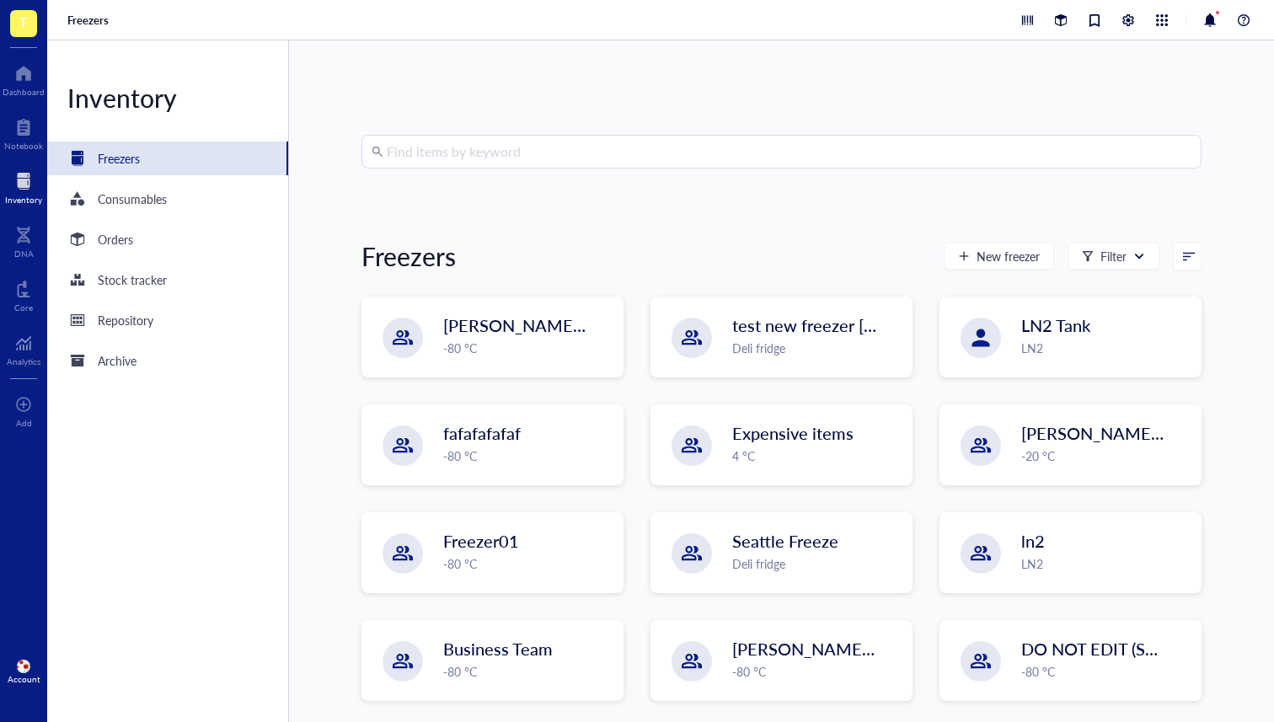
click at [1060, 33] on div "Freezers" at bounding box center [660, 20] width 1227 height 40
click at [1060, 11] on div at bounding box center [1061, 20] width 19 height 19
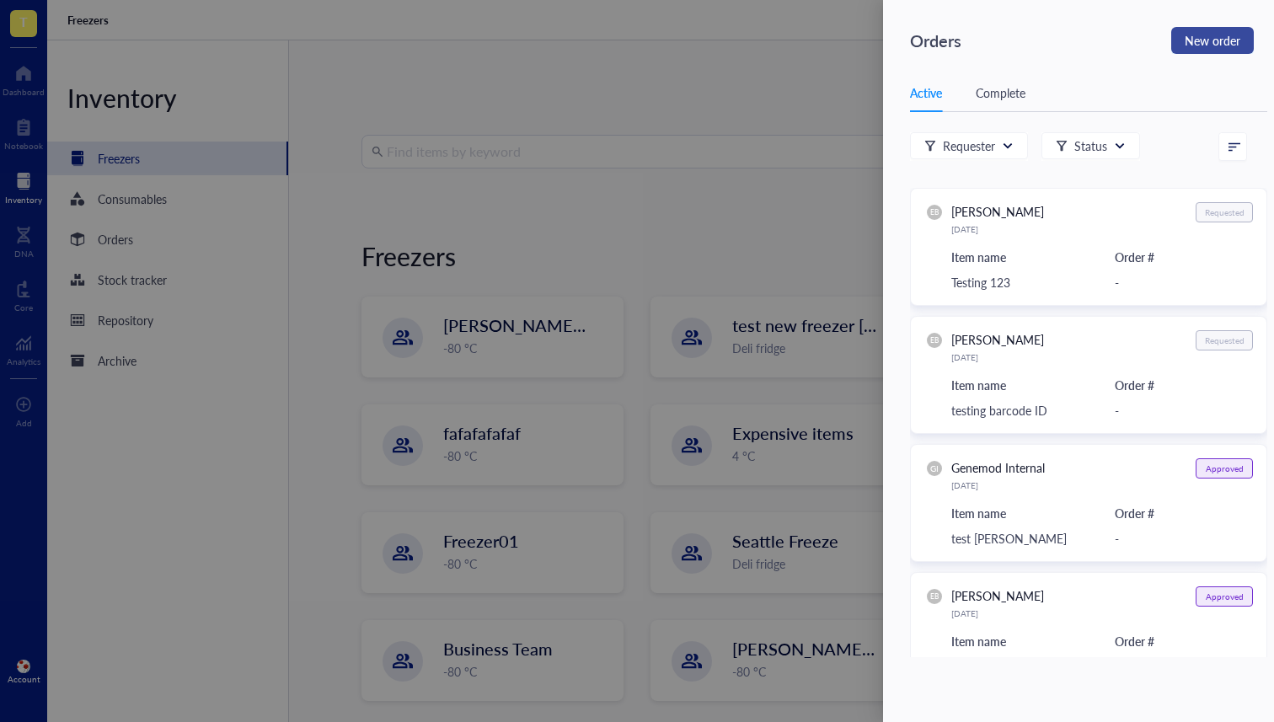
click at [1218, 40] on span "New order" at bounding box center [1213, 41] width 56 height 24
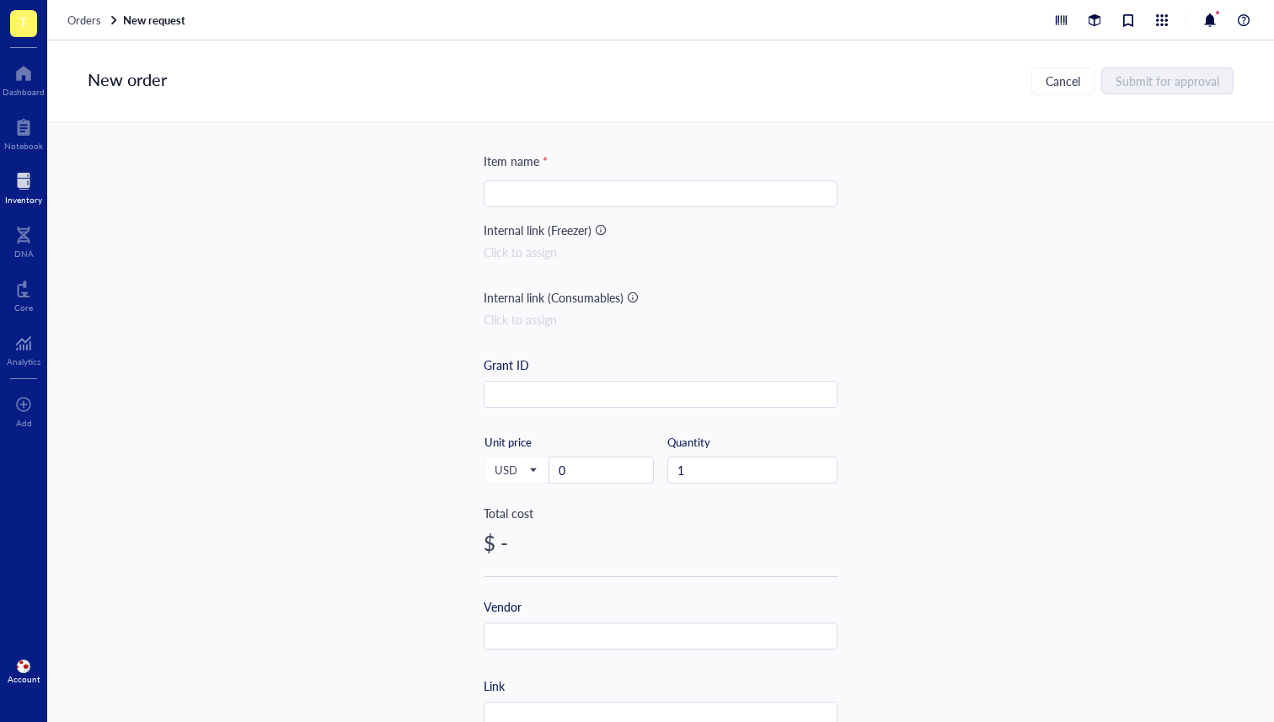
scroll to position [35, 0]
click at [12, 143] on div "Notebook" at bounding box center [23, 146] width 39 height 10
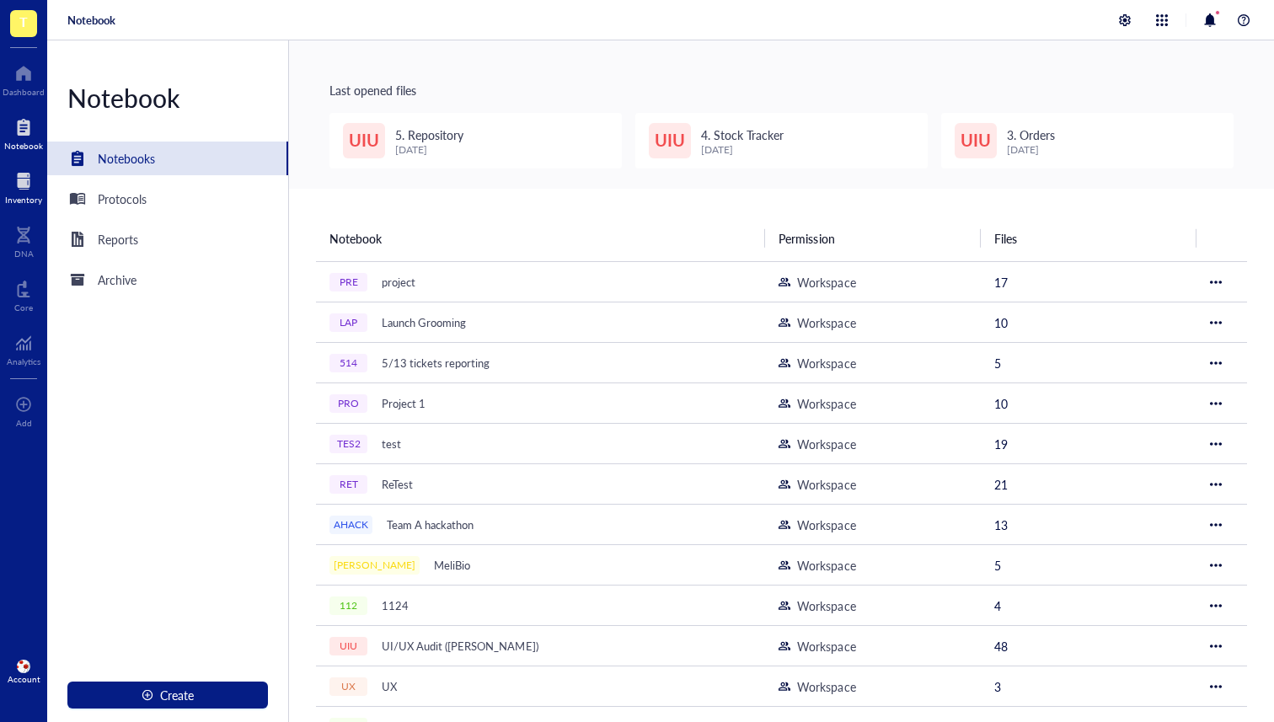
click at [7, 168] on div at bounding box center [23, 181] width 37 height 27
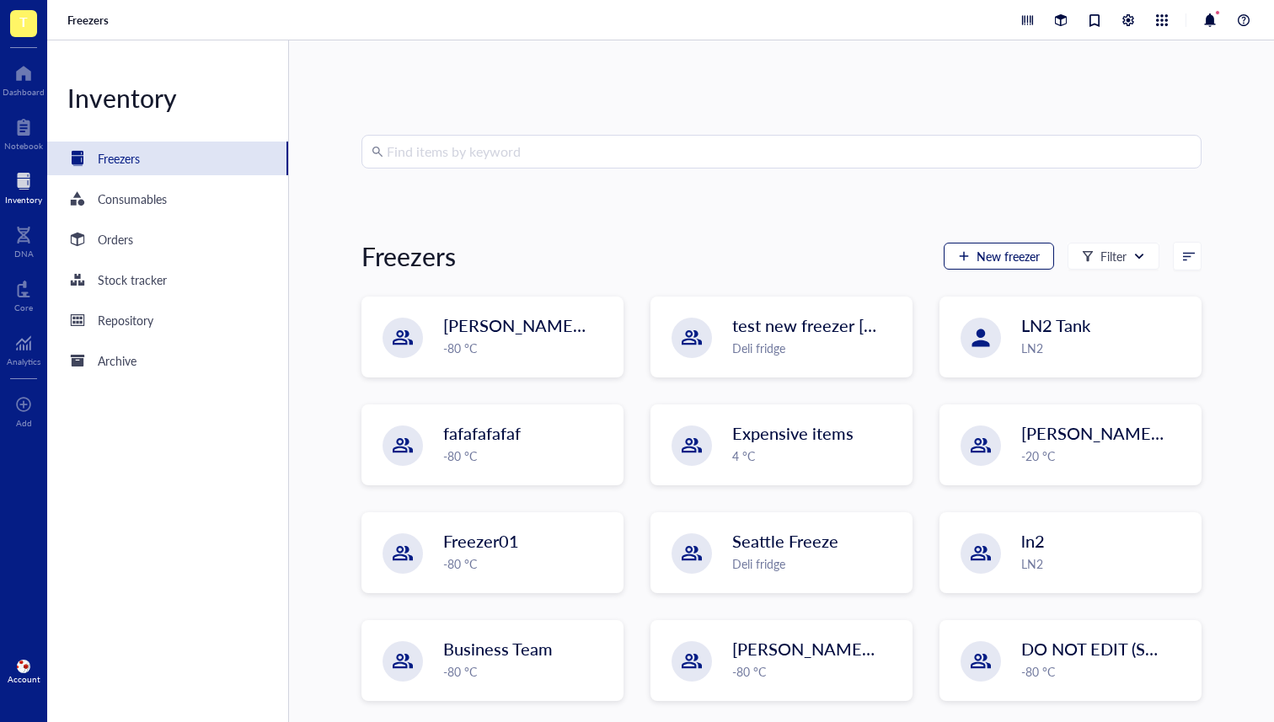
click at [1017, 260] on span "New freezer" at bounding box center [1008, 255] width 63 height 13
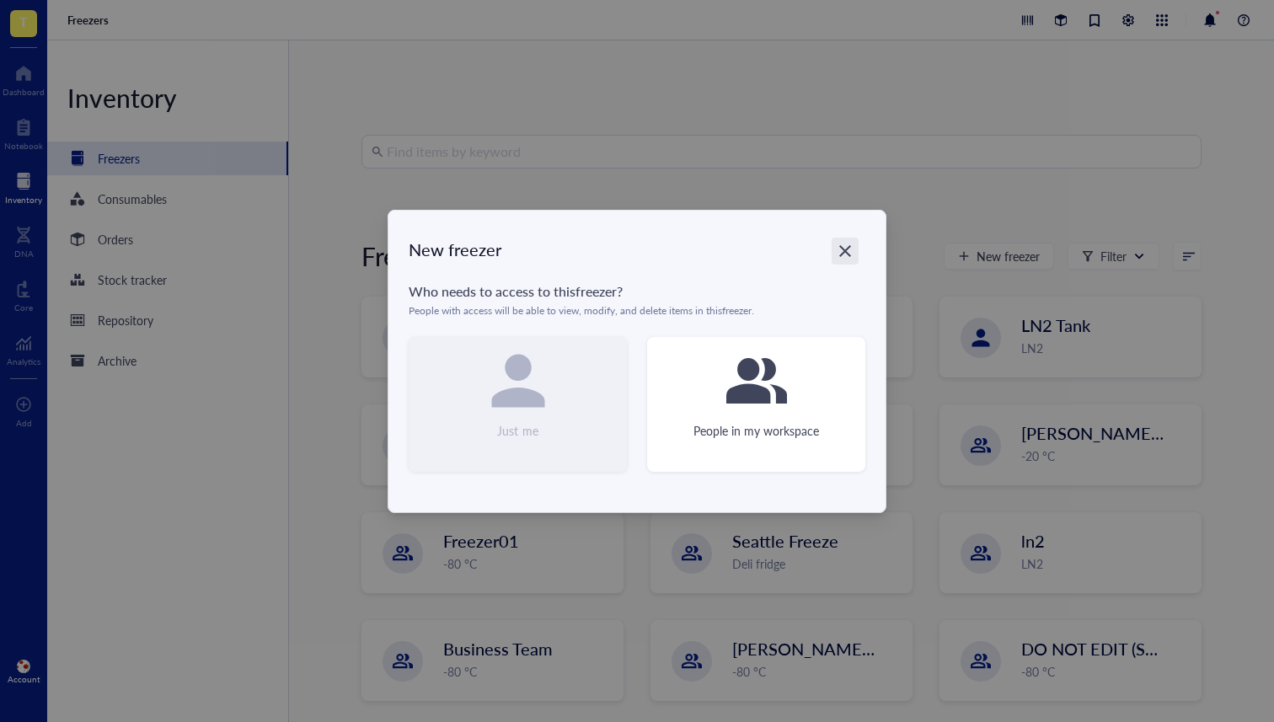
click at [848, 240] on div "Close" at bounding box center [845, 251] width 27 height 27
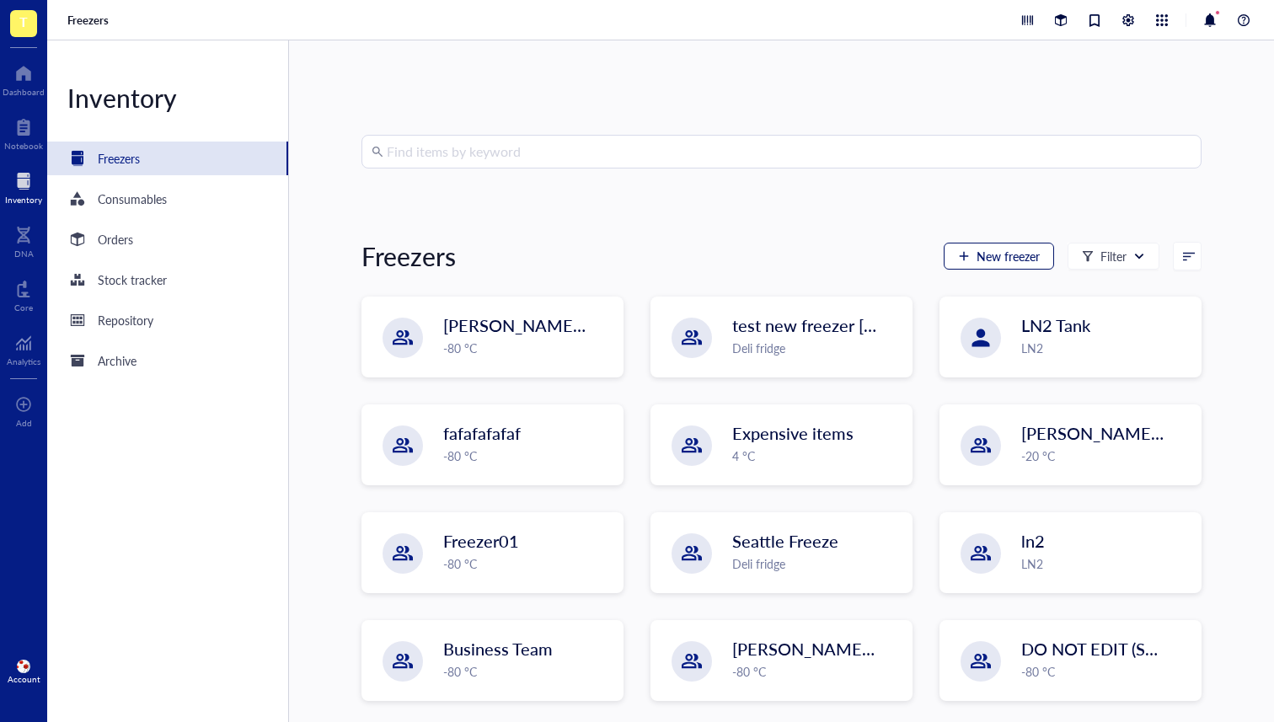
click at [958, 250] on div "button" at bounding box center [964, 256] width 12 height 12
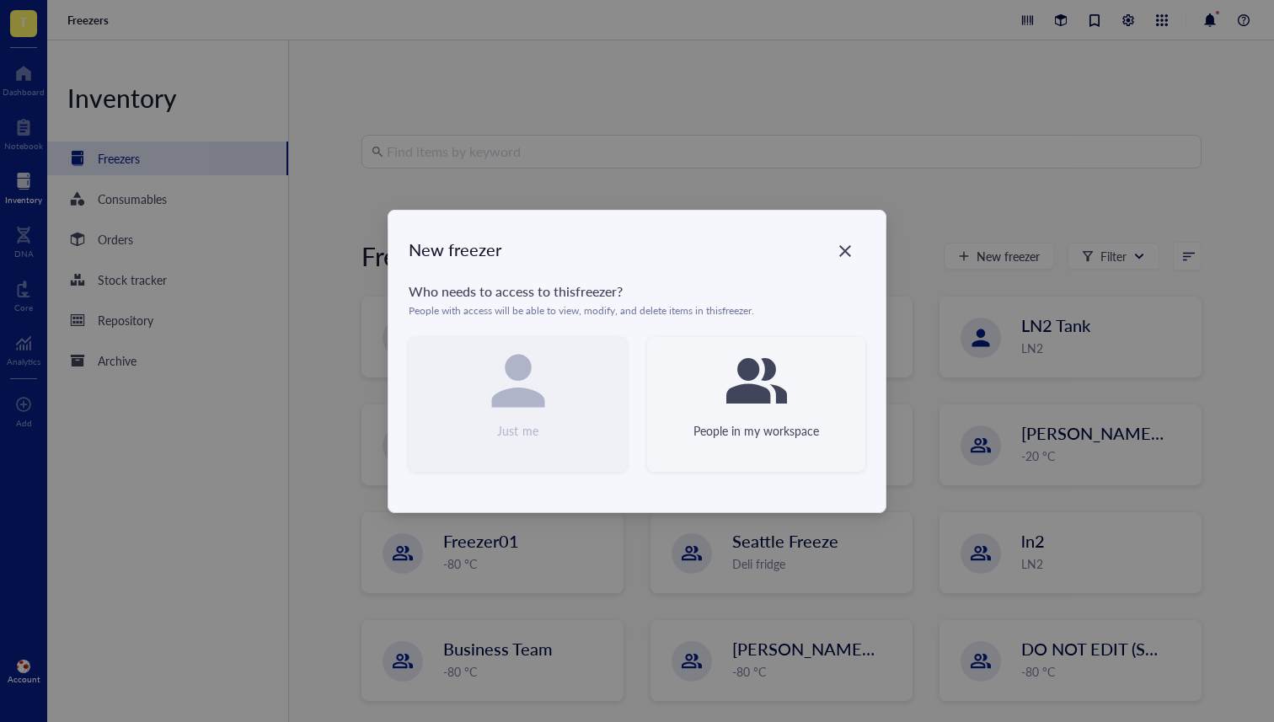
click at [704, 342] on div "People in my workspace" at bounding box center [756, 404] width 218 height 135
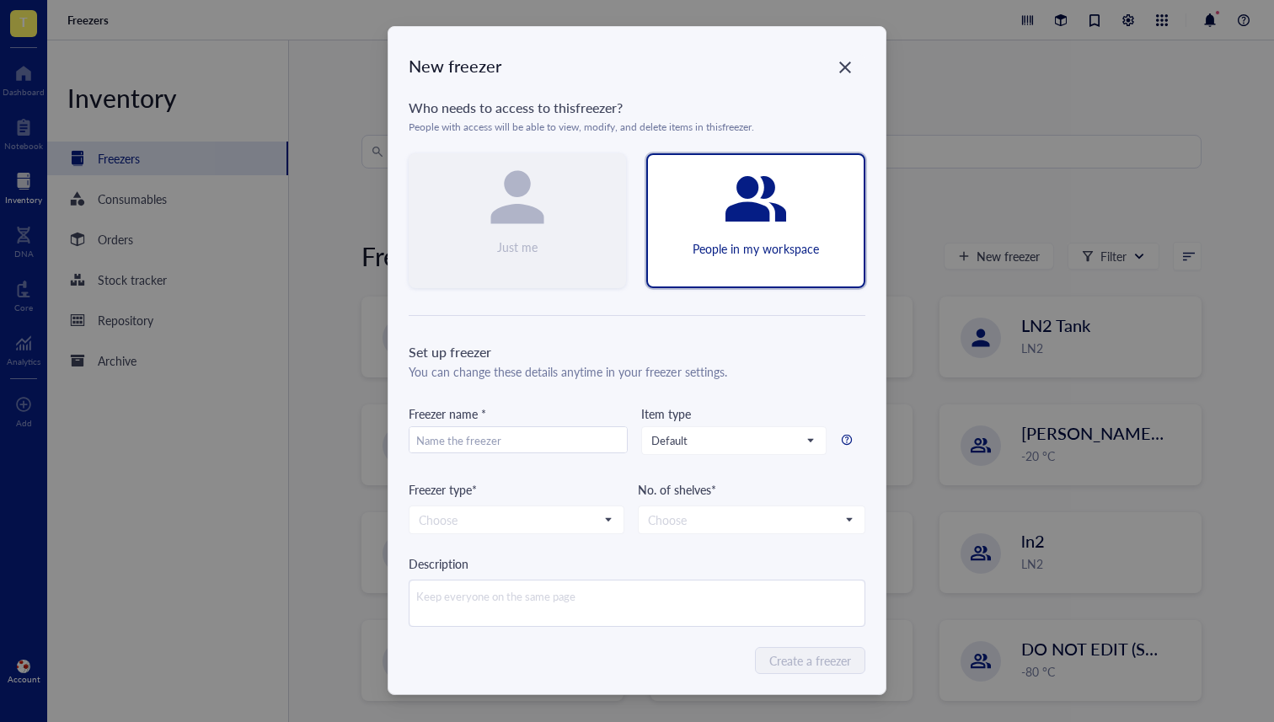
scroll to position [1, 0]
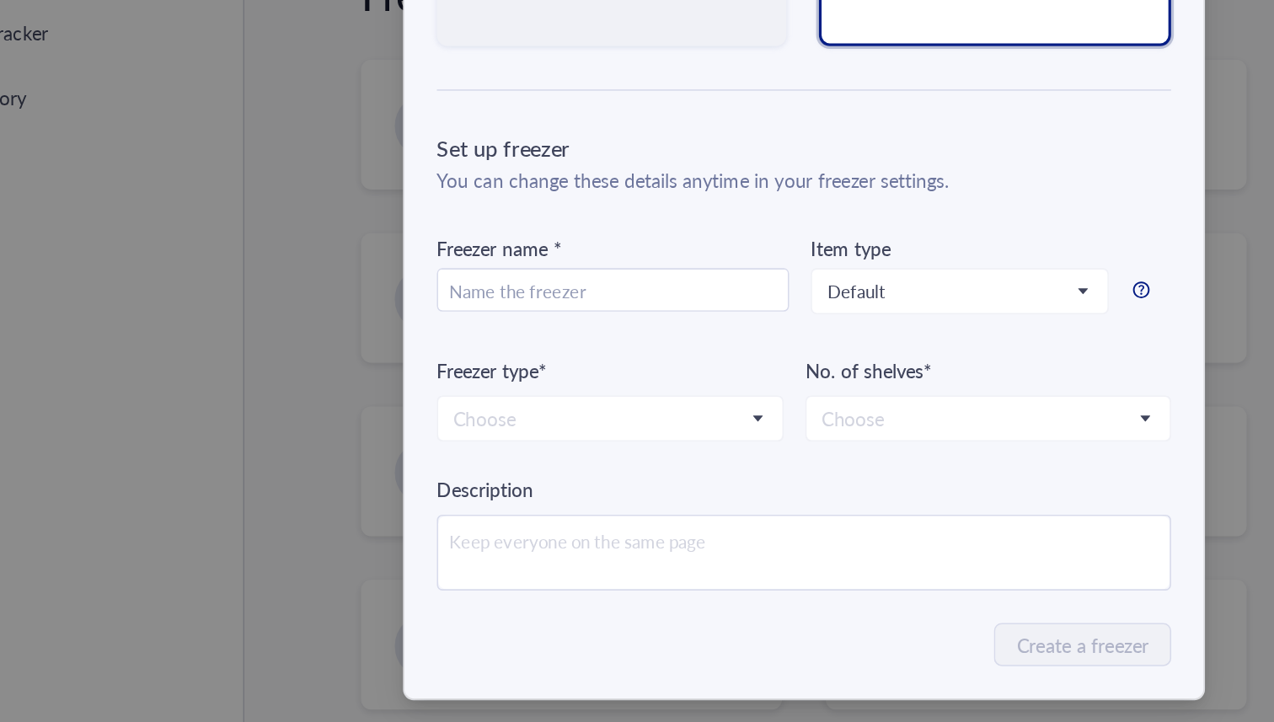
click at [791, 414] on div "Item type" at bounding box center [733, 413] width 185 height 19
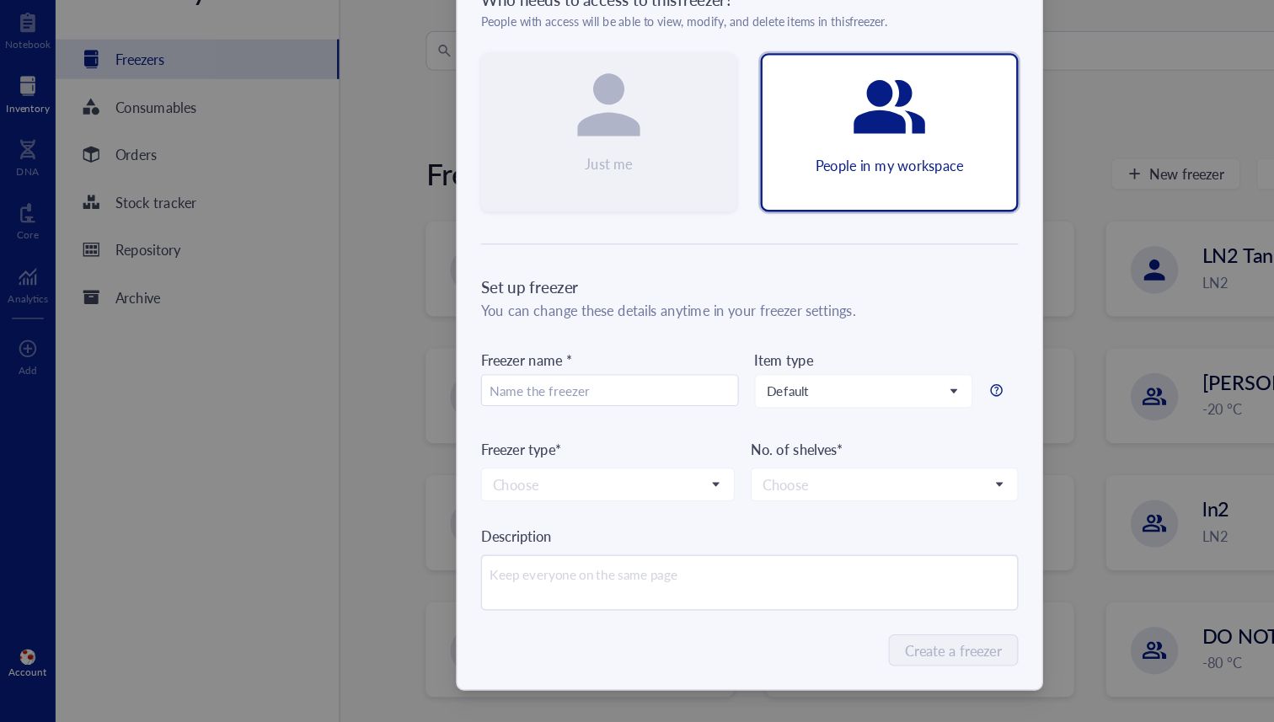
scroll to position [0, 0]
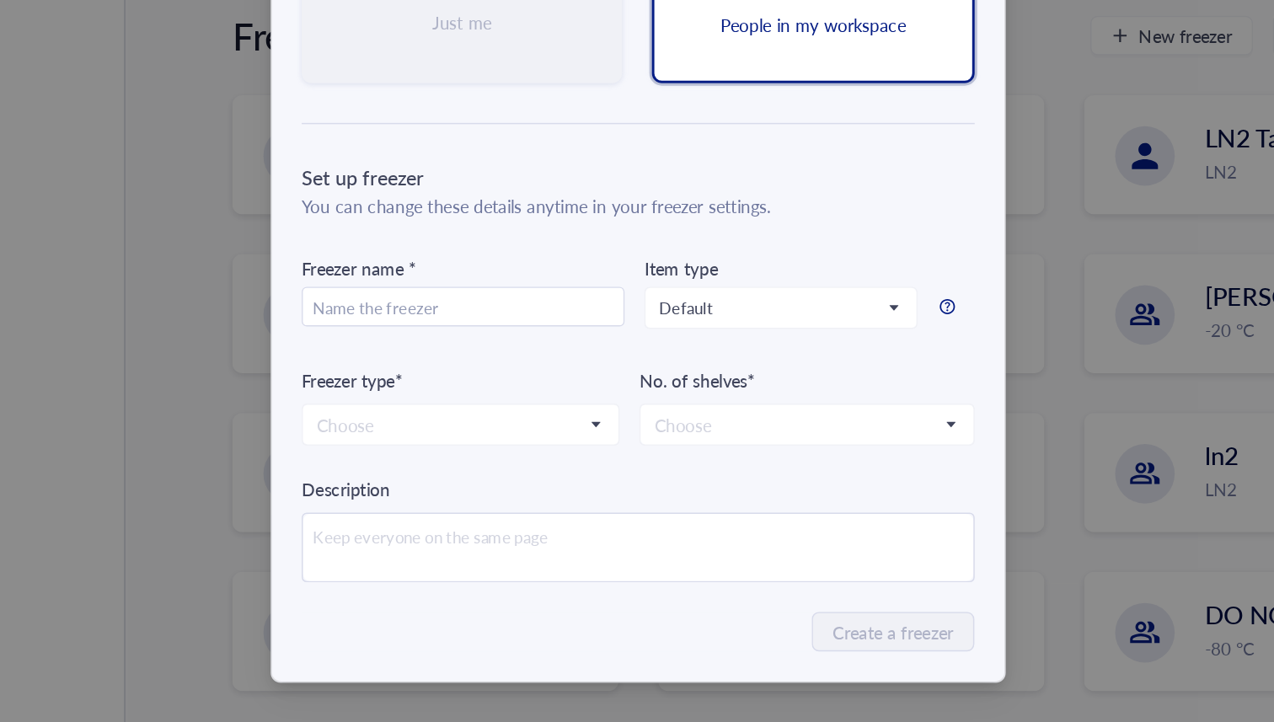
click at [329, 425] on div "New freezer Who needs to access to this freezer ? People with access will be ab…" at bounding box center [637, 361] width 1274 height 722
click at [335, 377] on div "New freezer Who needs to access to this freezer ? People with access will be ab…" at bounding box center [637, 361] width 1274 height 722
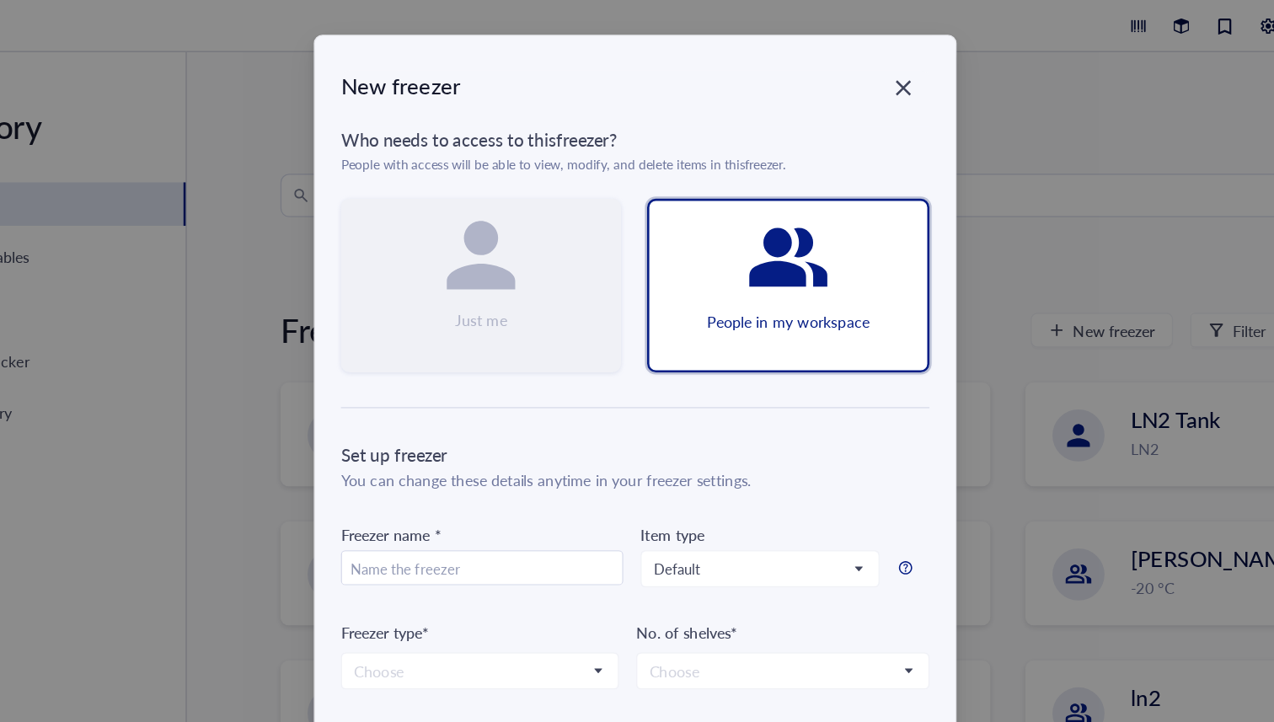
click at [857, 66] on div "New freezer" at bounding box center [637, 67] width 457 height 24
click at [825, 63] on div "New freezer" at bounding box center [637, 67] width 457 height 24
click at [832, 62] on div "Close" at bounding box center [845, 68] width 27 height 27
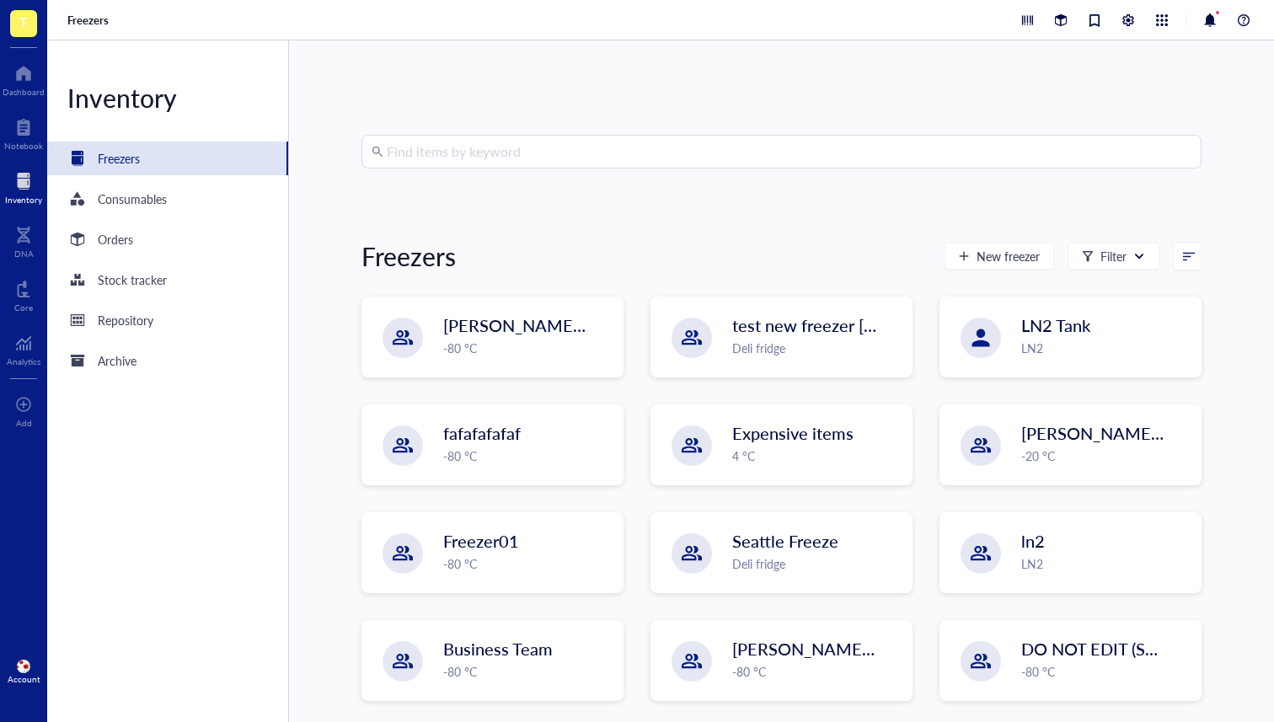
click at [651, 173] on div "Find items by keyword Freezers New freezer Filter IBRAHIM `28th feb -80 °C test…" at bounding box center [781, 381] width 840 height 493
click at [629, 163] on input "search" at bounding box center [789, 152] width 805 height 32
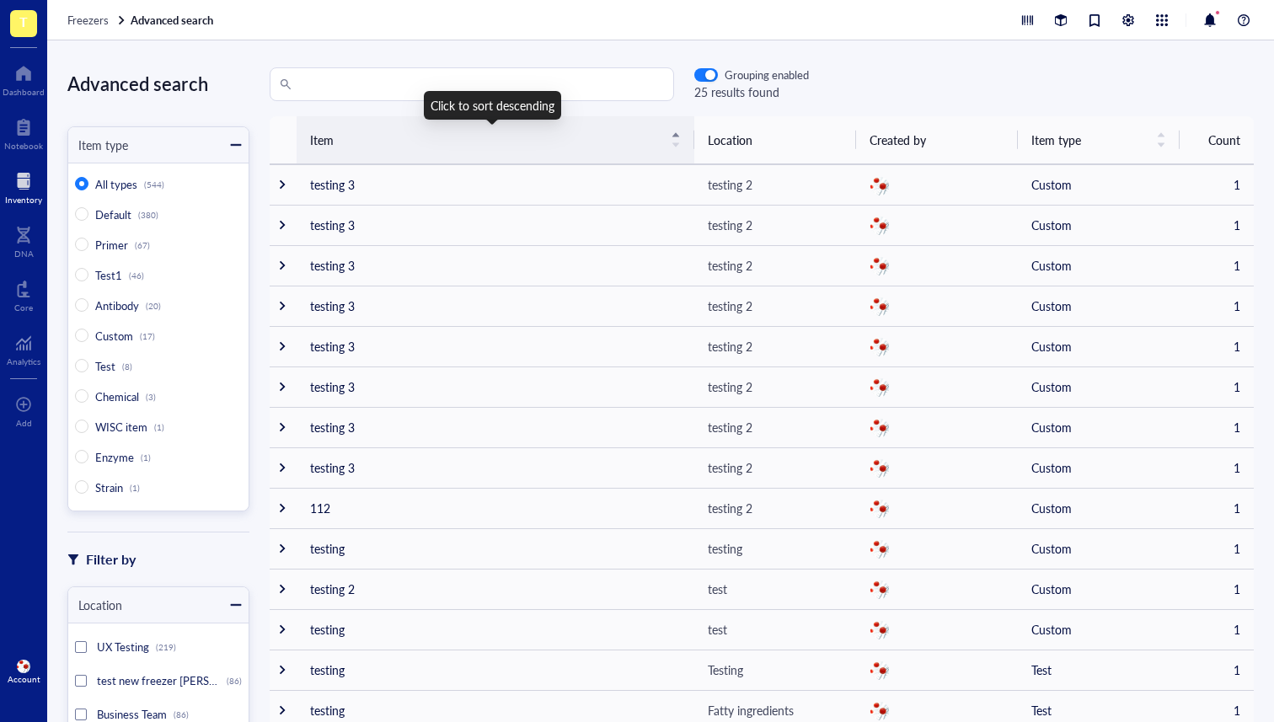
click at [673, 142] on div "Item" at bounding box center [495, 140] width 371 height 20
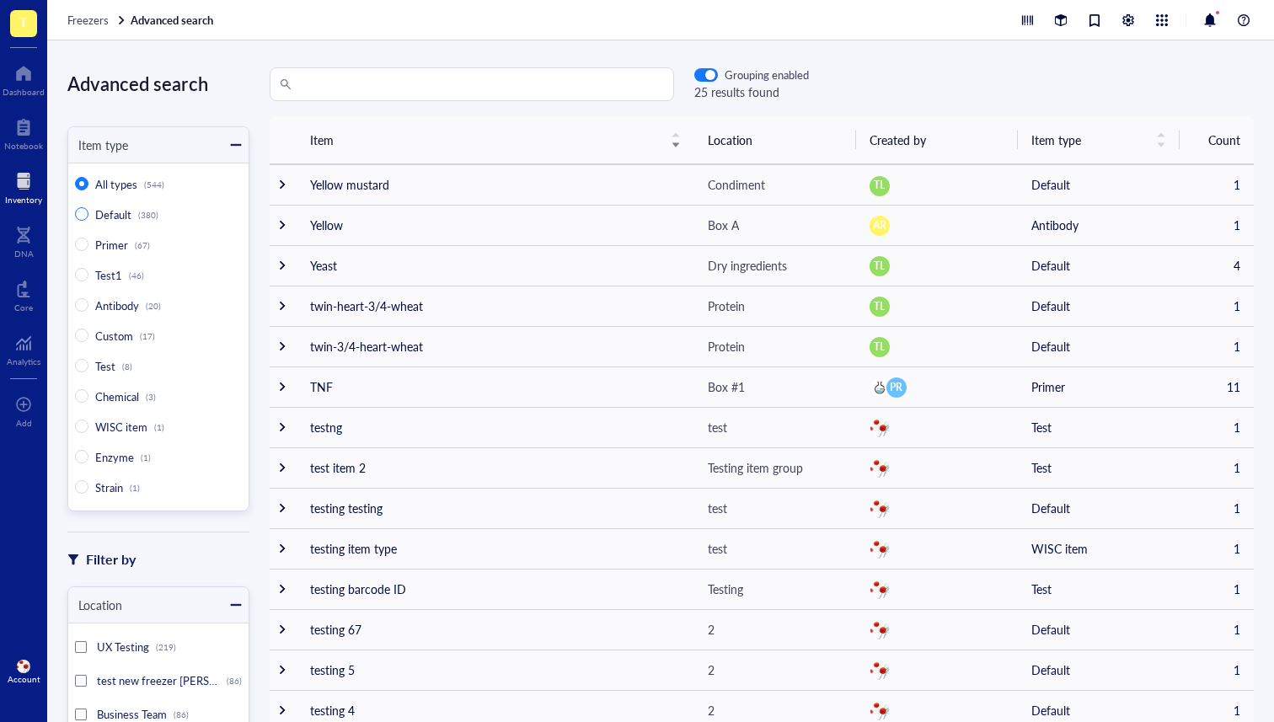
click at [79, 213] on input "Default (380)" at bounding box center [81, 213] width 13 height 13
radio input "true"
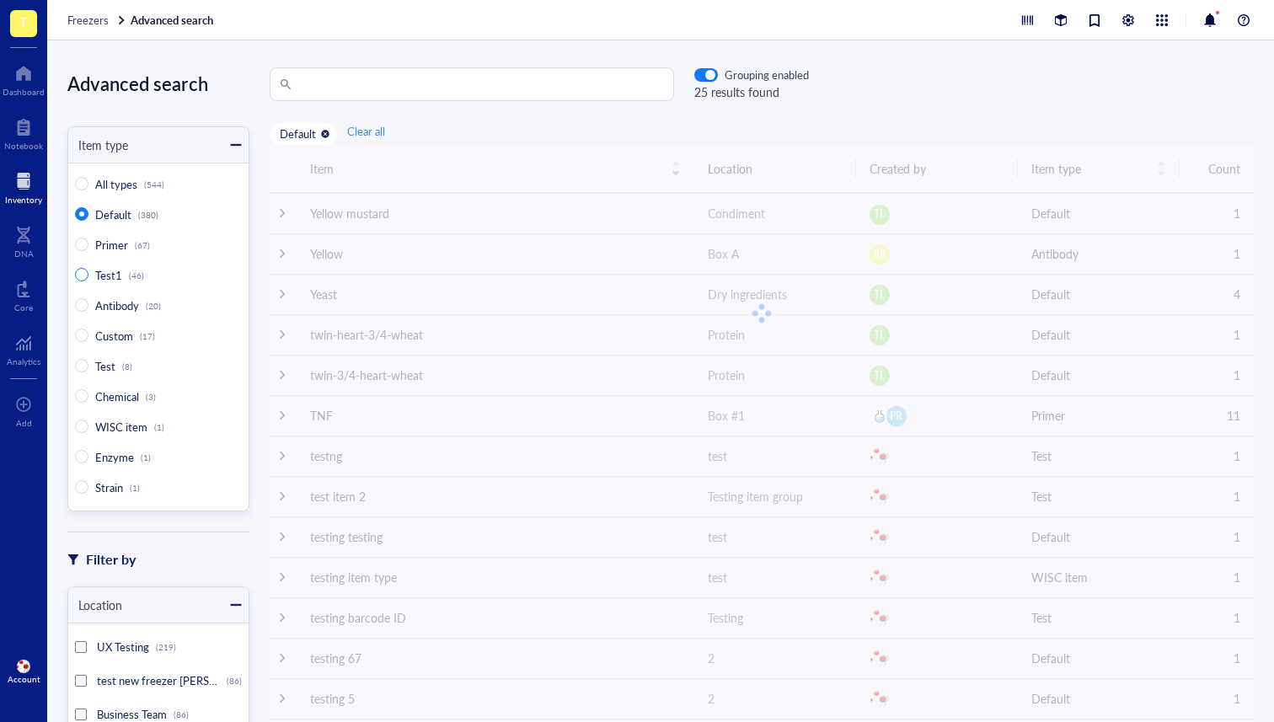
click at [76, 268] on input "Test1 (46)" at bounding box center [81, 274] width 13 height 13
radio input "true"
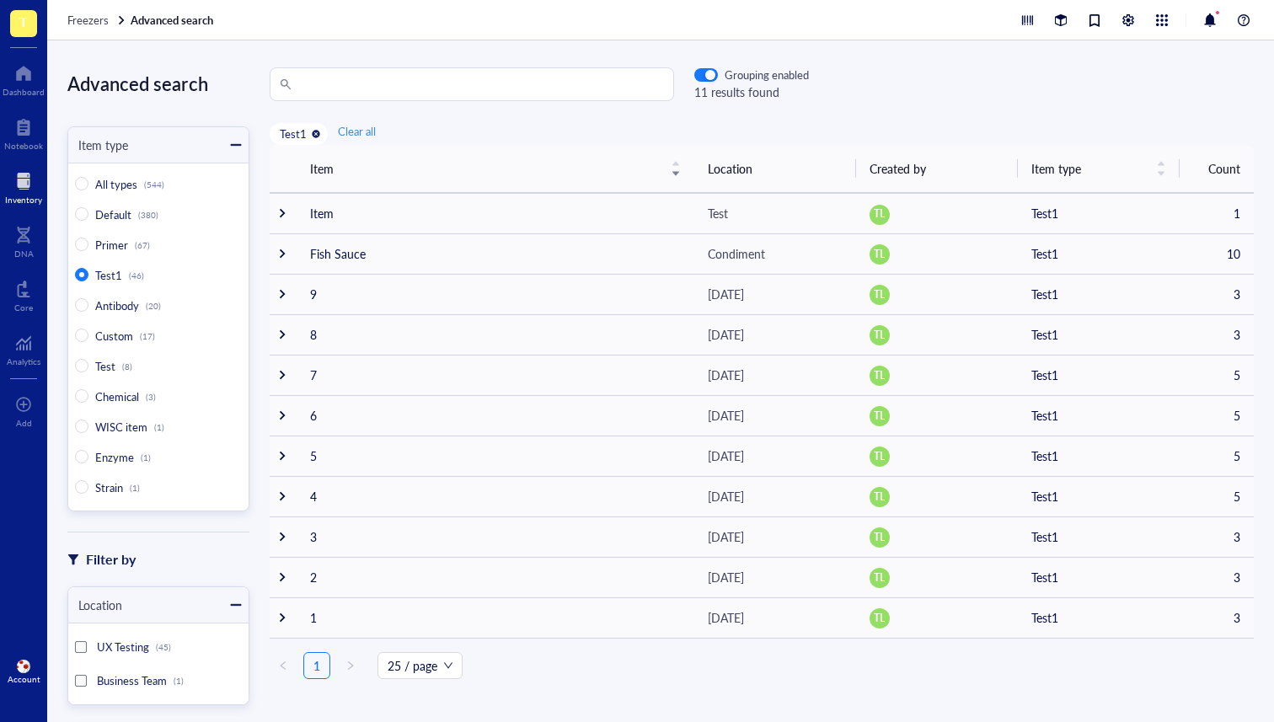
click at [79, 646] on div at bounding box center [81, 647] width 12 height 12
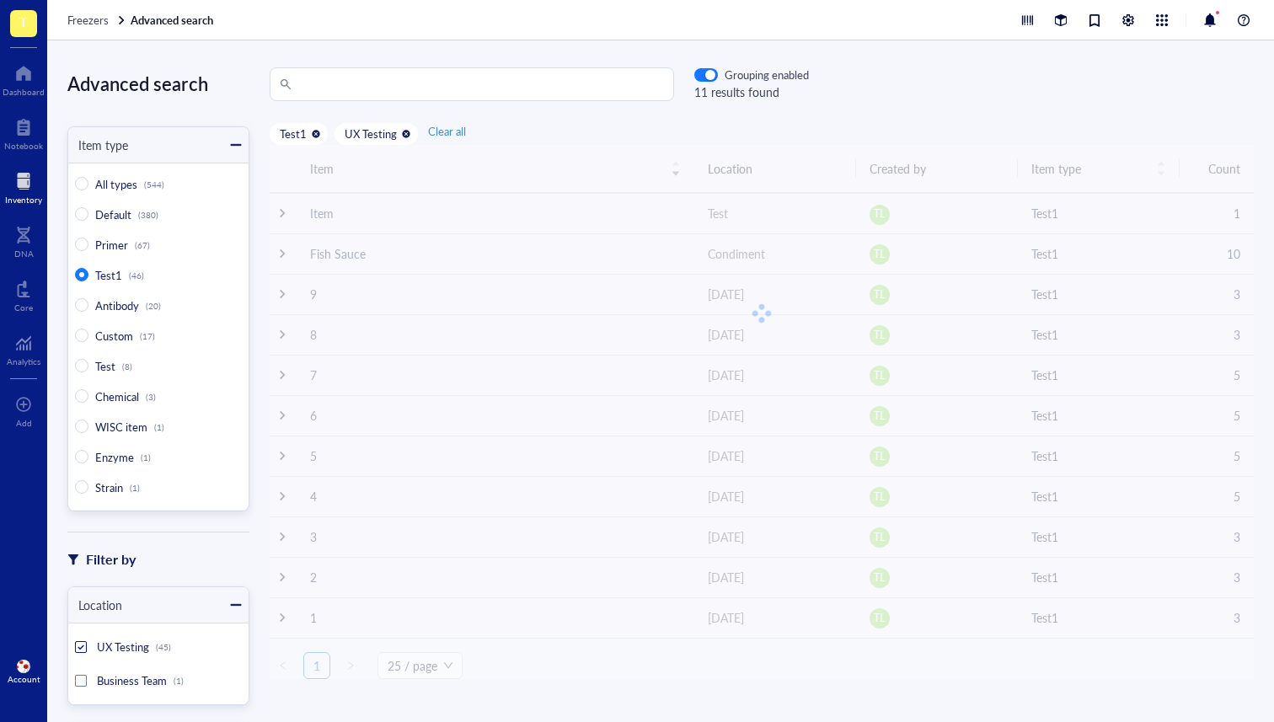
radio input "true"
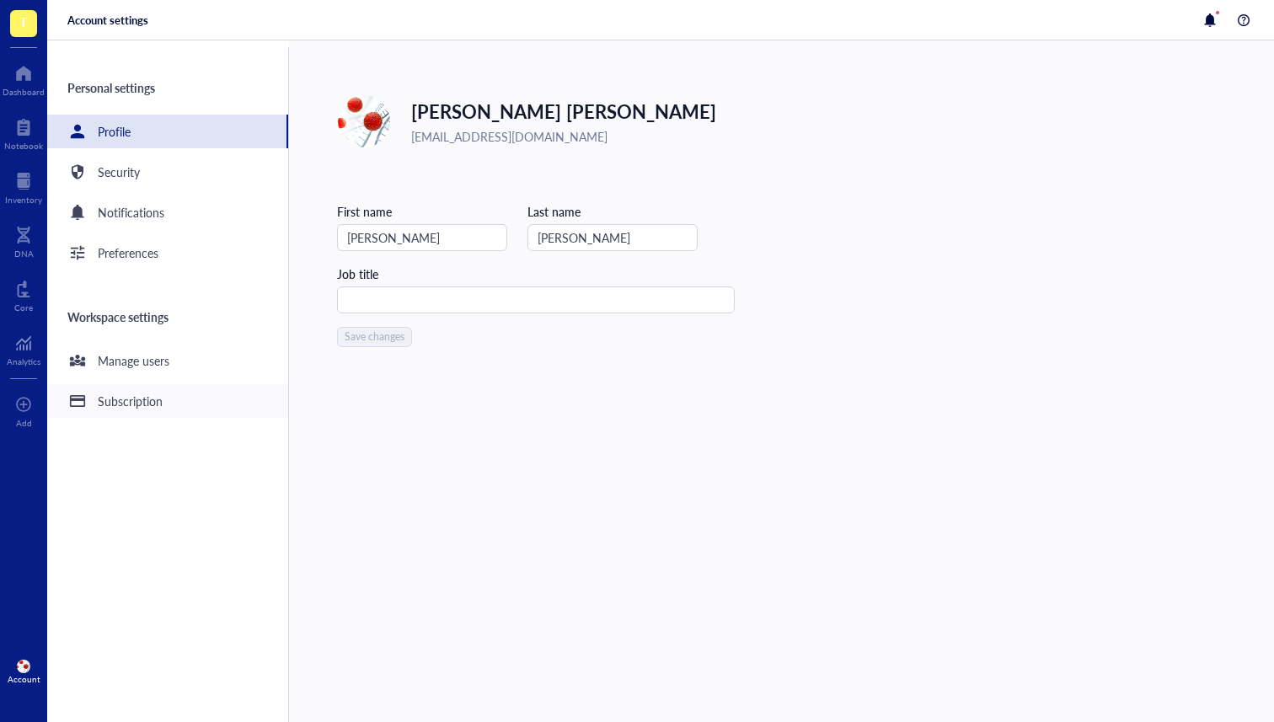
click at [143, 395] on div "Subscription" at bounding box center [130, 401] width 65 height 19
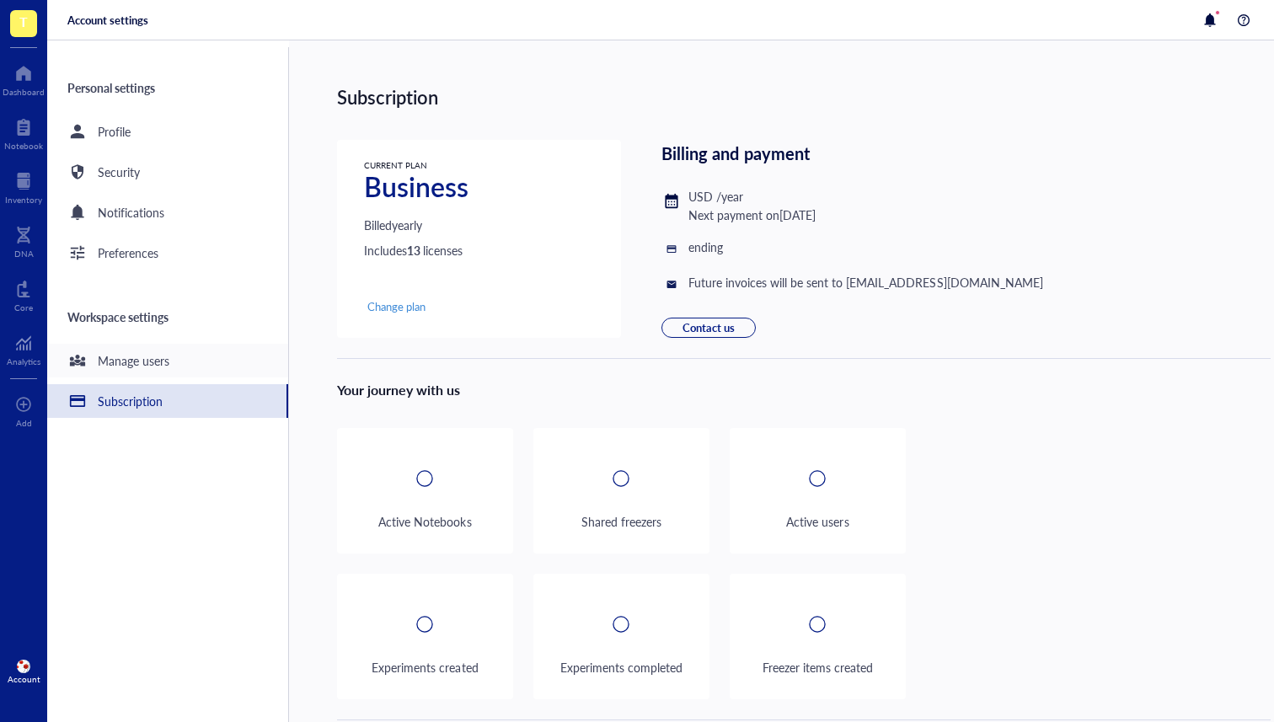
click at [154, 356] on div "Manage users" at bounding box center [134, 360] width 72 height 19
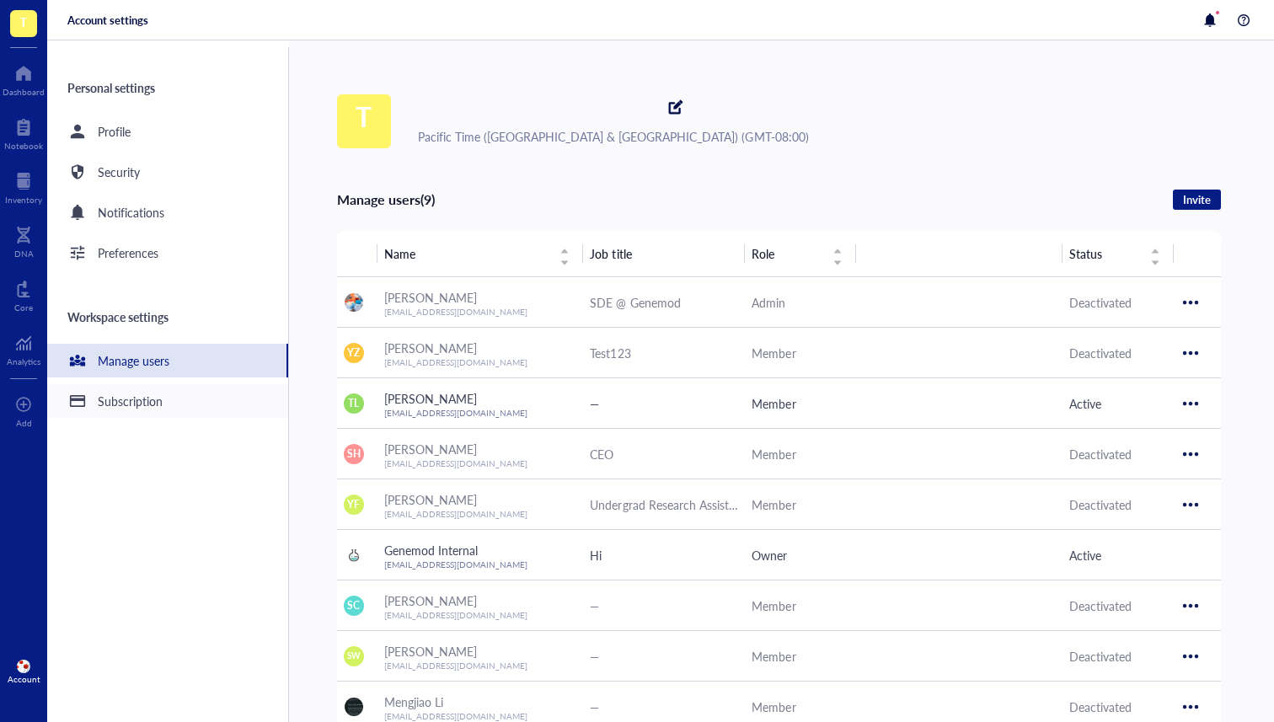
click at [163, 399] on div "Subscription" at bounding box center [167, 401] width 241 height 34
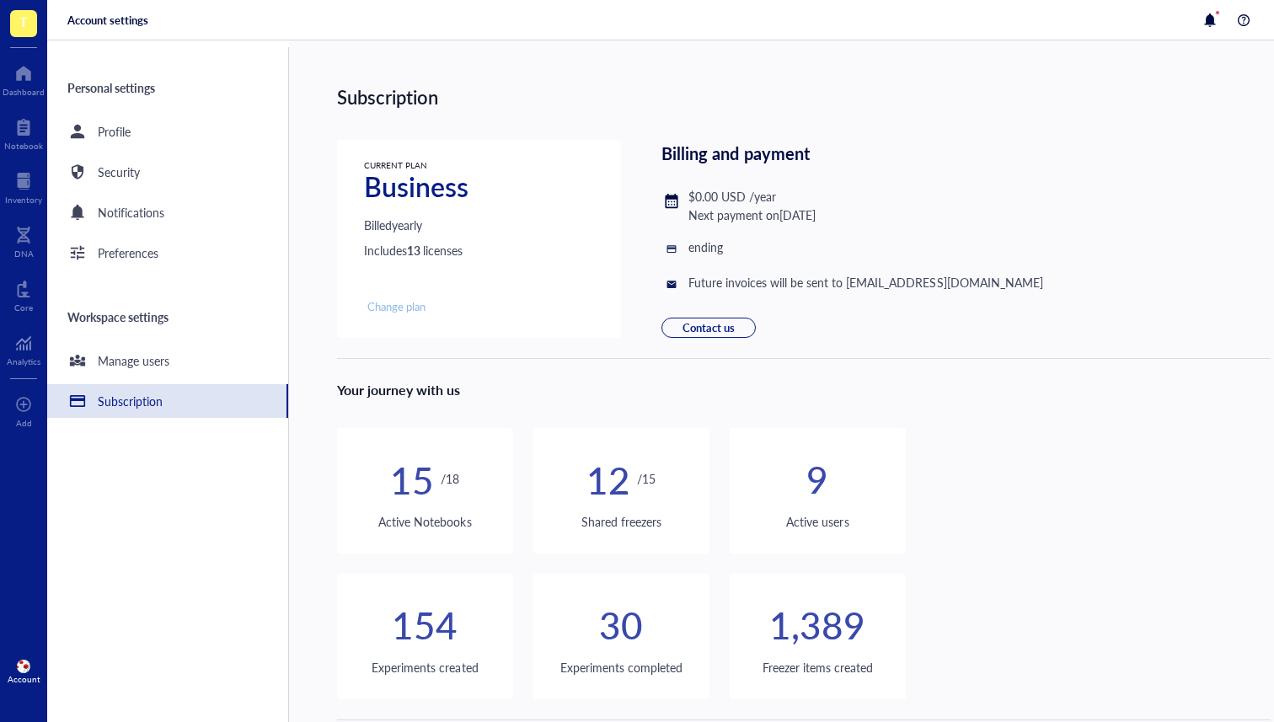
click at [409, 310] on span "Change plan" at bounding box center [396, 306] width 58 height 15
click at [0, 0] on div "T Dashboard Notebook Inventory DNA Core Analytics To pick up a draggable item, …" at bounding box center [637, 361] width 1274 height 722
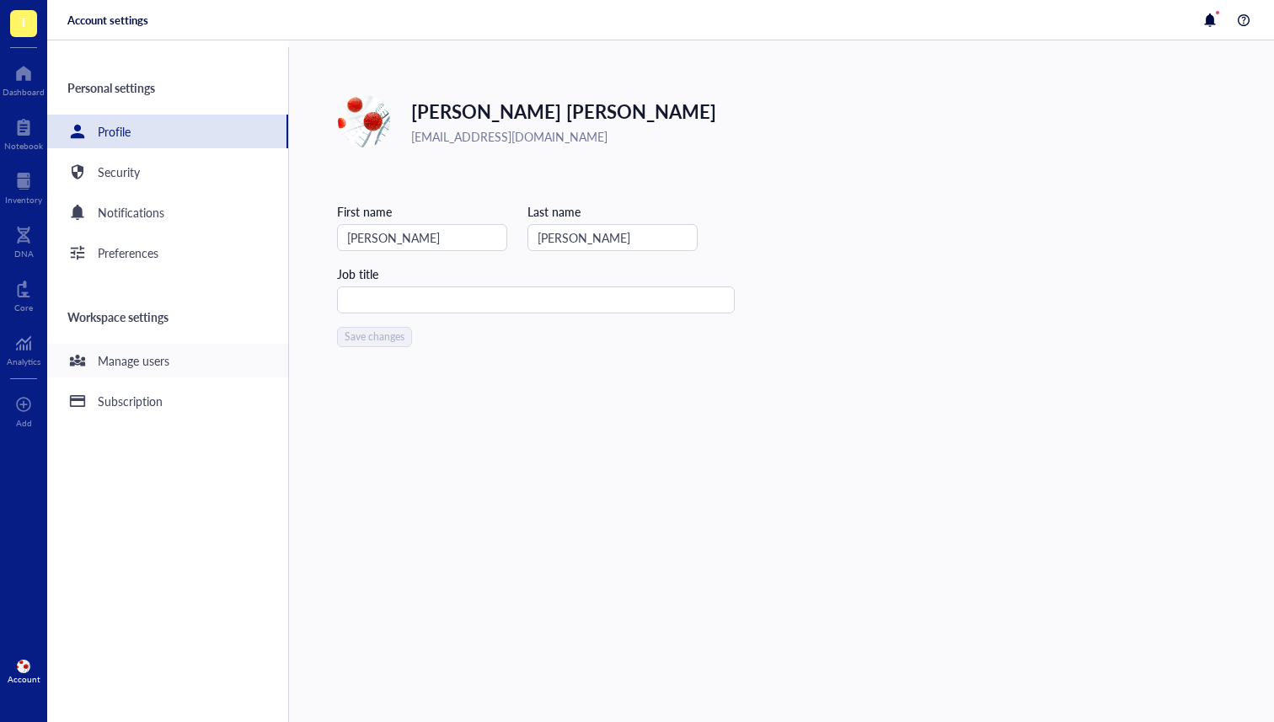
click at [193, 359] on div "Manage users" at bounding box center [167, 361] width 241 height 34
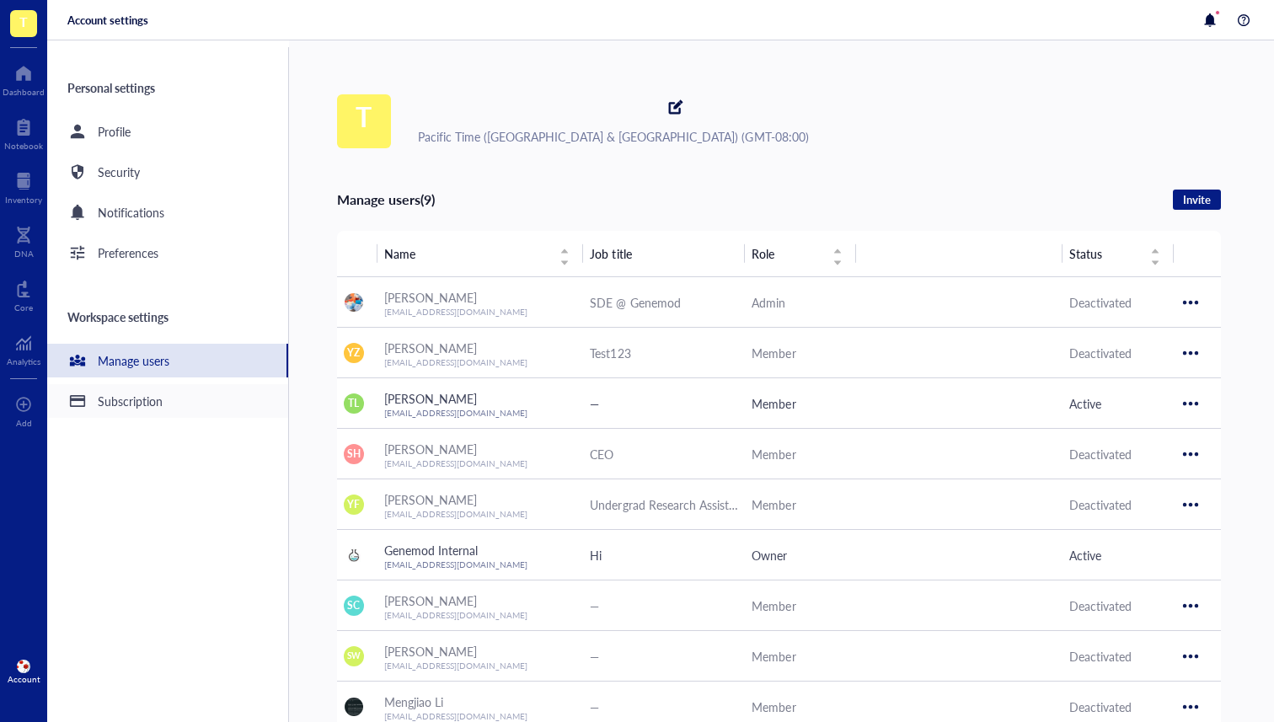
click at [173, 393] on div "Subscription" at bounding box center [167, 401] width 241 height 34
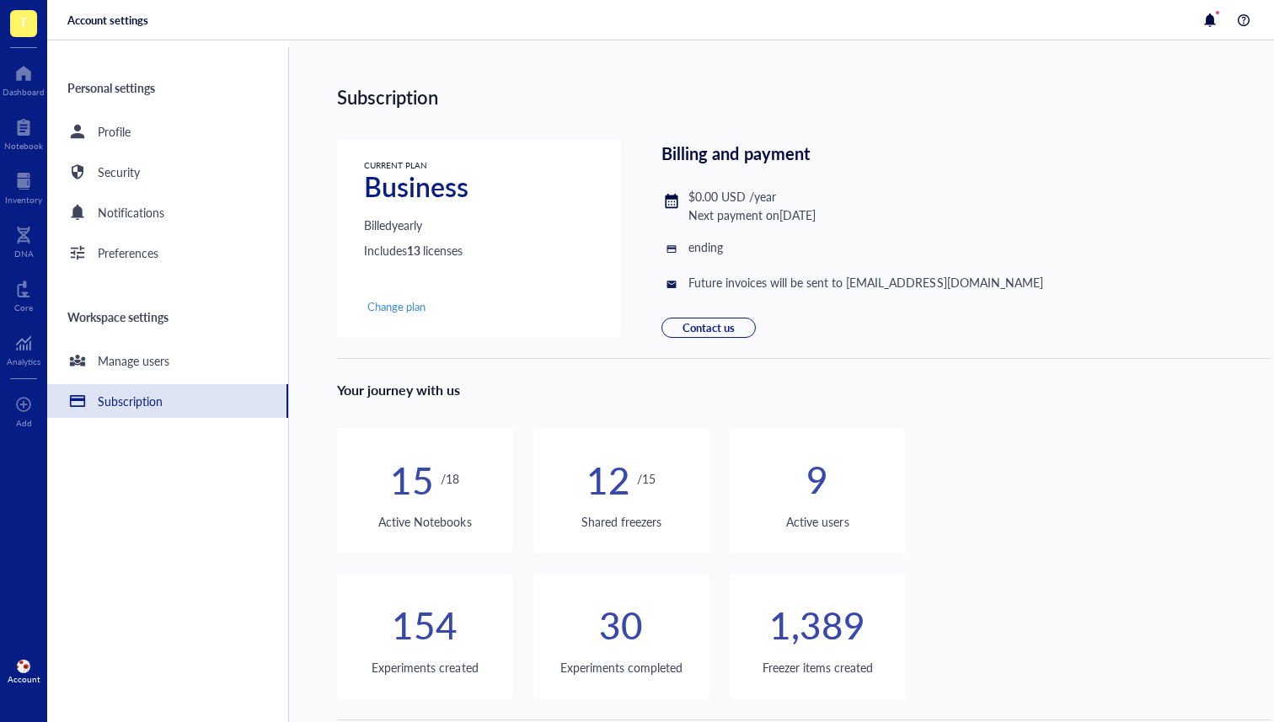
scroll to position [120, 0]
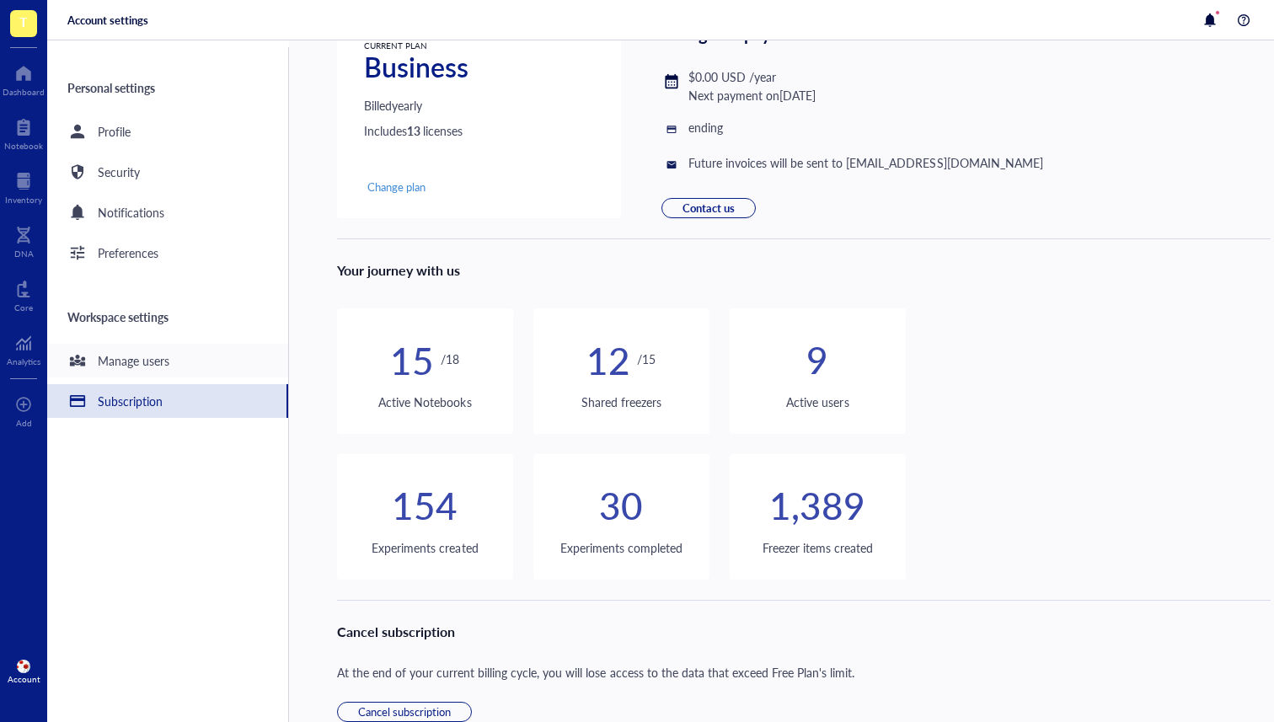
click at [169, 348] on div "Manage users" at bounding box center [167, 361] width 241 height 34
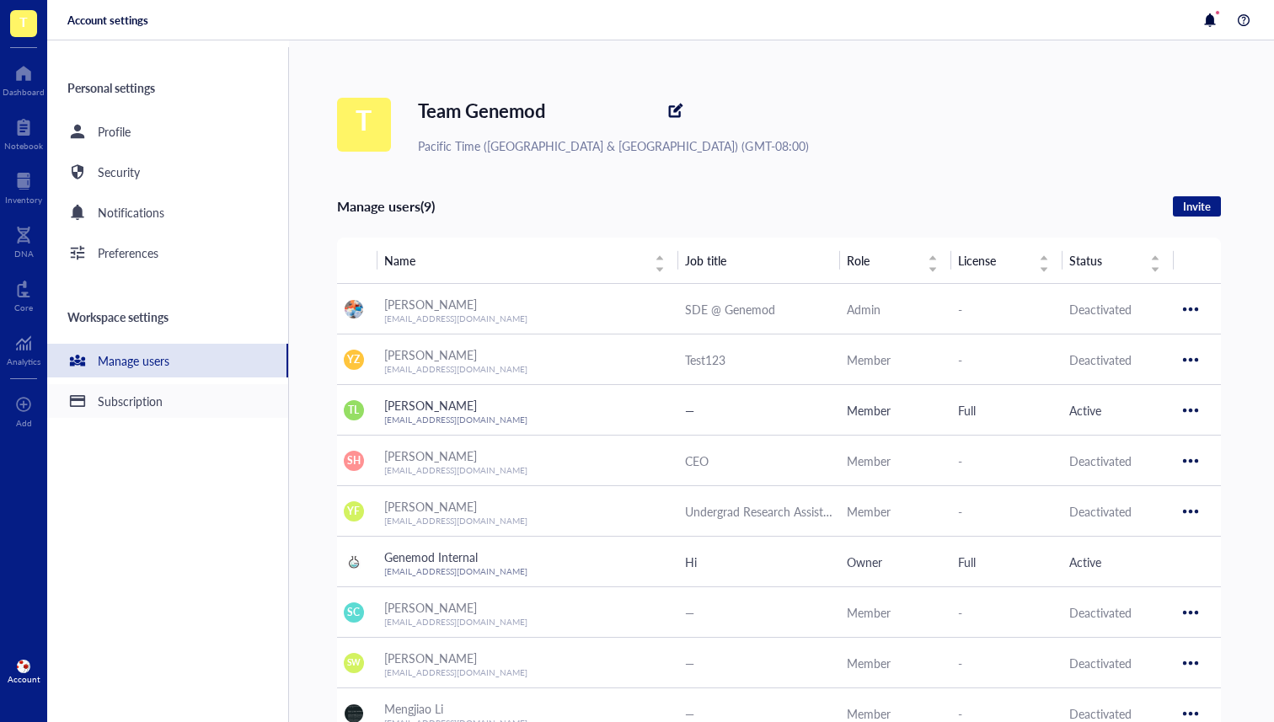
click at [153, 409] on div "Subscription" at bounding box center [130, 401] width 65 height 19
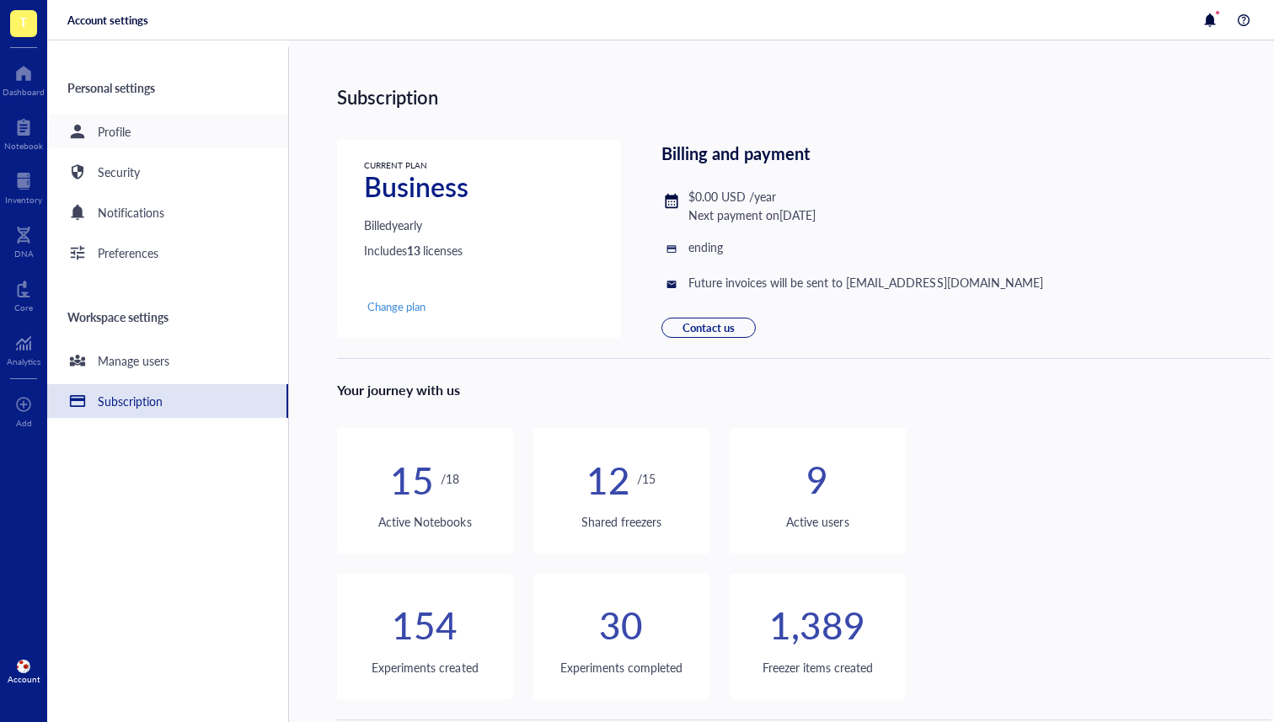
click at [132, 147] on div "Profile" at bounding box center [167, 132] width 241 height 34
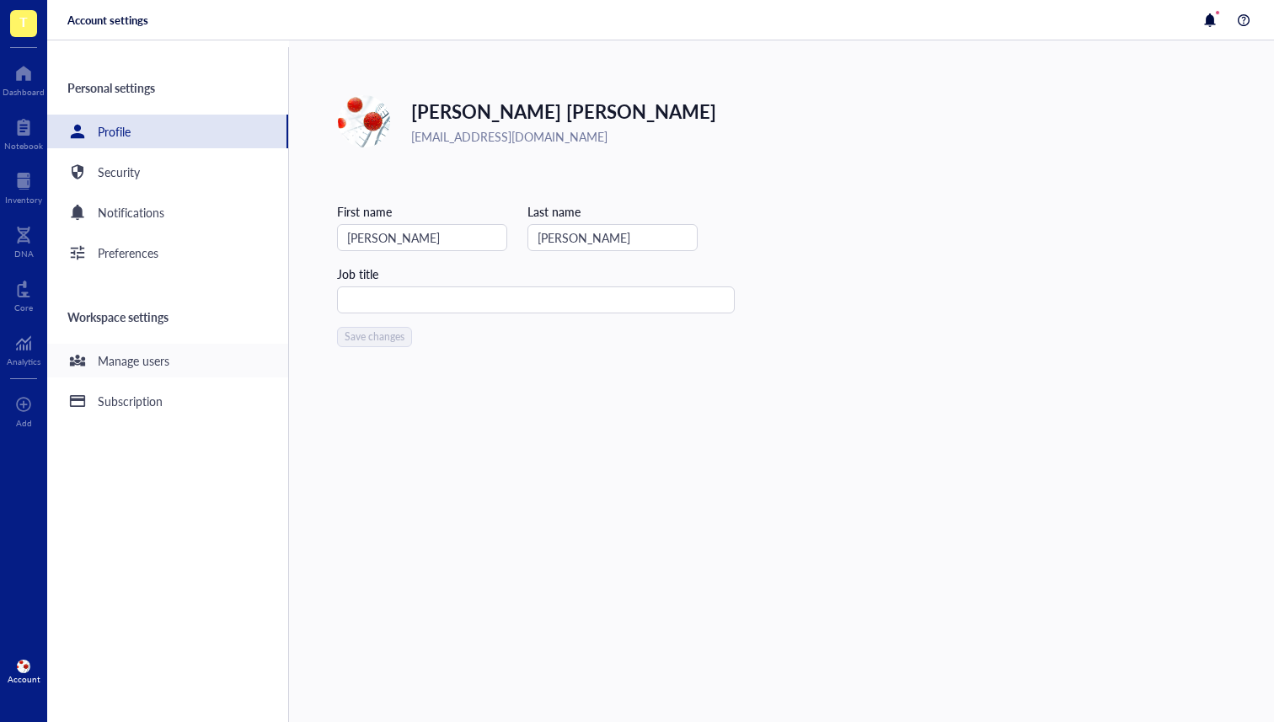
click at [119, 361] on div "Manage users" at bounding box center [134, 360] width 72 height 19
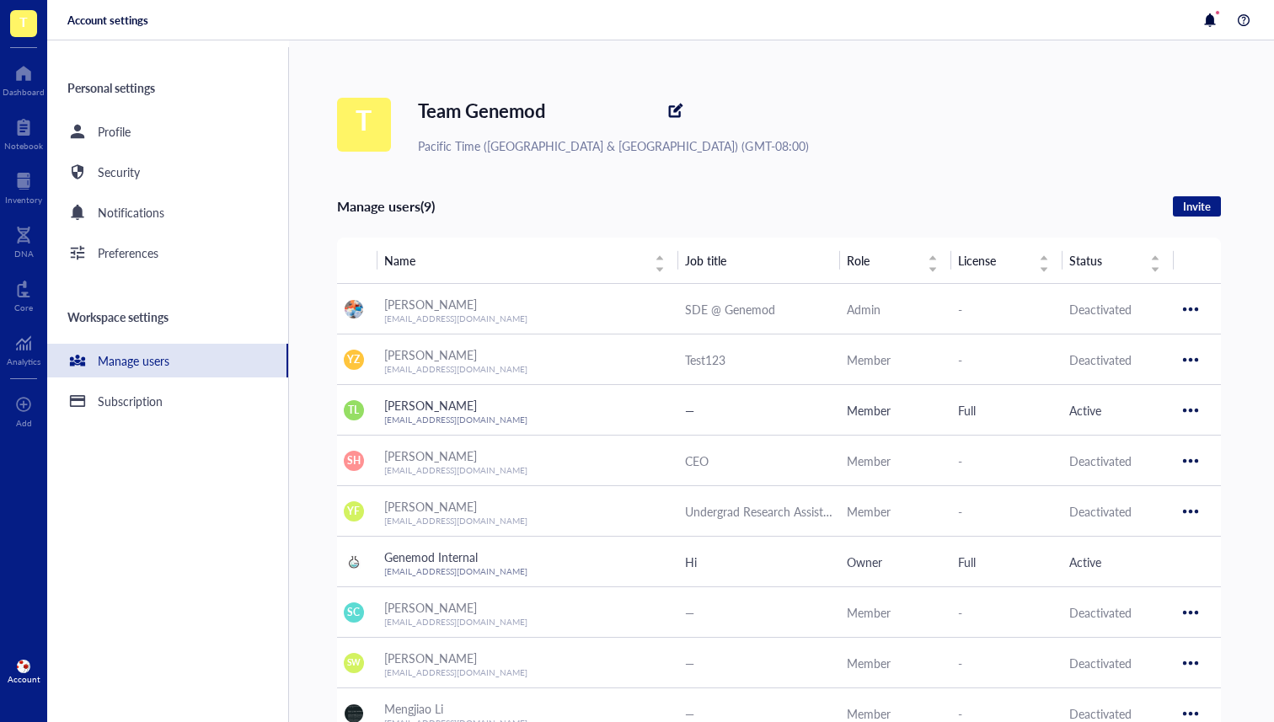
click at [29, 21] on span "T" at bounding box center [23, 23] width 27 height 27
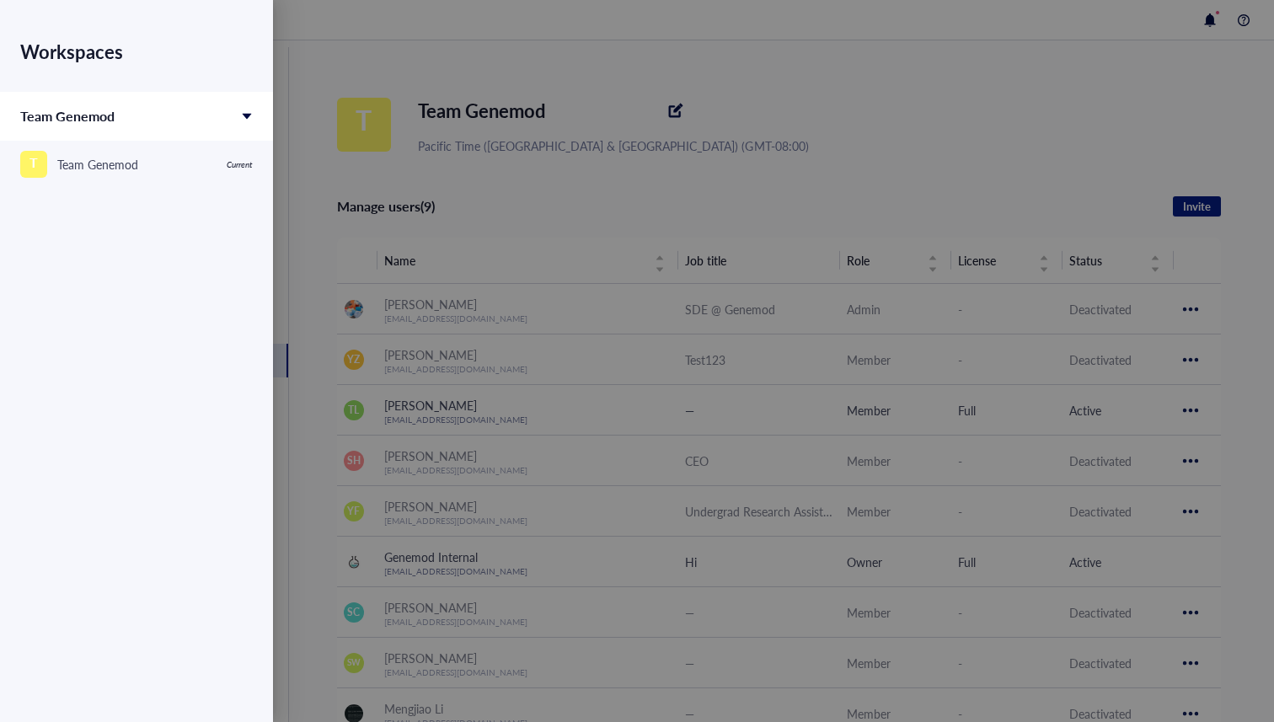
click at [462, 59] on div at bounding box center [637, 361] width 1274 height 722
